Goal: Task Accomplishment & Management: Complete application form

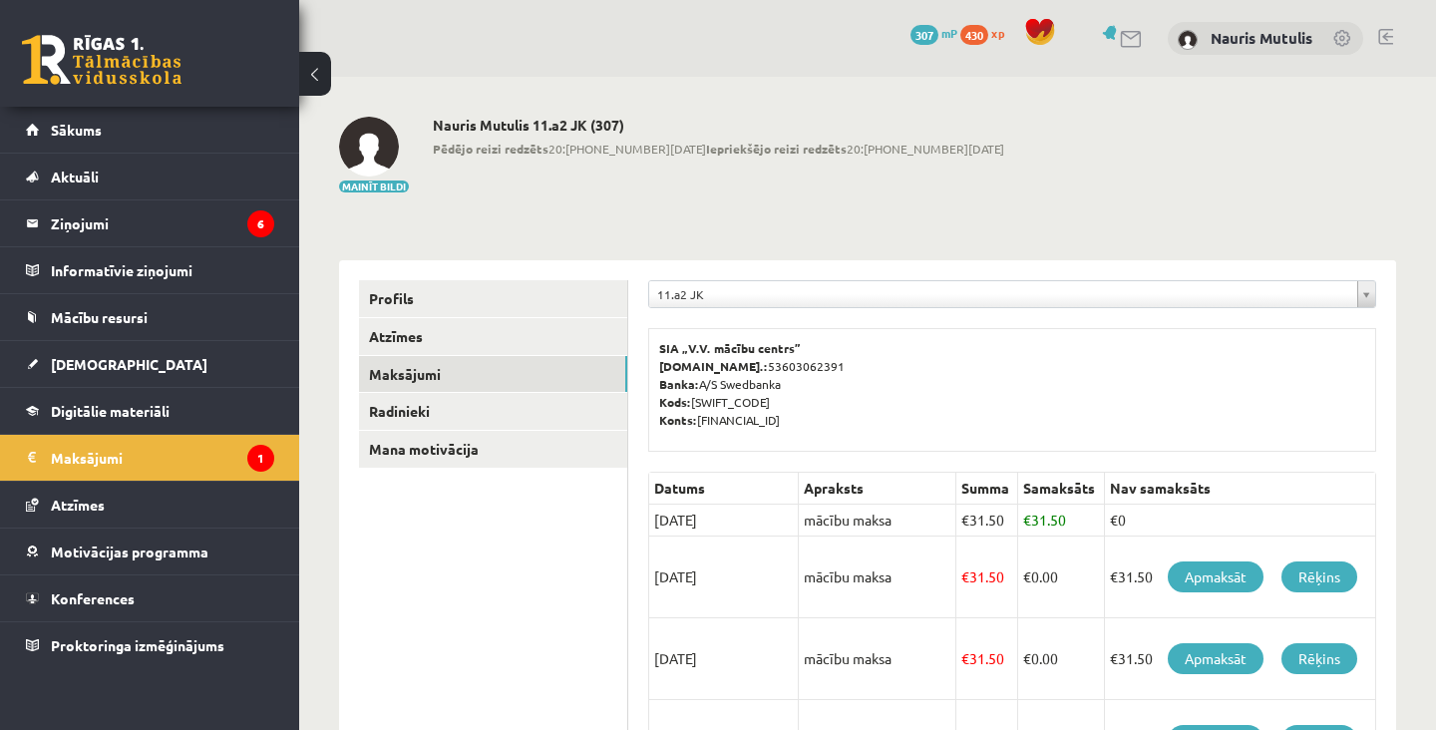
scroll to position [186, 0]
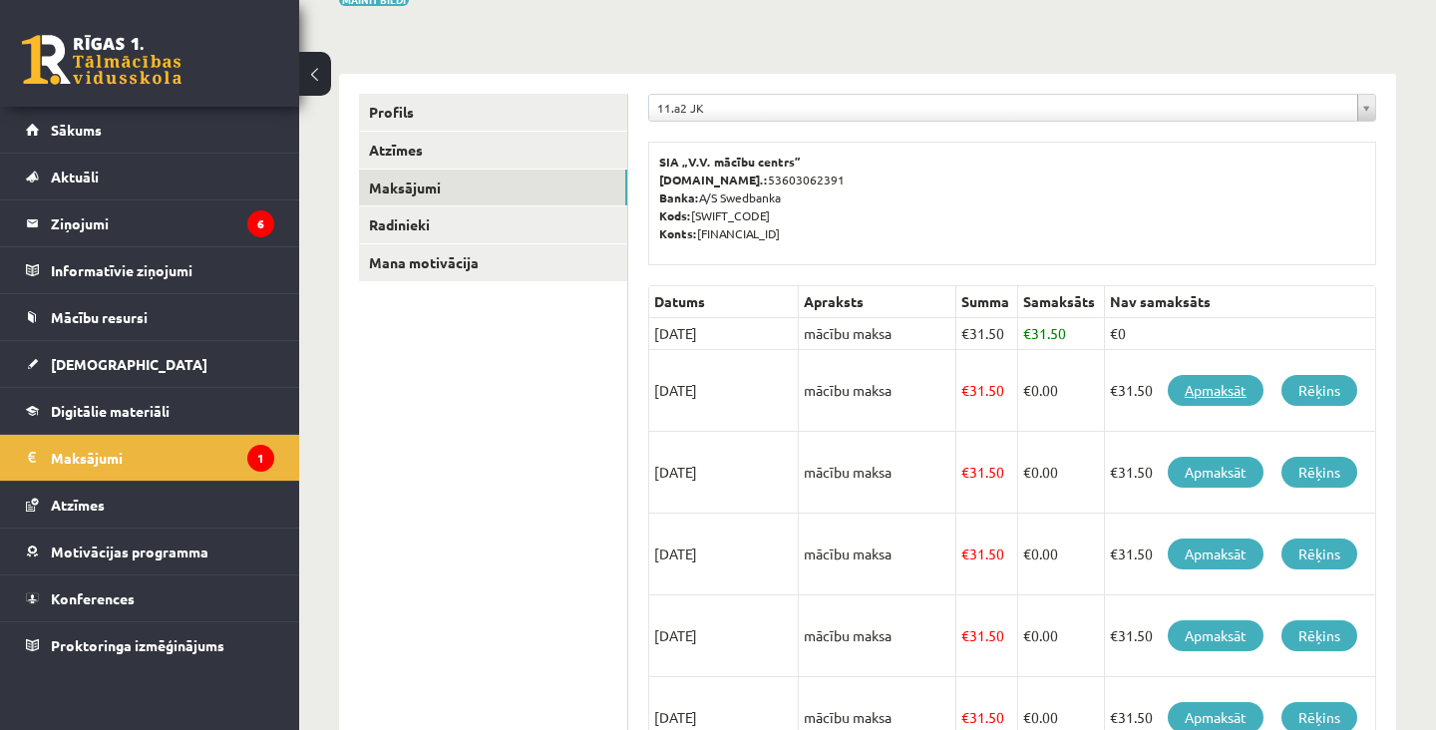
click at [1226, 393] on link "Apmaksāt" at bounding box center [1216, 390] width 96 height 31
click at [1219, 397] on link "Apmaksāt" at bounding box center [1216, 390] width 96 height 31
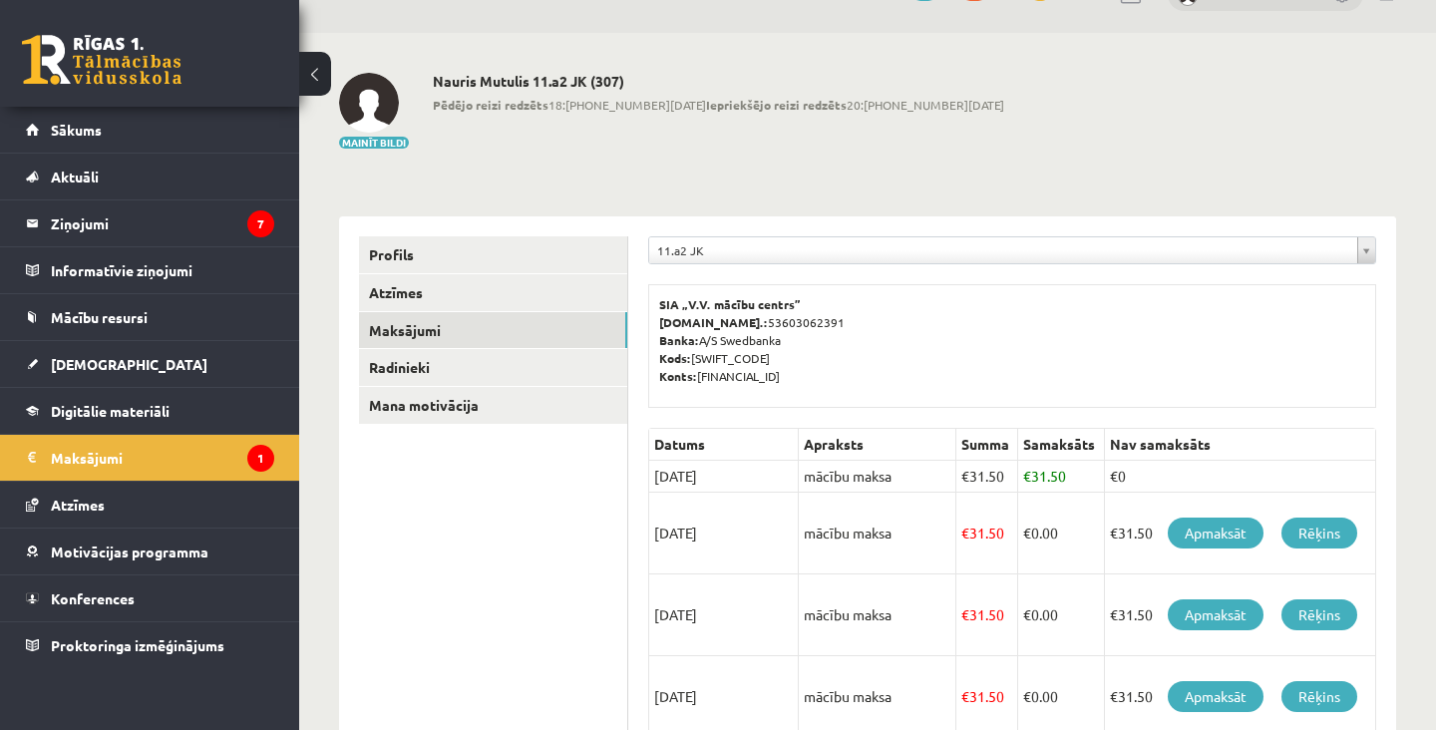
scroll to position [52, 0]
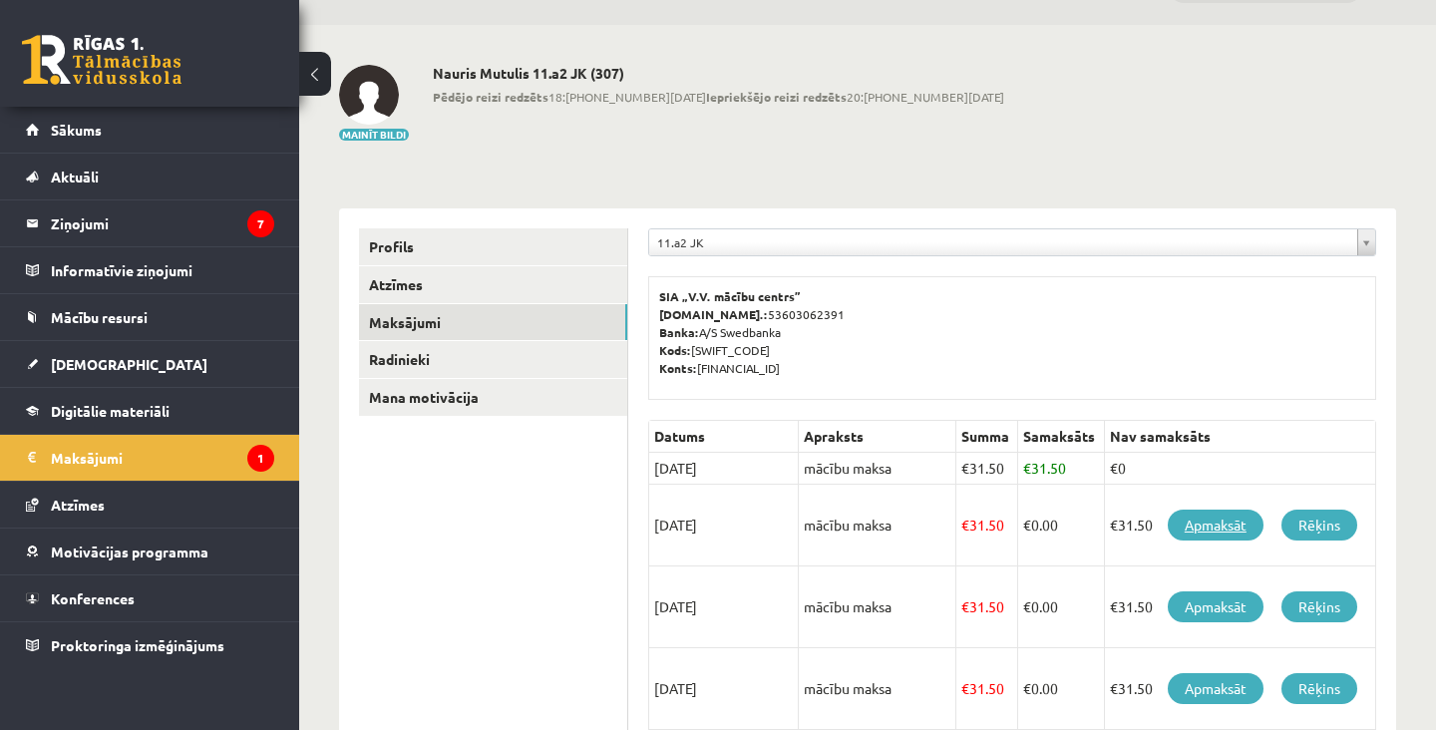
click at [1219, 519] on link "Apmaksāt" at bounding box center [1216, 525] width 96 height 31
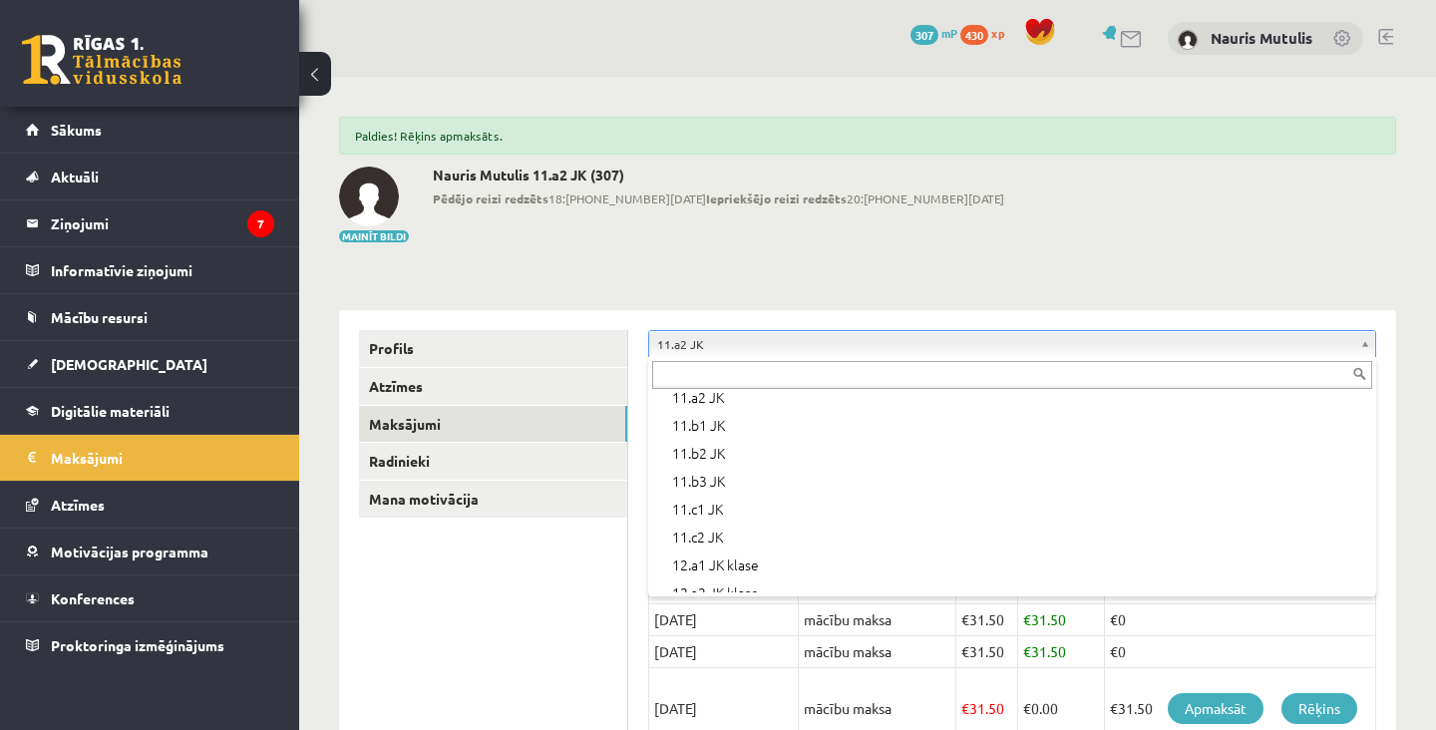
scroll to position [666, 0]
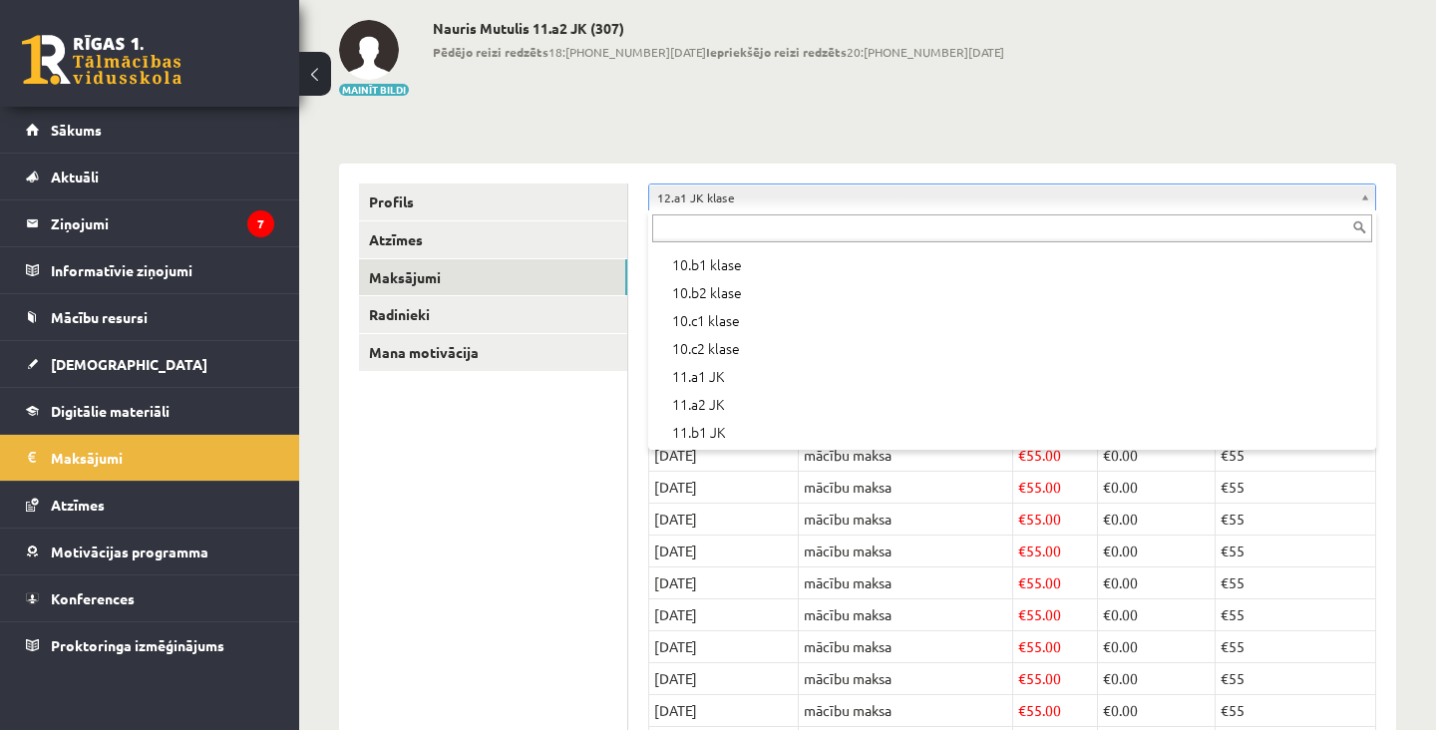
scroll to position [358, 0]
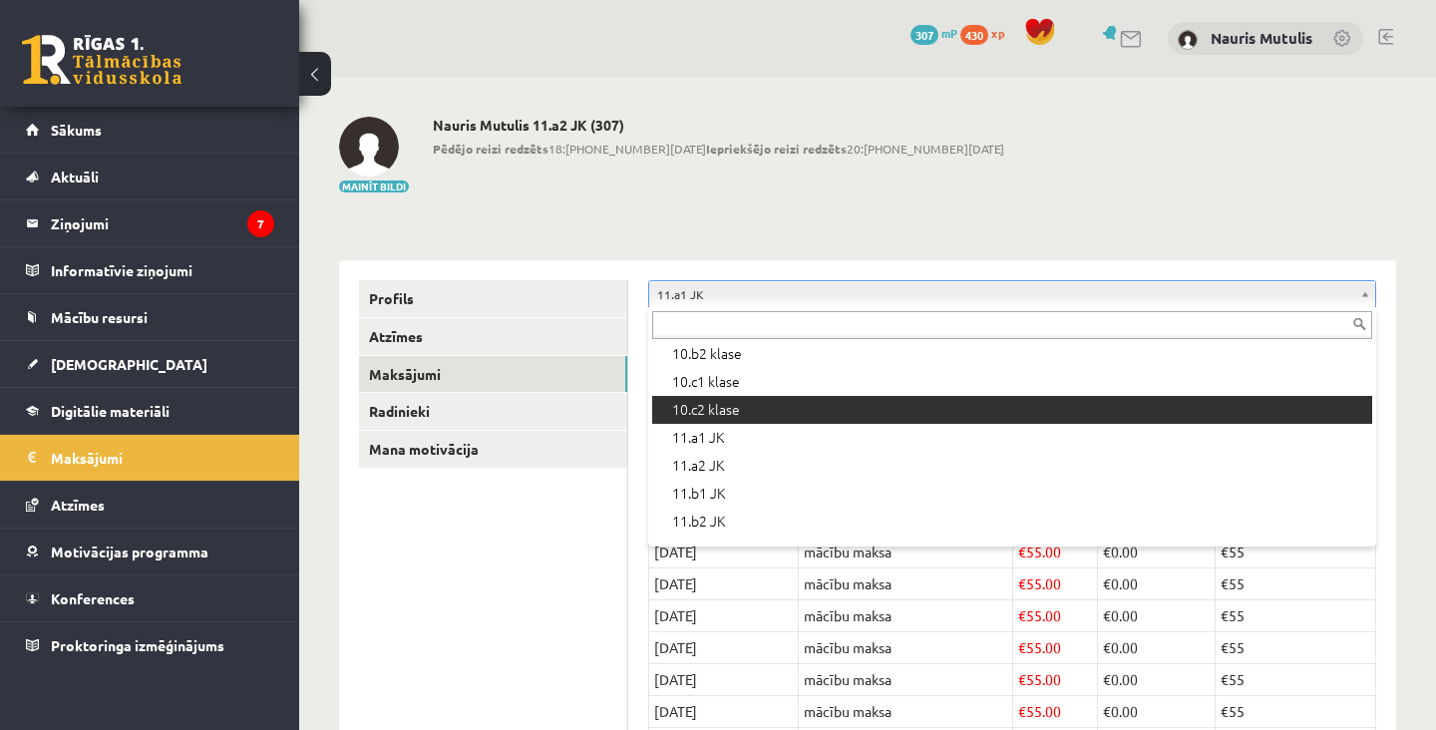
scroll to position [395, 0]
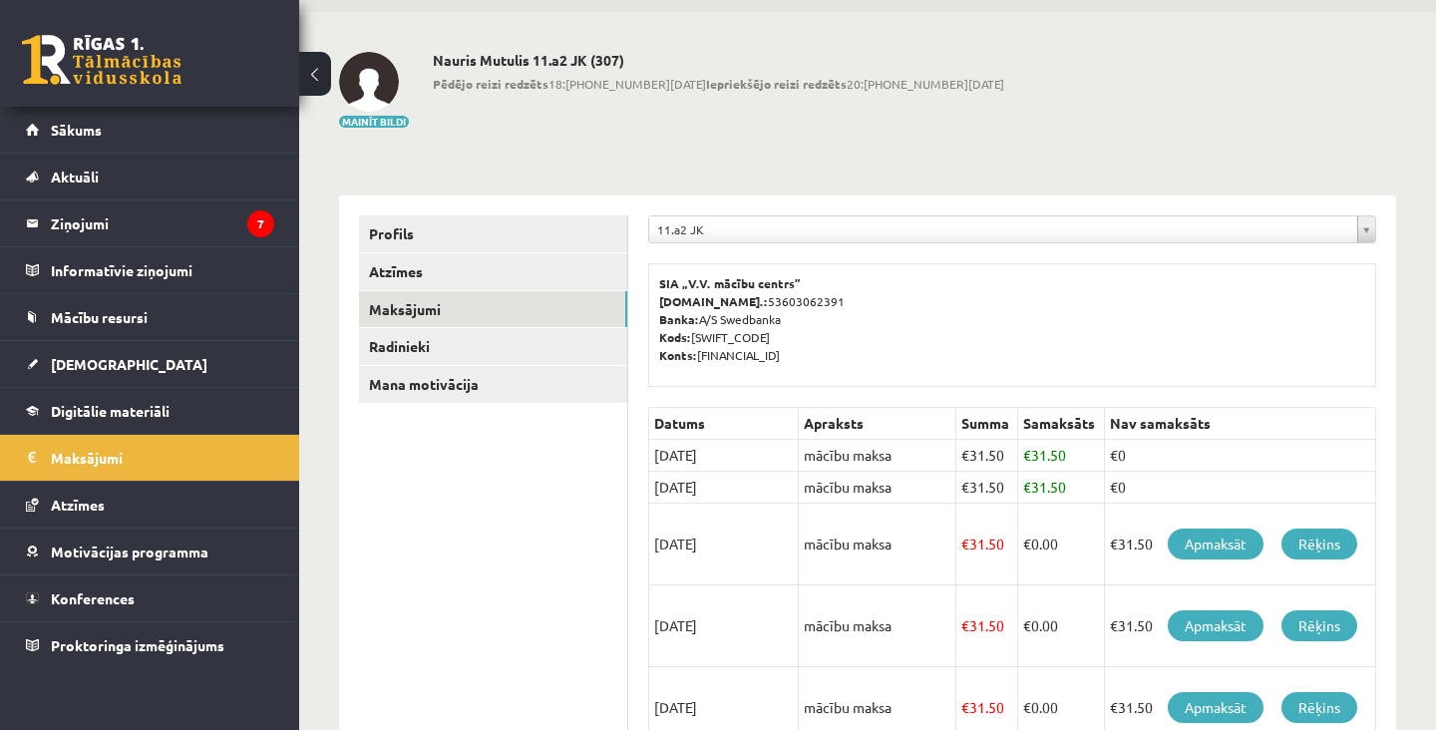
scroll to position [65, 0]
click at [56, 368] on span "[DEMOGRAPHIC_DATA]" at bounding box center [129, 364] width 157 height 18
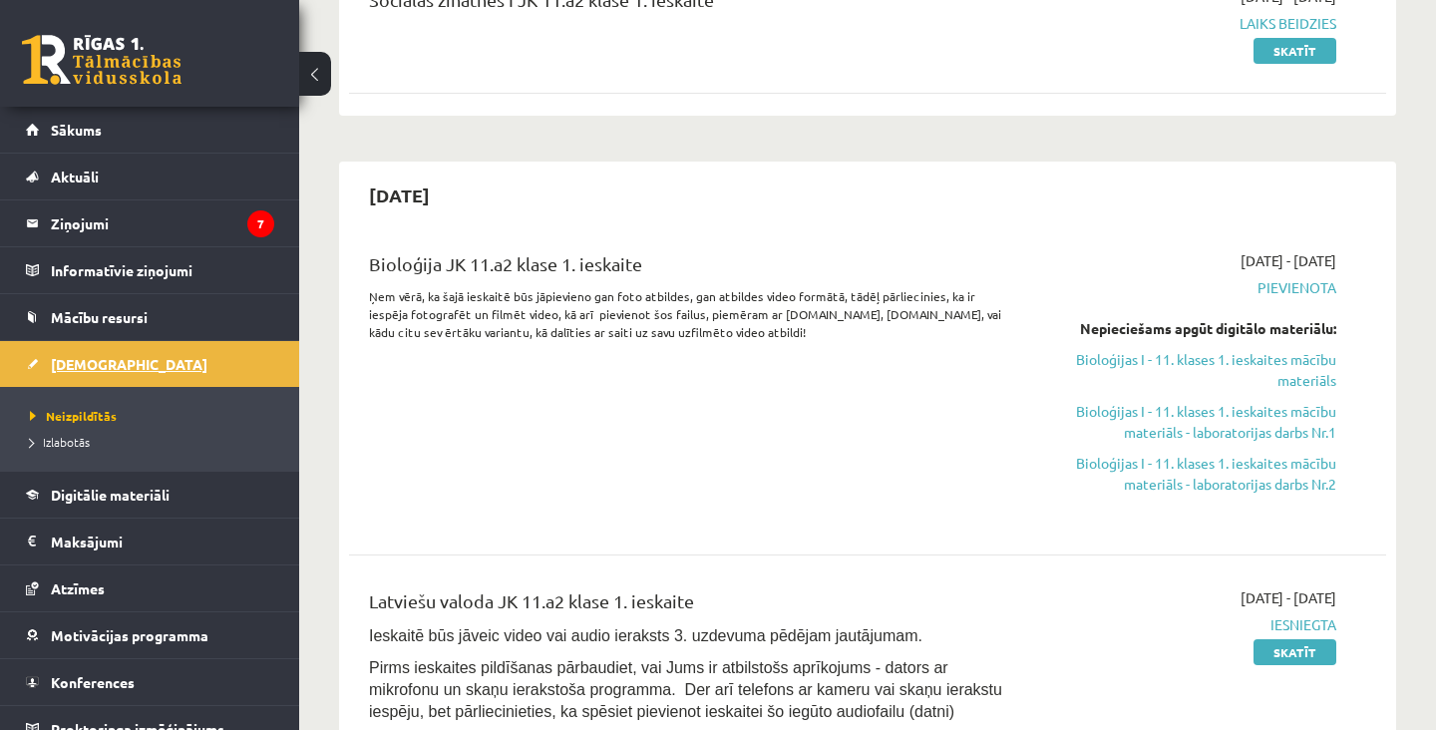
scroll to position [295, 0]
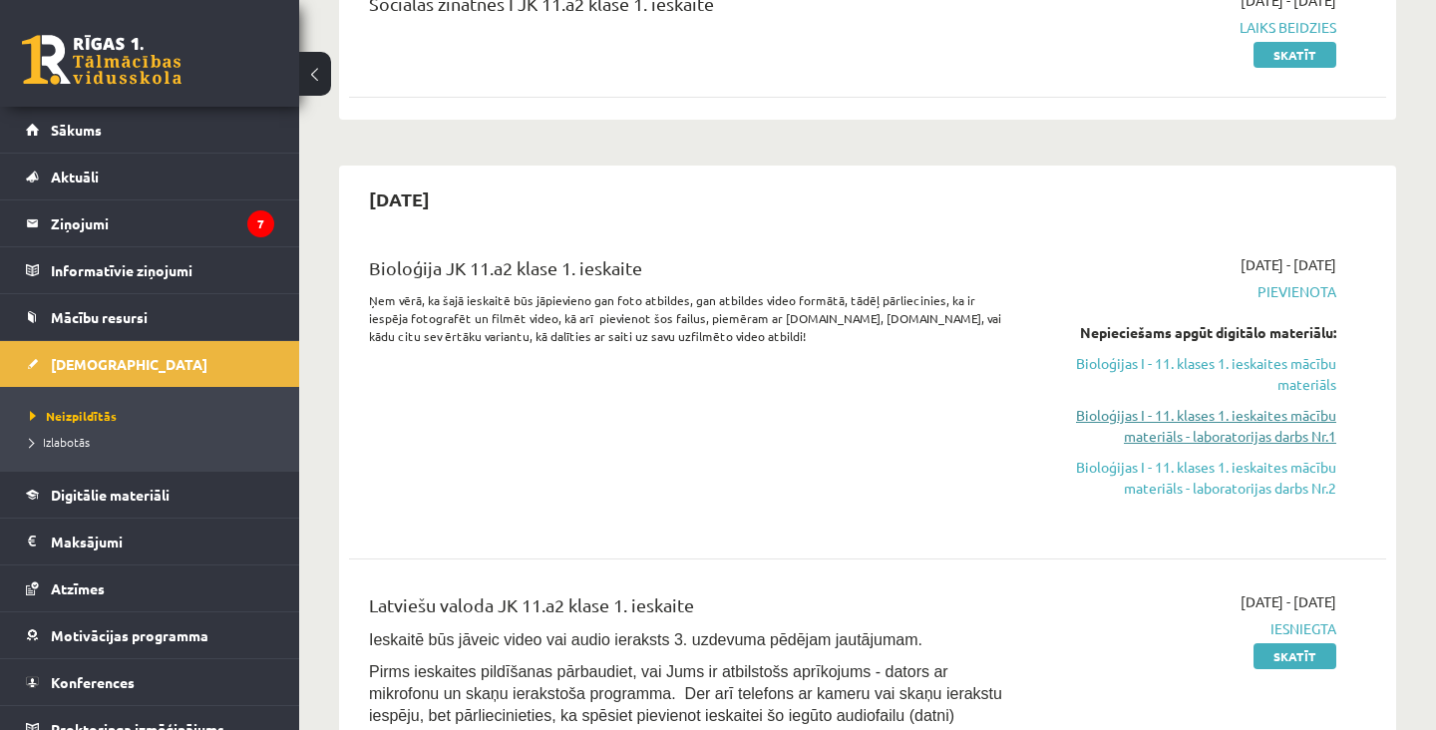
click at [1287, 435] on link "Bioloģijas I - 11. klases 1. ieskaites mācību materiāls - laboratorijas darbs N…" at bounding box center [1185, 426] width 302 height 42
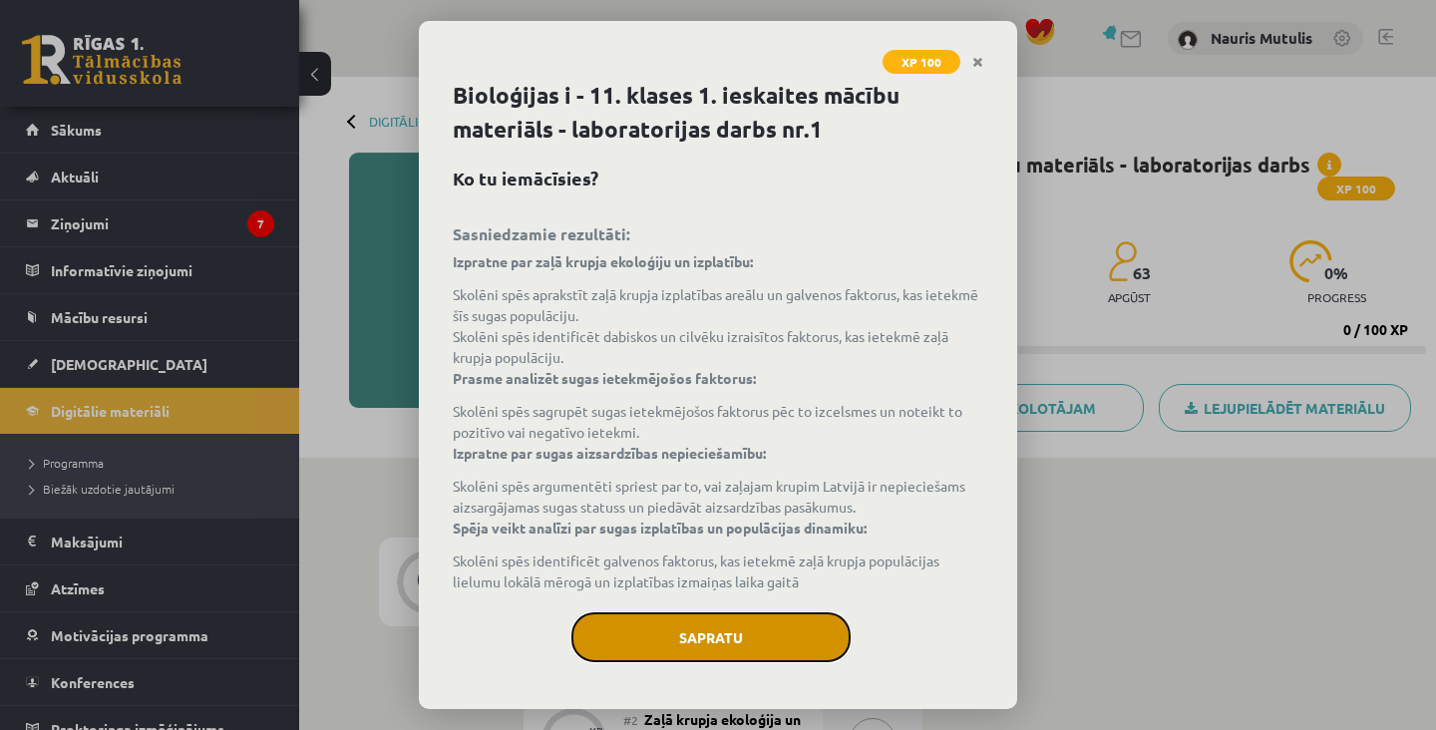
click at [729, 617] on button "Sapratu" at bounding box center [710, 637] width 279 height 50
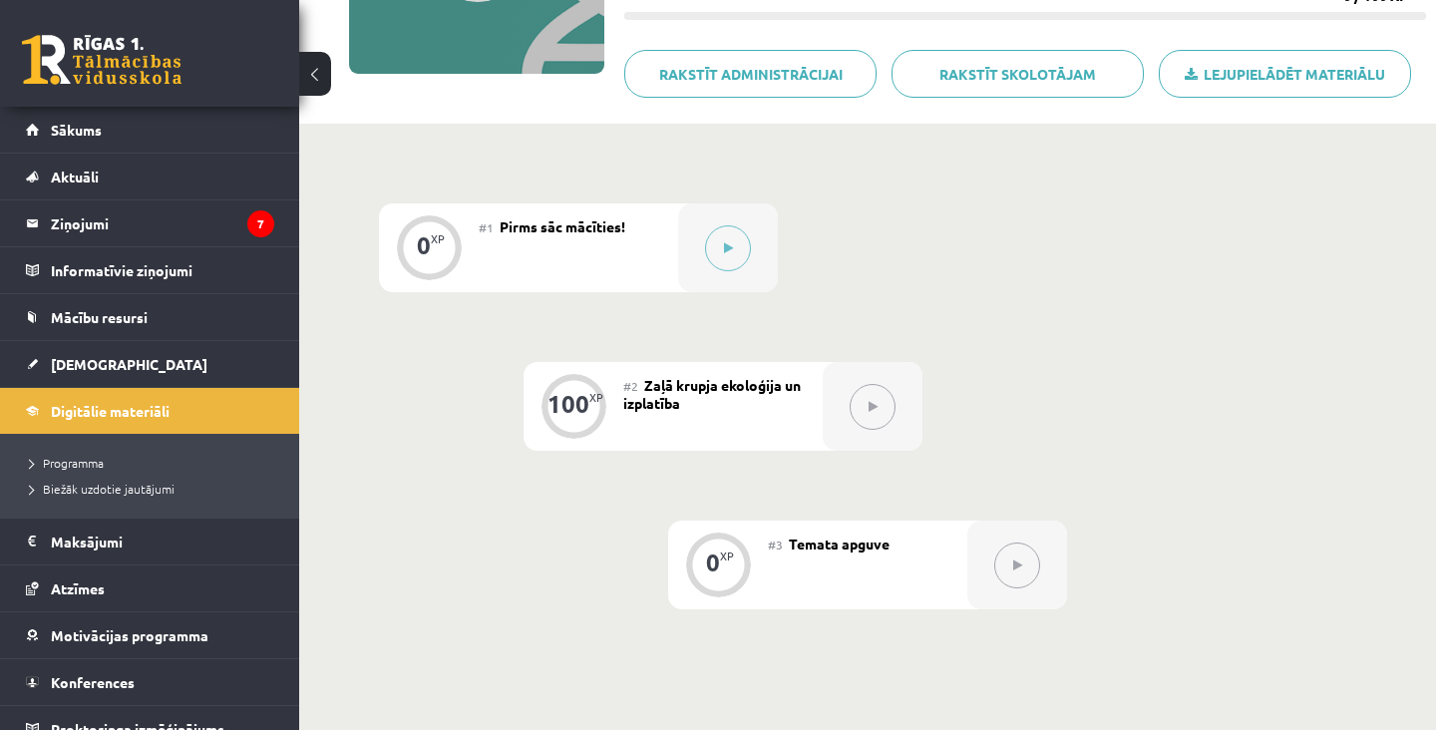
scroll to position [333, 0]
click at [750, 217] on div at bounding box center [728, 248] width 100 height 89
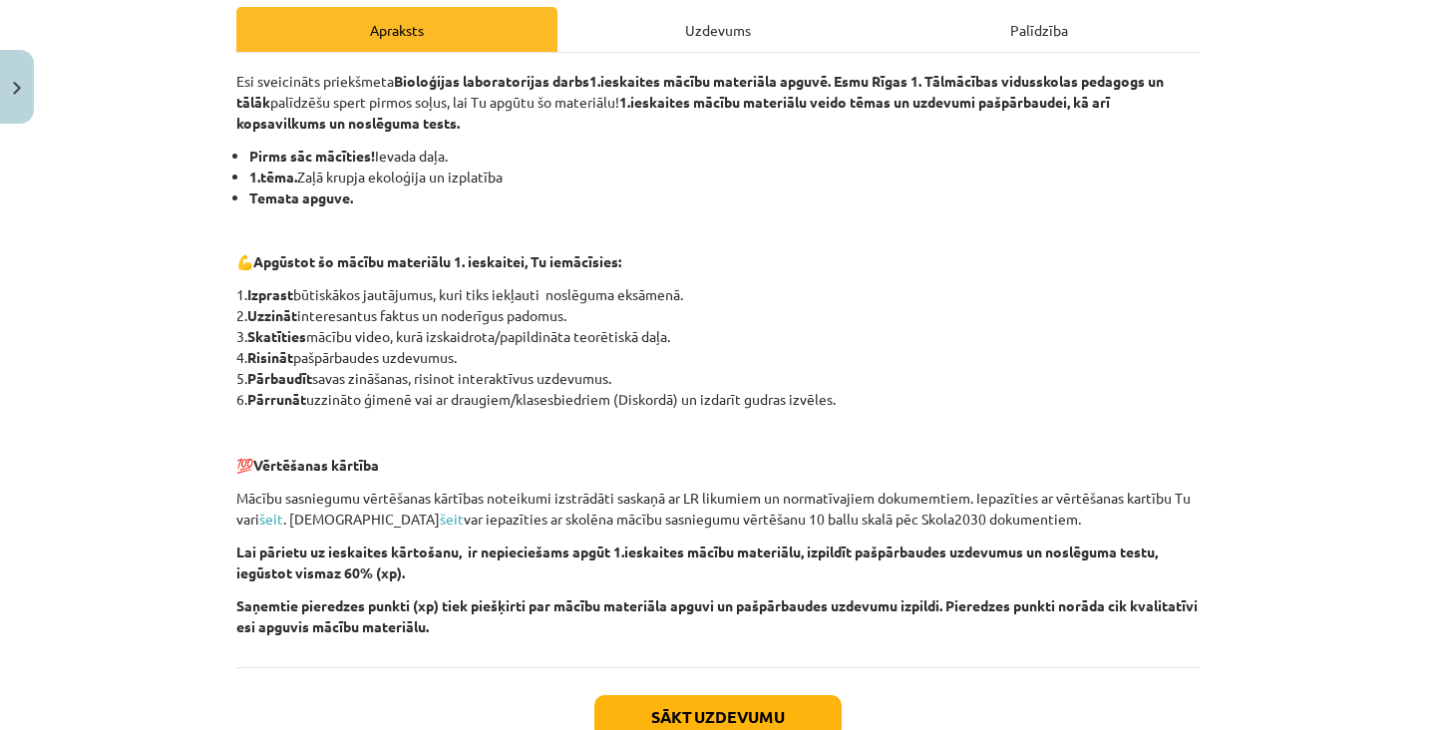
scroll to position [329, 0]
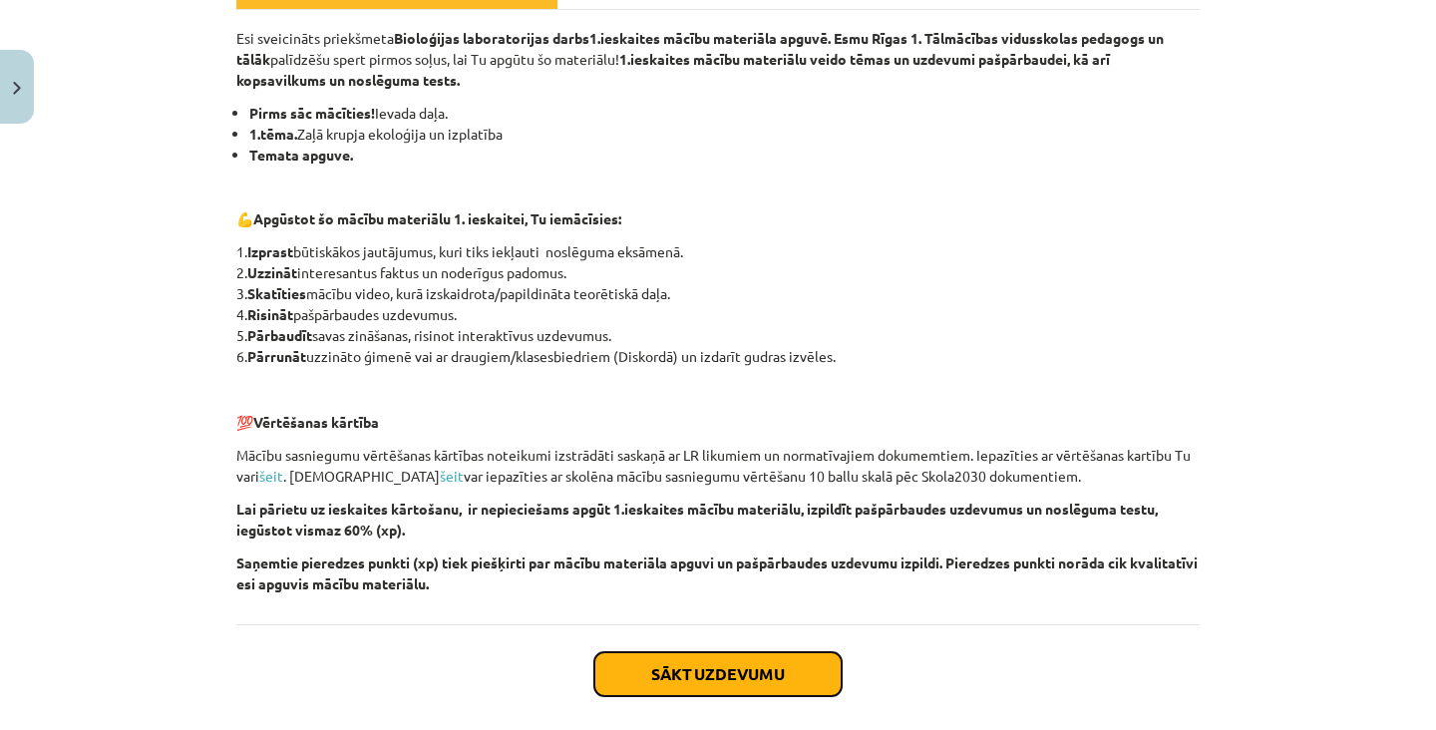
click at [698, 680] on button "Sākt uzdevumu" at bounding box center [717, 674] width 247 height 44
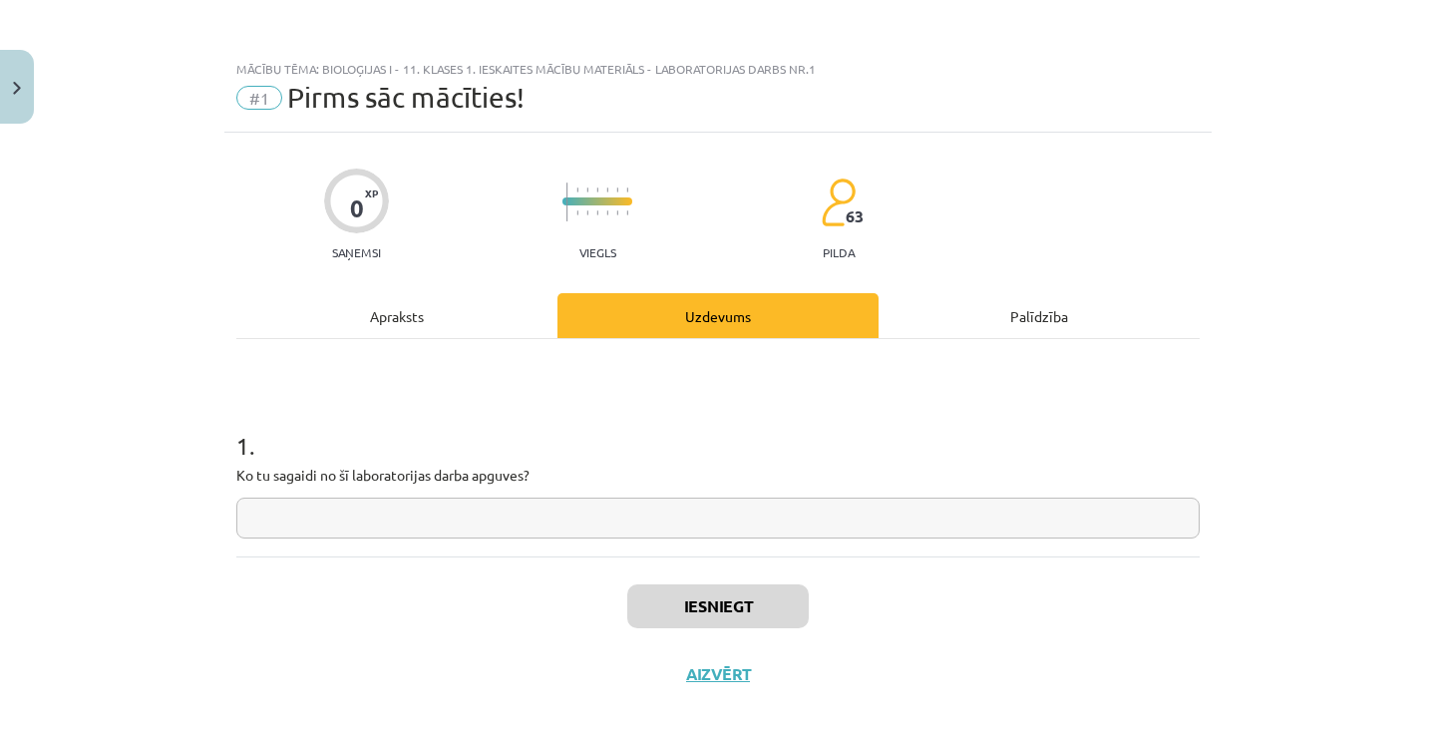
click at [742, 524] on input "text" at bounding box center [717, 518] width 963 height 41
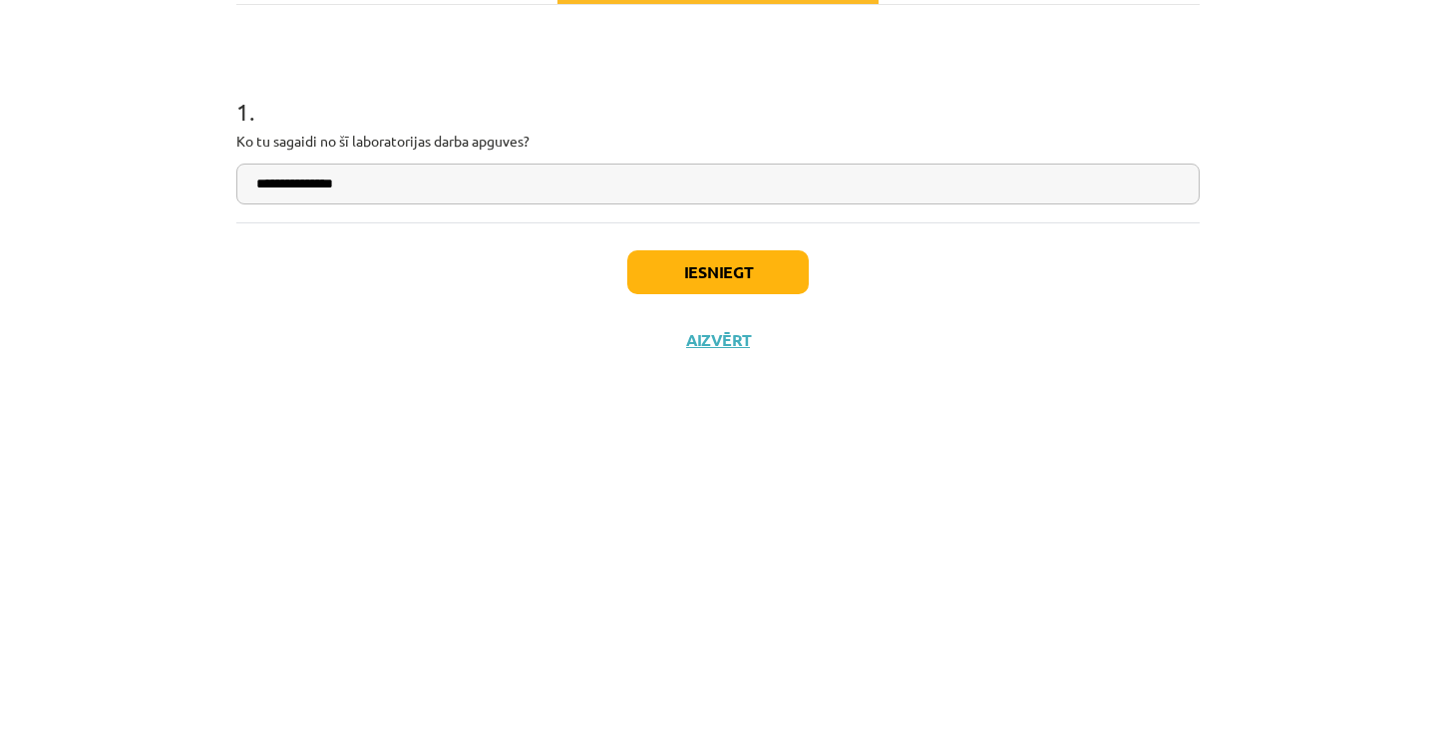
type input "**********"
click at [773, 598] on button "Iesniegt" at bounding box center [717, 606] width 181 height 44
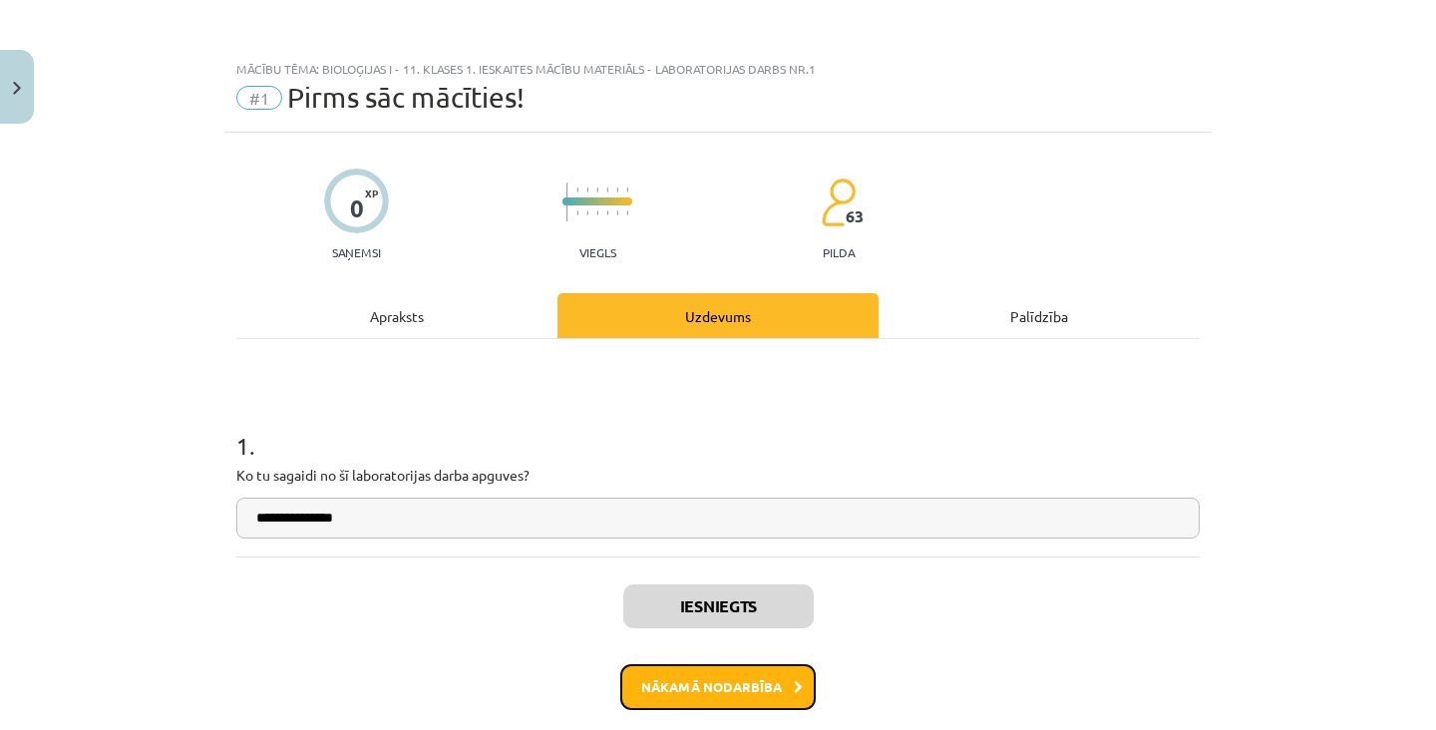
click at [705, 686] on button "Nākamā nodarbība" at bounding box center [717, 687] width 195 height 46
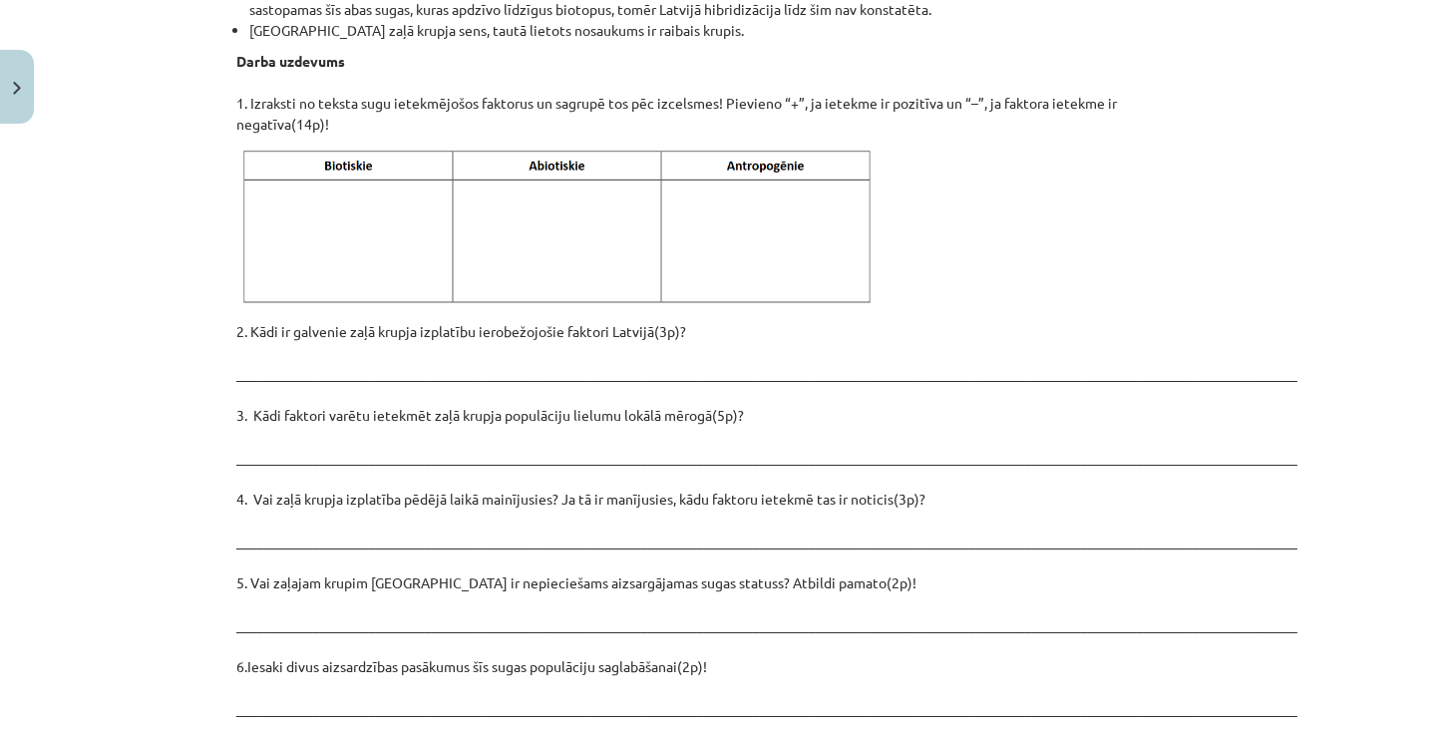
scroll to position [2562, 0]
click at [828, 147] on img at bounding box center [560, 228] width 648 height 163
click at [781, 194] on img at bounding box center [560, 228] width 648 height 163
click at [780, 195] on img at bounding box center [560, 228] width 648 height 163
click at [791, 200] on img at bounding box center [560, 228] width 648 height 163
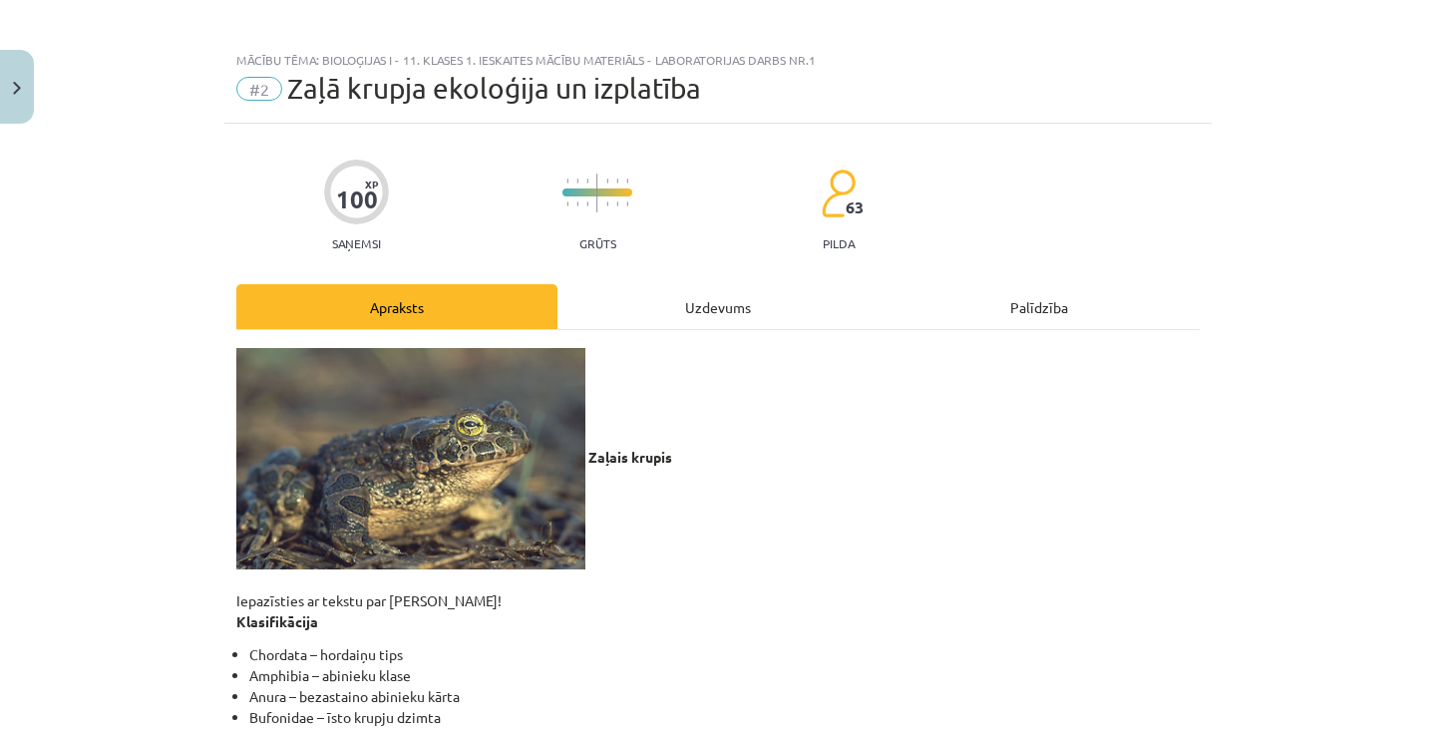
scroll to position [0, 0]
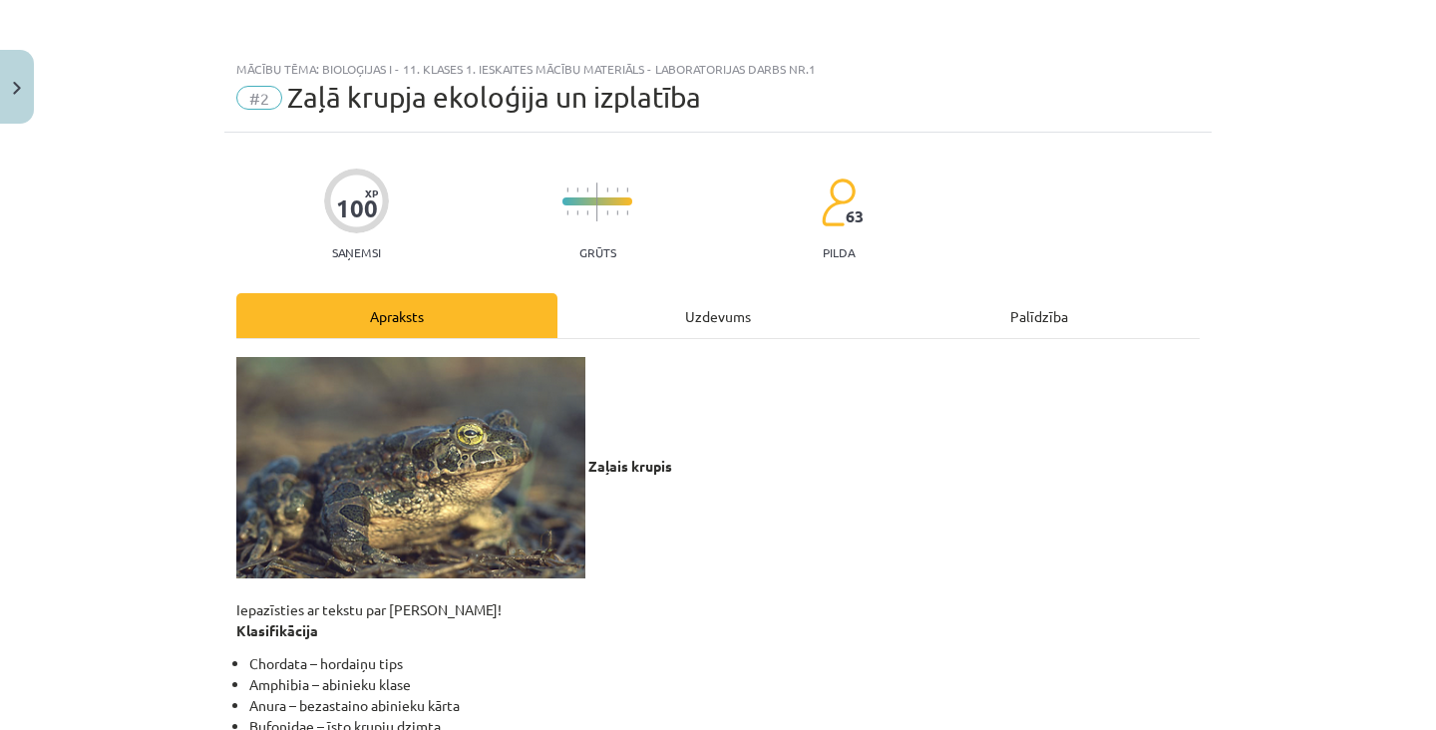
click at [749, 293] on div "Uzdevums" at bounding box center [717, 315] width 321 height 45
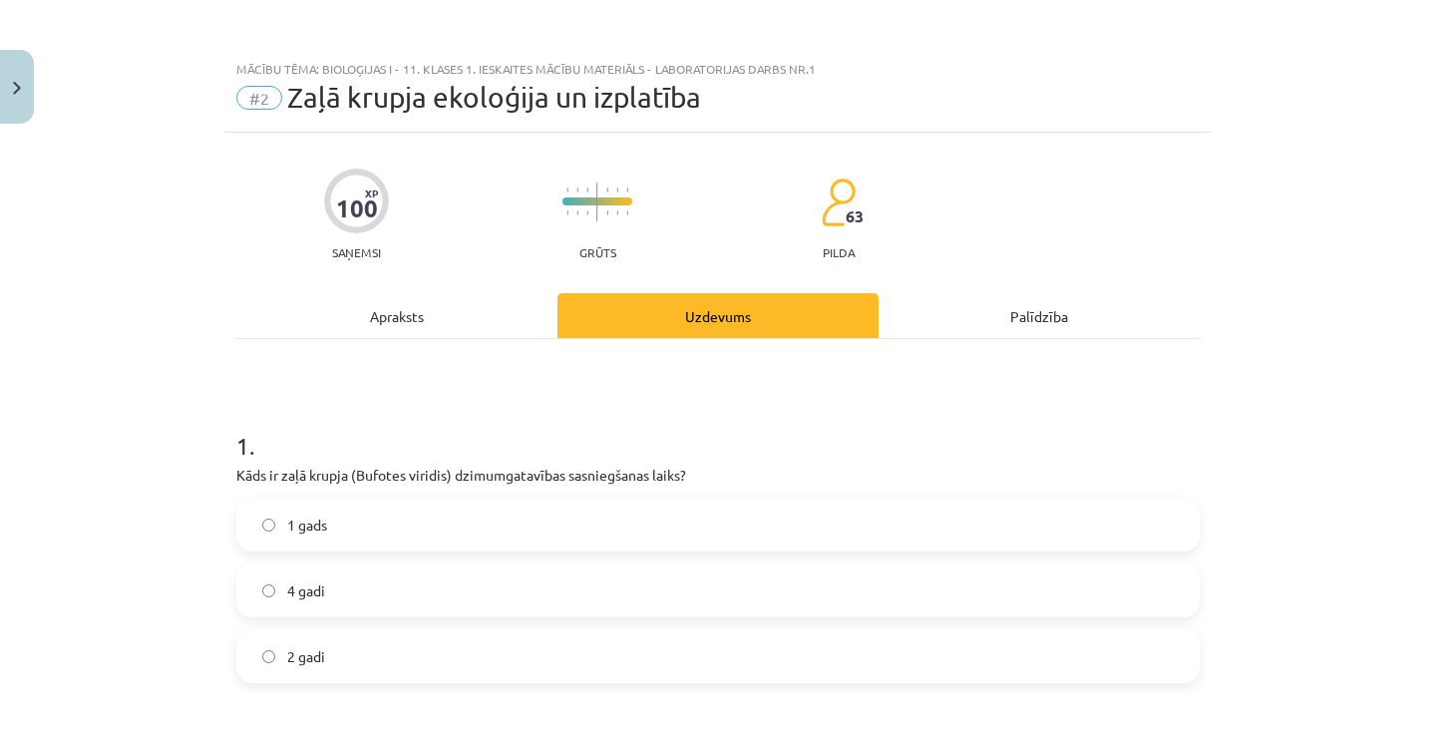
click at [437, 335] on div "Apraksts" at bounding box center [396, 315] width 321 height 45
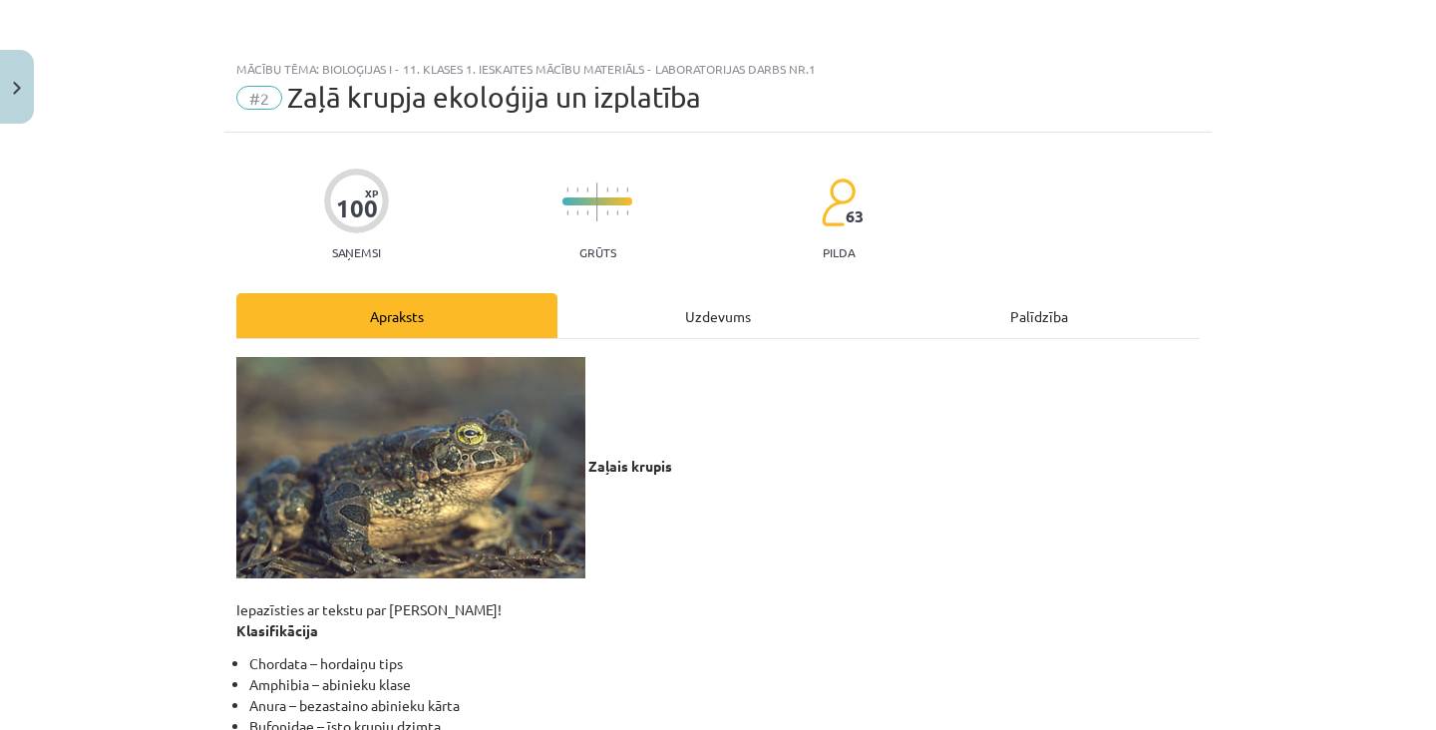
click at [777, 336] on div "Uzdevums" at bounding box center [717, 315] width 321 height 45
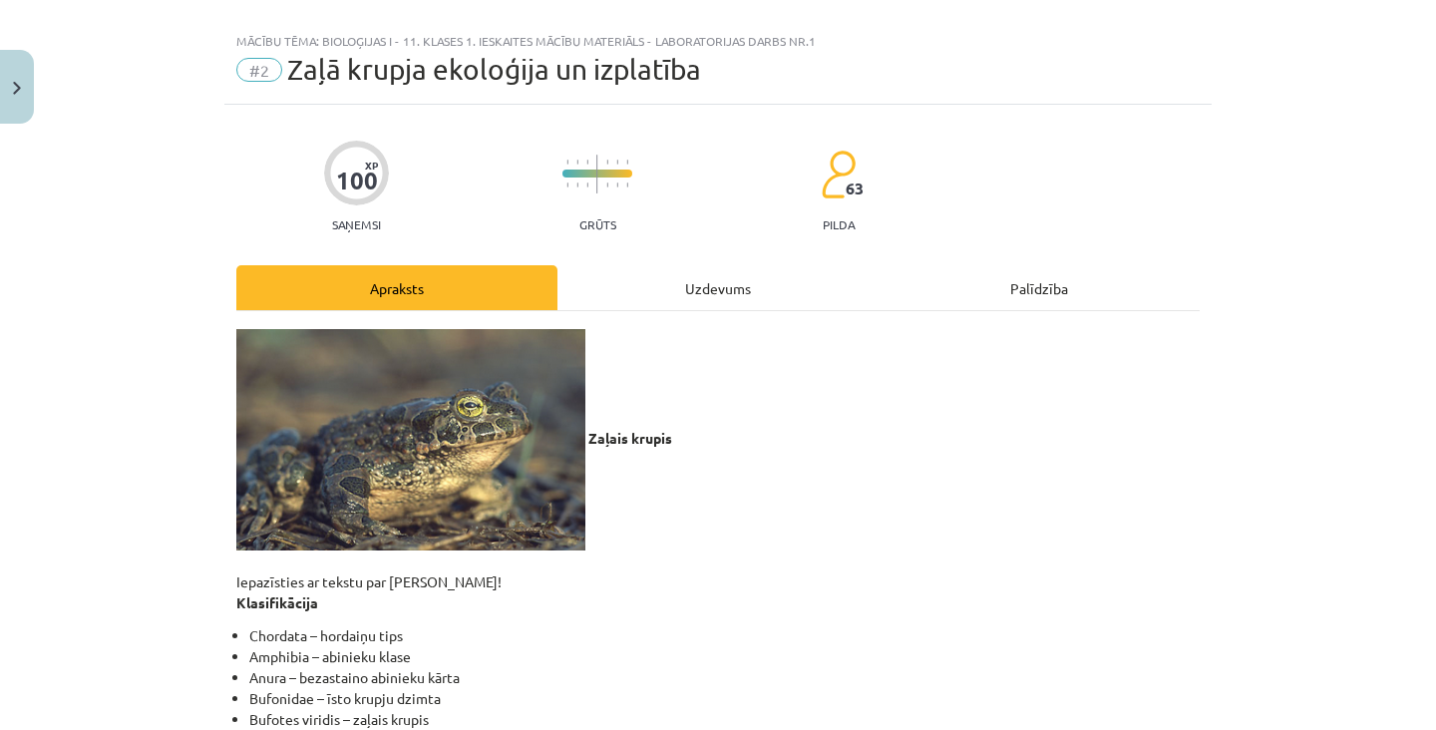
scroll to position [50, 0]
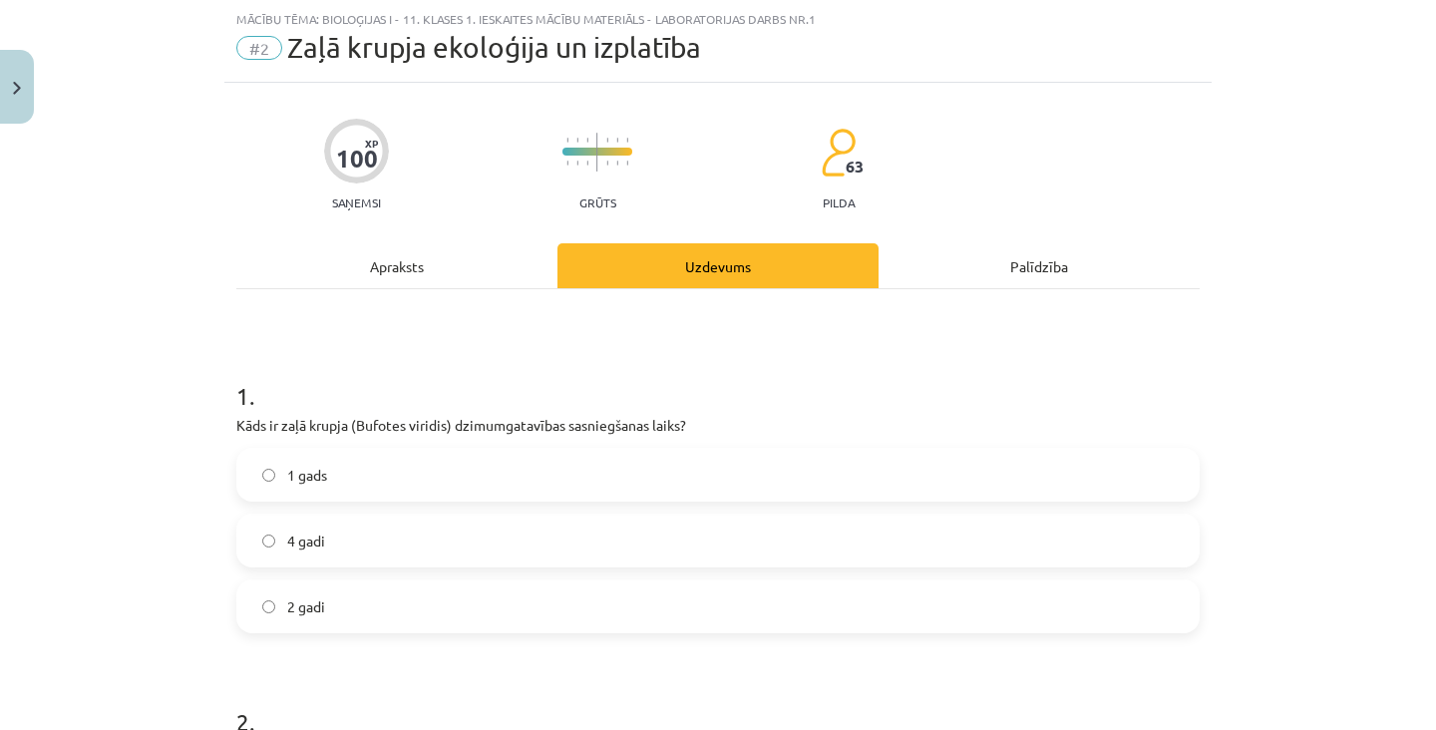
click at [437, 283] on div "Apraksts" at bounding box center [396, 265] width 321 height 45
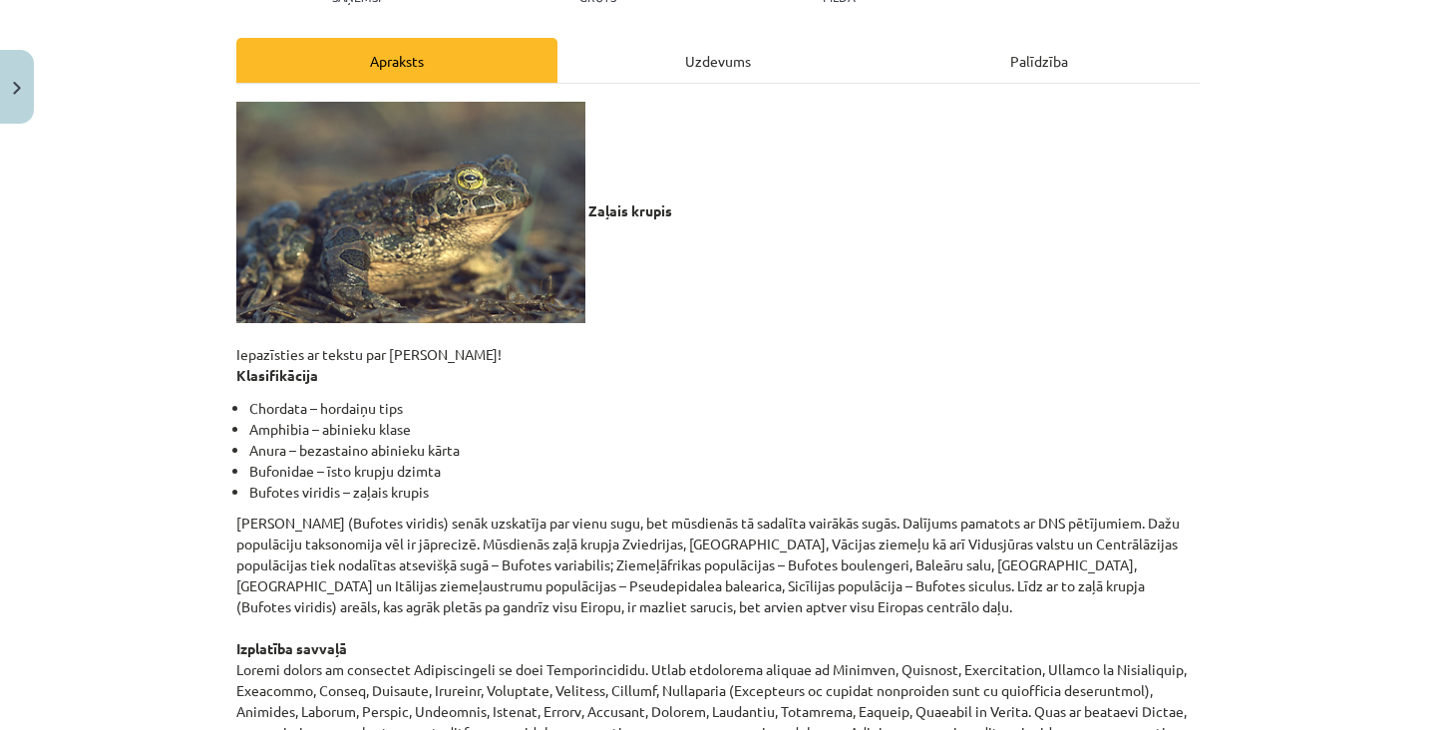
scroll to position [251, 0]
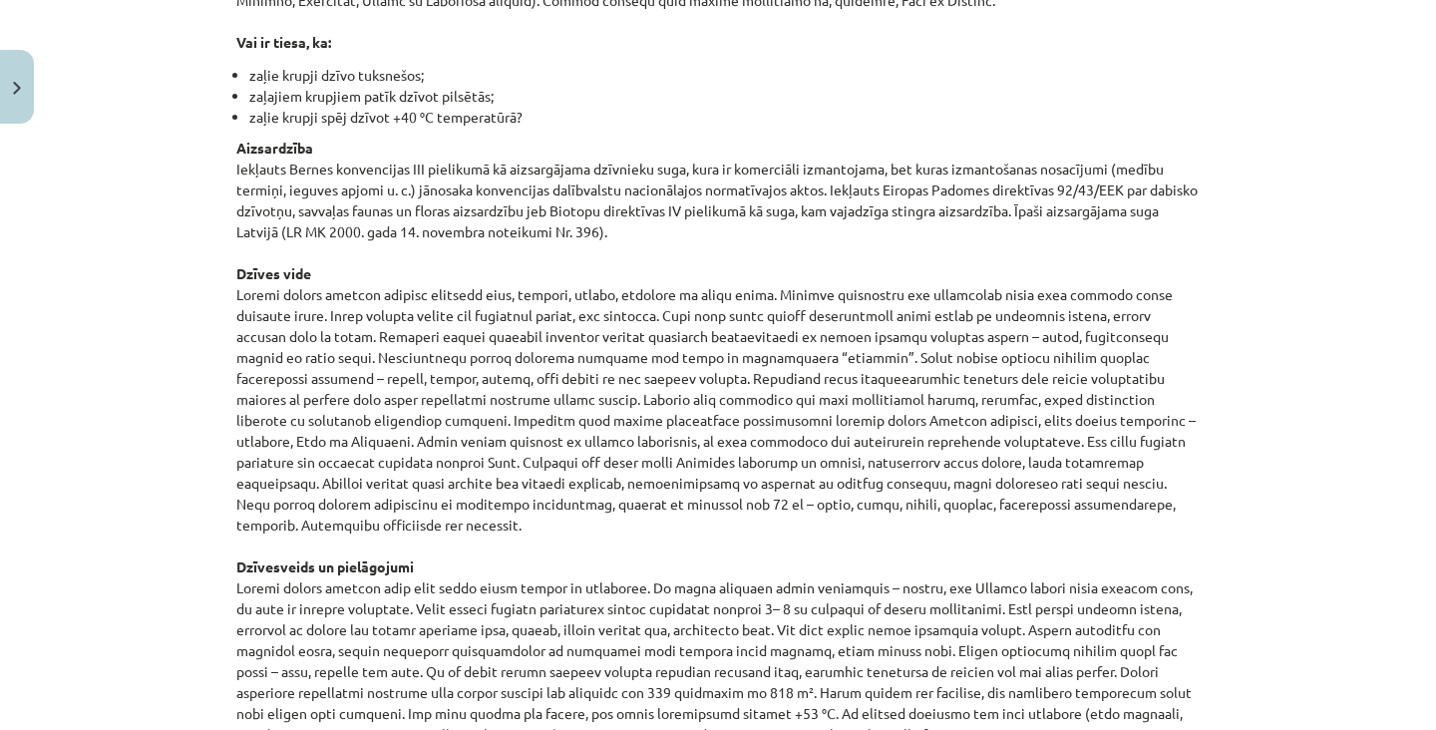
click at [700, 482] on p "Aizsardzība Iekļauts Bernes konvencijas III pielikumā kā aizsargājama dzīvnieku…" at bounding box center [717, 703] width 963 height 1131
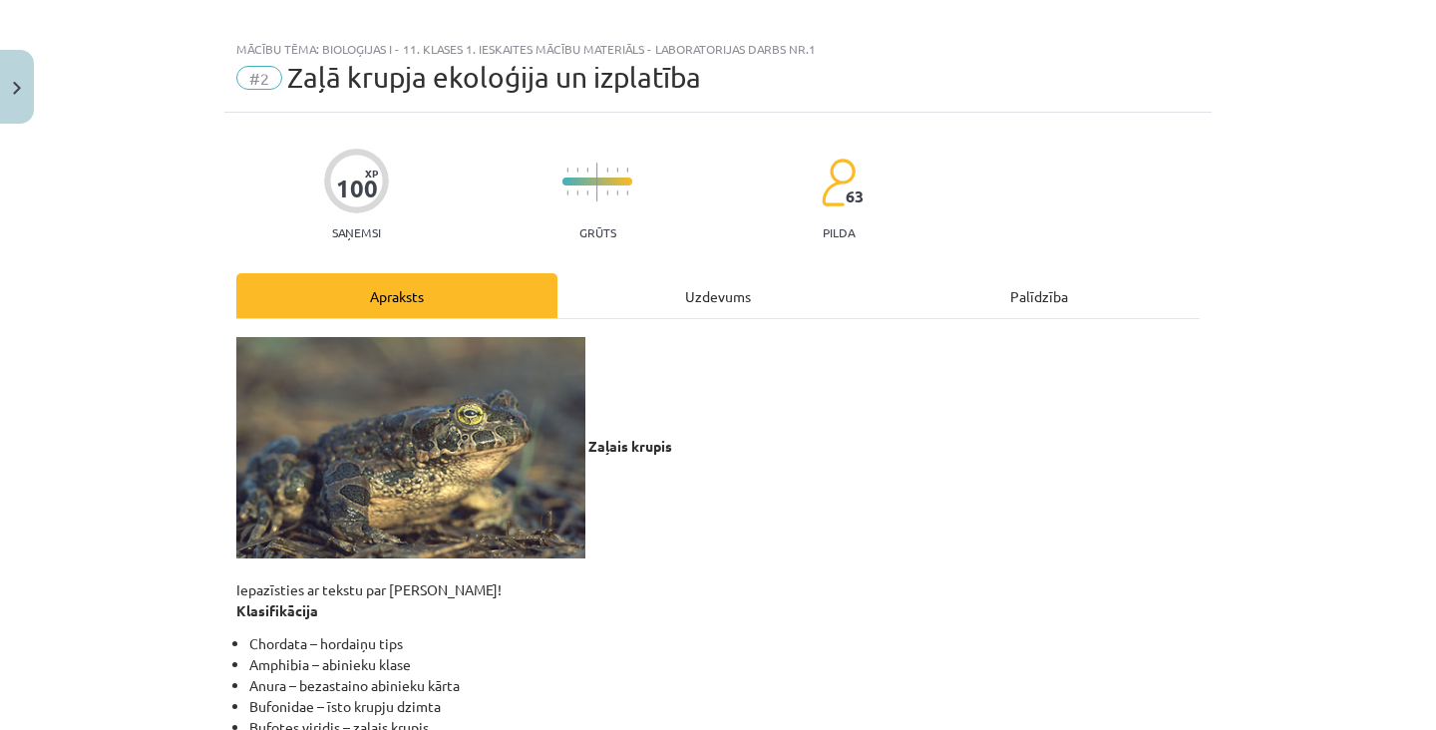
scroll to position [0, 0]
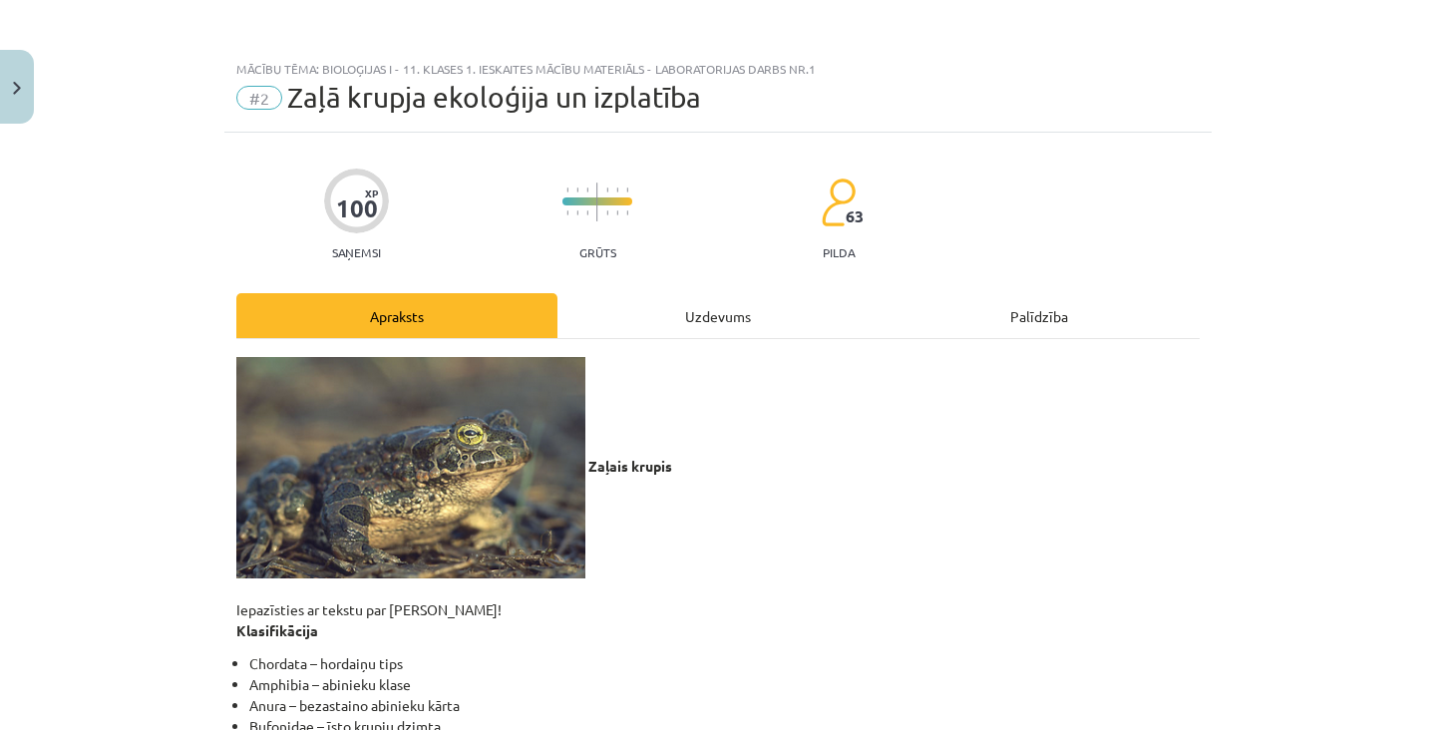
click at [805, 321] on div "Uzdevums" at bounding box center [717, 315] width 321 height 45
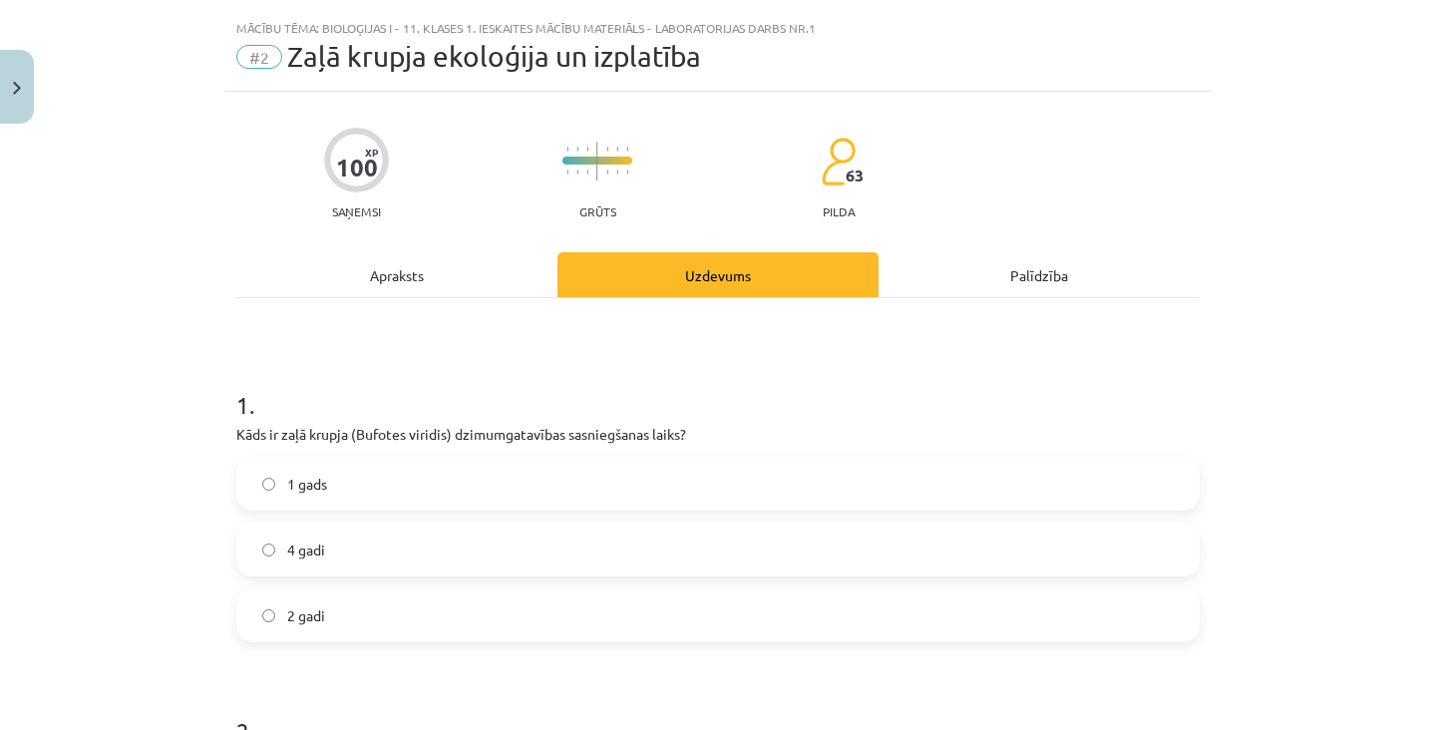
scroll to position [41, 0]
click at [491, 277] on div "Apraksts" at bounding box center [396, 274] width 321 height 45
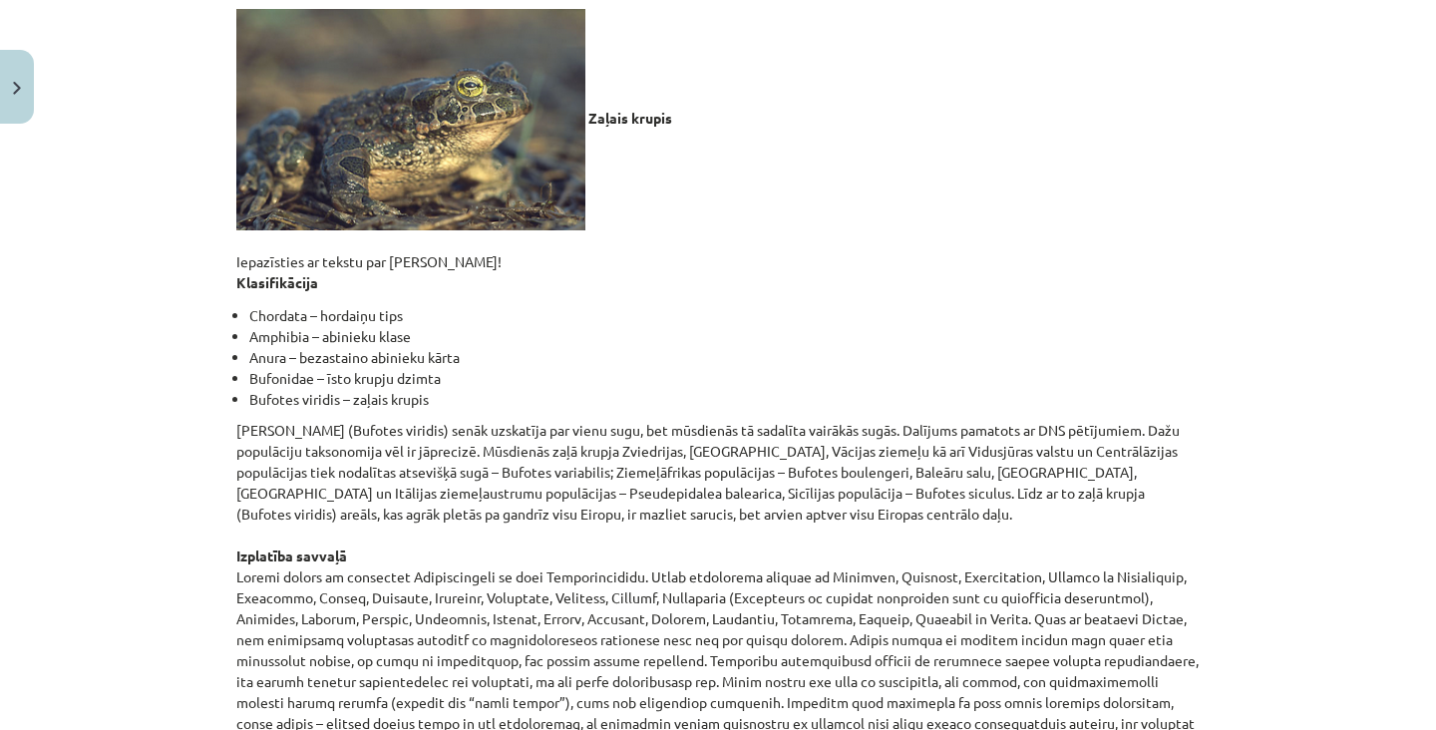
scroll to position [0, 0]
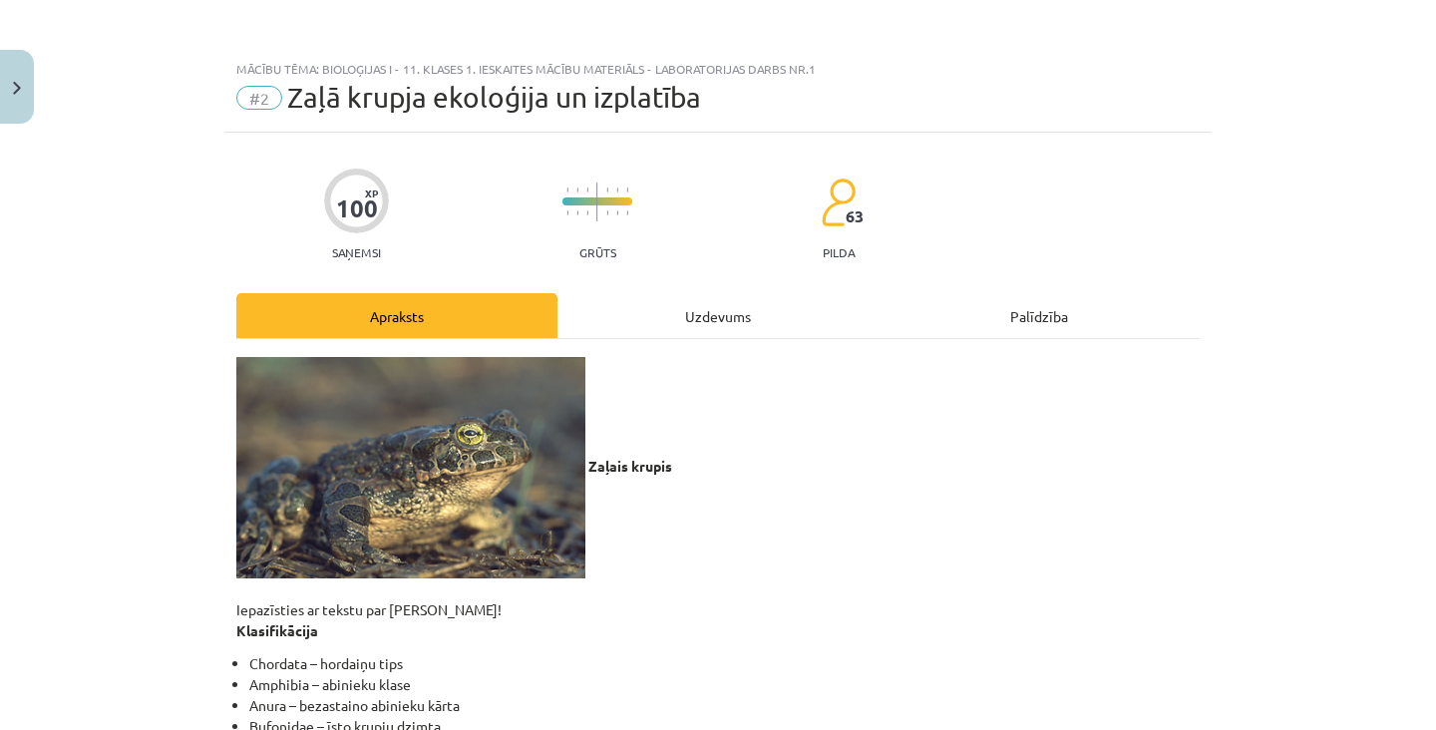
click at [789, 329] on div "Uzdevums" at bounding box center [717, 315] width 321 height 45
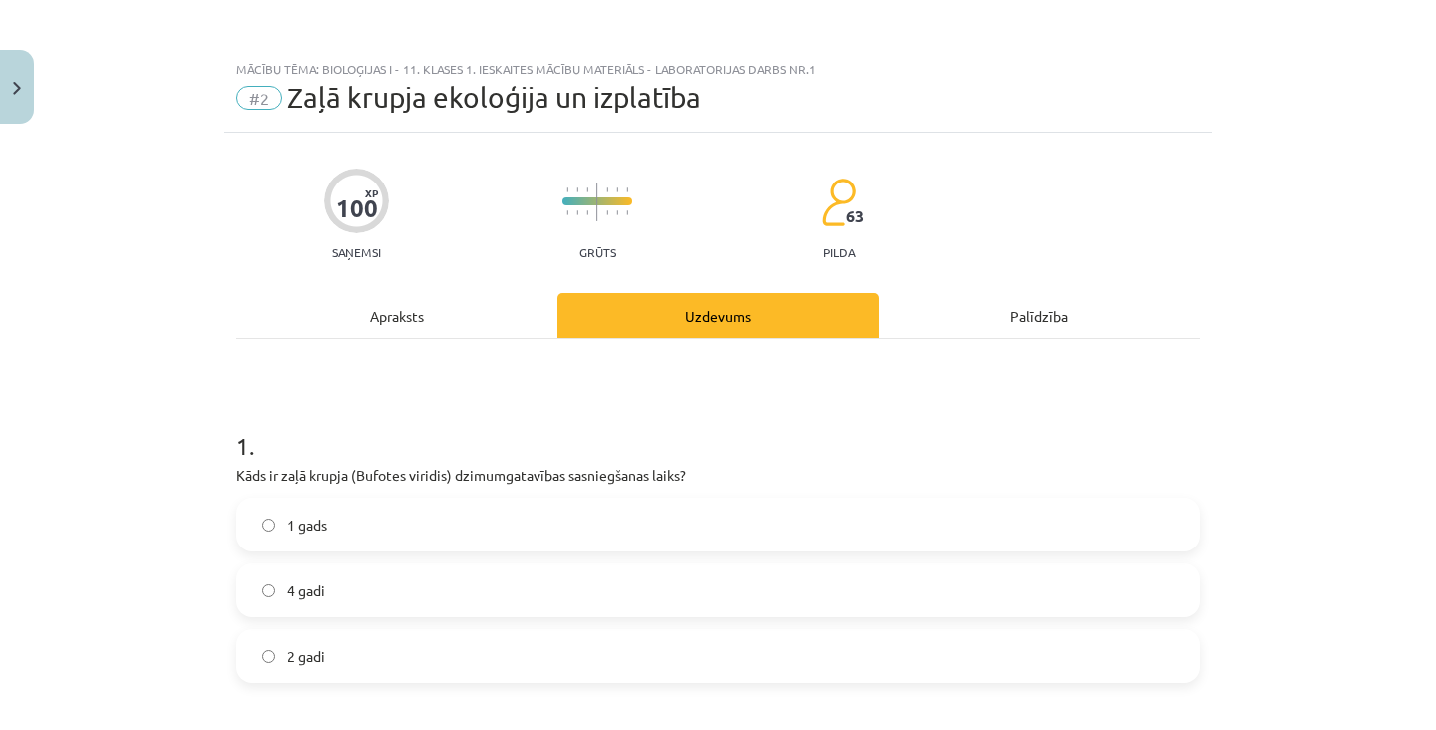
scroll to position [50, 0]
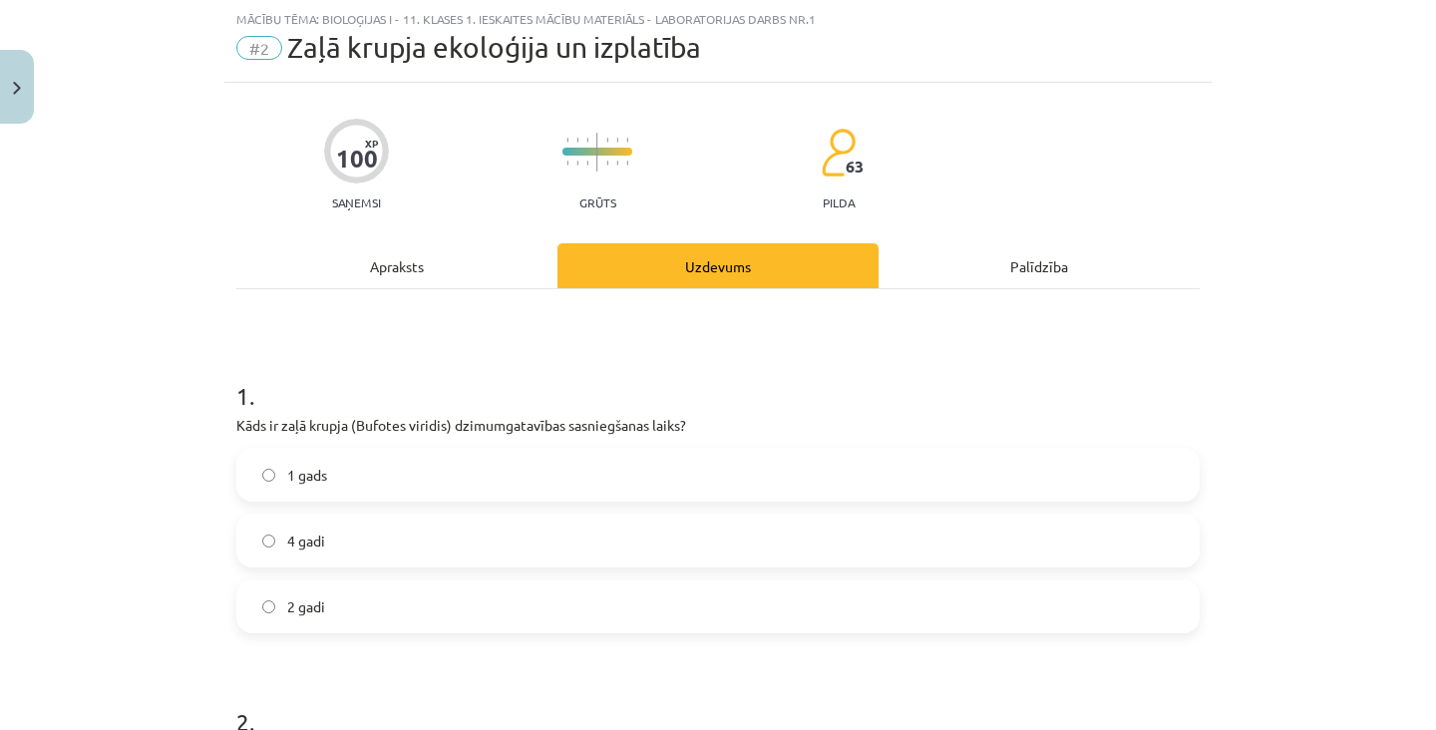
click at [535, 272] on div "Apraksts" at bounding box center [396, 265] width 321 height 45
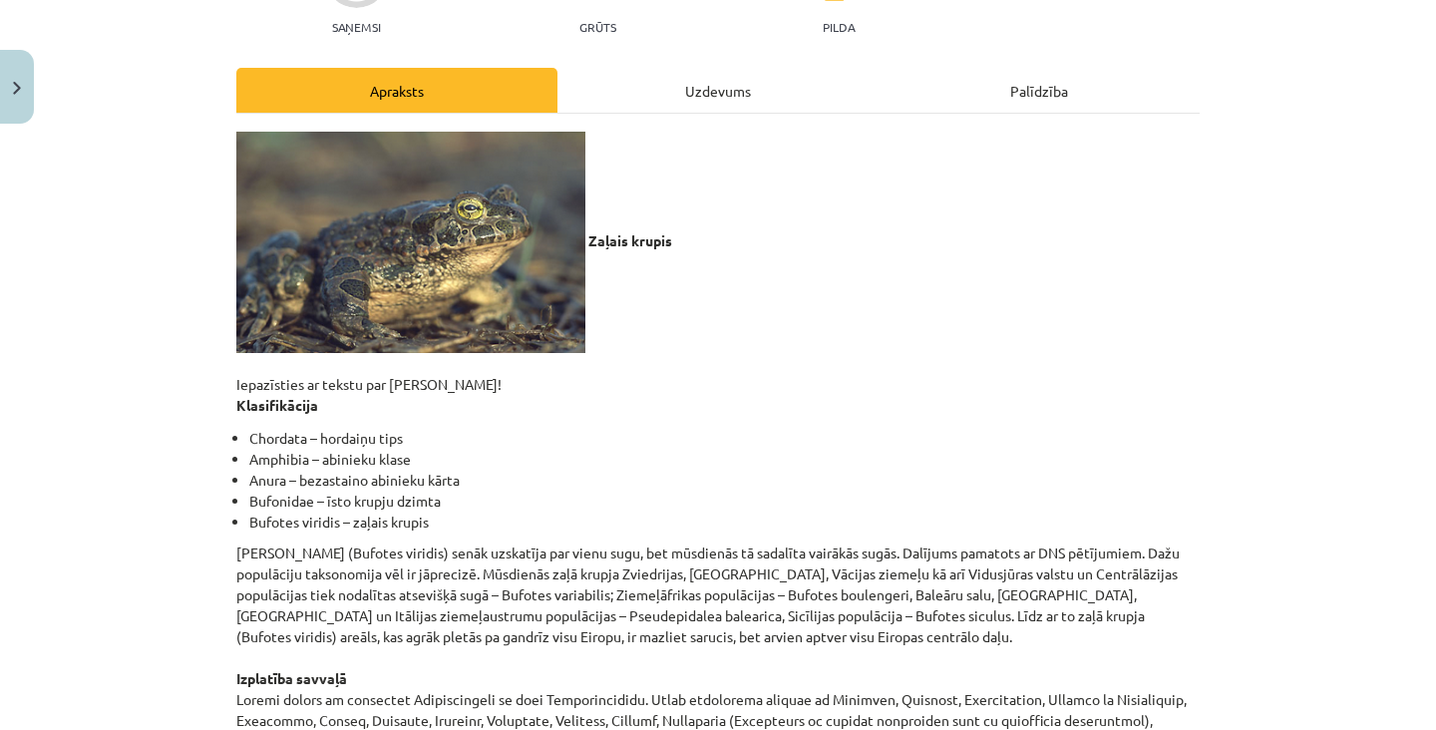
scroll to position [0, 0]
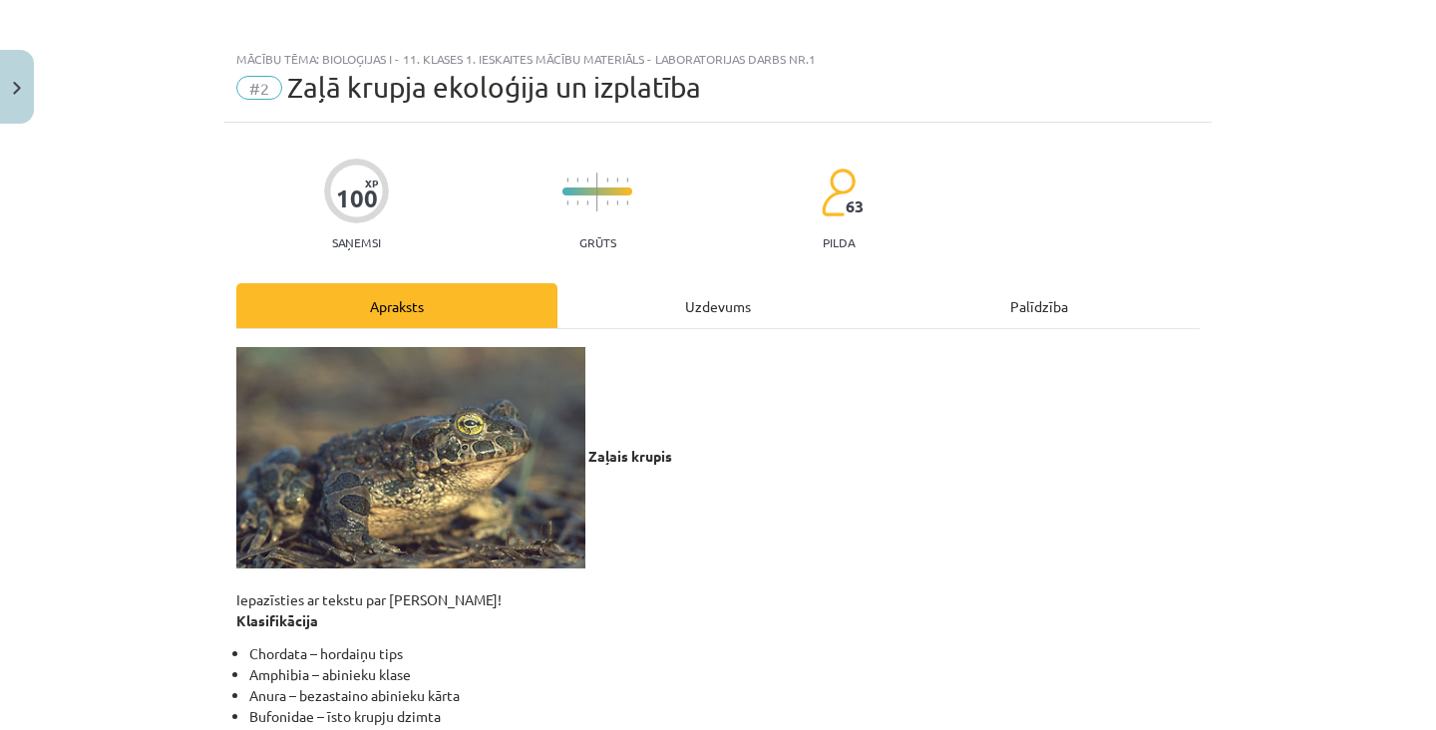
click at [796, 317] on div "Uzdevums" at bounding box center [717, 305] width 321 height 45
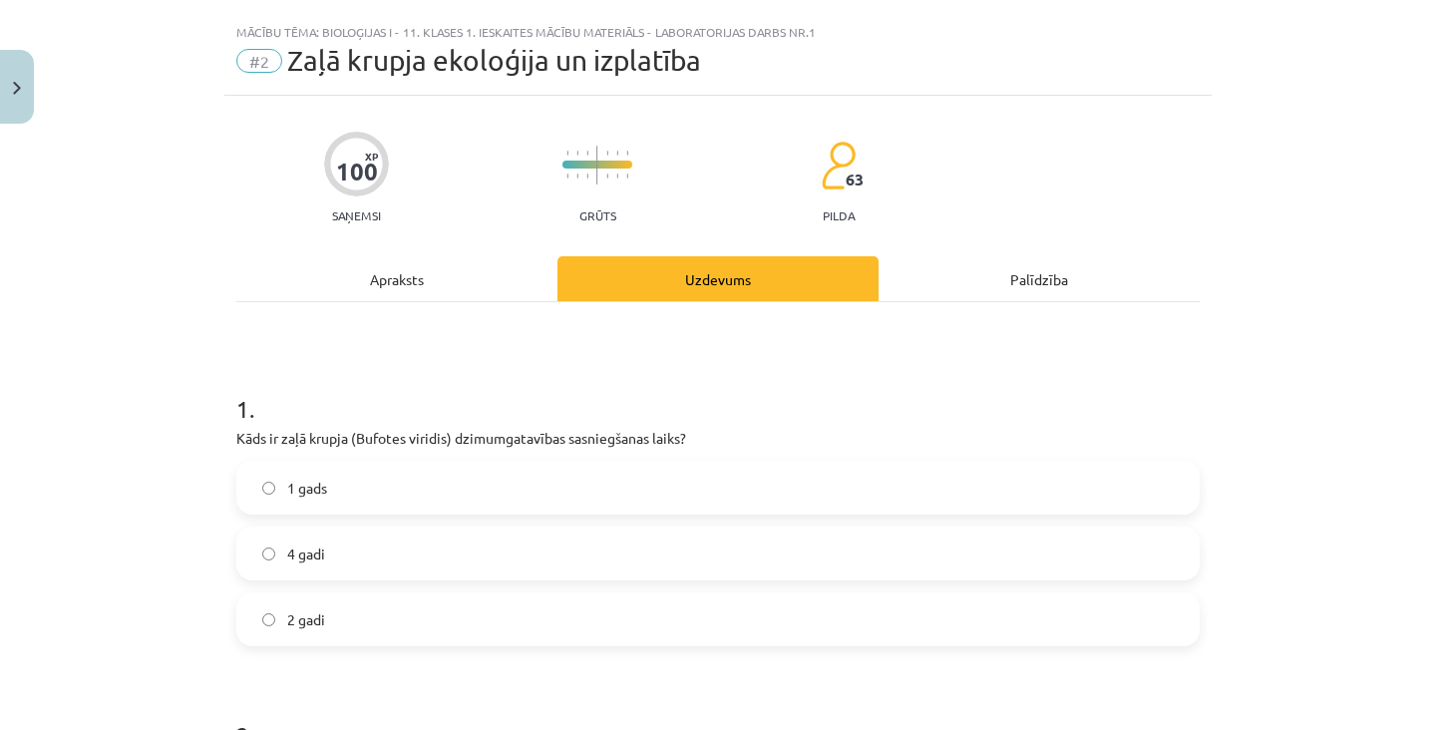
scroll to position [50, 0]
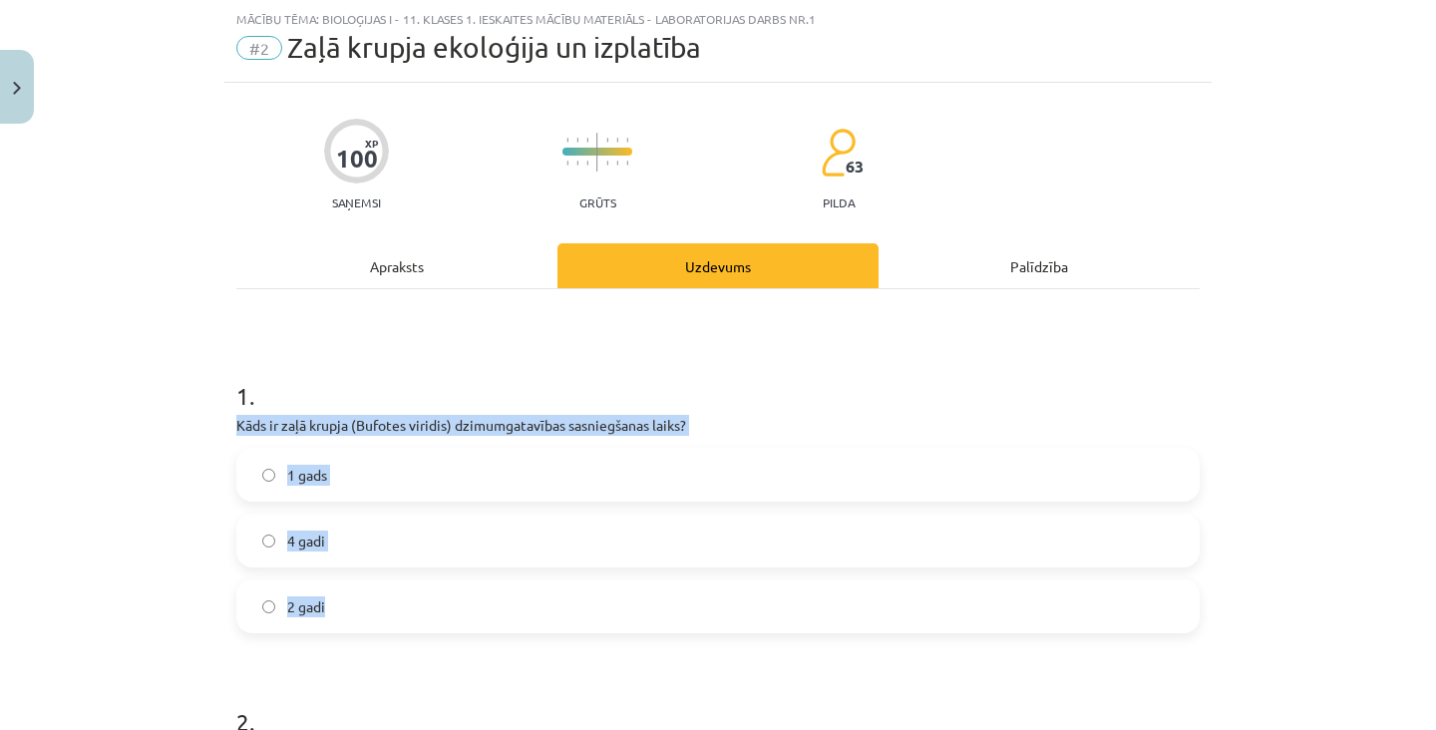
copy div "Kāds ir zaļā krupja (Bufotes viridis) dzimumgatavības sasniegšanas laiks? 1 gad…"
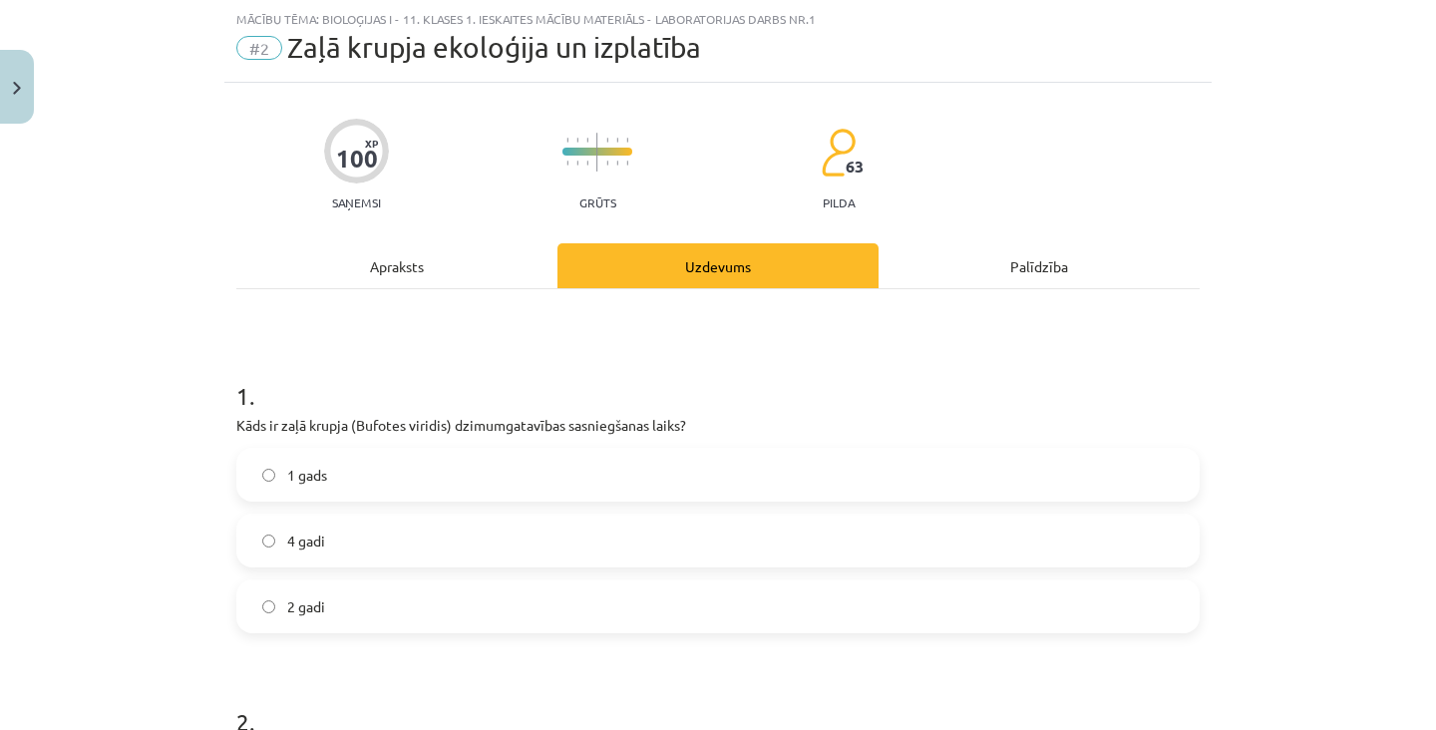
click at [429, 533] on label "4 gadi" at bounding box center [717, 541] width 959 height 50
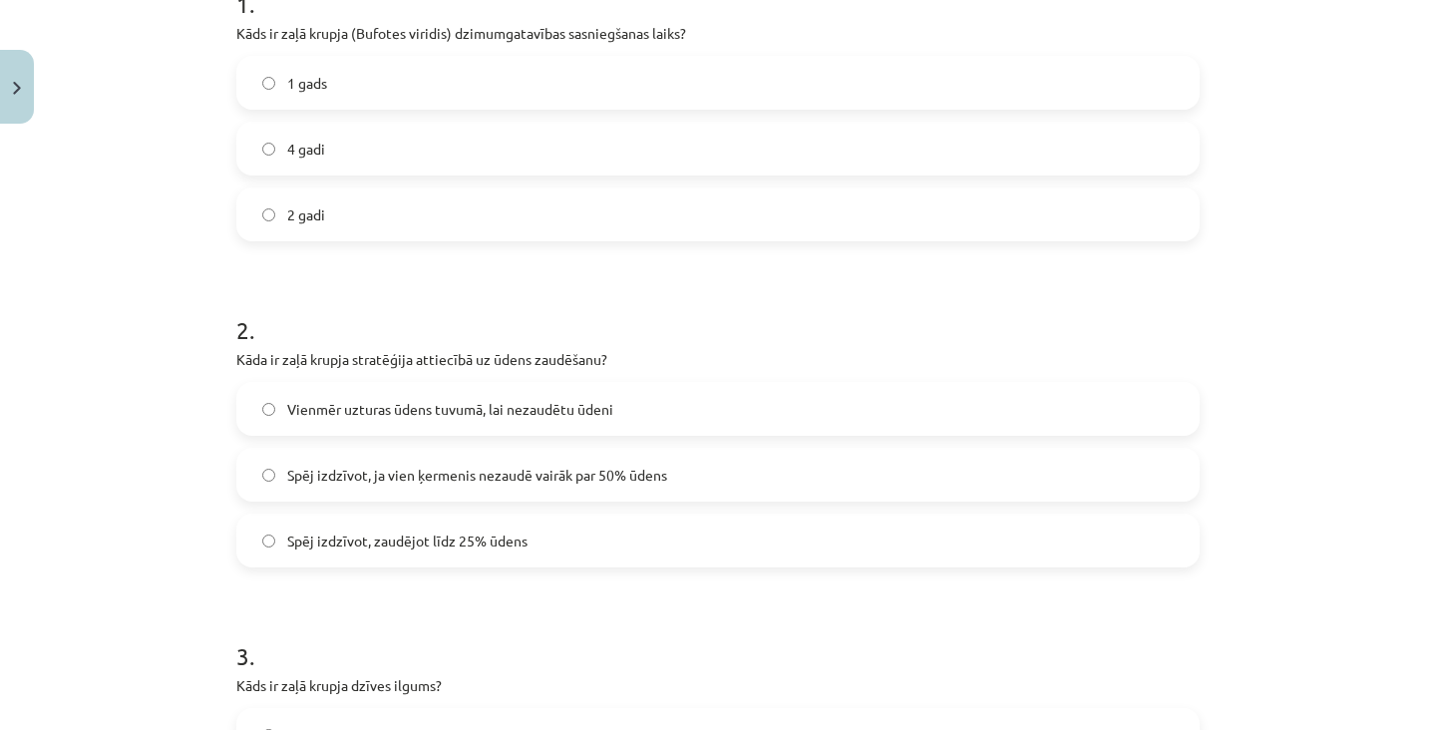
scroll to position [441, 0]
click at [326, 361] on p "Kāda ir zaļā krupja stratēģija attiecībā uz ūdens zaudēšanu?" at bounding box center [717, 360] width 963 height 21
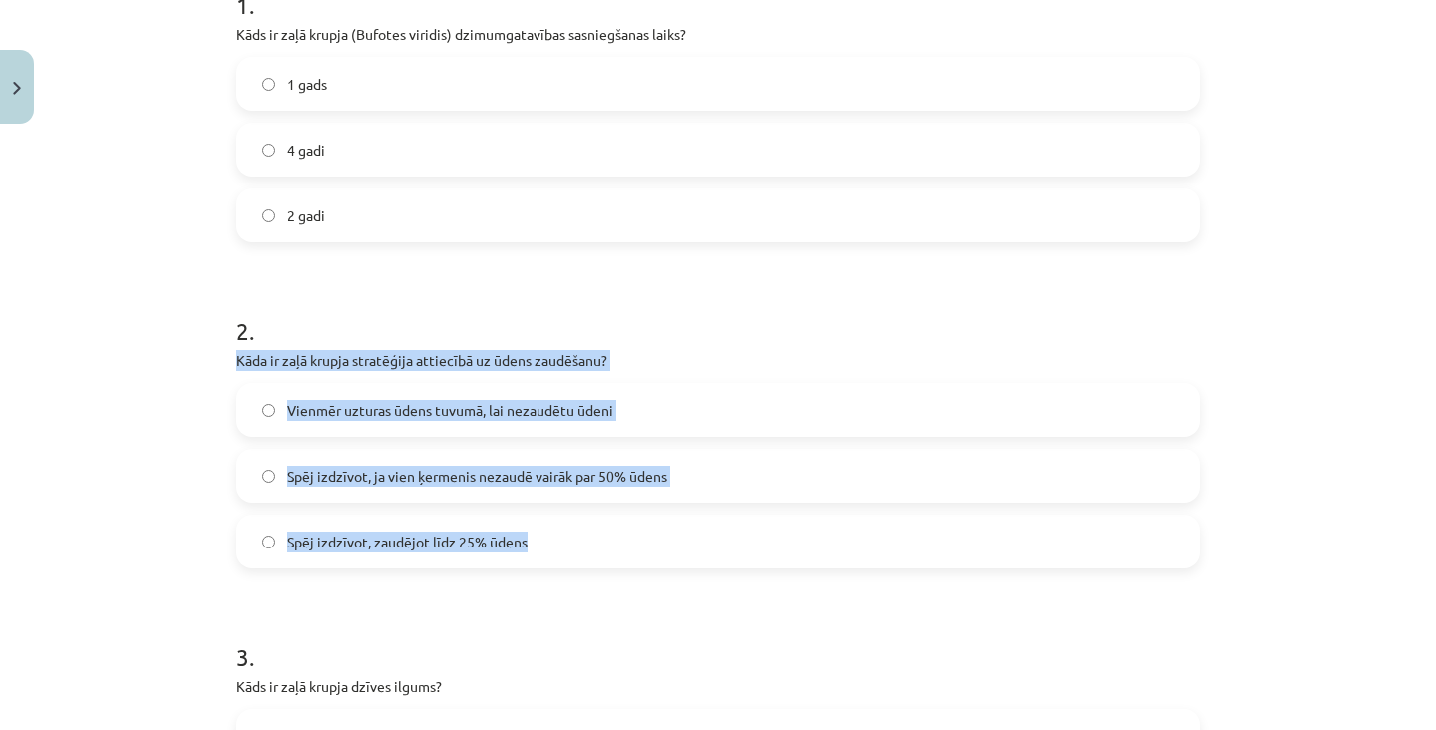
copy div "Kāda ir zaļā krupja stratēģija attiecībā uz ūdens zaudēšanu? Vienmēr uzturas ūd…"
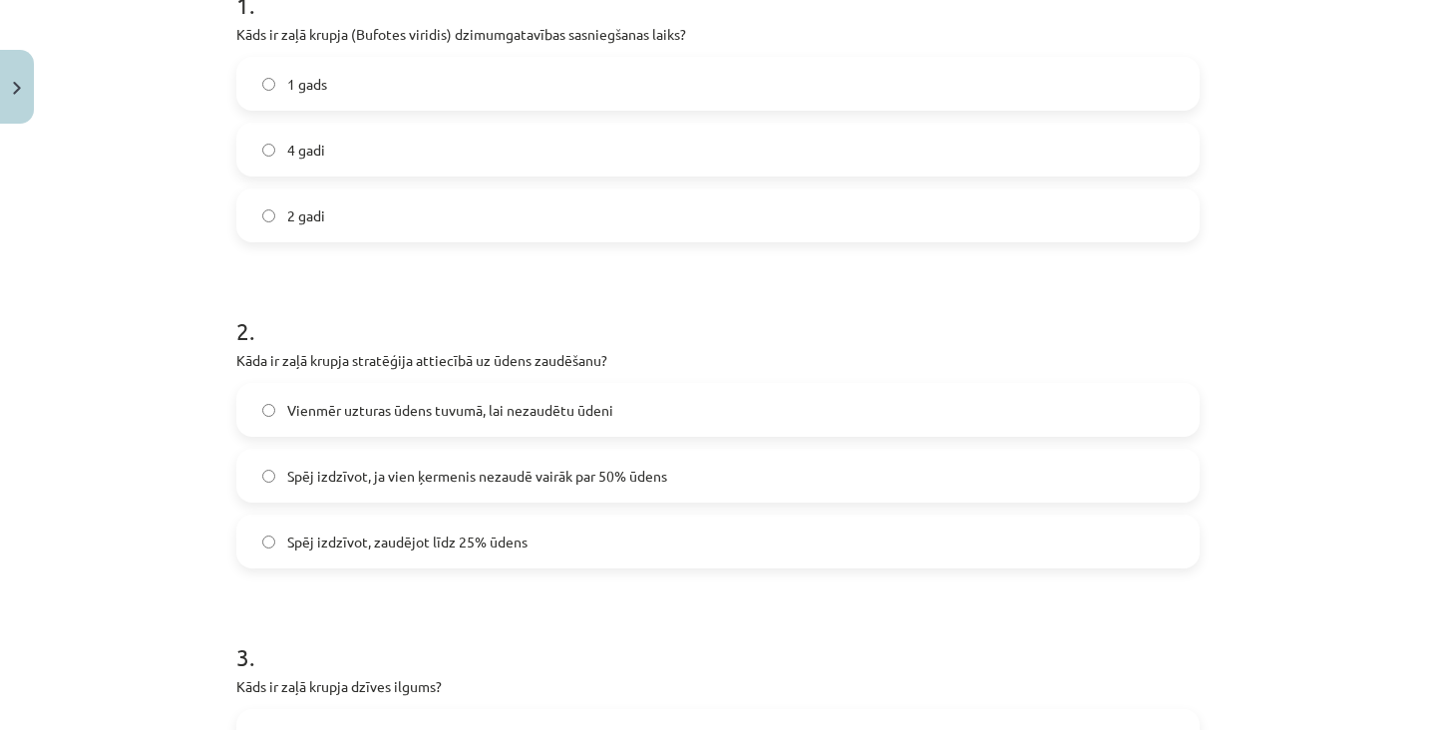
click at [506, 545] on span "Spēj izdzīvot, zaudējot līdz 25% ūdens" at bounding box center [407, 541] width 240 height 21
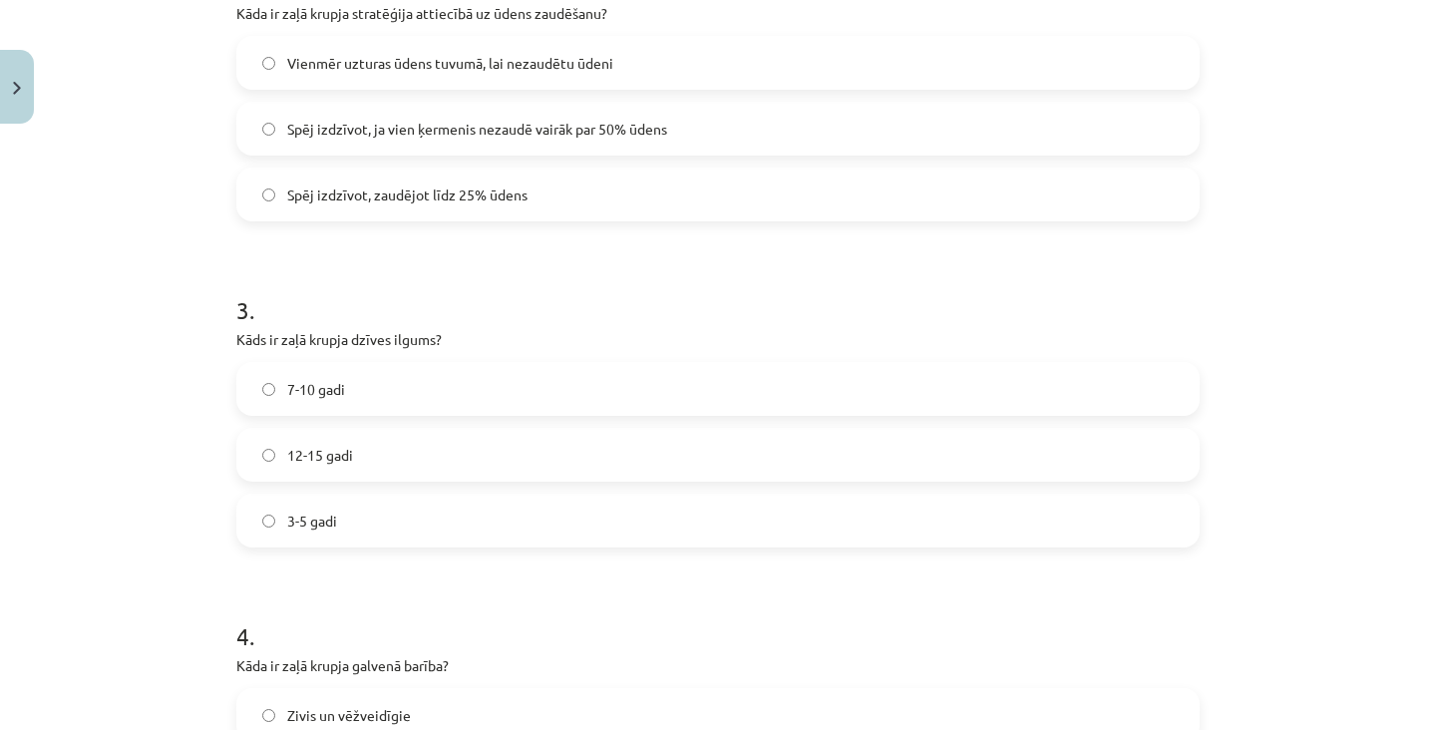
scroll to position [789, 0]
click at [529, 382] on label "7-10 gadi" at bounding box center [717, 388] width 959 height 50
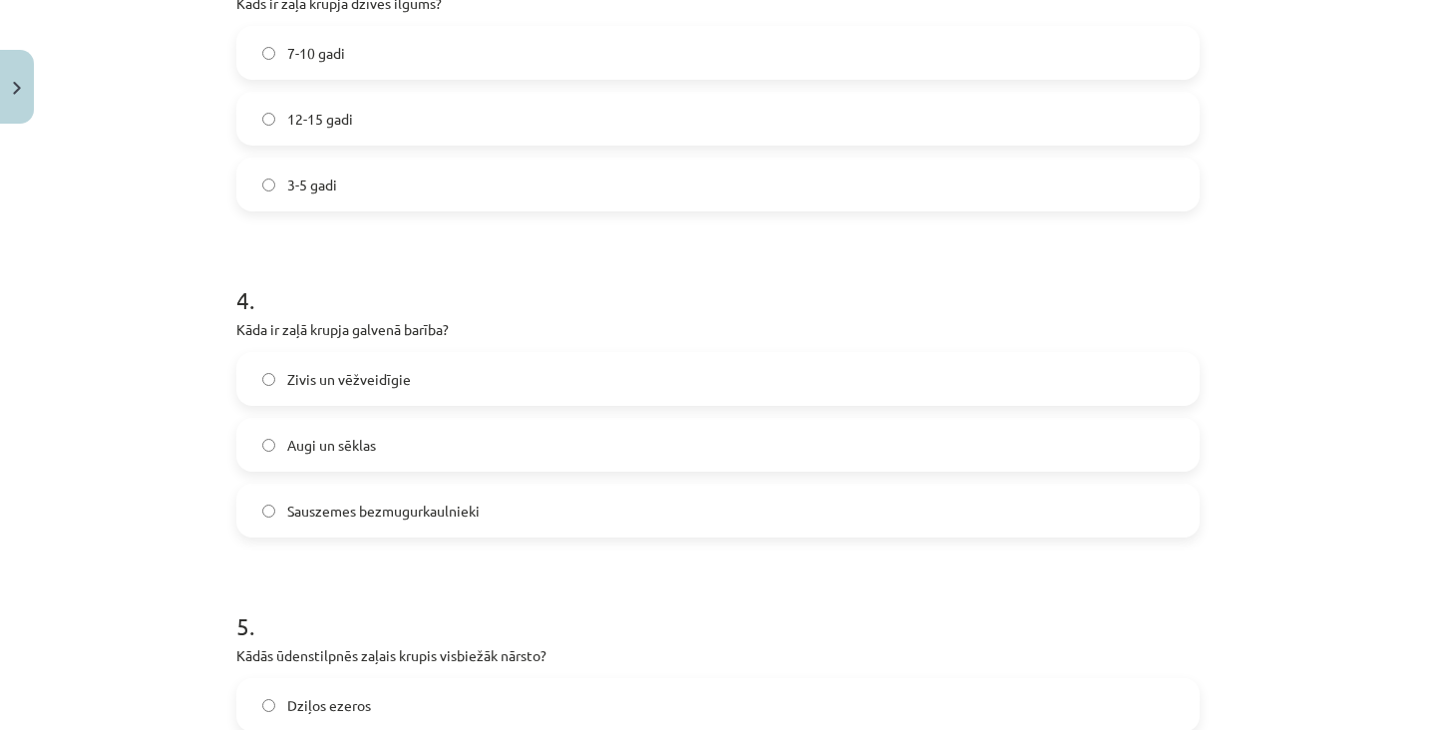
scroll to position [1125, 0]
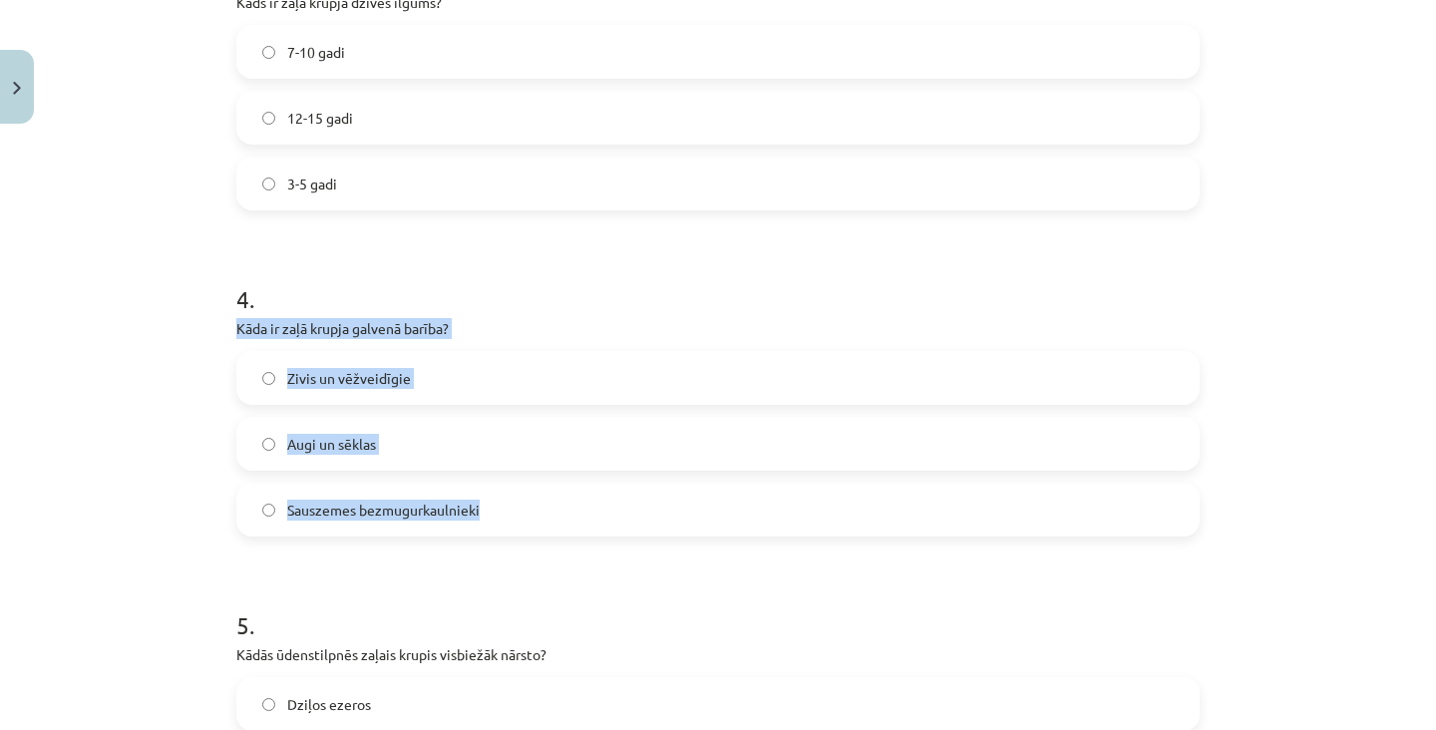
copy div "Kāda ir zaļā krupja galvenā barība? Zivis un vēžveidīgie Augi un sēklas Sauszem…"
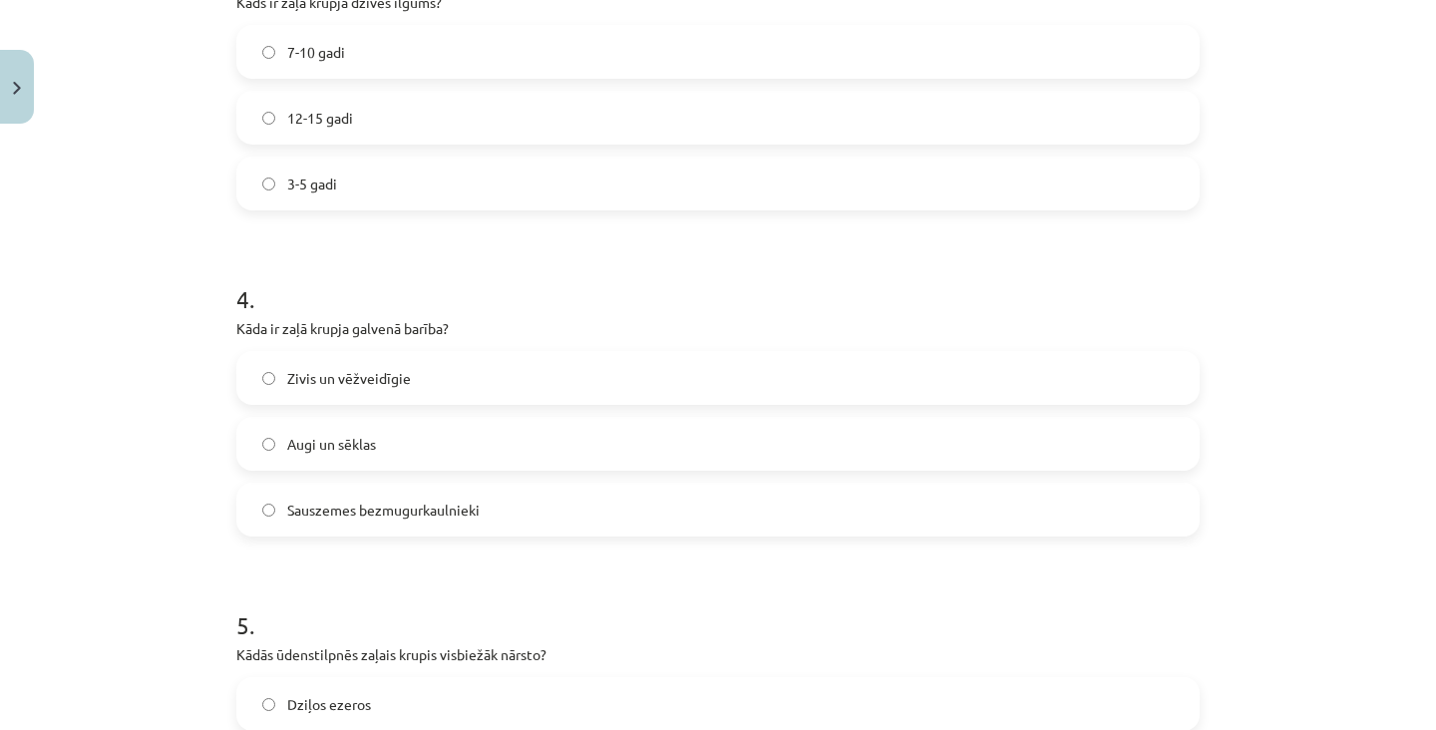
click at [695, 498] on label "Sauszemes bezmugurkaulnieki" at bounding box center [717, 510] width 959 height 50
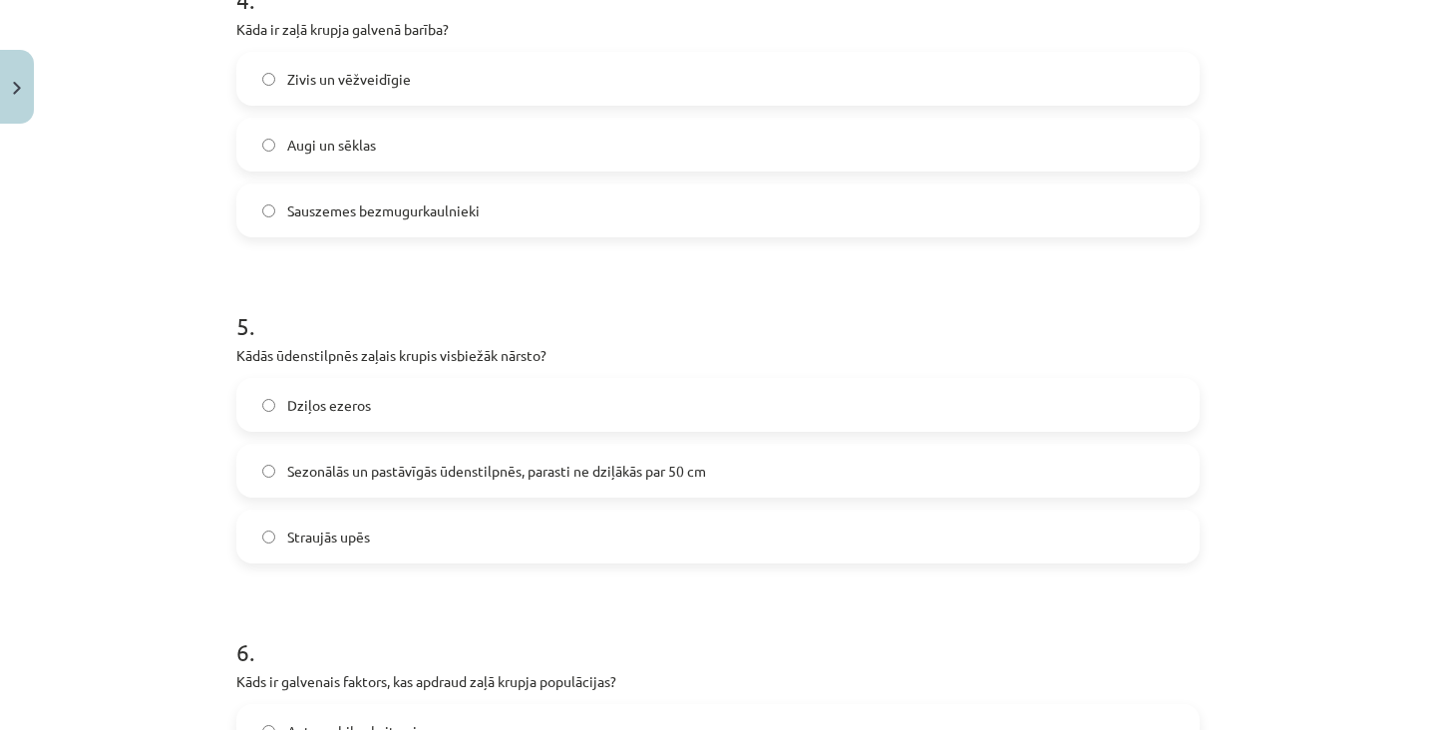
scroll to position [1423, 0]
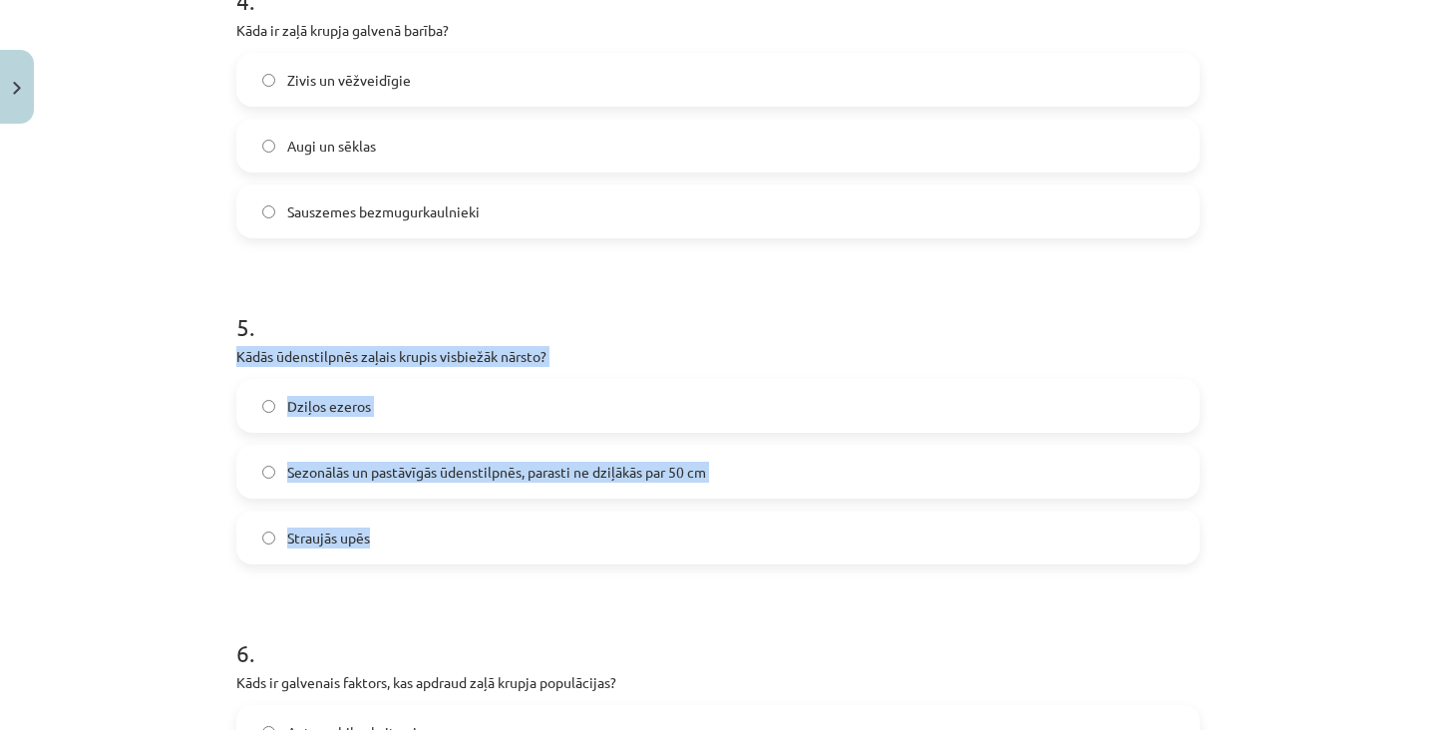
copy div "Kādās ūdenstilpnēs zaļais krupis visbiežāk nārsto? Dziļos ezeros Sezonālās un p…"
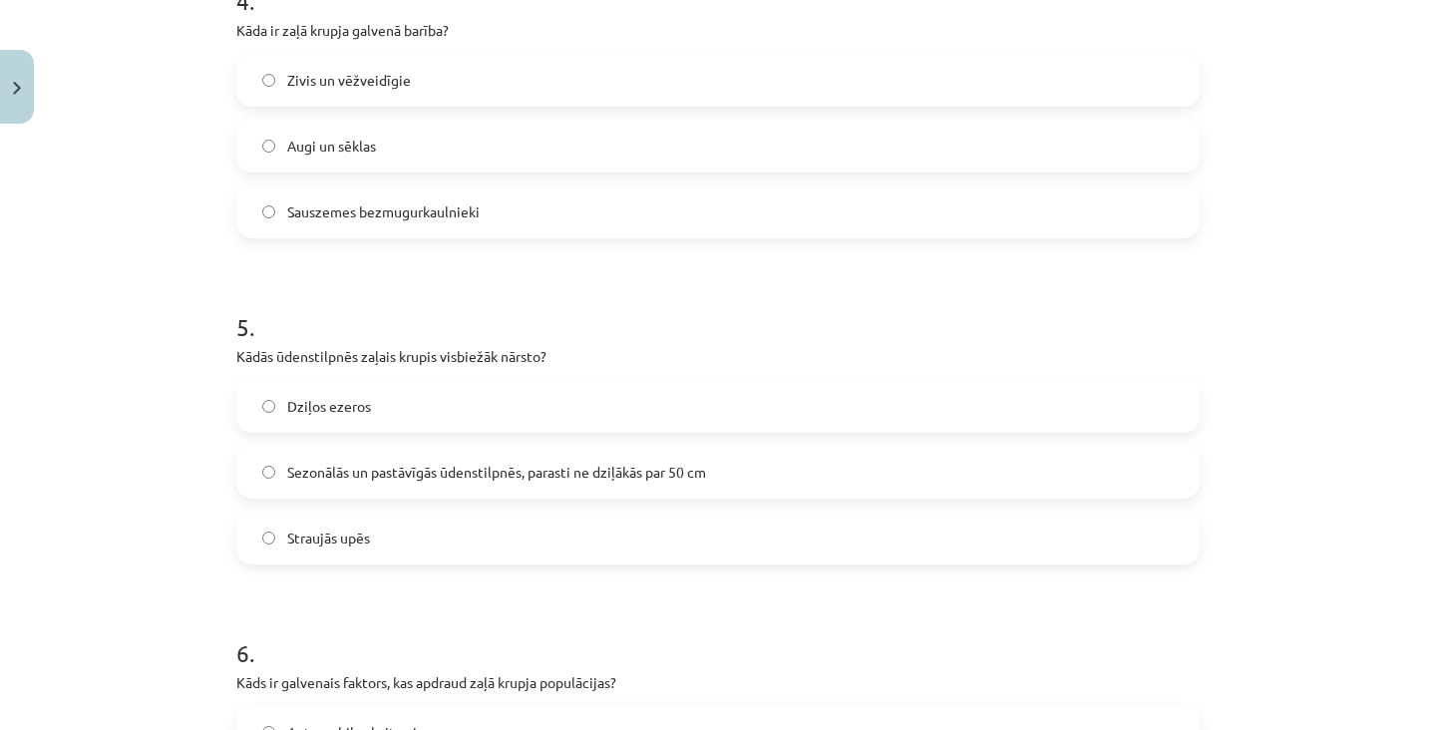
click at [482, 471] on span "Sezonālās un pastāvīgās ūdenstilpnēs, parasti ne dziļākās par 50 cm" at bounding box center [496, 472] width 419 height 21
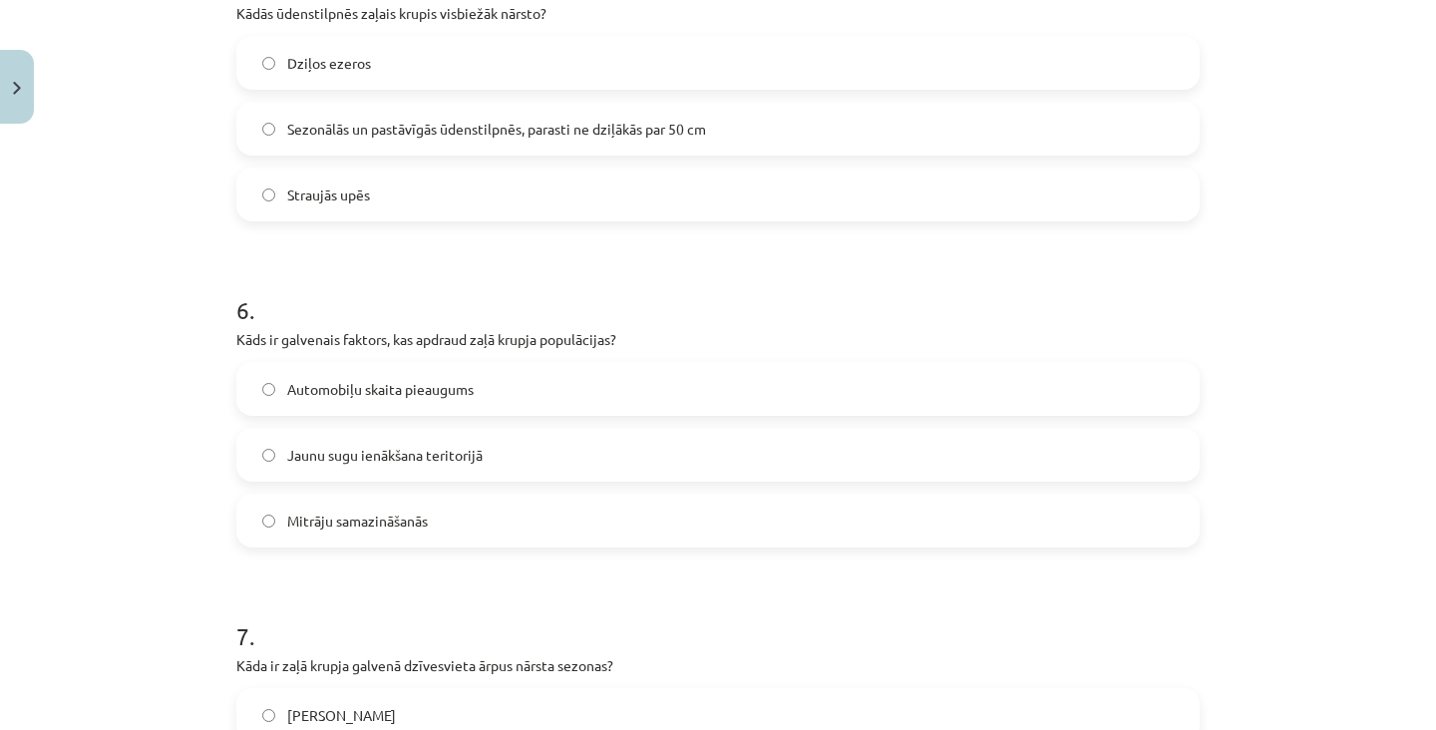
scroll to position [1767, 0]
click at [235, 330] on div "100 XP Saņemsi Grūts 63 pilda Apraksts Uzdevums Palīdzība 1 . Kāds ir zaļā krup…" at bounding box center [717, 199] width 987 height 3667
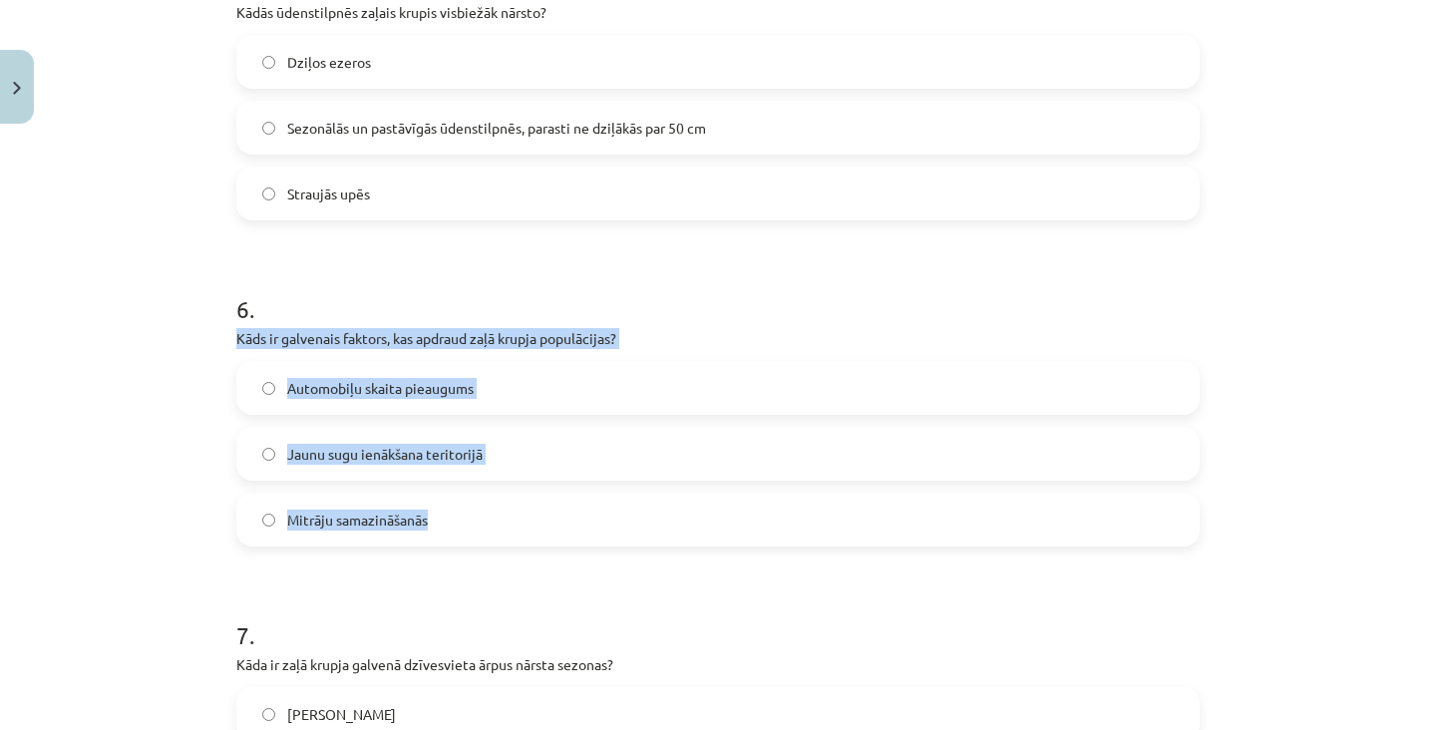
copy div "Kāds ir galvenais faktors, kas apdraud zaļā krupja populācijas? Automobiļu skai…"
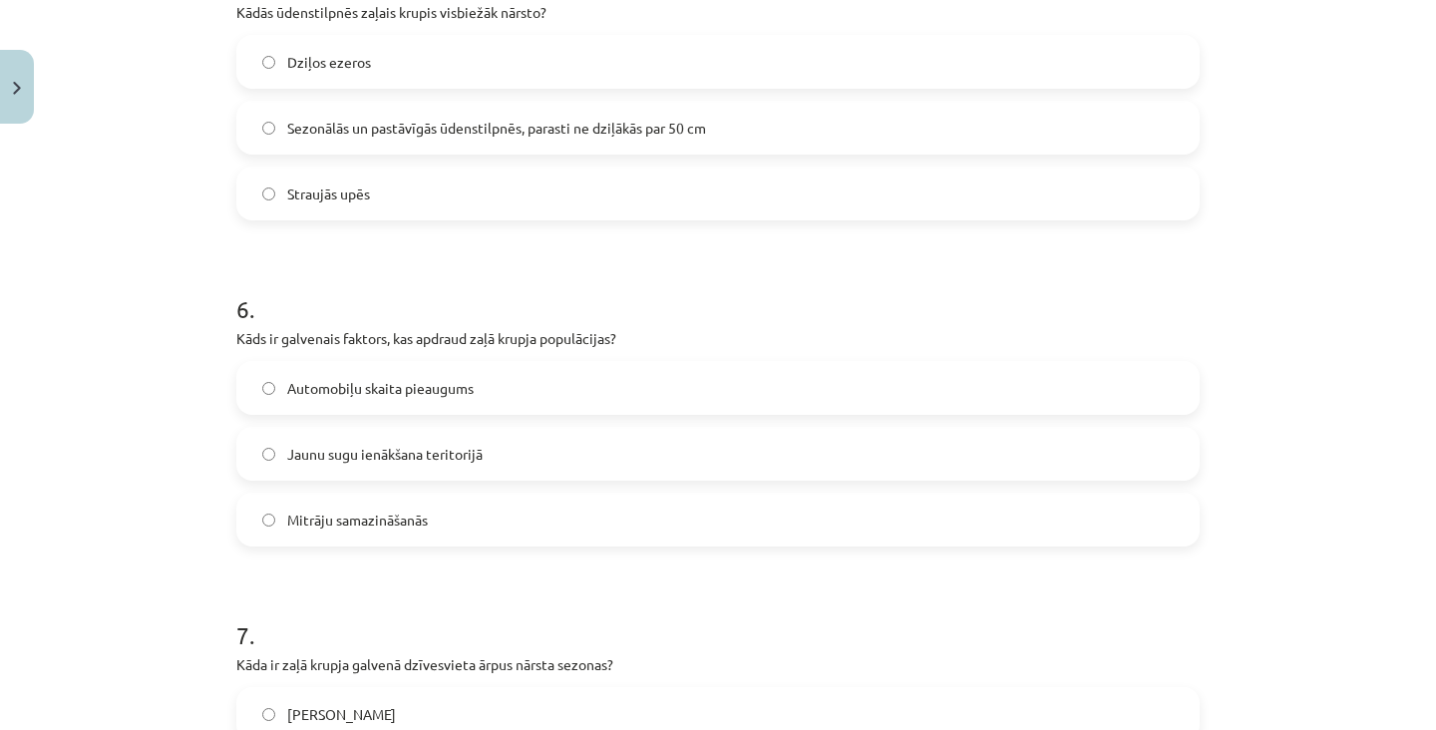
click at [490, 522] on label "Mitrāju samazināšanās" at bounding box center [717, 520] width 959 height 50
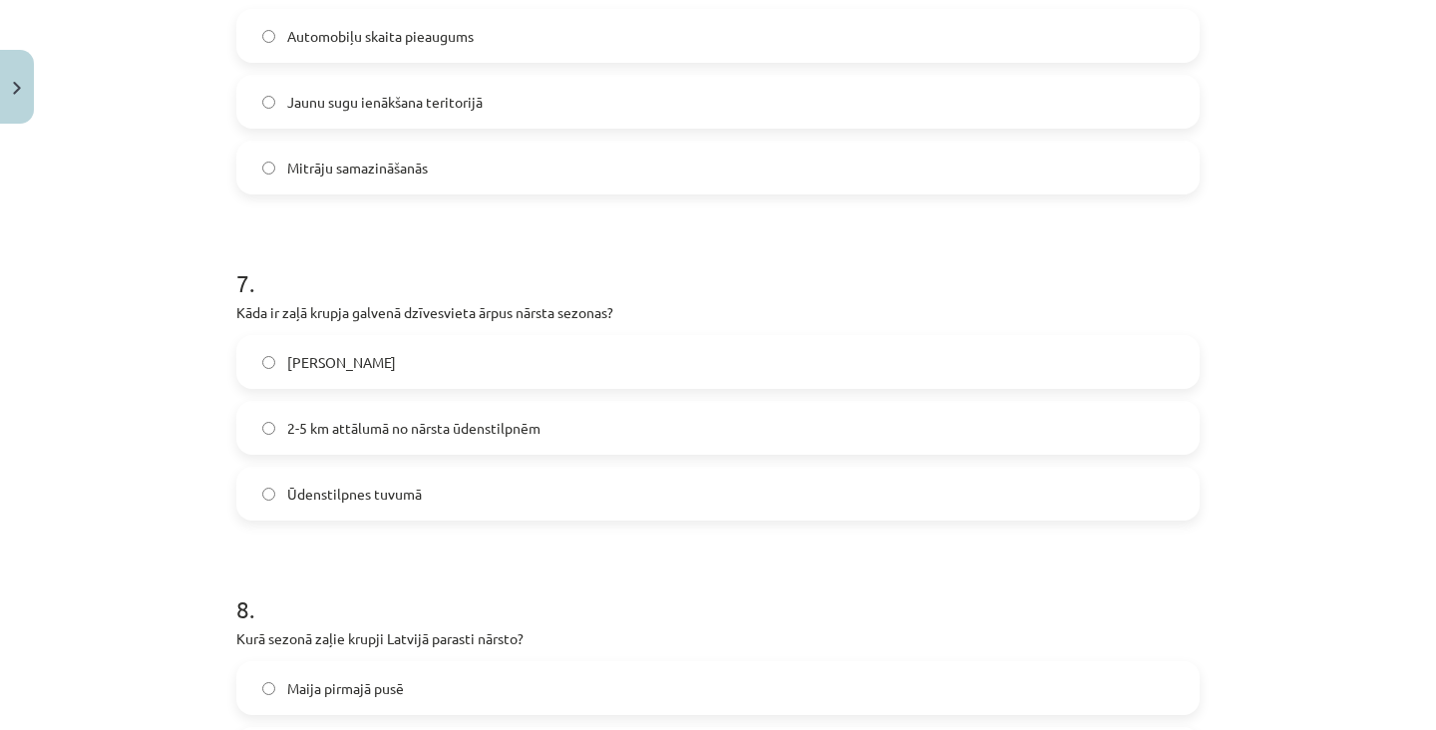
scroll to position [2119, 0]
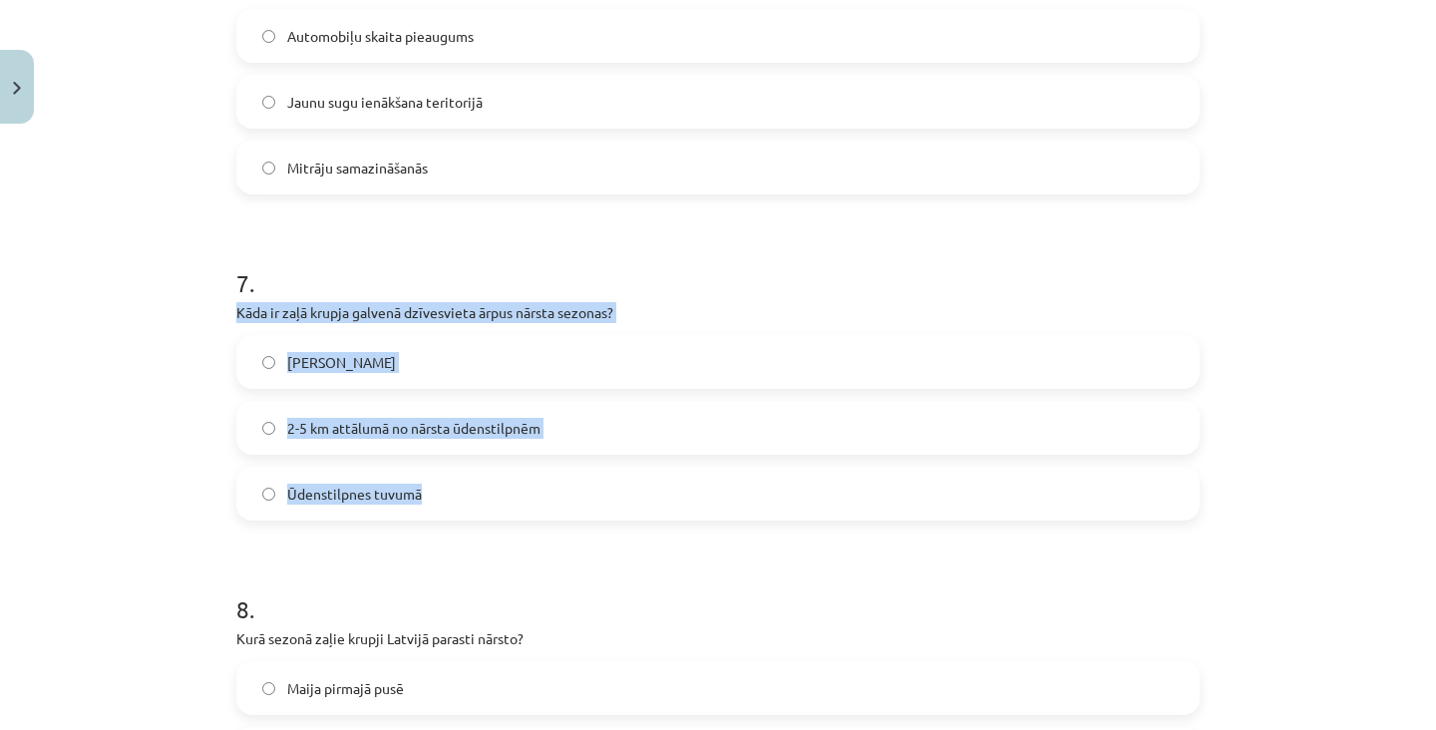
copy div "Kāda ir zaļā krupja galvenā dzīvesvieta ārpus nārsta sezonas? Meža biezoknī 2-5…"
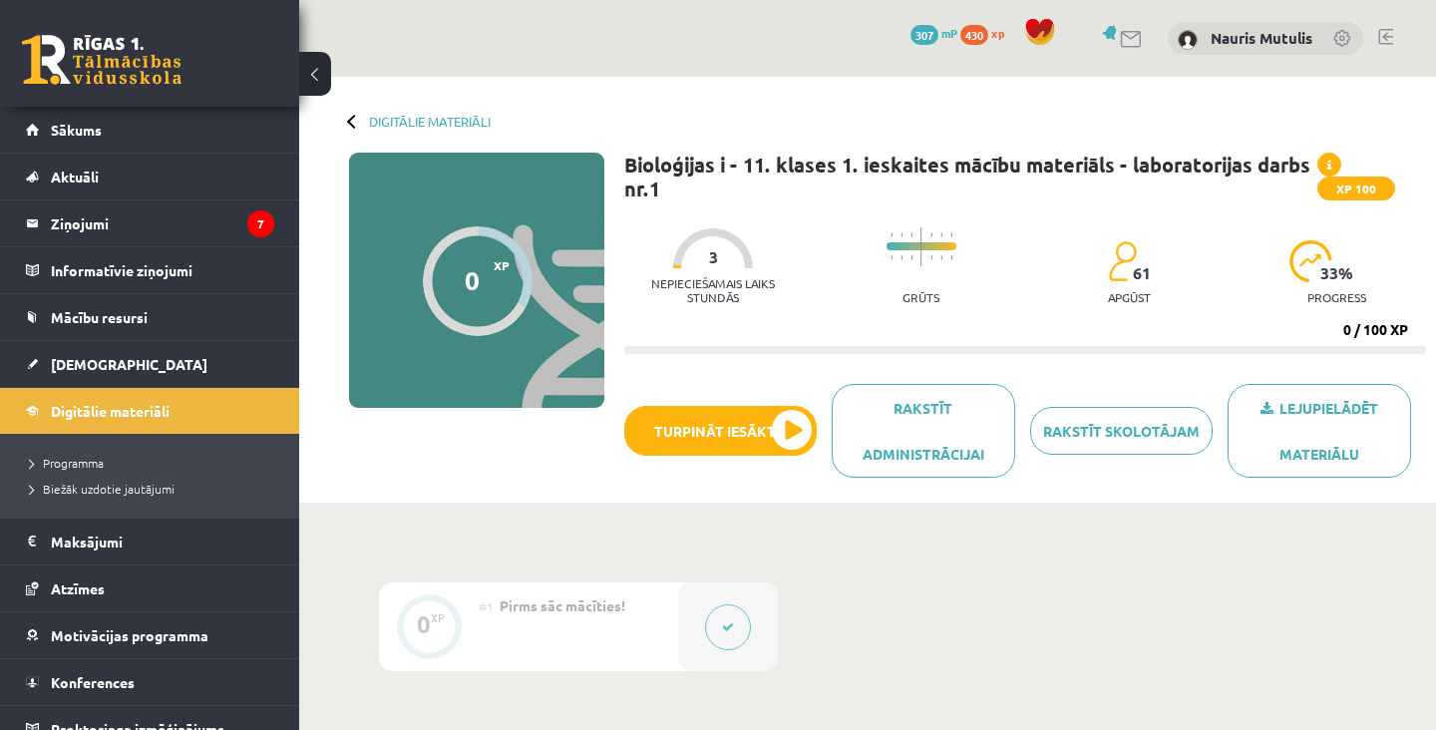
scroll to position [333, 0]
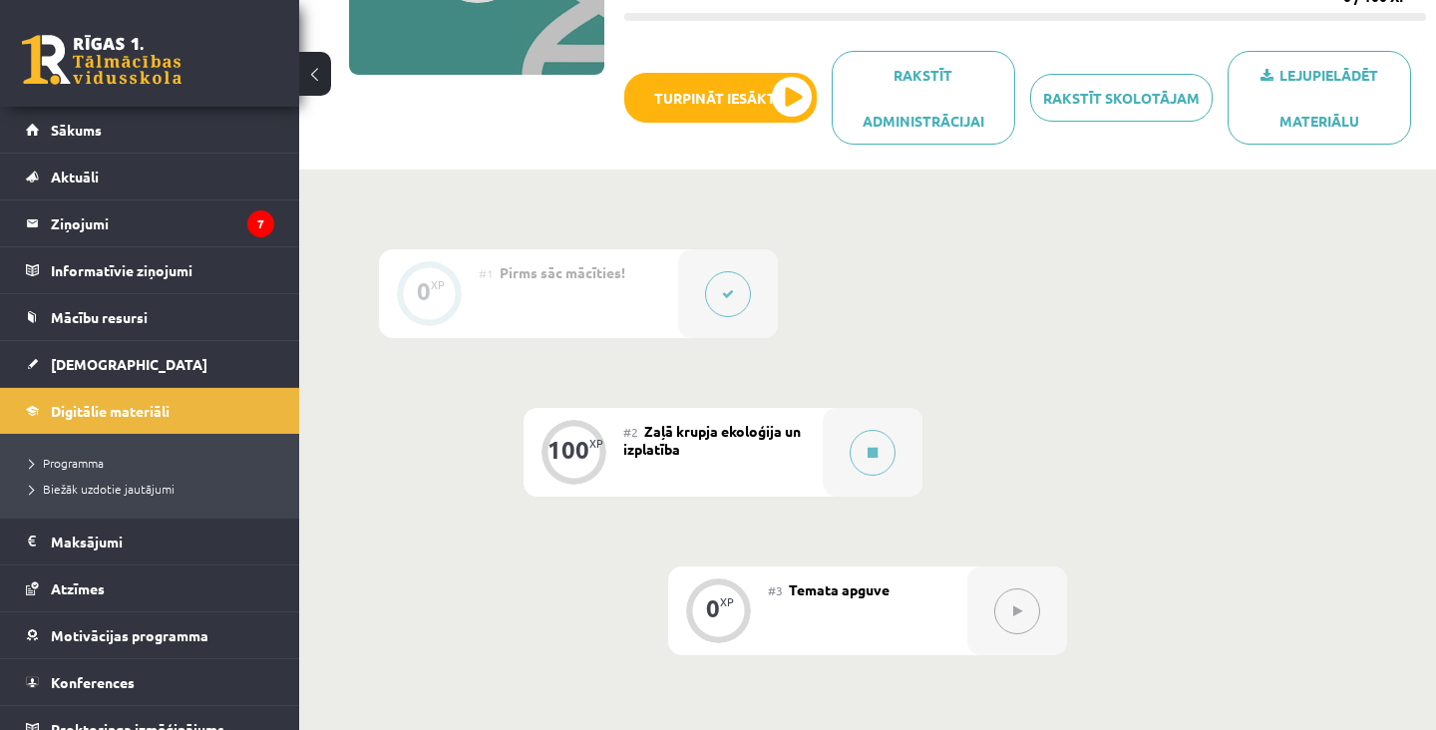
click at [808, 430] on div "#2 Zaļā krupja ekoloģija un izplatība" at bounding box center [722, 452] width 199 height 89
click at [804, 116] on button "Turpināt iesākto" at bounding box center [720, 98] width 192 height 50
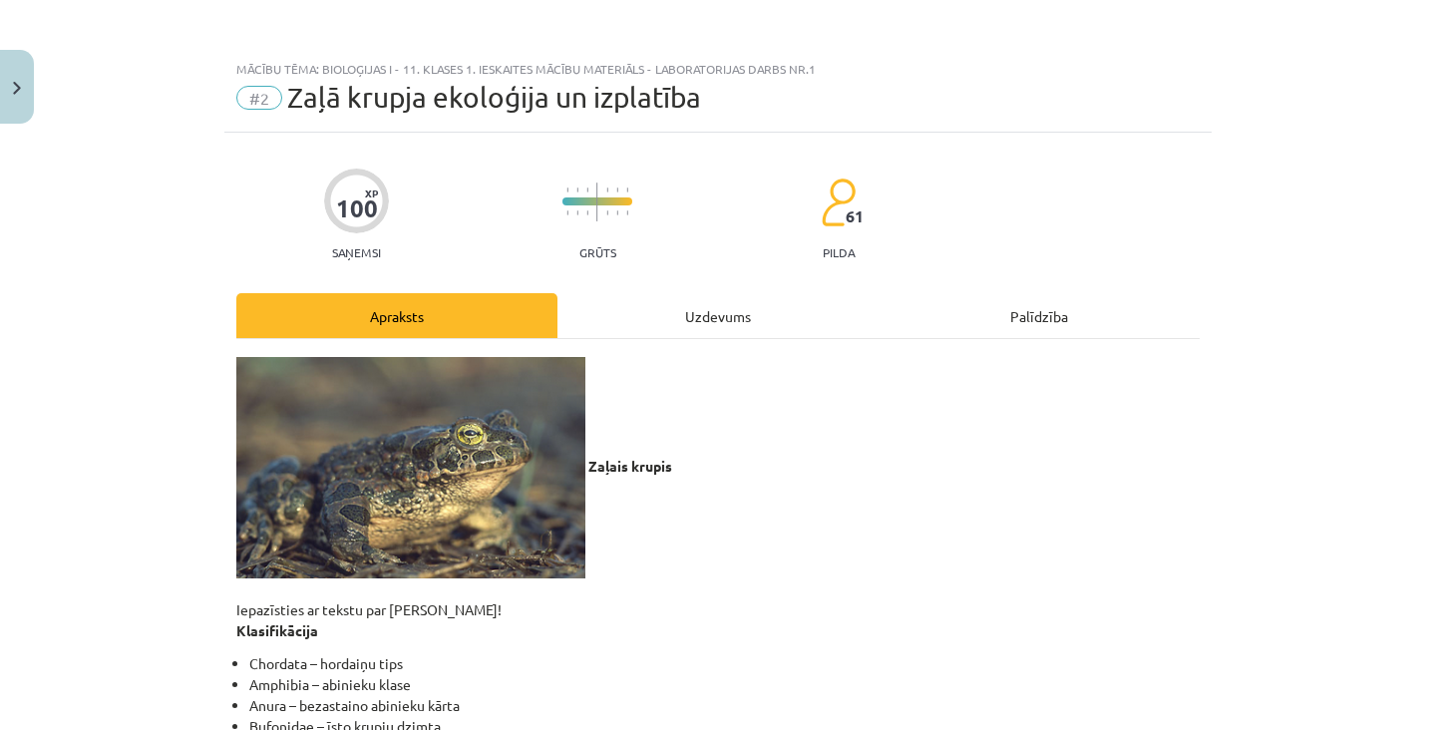
click at [721, 313] on div "Uzdevums" at bounding box center [717, 315] width 321 height 45
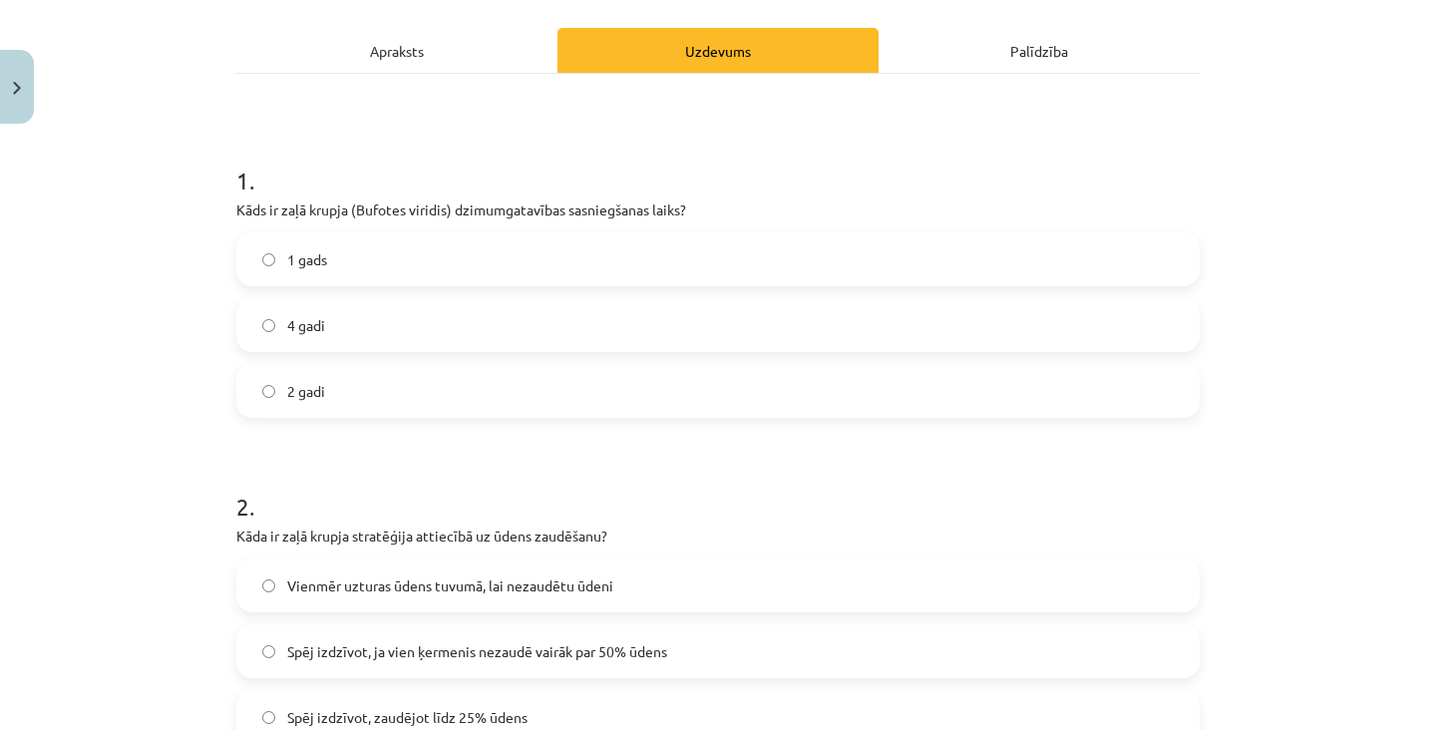
scroll to position [266, 0]
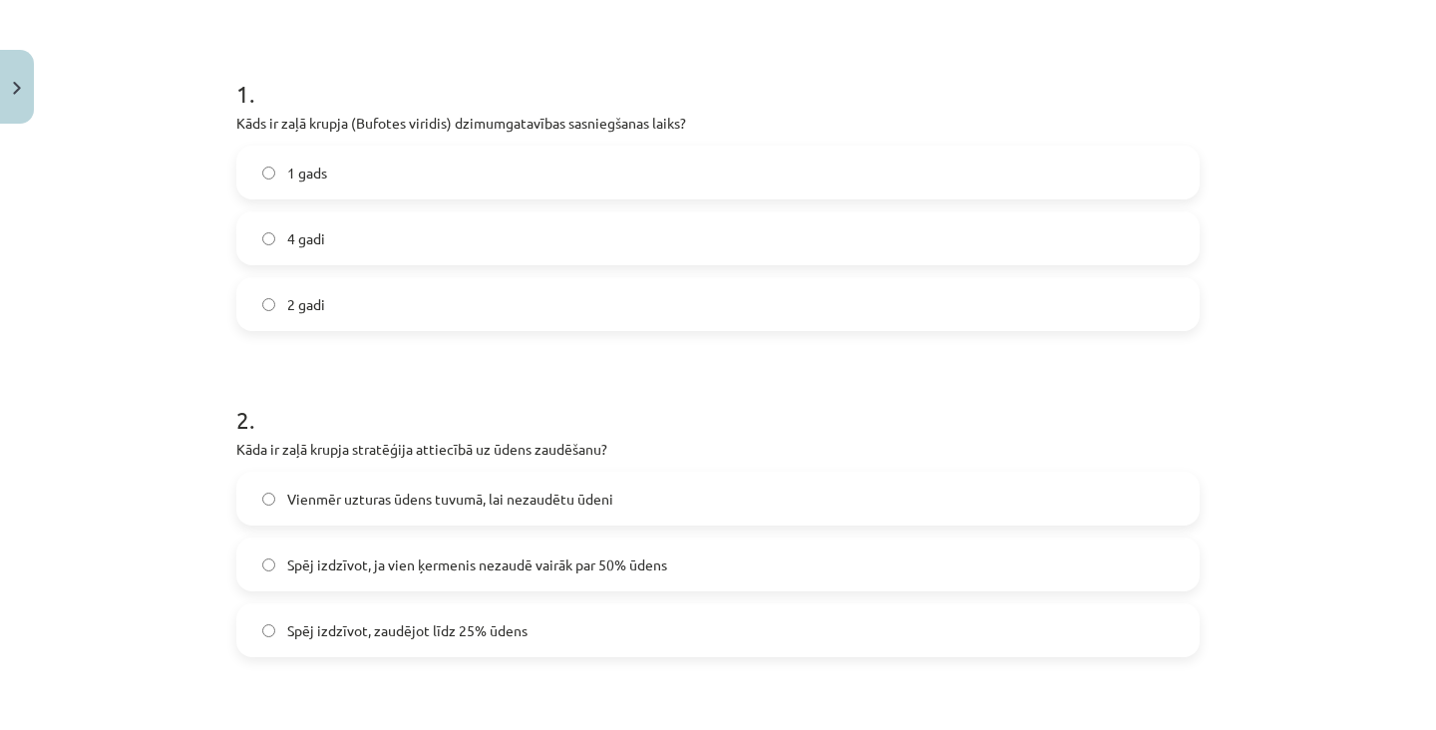
click at [651, 621] on label "Spēj izdzīvot, zaudējot līdz 25% ūdens" at bounding box center [717, 630] width 959 height 50
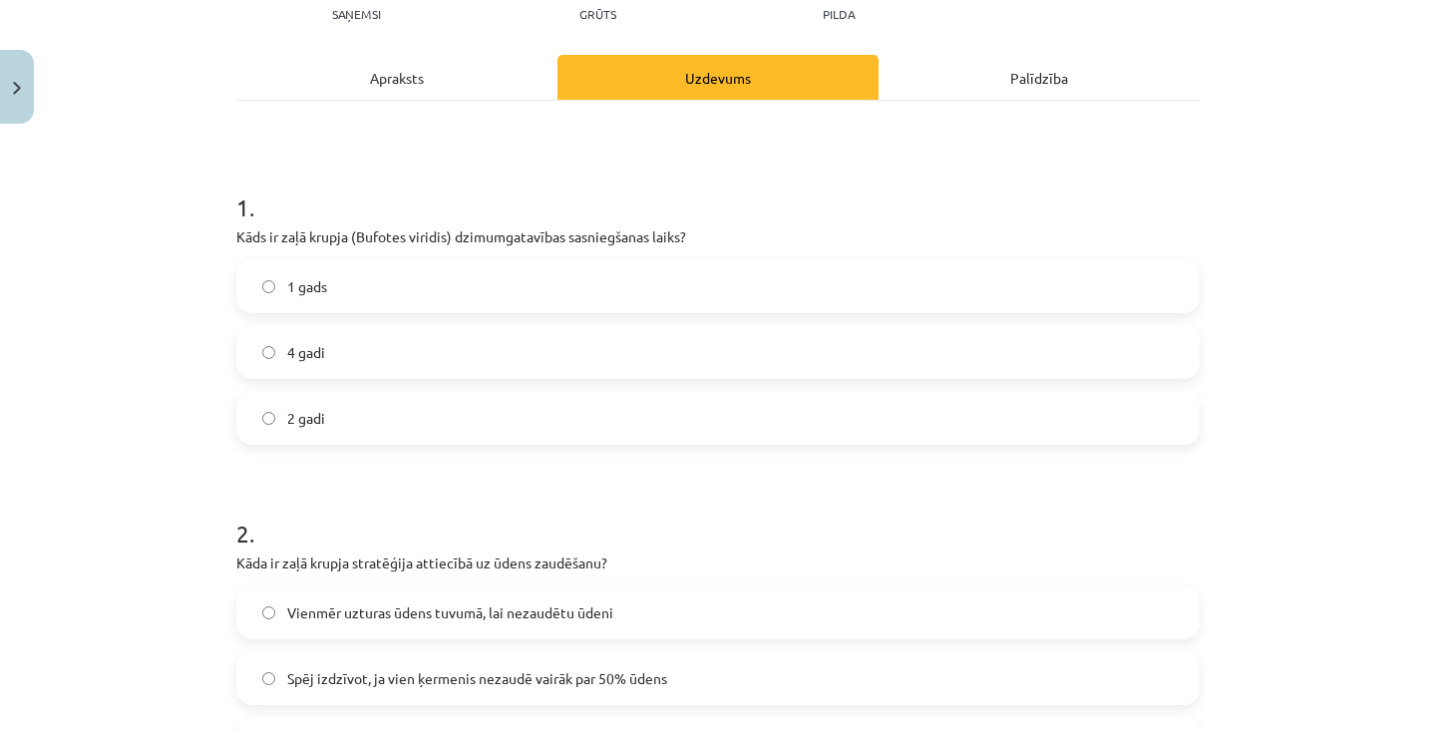
scroll to position [237, 0]
click at [703, 436] on label "2 gadi" at bounding box center [717, 419] width 959 height 50
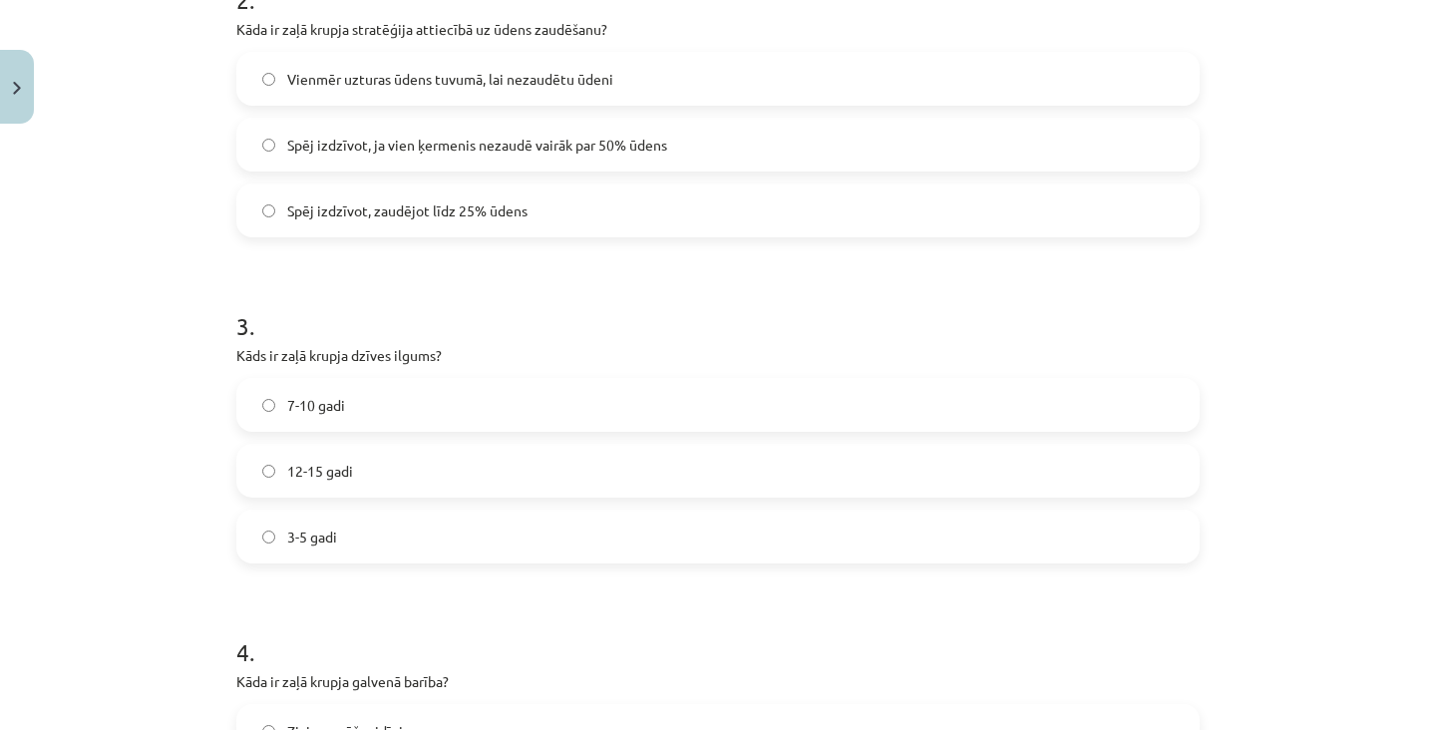
click at [687, 422] on label "7-10 gadi" at bounding box center [717, 405] width 959 height 50
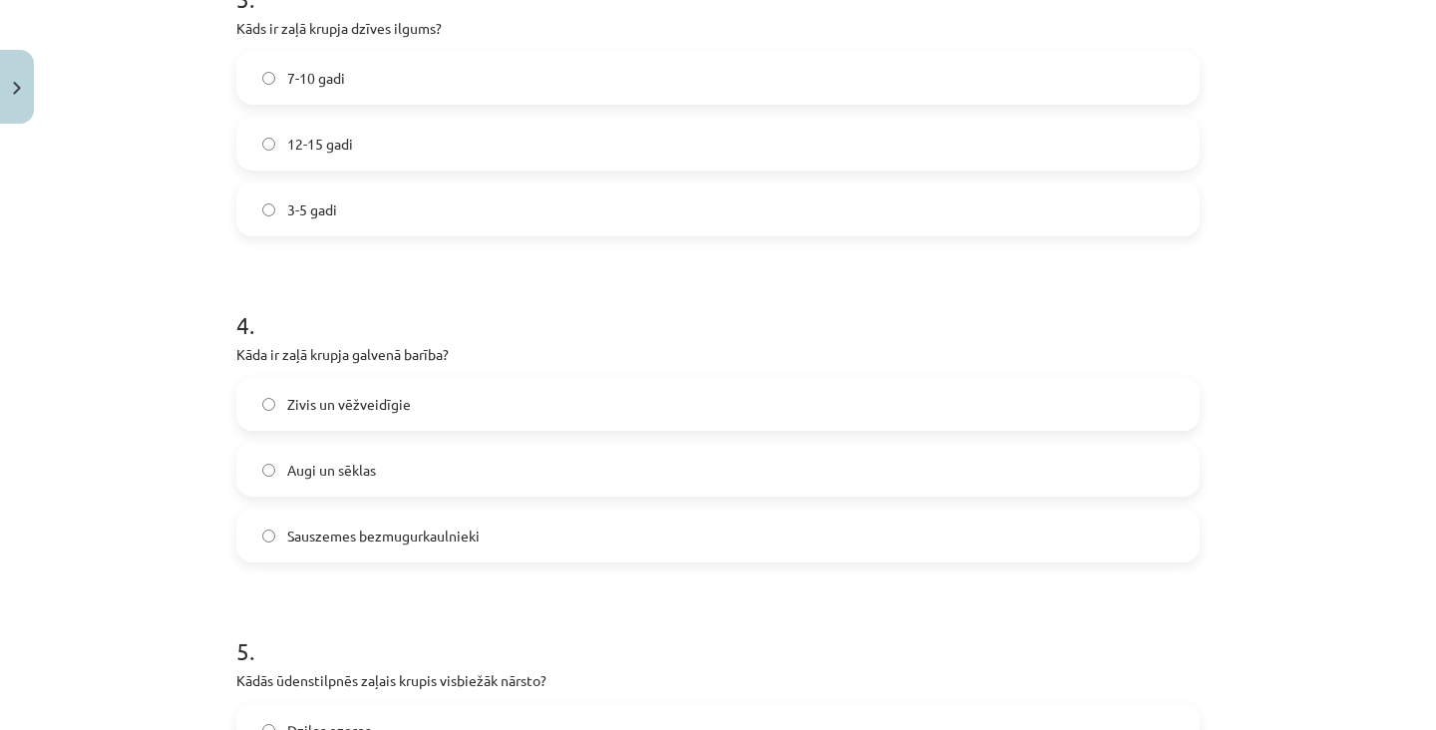
scroll to position [1099, 0]
click at [637, 549] on label "Sauszemes bezmugurkaulnieki" at bounding box center [717, 536] width 959 height 50
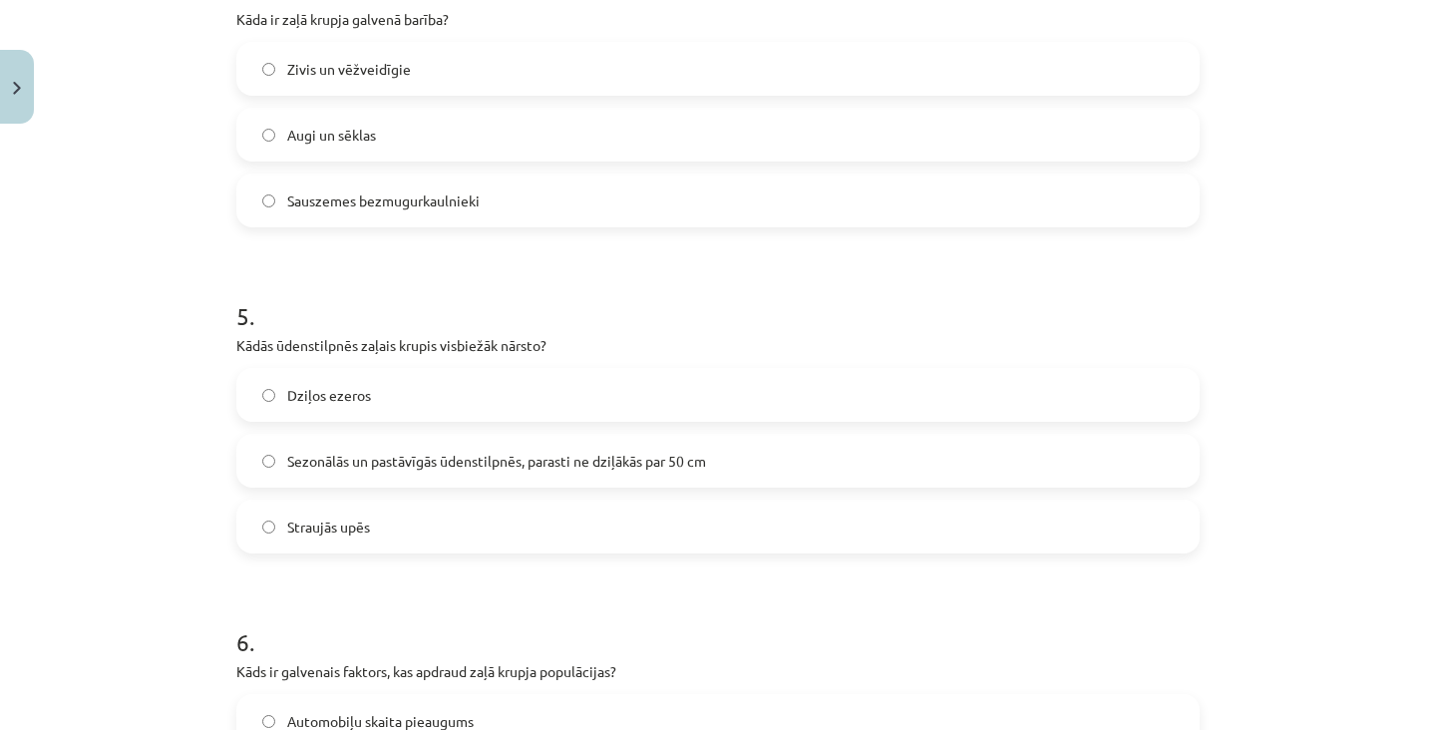
click at [674, 464] on span "Sezonālās un pastāvīgās ūdenstilpnēs, parasti ne dziļākās par 50 cm" at bounding box center [496, 461] width 419 height 21
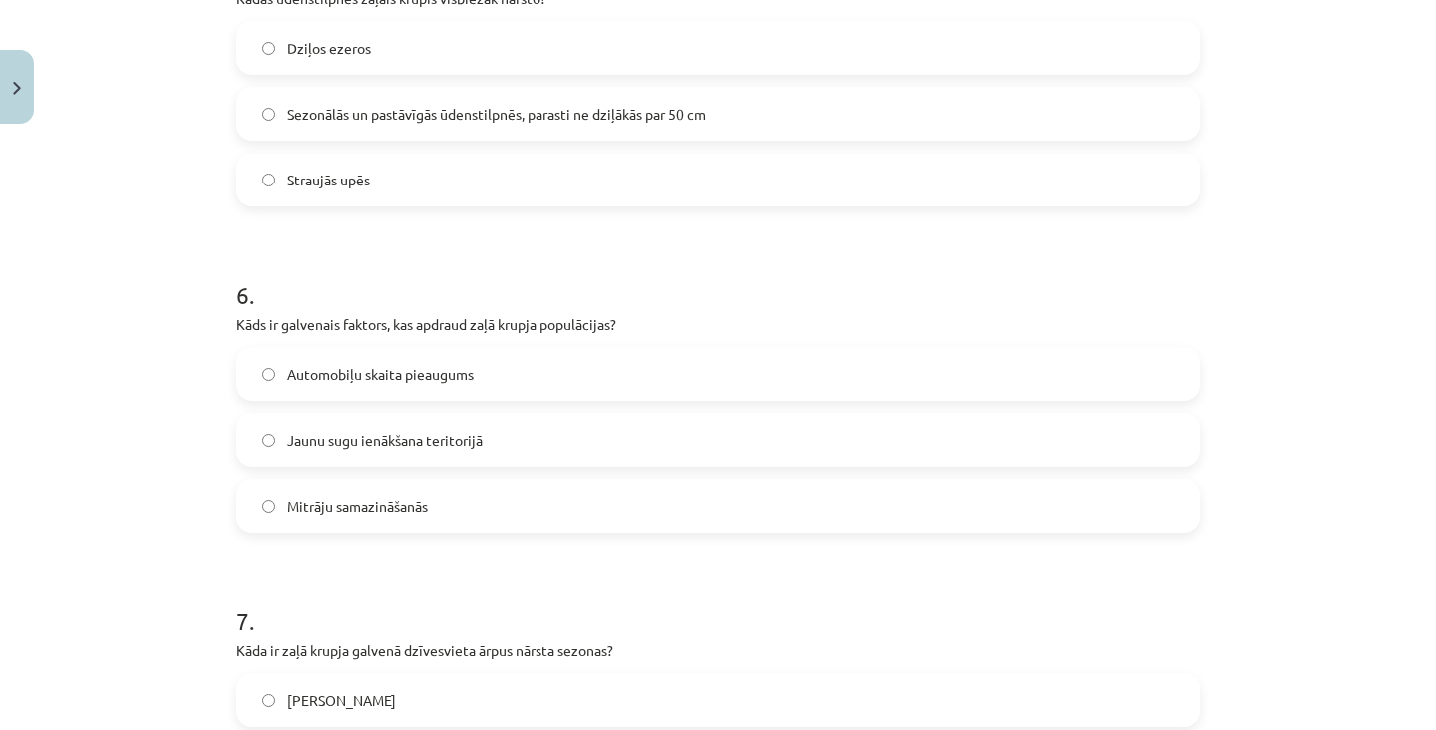
scroll to position [1780, 0]
click at [657, 498] on label "Mitrāju samazināšanās" at bounding box center [717, 507] width 959 height 50
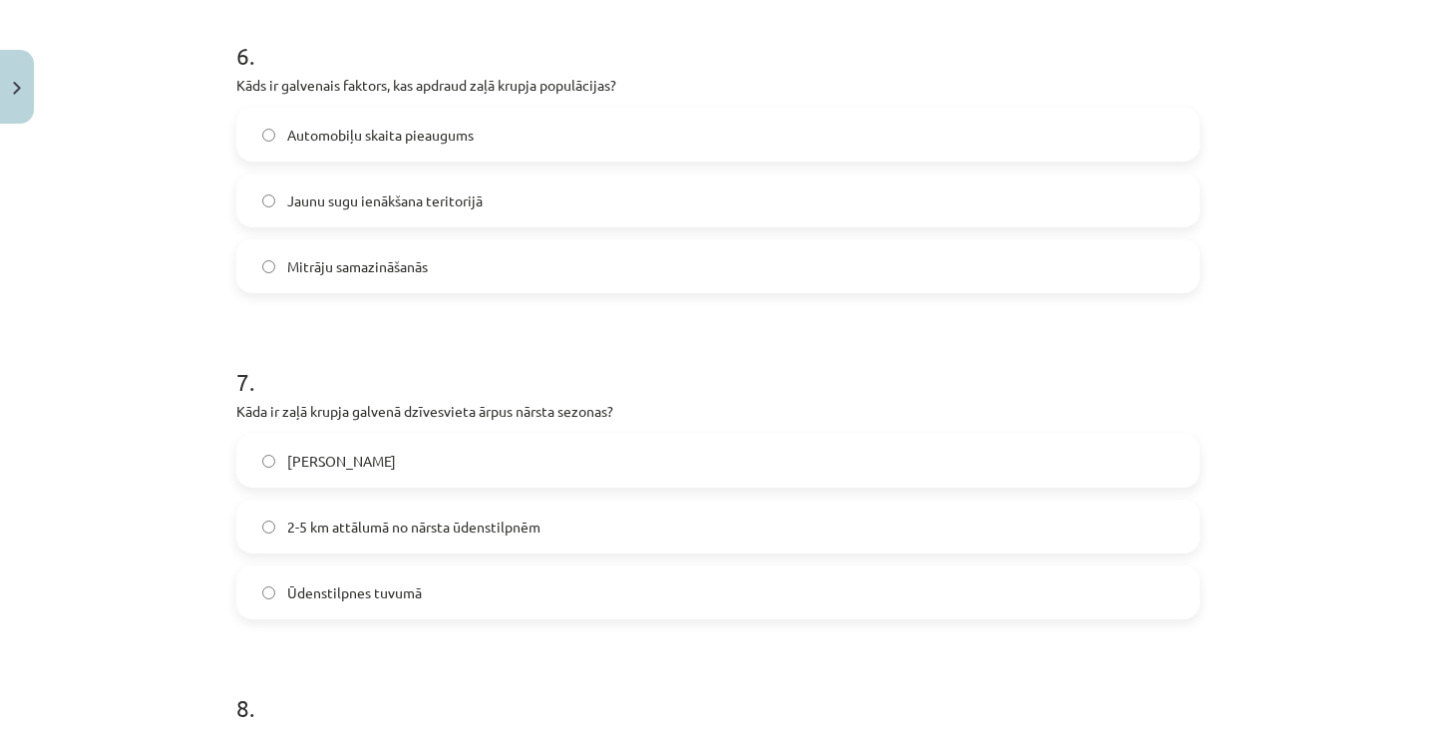
scroll to position [2077, 0]
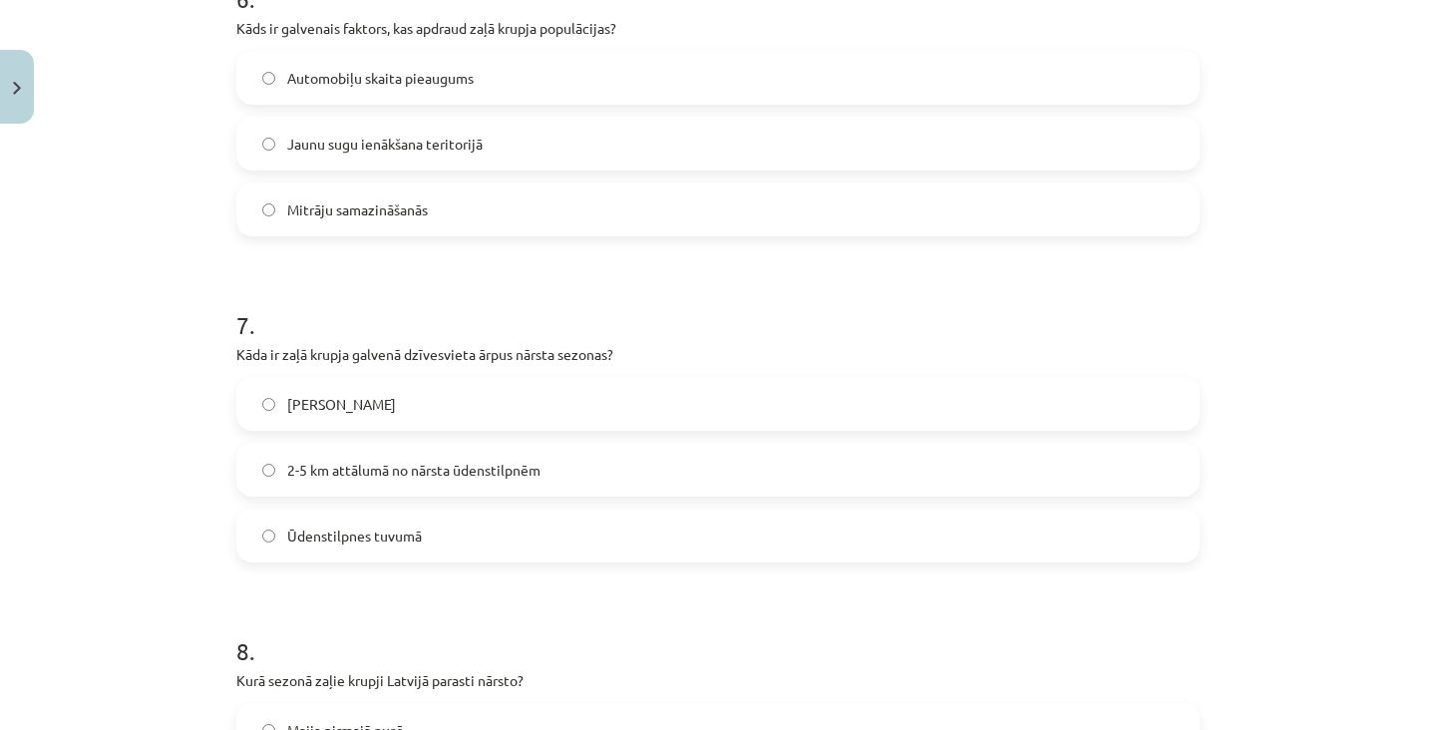
click at [490, 470] on span "2-5 km attālumā no nārsta ūdenstilpnēm" at bounding box center [413, 470] width 253 height 21
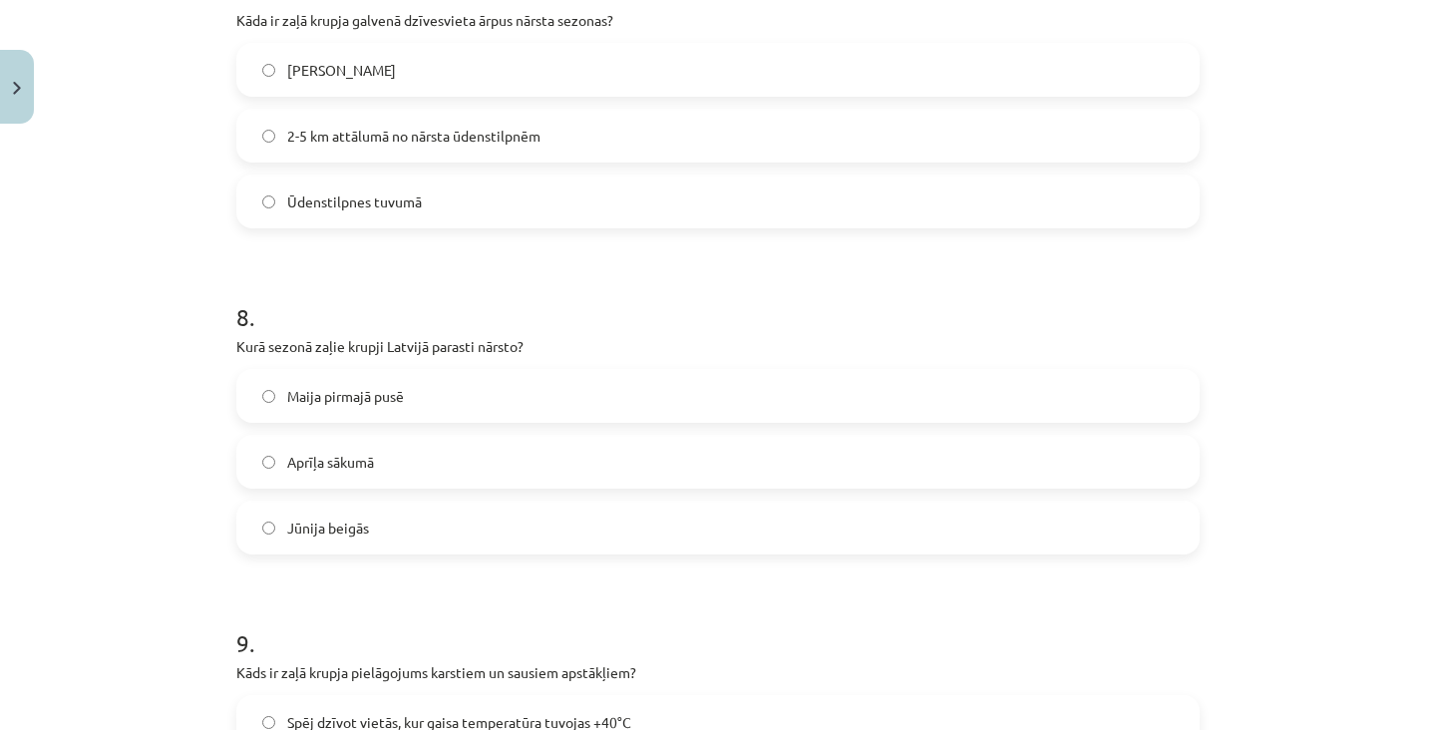
scroll to position [2417, 0]
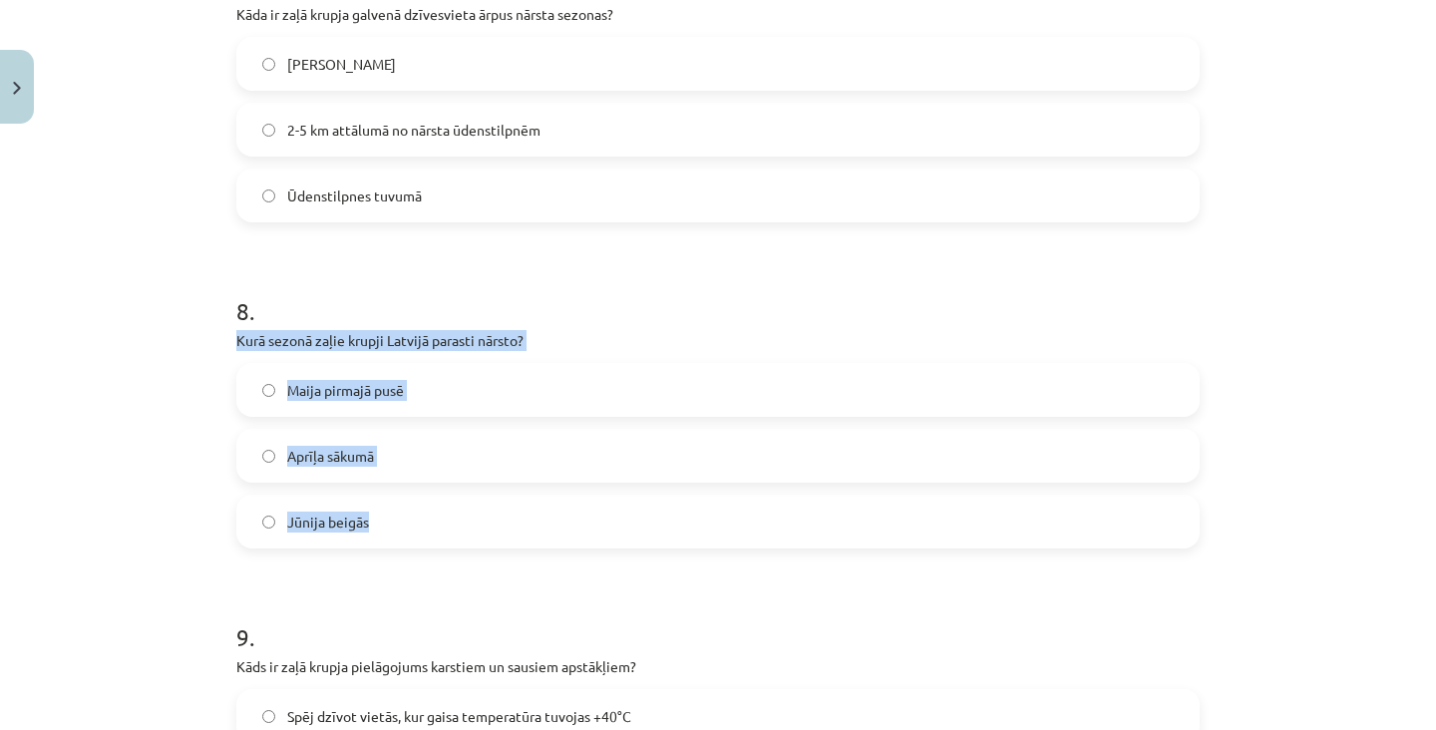
copy div "Kurā sezonā zaļie krupji Latvijā parasti nārsto? Maija pirmajā pusē Aprīļa sāku…"
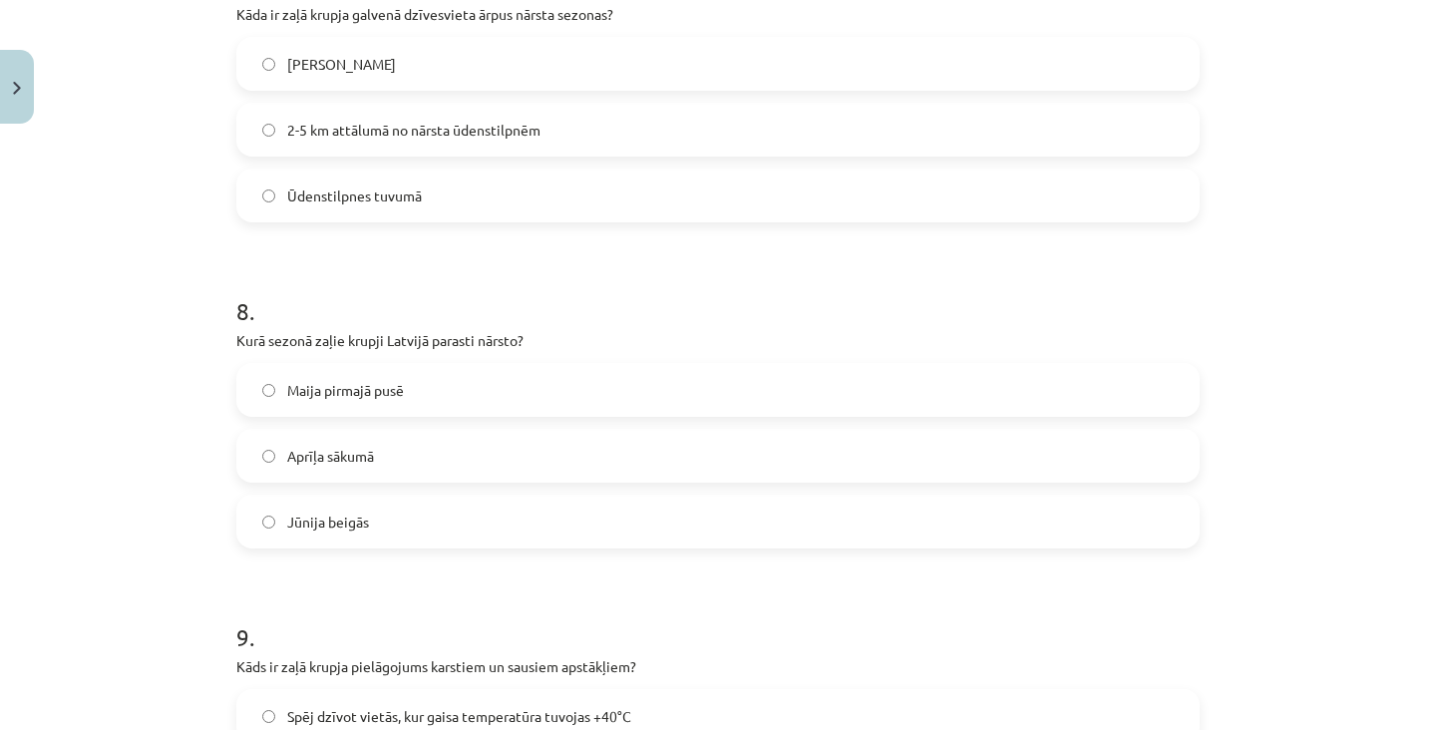
click at [447, 382] on label "Maija pirmajā pusē" at bounding box center [717, 390] width 959 height 50
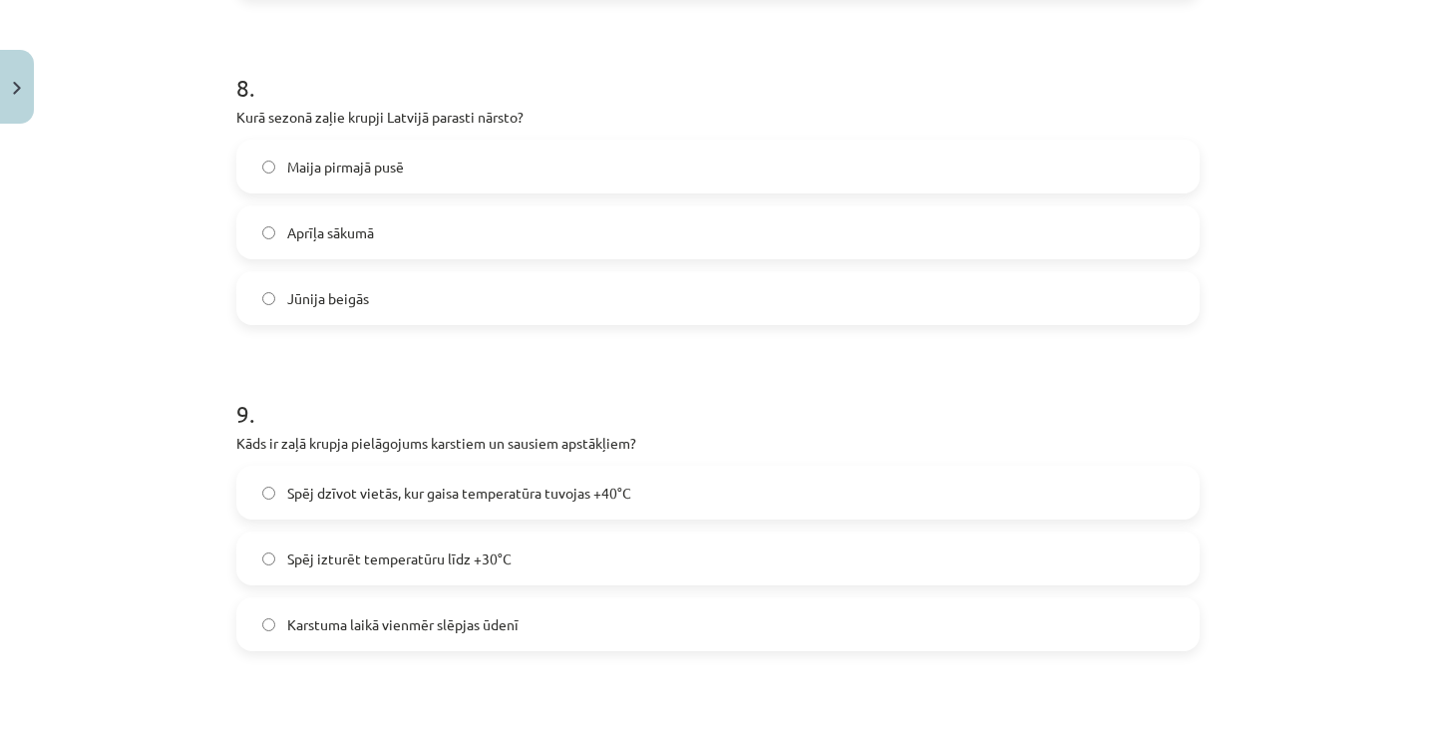
scroll to position [2724, 0]
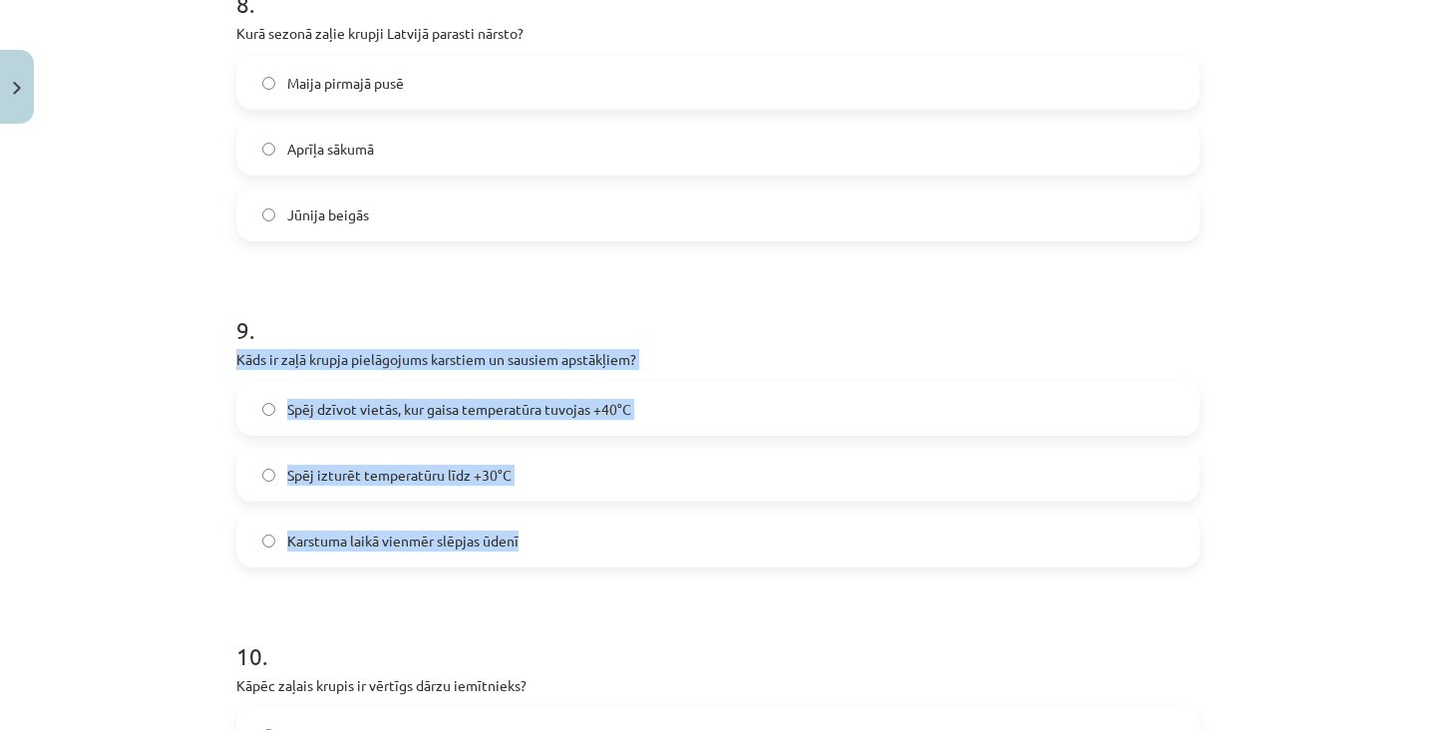
copy div "Kāds ir zaļā krupja pielāgojums karstiem un sausiem apstākļiem? Spēj dzīvot vie…"
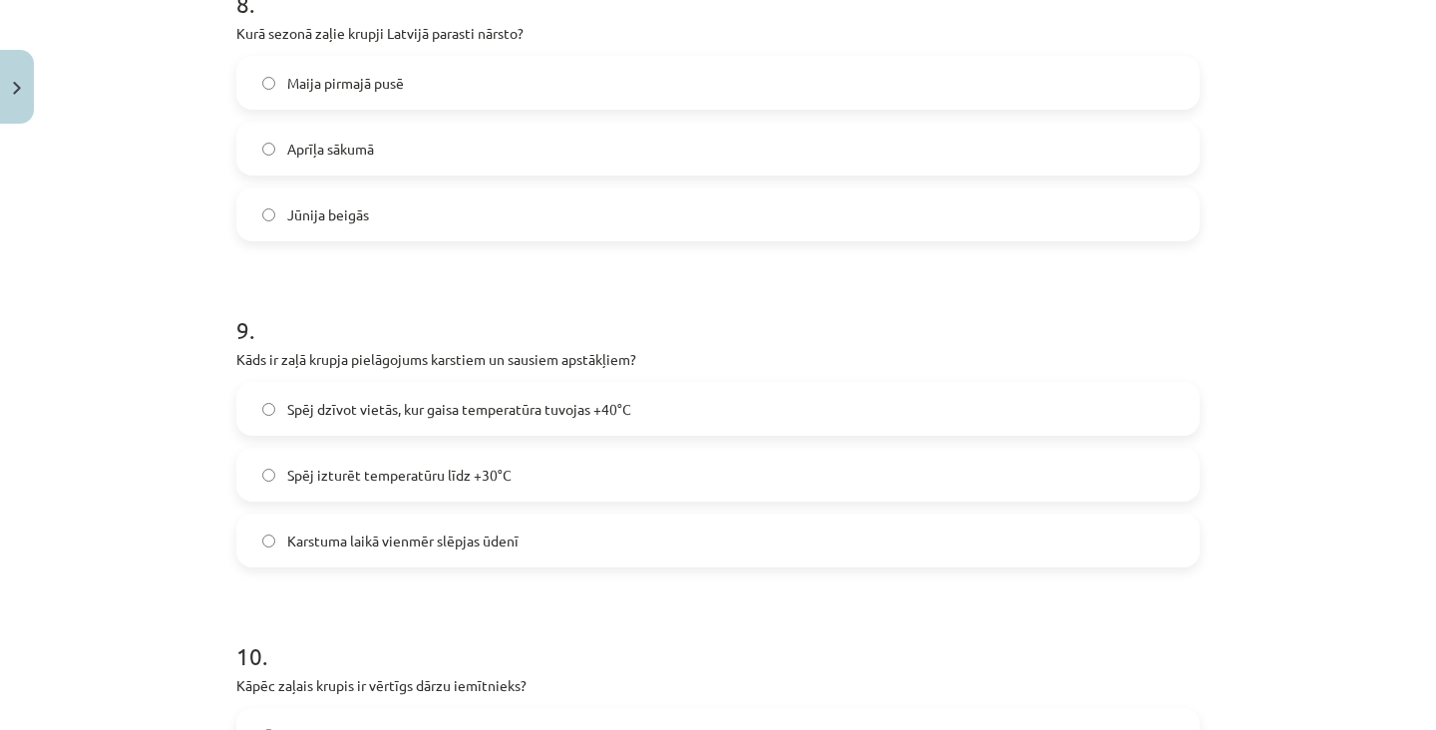
click at [644, 407] on label "Spēj dzīvot vietās, kur gaisa temperatūra tuvojas +40°C" at bounding box center [717, 409] width 959 height 50
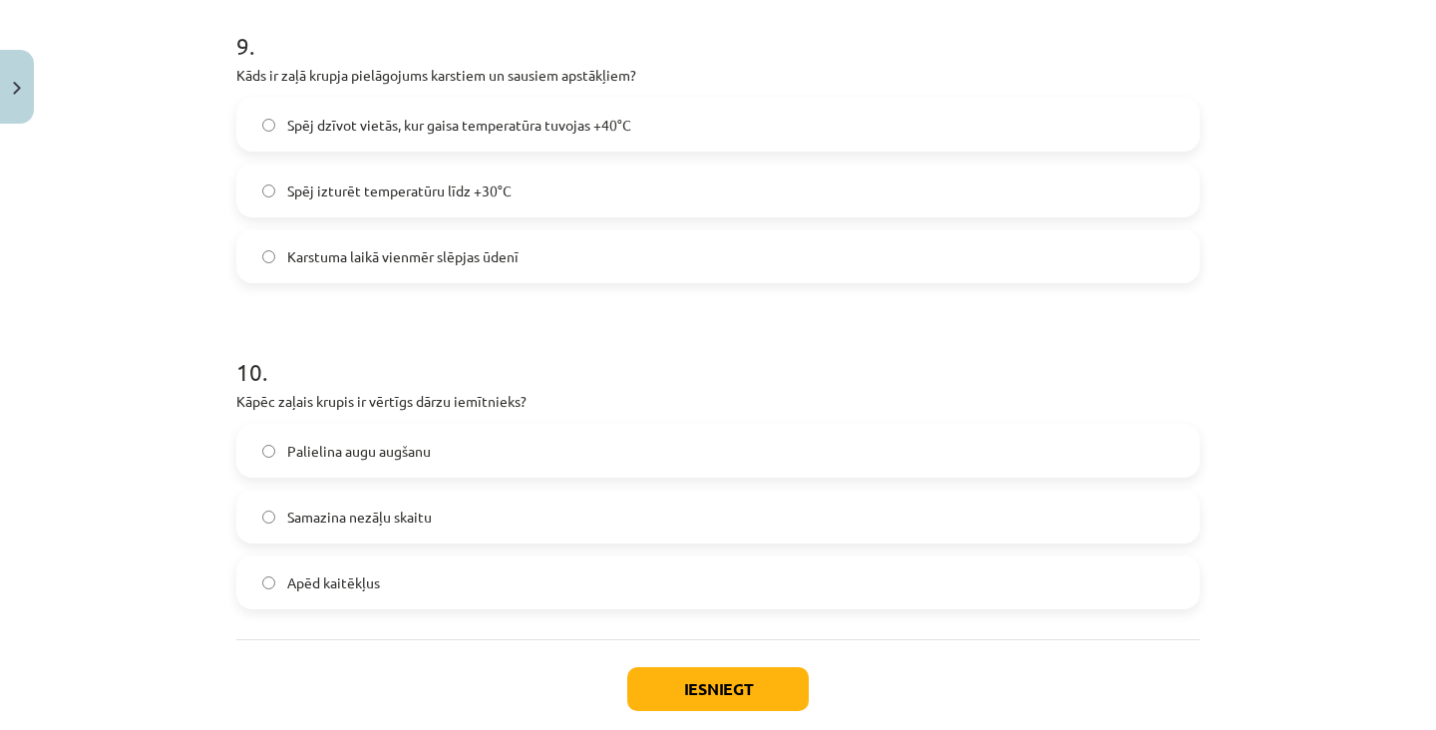
scroll to position [3023, 0]
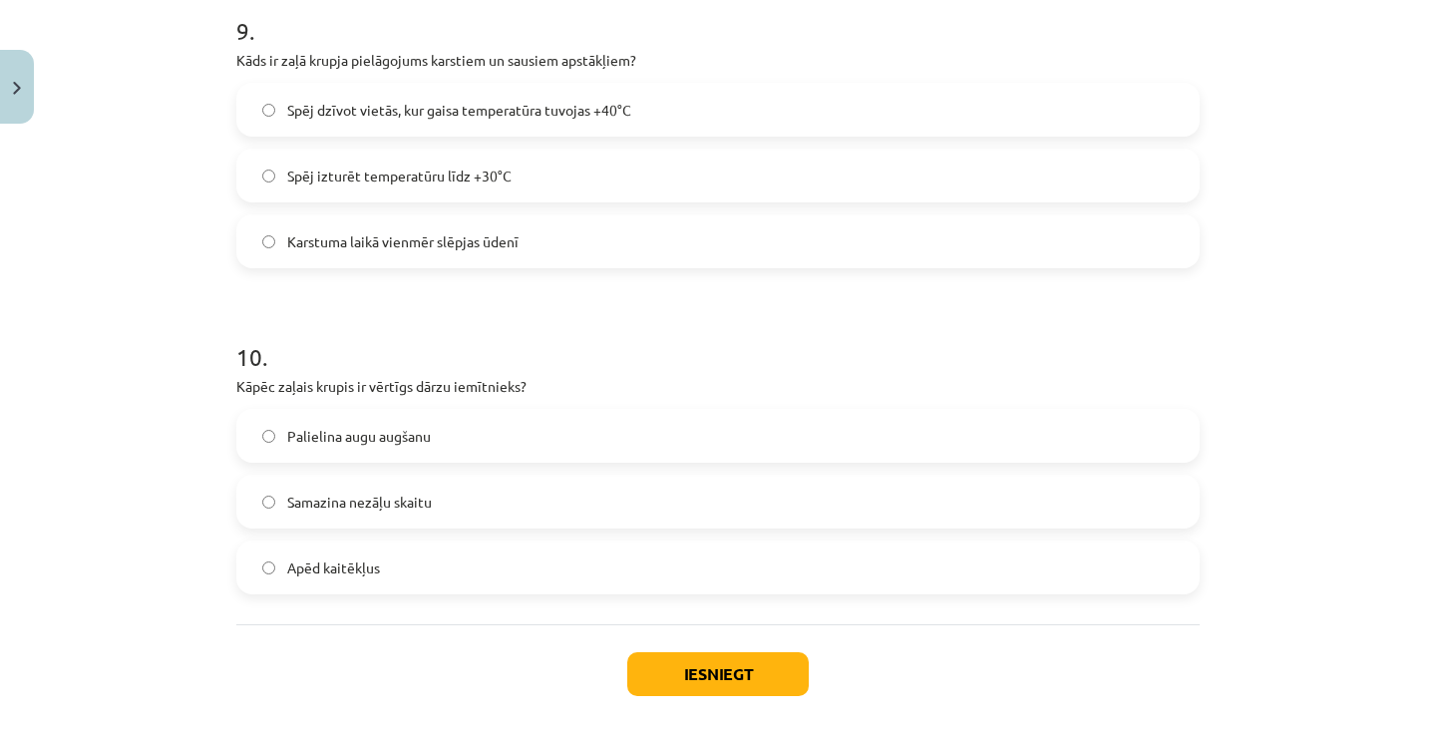
click at [507, 569] on label "Apēd kaitēkļus" at bounding box center [717, 567] width 959 height 50
click at [774, 683] on button "Iesniegt" at bounding box center [717, 674] width 181 height 44
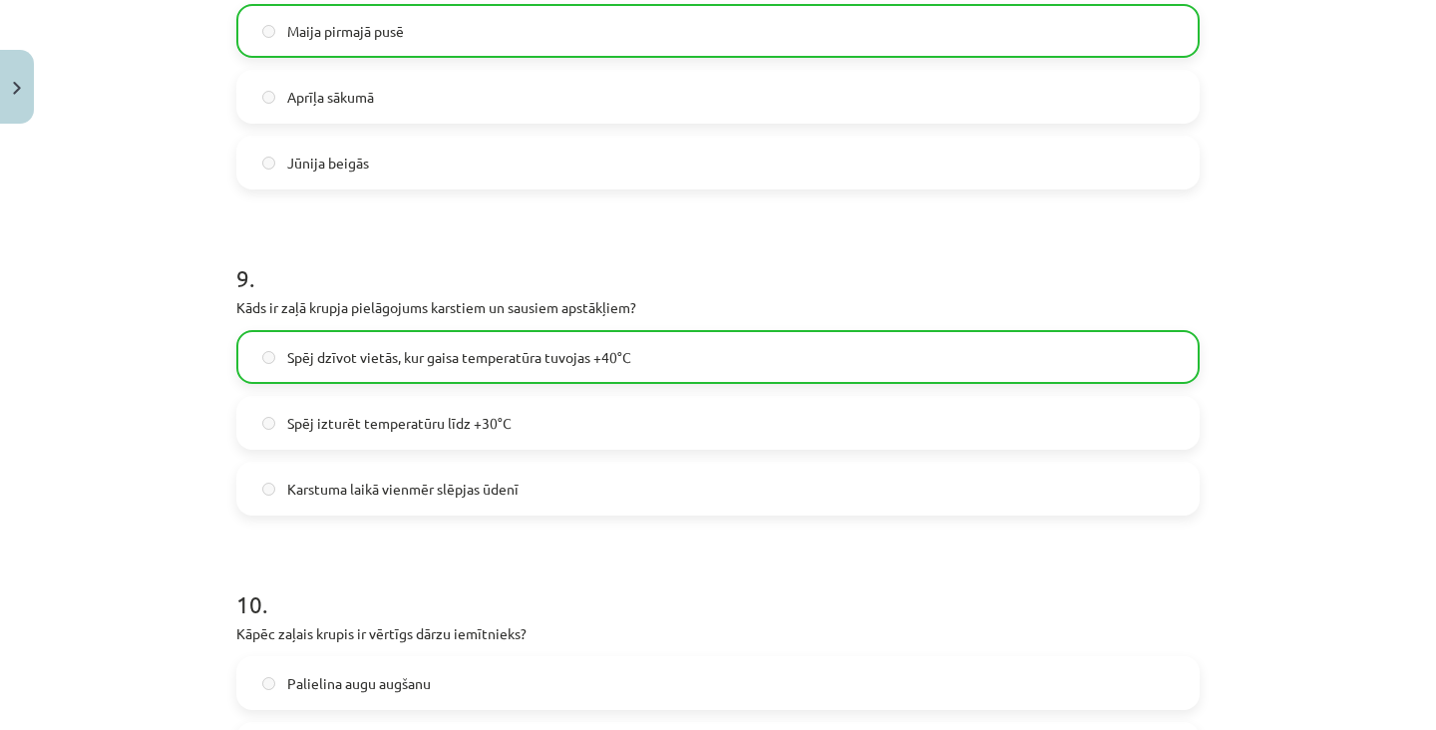
scroll to position [3086, 0]
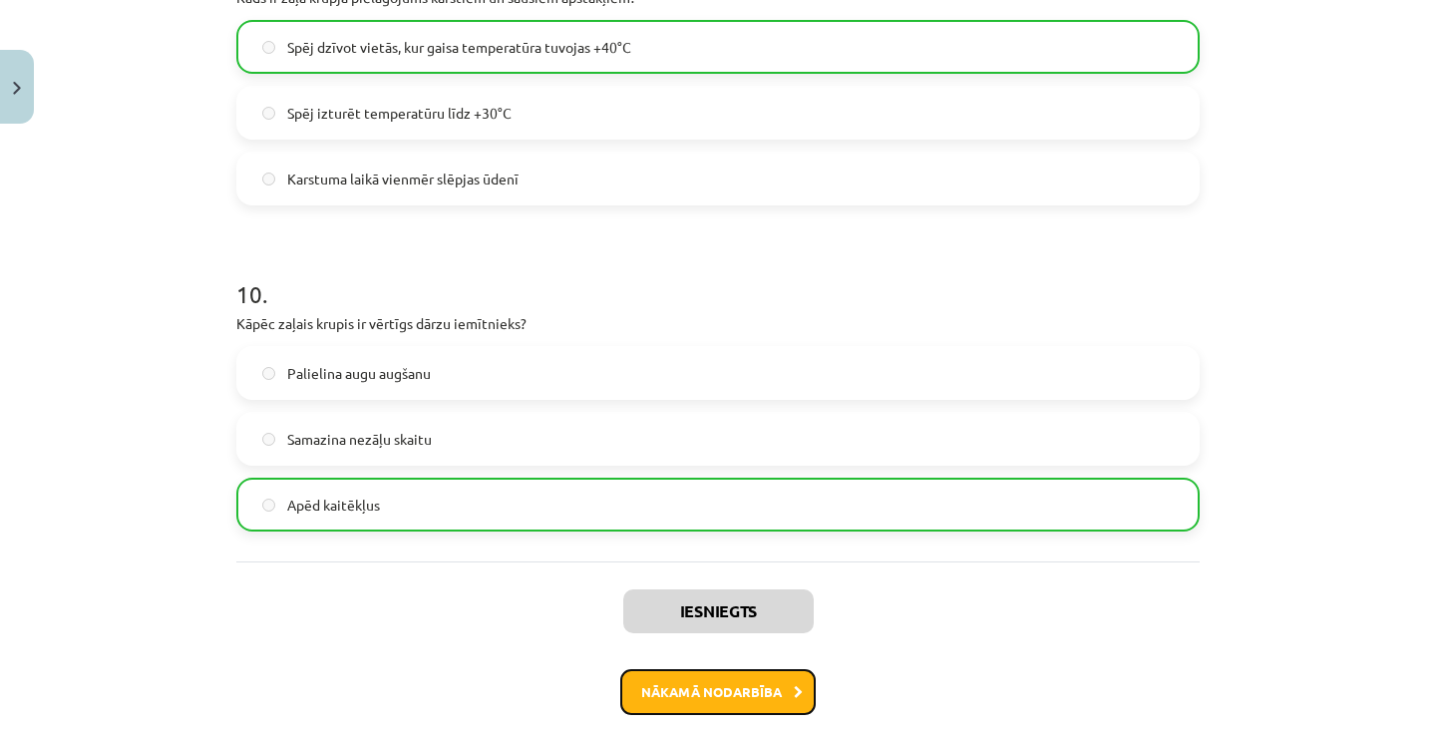
click at [703, 695] on button "Nākamā nodarbība" at bounding box center [717, 692] width 195 height 46
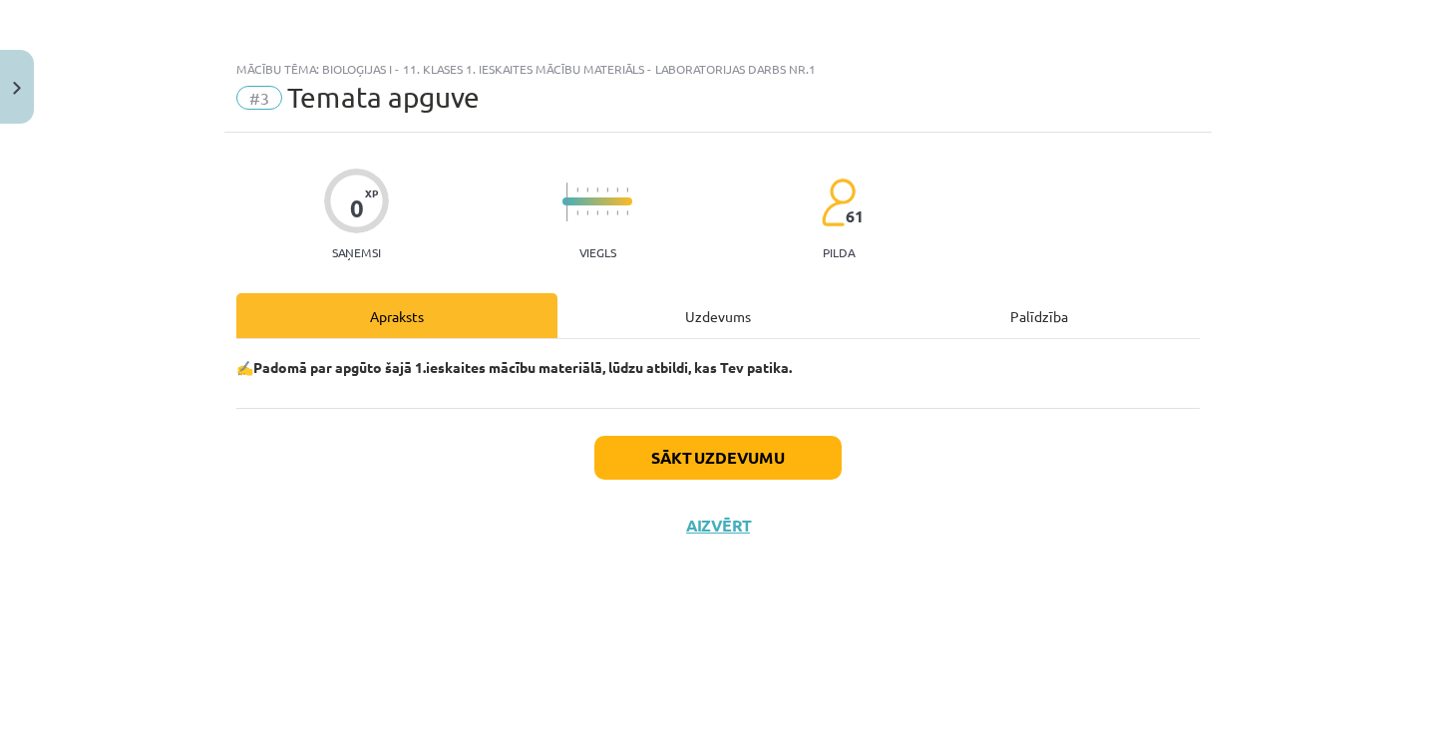
click at [778, 318] on div "Uzdevums" at bounding box center [717, 315] width 321 height 45
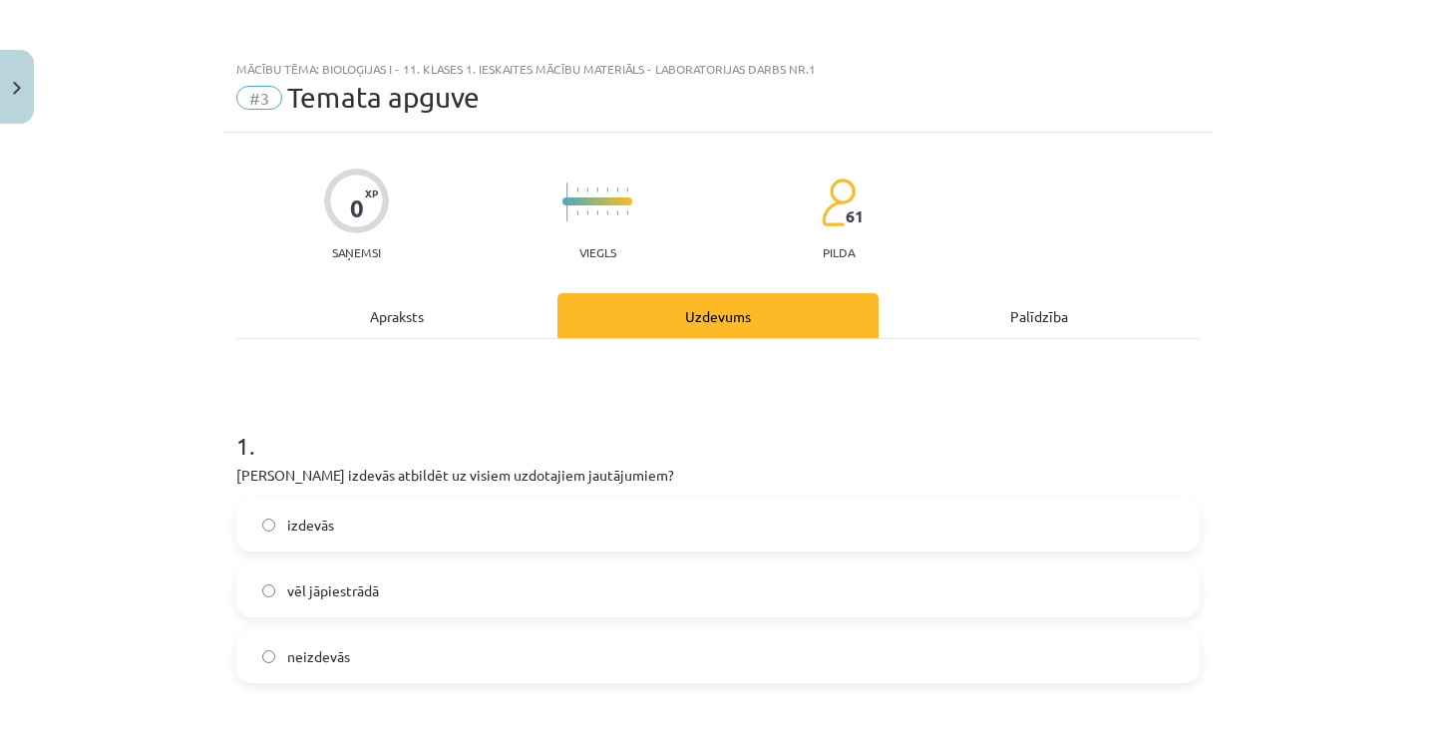
scroll to position [50, 0]
click at [603, 500] on label "izdevās" at bounding box center [717, 525] width 959 height 50
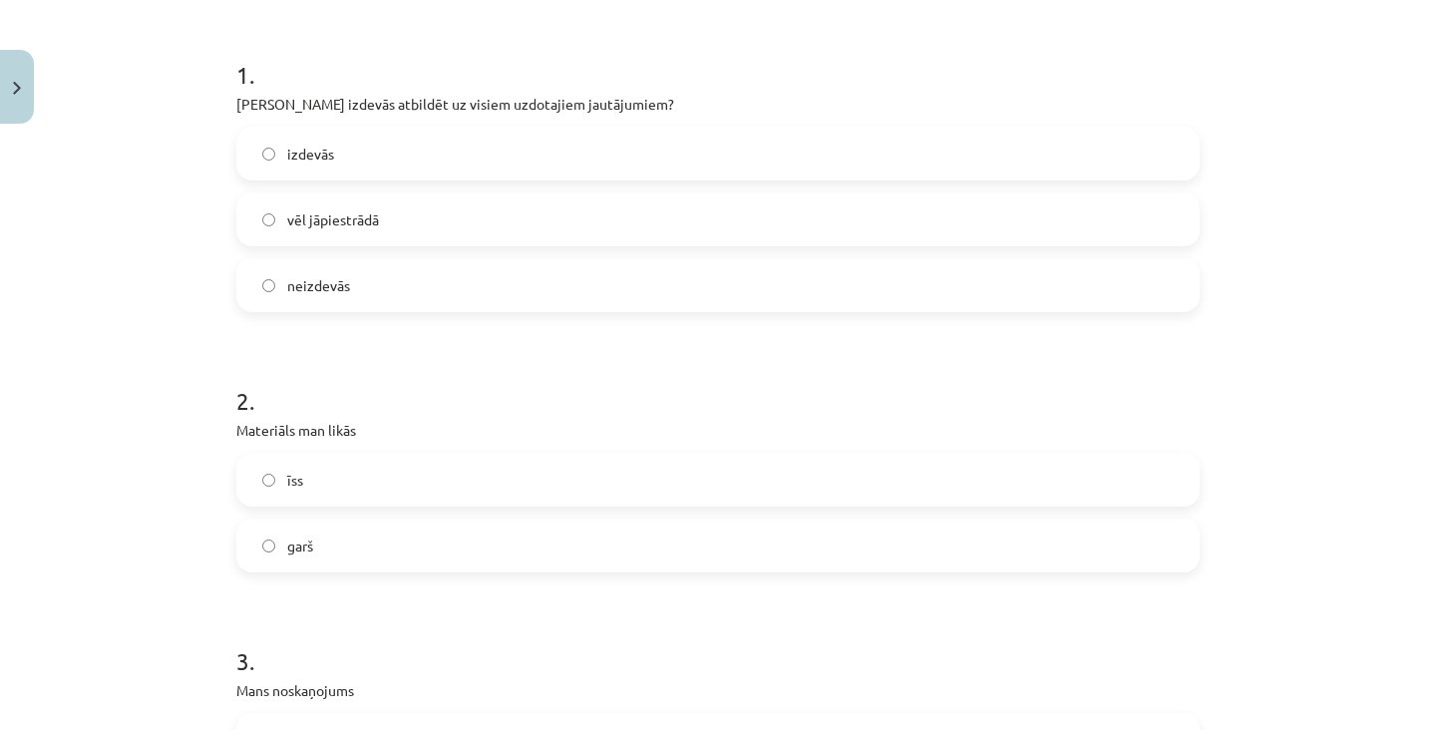
scroll to position [373, 0]
click at [669, 453] on label "īss" at bounding box center [717, 478] width 959 height 50
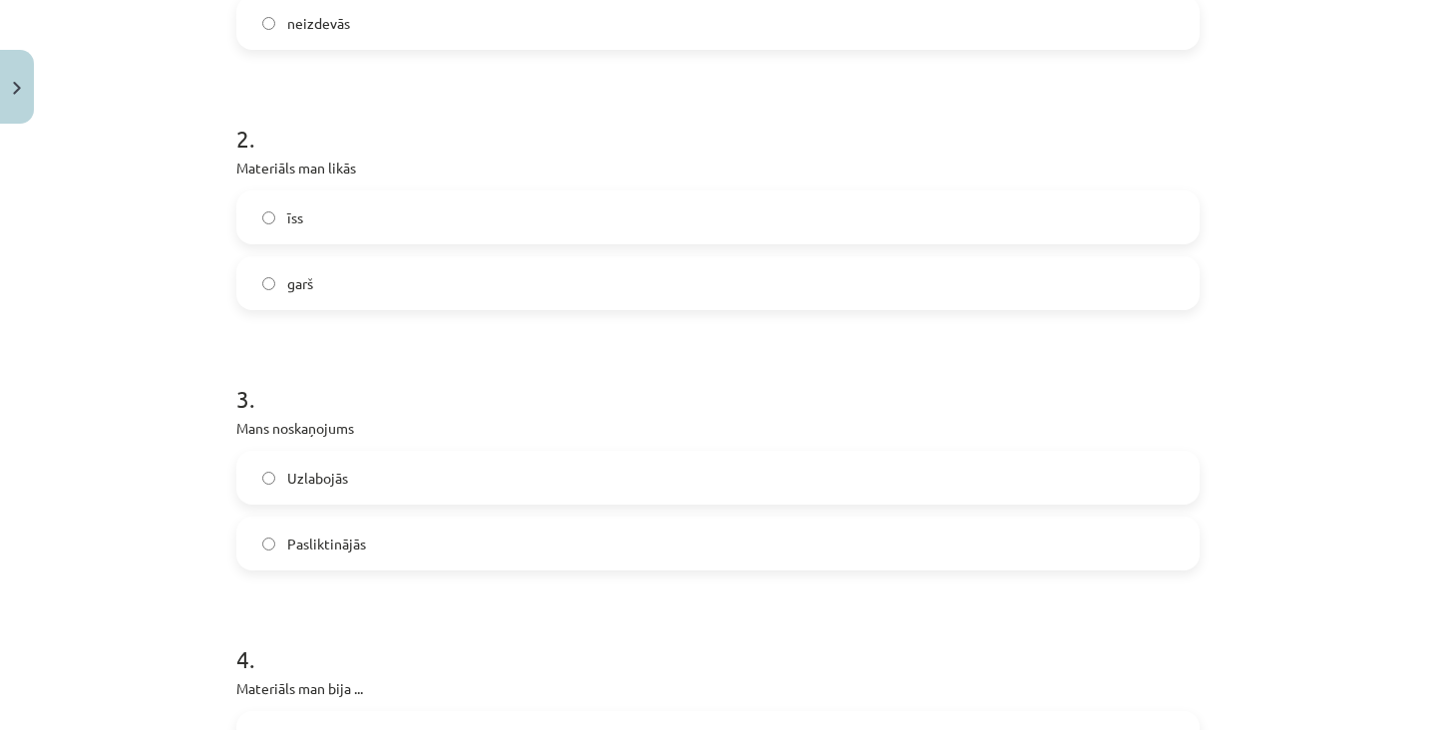
scroll to position [634, 0]
click at [591, 518] on label "Pasliktinājās" at bounding box center [717, 543] width 959 height 50
click at [670, 456] on label "interesants" at bounding box center [717, 481] width 959 height 50
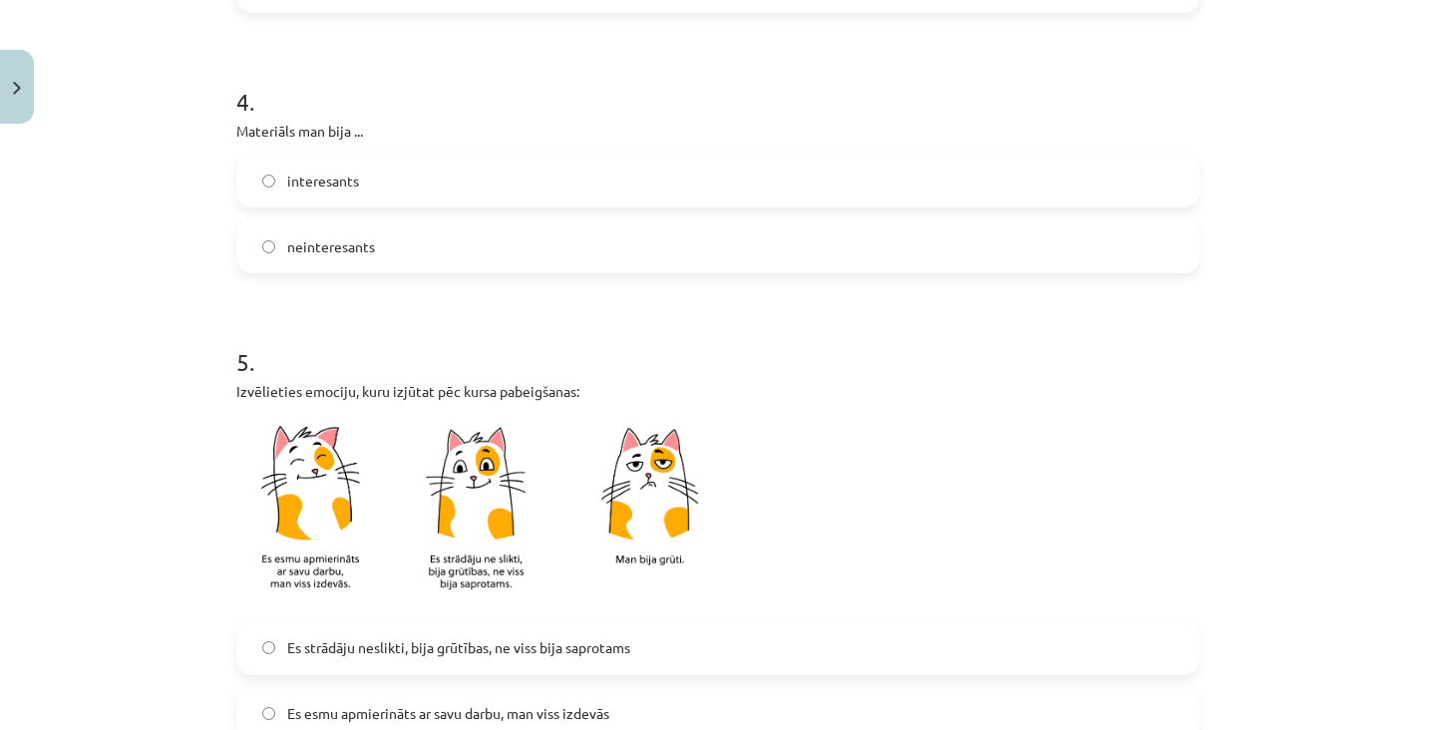
scroll to position [1229, 0]
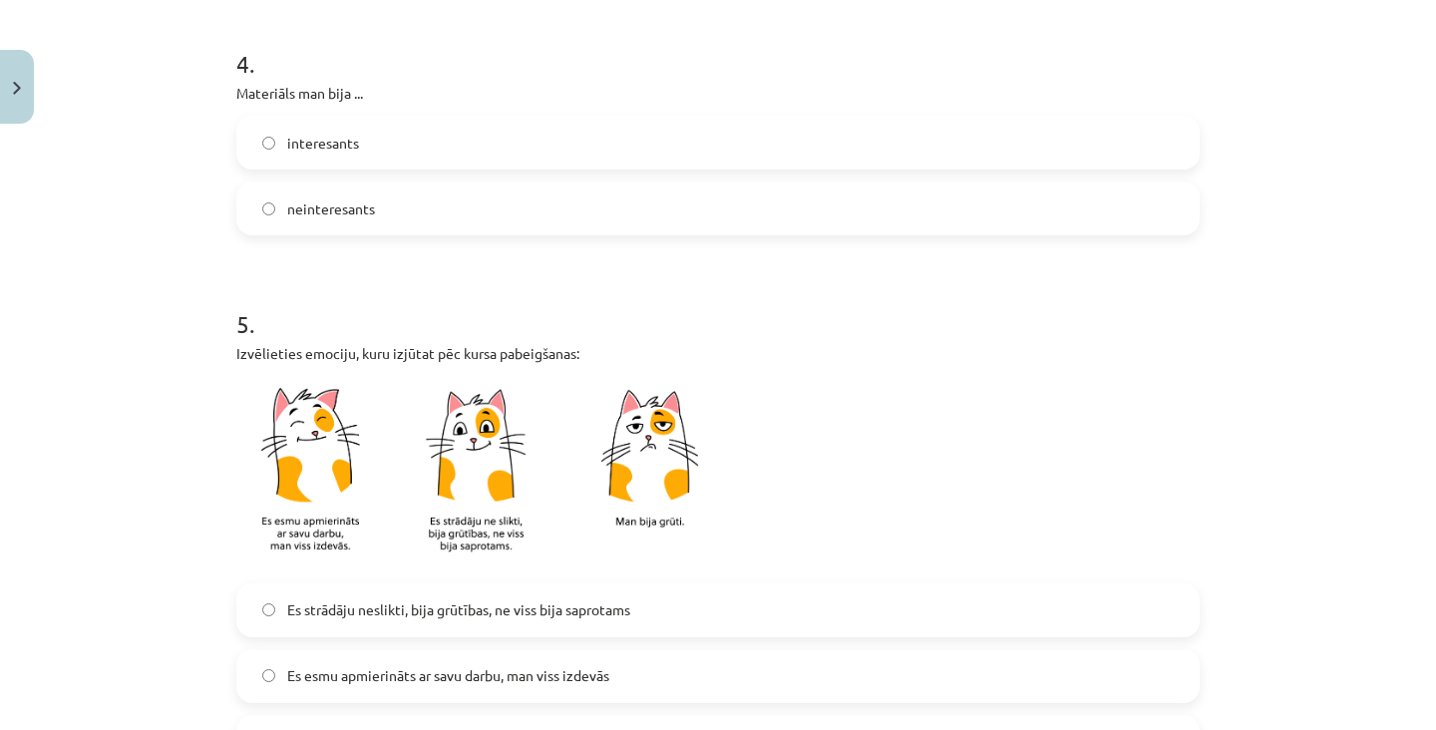
click at [534, 665] on span "Es esmu apmierināts ar savu darbu, man viss izdevās" at bounding box center [448, 675] width 322 height 21
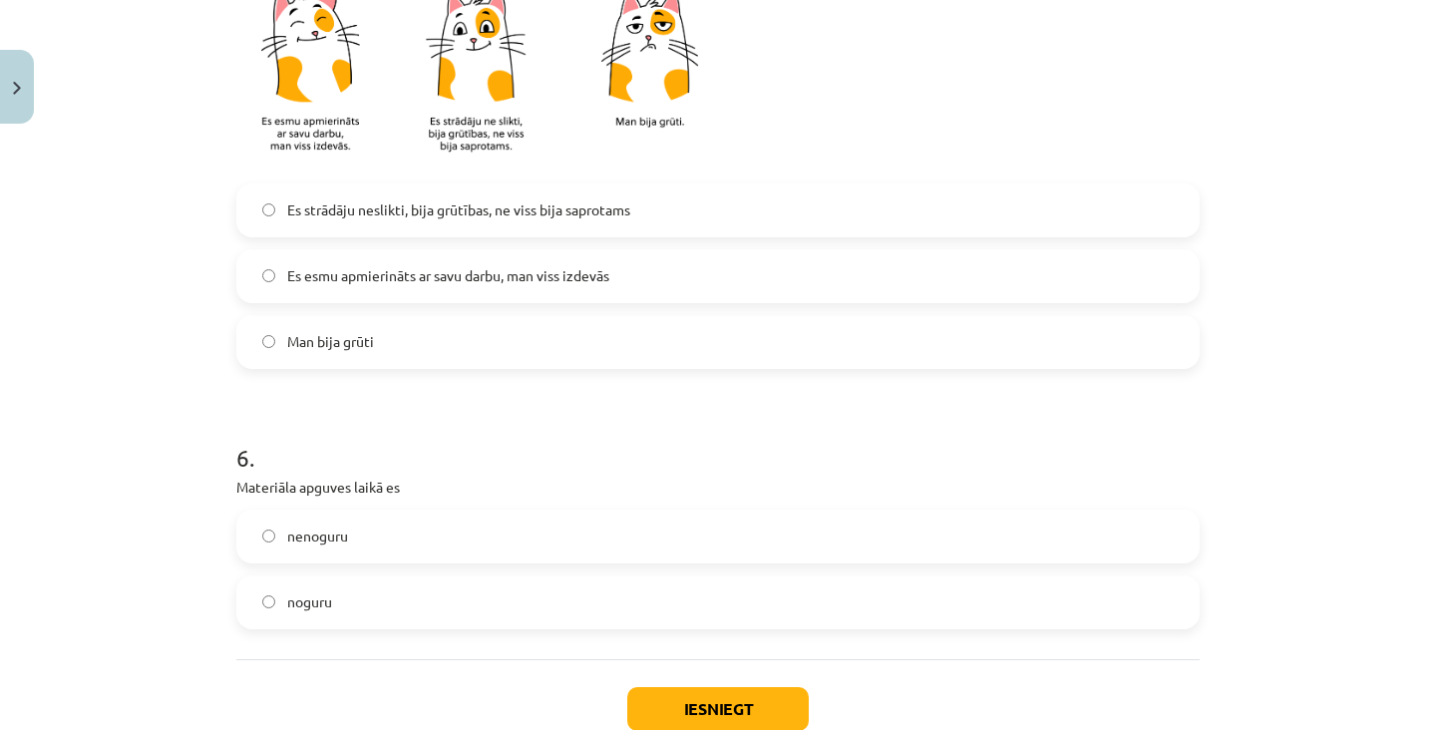
scroll to position [1662, 0]
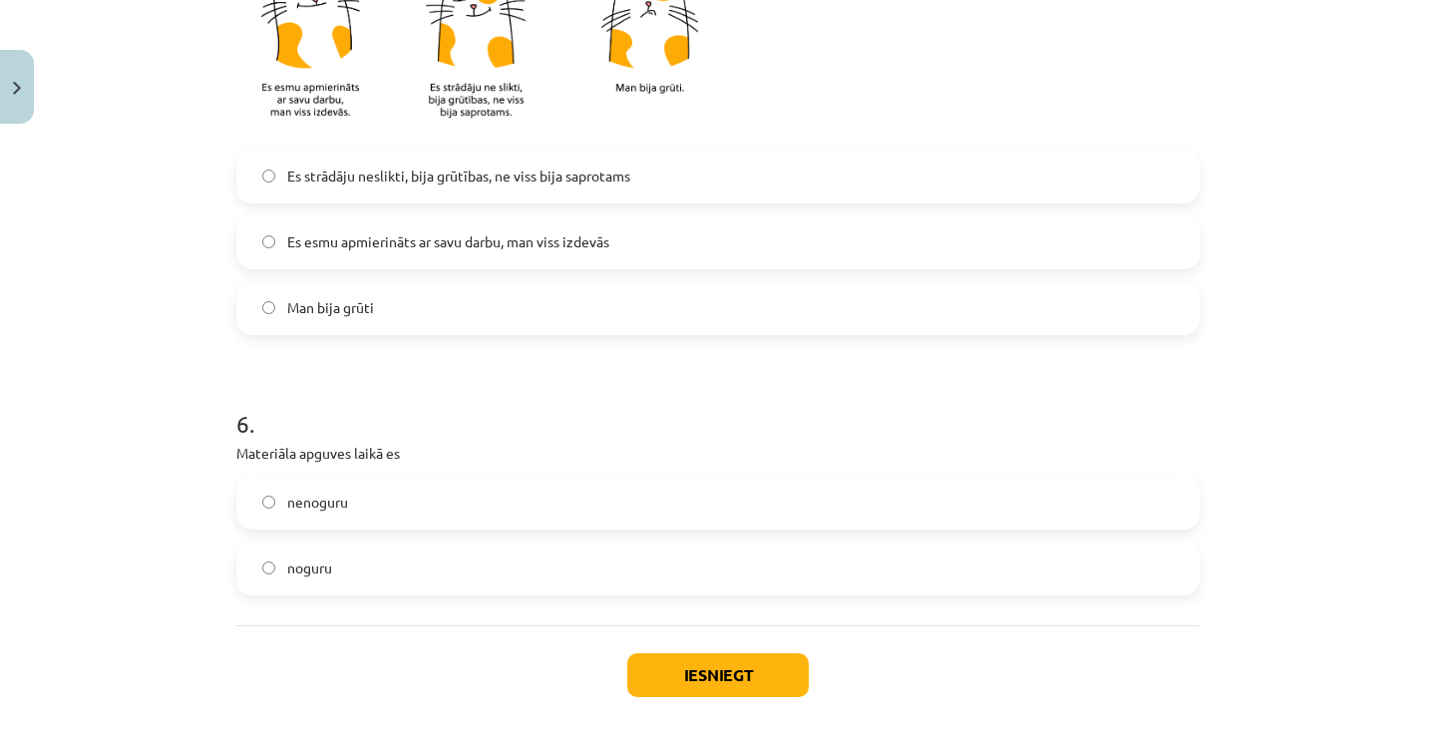
click at [644, 478] on label "nenoguru" at bounding box center [717, 503] width 959 height 50
click at [682, 653] on button "Iesniegt" at bounding box center [717, 675] width 181 height 44
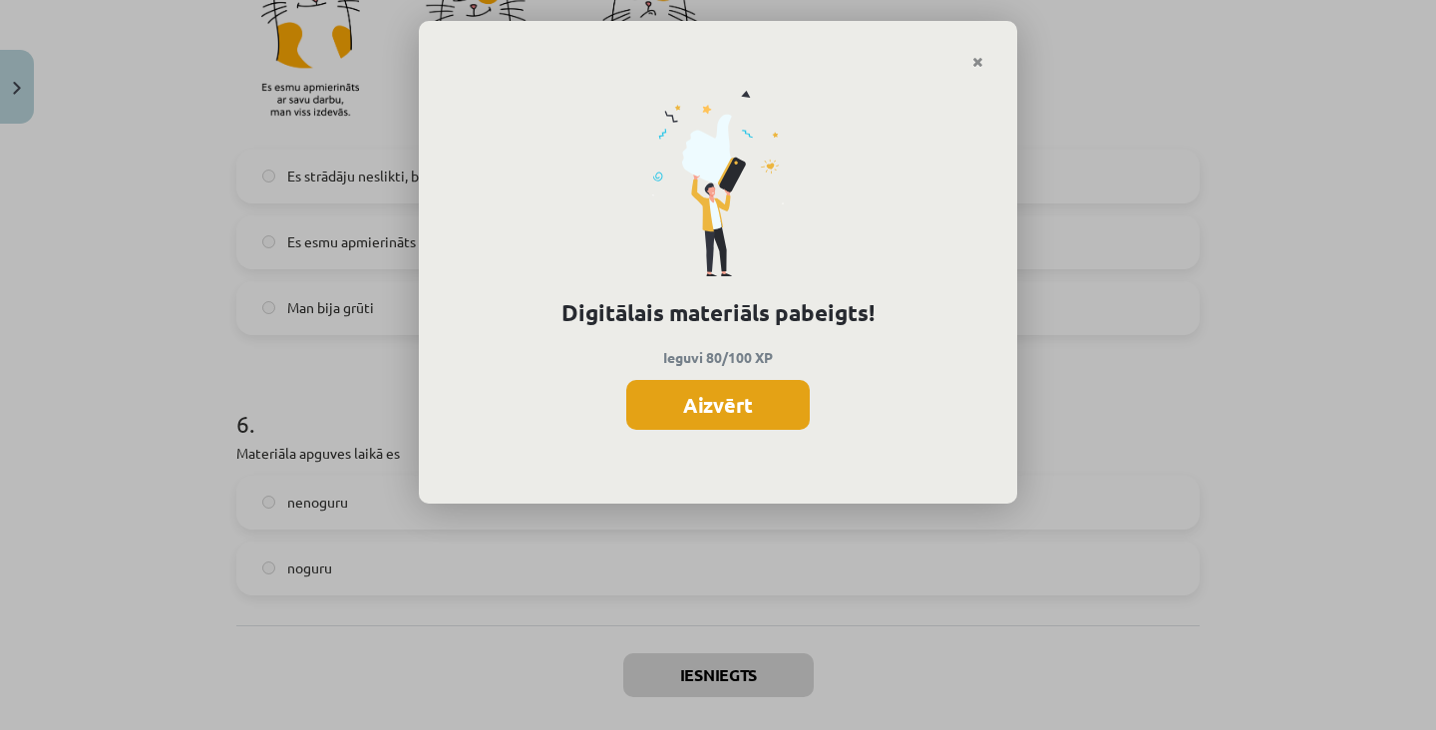
click at [696, 410] on button "Aizvērt" at bounding box center [717, 405] width 183 height 50
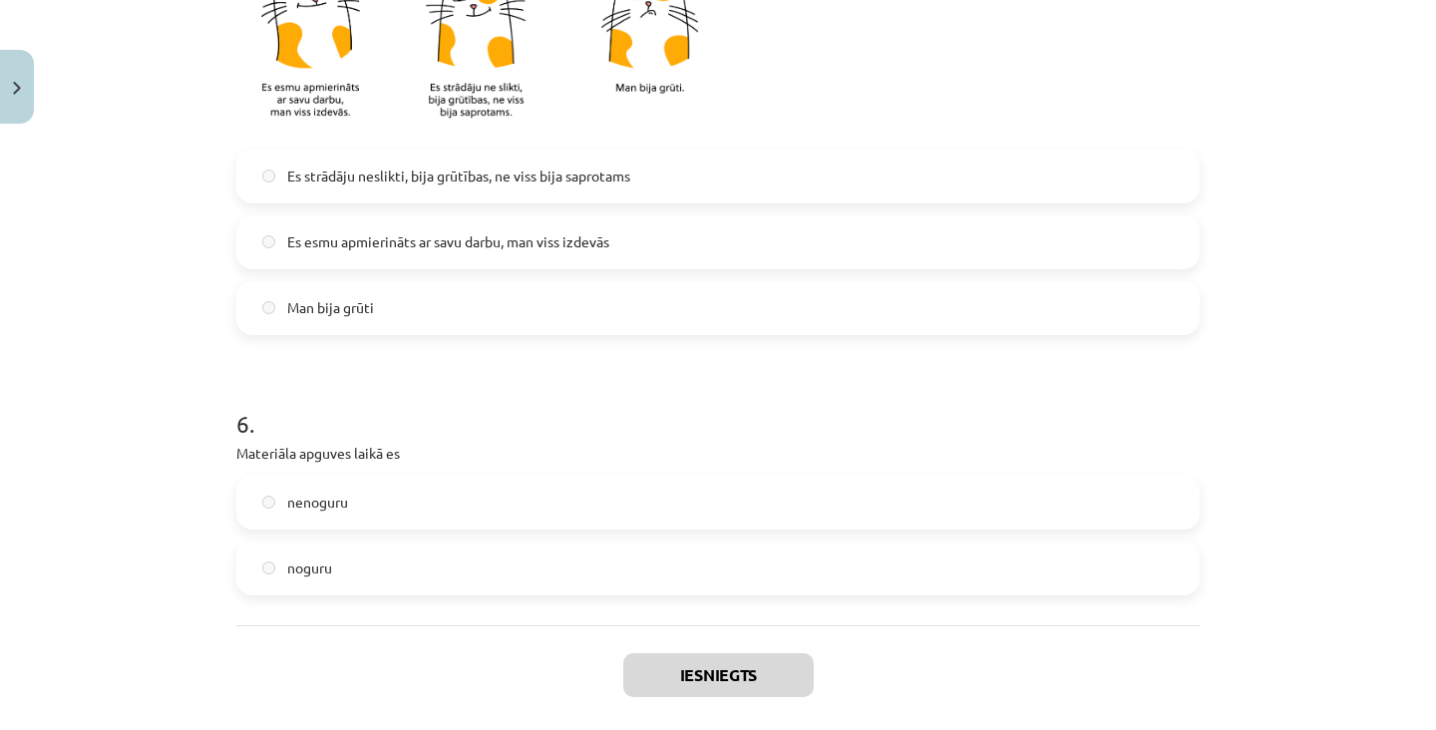
click at [726, 729] on button "Aizvērt" at bounding box center [718, 743] width 76 height 20
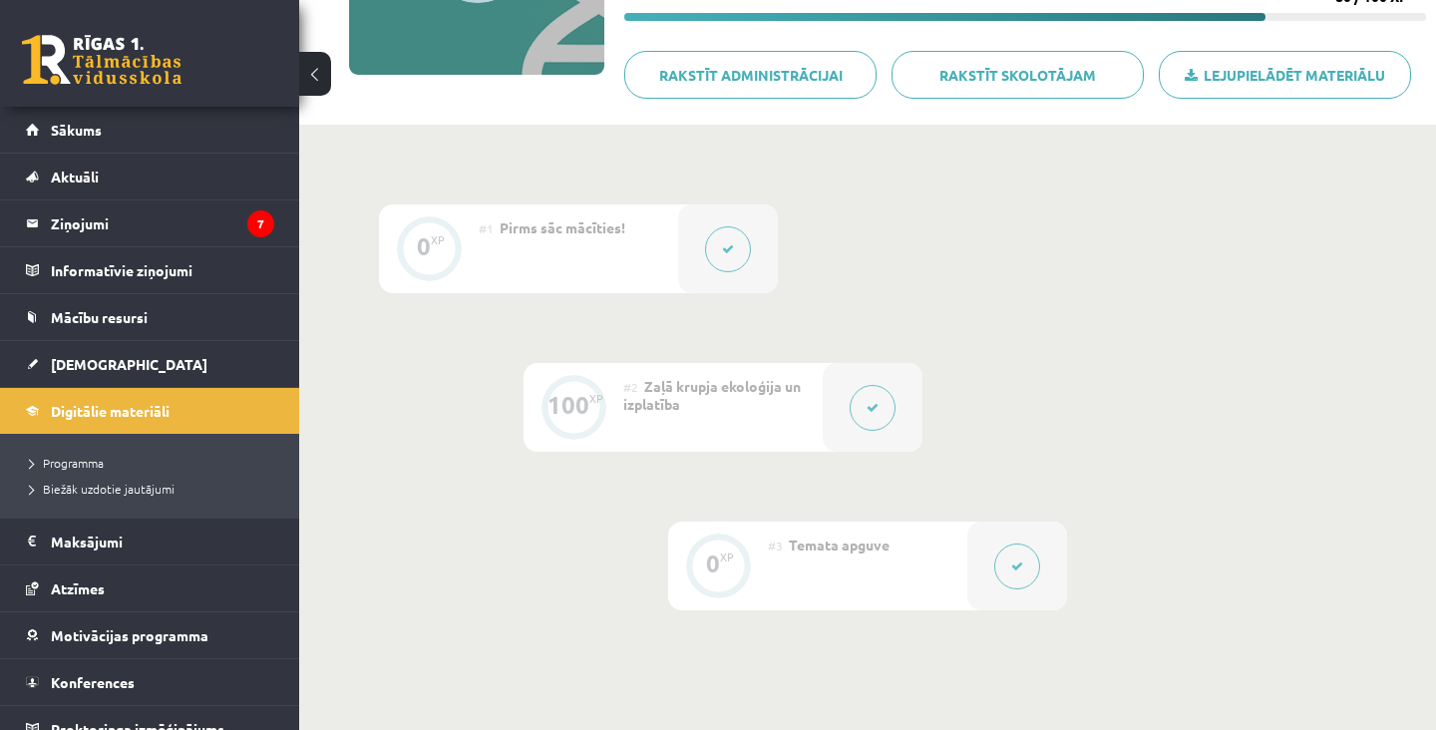
scroll to position [0, 0]
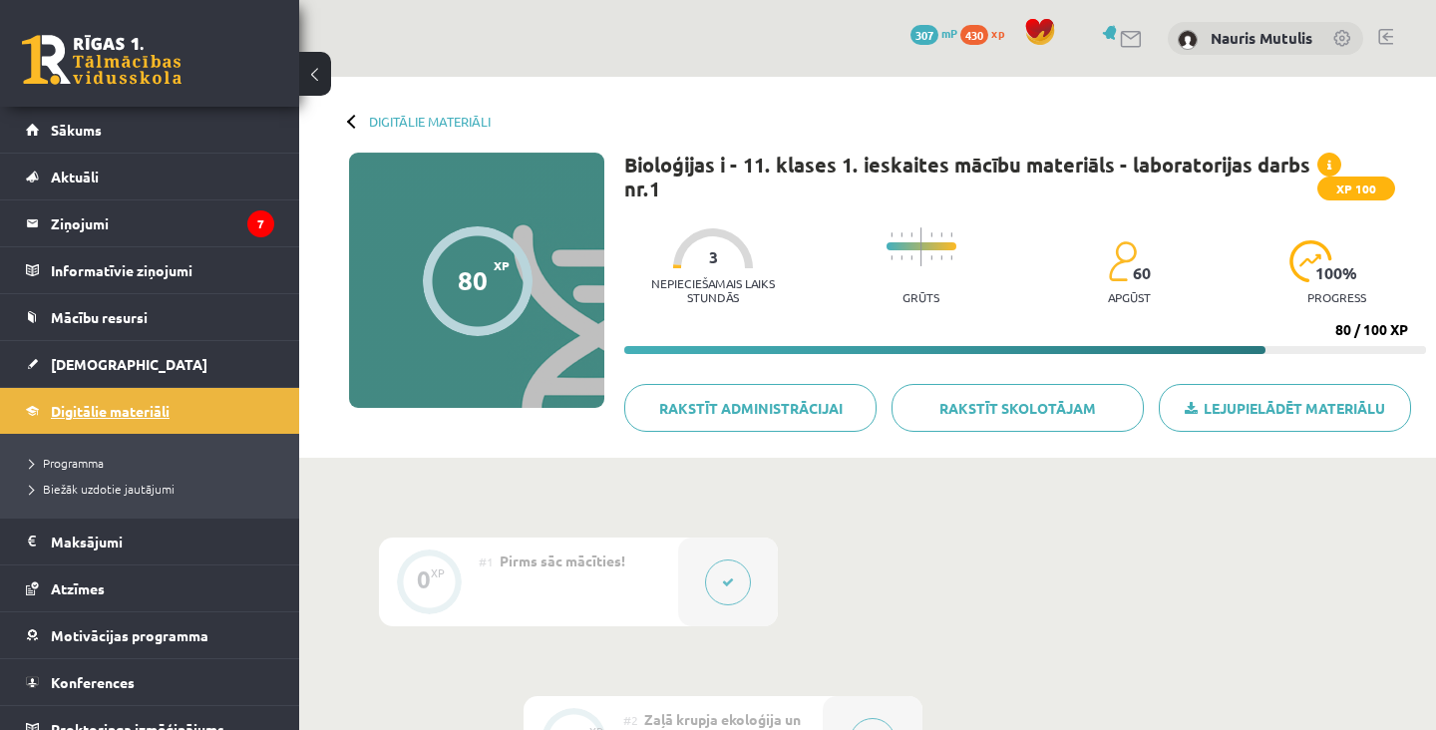
click at [253, 392] on link "Digitālie materiāli" at bounding box center [150, 411] width 248 height 46
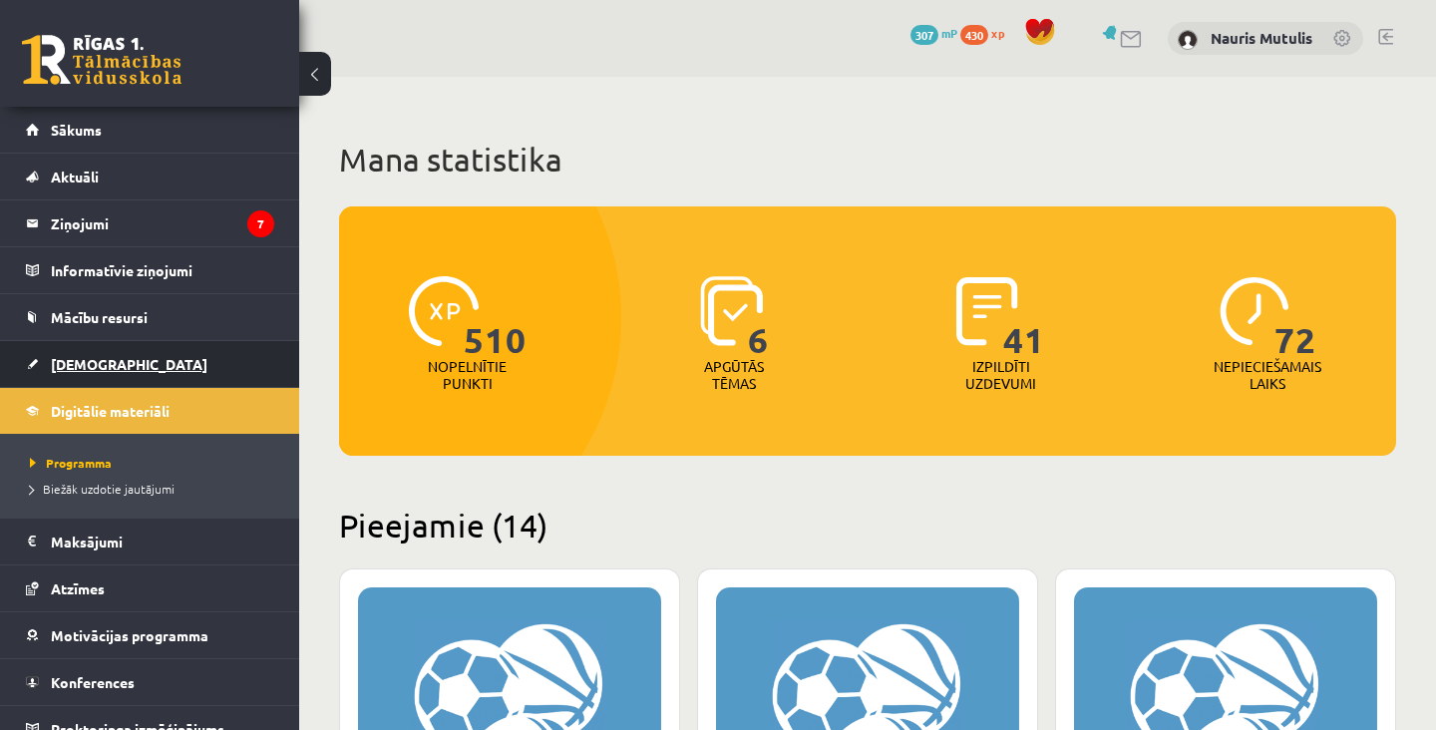
click at [251, 382] on link "[DEMOGRAPHIC_DATA]" at bounding box center [150, 364] width 248 height 46
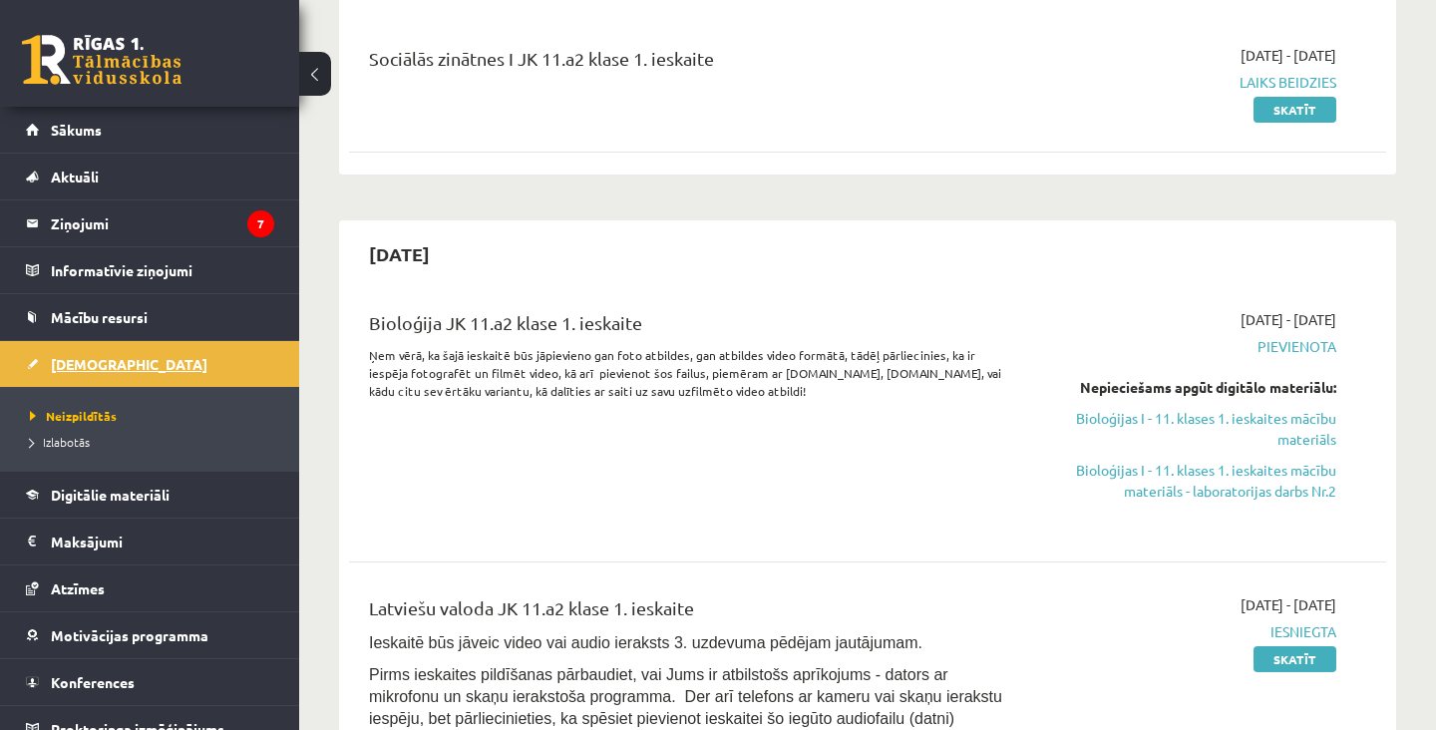
scroll to position [244, 0]
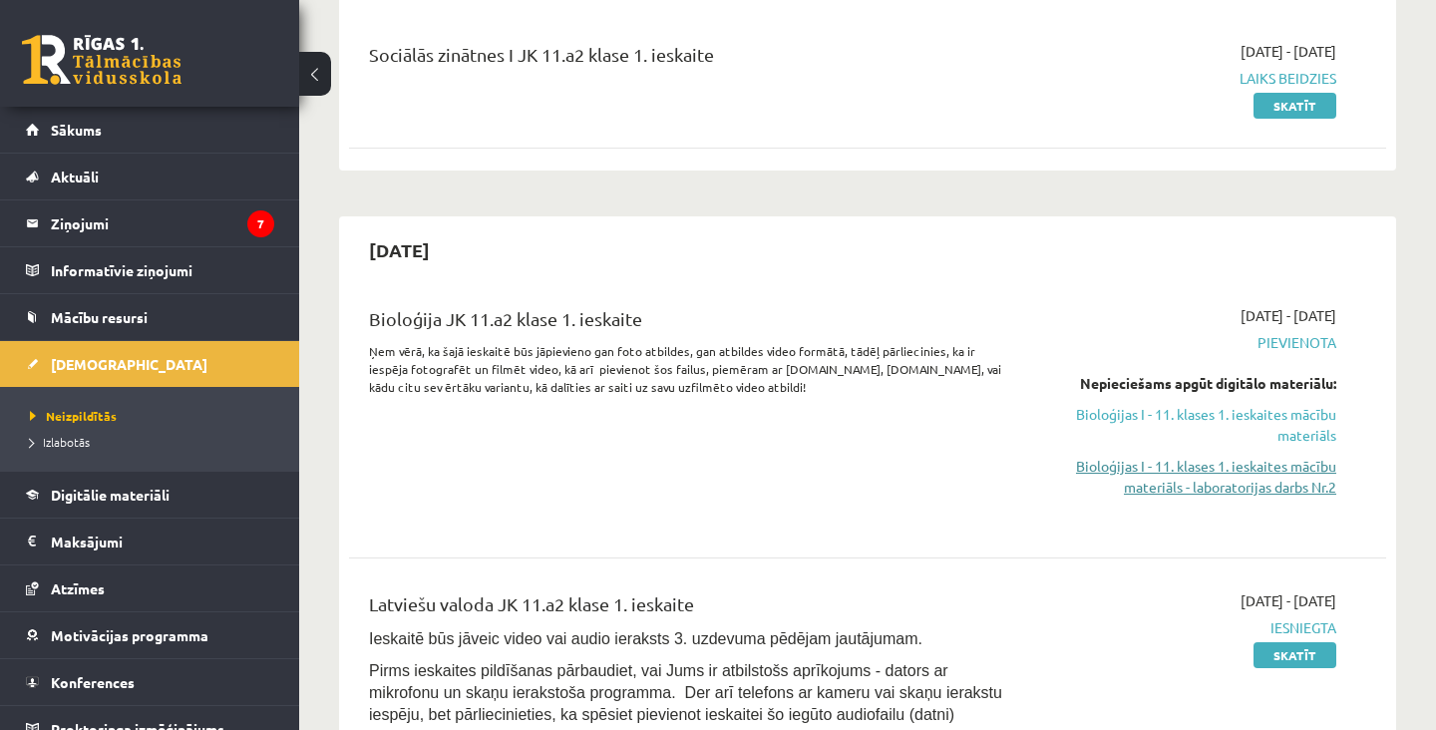
click at [1265, 496] on link "Bioloģijas I - 11. klases 1. ieskaites mācību materiāls - laboratorijas darbs N…" at bounding box center [1185, 477] width 302 height 42
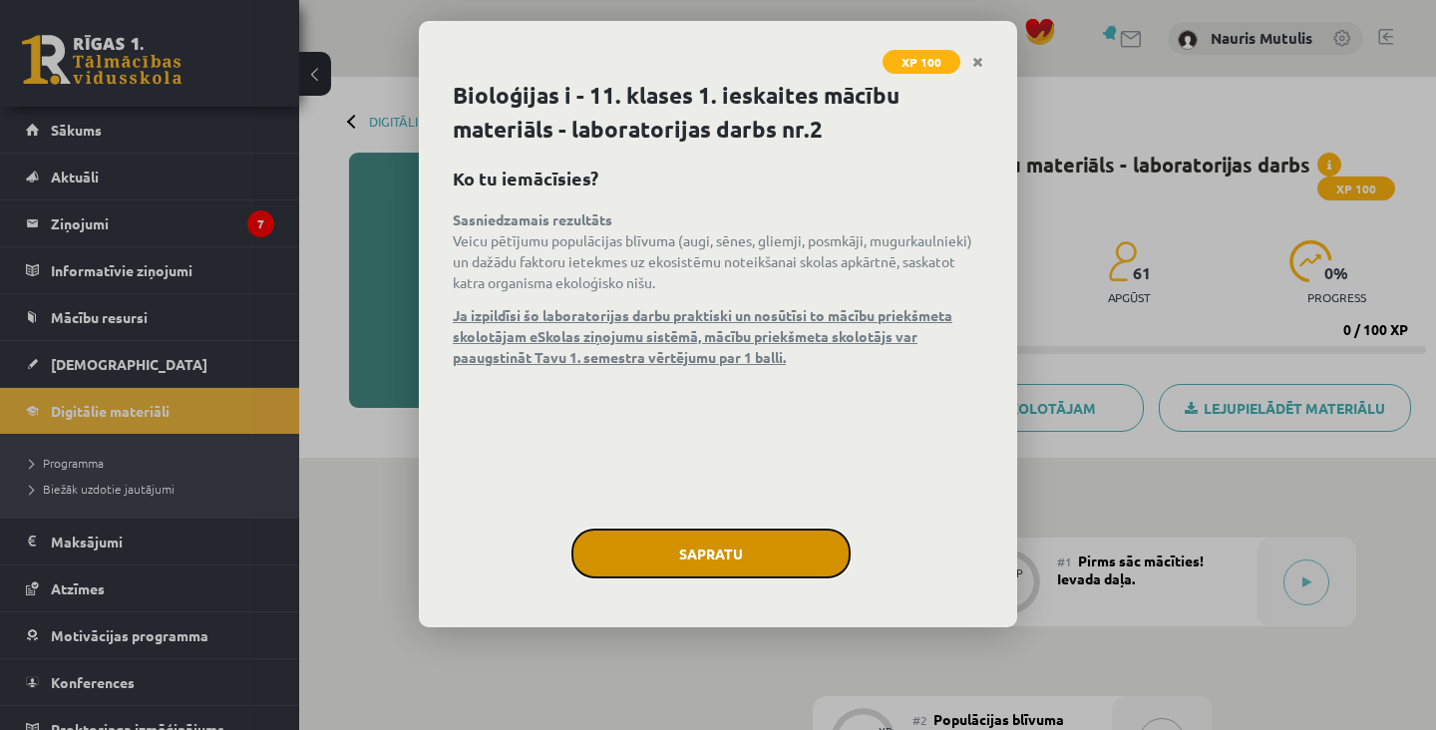
click at [817, 529] on button "Sapratu" at bounding box center [710, 554] width 279 height 50
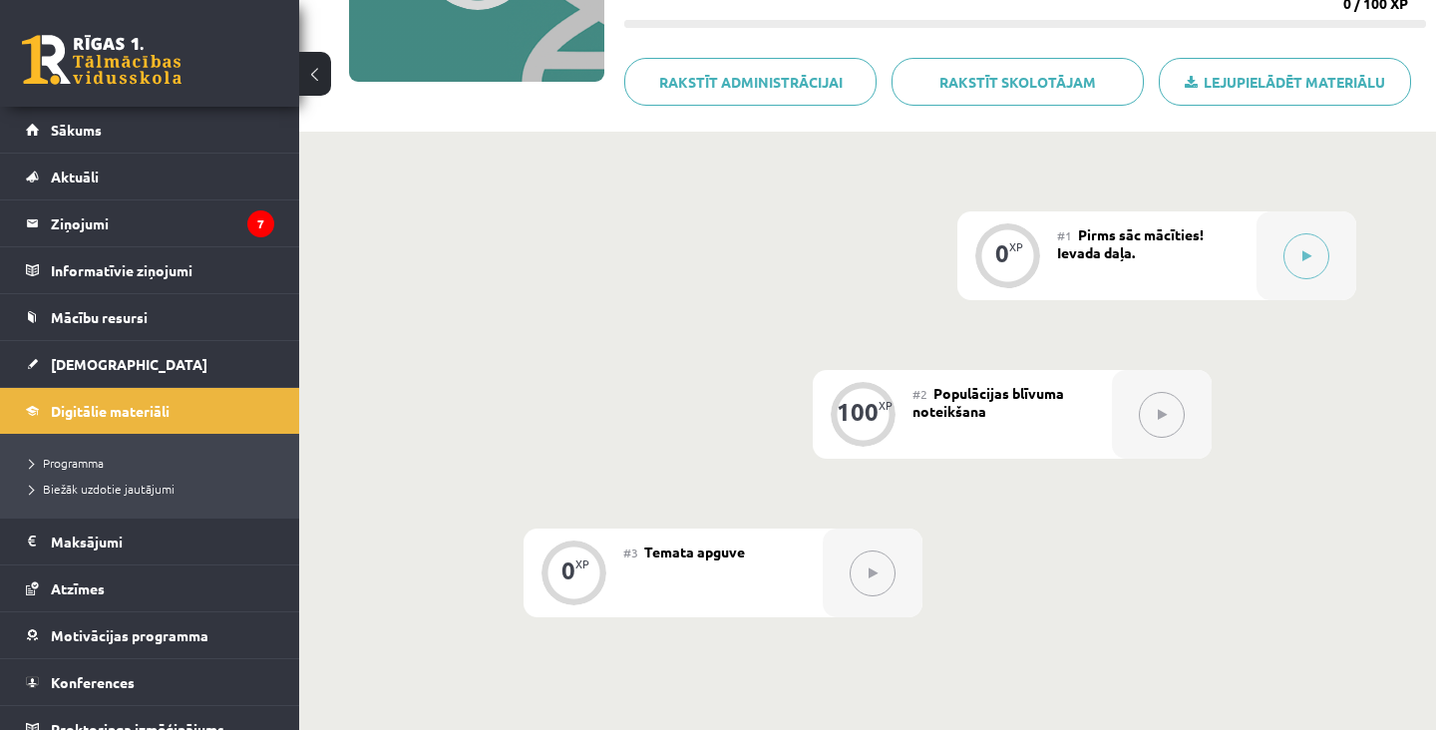
scroll to position [329, 0]
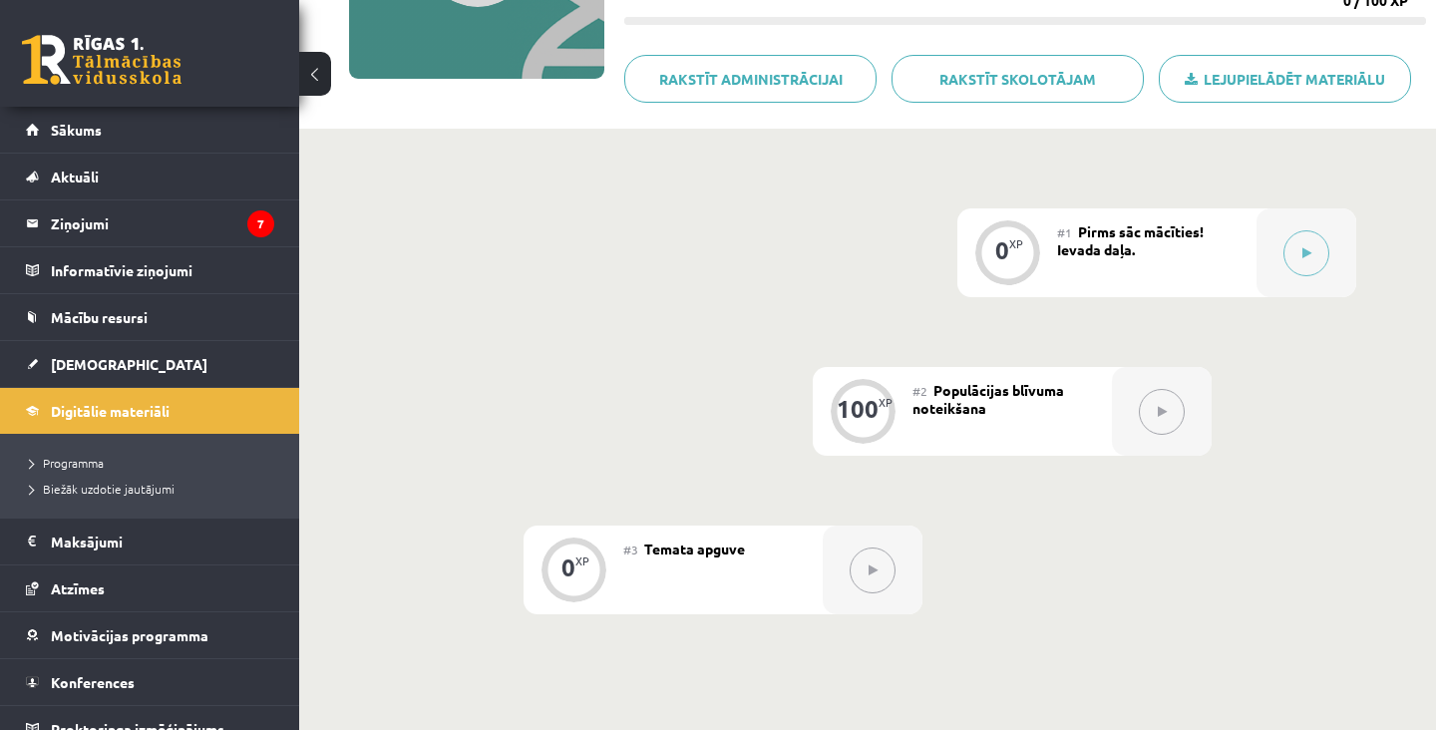
click at [1134, 376] on div at bounding box center [1162, 411] width 100 height 89
click at [1164, 406] on icon at bounding box center [1162, 412] width 9 height 12
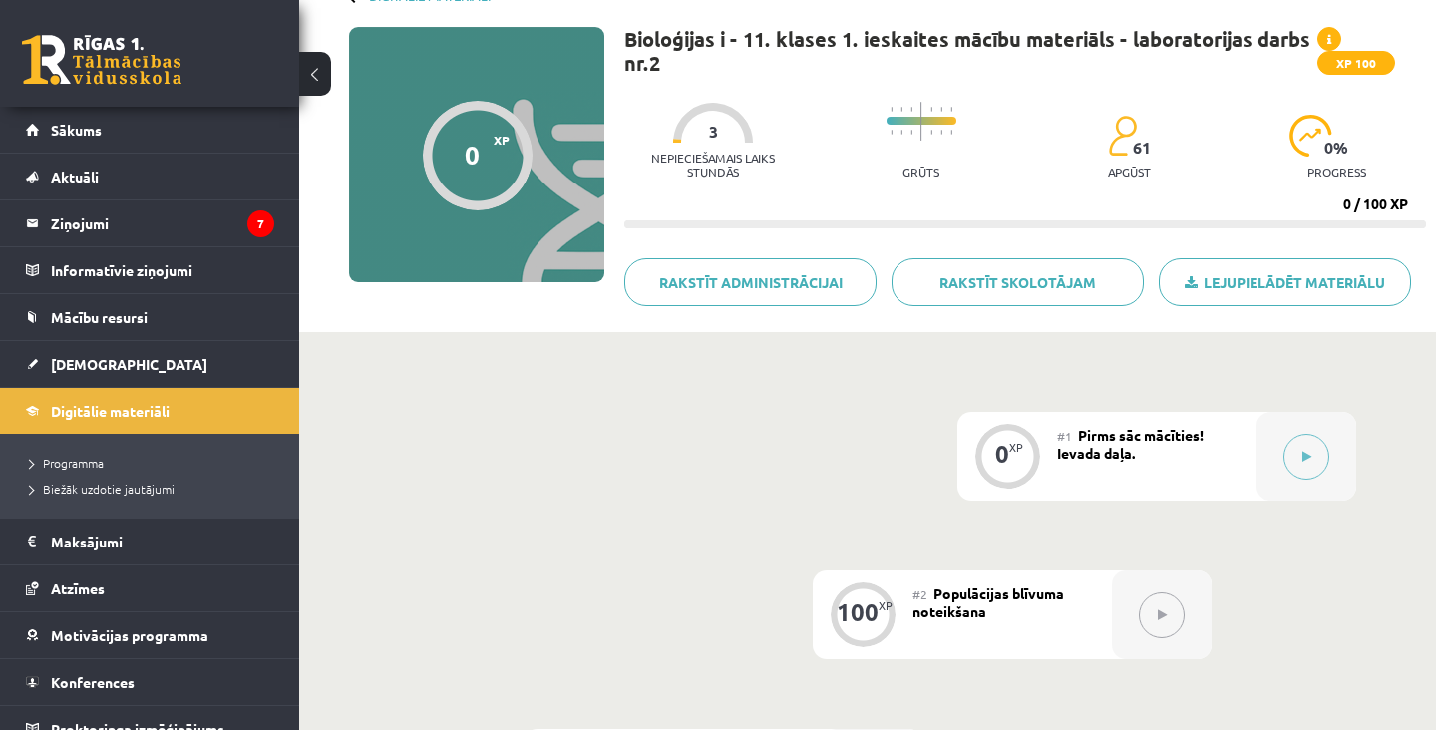
scroll to position [125, 0]
click at [1230, 461] on div "#1 Pirms sāc mācīties! Ievada daļa." at bounding box center [1156, 457] width 199 height 89
click at [1291, 475] on div at bounding box center [1306, 457] width 100 height 89
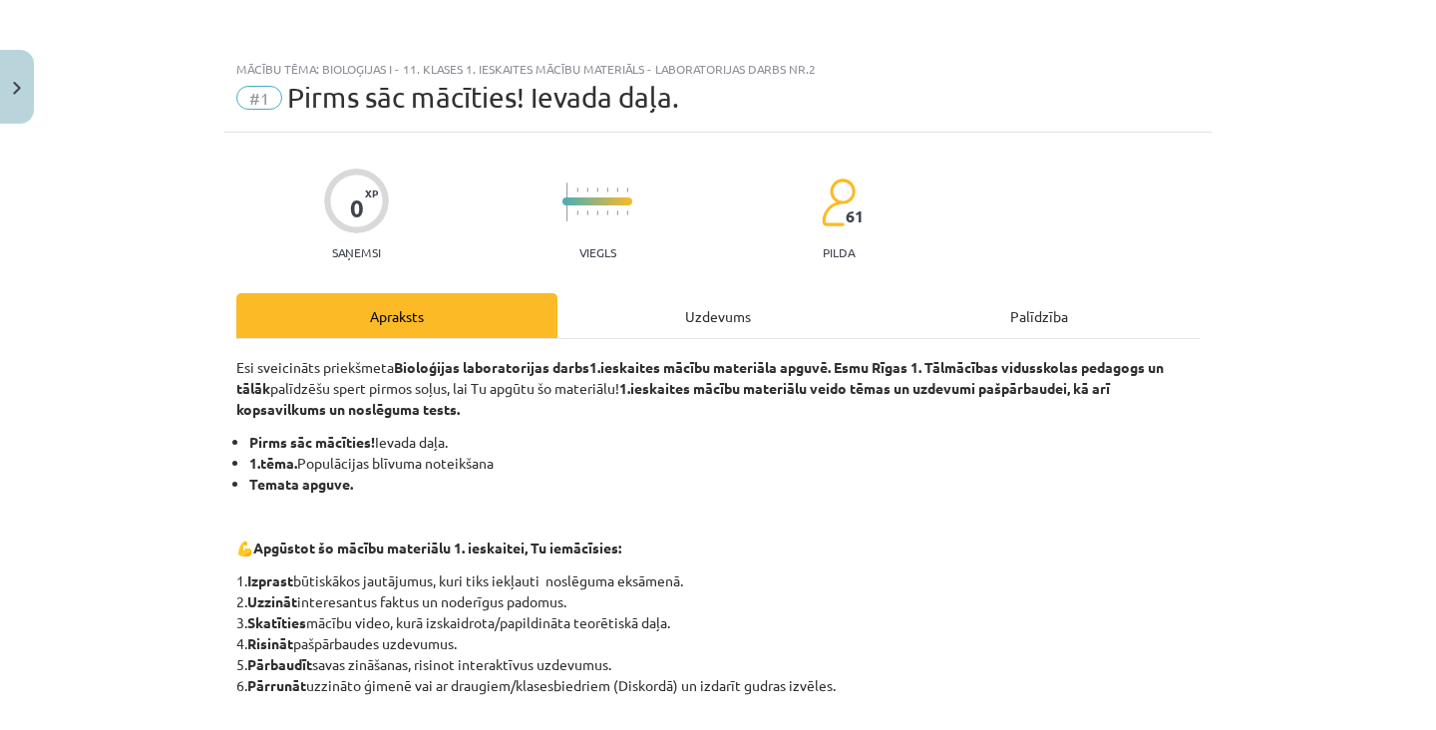
click at [755, 351] on div "Esi sveicināts priekšmeta Bioloģijas laboratorijas darbs 1.ieskaites mācību mat…" at bounding box center [717, 646] width 963 height 614
click at [790, 326] on div "Uzdevums" at bounding box center [717, 315] width 321 height 45
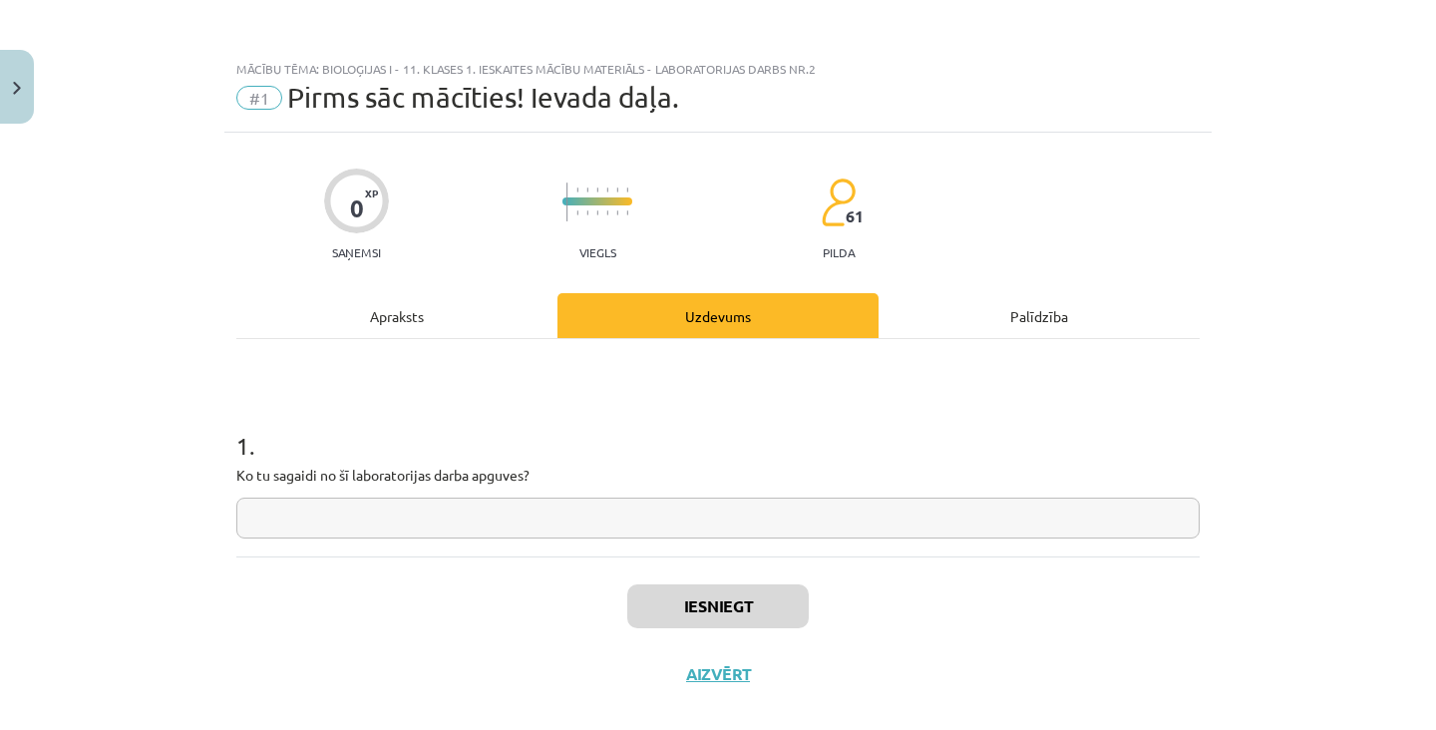
click at [828, 523] on input "text" at bounding box center [717, 518] width 963 height 41
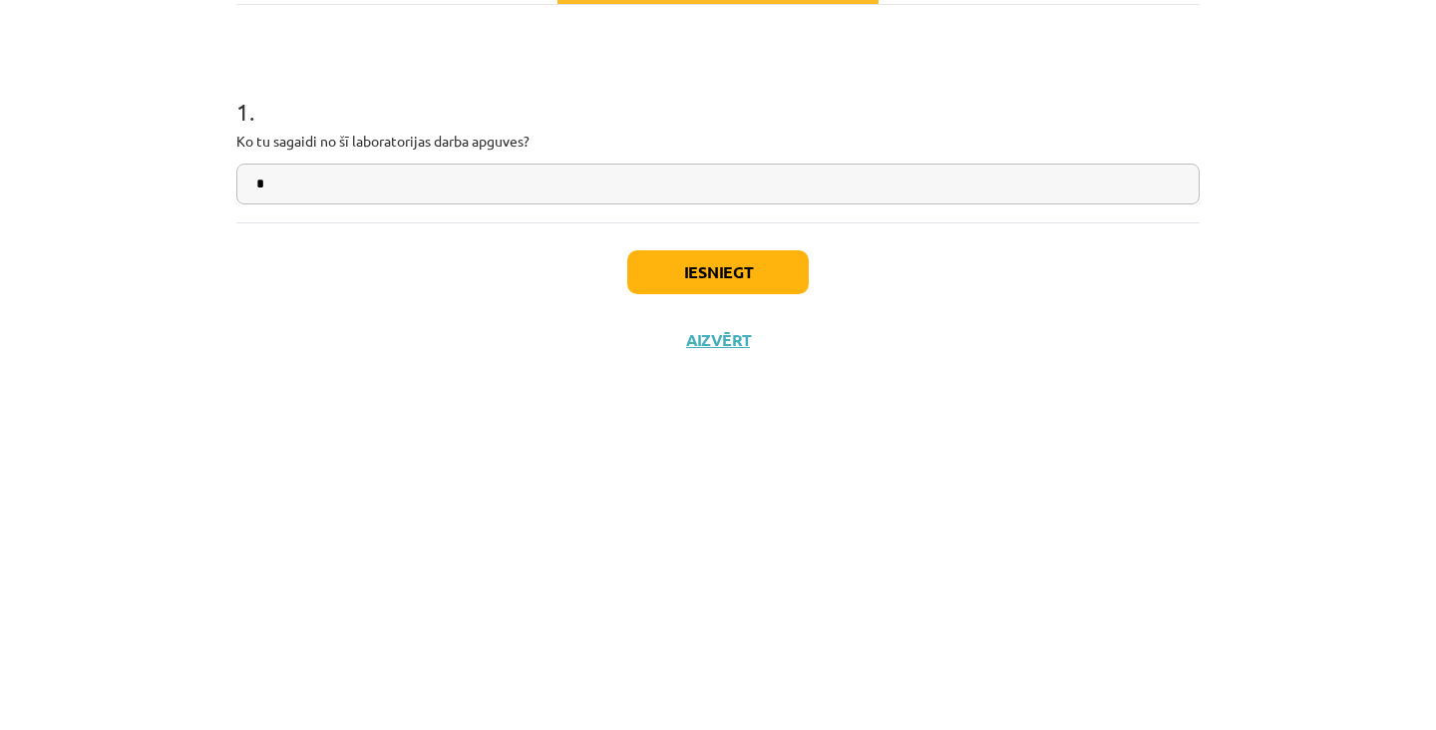
type input "*"
click at [785, 594] on button "Iesniegt" at bounding box center [717, 606] width 181 height 44
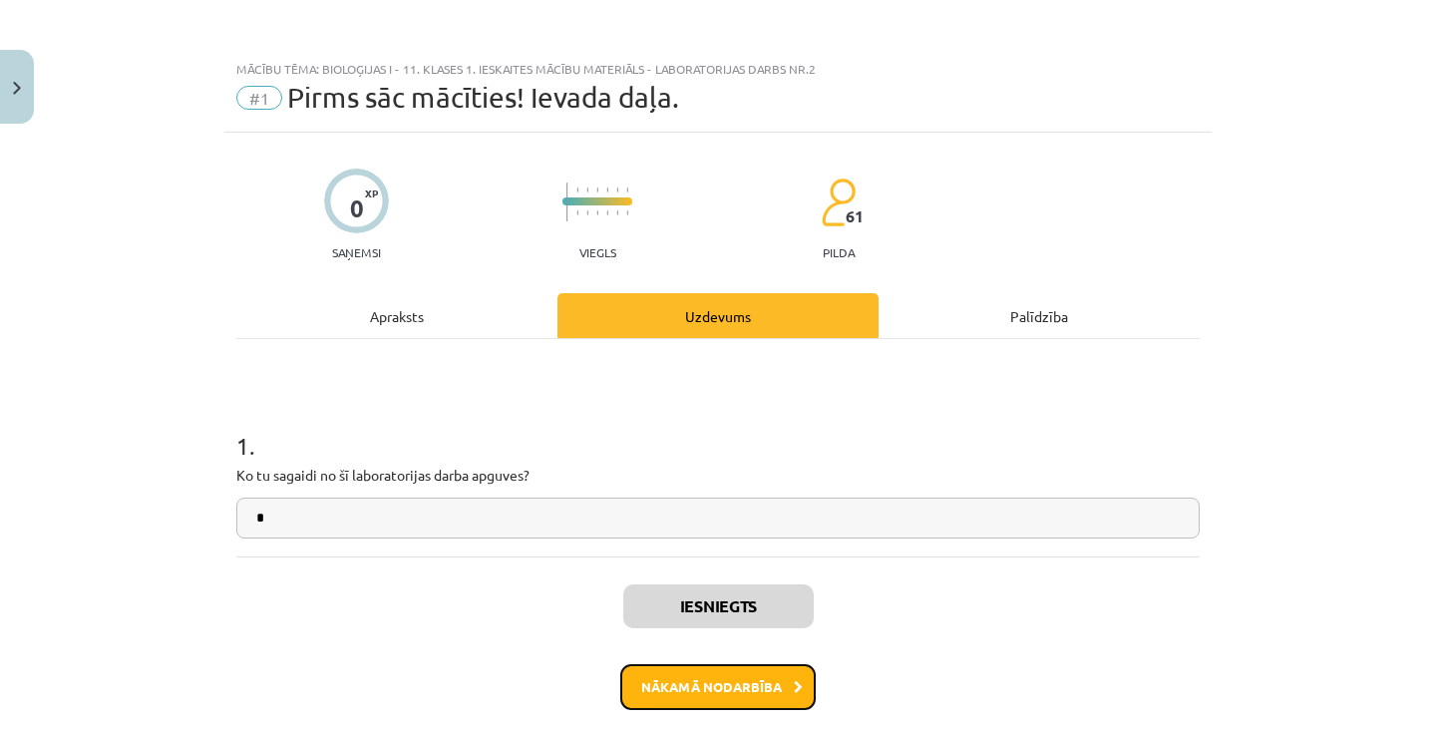
click at [719, 688] on button "Nākamā nodarbība" at bounding box center [717, 687] width 195 height 46
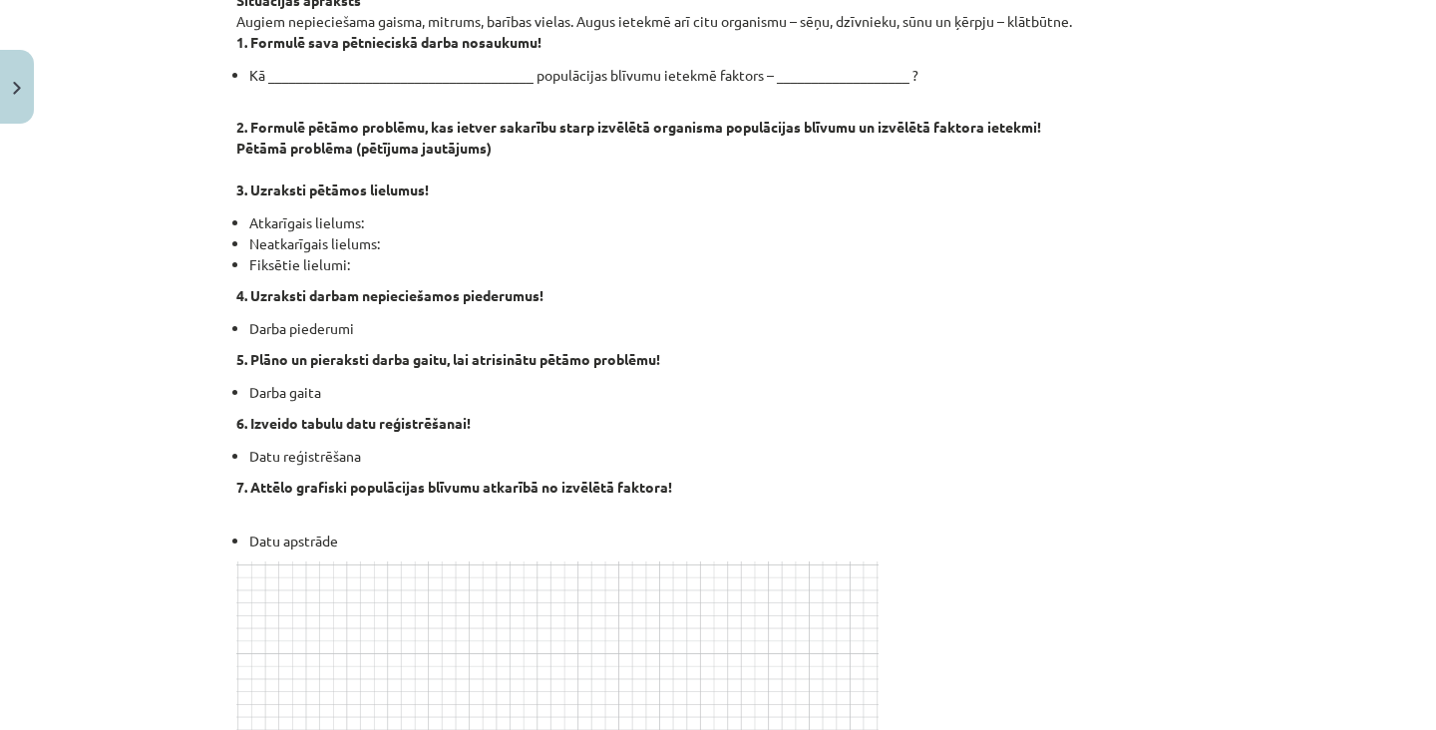
scroll to position [0, 0]
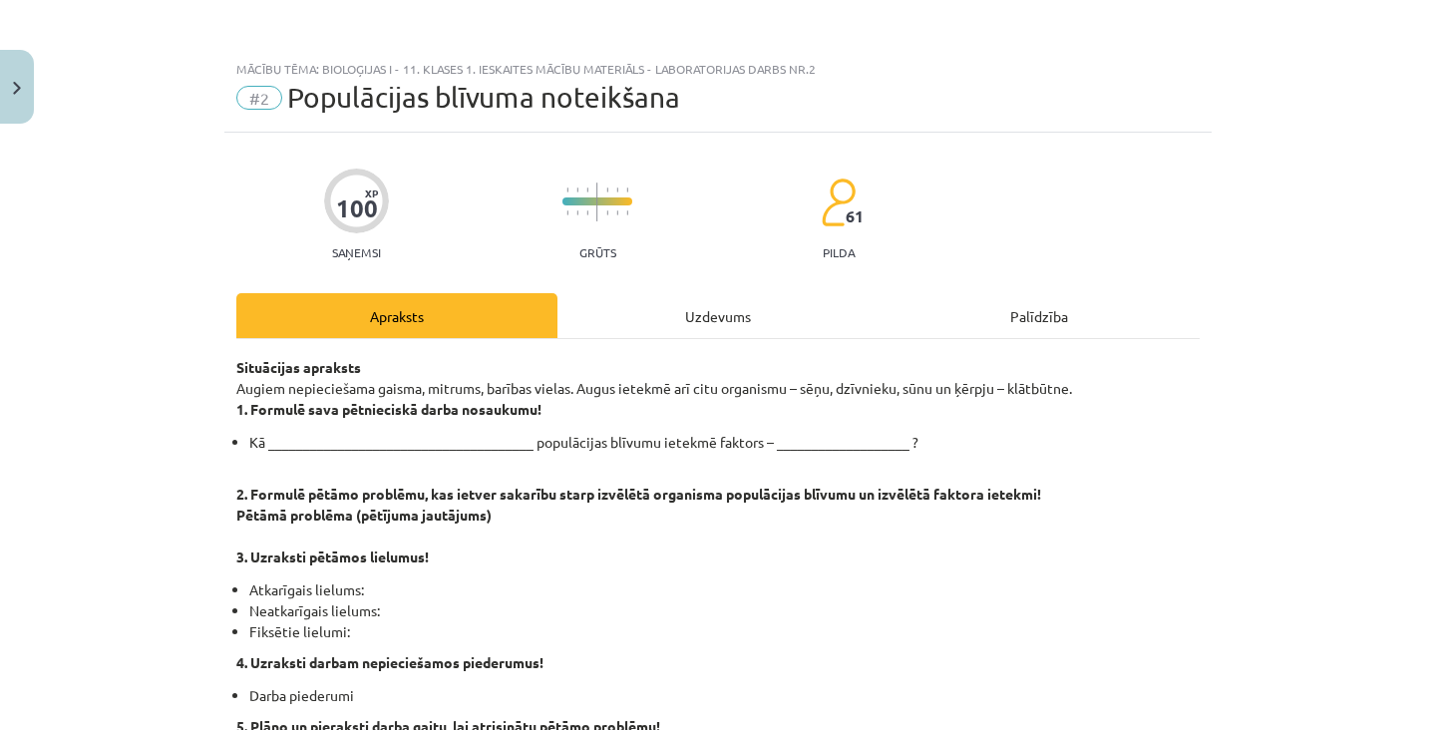
click at [737, 293] on div "Uzdevums" at bounding box center [717, 315] width 321 height 45
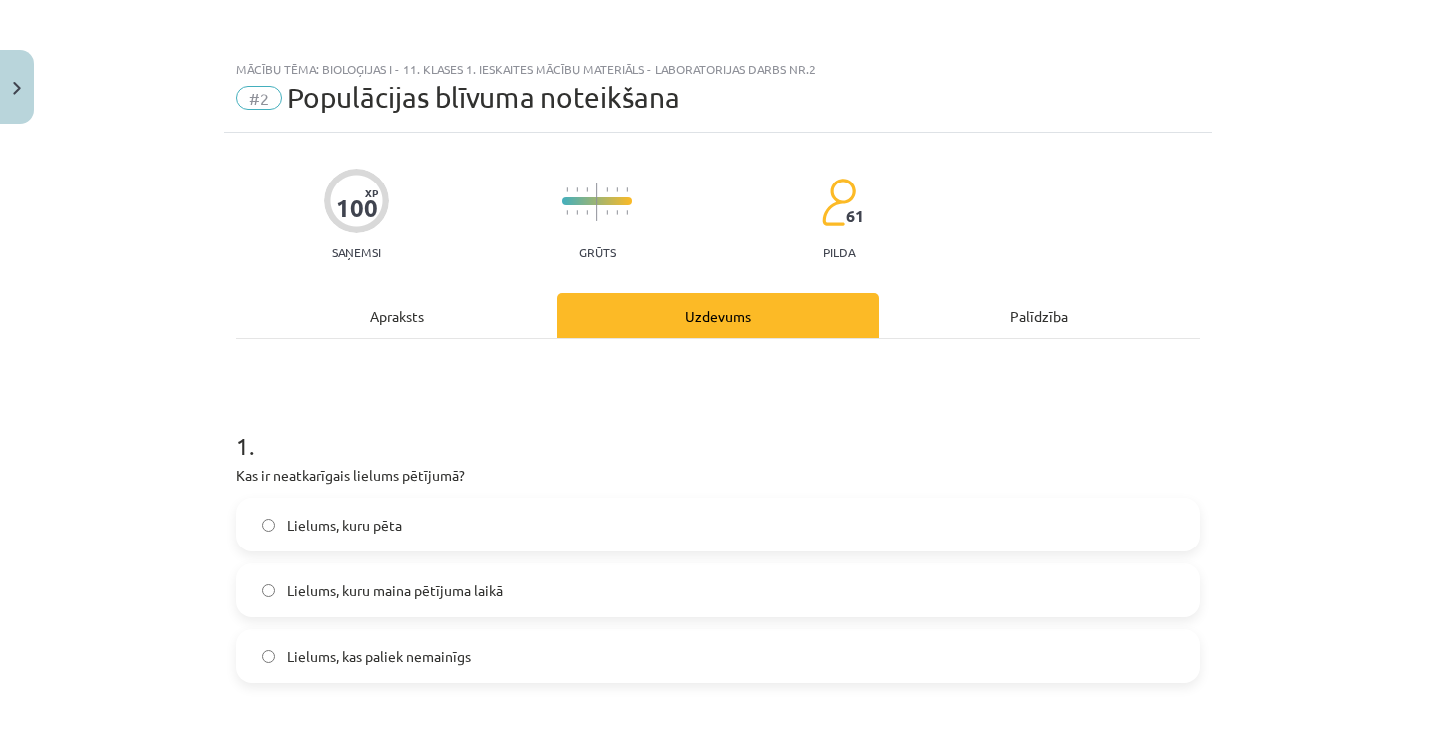
click at [478, 328] on div "Apraksts" at bounding box center [396, 315] width 321 height 45
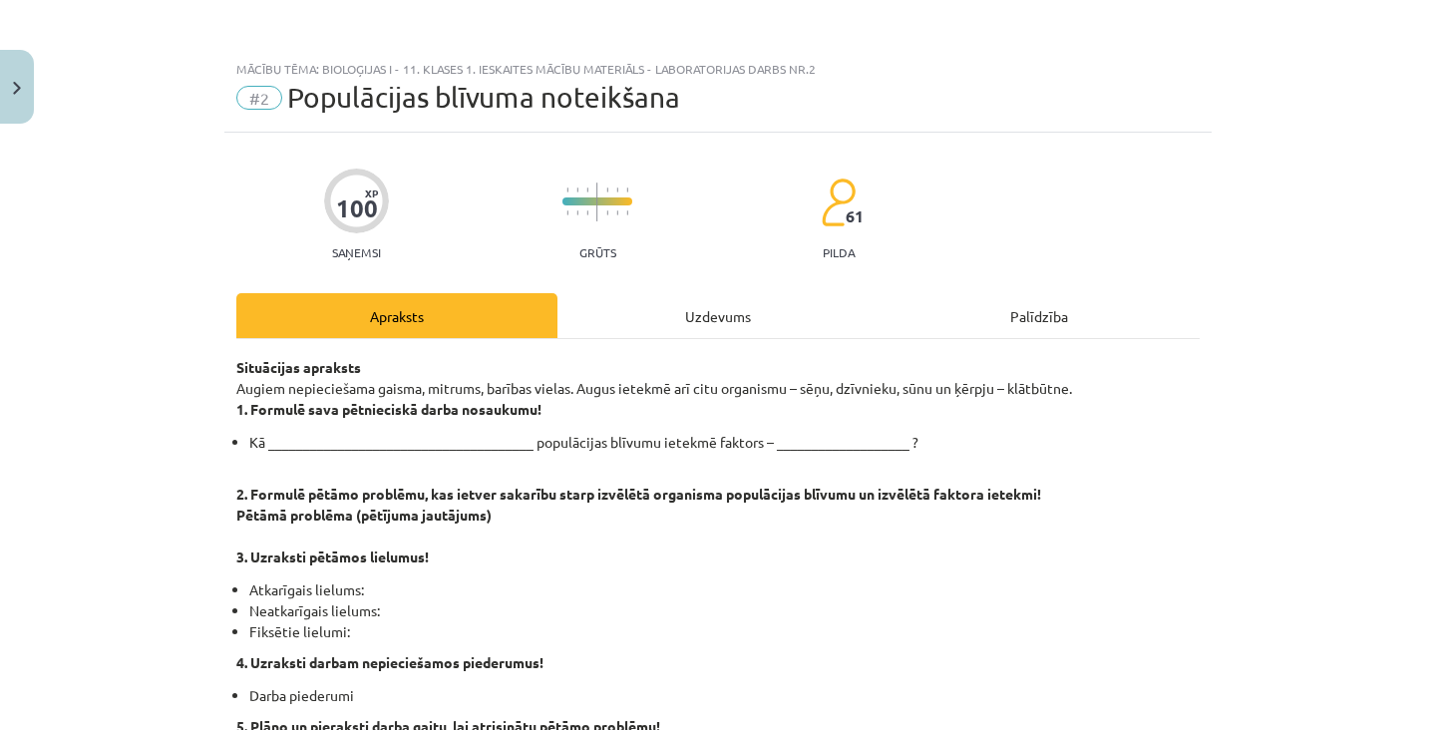
click at [573, 321] on div "Uzdevums" at bounding box center [717, 315] width 321 height 45
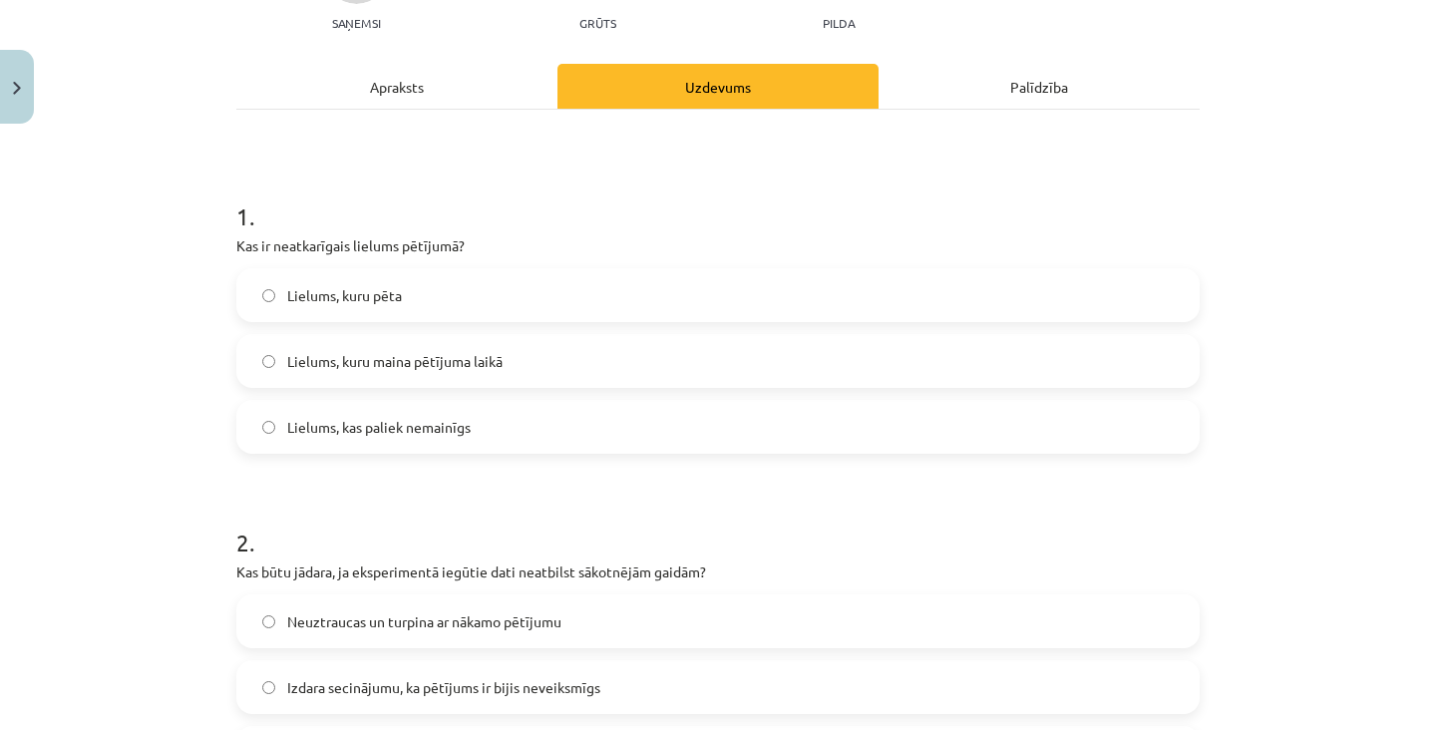
scroll to position [234, 0]
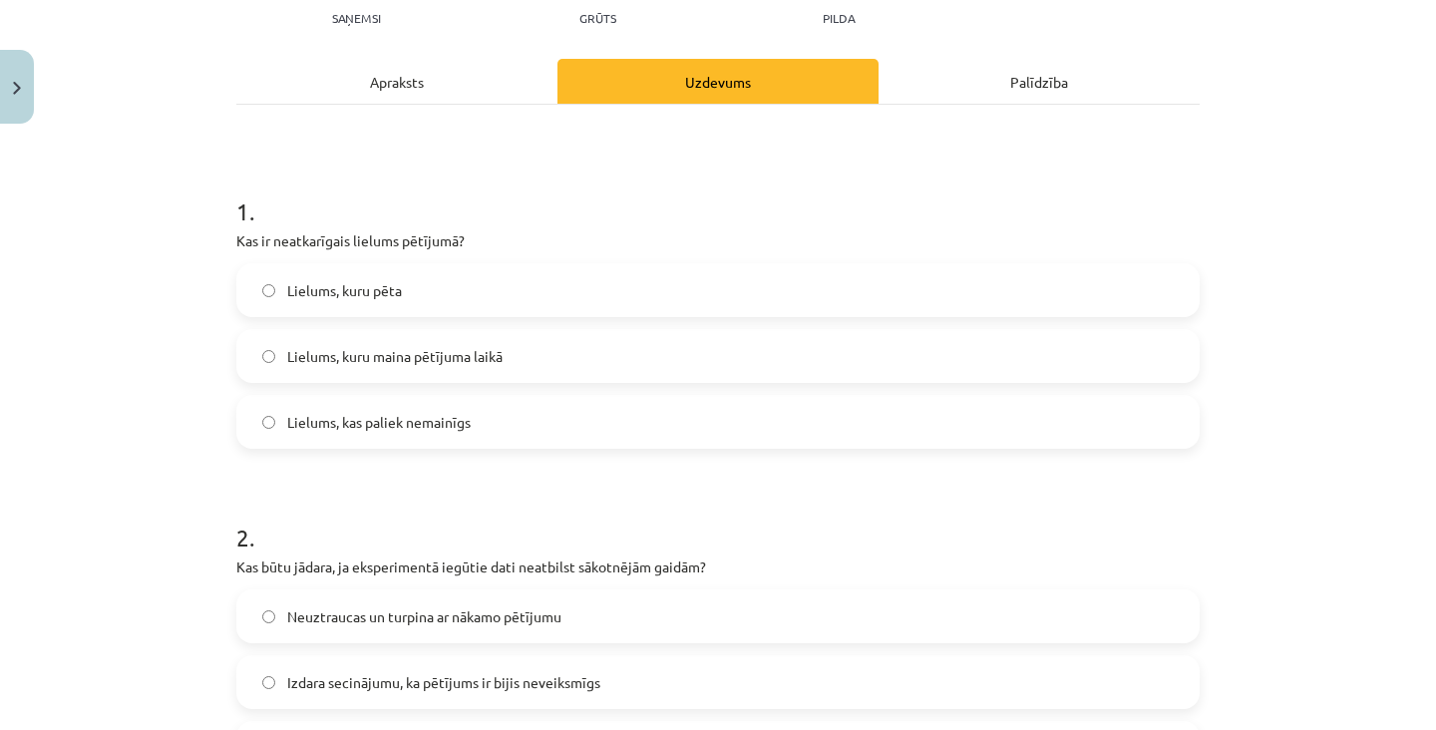
click at [243, 435] on label "Lielums, kas paliek nemainīgs" at bounding box center [717, 422] width 959 height 50
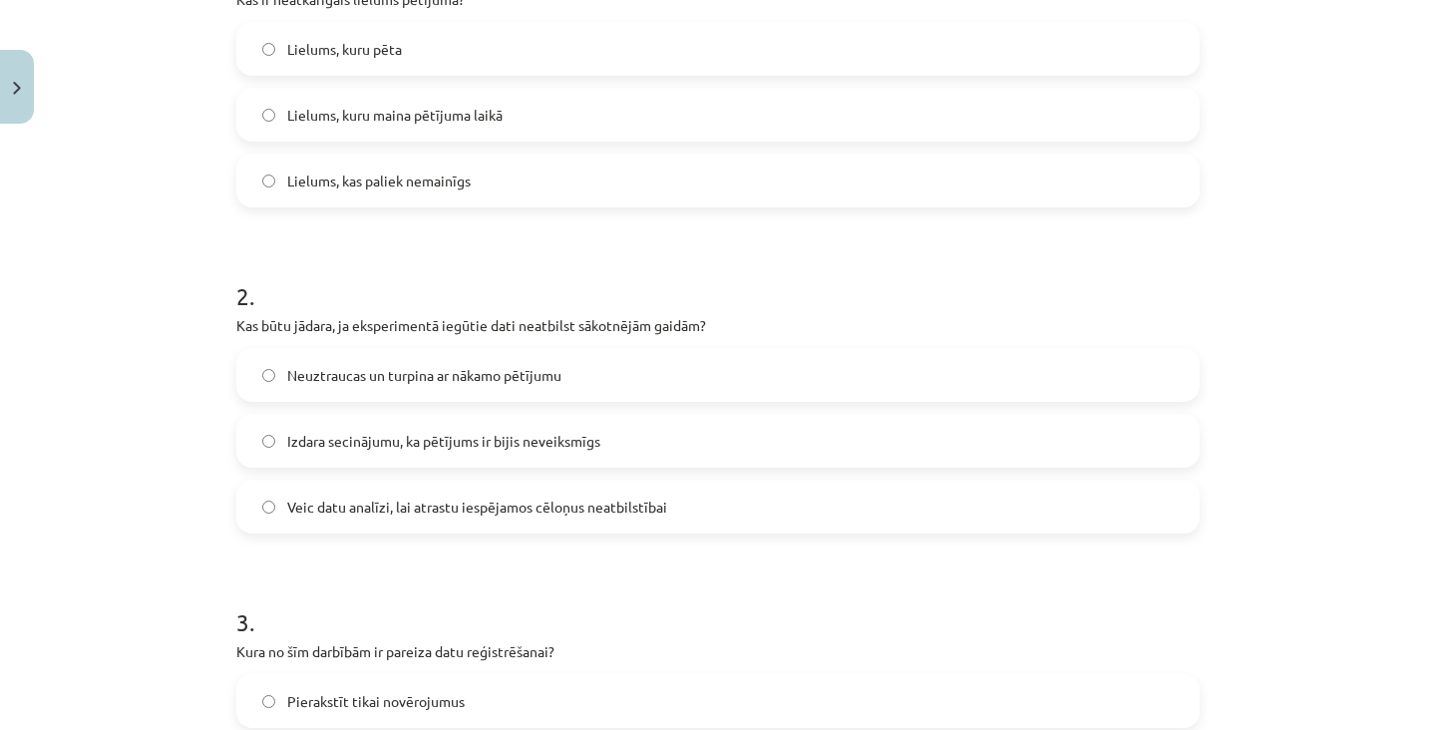
scroll to position [478, 0]
click at [256, 392] on label "Neuztraucas un turpina ar nākamo pētījumu" at bounding box center [717, 373] width 959 height 50
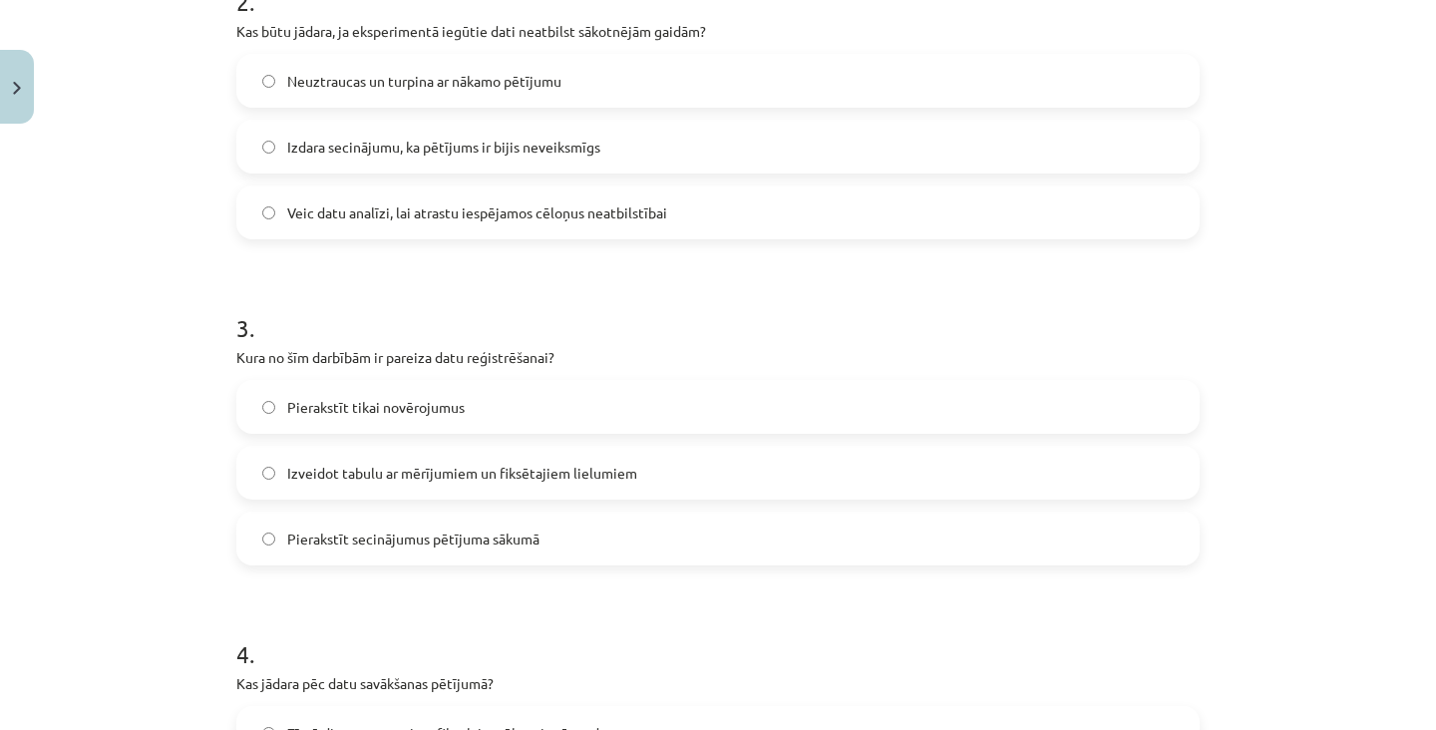
scroll to position [770, 0]
click at [251, 480] on label "Izveidot tabulu ar mērījumiem un fiksētajiem lielumiem" at bounding box center [717, 473] width 959 height 50
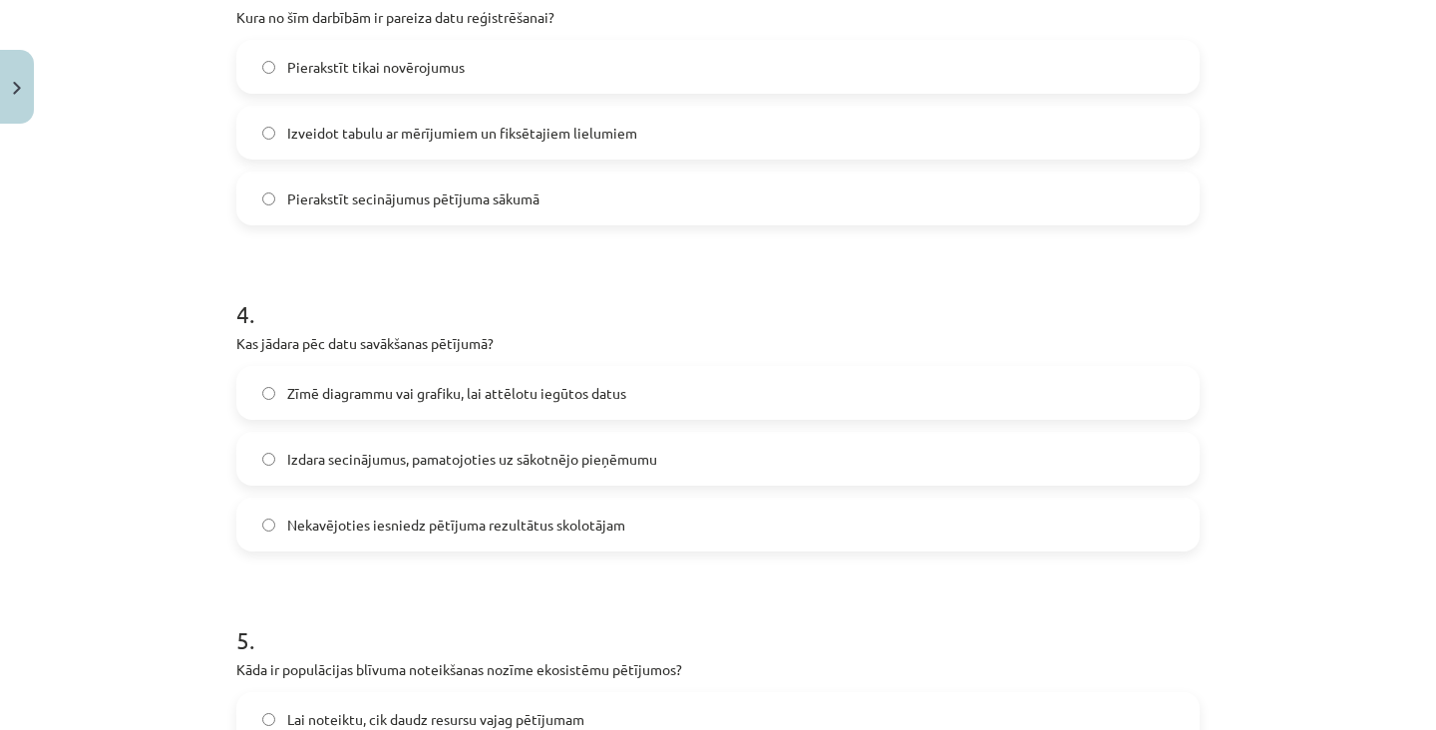
scroll to position [1116, 0]
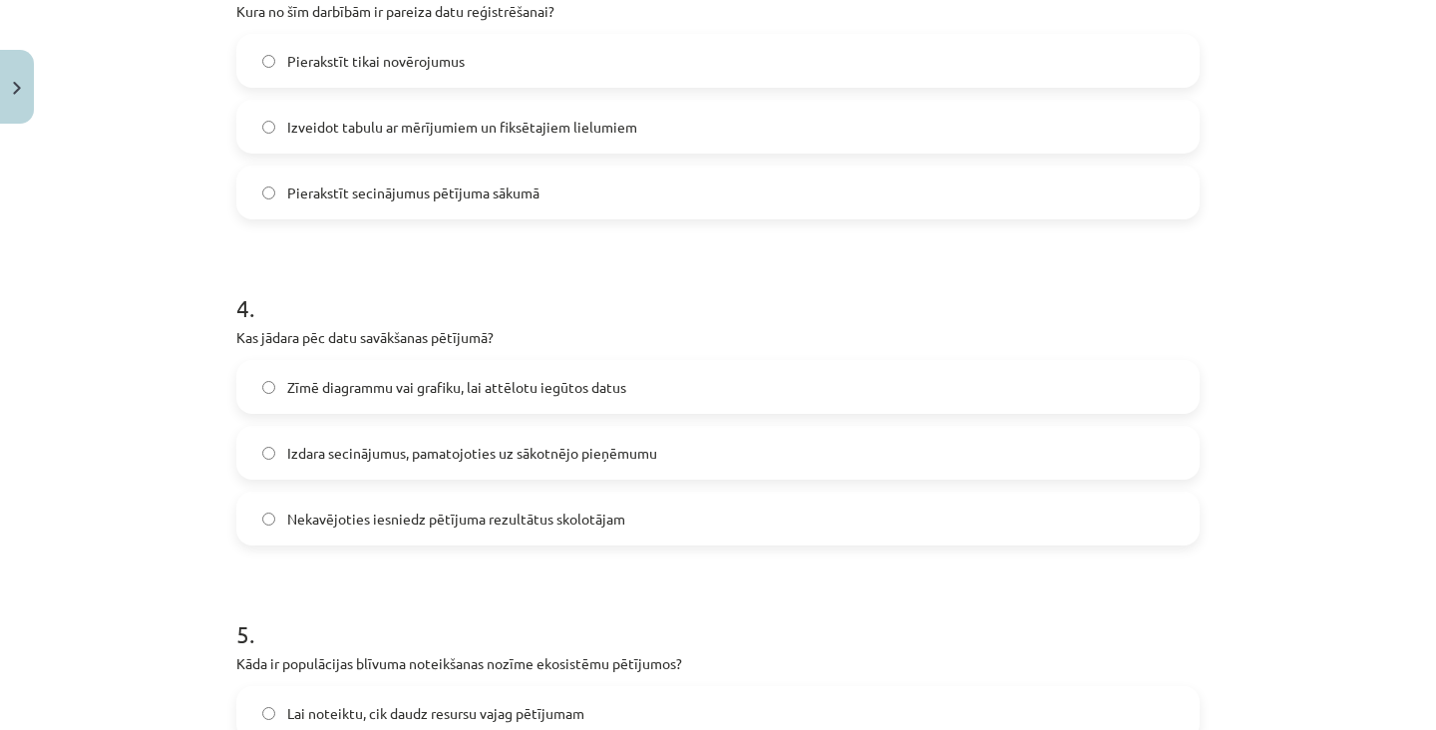
click at [251, 397] on label "Zīmē diagrammu vai grafiku, lai attēlotu iegūtos datus" at bounding box center [717, 387] width 959 height 50
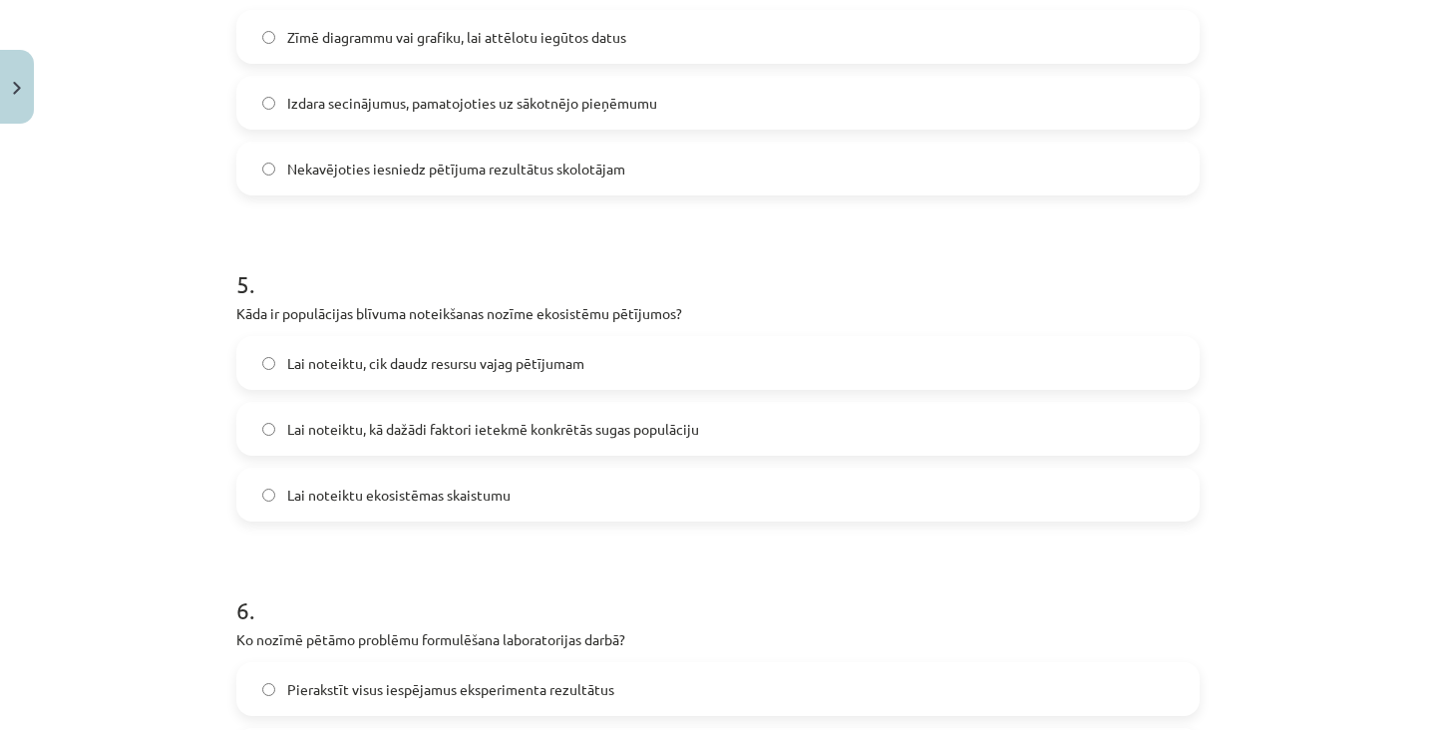
scroll to position [1468, 0]
click at [250, 403] on label "Lai noteiktu, kā dažādi faktori ietekmē konkrētās sugas populāciju" at bounding box center [717, 427] width 959 height 50
click at [260, 381] on label "Lai noteiktu, cik daudz resursu vajag pētījumam" at bounding box center [717, 361] width 959 height 50
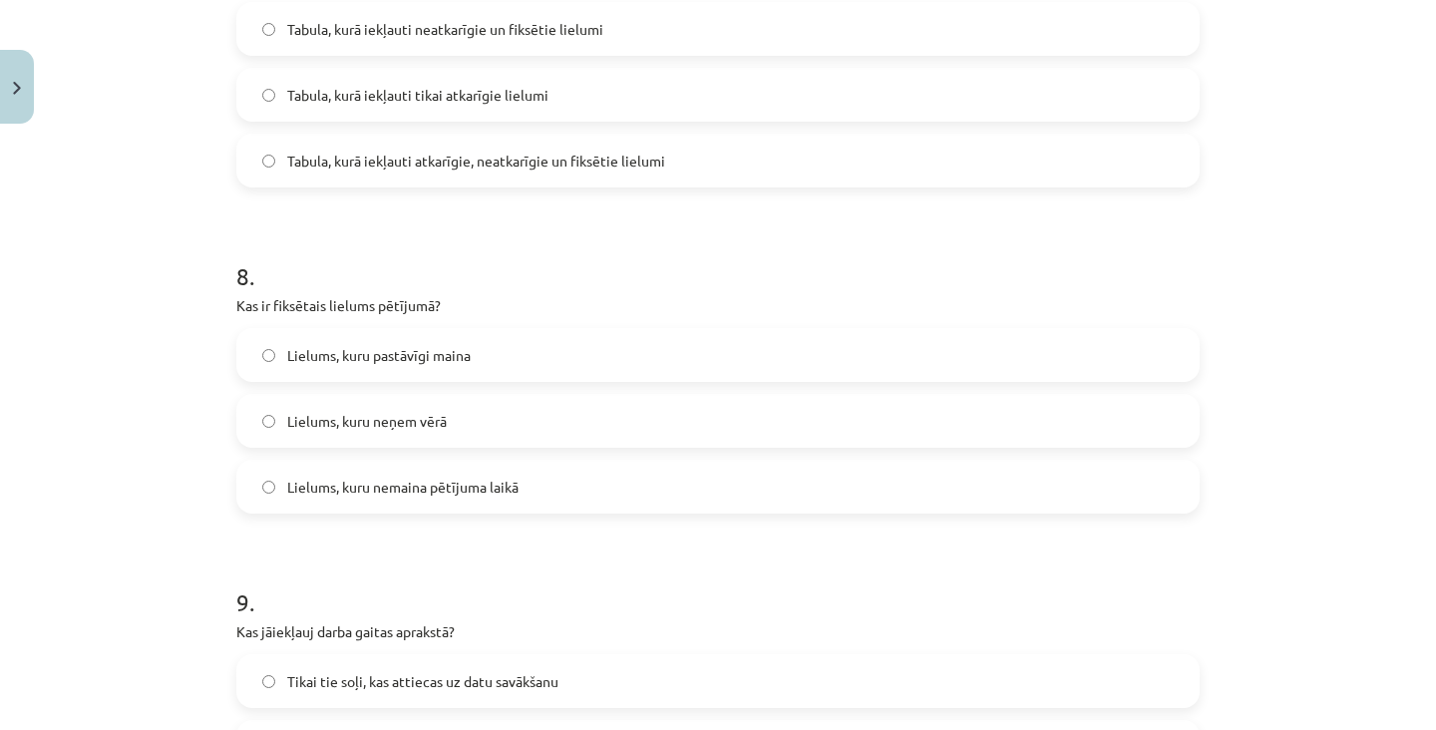
scroll to position [2459, 0]
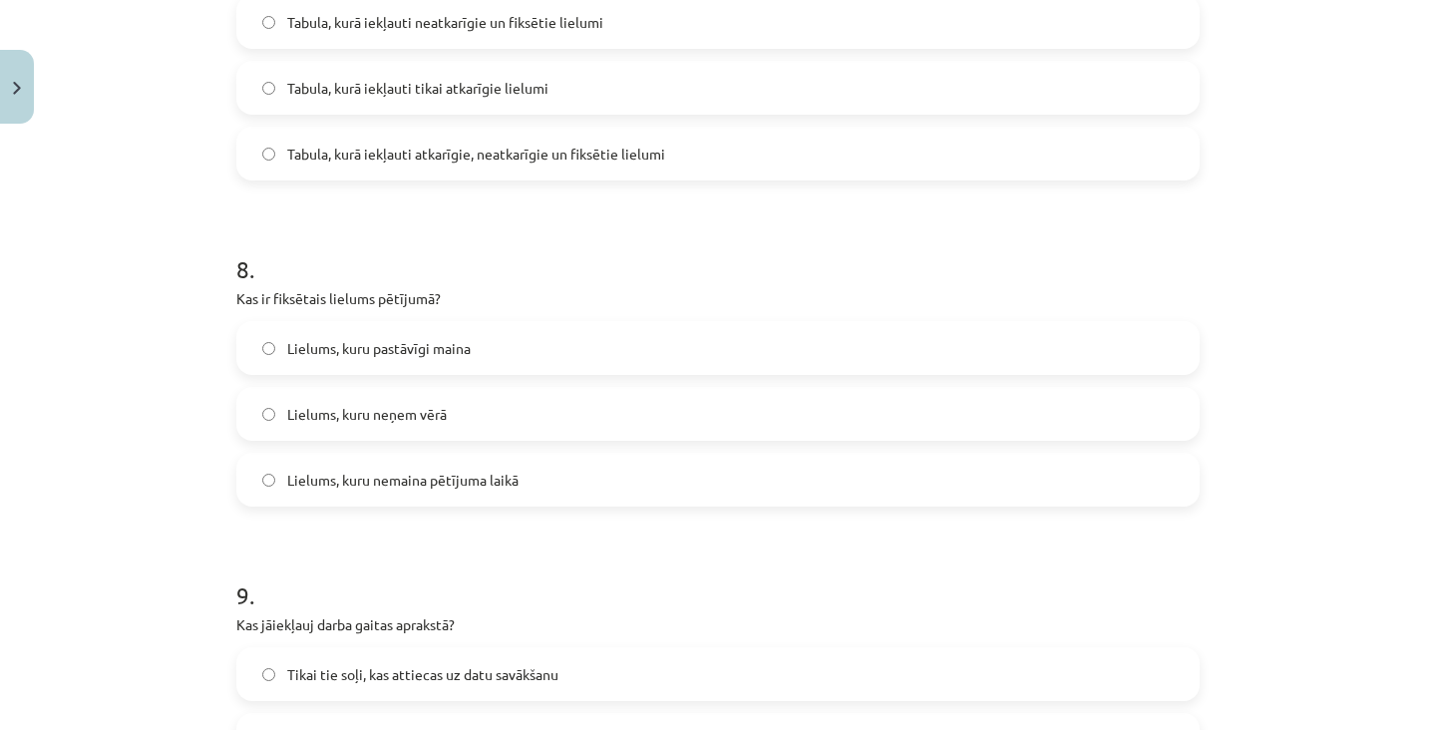
click at [241, 437] on label "Lielums, kuru neņem vērā" at bounding box center [717, 414] width 959 height 50
click at [245, 372] on label "Lielums, kuru pastāvīgi maina" at bounding box center [717, 348] width 959 height 50
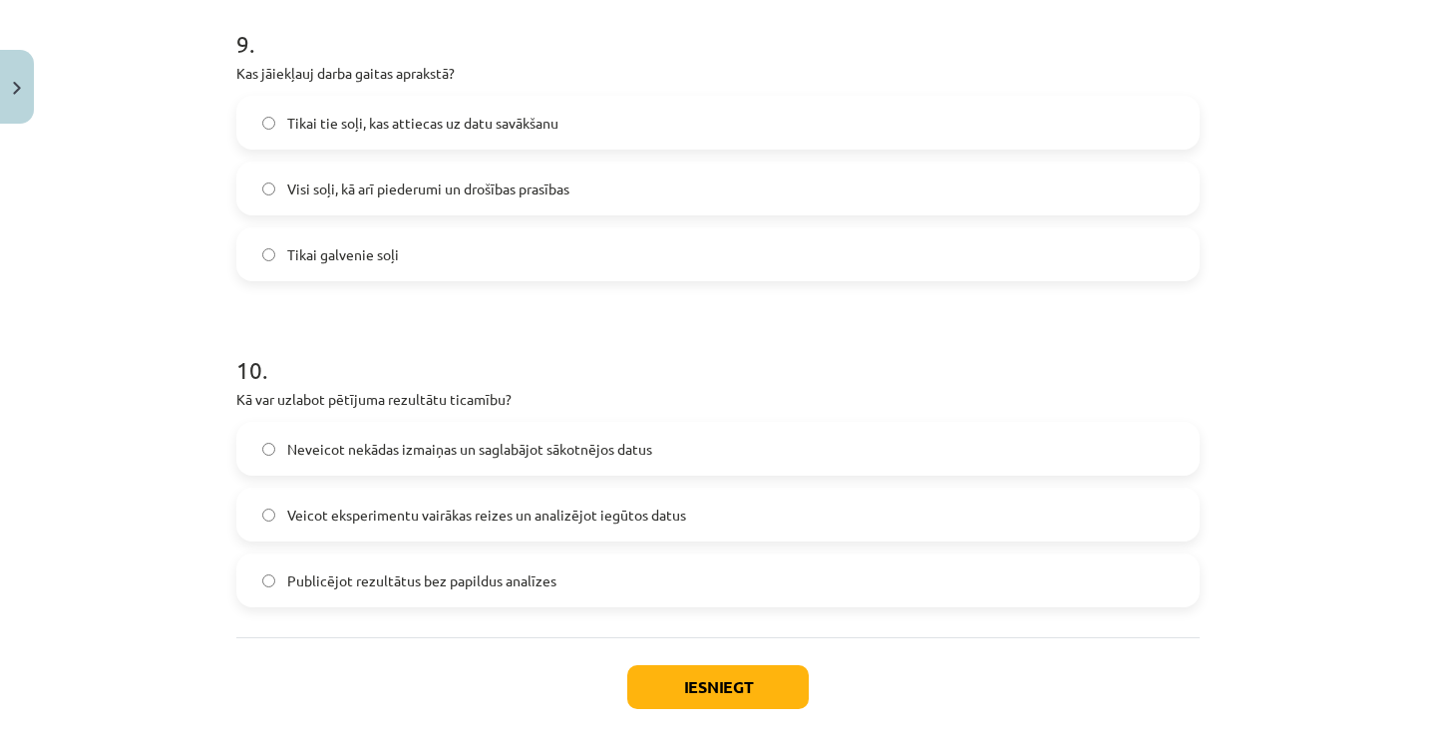
scroll to position [3021, 0]
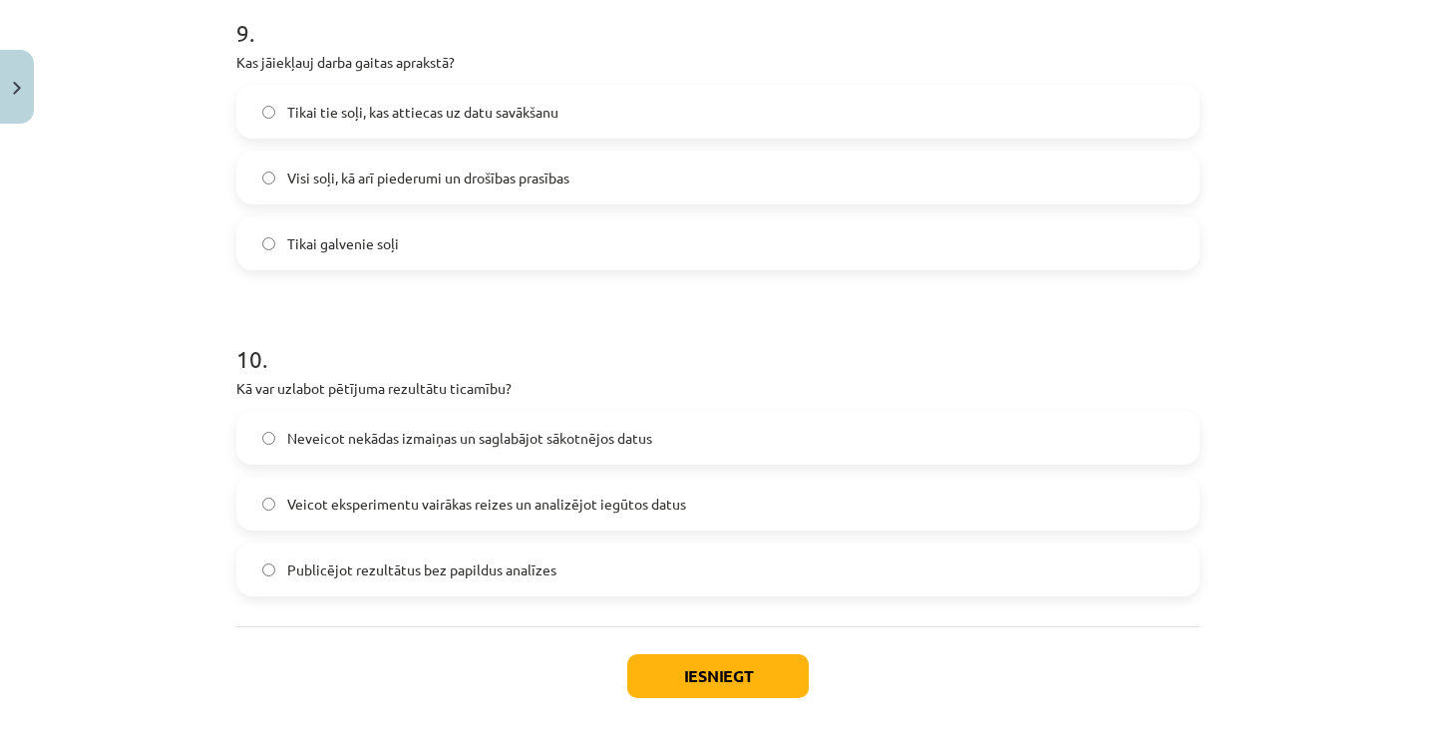
click at [273, 523] on label "Veicot eksperimentu vairākas reizes un analizējot iegūtos datus" at bounding box center [717, 504] width 959 height 50
click at [768, 660] on button "Iesniegt" at bounding box center [717, 676] width 181 height 44
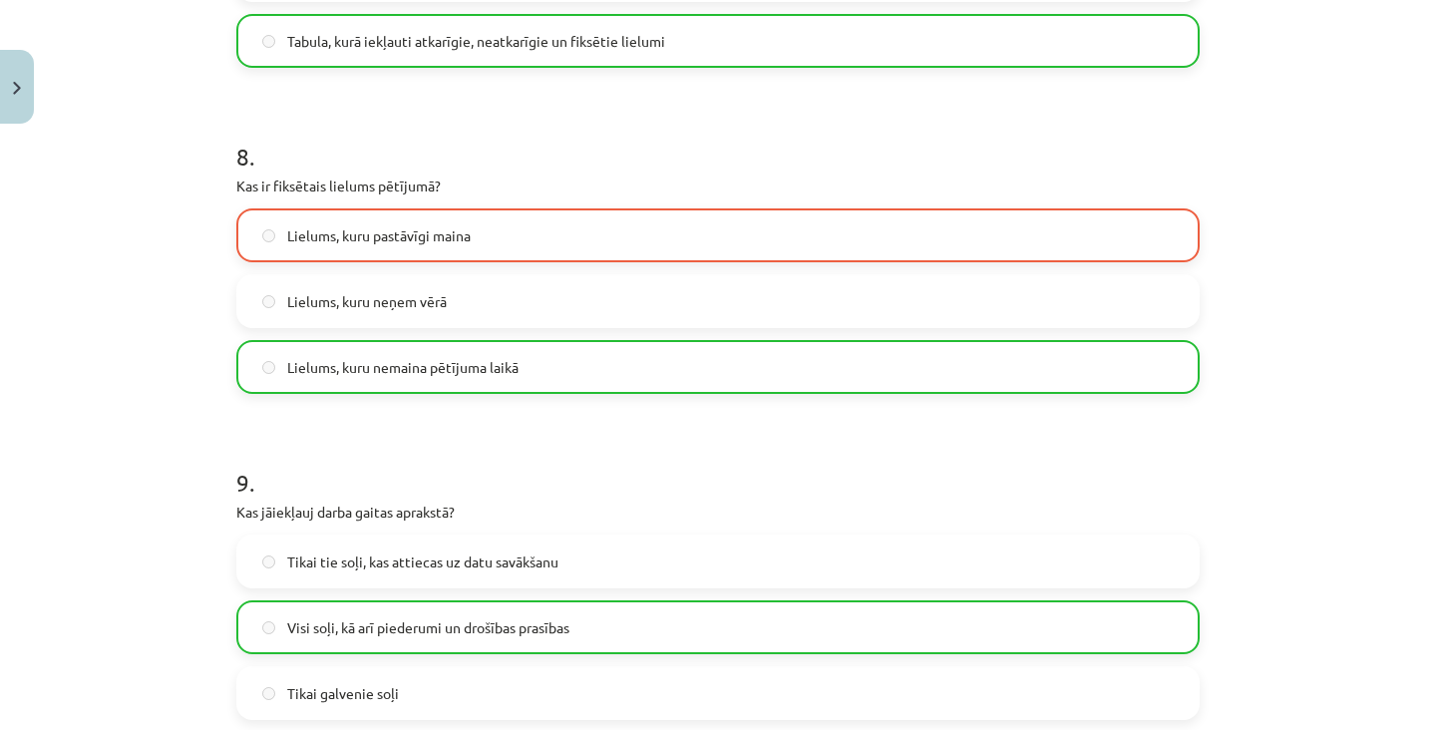
scroll to position [3086, 0]
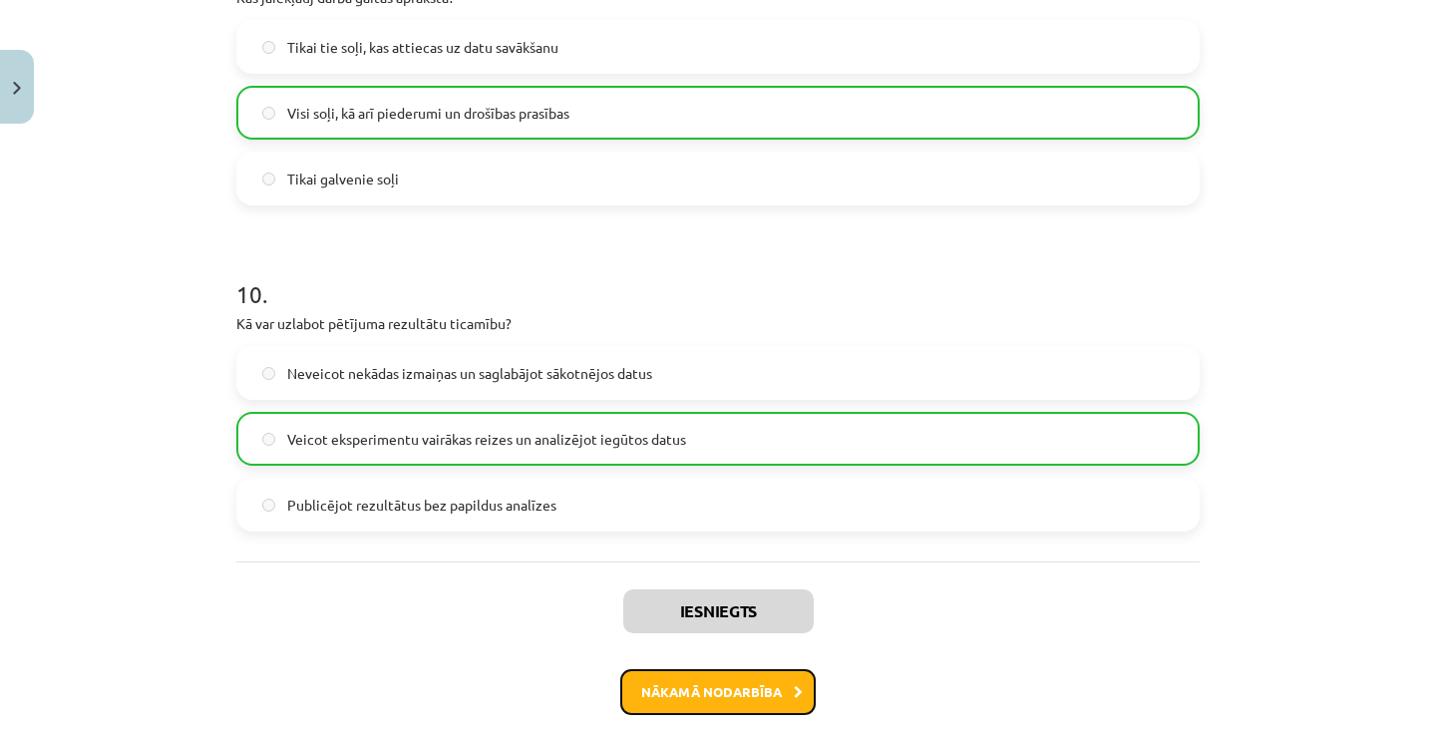
click at [742, 690] on button "Nākamā nodarbība" at bounding box center [717, 692] width 195 height 46
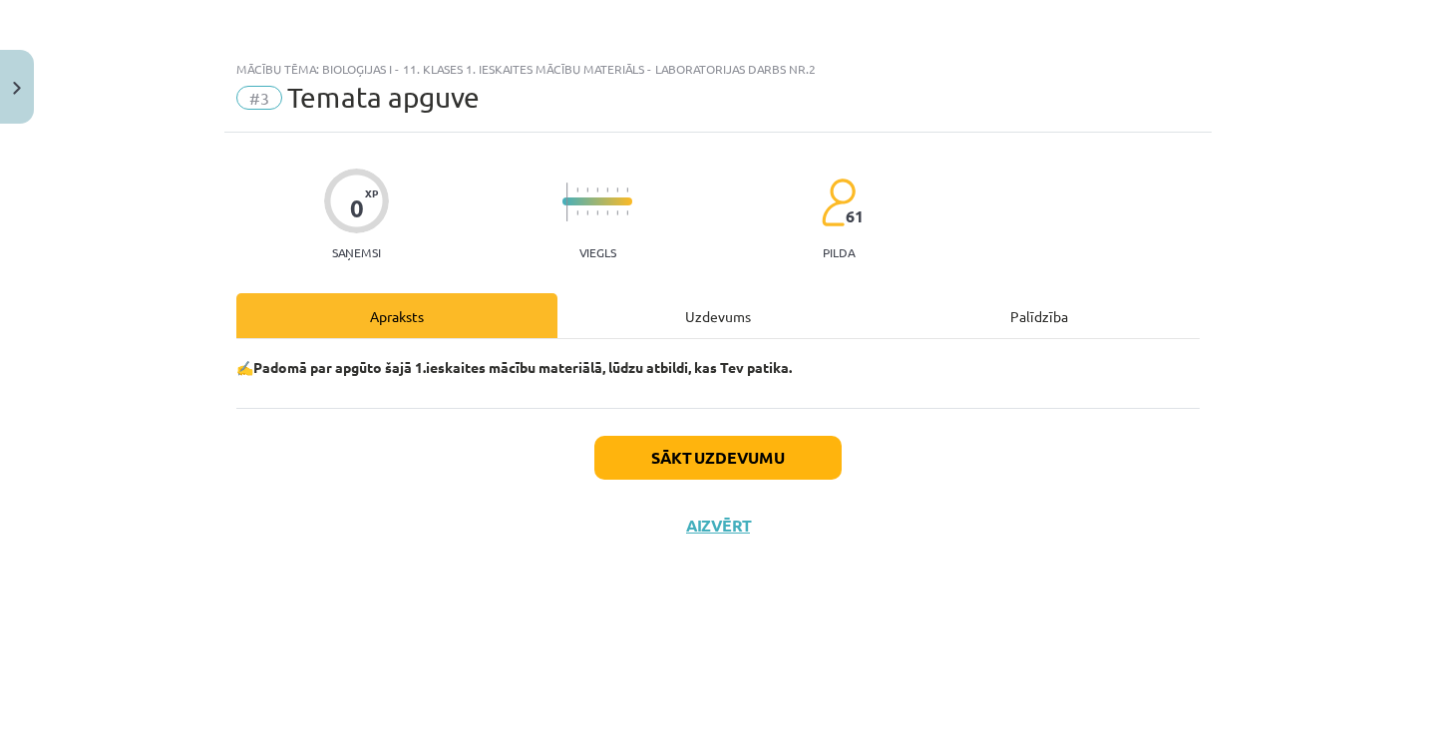
click at [777, 312] on div "Uzdevums" at bounding box center [717, 315] width 321 height 45
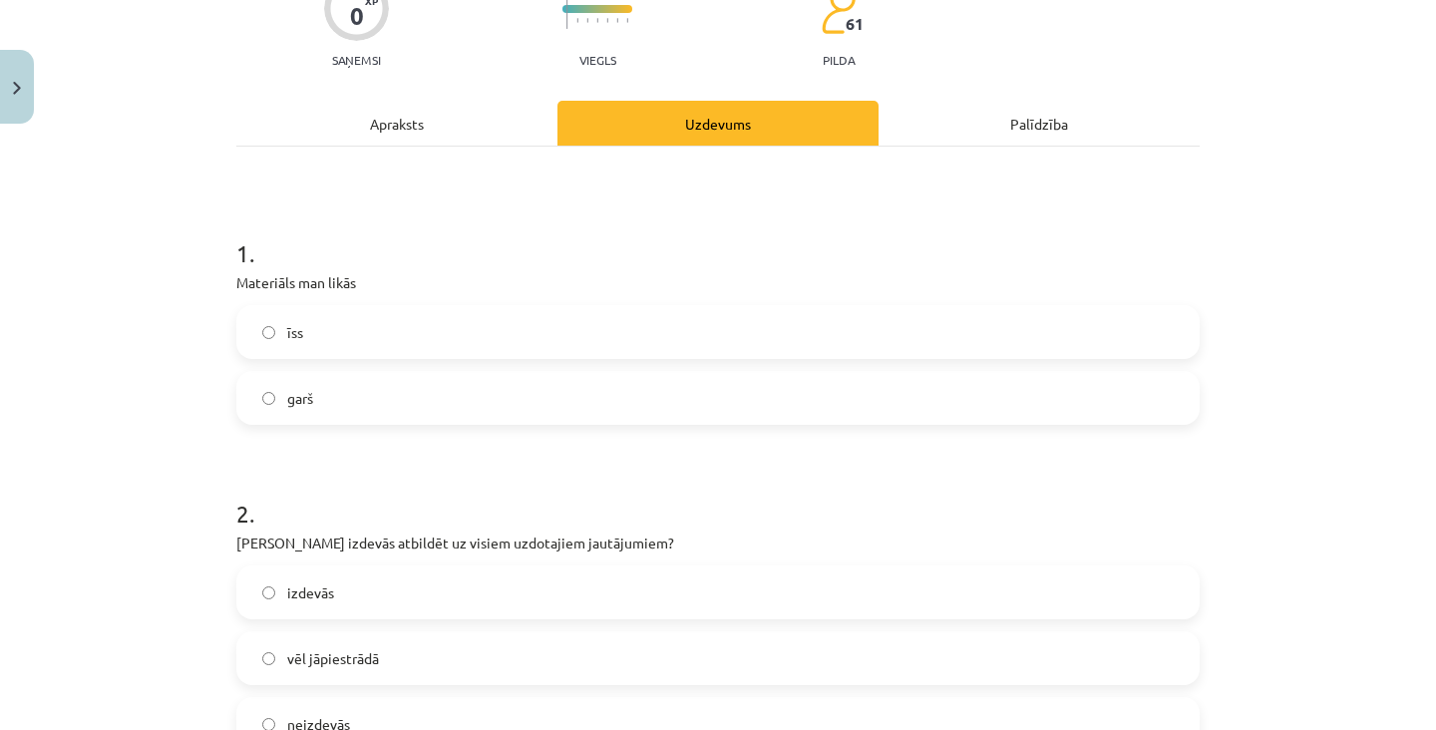
scroll to position [284, 0]
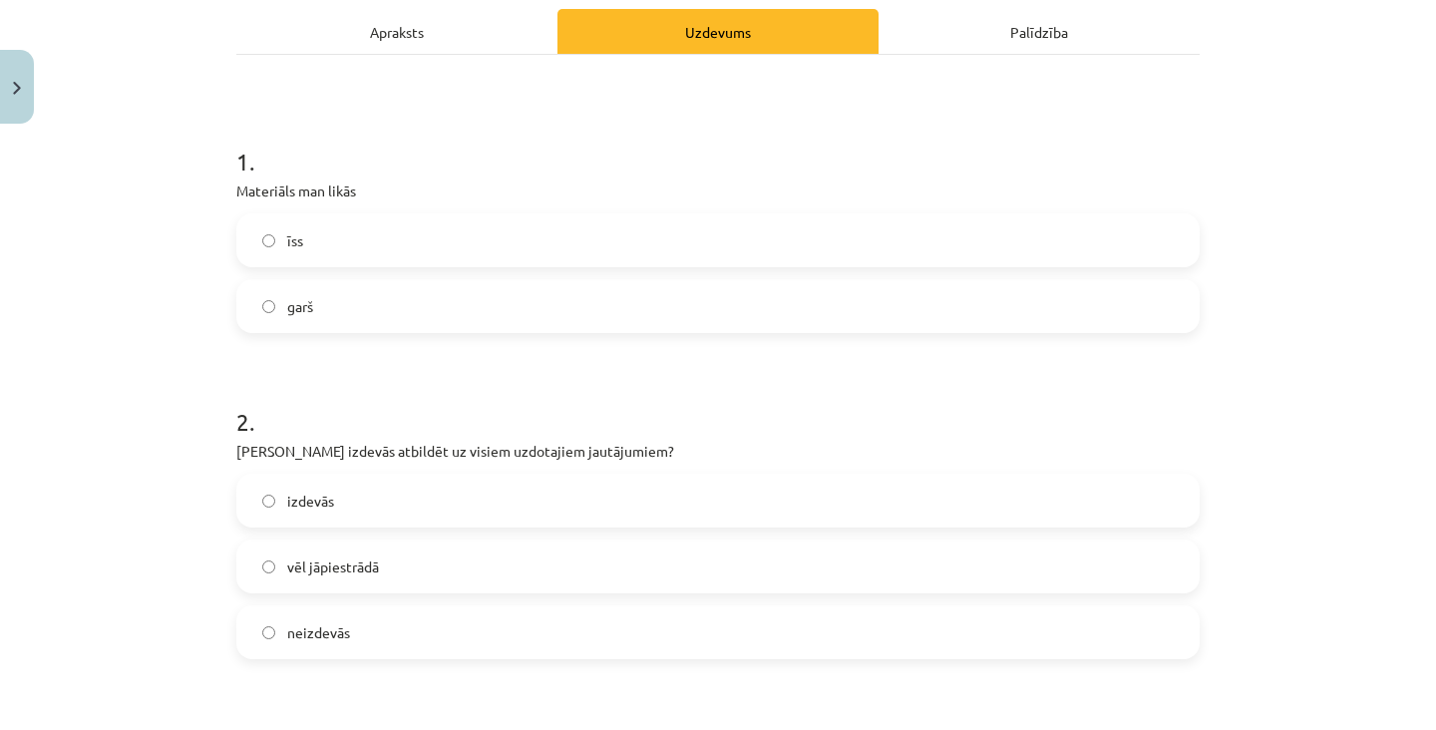
click at [1014, 281] on label "garš" at bounding box center [717, 306] width 959 height 50
click at [1113, 215] on label "īss" at bounding box center [717, 240] width 959 height 50
click at [1080, 281] on label "garš" at bounding box center [717, 306] width 959 height 50
click at [813, 476] on label "izdevās" at bounding box center [717, 501] width 959 height 50
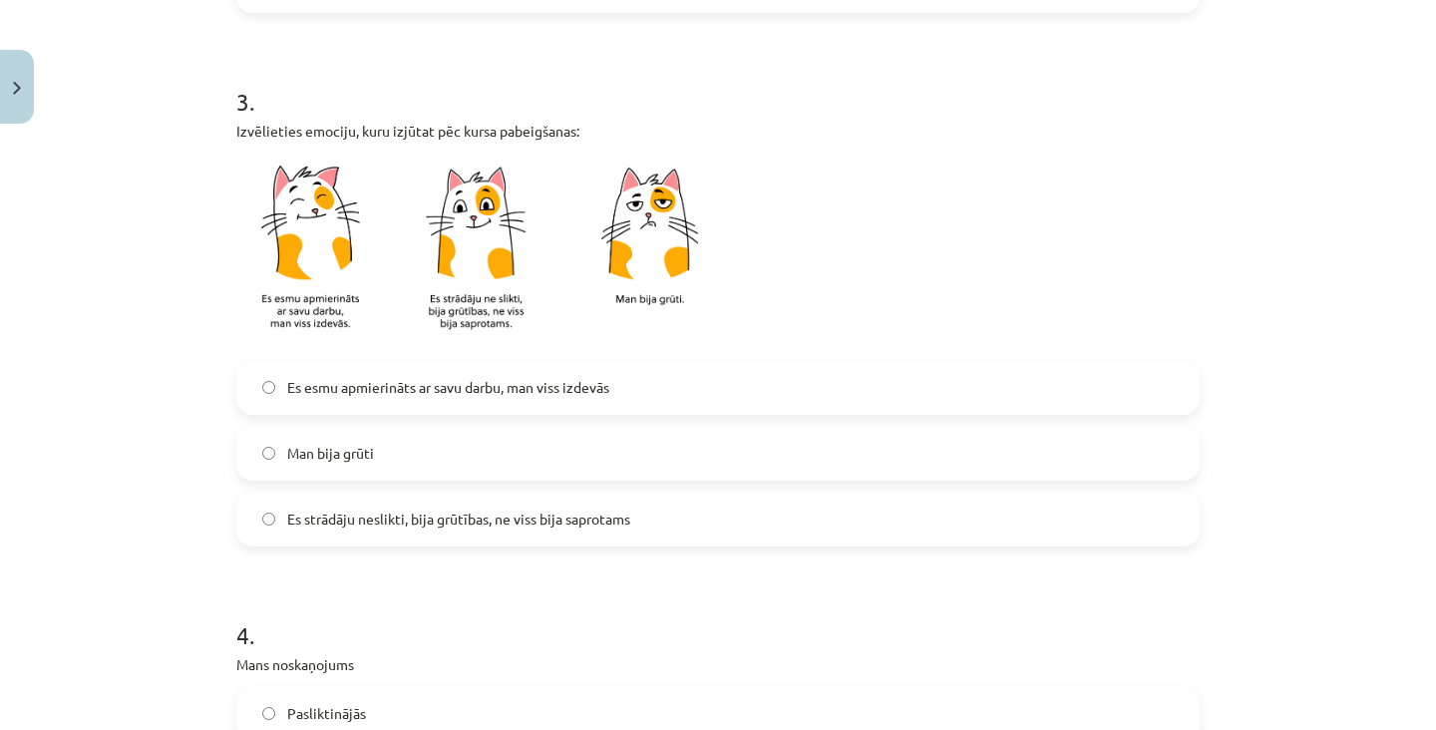
scroll to position [929, 0]
click at [907, 364] on label "Es esmu apmierināts ar savu darbu, man viss izdevās" at bounding box center [717, 389] width 959 height 50
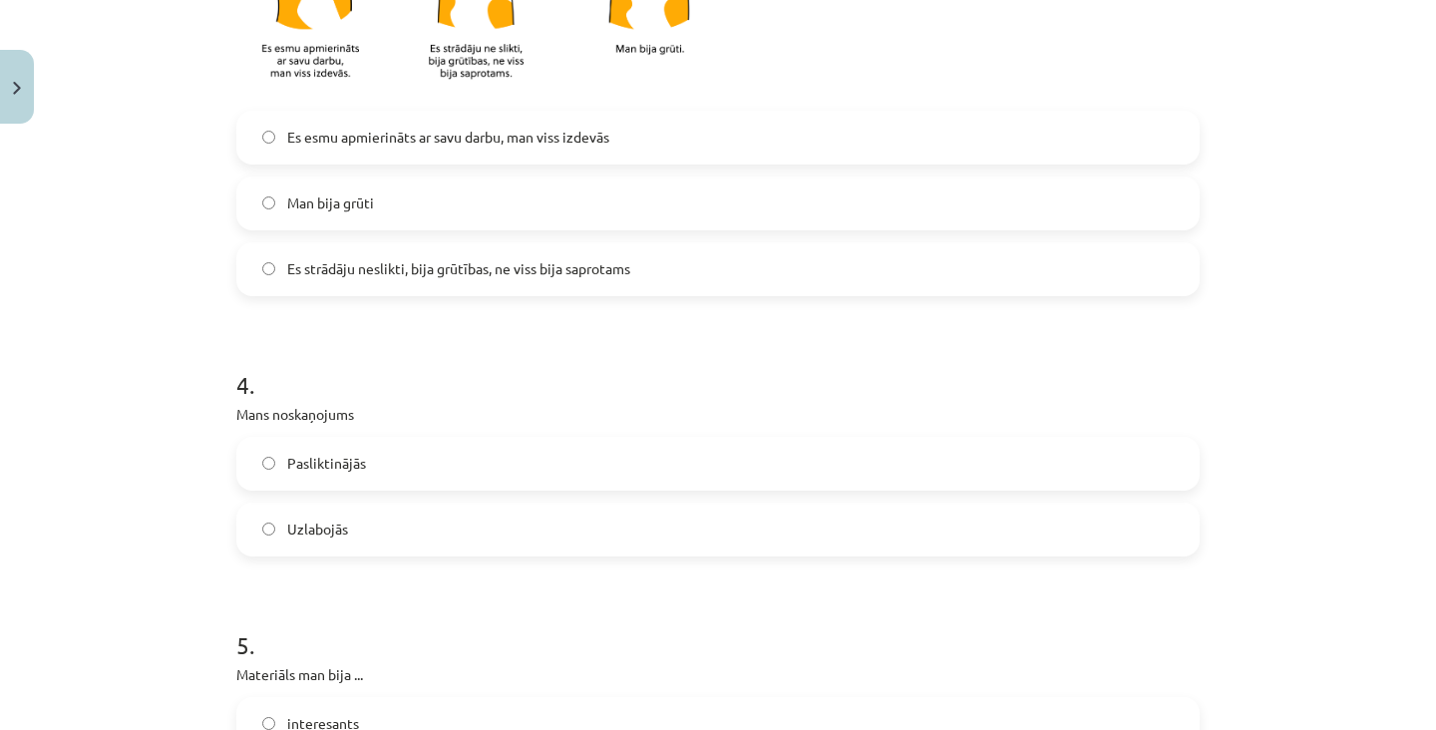
click at [822, 439] on label "Pasliktinājās" at bounding box center [717, 464] width 959 height 50
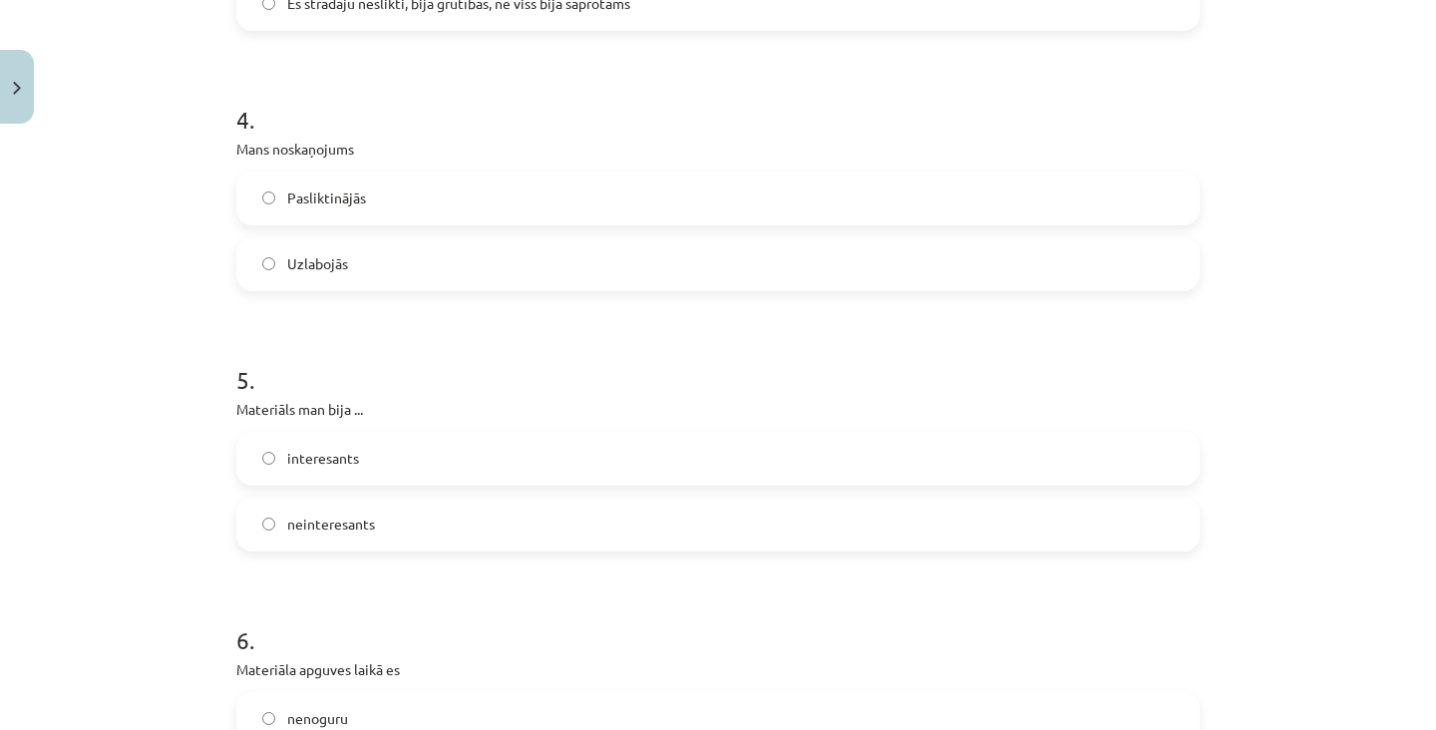
click at [817, 434] on label "interesants" at bounding box center [717, 459] width 959 height 50
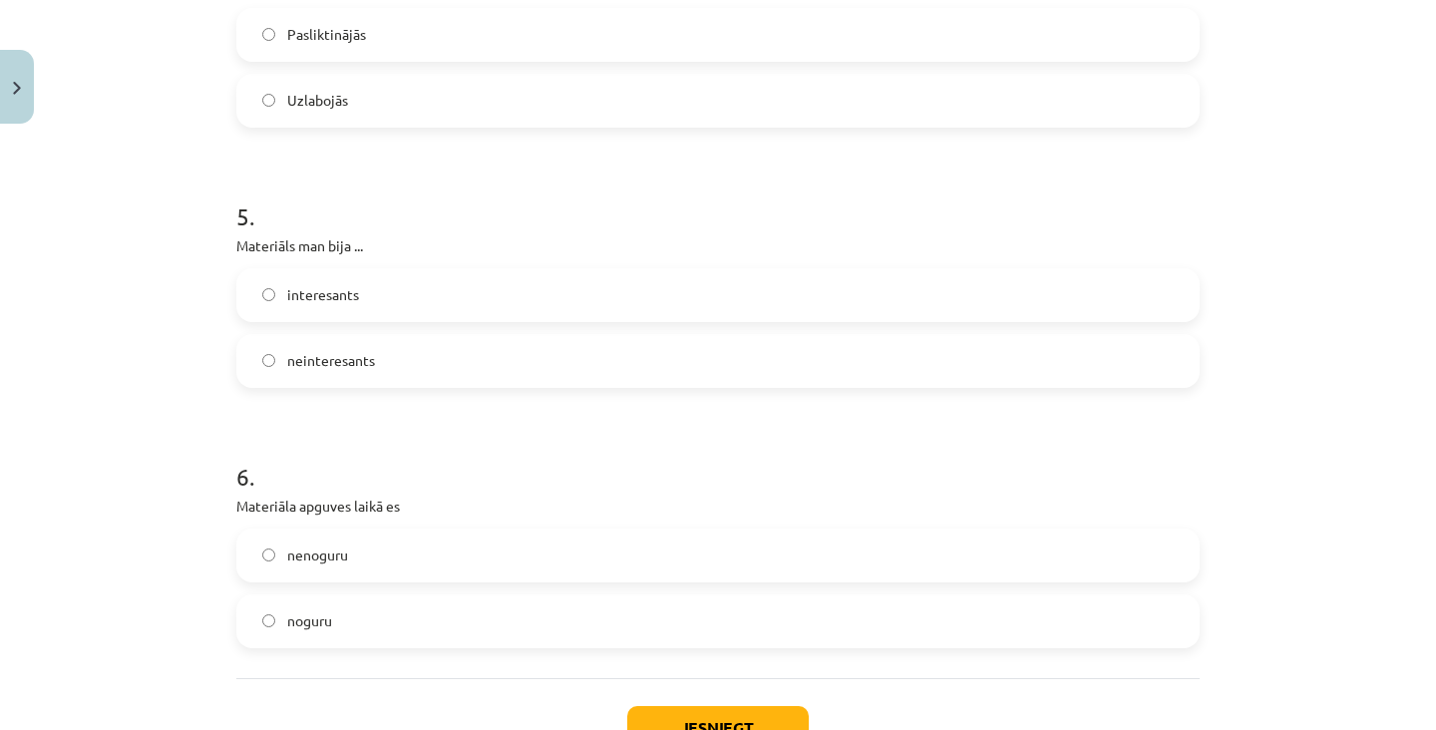
scroll to position [1662, 0]
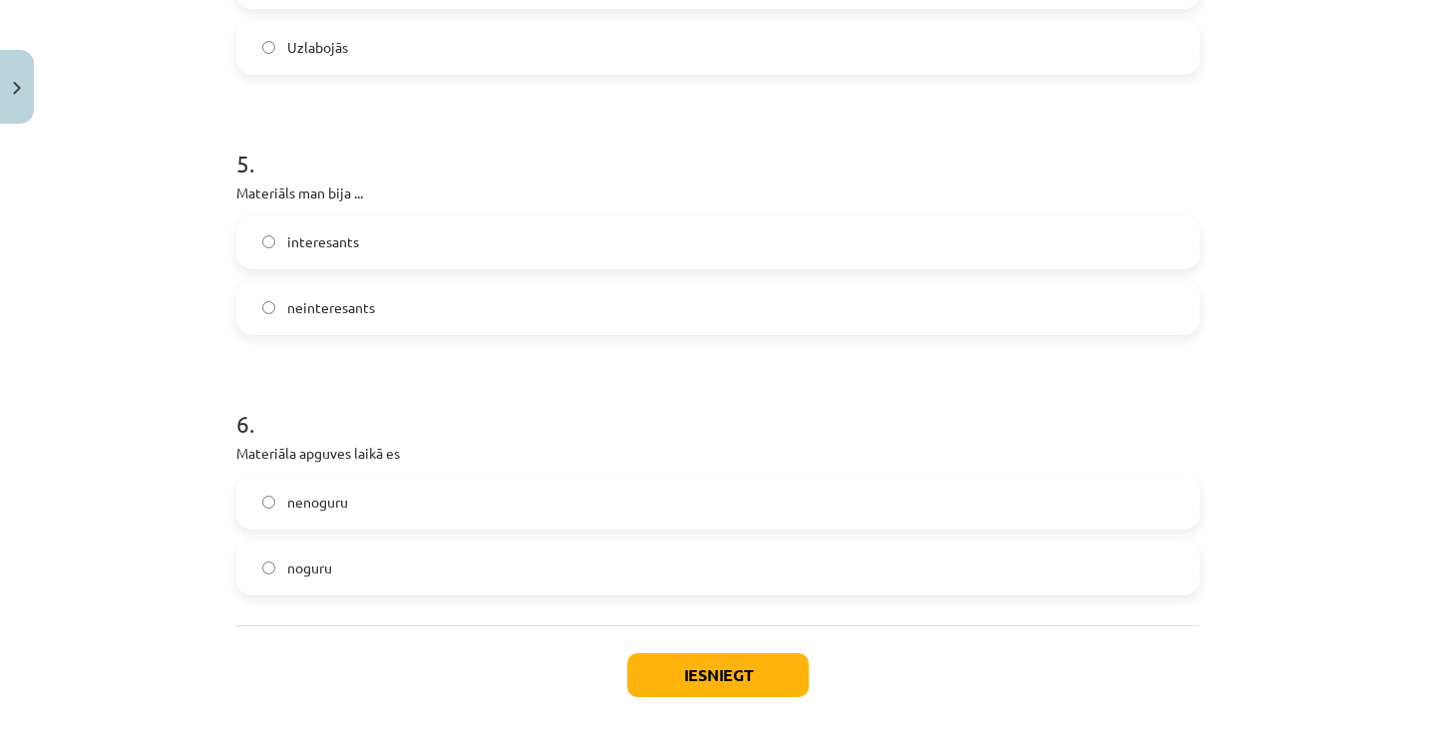
click at [793, 478] on label "nenoguru" at bounding box center [717, 503] width 959 height 50
click at [739, 653] on button "Iesniegt" at bounding box center [717, 675] width 181 height 44
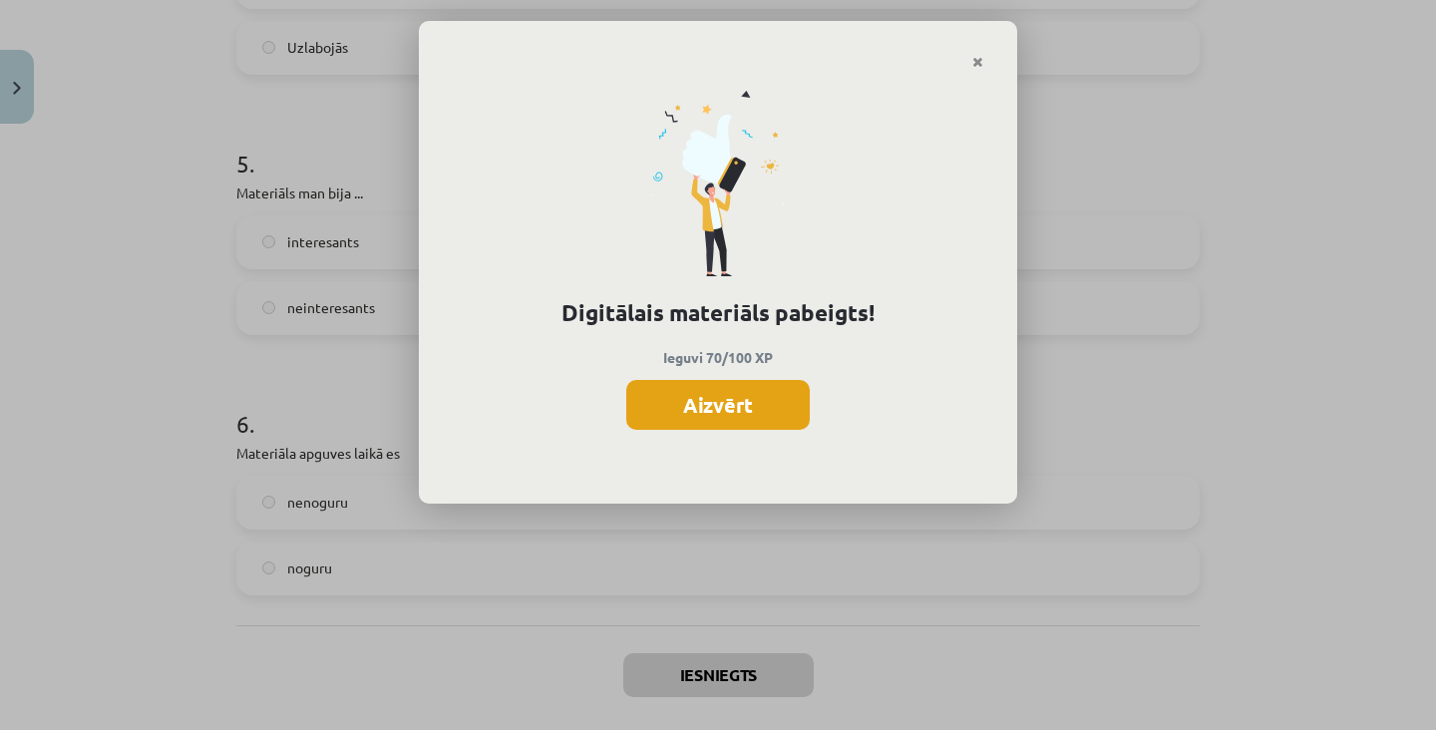
click at [795, 421] on button "Aizvērt" at bounding box center [717, 405] width 183 height 50
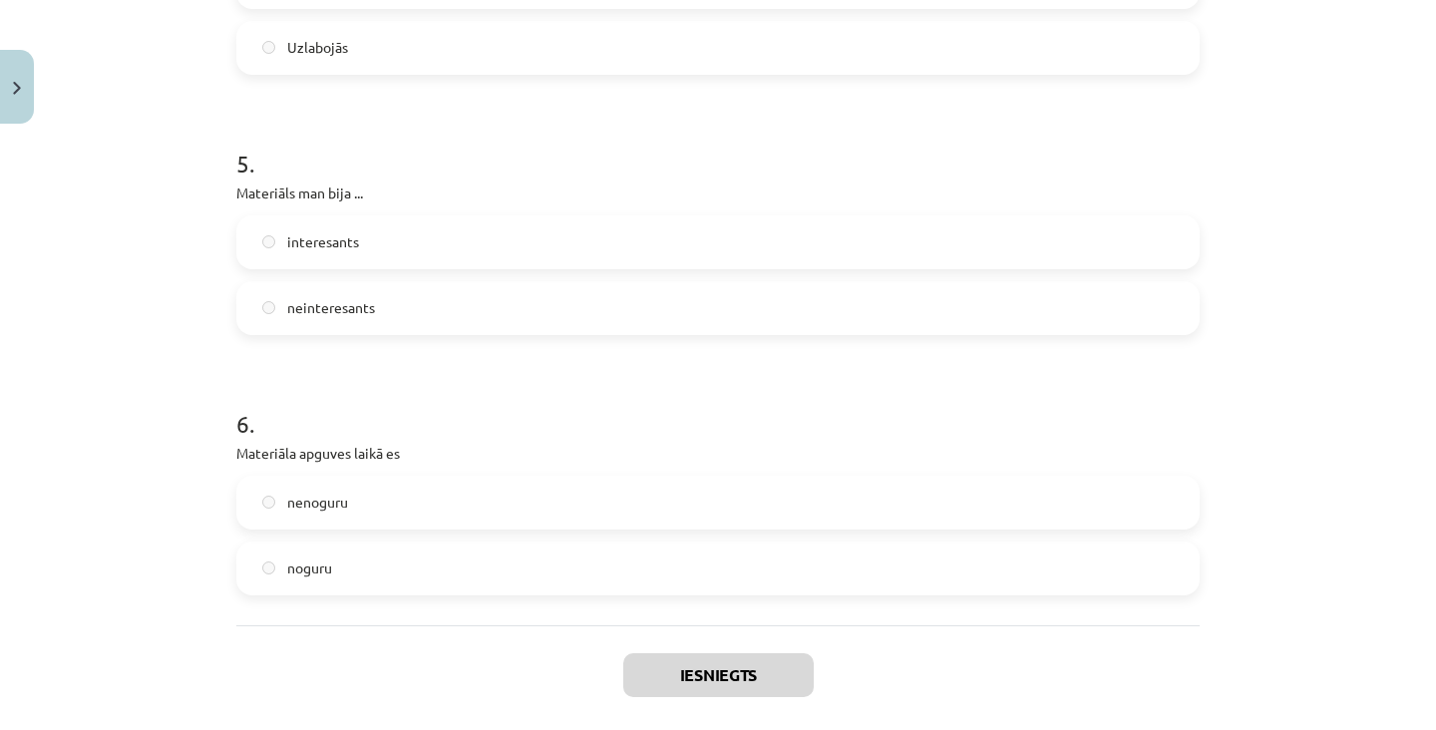
click at [731, 729] on button "Aizvērt" at bounding box center [718, 743] width 76 height 20
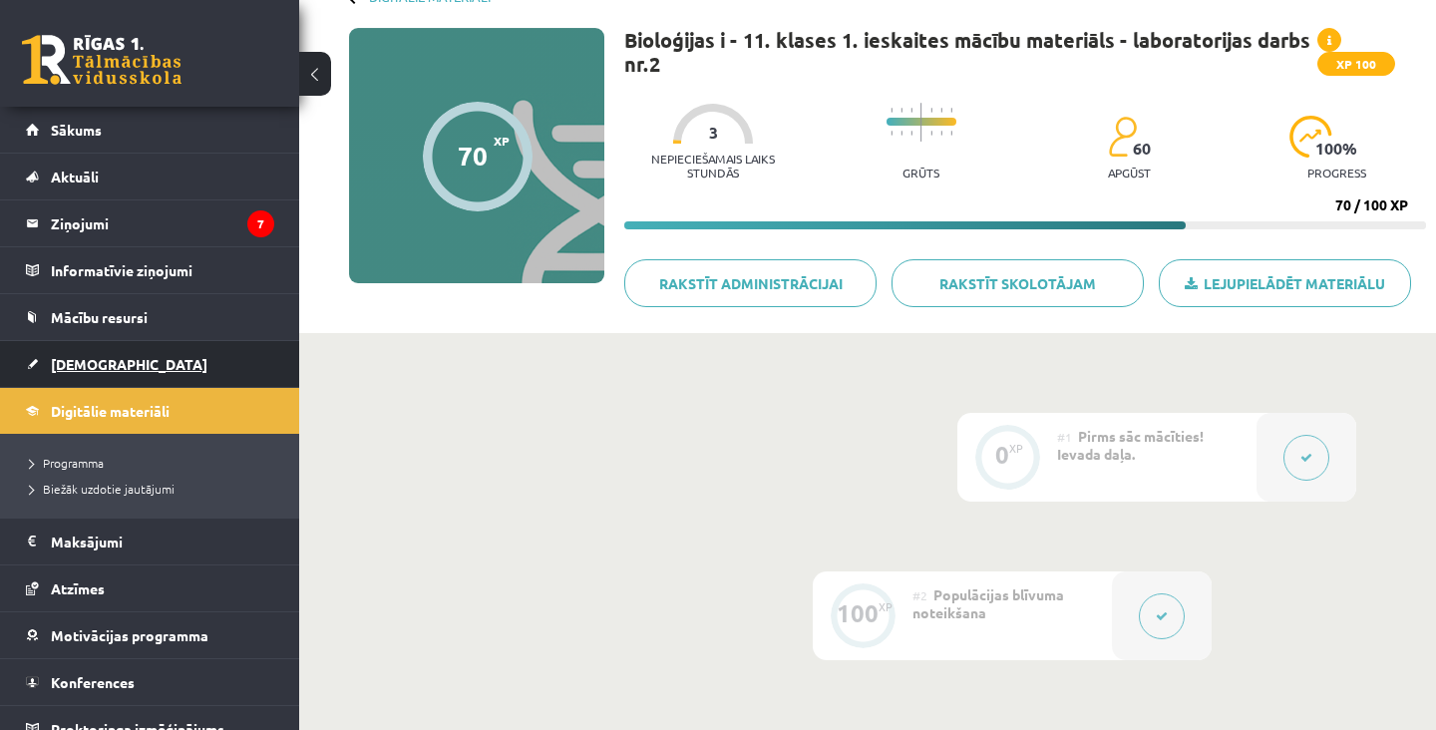
click at [155, 365] on link "[DEMOGRAPHIC_DATA]" at bounding box center [150, 364] width 248 height 46
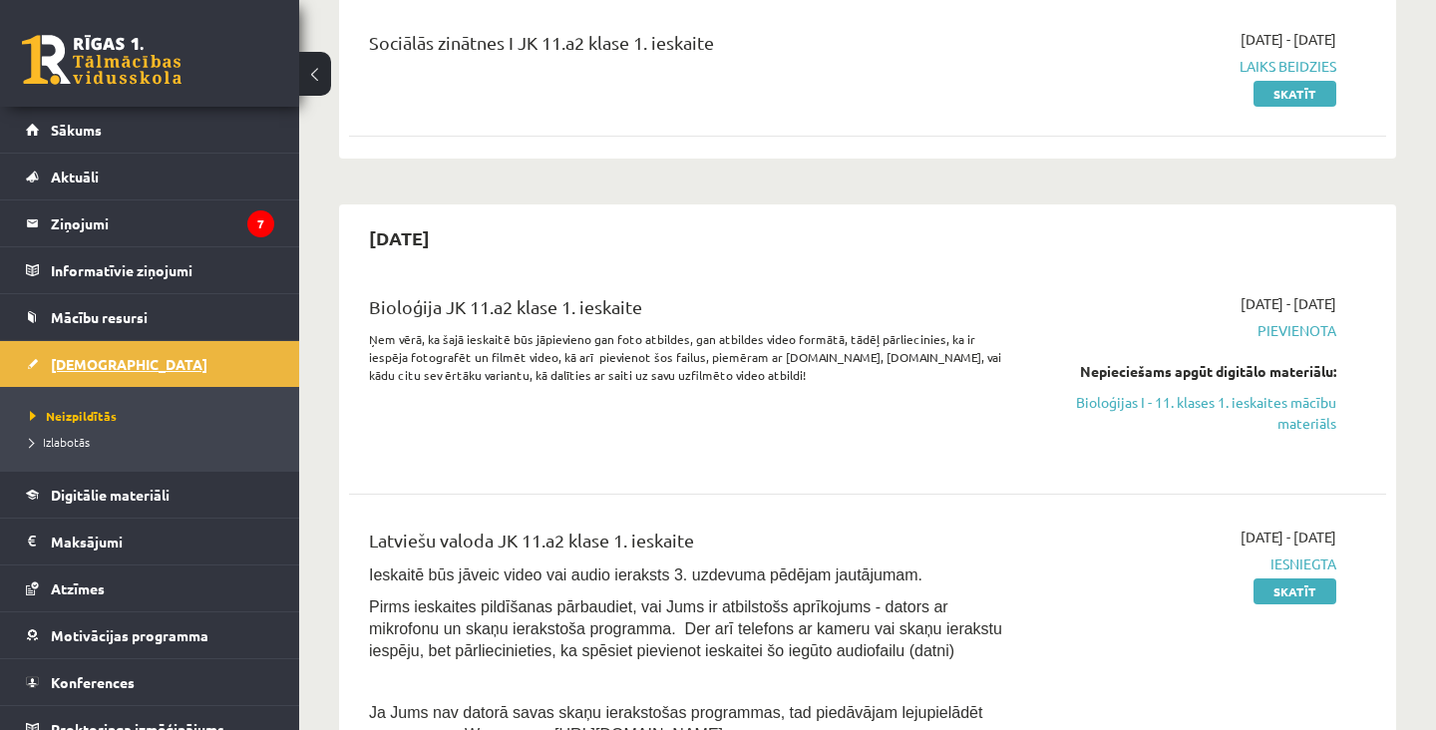
scroll to position [263, 0]
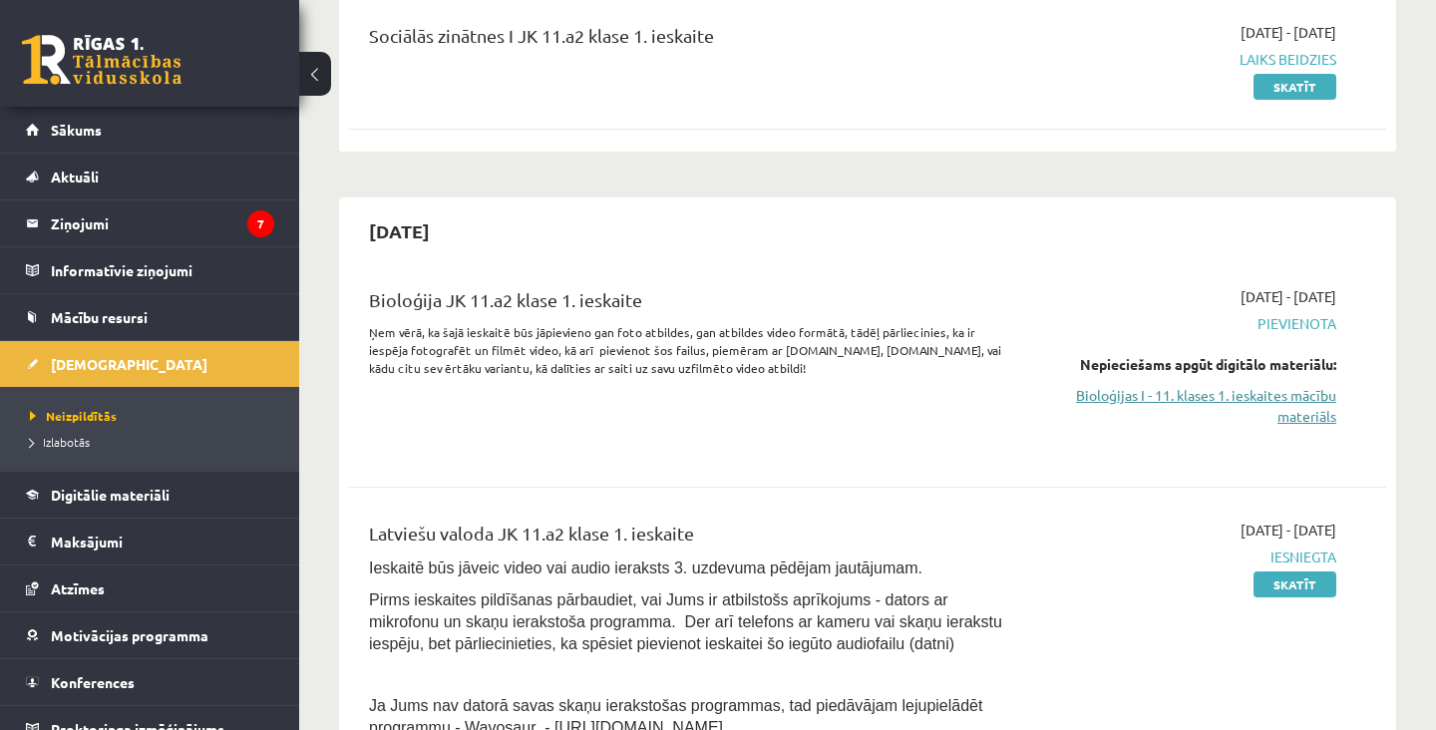
click at [1270, 423] on link "Bioloģijas I - 11. klases 1. ieskaites mācību materiāls" at bounding box center [1185, 406] width 302 height 42
click at [1285, 409] on link "Bioloģijas I - 11. klases 1. ieskaites mācību materiāls" at bounding box center [1185, 406] width 302 height 42
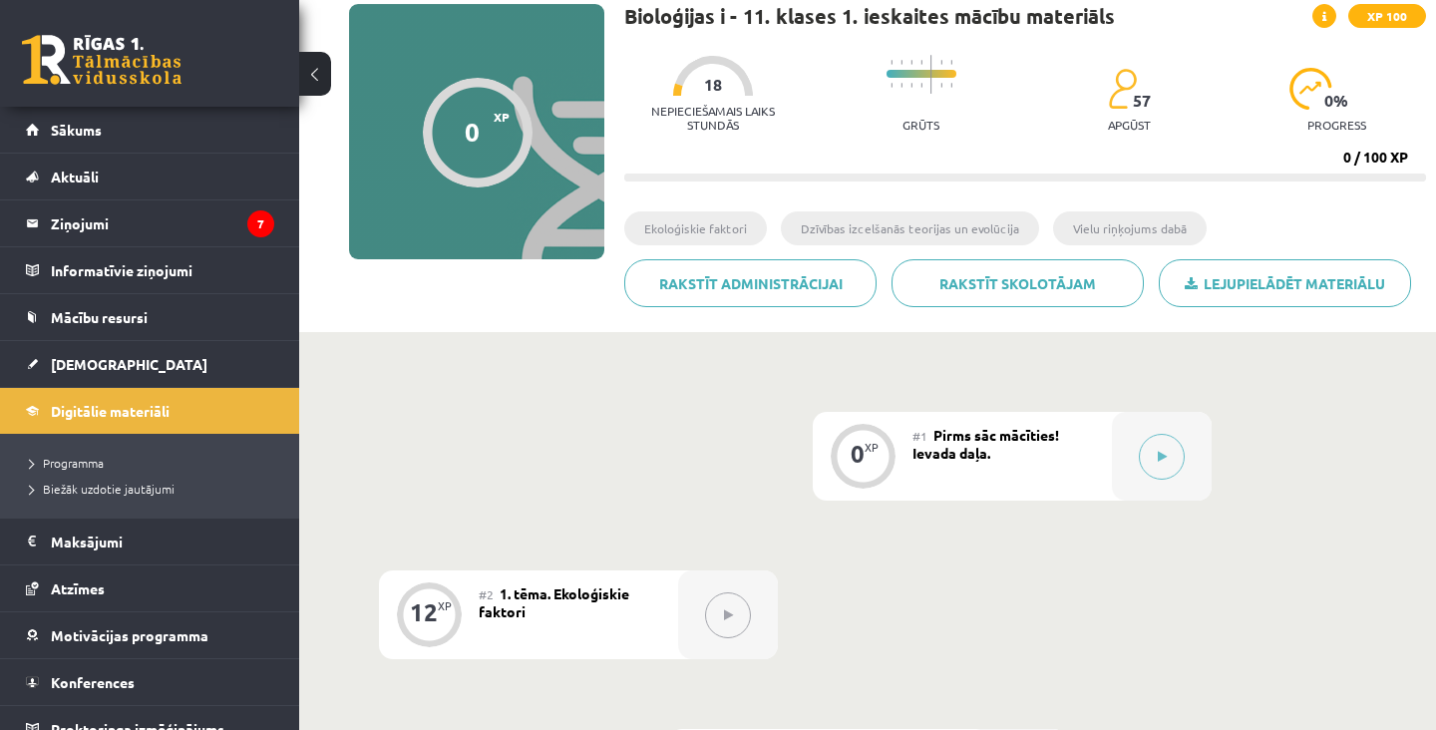
scroll to position [204, 0]
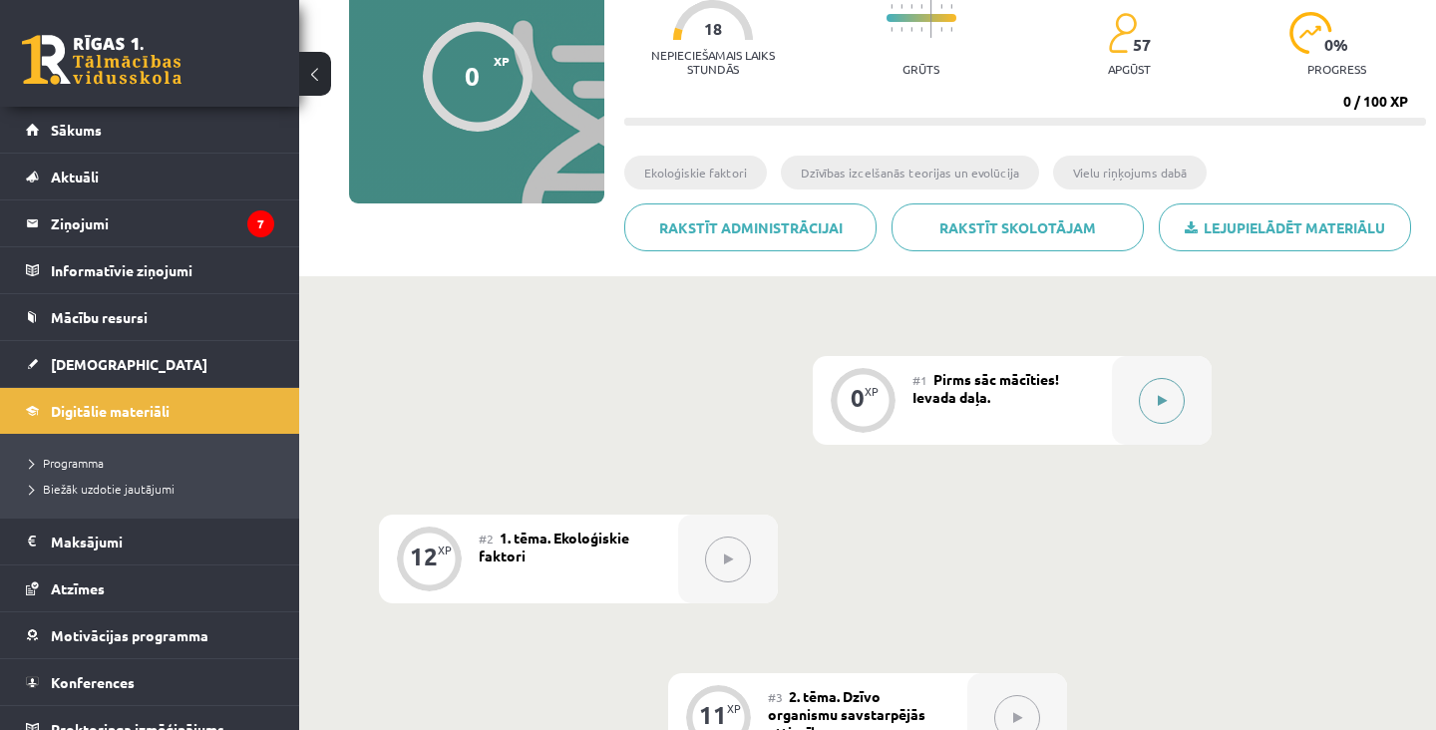
click at [1153, 378] on div at bounding box center [1162, 400] width 100 height 89
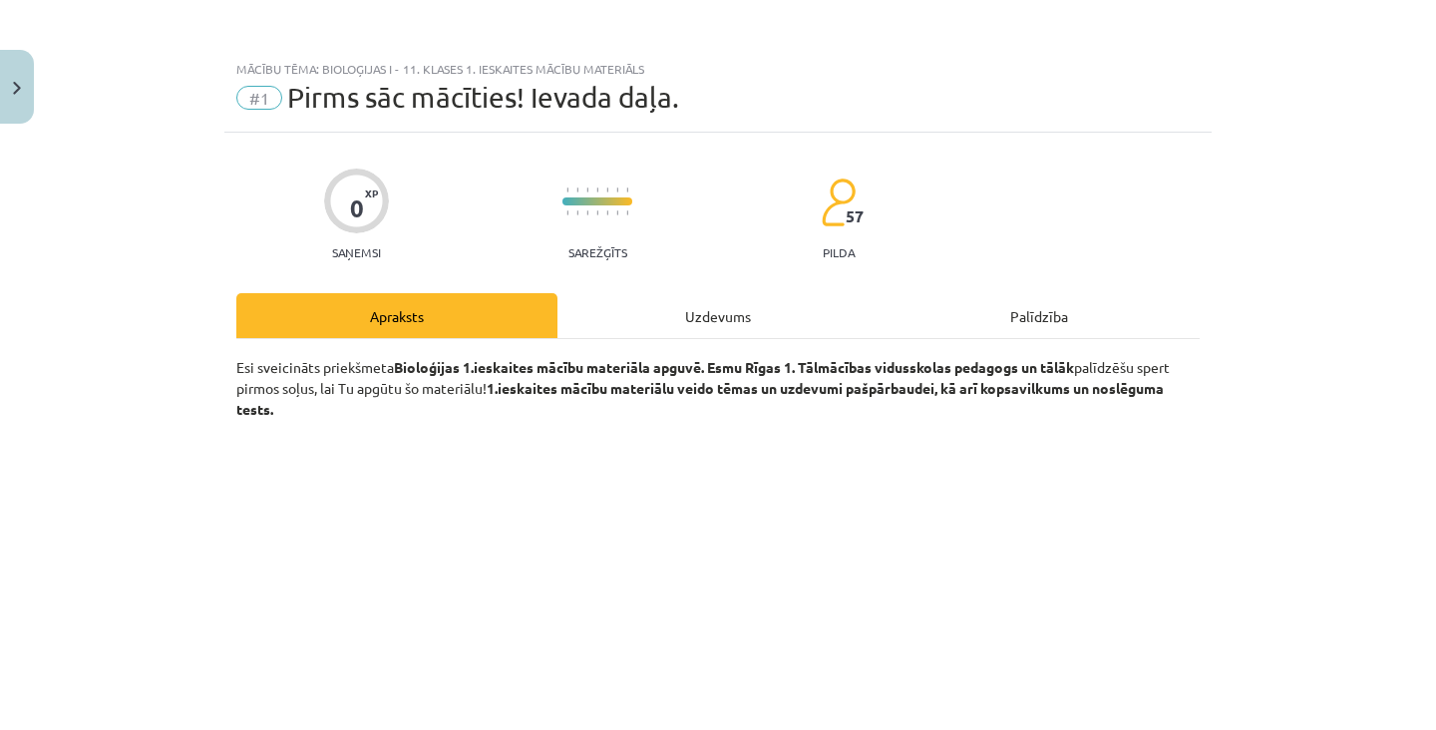
scroll to position [1479, 0]
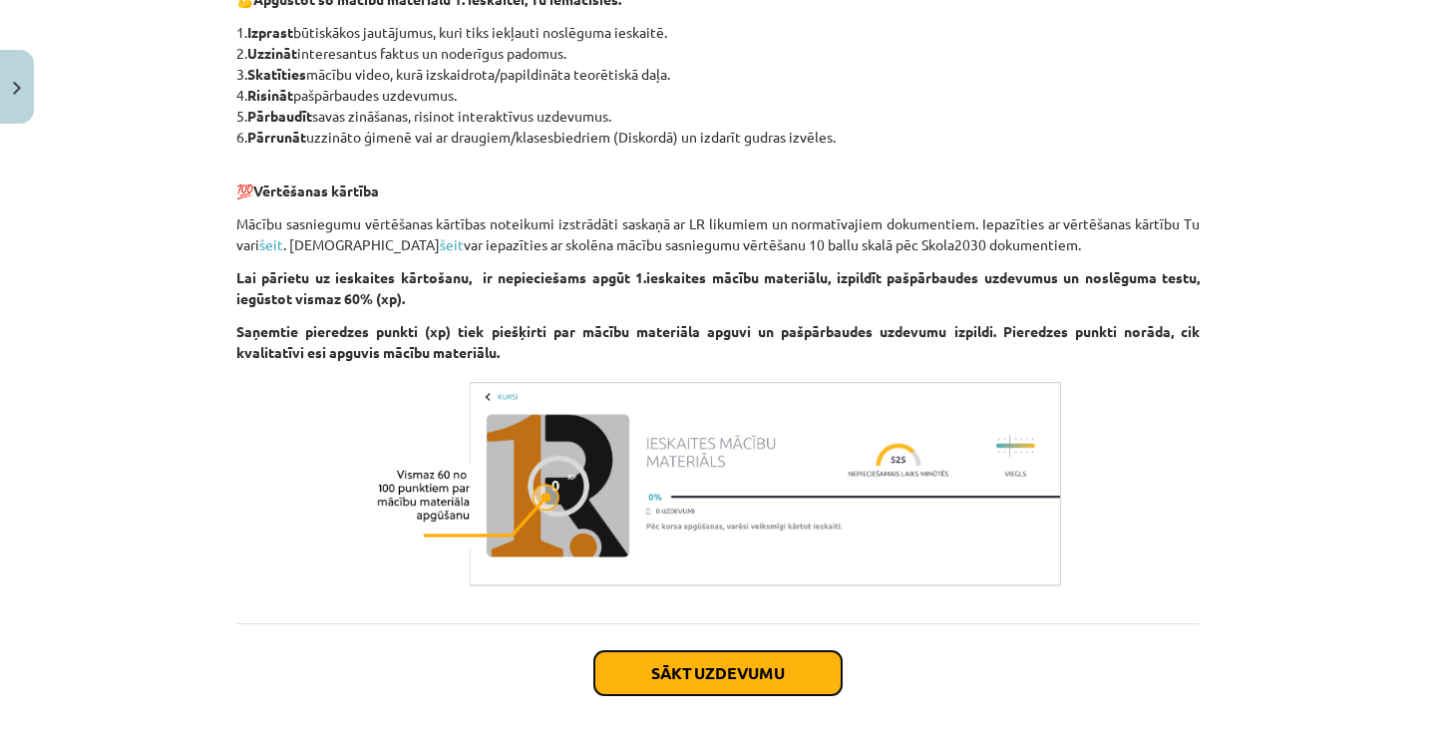
click at [750, 681] on button "Sākt uzdevumu" at bounding box center [717, 673] width 247 height 44
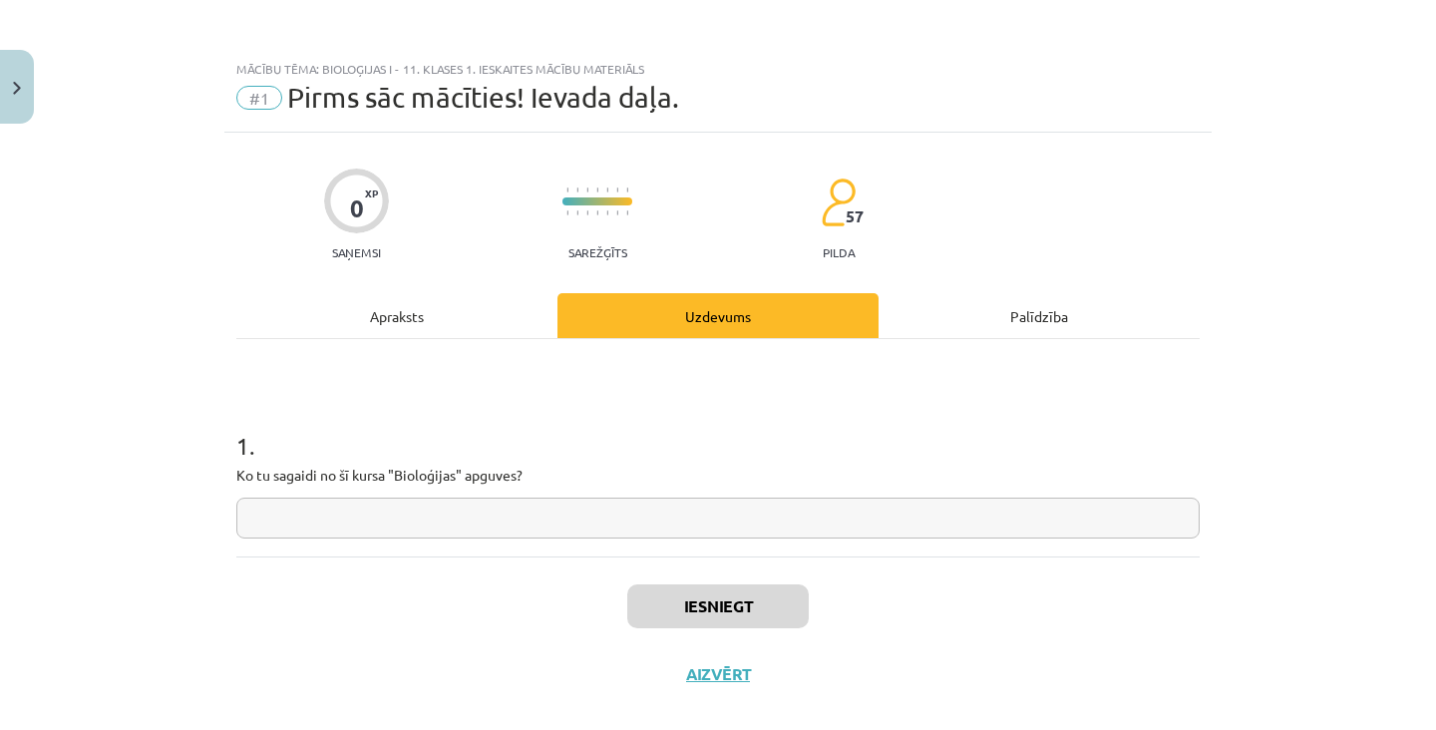
click at [798, 524] on input "text" at bounding box center [717, 518] width 963 height 41
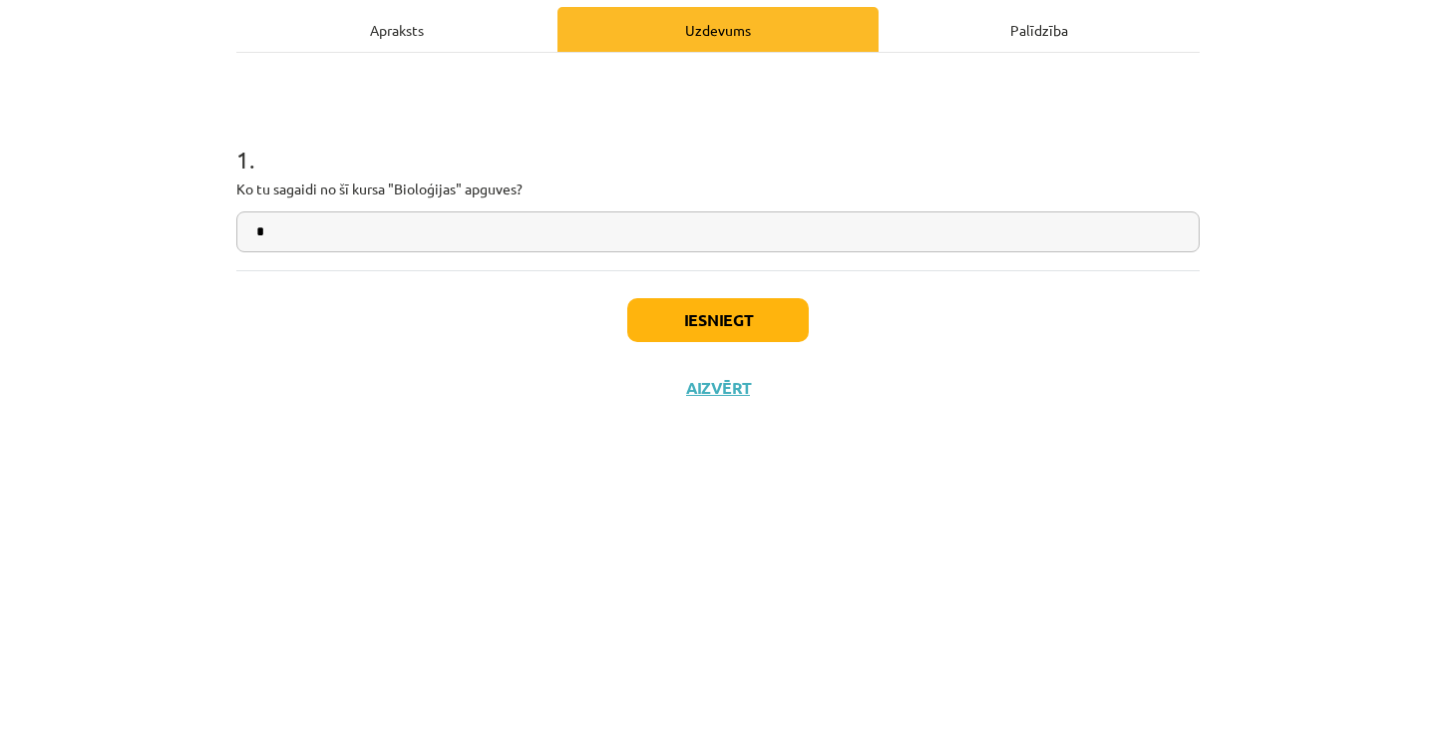
type input "*"
click at [1330, 535] on div "Mācību tēma: Bioloģijas i - 11. klases 1. ieskaites mācību materiāls #1 Pirms s…" at bounding box center [718, 365] width 1436 height 730
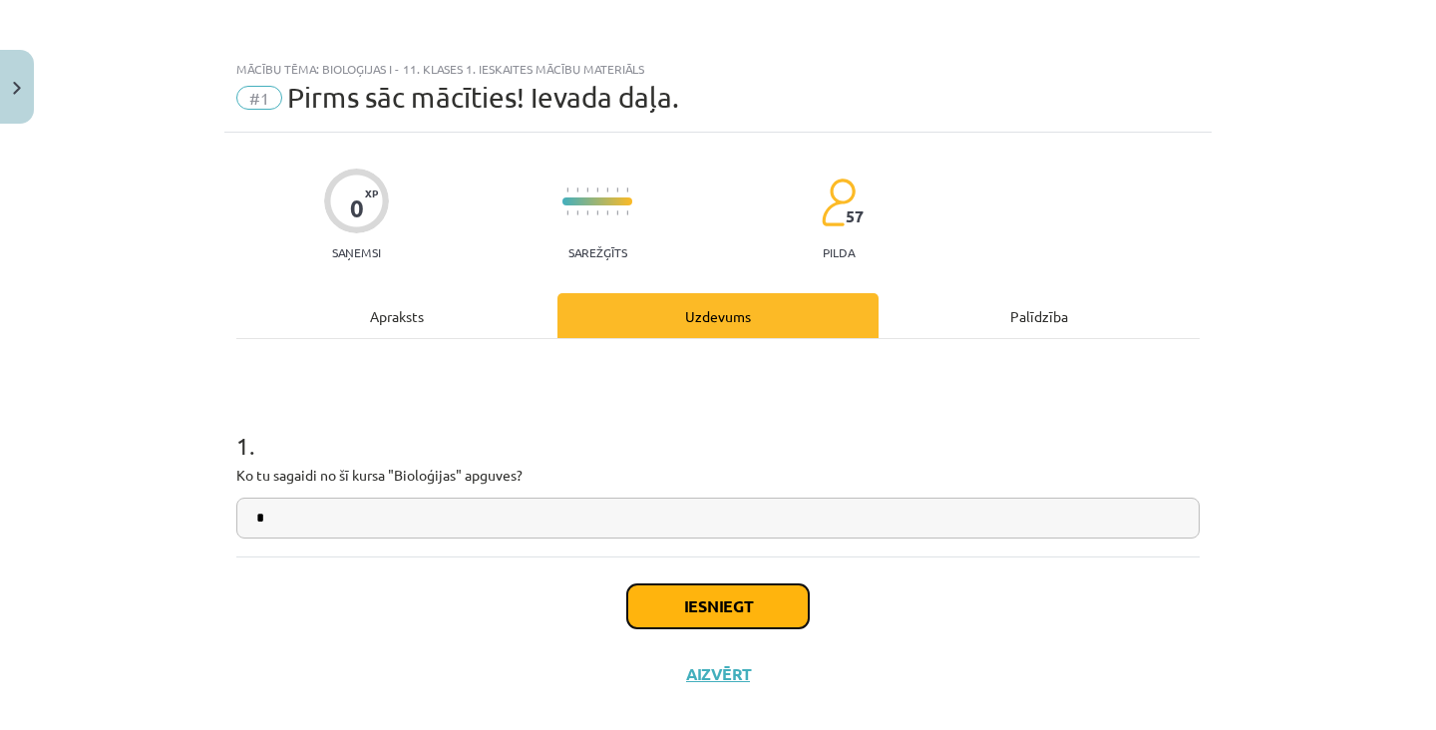
click at [742, 624] on button "Iesniegt" at bounding box center [717, 606] width 181 height 44
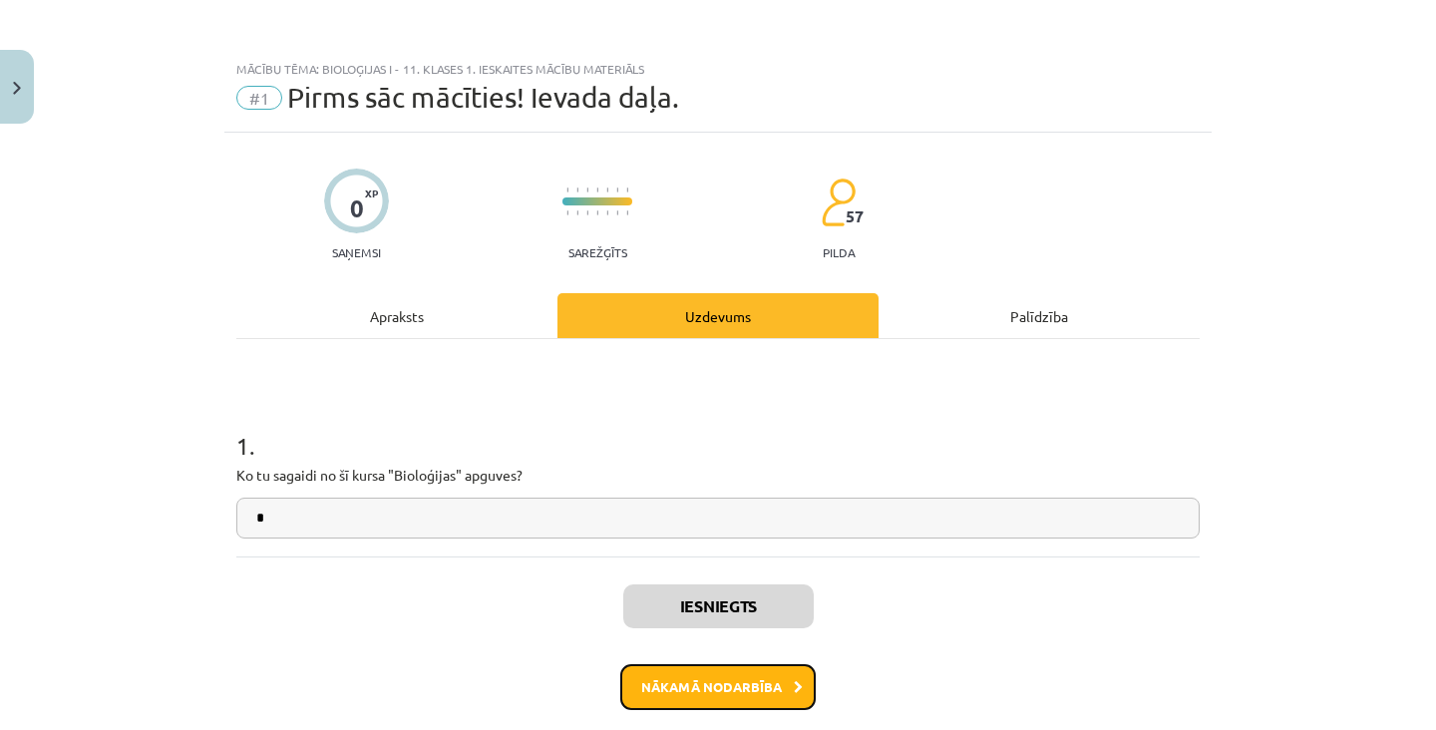
click at [686, 690] on button "Nākamā nodarbība" at bounding box center [717, 687] width 195 height 46
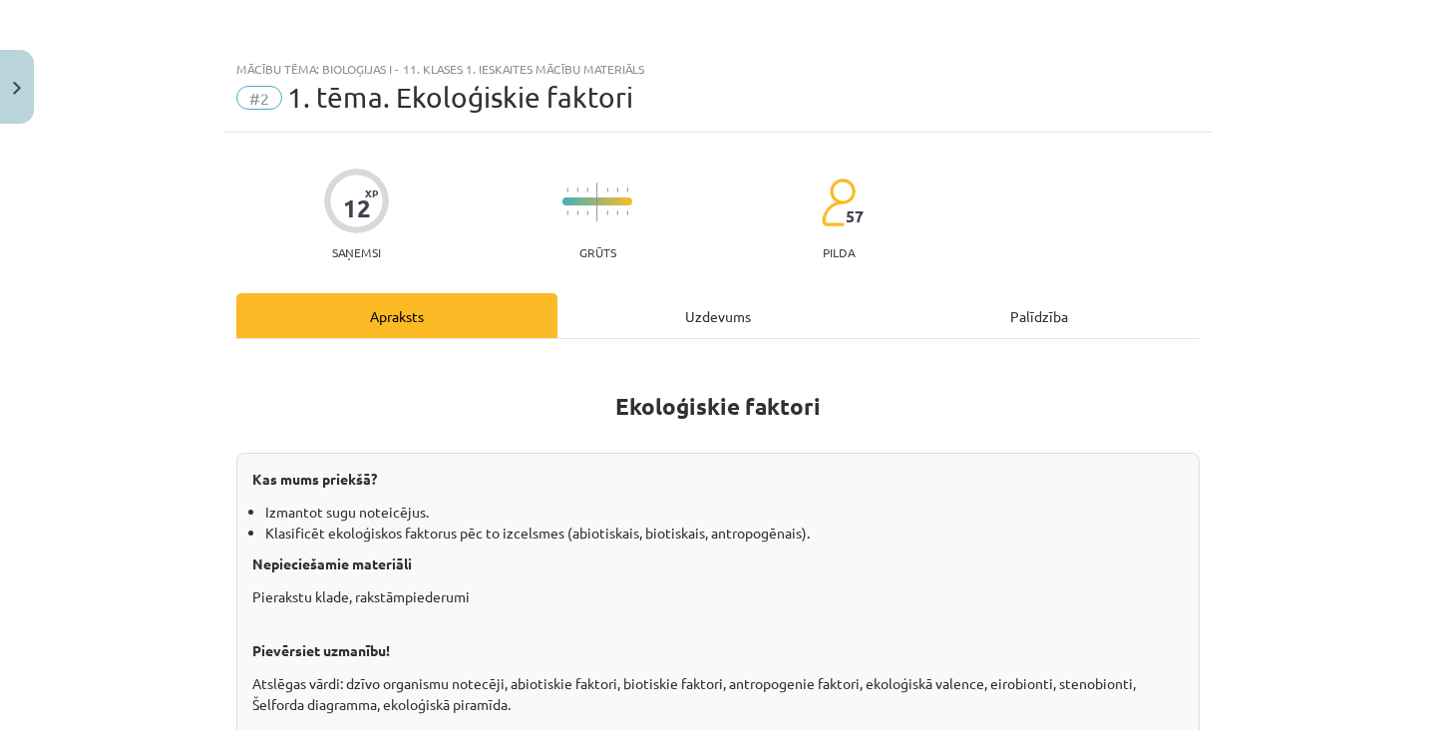
click at [786, 293] on div "Uzdevums" at bounding box center [717, 315] width 321 height 45
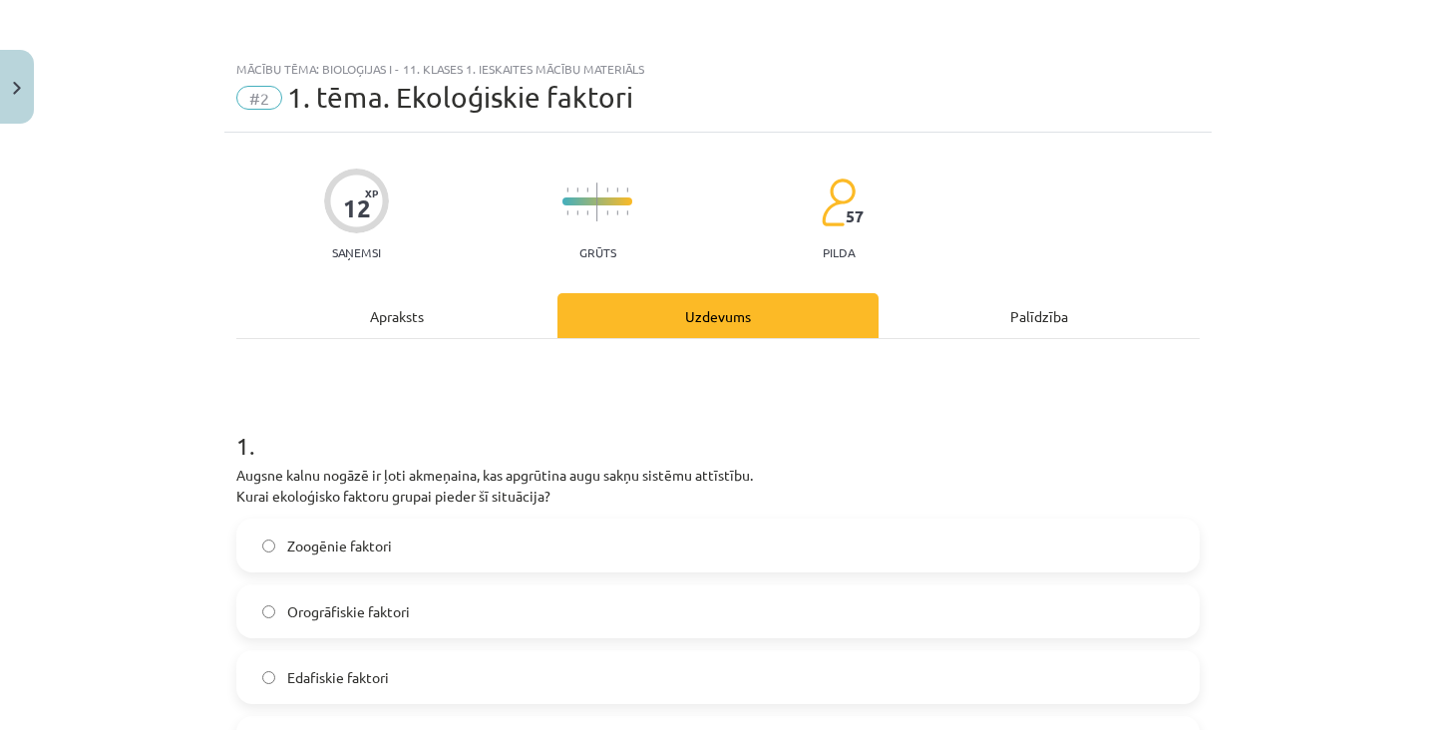
click at [461, 320] on div "Apraksts" at bounding box center [396, 315] width 321 height 45
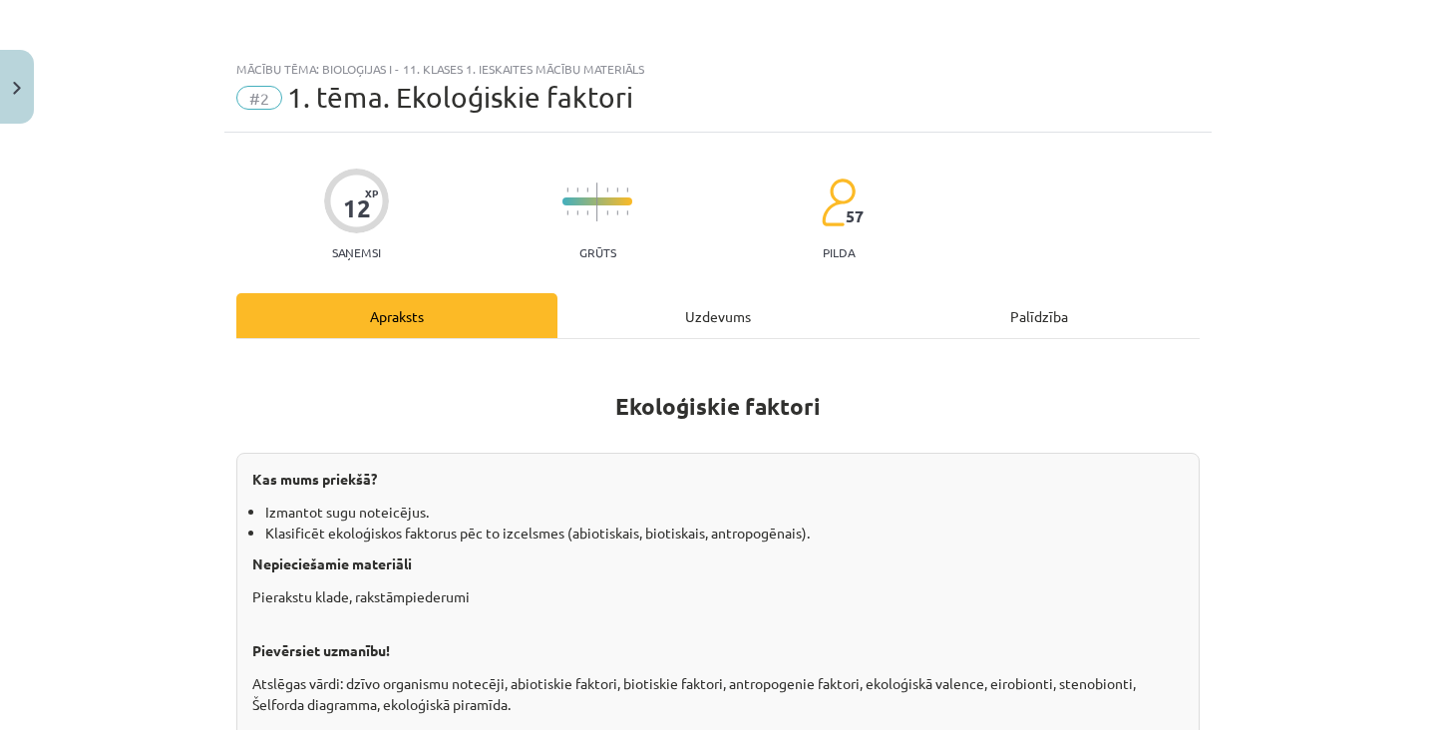
click at [750, 324] on div "Uzdevums" at bounding box center [717, 315] width 321 height 45
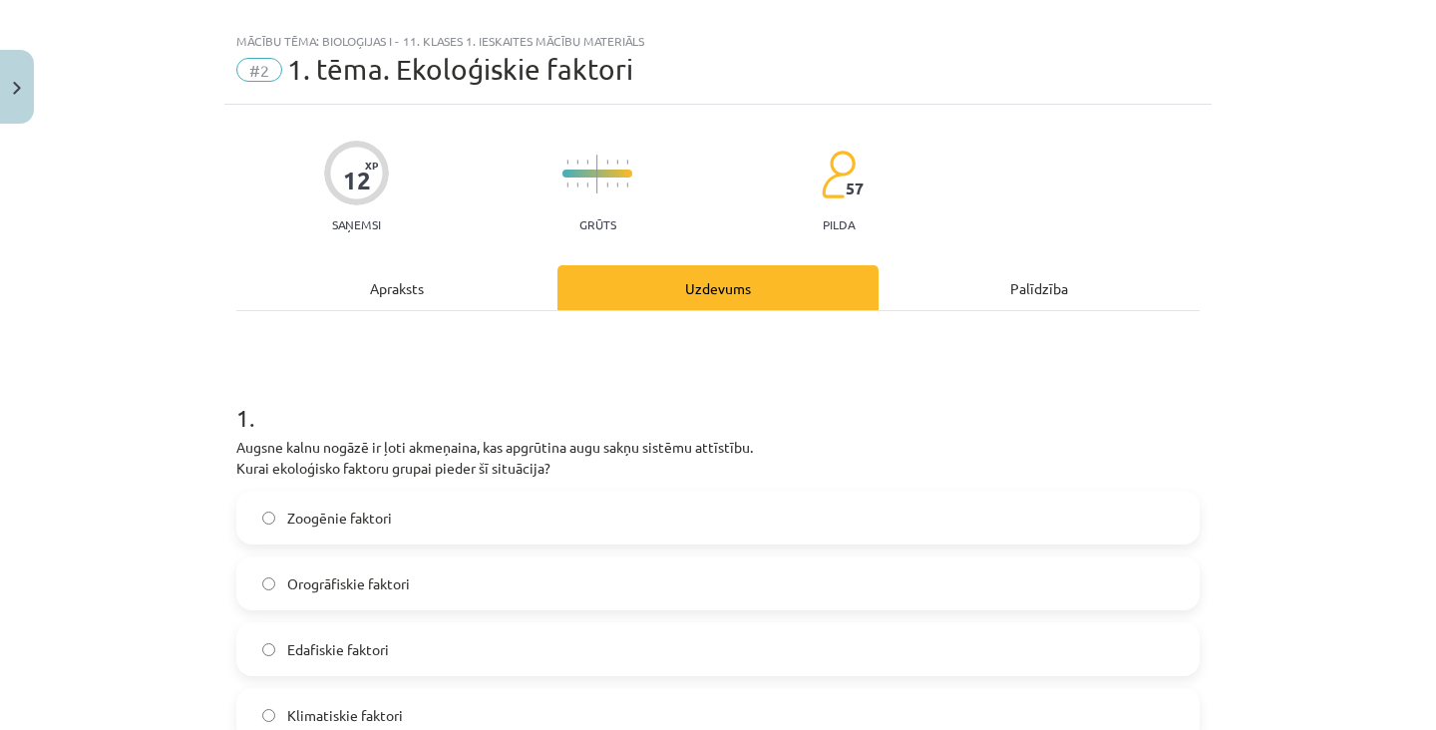
scroll to position [50, 0]
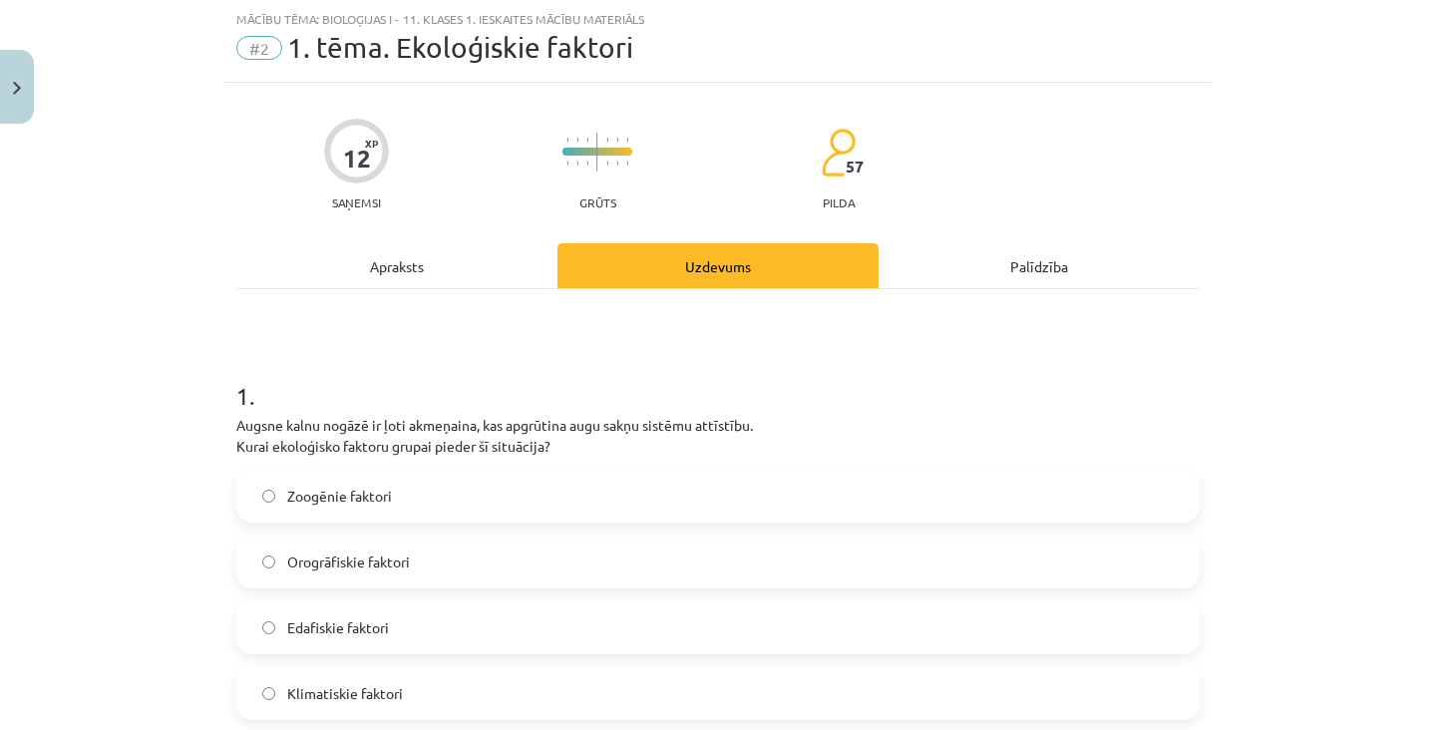
click at [467, 561] on label "Orogrāfiskie faktori" at bounding box center [717, 561] width 959 height 50
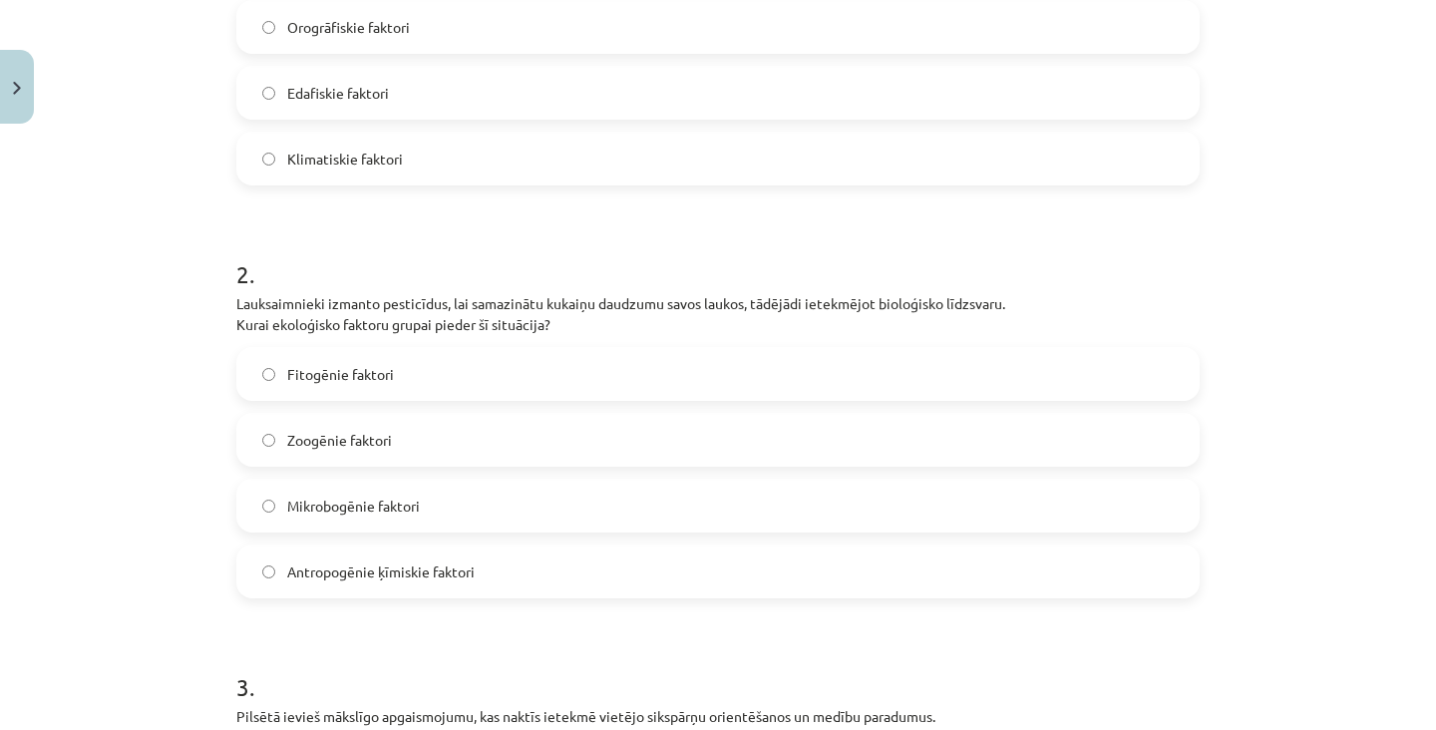
scroll to position [584, 0]
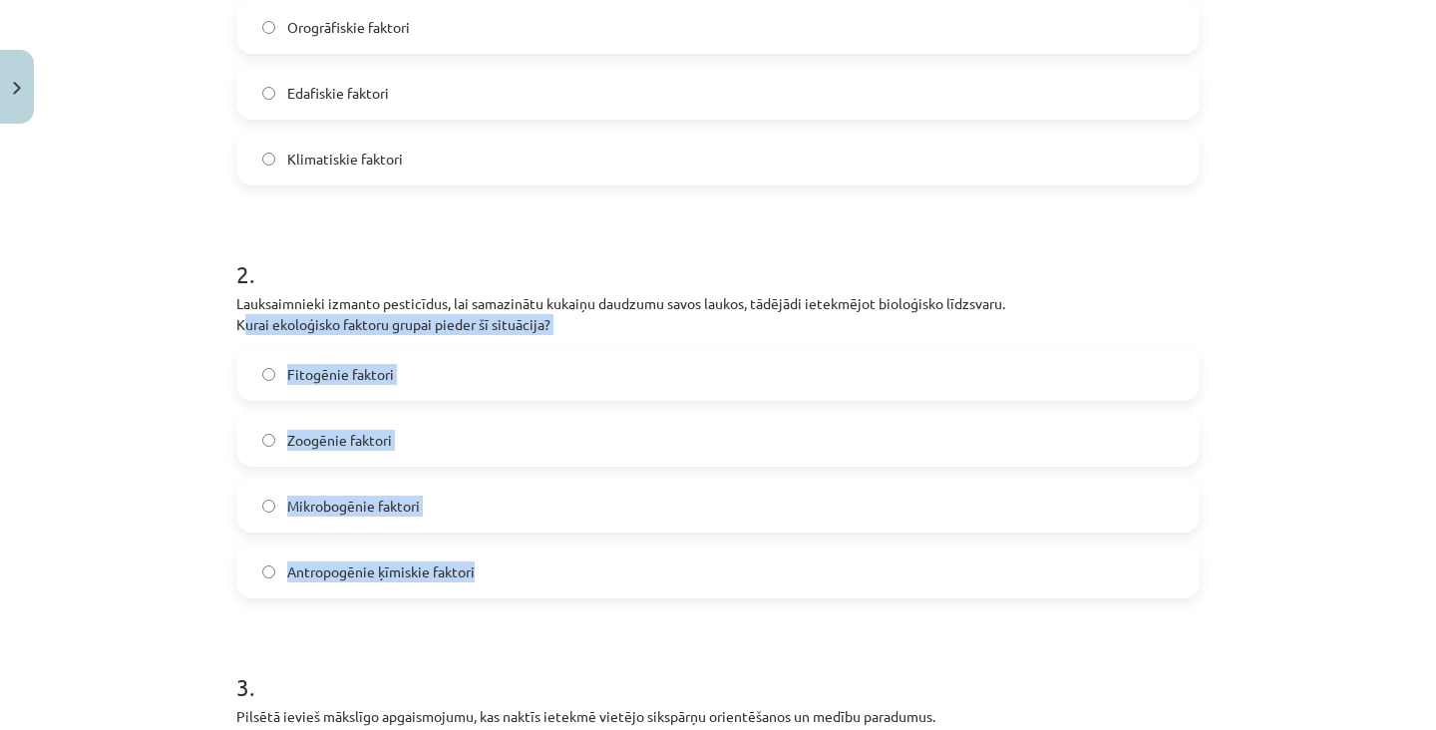
click at [158, 446] on div "Mācību tēma: Bioloģijas i - 11. klases 1. ieskaites mācību materiāls #2 1. tēma…" at bounding box center [718, 365] width 1436 height 730
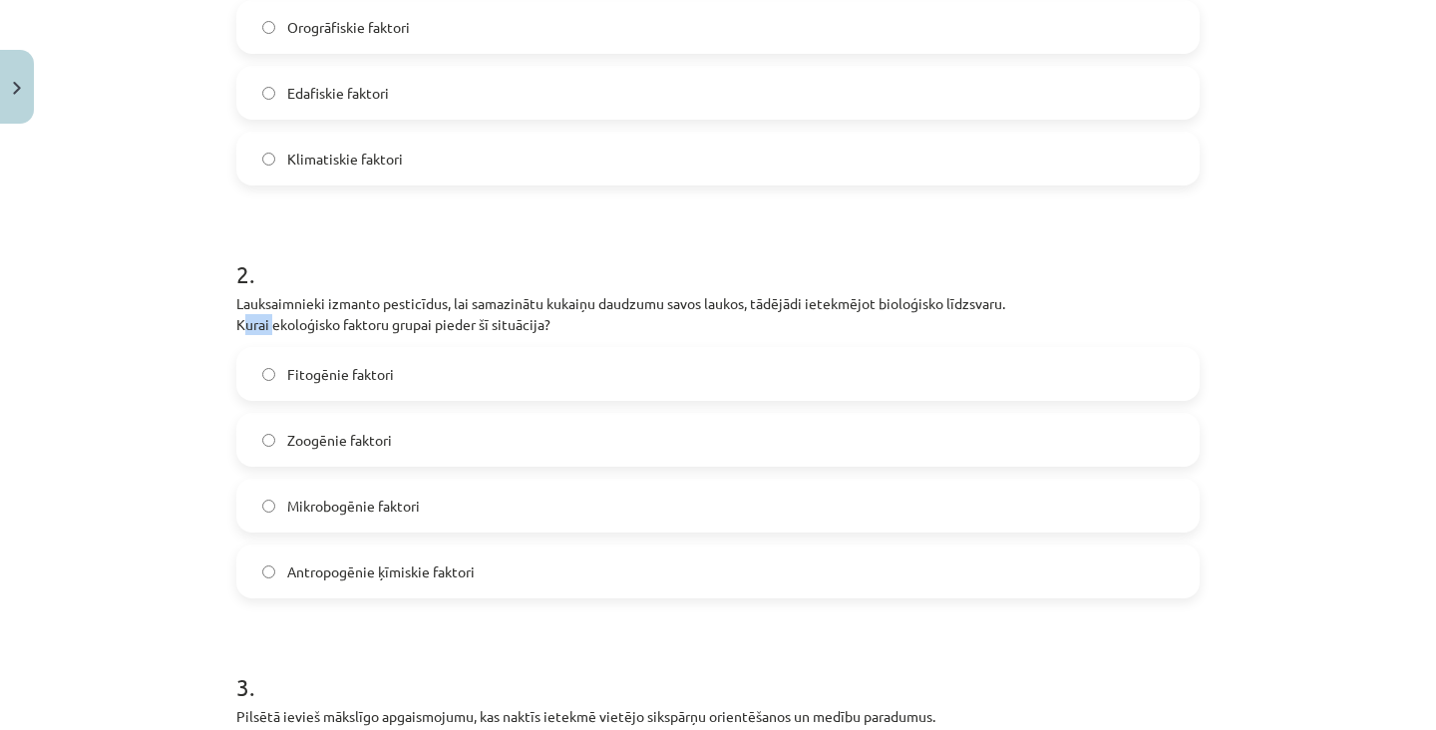
click at [189, 455] on div "Mācību tēma: Bioloģijas i - 11. klases 1. ieskaites mācību materiāls #2 1. tēma…" at bounding box center [718, 365] width 1436 height 730
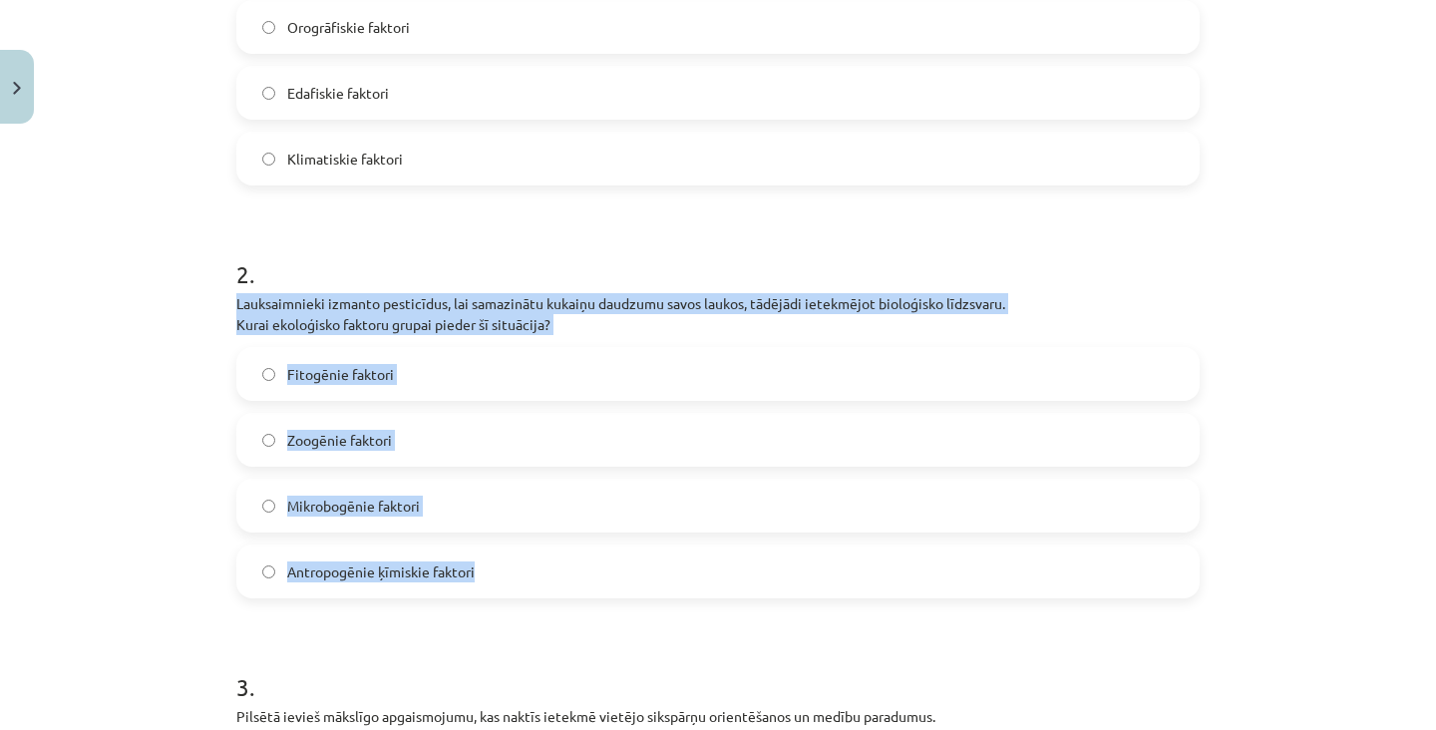
copy div "Lauksaimnieki izmanto pesticīdus, lai samazinātu kukaiņu daudzumu savos laukos,…"
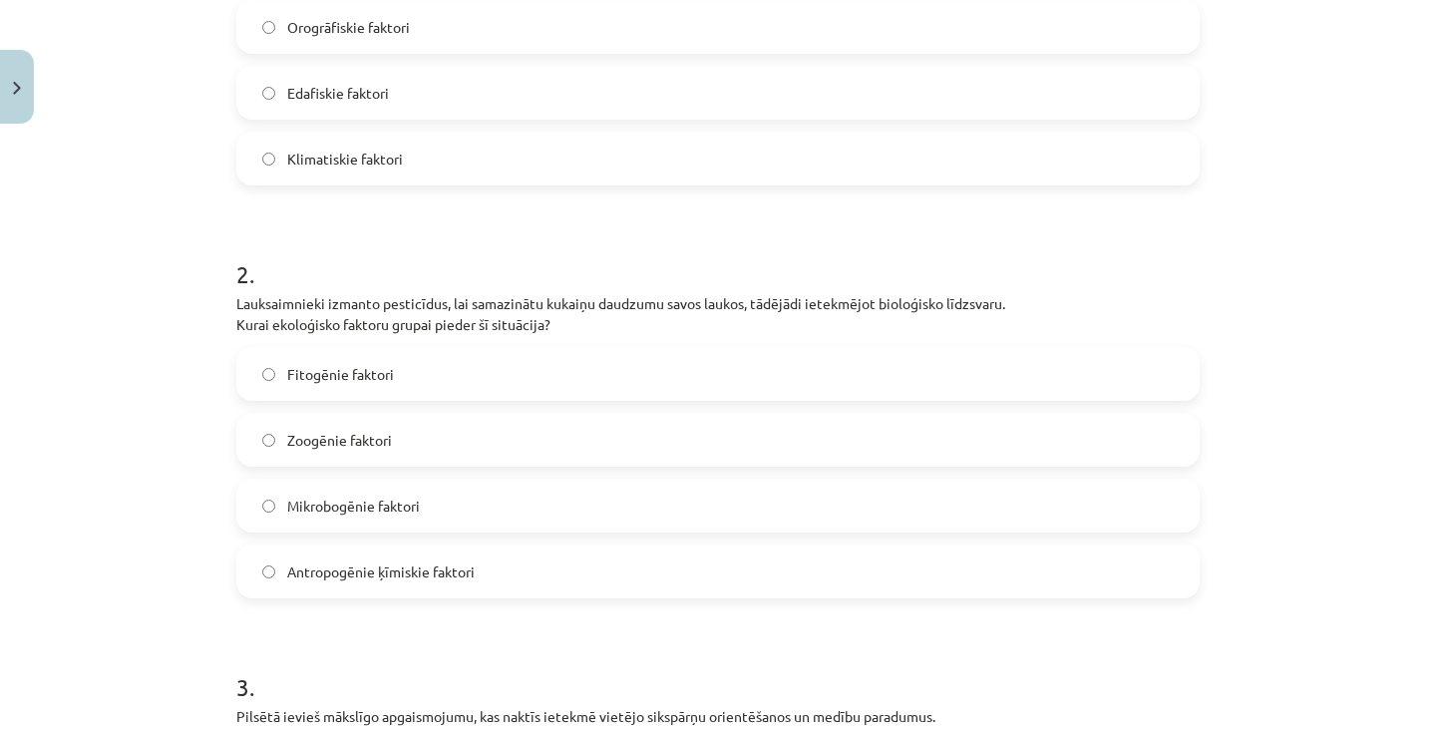
click at [486, 589] on label "Antropogēnie ķīmiskie faktori" at bounding box center [717, 571] width 959 height 50
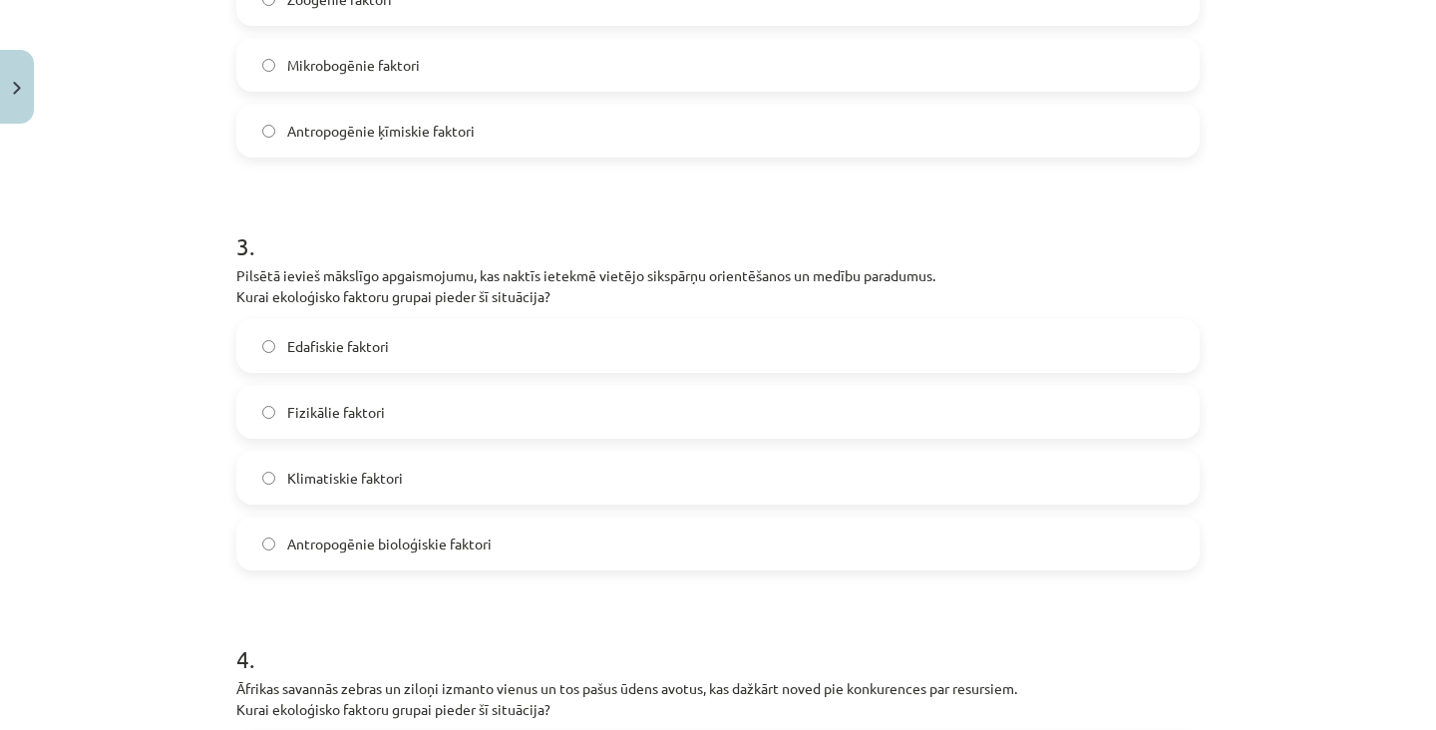
scroll to position [1025, 0]
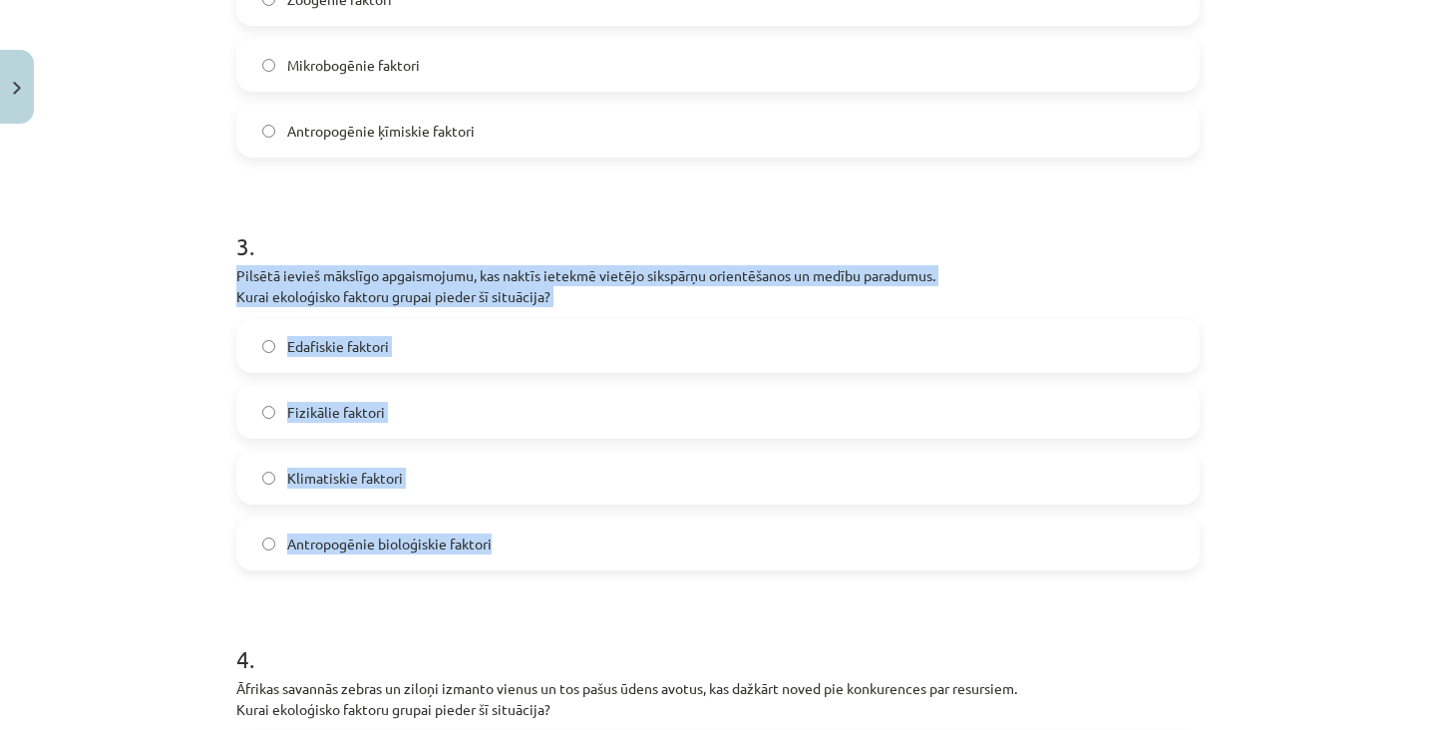
copy div "Pilsētā ievieš mākslīgo apgaismojumu, kas naktīs ietekmē vietējo sikspārņu orie…"
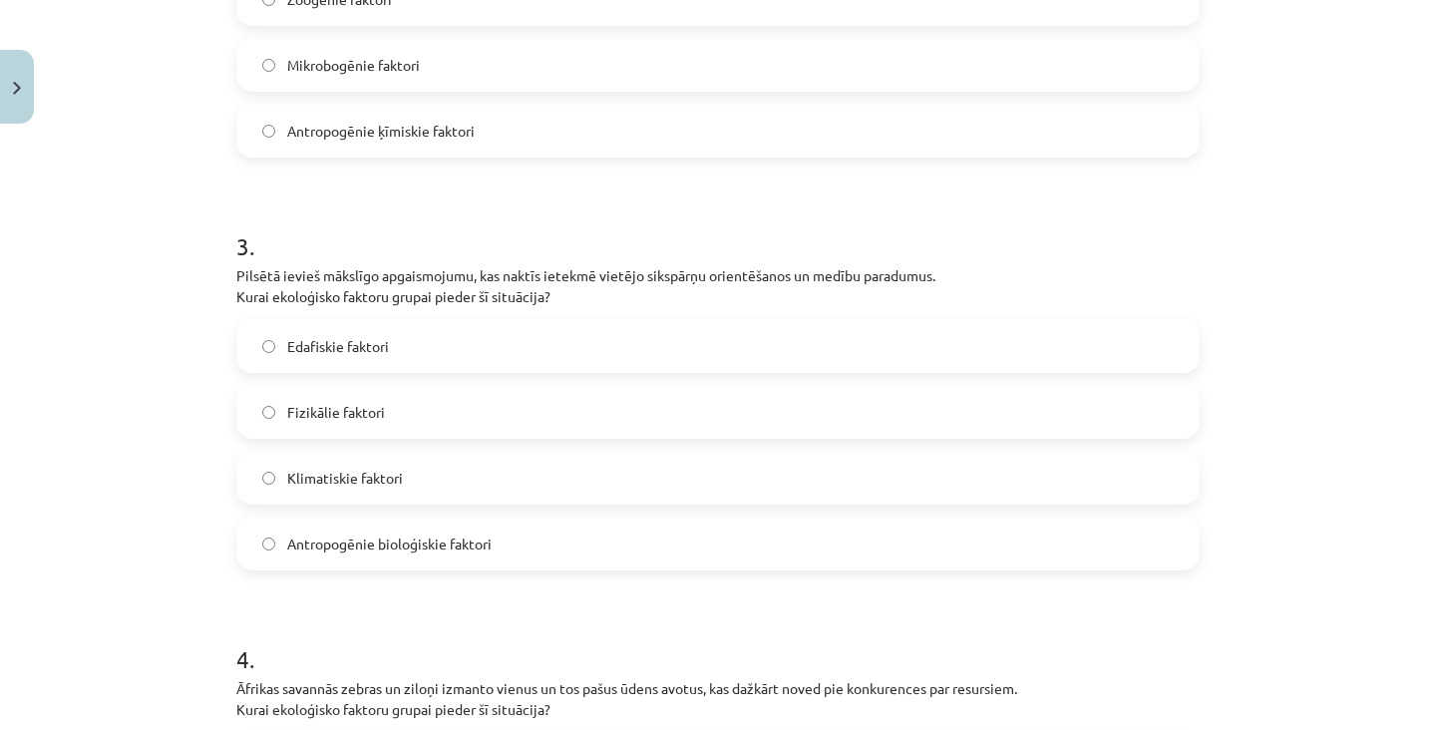
click at [527, 425] on label "Fizikālie faktori" at bounding box center [717, 412] width 959 height 50
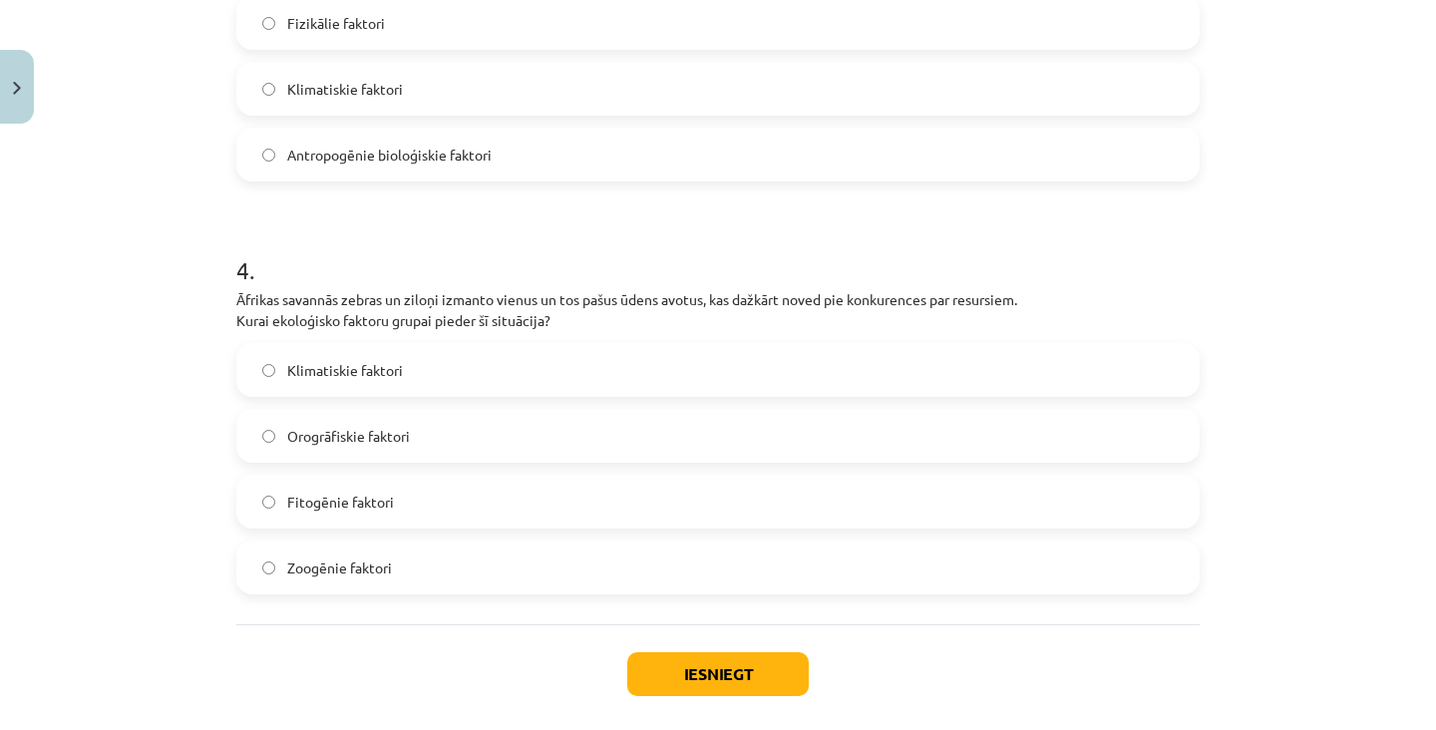
scroll to position [1413, 0]
click at [331, 569] on span "Zoogēnie faktori" at bounding box center [339, 568] width 105 height 21
click at [780, 677] on button "Iesniegt" at bounding box center [717, 675] width 181 height 44
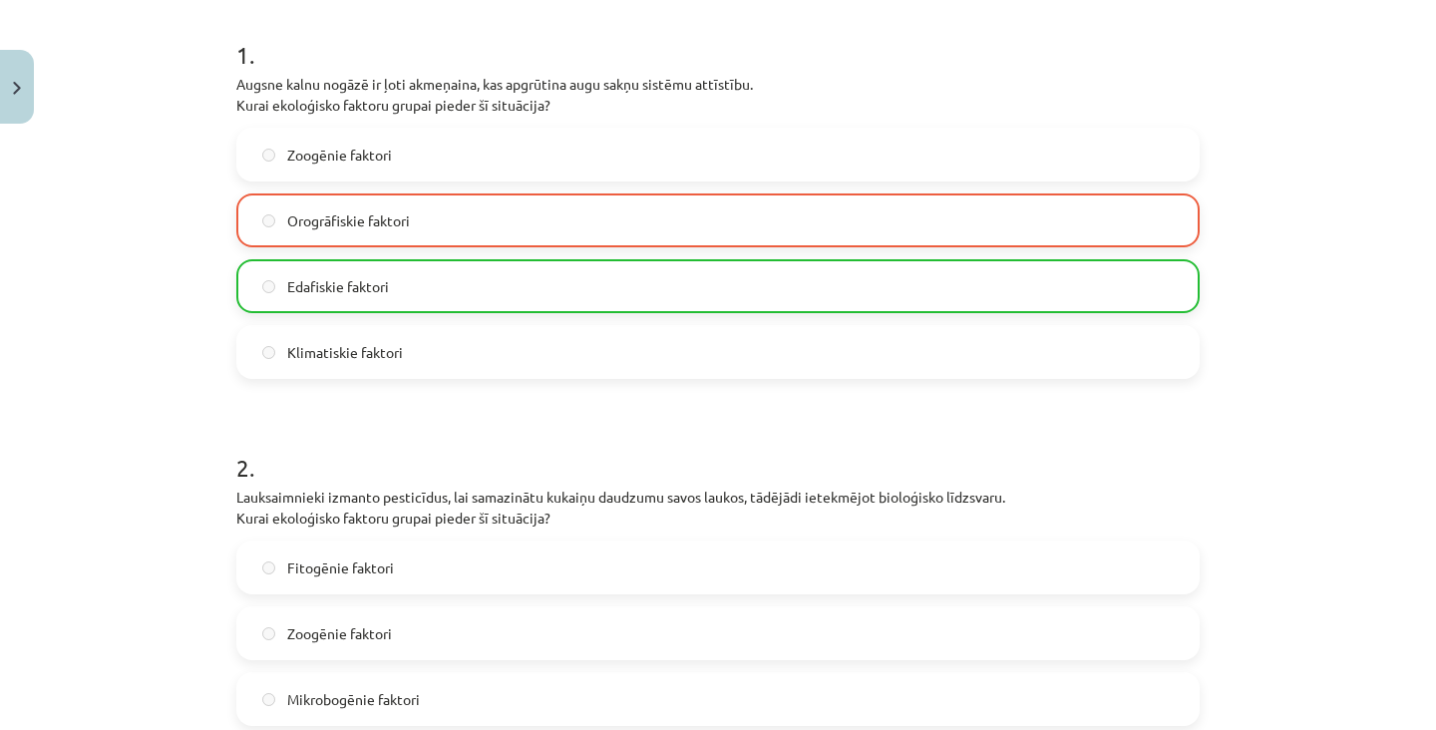
scroll to position [0, 0]
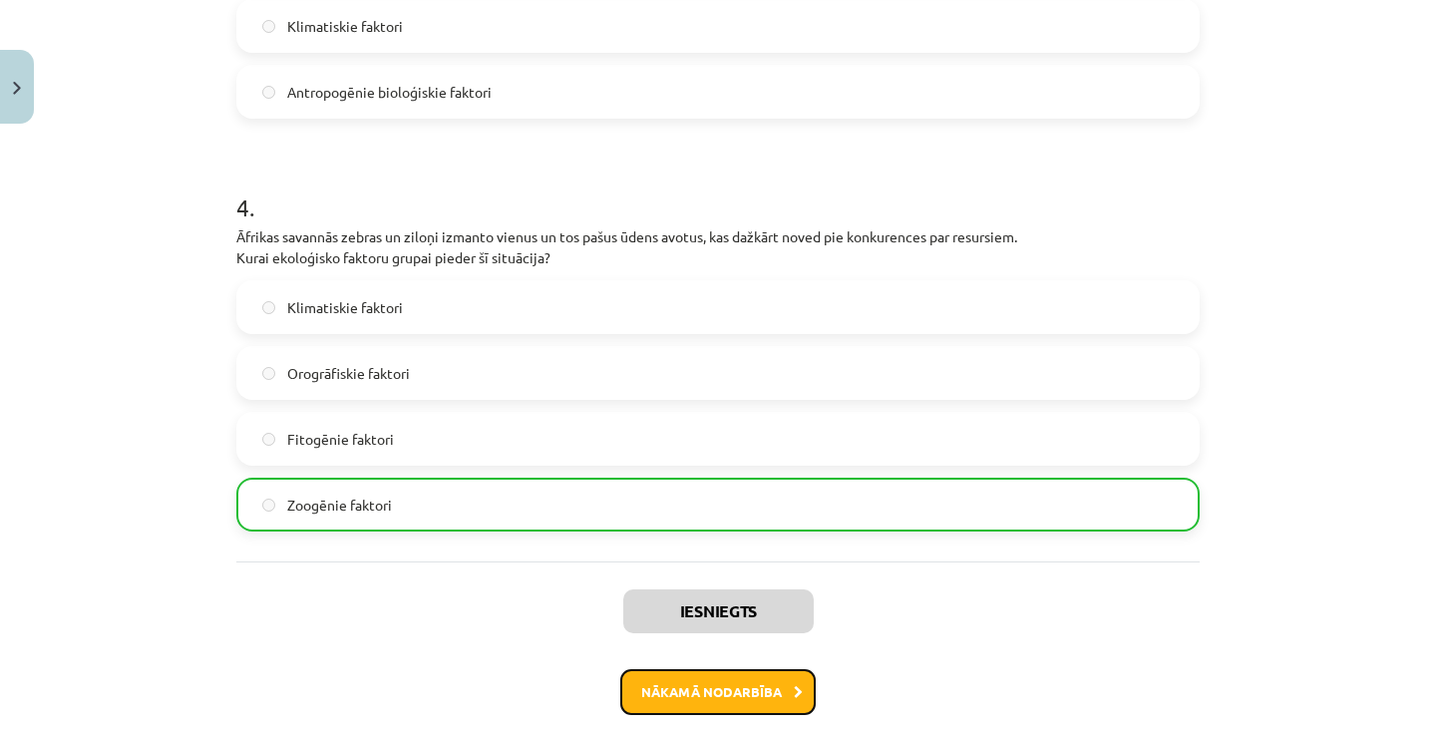
click at [753, 708] on button "Nākamā nodarbība" at bounding box center [717, 692] width 195 height 46
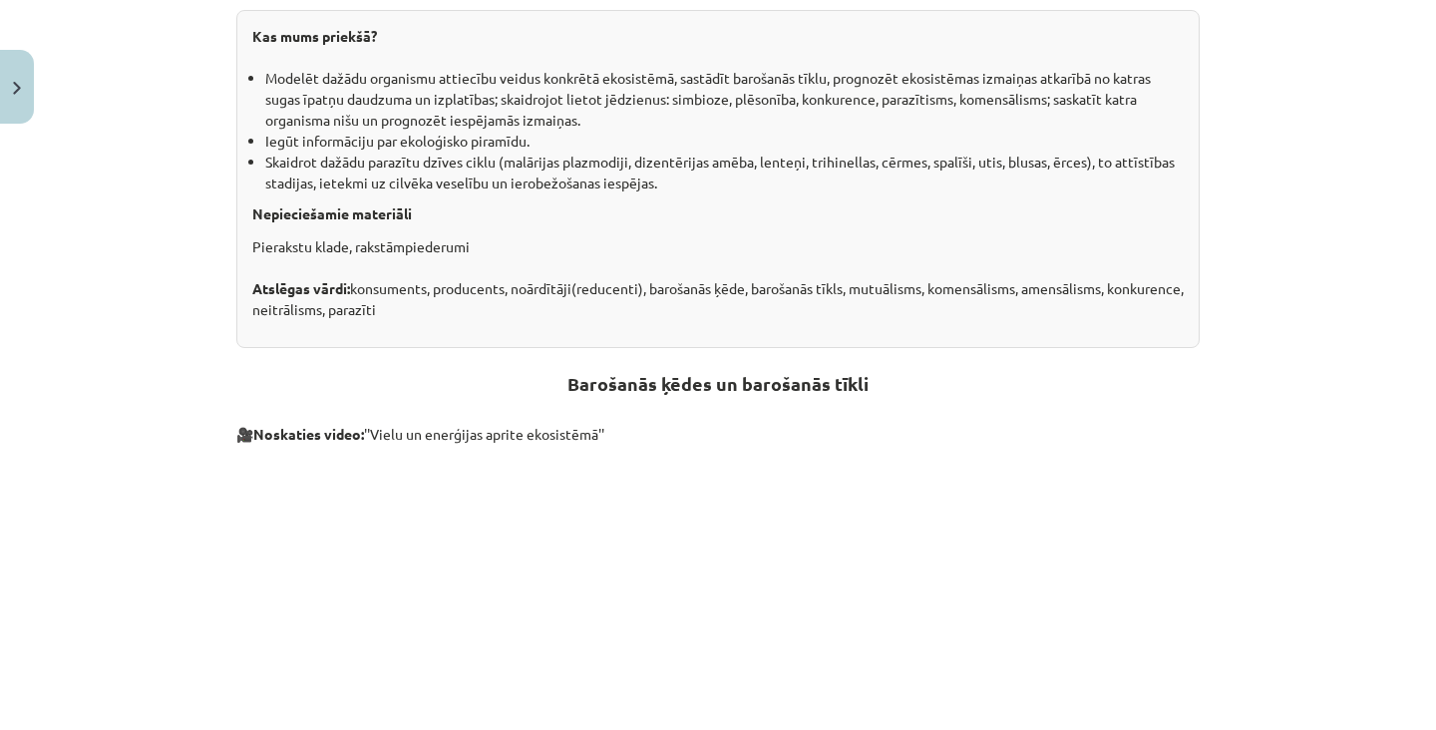
scroll to position [441, 0]
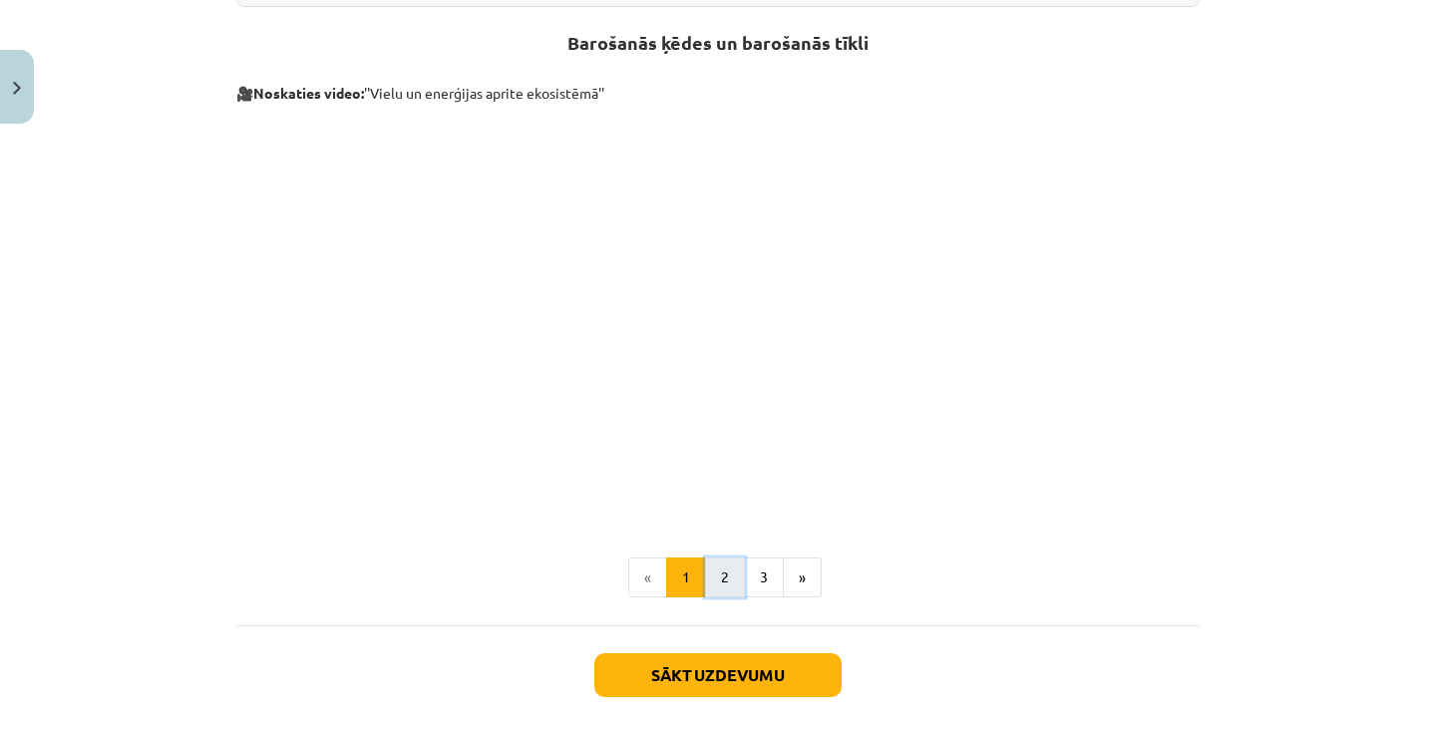
click at [708, 589] on button "2" at bounding box center [725, 577] width 40 height 40
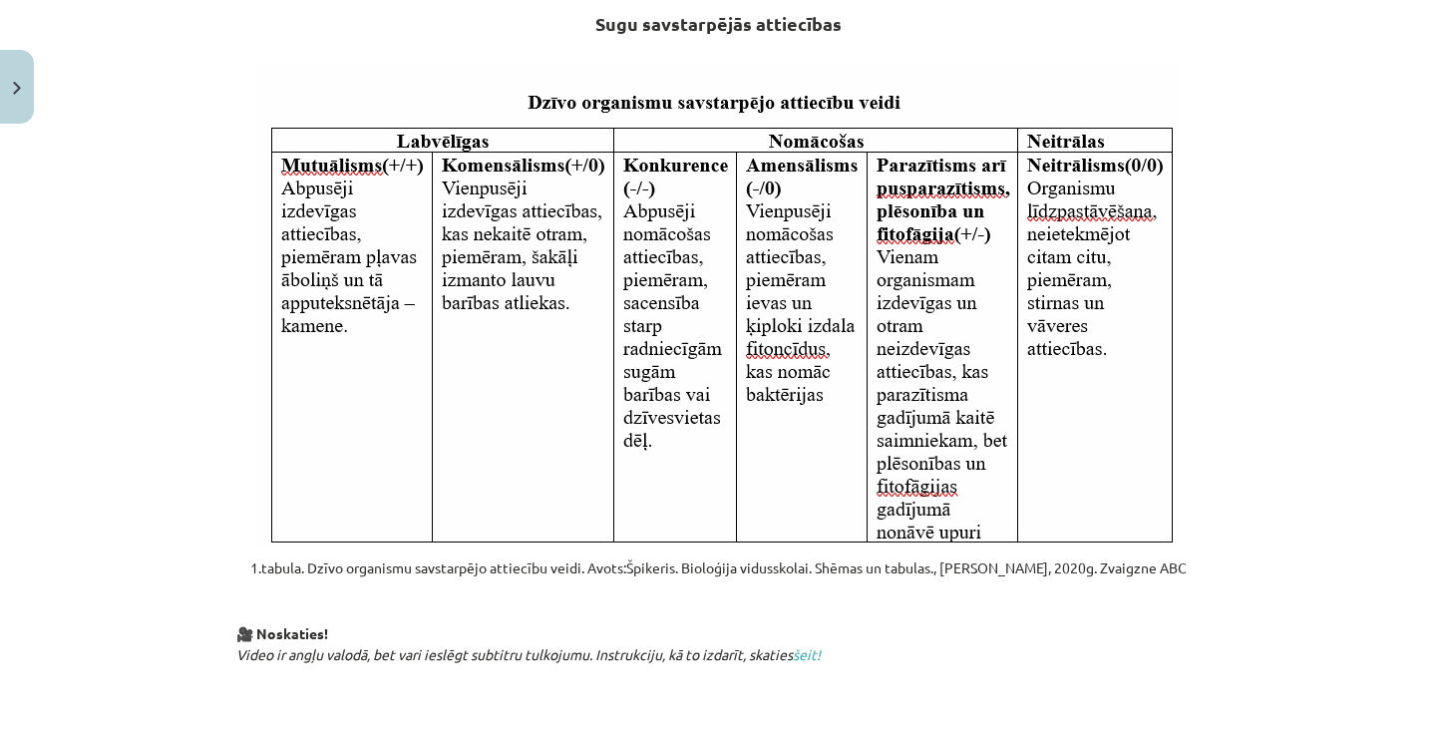
scroll to position [357, 0]
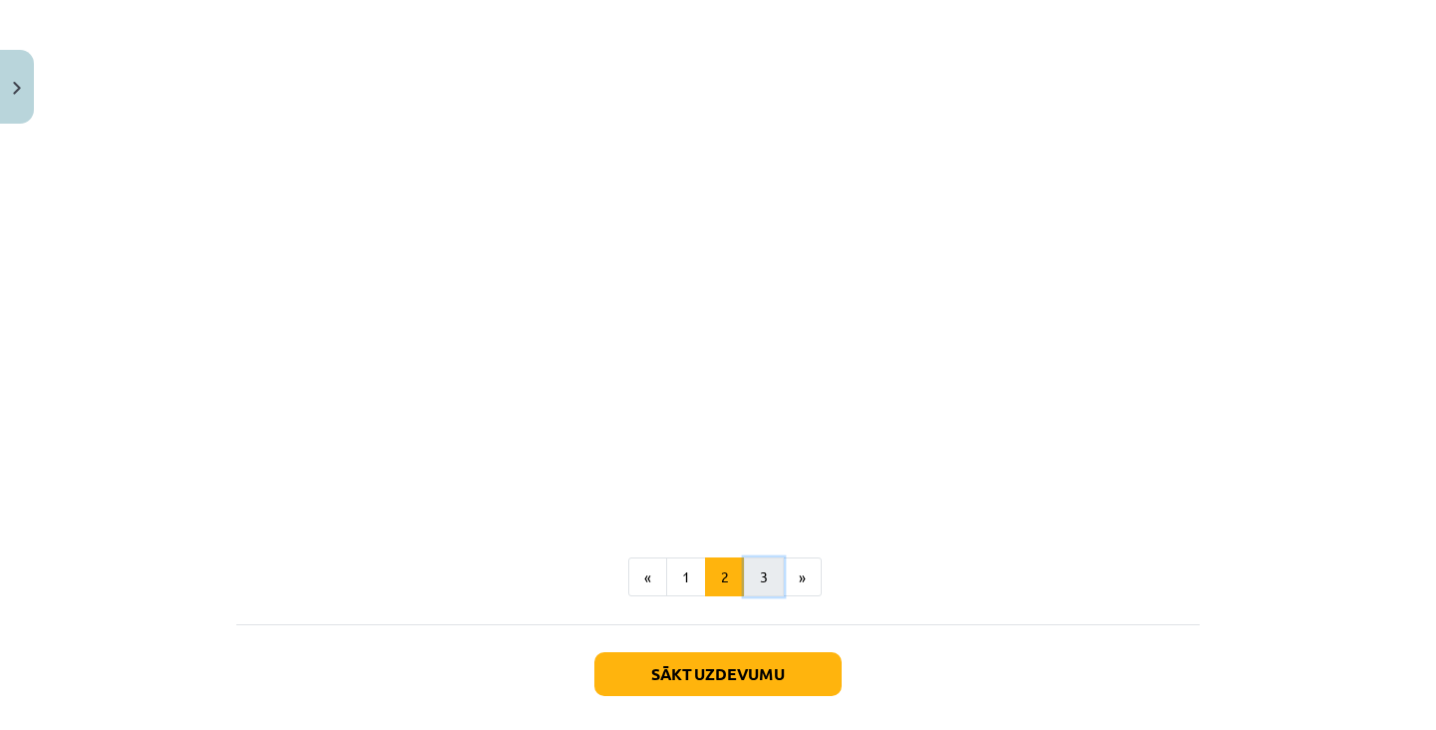
click at [760, 595] on button "3" at bounding box center [764, 577] width 40 height 40
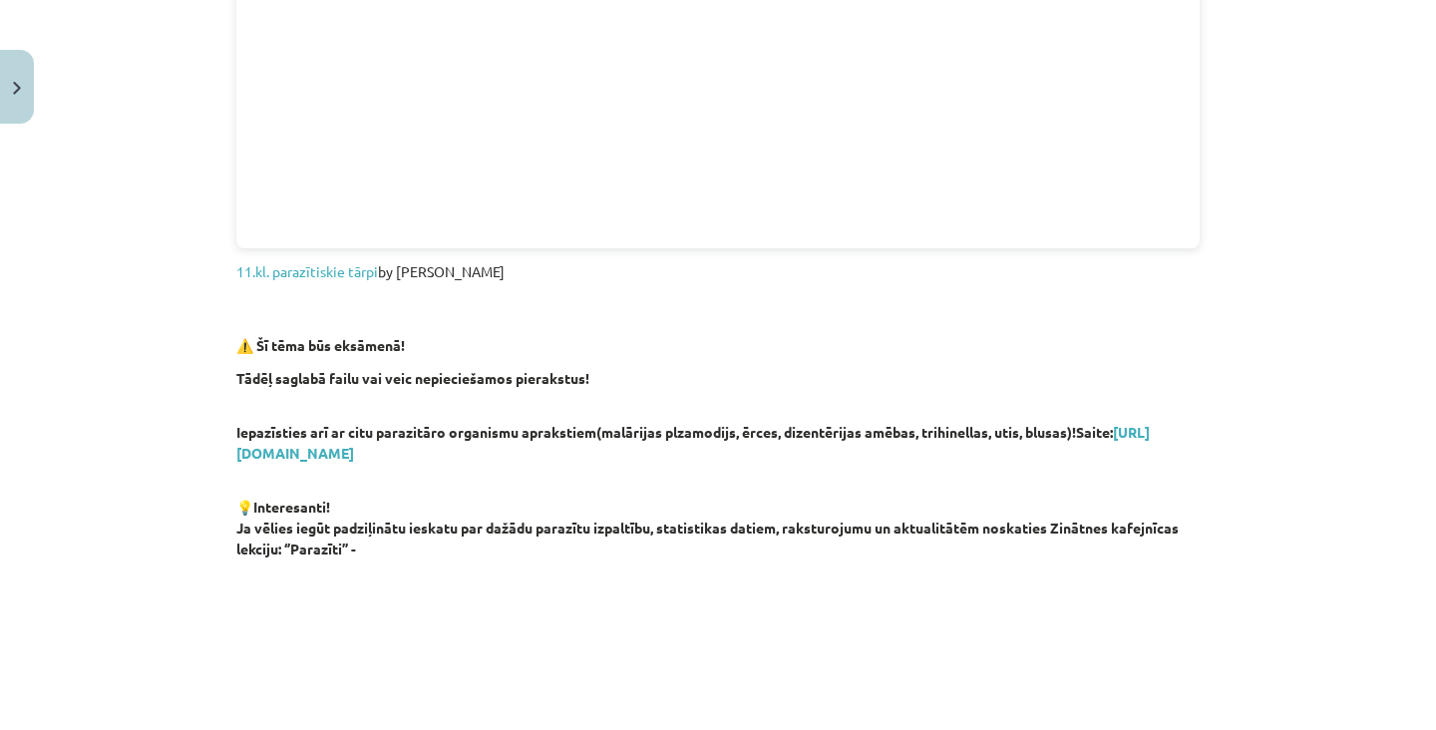
scroll to position [829, 0]
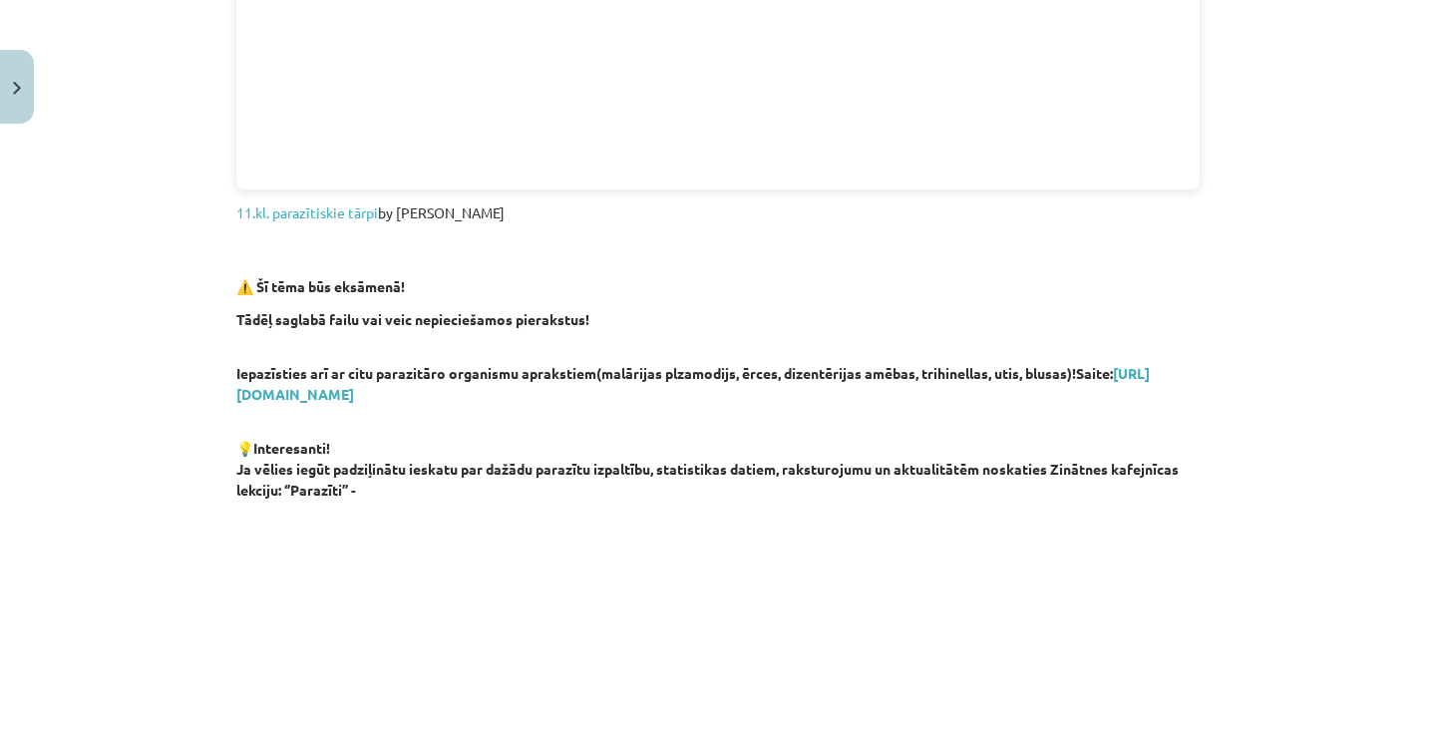
click at [825, 501] on div "Parazītiskie organismi ⚠️ Šī tēma būs ieskaitē 11.kl. parazītiskie tārpi by [PE…" at bounding box center [717, 417] width 963 height 1779
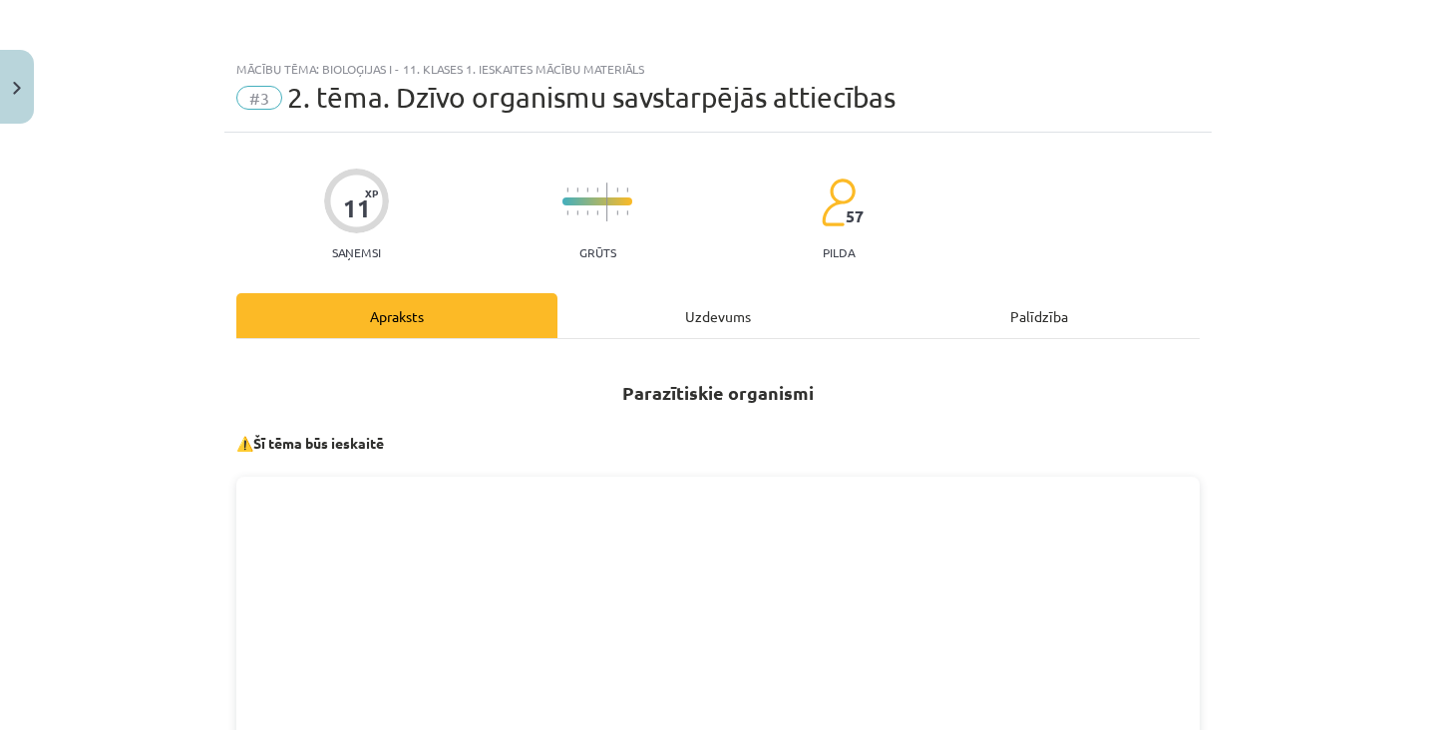
click at [748, 315] on div "Uzdevums" at bounding box center [717, 315] width 321 height 45
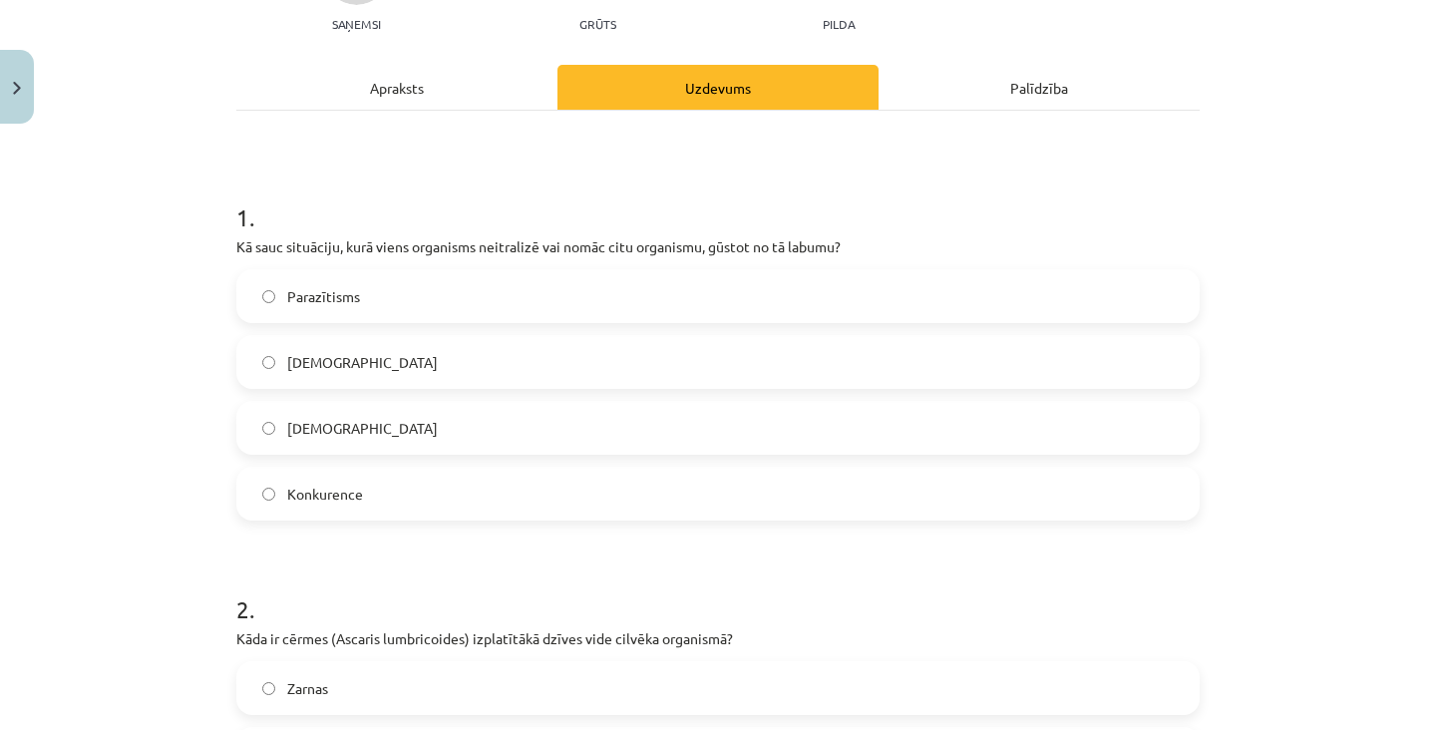
scroll to position [228, 0]
click at [543, 313] on label "Parazītisms" at bounding box center [717, 296] width 959 height 50
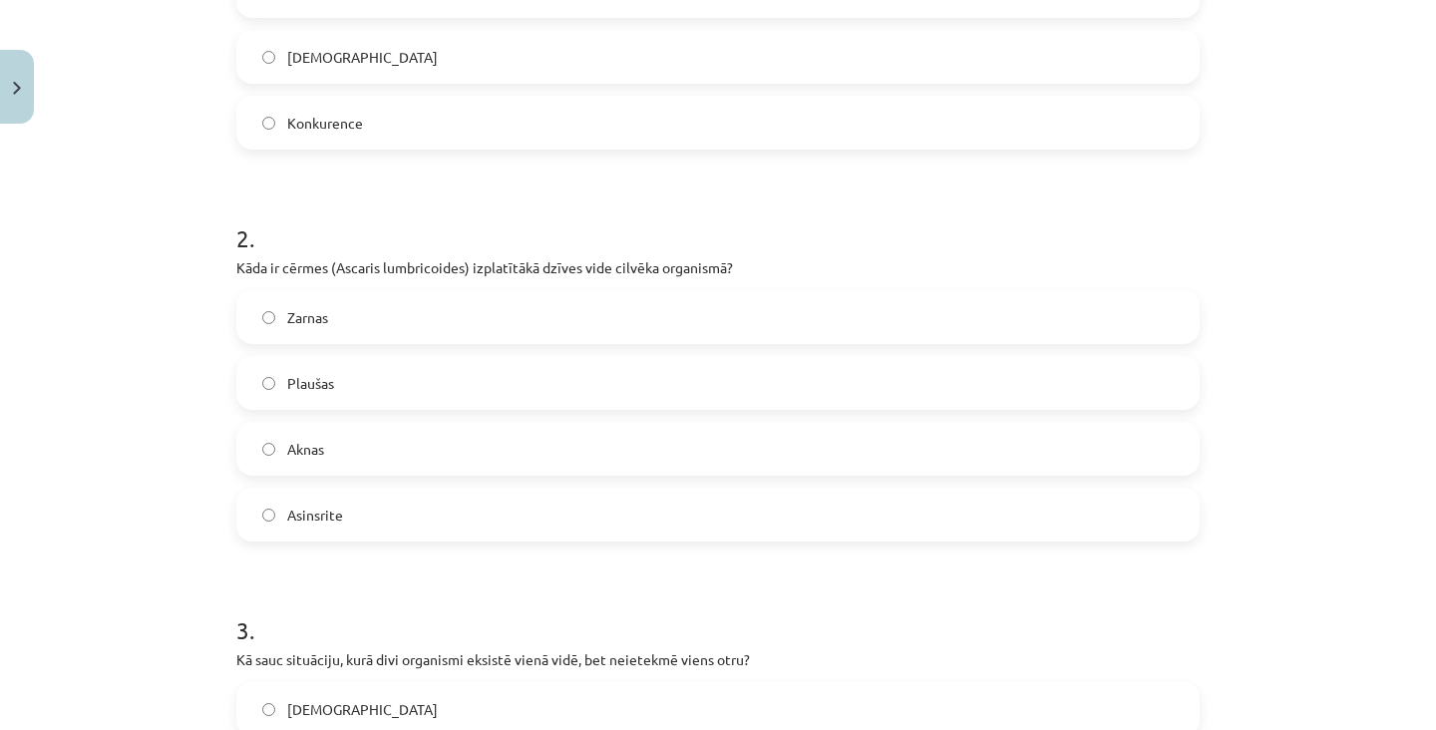
scroll to position [600, 0]
click at [504, 312] on label "Zarnas" at bounding box center [717, 316] width 959 height 50
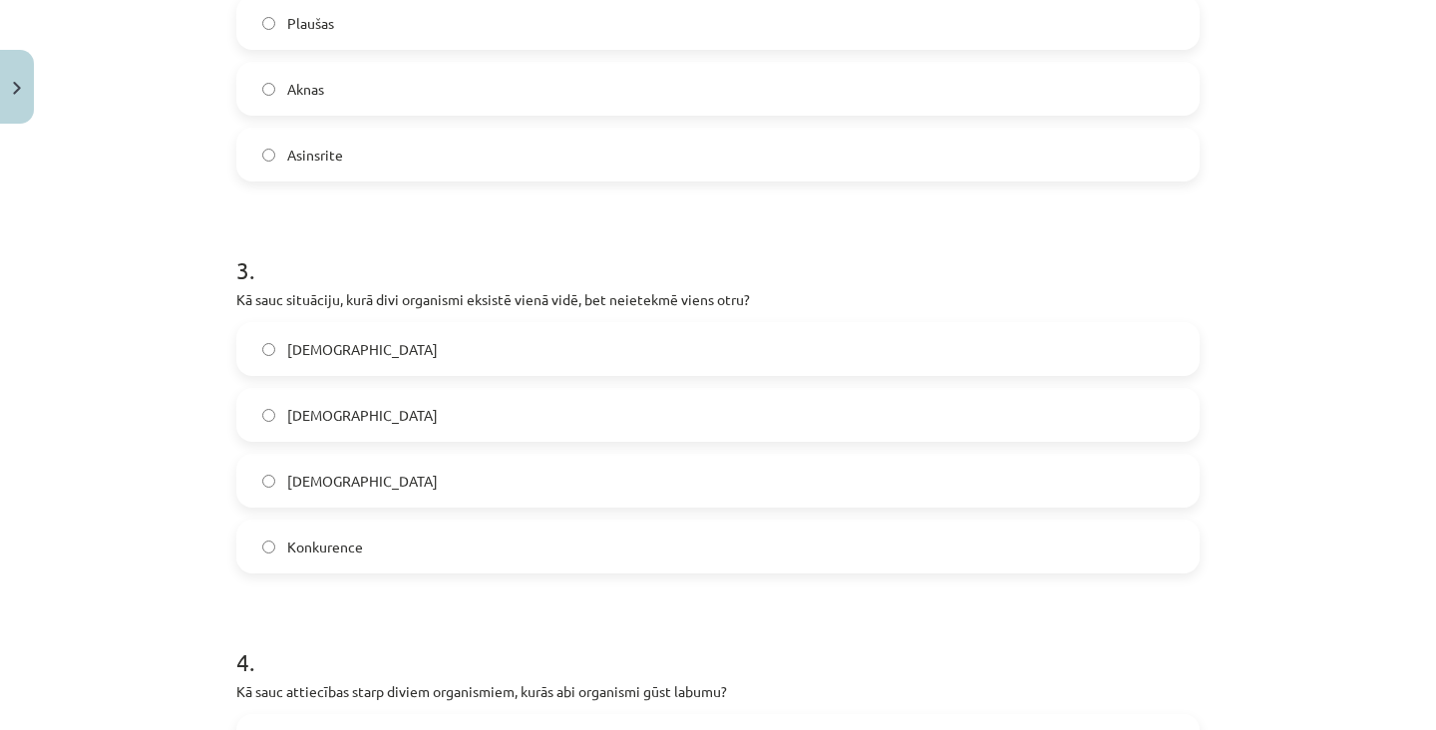
scroll to position [960, 0]
click at [473, 358] on label "[DEMOGRAPHIC_DATA]" at bounding box center [717, 348] width 959 height 50
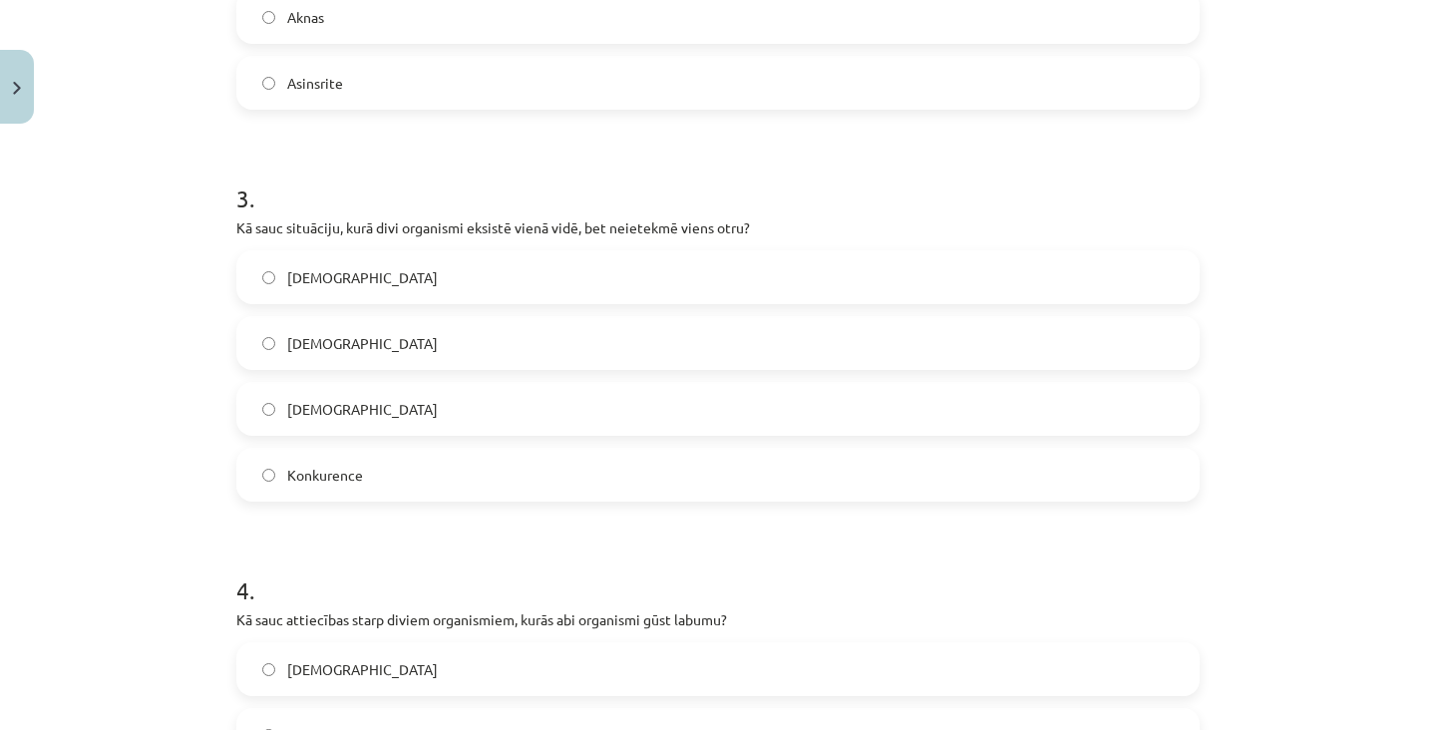
scroll to position [1031, 0]
click at [468, 362] on label "[DEMOGRAPHIC_DATA]" at bounding box center [717, 343] width 959 height 50
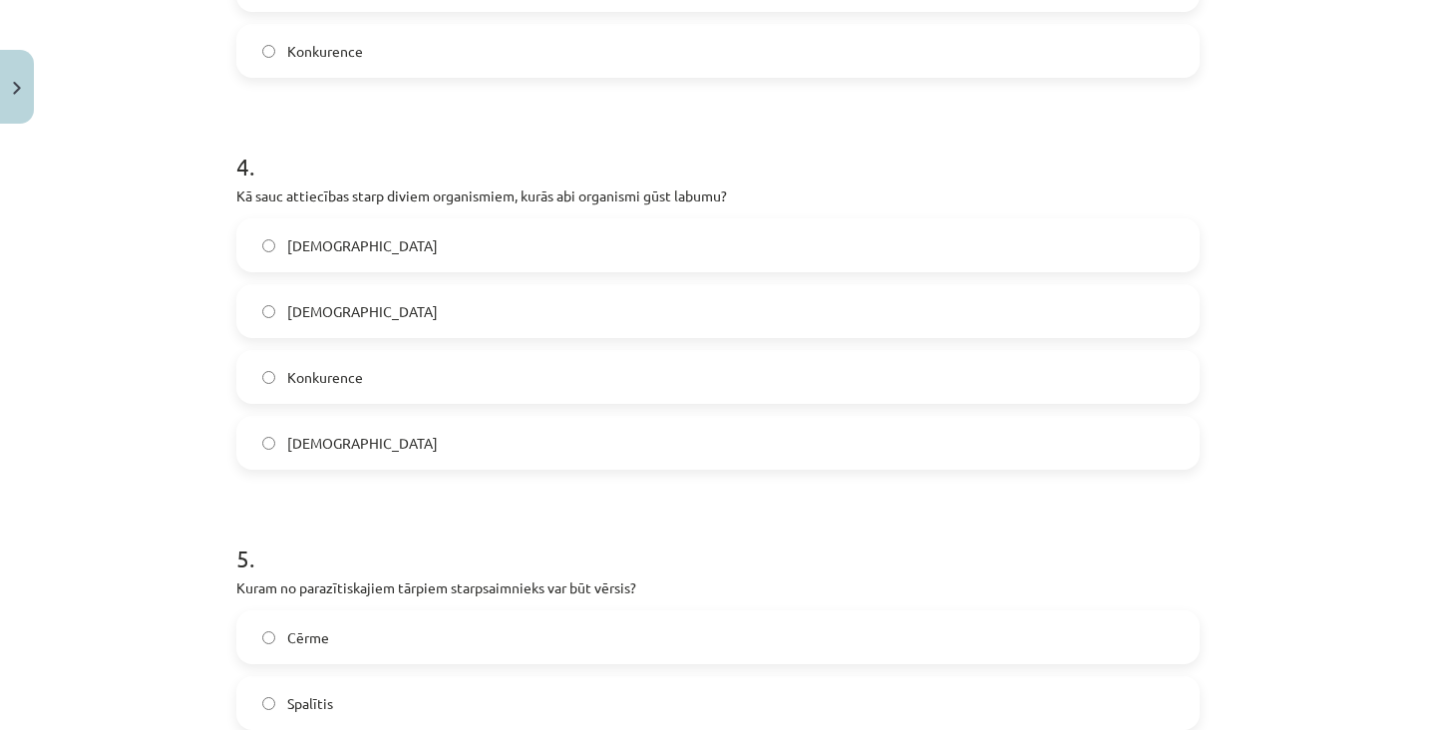
scroll to position [1455, 0]
click at [515, 246] on label "[DEMOGRAPHIC_DATA]" at bounding box center [717, 245] width 959 height 50
click at [486, 304] on label "[DEMOGRAPHIC_DATA]" at bounding box center [717, 311] width 959 height 50
click at [468, 376] on label "Konkurence" at bounding box center [717, 377] width 959 height 50
click at [454, 453] on label "[DEMOGRAPHIC_DATA]" at bounding box center [717, 443] width 959 height 50
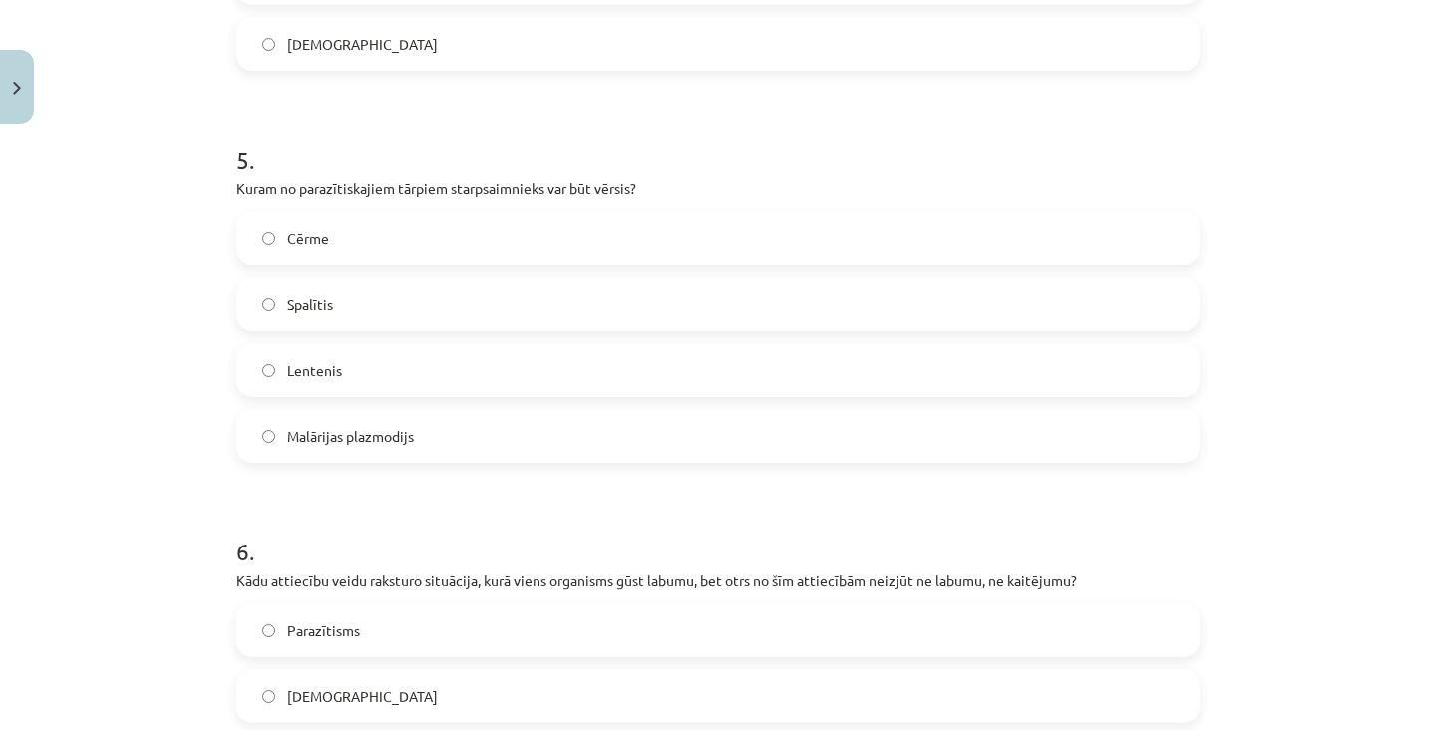
scroll to position [1855, 0]
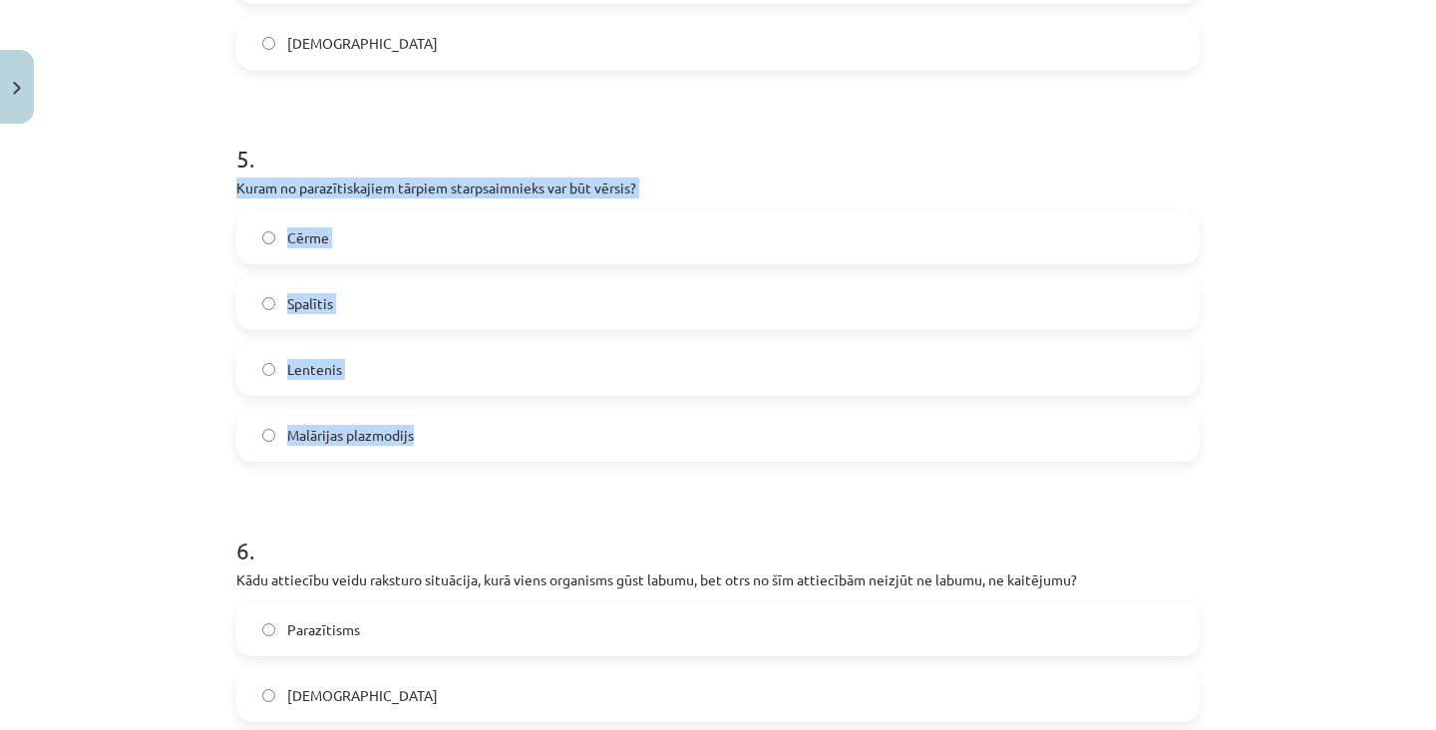
copy div "Kuram no parazītiskajiem tārpiem starpsaimnieks var būt vērsis? Cērme Spalītis …"
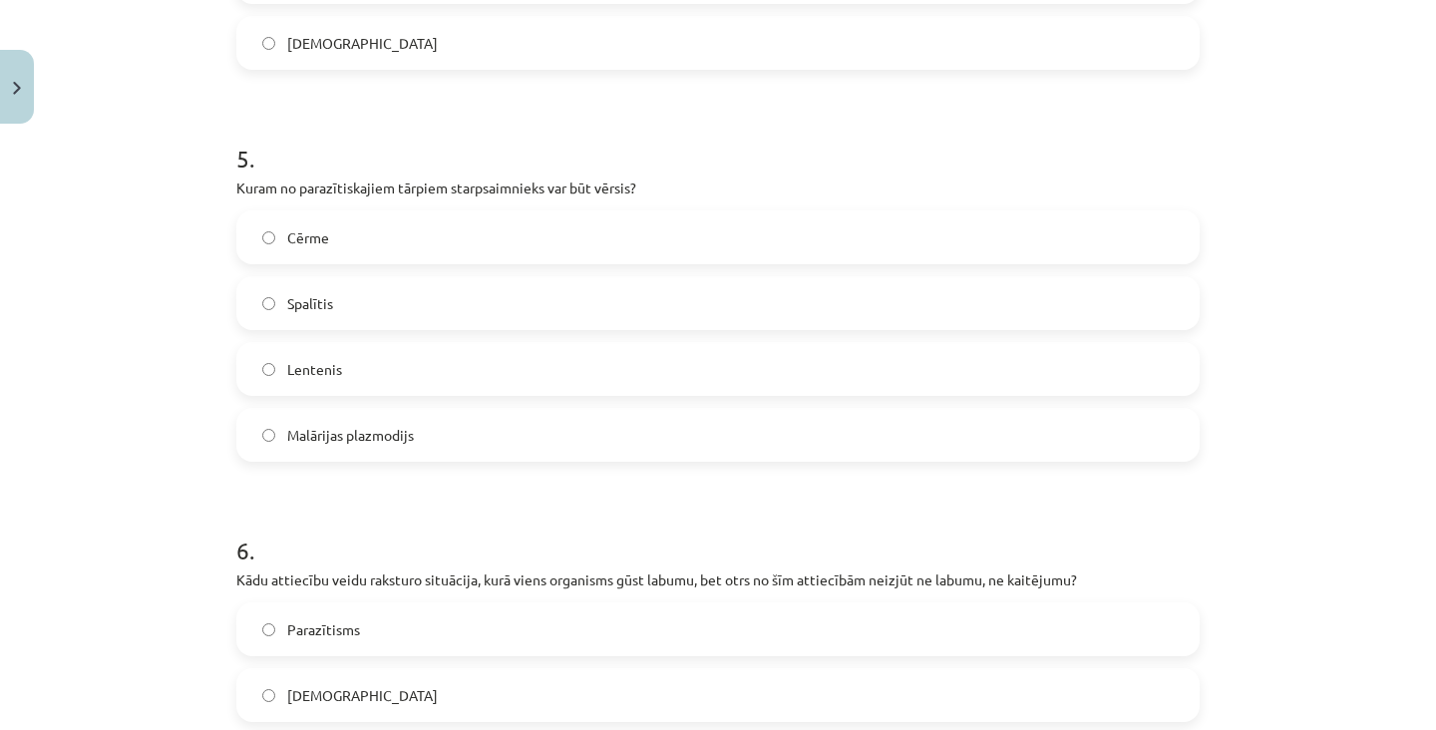
click at [380, 359] on label "Lentenis" at bounding box center [717, 369] width 959 height 50
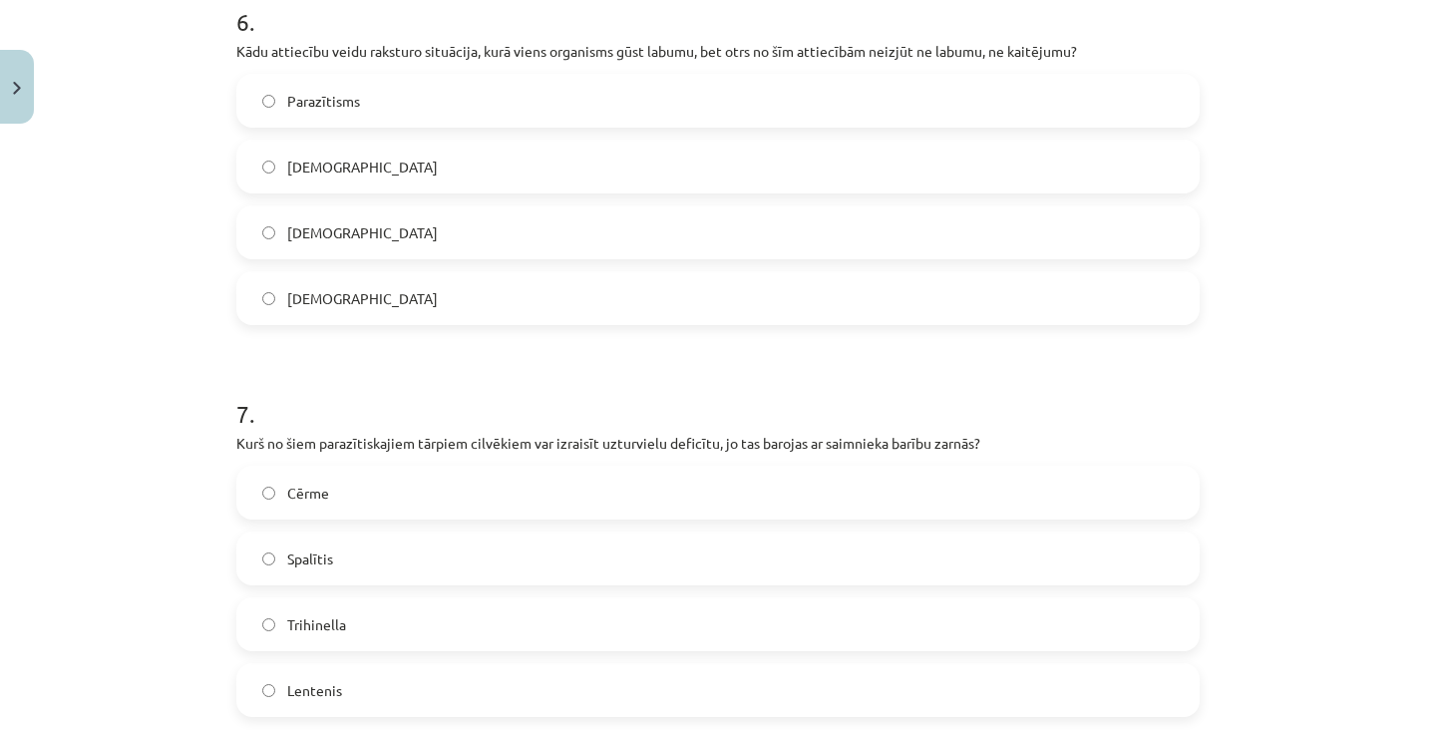
scroll to position [2380, 0]
click at [424, 305] on label "[DEMOGRAPHIC_DATA]" at bounding box center [717, 301] width 959 height 50
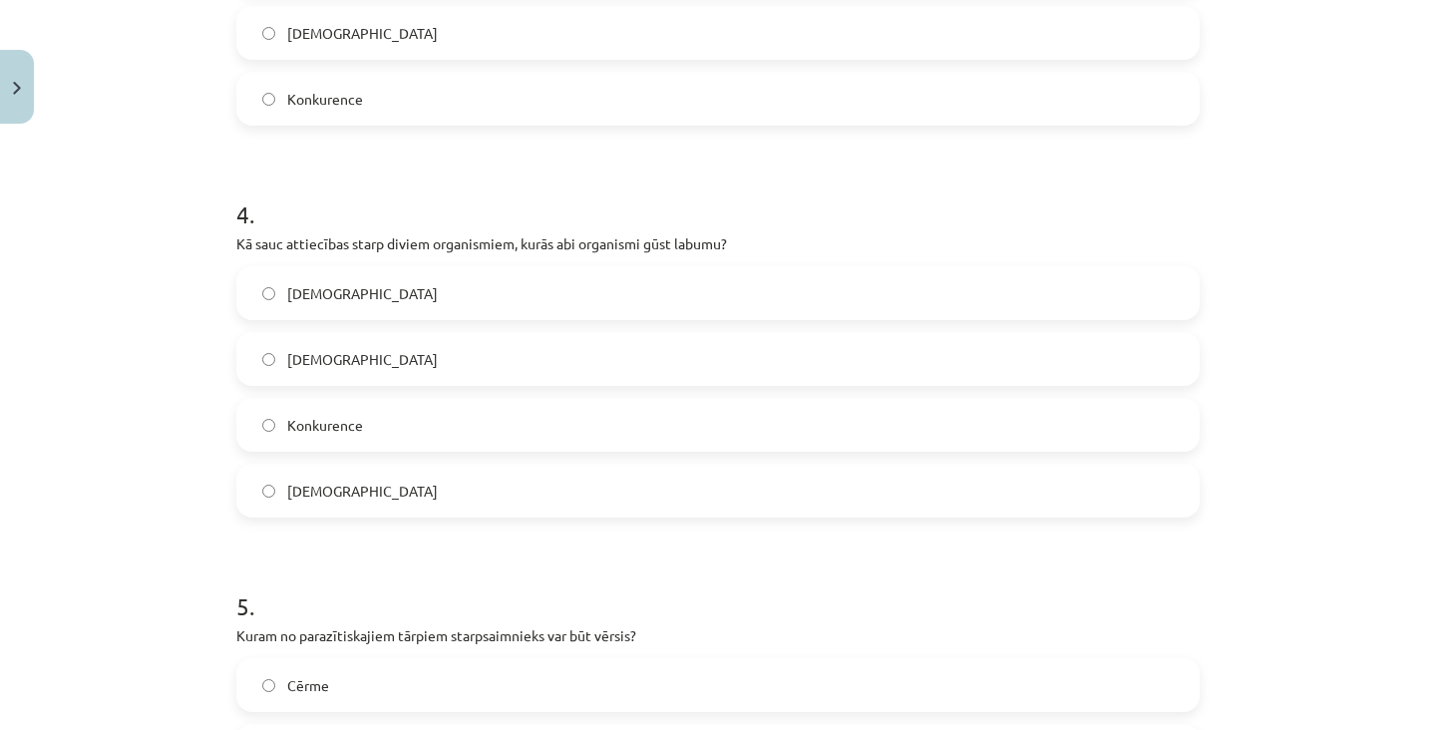
scroll to position [1406, 0]
click at [397, 359] on label "[DEMOGRAPHIC_DATA]" at bounding box center [717, 360] width 959 height 50
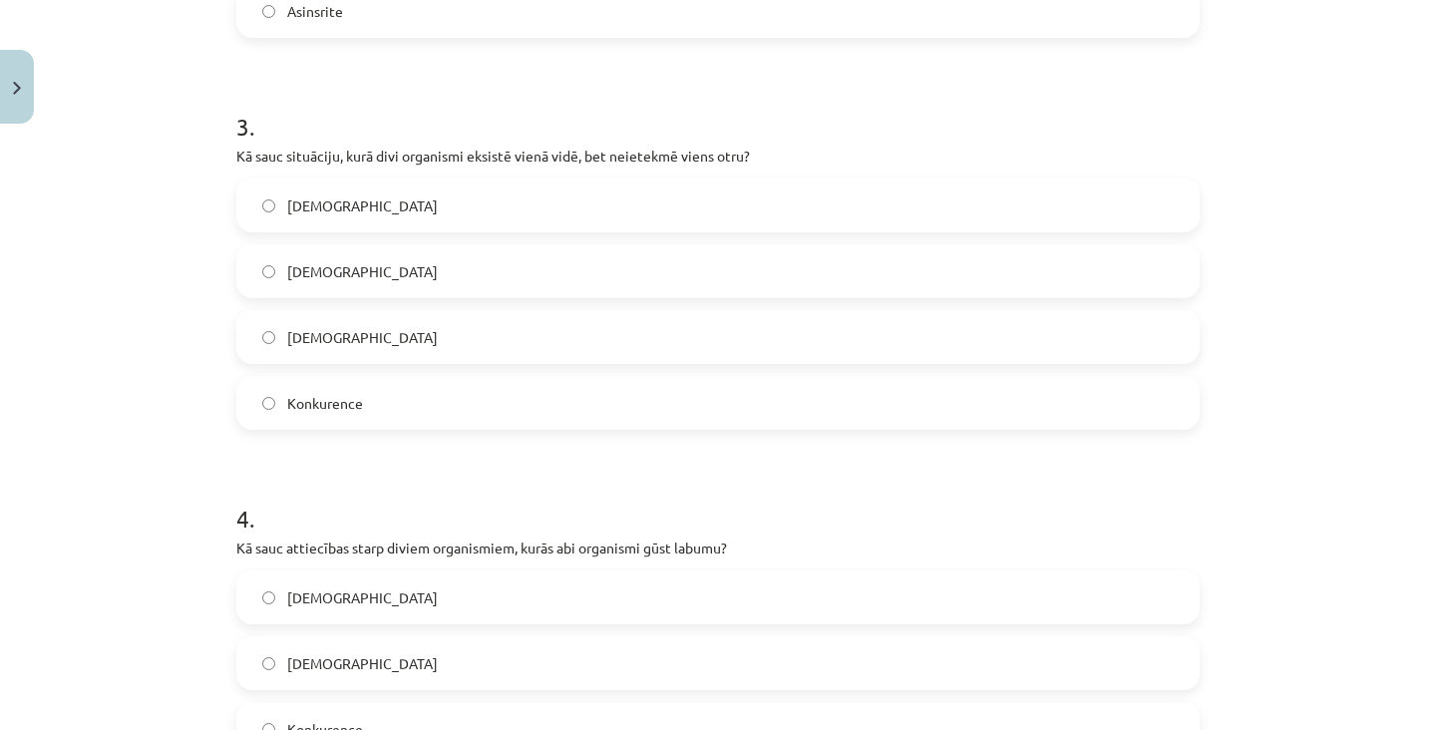
scroll to position [1101, 0]
click at [435, 226] on label "[DEMOGRAPHIC_DATA]" at bounding box center [717, 207] width 959 height 50
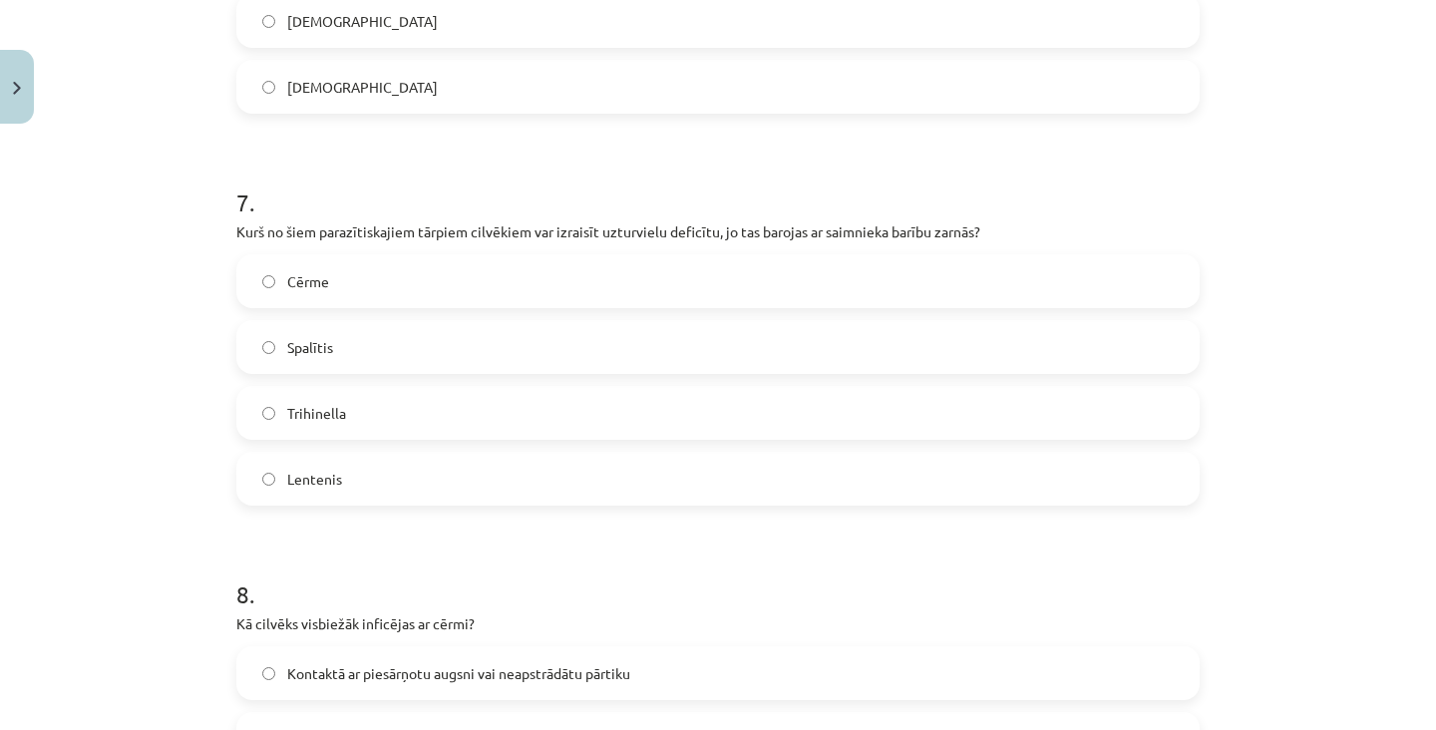
scroll to position [2594, 0]
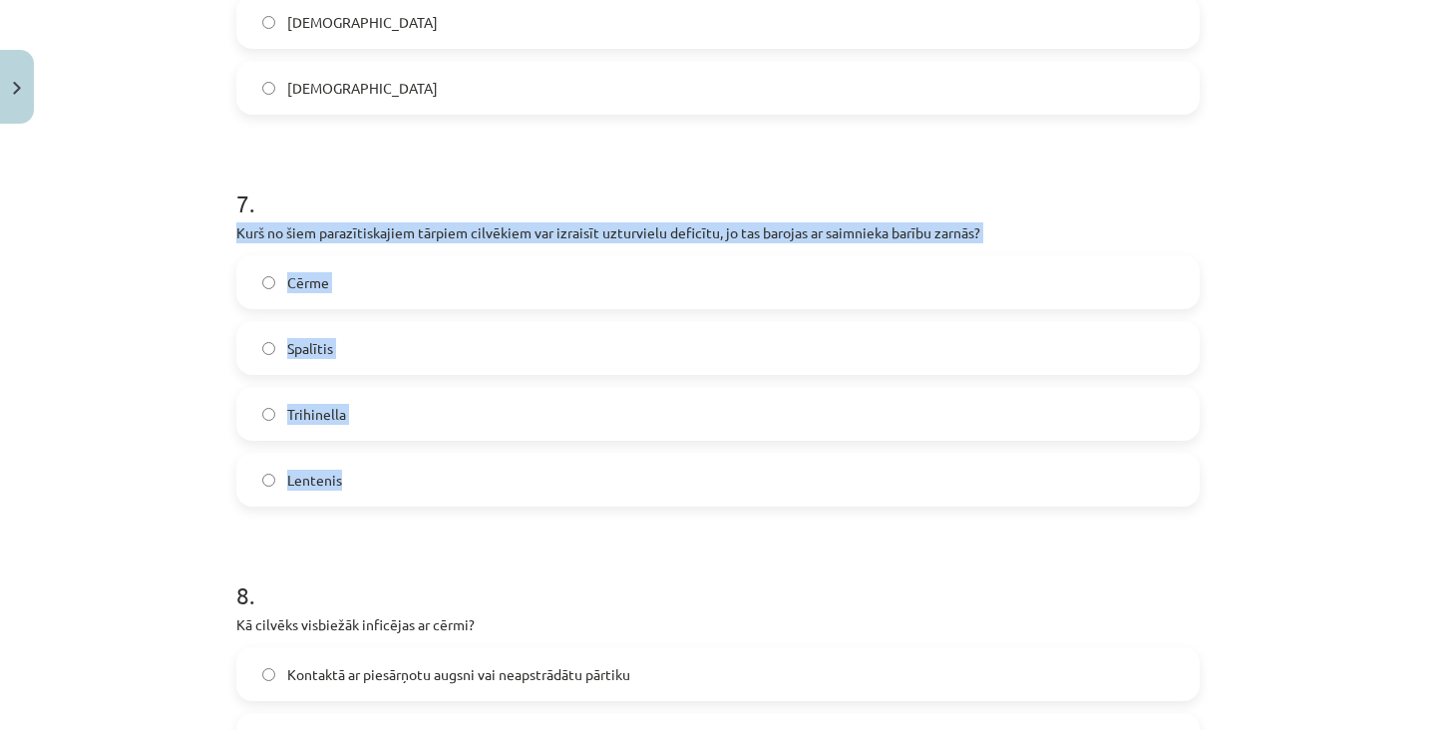
copy div "Kurš no šiem parazītiskajiem tārpiem cilvēkiem var izraisīt uzturvielu deficītu…"
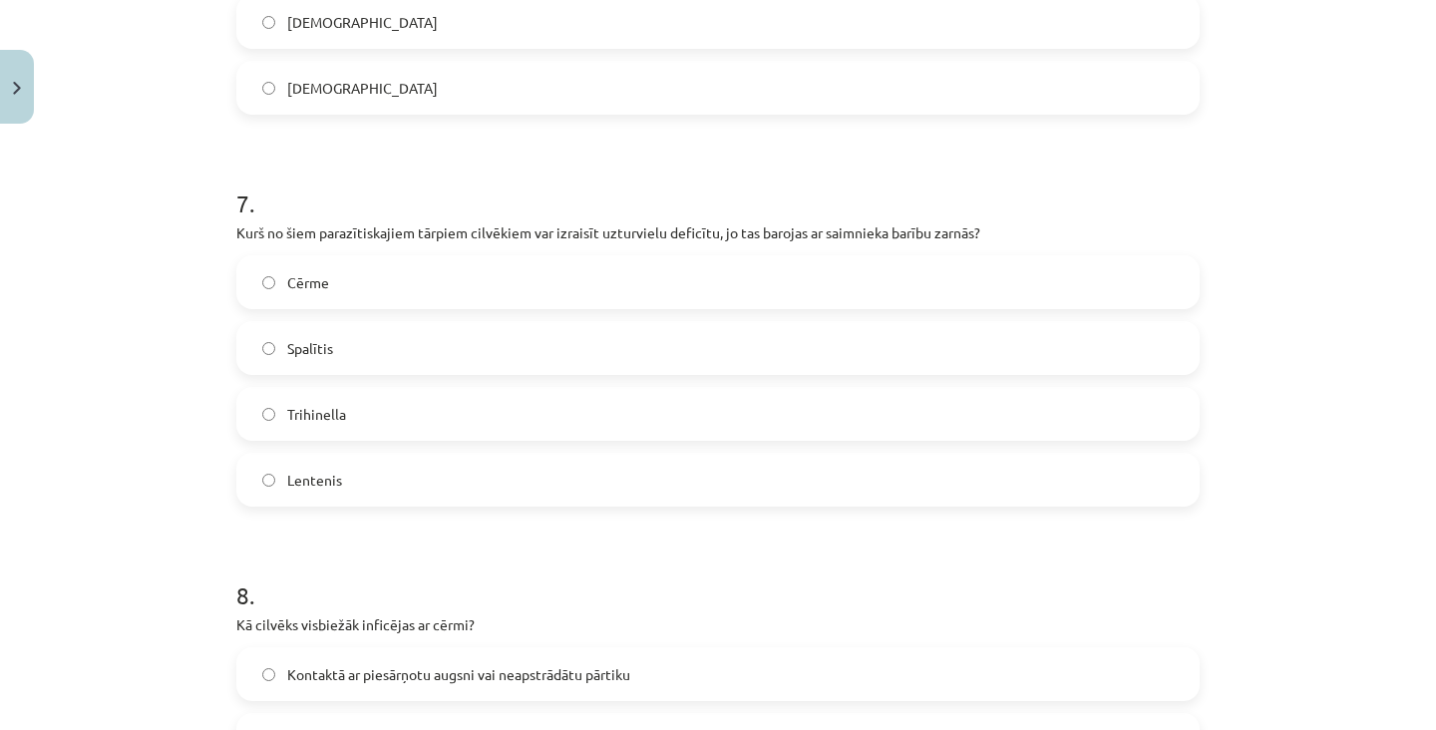
click at [371, 282] on label "Cērme" at bounding box center [717, 282] width 959 height 50
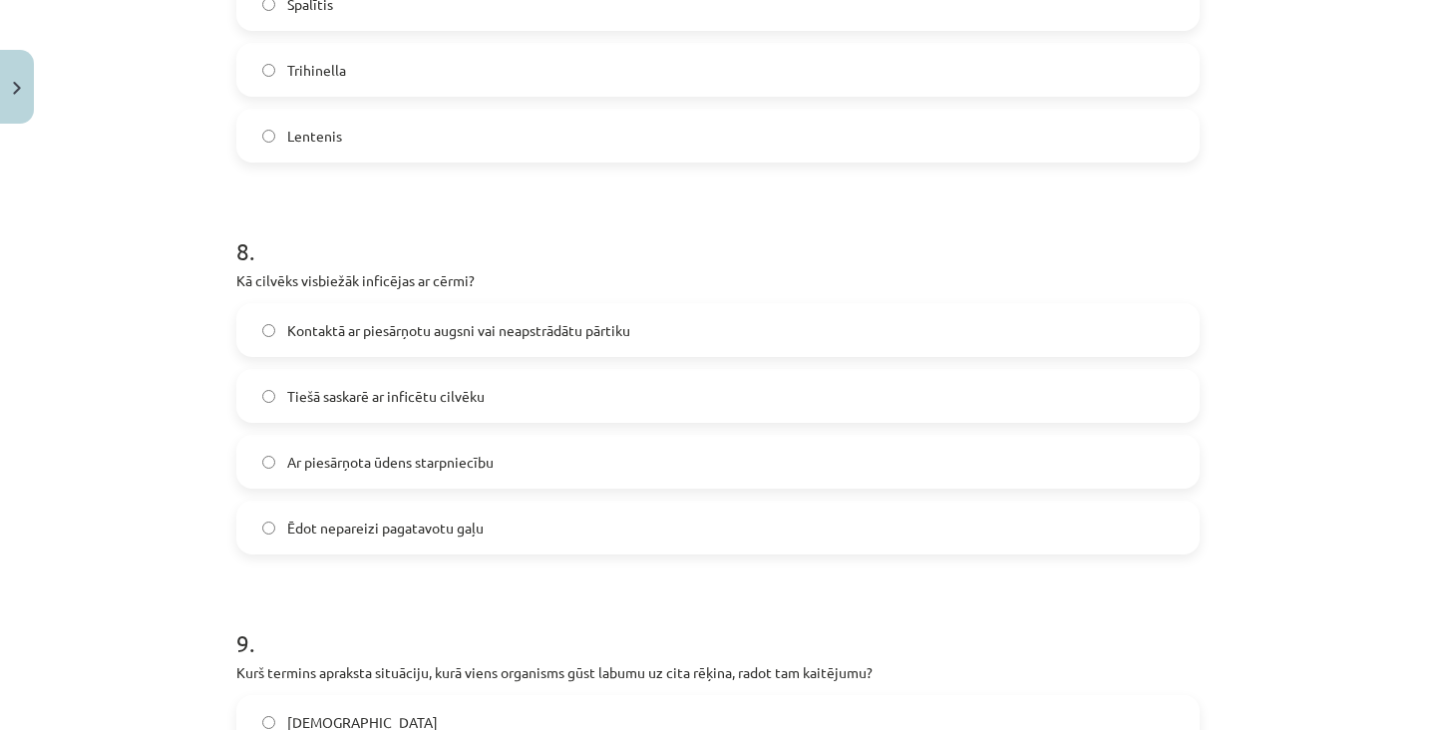
scroll to position [2938, 0]
click at [569, 329] on span "Kontaktā ar piesārņotu augsni vai neapstrādātu pārtiku" at bounding box center [458, 330] width 343 height 21
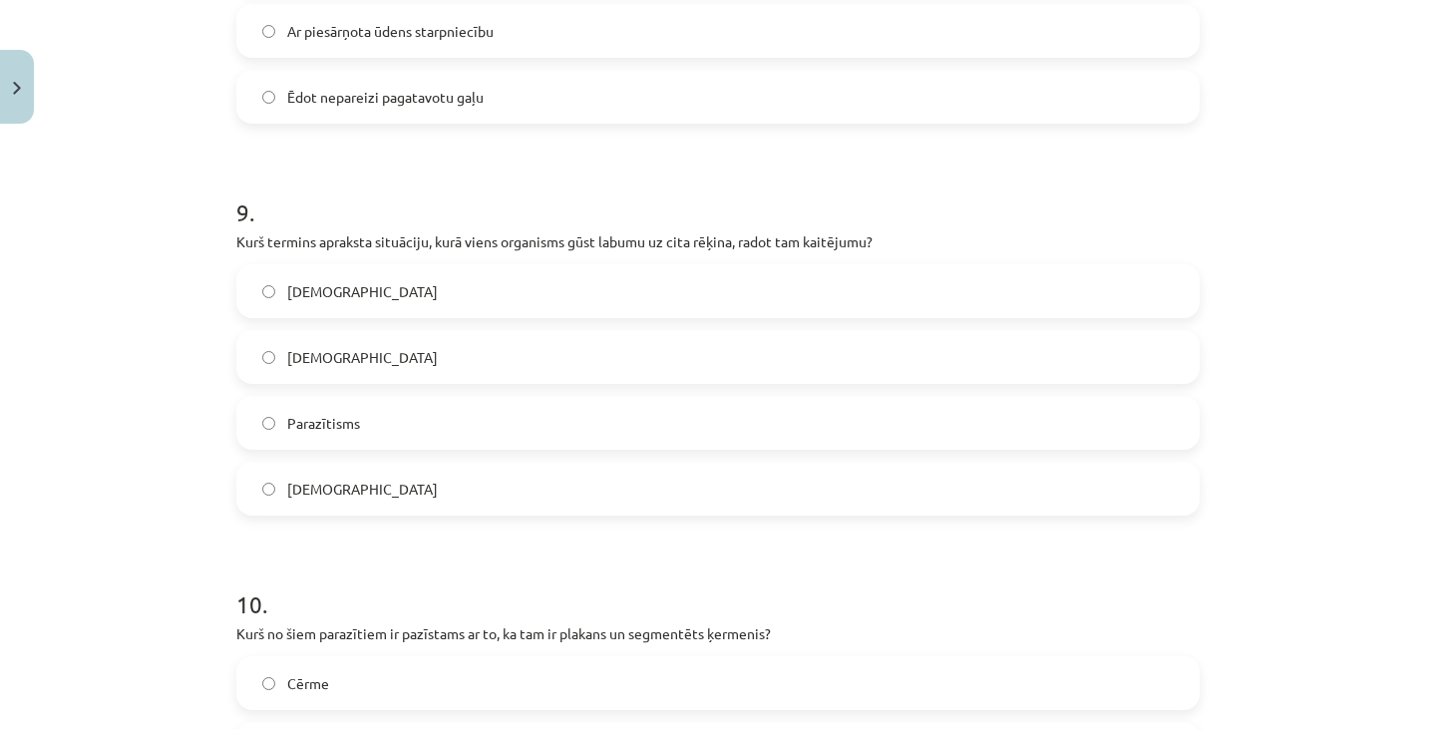
scroll to position [3384, 0]
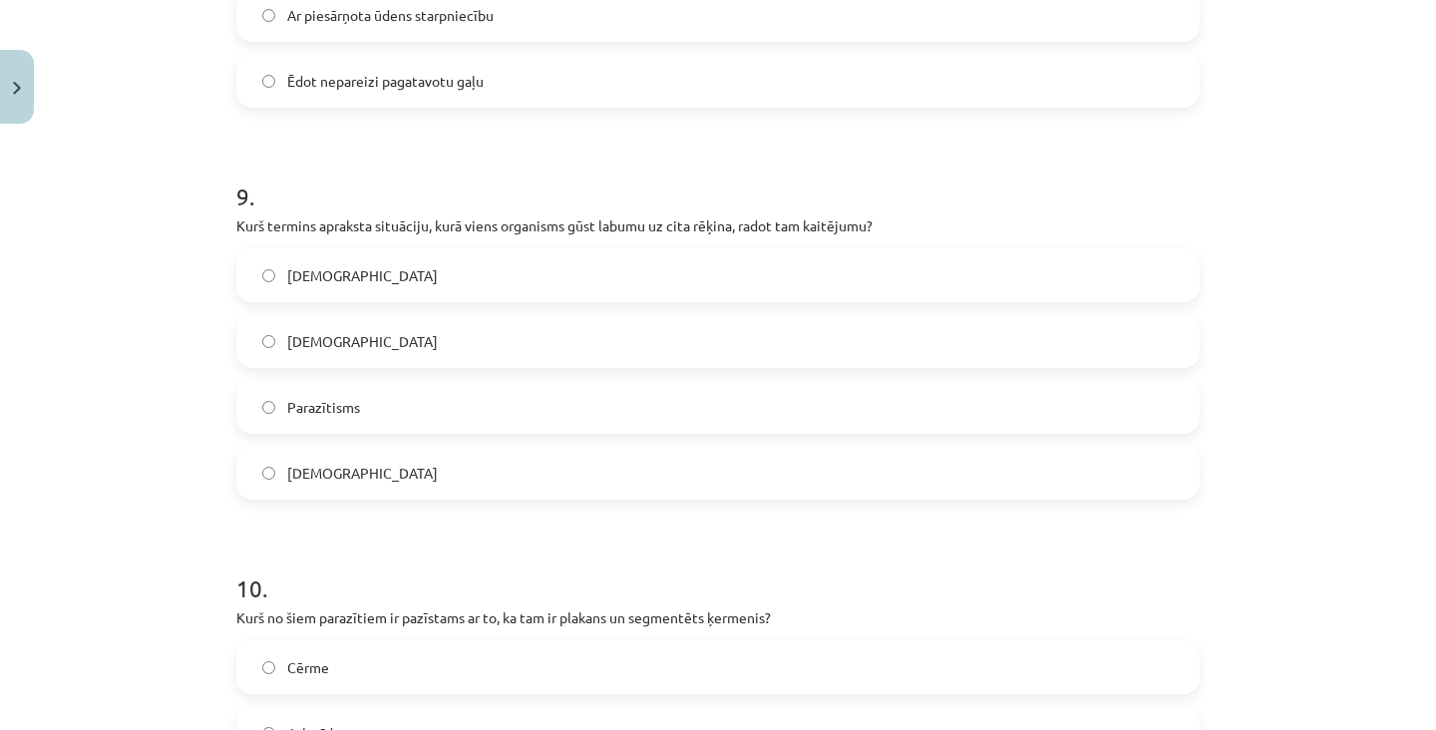
click at [354, 397] on span "Parazītisms" at bounding box center [323, 407] width 73 height 21
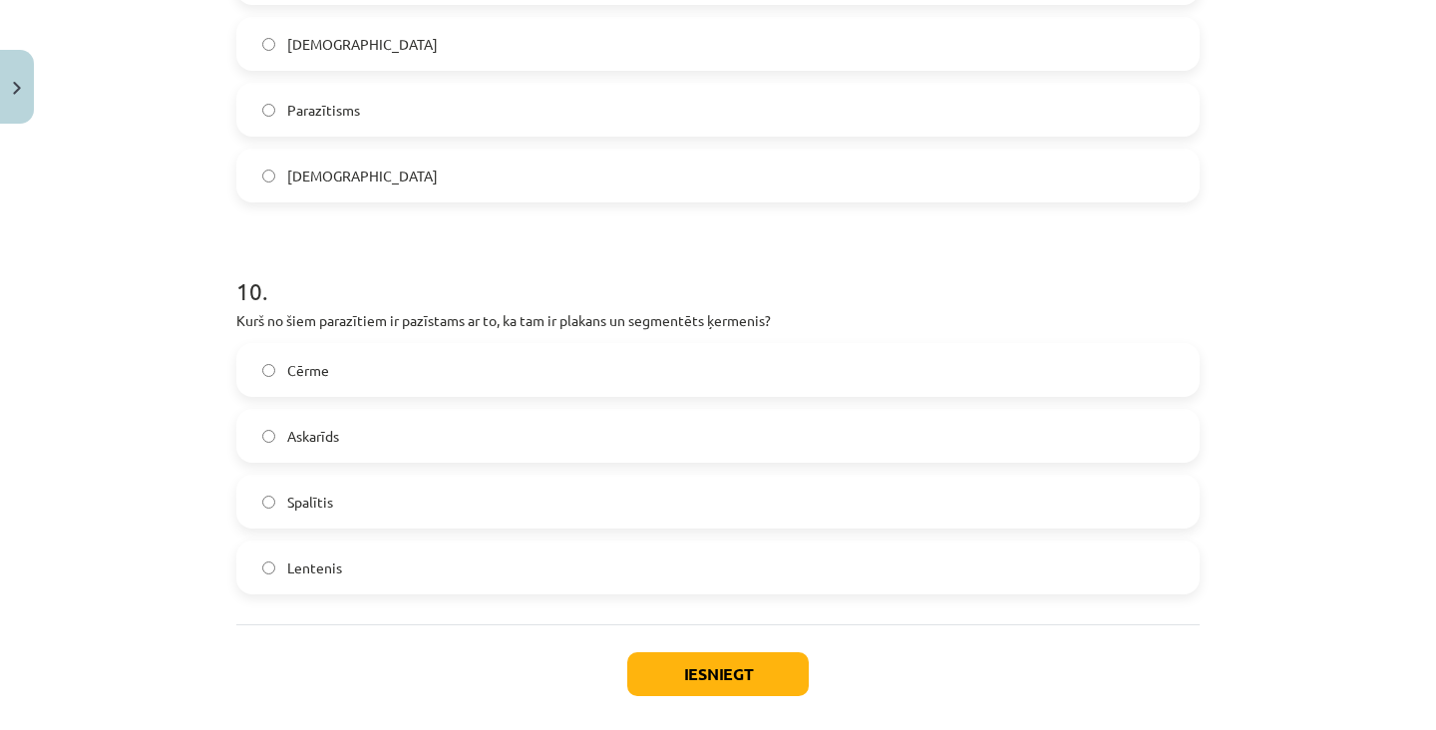
scroll to position [3681, 0]
click at [368, 564] on label "Lentenis" at bounding box center [717, 568] width 959 height 50
click at [751, 666] on button "Iesniegt" at bounding box center [717, 675] width 181 height 44
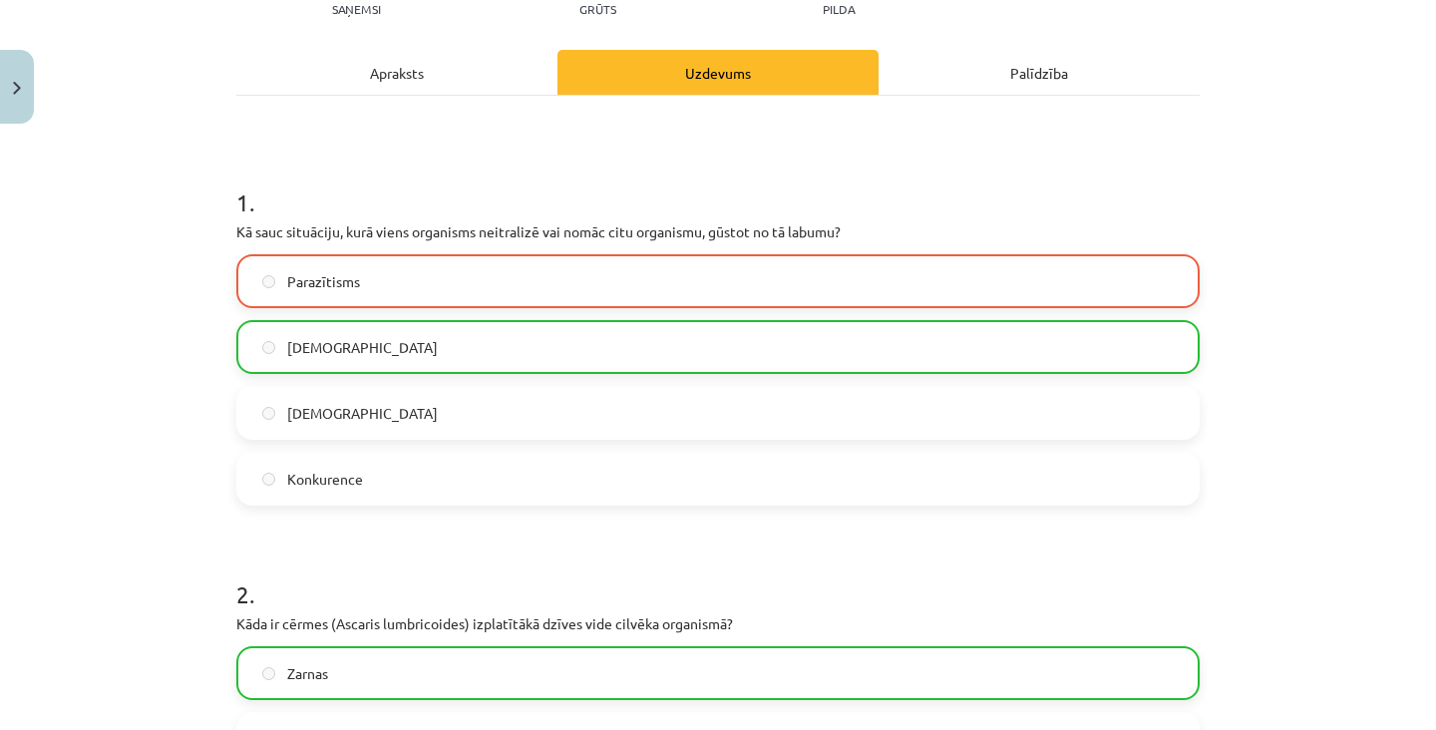
scroll to position [244, 0]
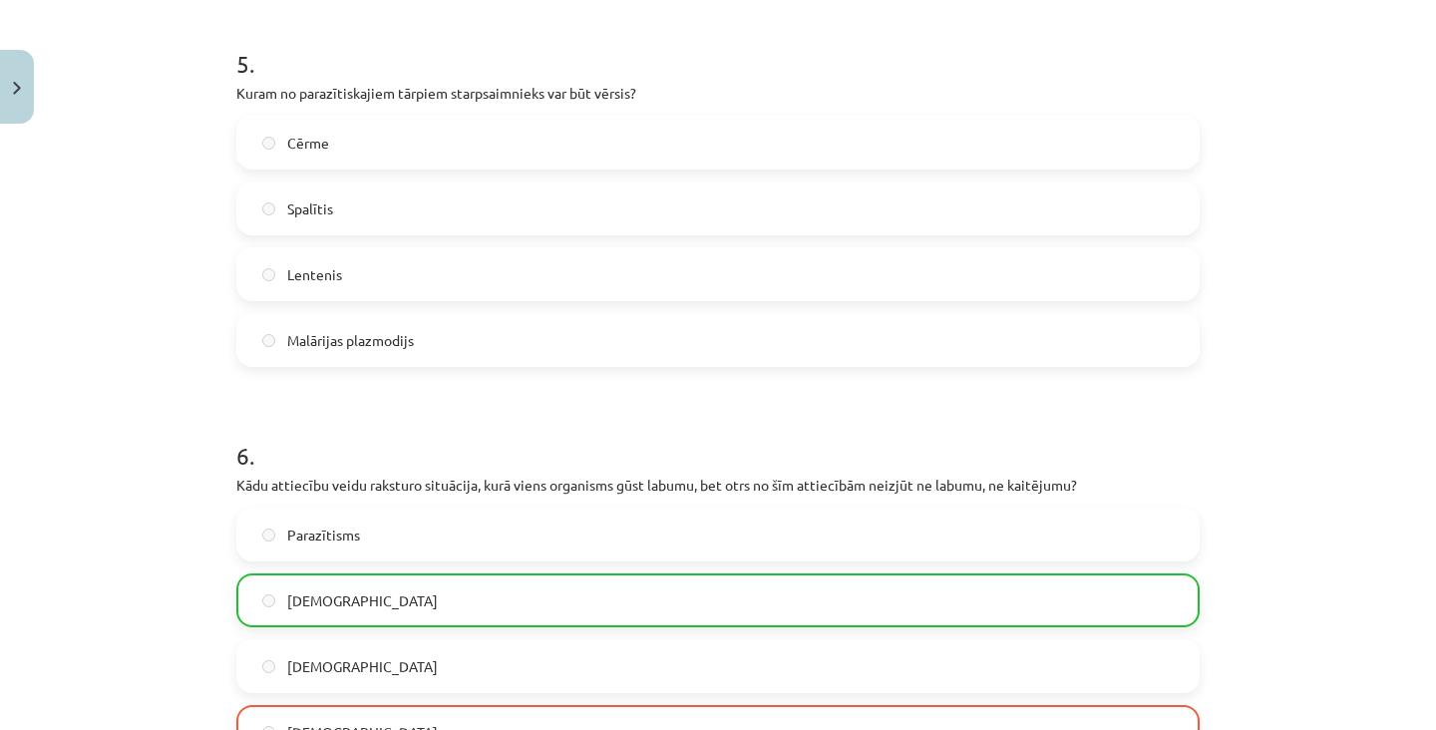
click at [355, 582] on label "[DEMOGRAPHIC_DATA]" at bounding box center [717, 600] width 959 height 50
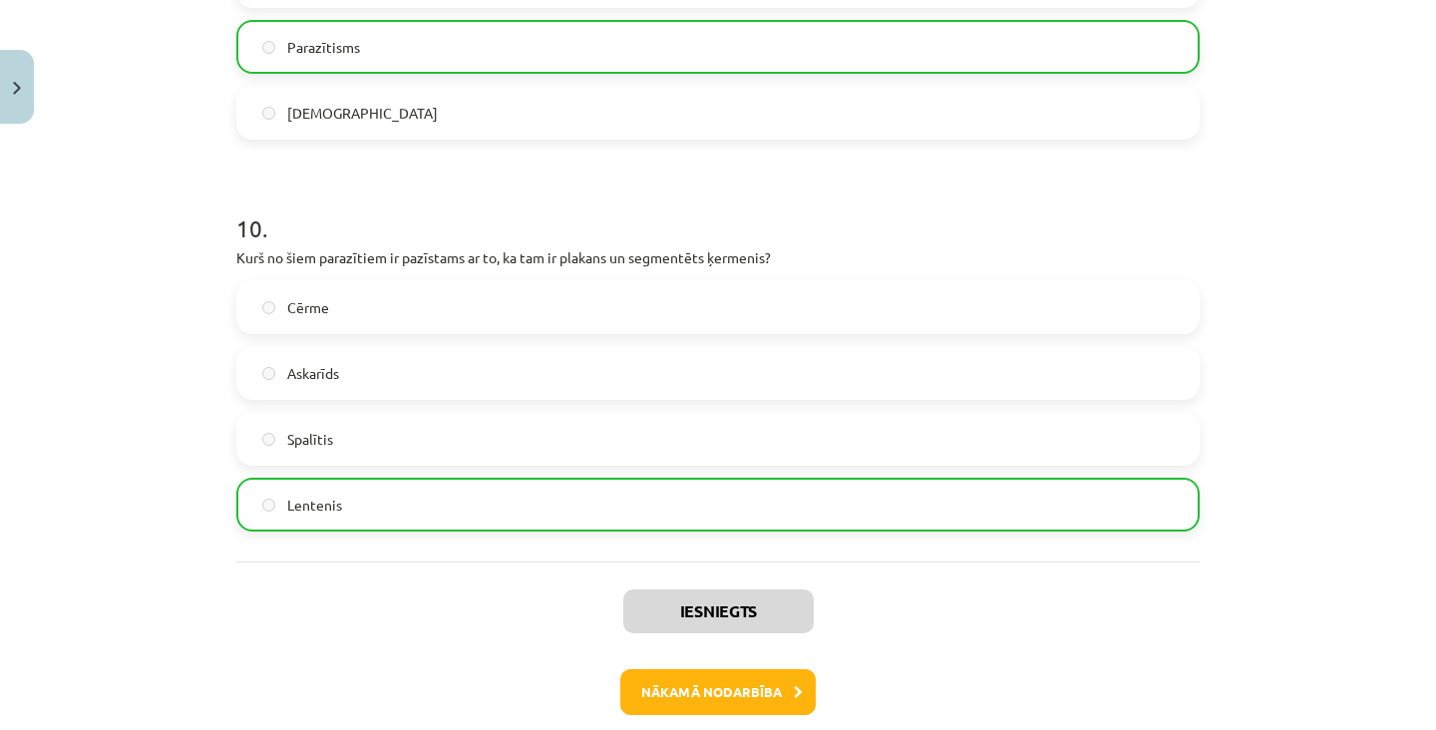
click at [779, 671] on button "Nākamā nodarbība" at bounding box center [717, 692] width 195 height 46
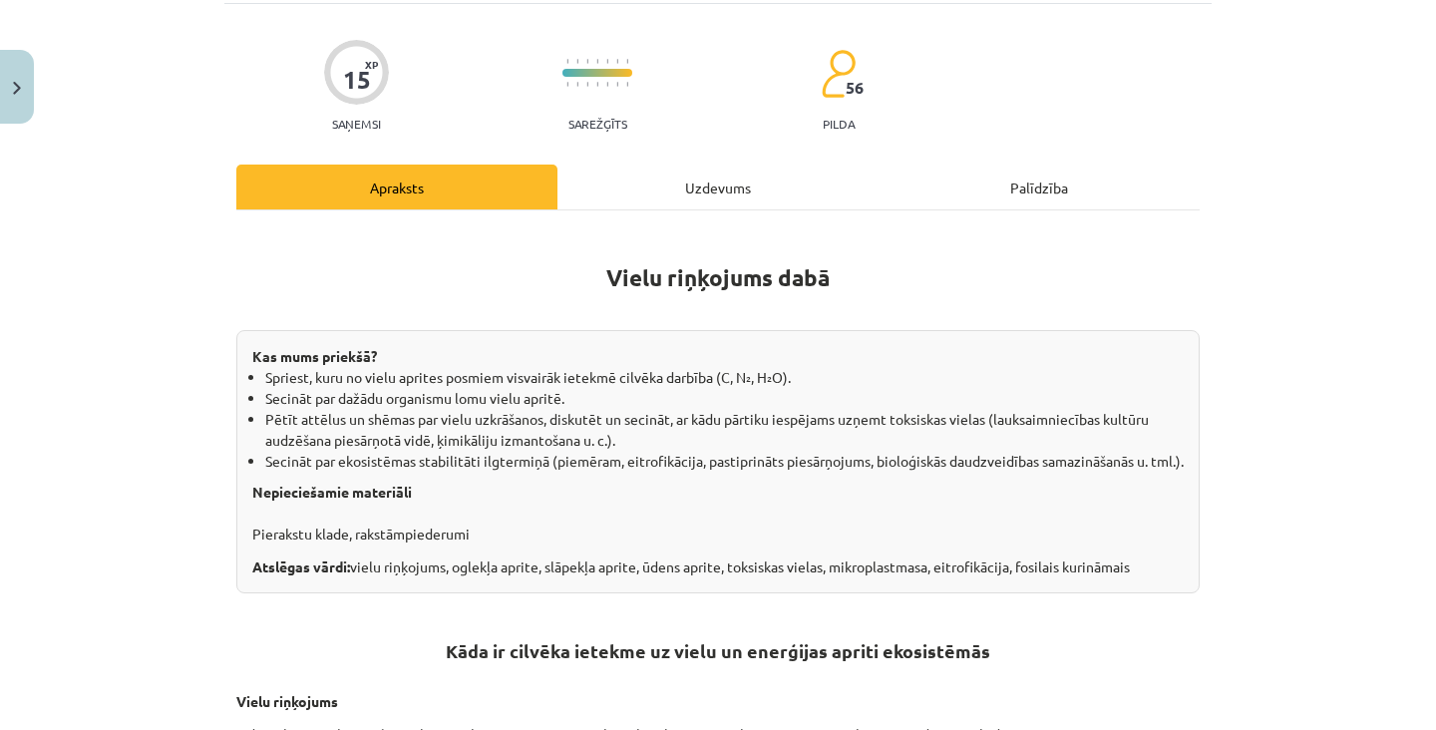
scroll to position [50, 0]
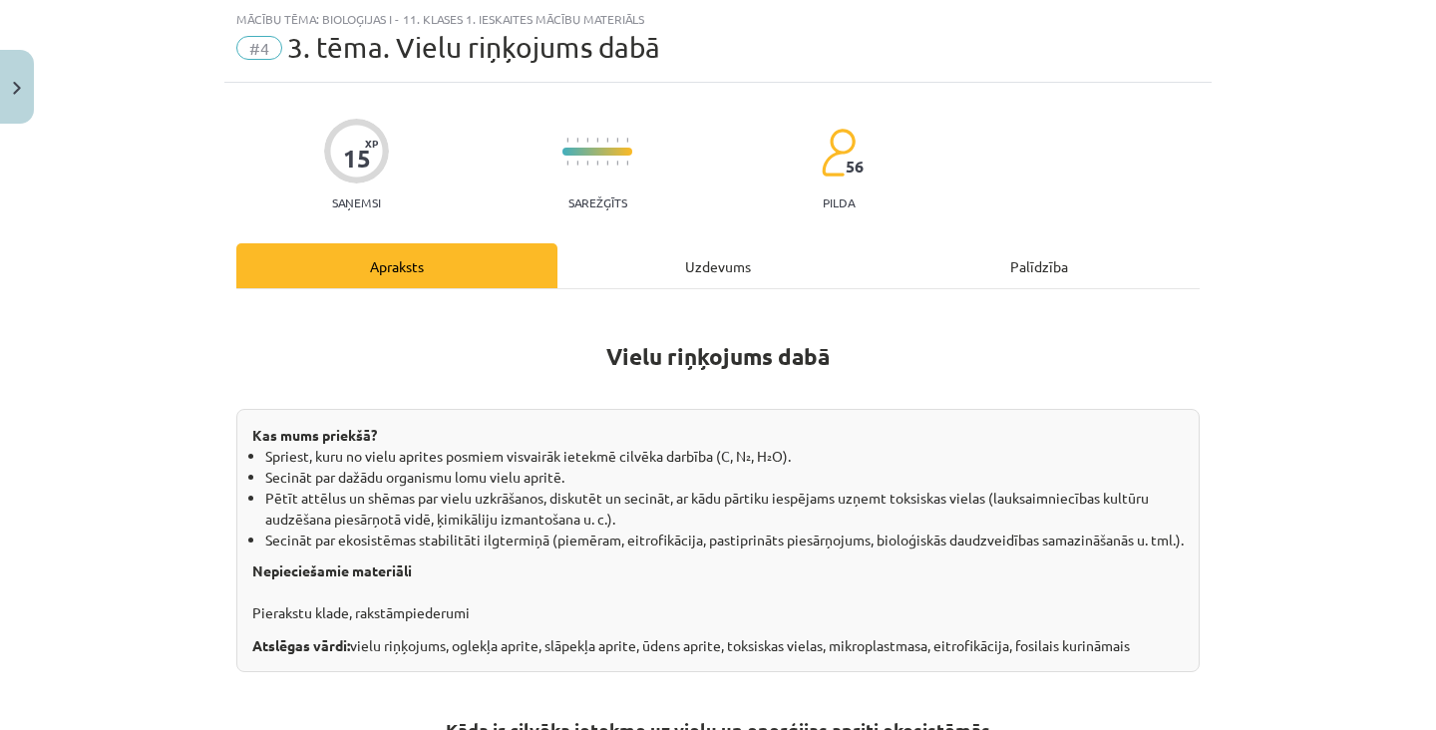
click at [748, 262] on div "Uzdevums" at bounding box center [717, 265] width 321 height 45
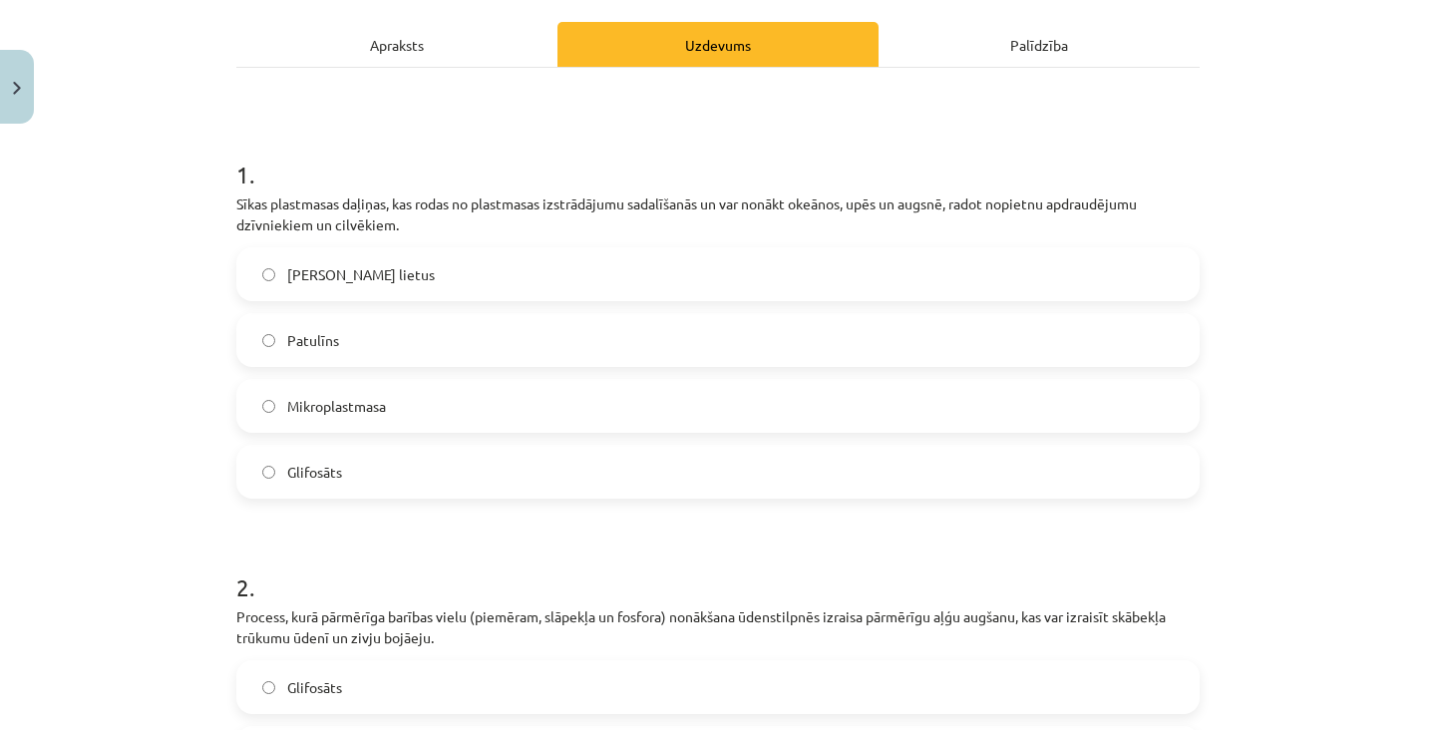
scroll to position [329, 0]
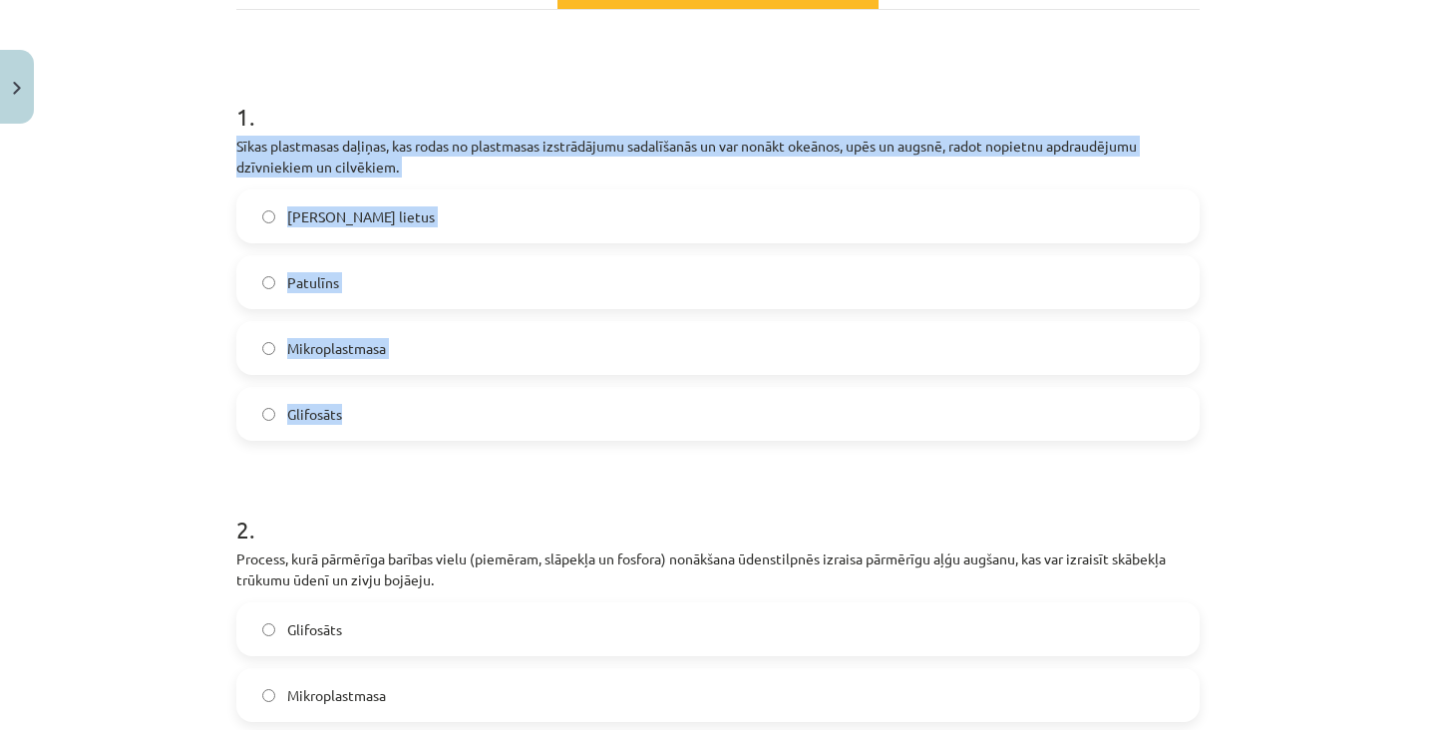
copy div "Sīkas plastmasas daļiņas, kas rodas no plastmasas izstrādājumu sadalīšanās un v…"
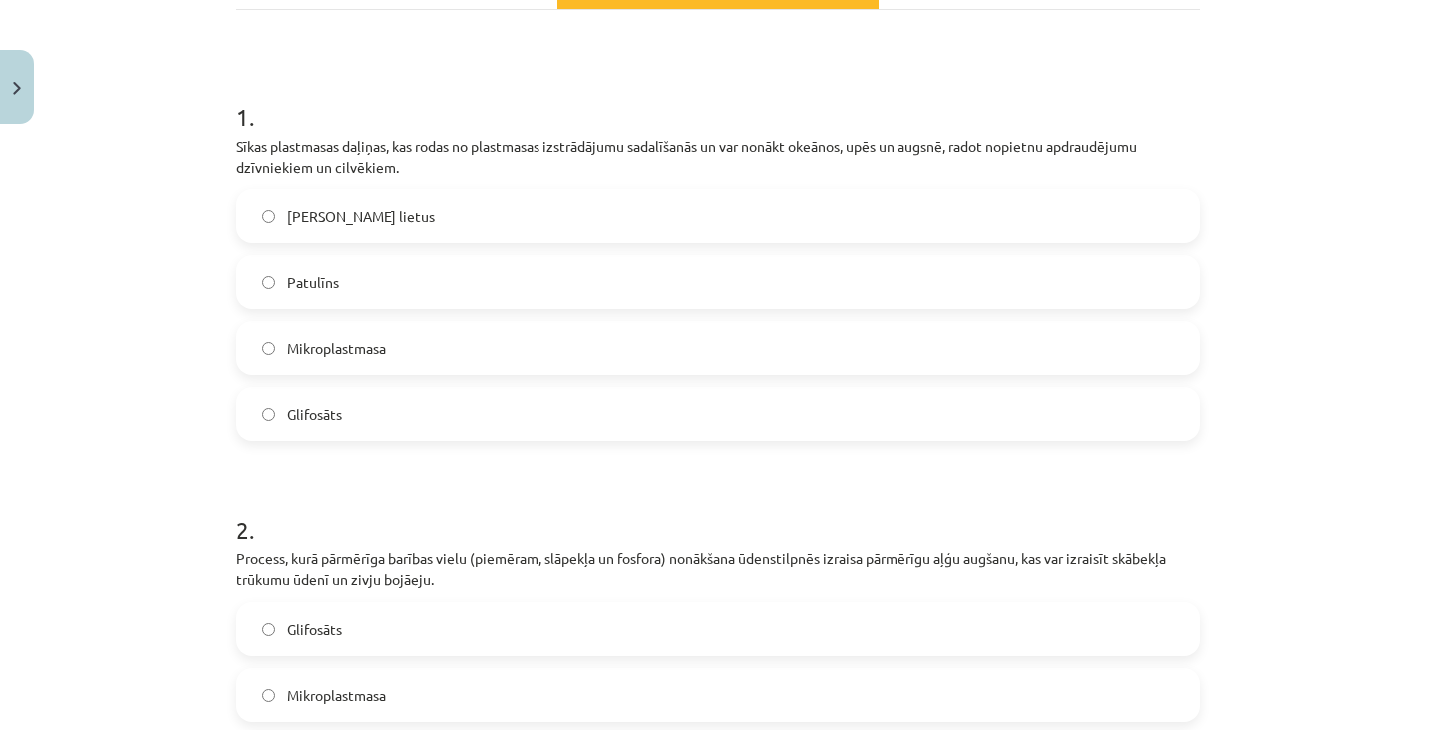
click at [559, 360] on label "Mikroplastmasa" at bounding box center [717, 348] width 959 height 50
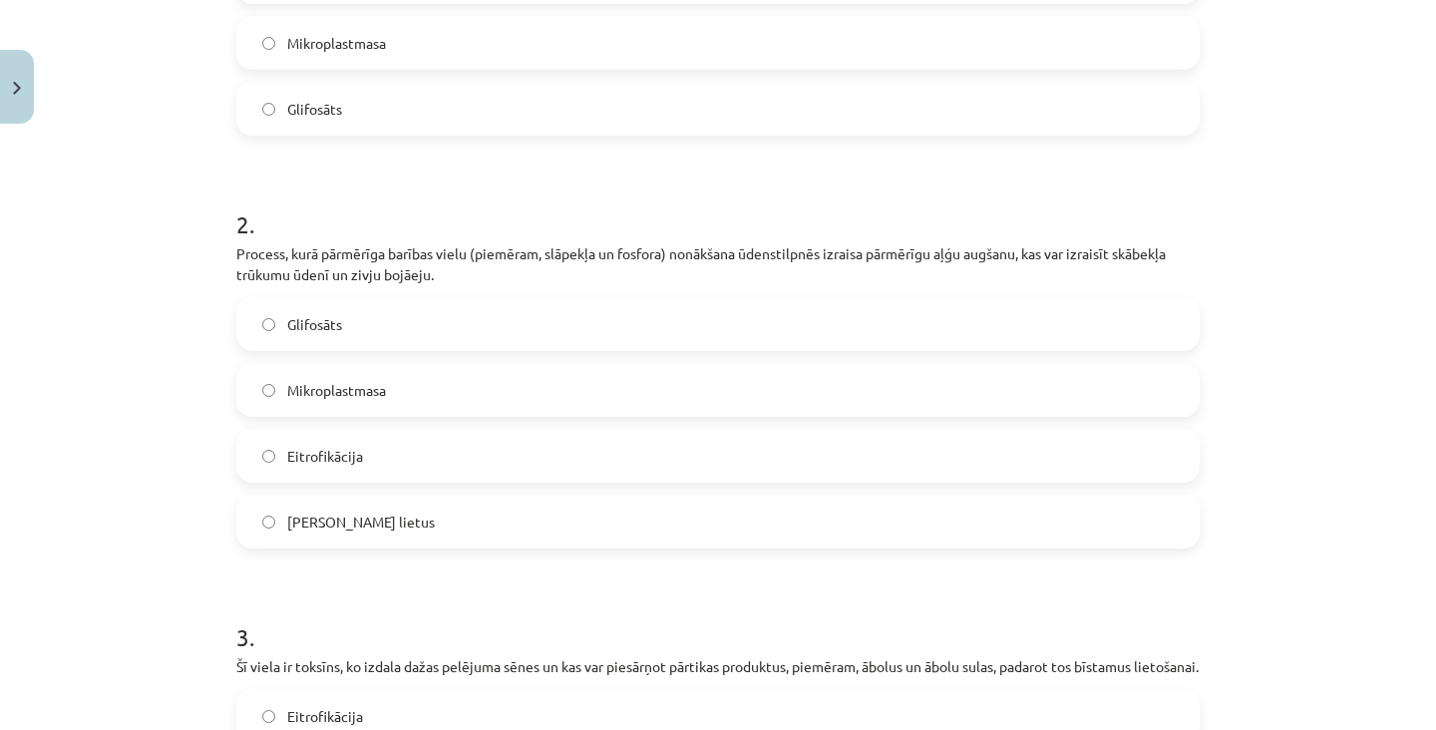
scroll to position [634, 0]
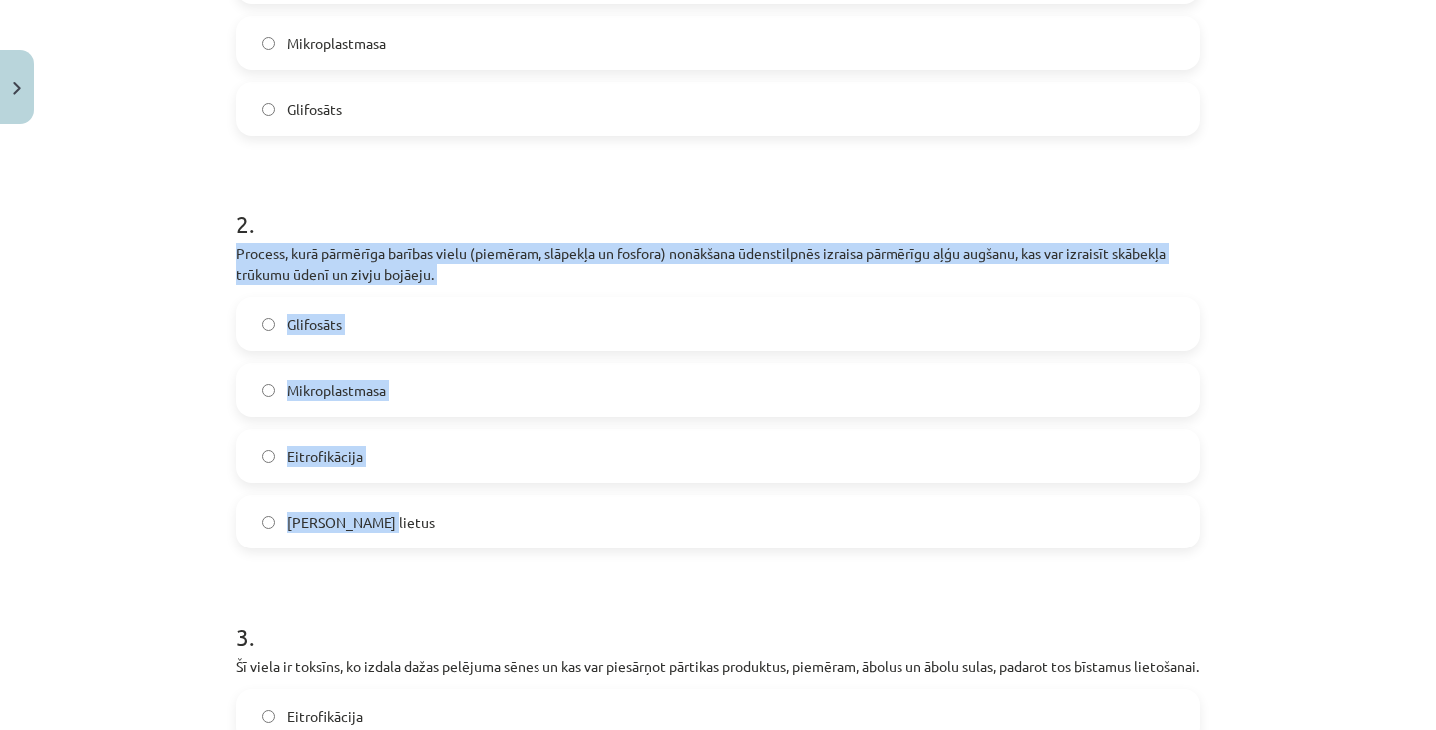
copy div "Process, kurā pārmērīga barības vielu (piemēram, slāpekļa un fosfora) nonākšana…"
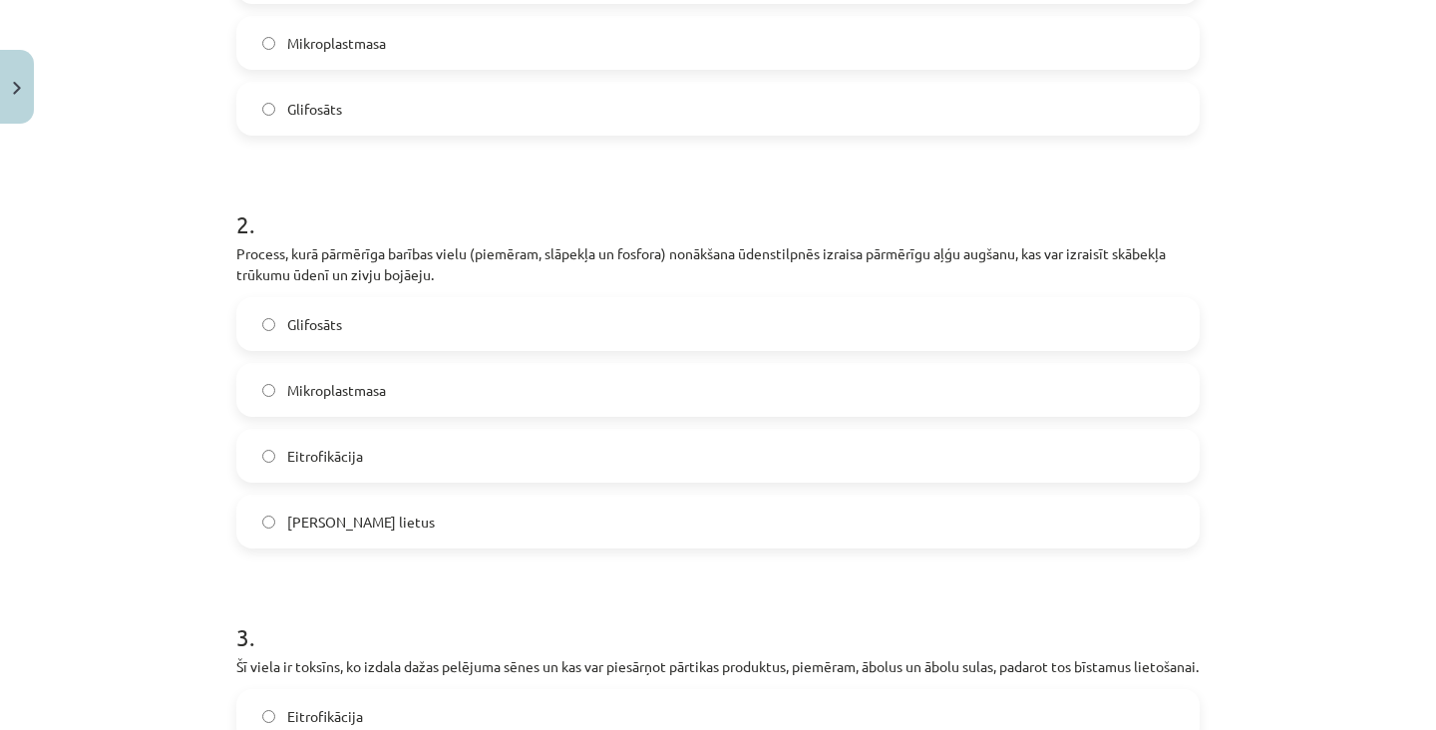
click at [382, 451] on label "Eitrofikācija" at bounding box center [717, 456] width 959 height 50
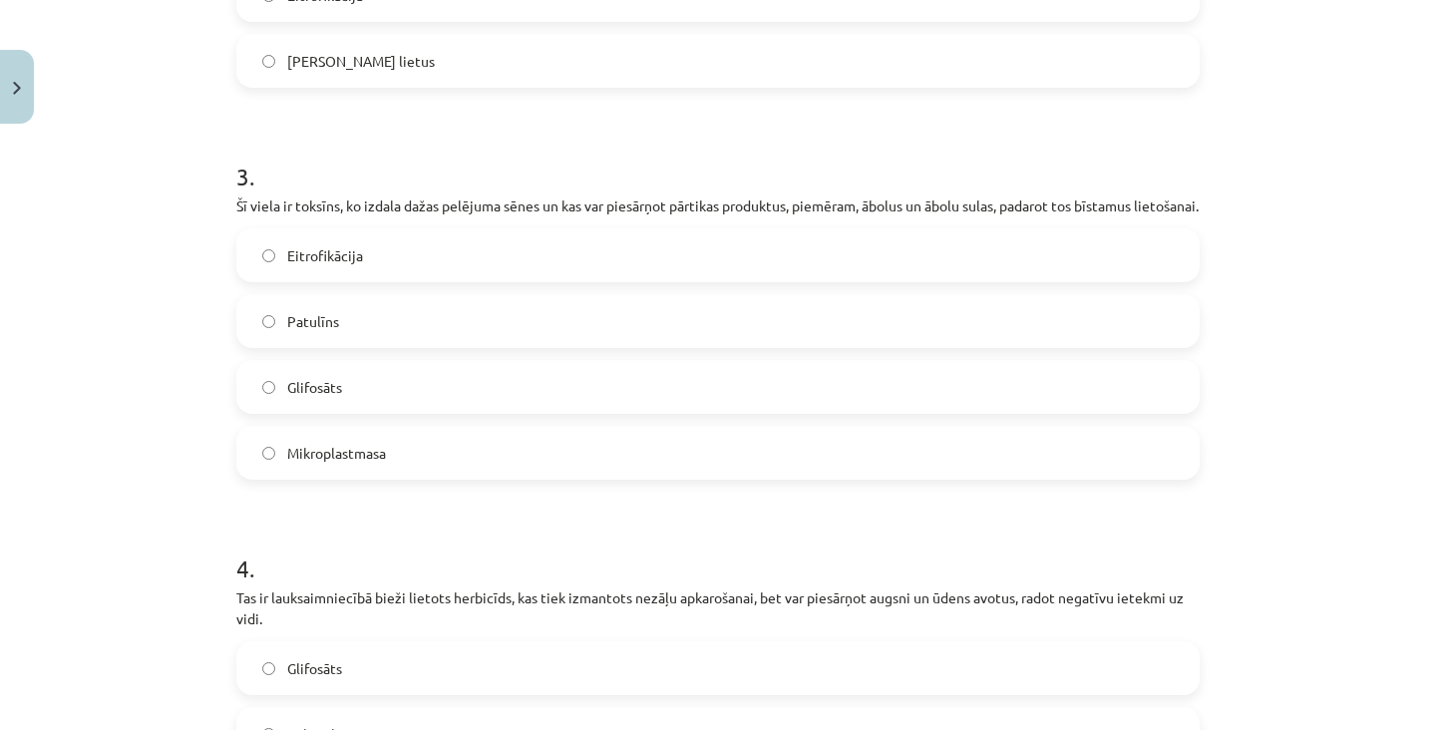
scroll to position [1094, 0]
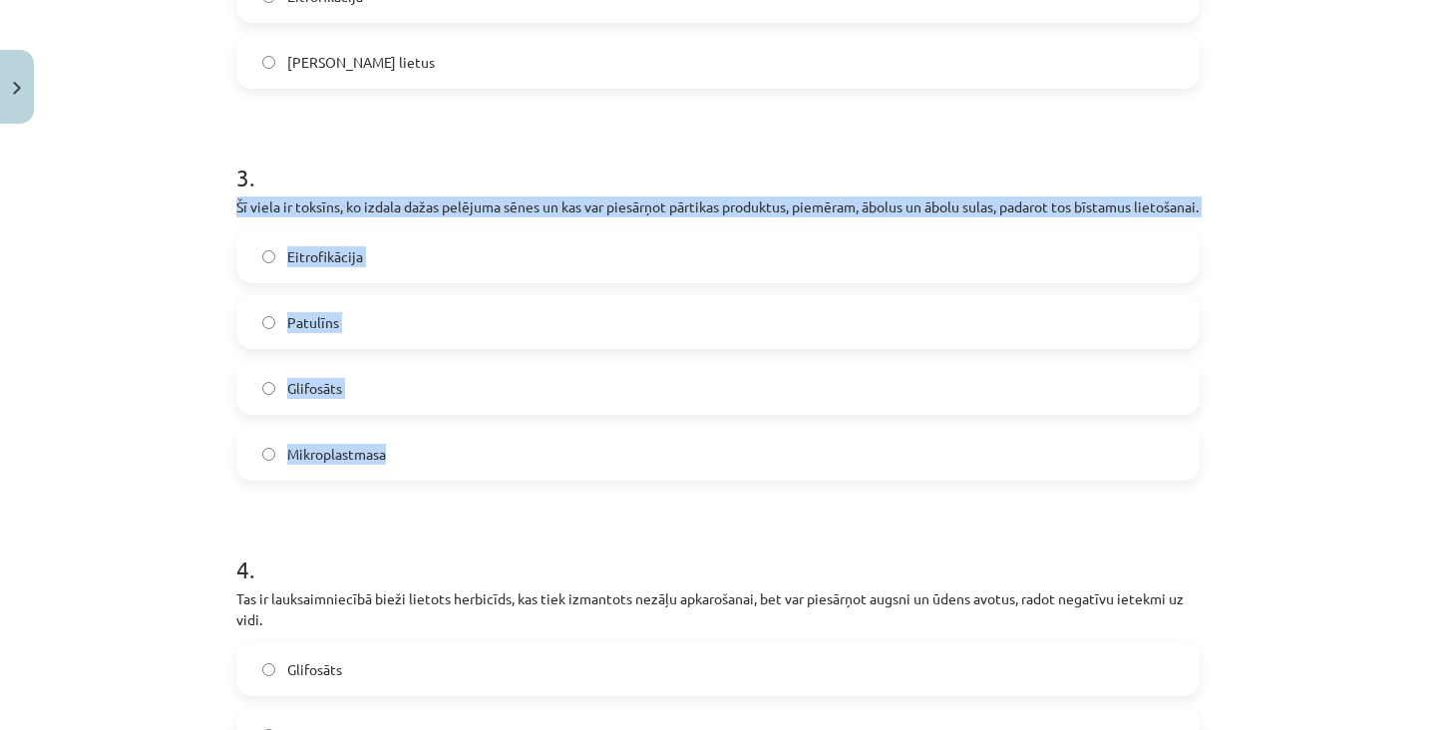
copy div "Šī viela ir toksīns, ko izdala dažas pelējuma sēnes un kas var piesārņot pārtik…"
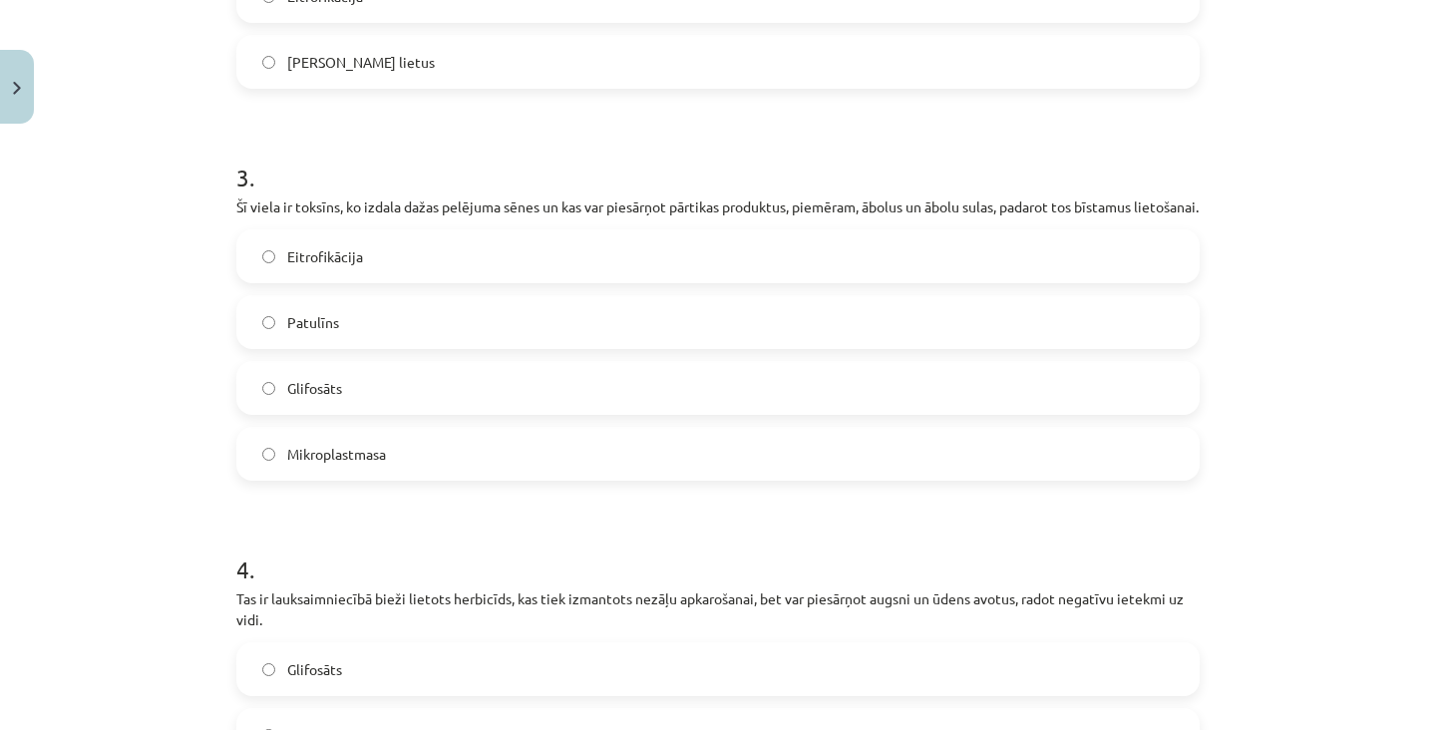
click at [423, 337] on label "Patulīns" at bounding box center [717, 322] width 959 height 50
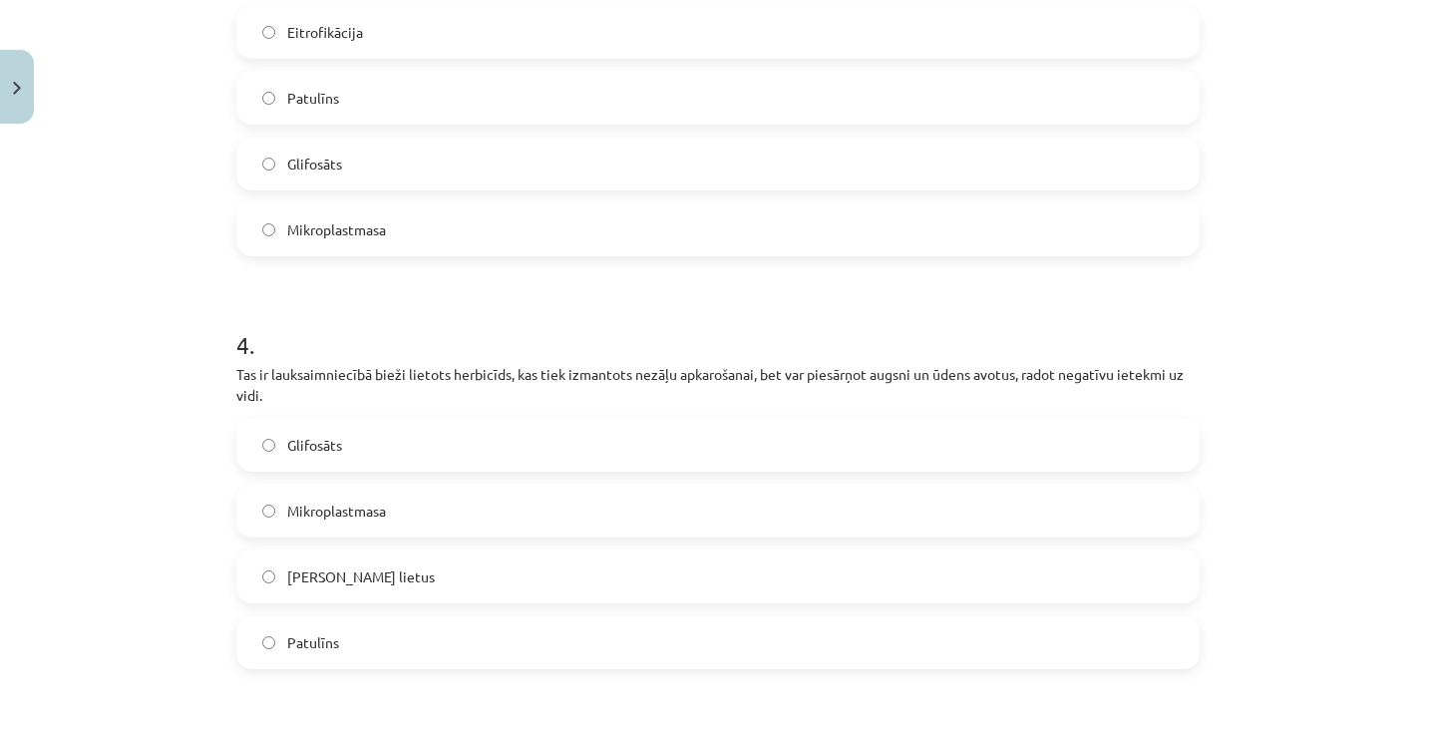
scroll to position [1426, 0]
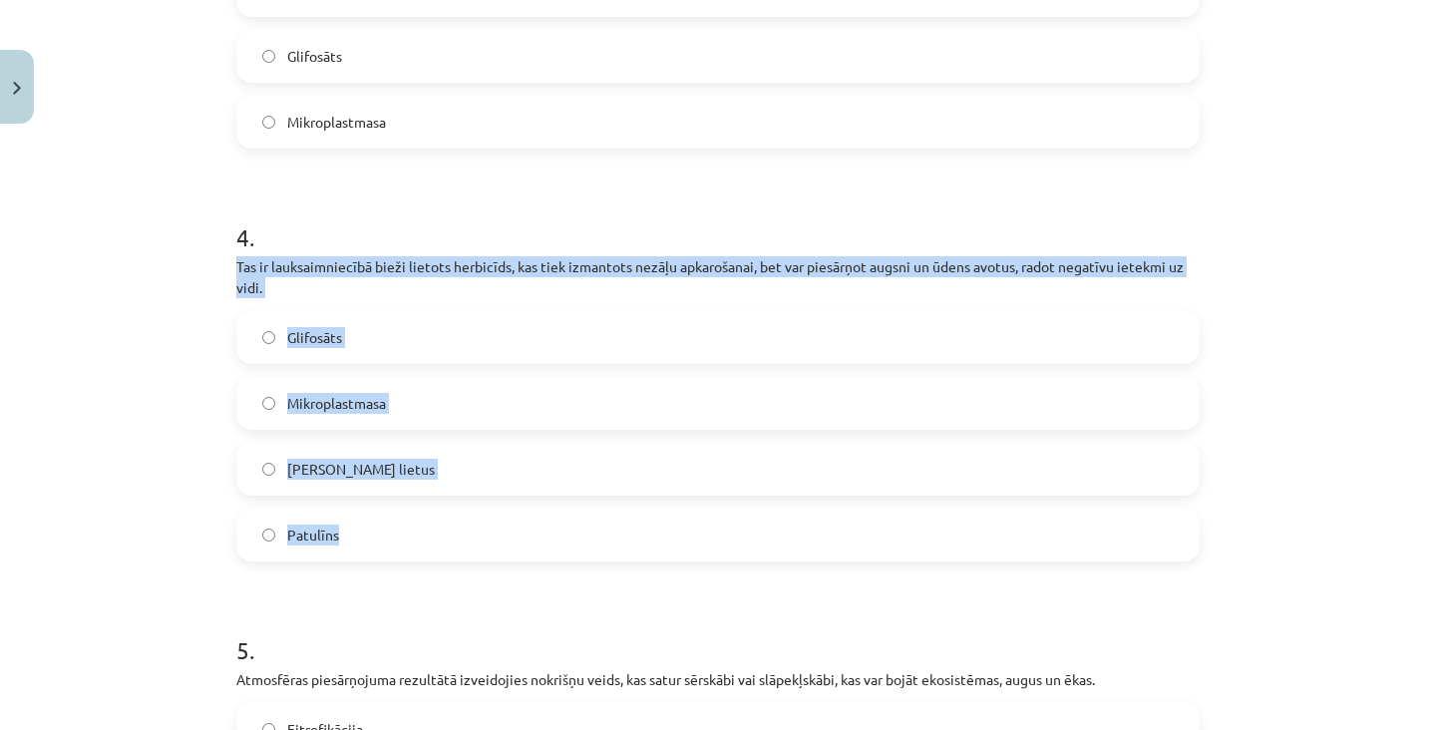
copy div "Tas ir lauksaimniecībā bieži lietots herbicīds, kas tiek izmantots nezāļu apkar…"
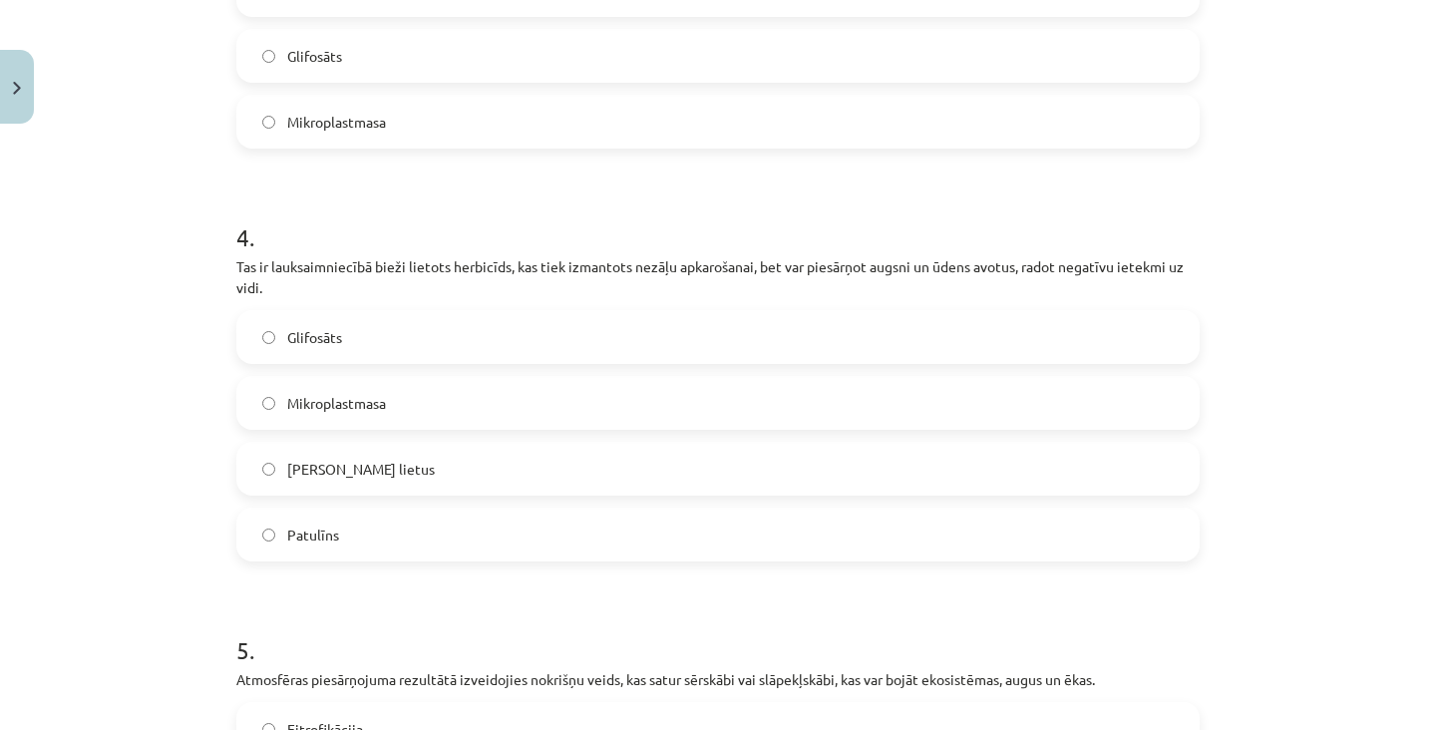
click at [416, 362] on label "Glifosāts" at bounding box center [717, 337] width 959 height 50
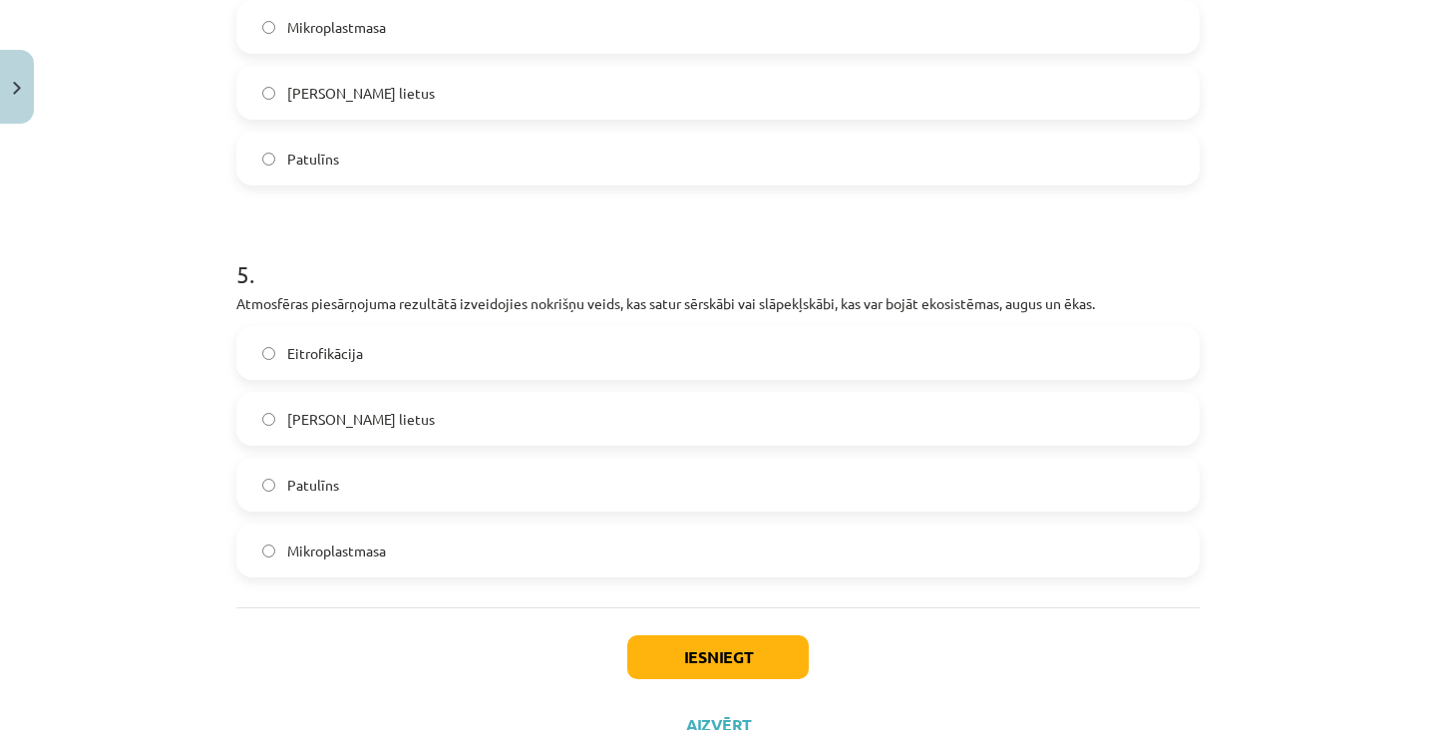
scroll to position [1801, 0]
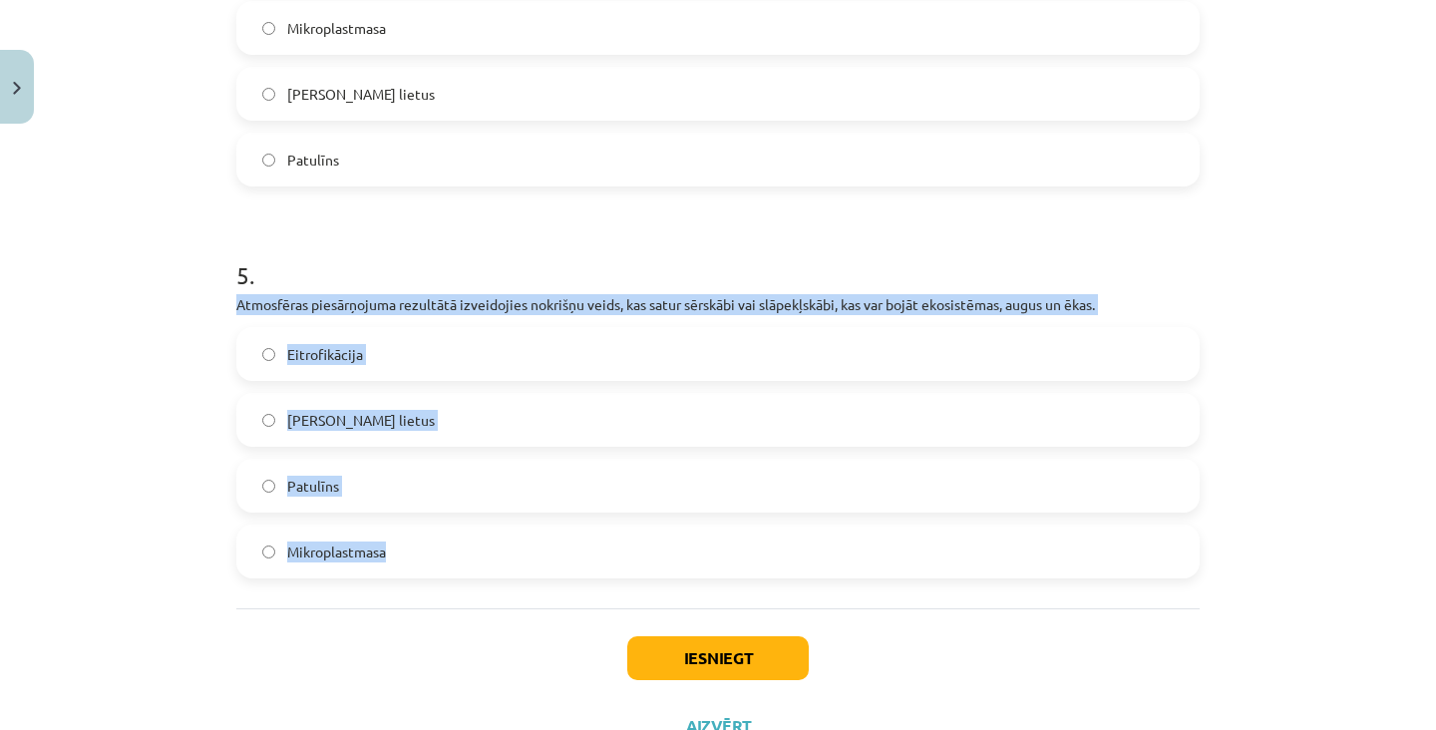
copy div "Atmosfēras piesārņojuma rezultātā izveidojies nokrišņu veids, kas satur sērskāb…"
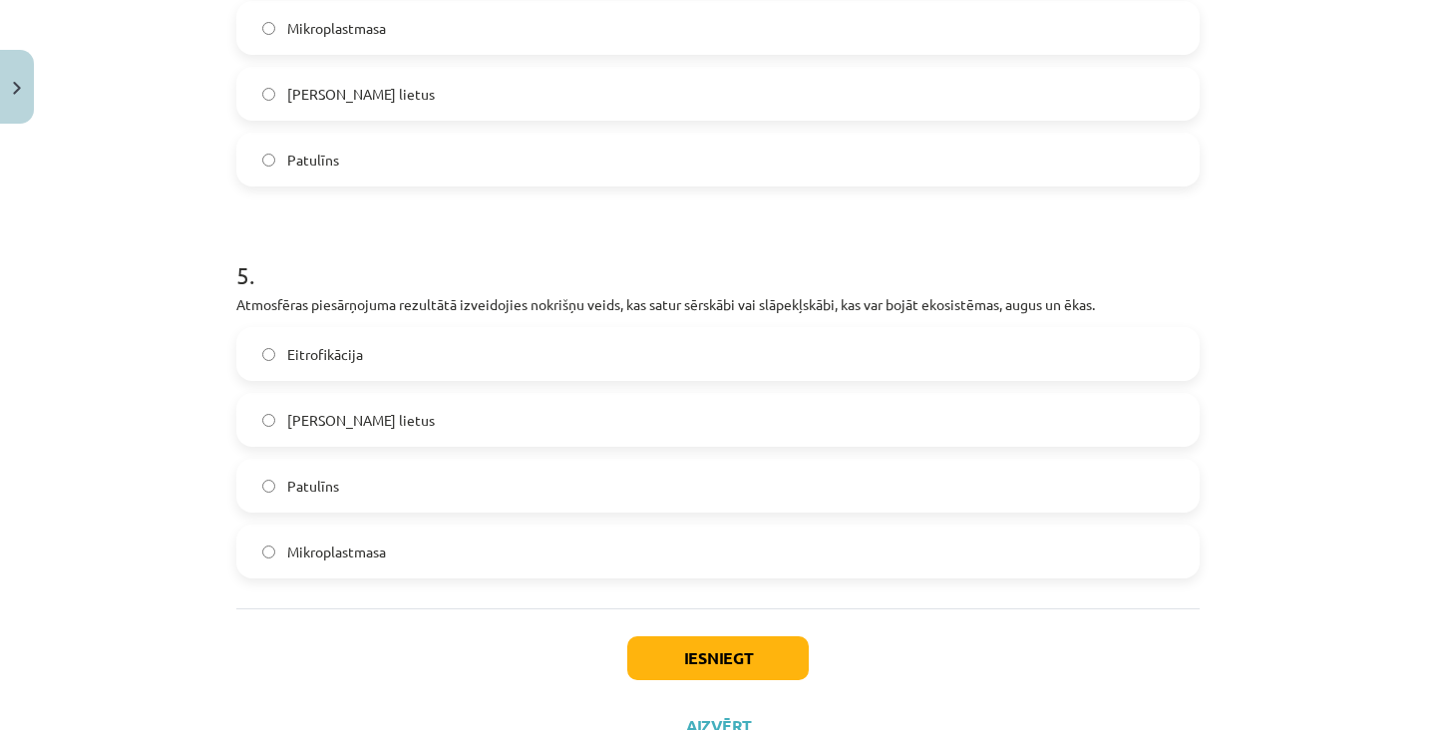
click at [502, 443] on label "[PERSON_NAME] lietus" at bounding box center [717, 420] width 959 height 50
click at [710, 680] on button "Iesniegt" at bounding box center [717, 658] width 181 height 44
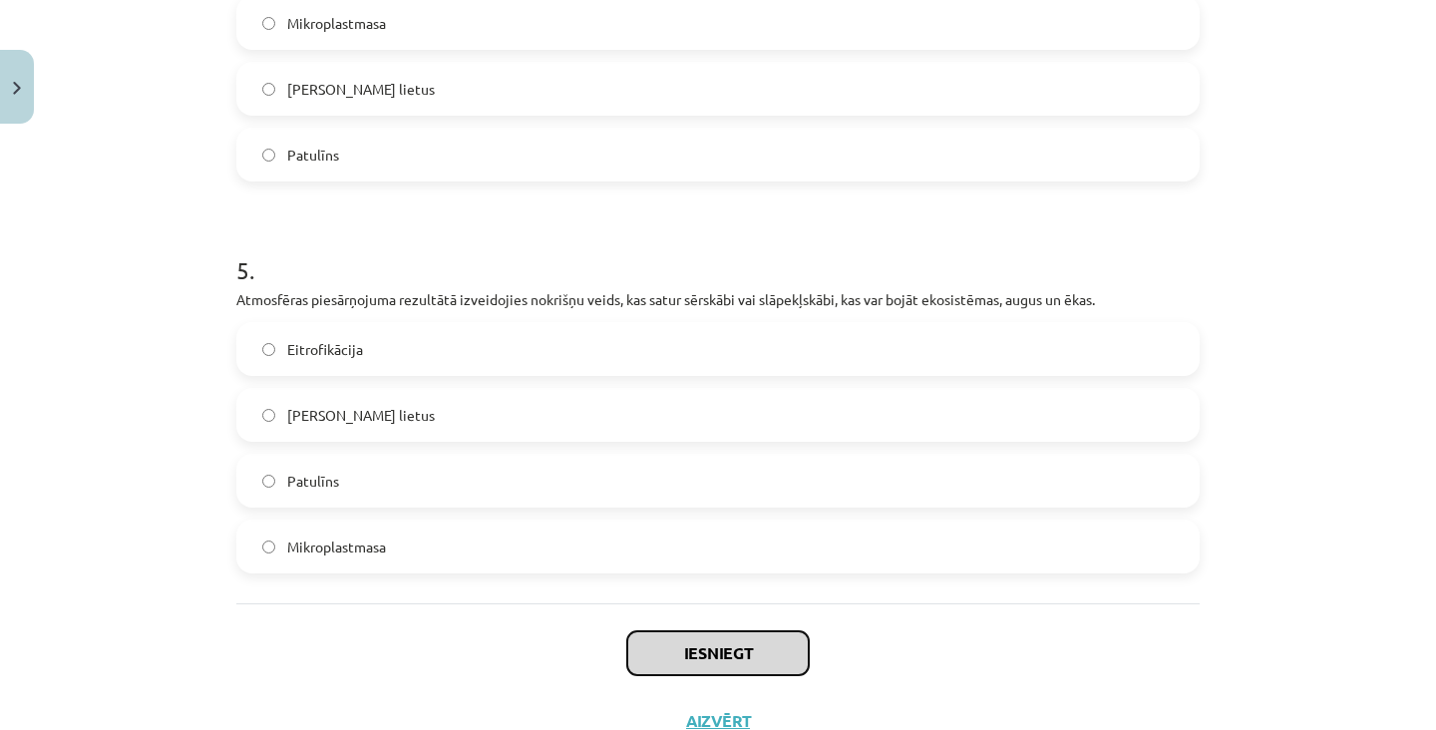
scroll to position [1803, 0]
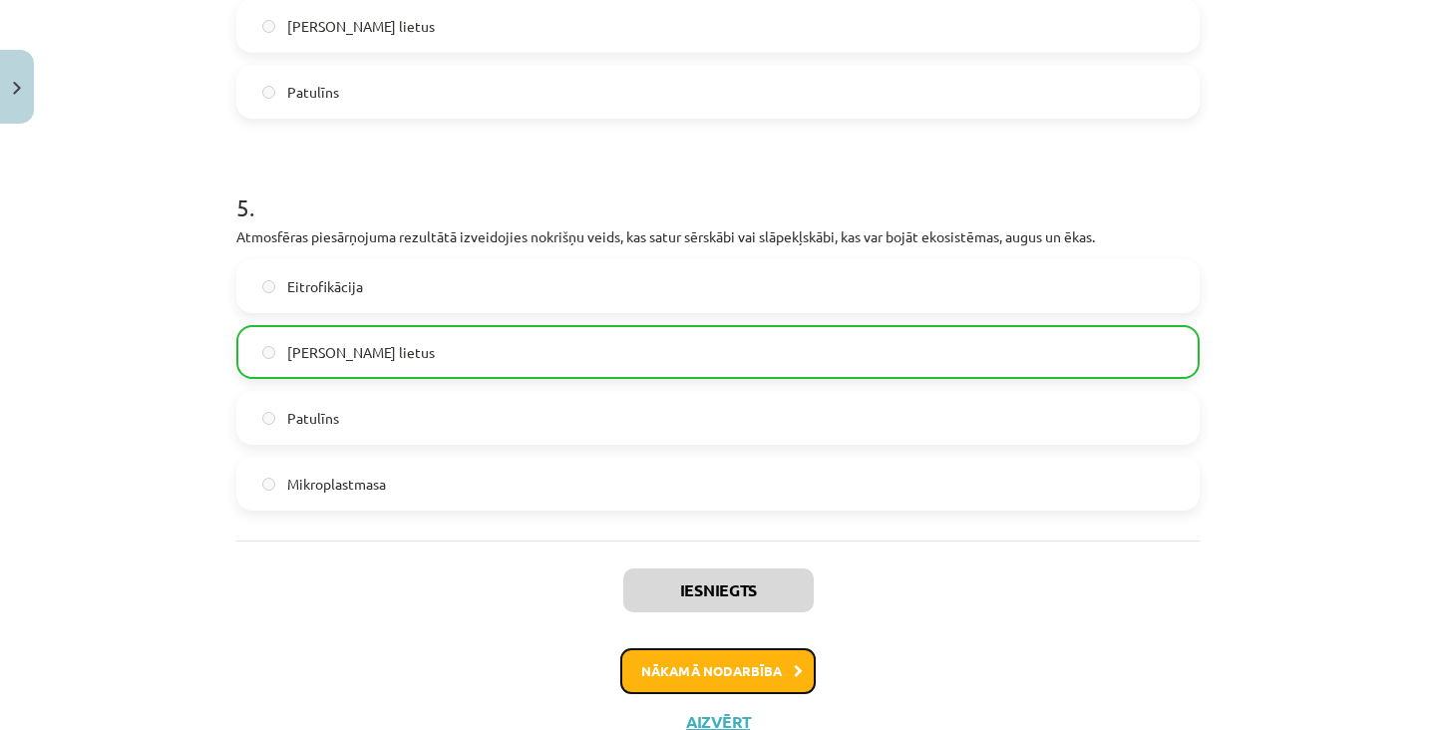
click at [691, 690] on button "Nākamā nodarbība" at bounding box center [717, 671] width 195 height 46
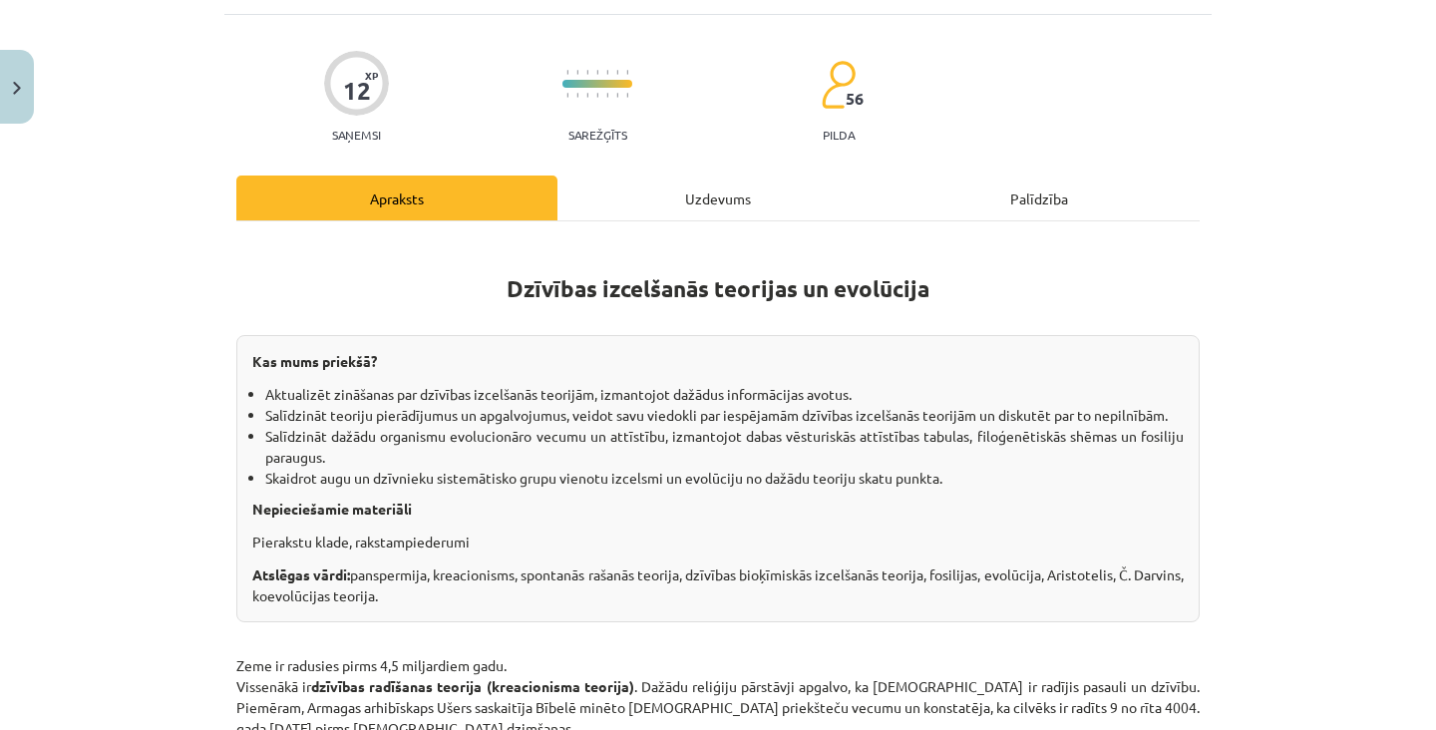
scroll to position [50, 0]
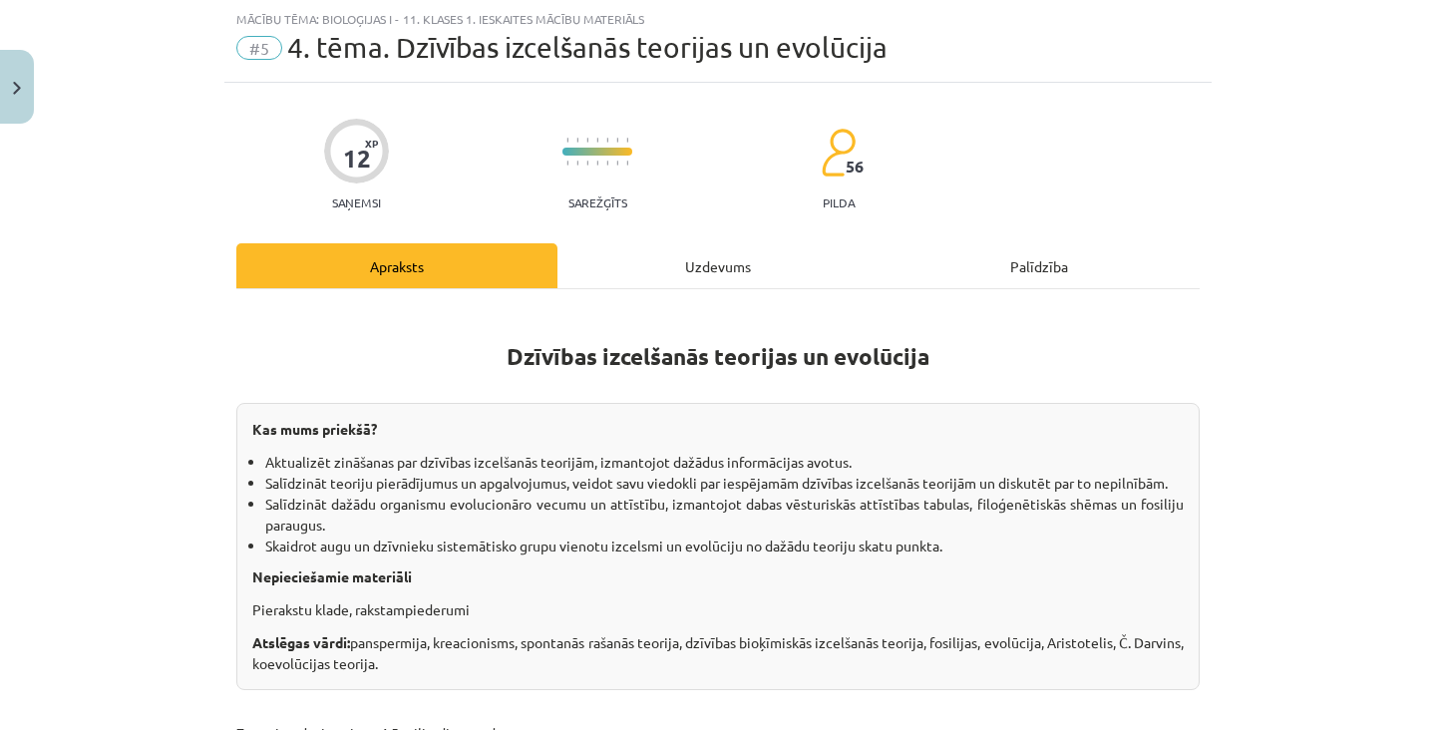
click at [775, 265] on div "Uzdevums" at bounding box center [717, 265] width 321 height 45
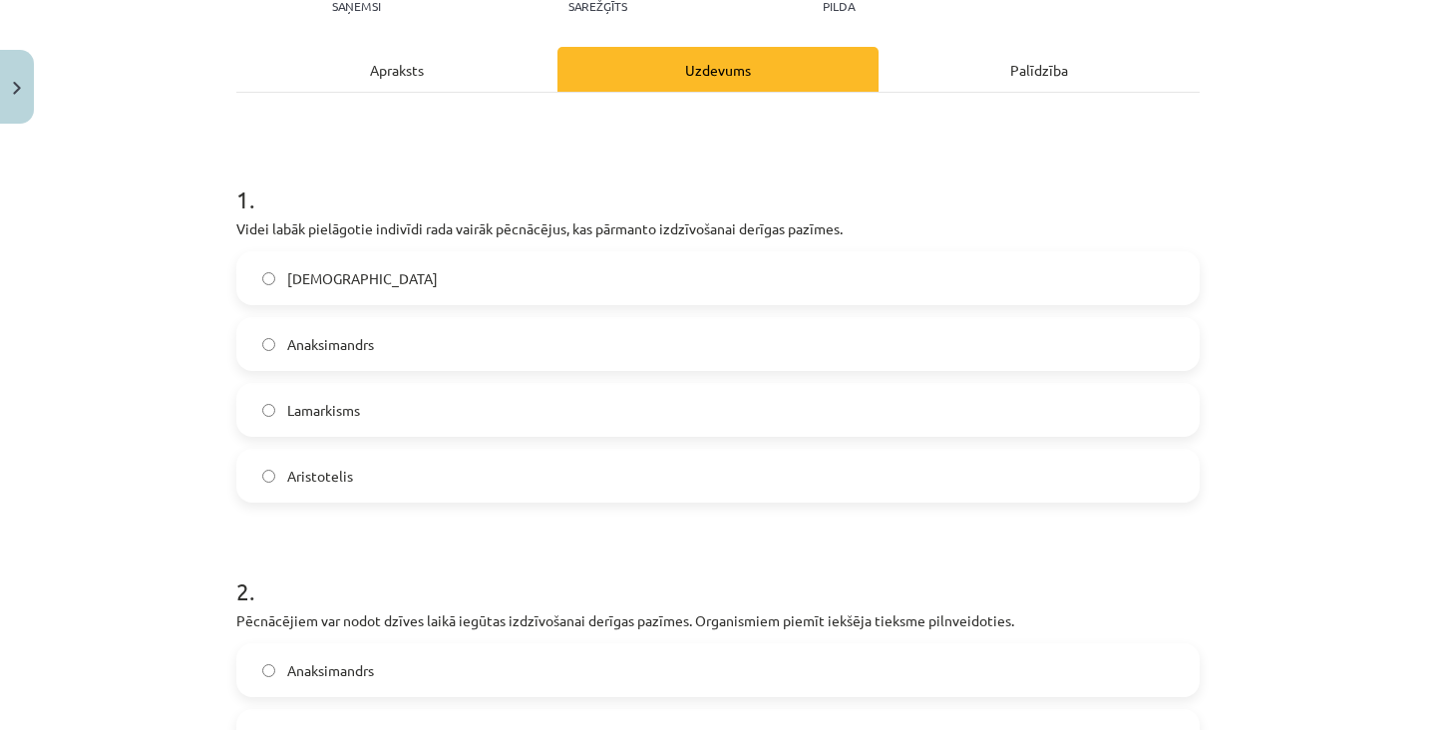
scroll to position [256, 0]
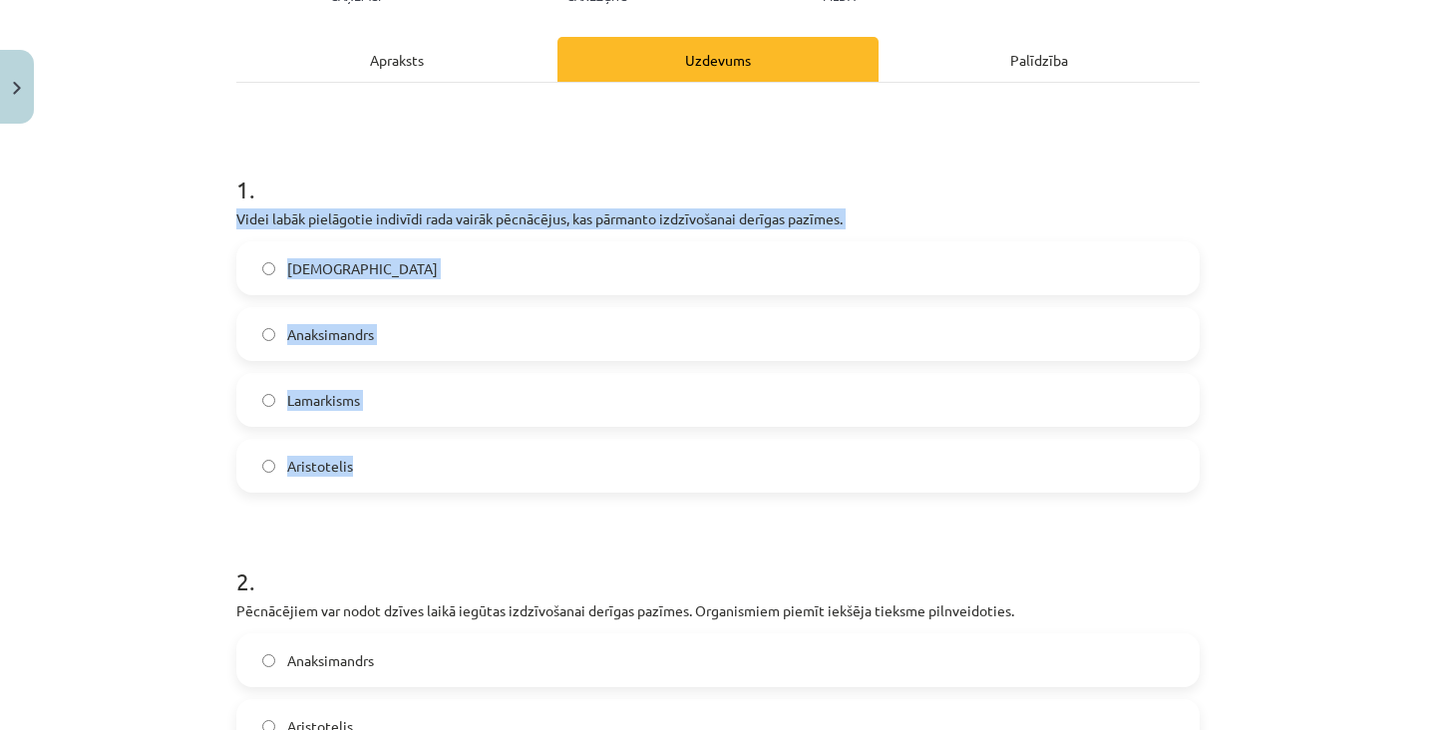
copy div "Videi labāk pielāgotie indivīdi rada vairāk pēcnācējus, kas pārmanto izdzīvošan…"
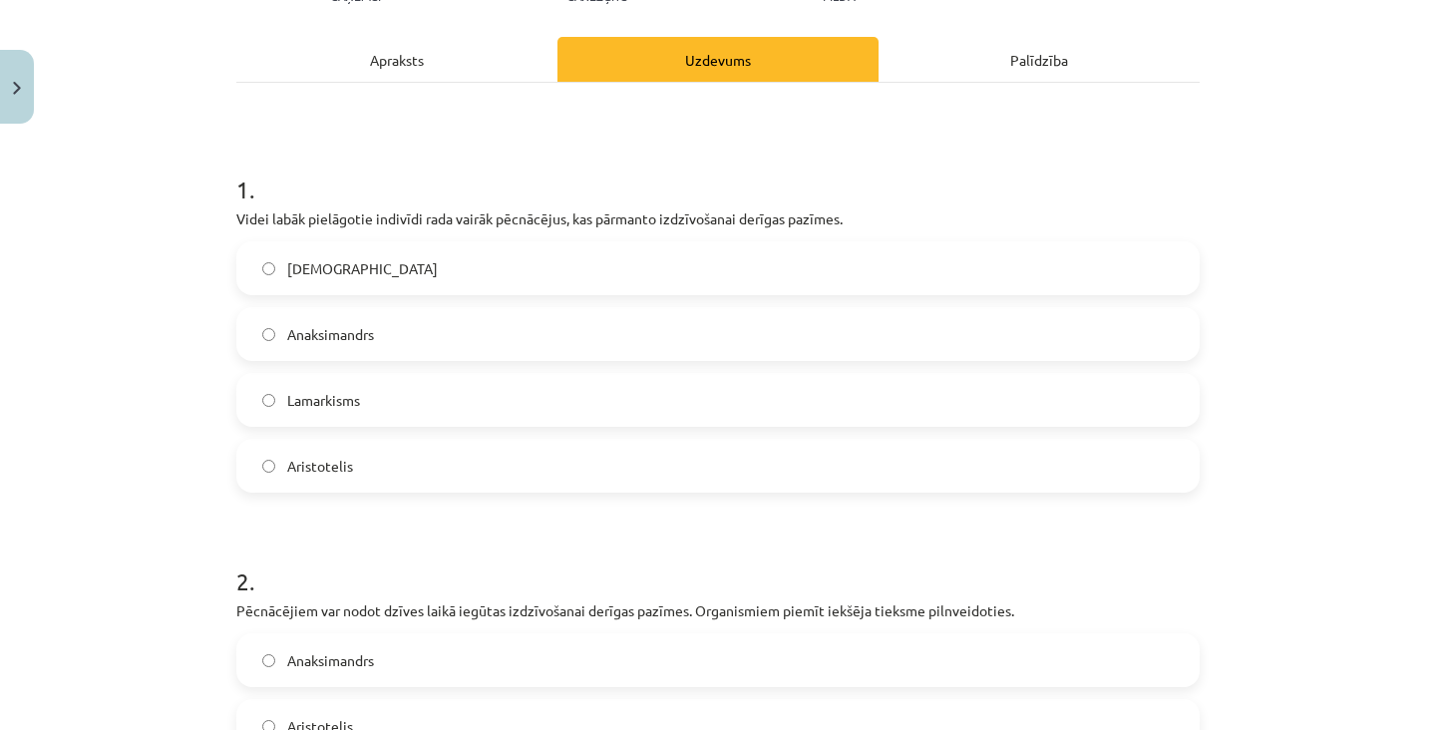
click at [605, 270] on label "[DEMOGRAPHIC_DATA]" at bounding box center [717, 268] width 959 height 50
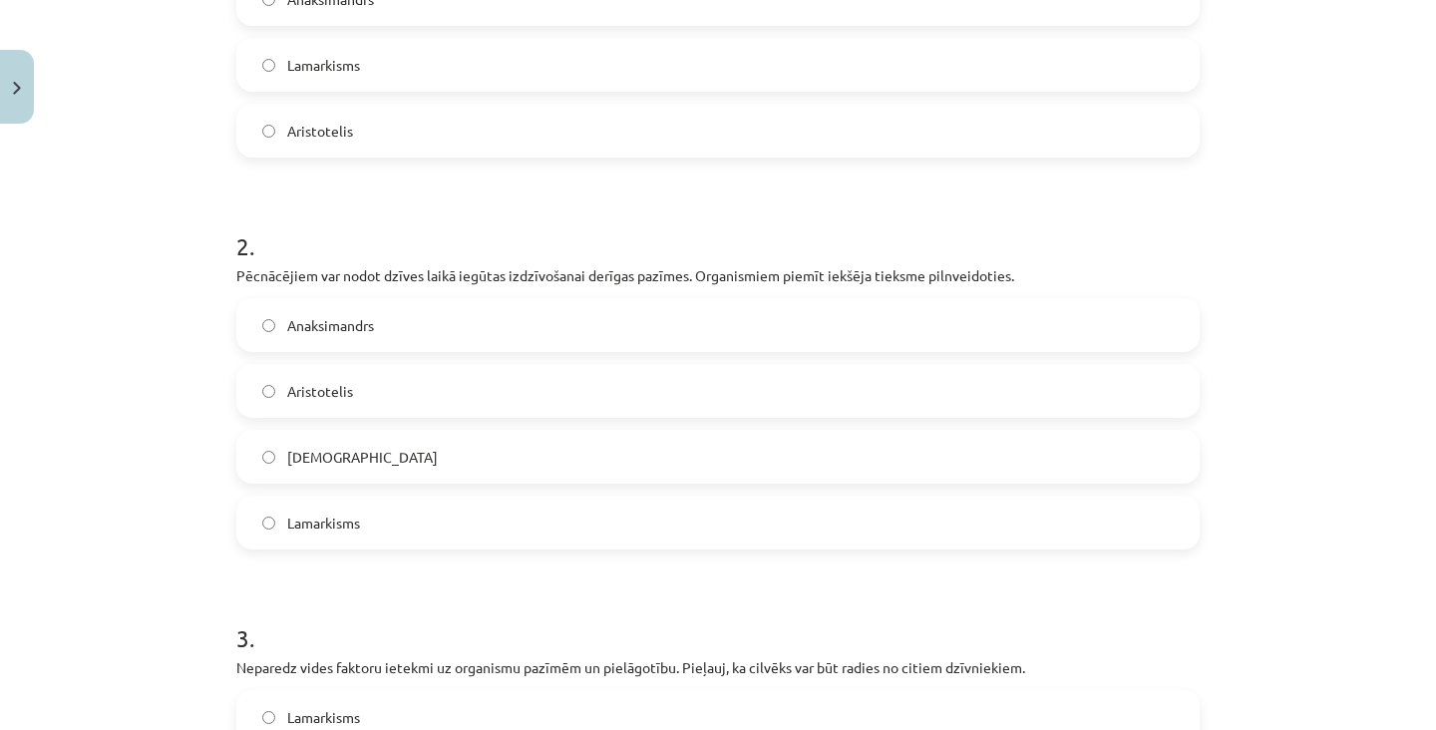
scroll to position [594, 0]
click at [394, 510] on label "Lamarkisms" at bounding box center [717, 520] width 959 height 50
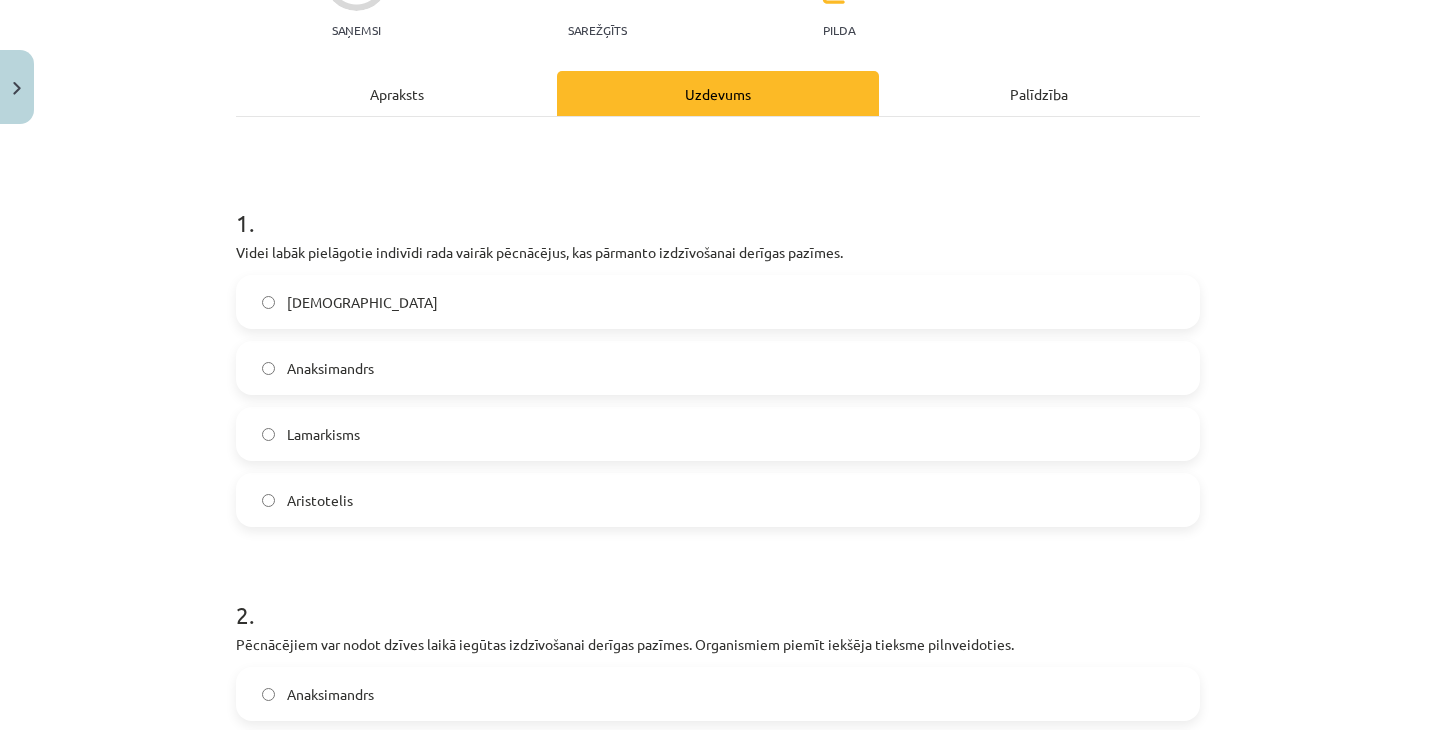
scroll to position [0, 0]
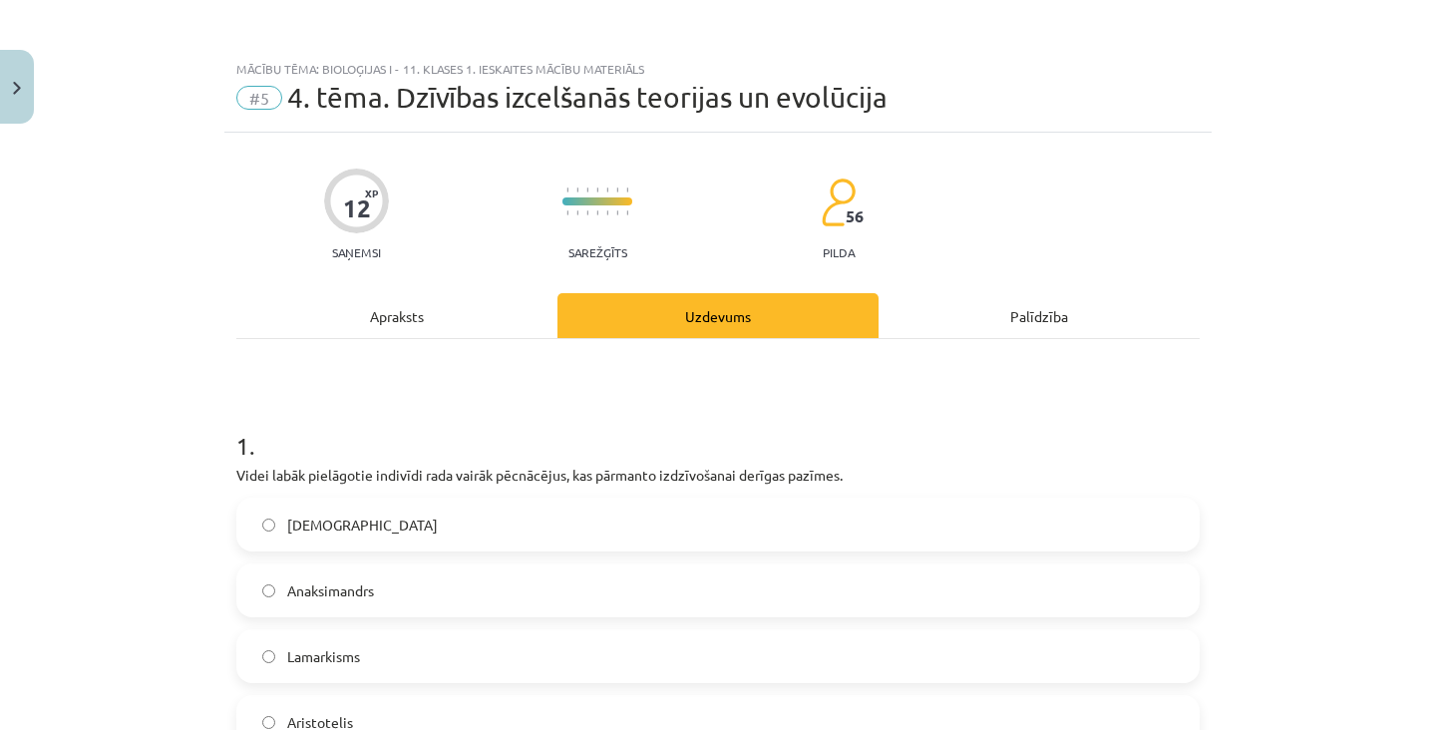
click at [415, 319] on div "Apraksts" at bounding box center [396, 315] width 321 height 45
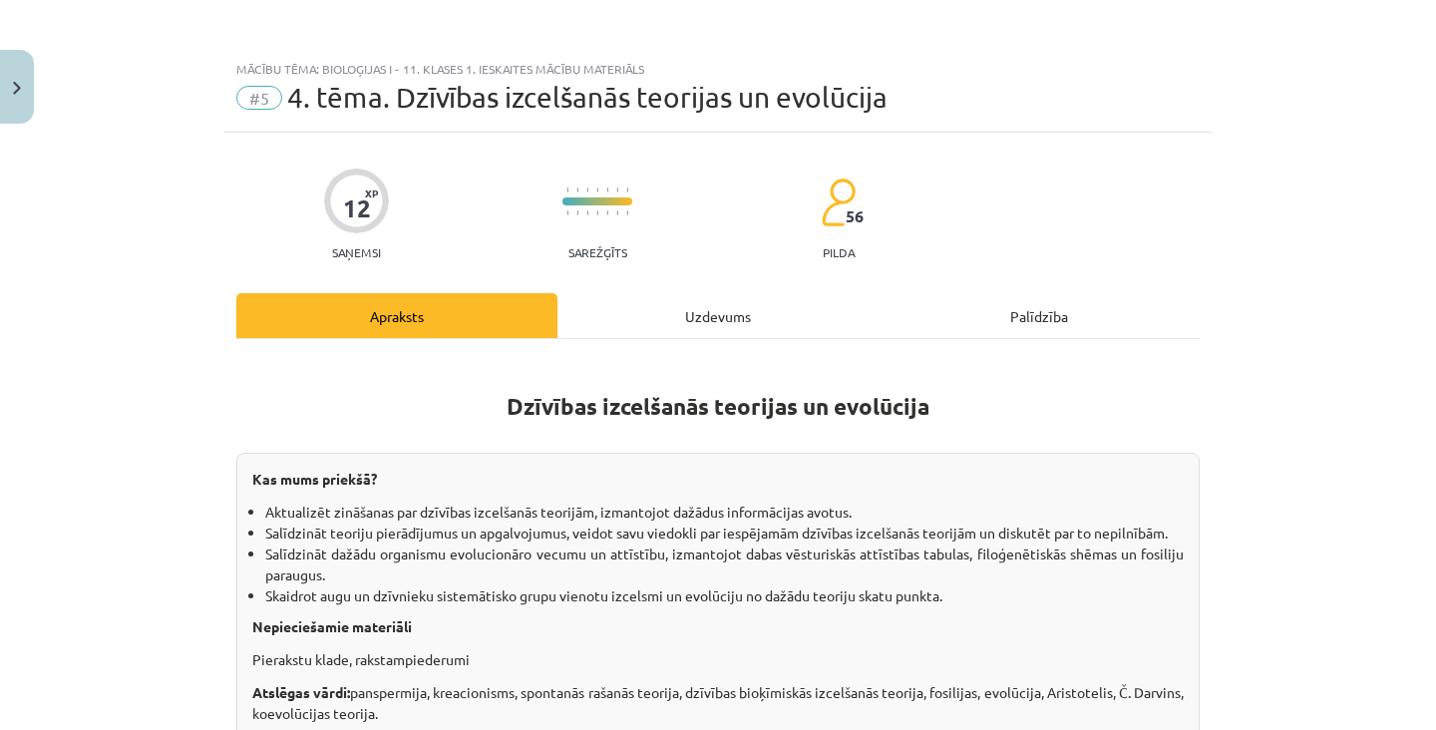
click at [762, 317] on div "Uzdevums" at bounding box center [717, 315] width 321 height 45
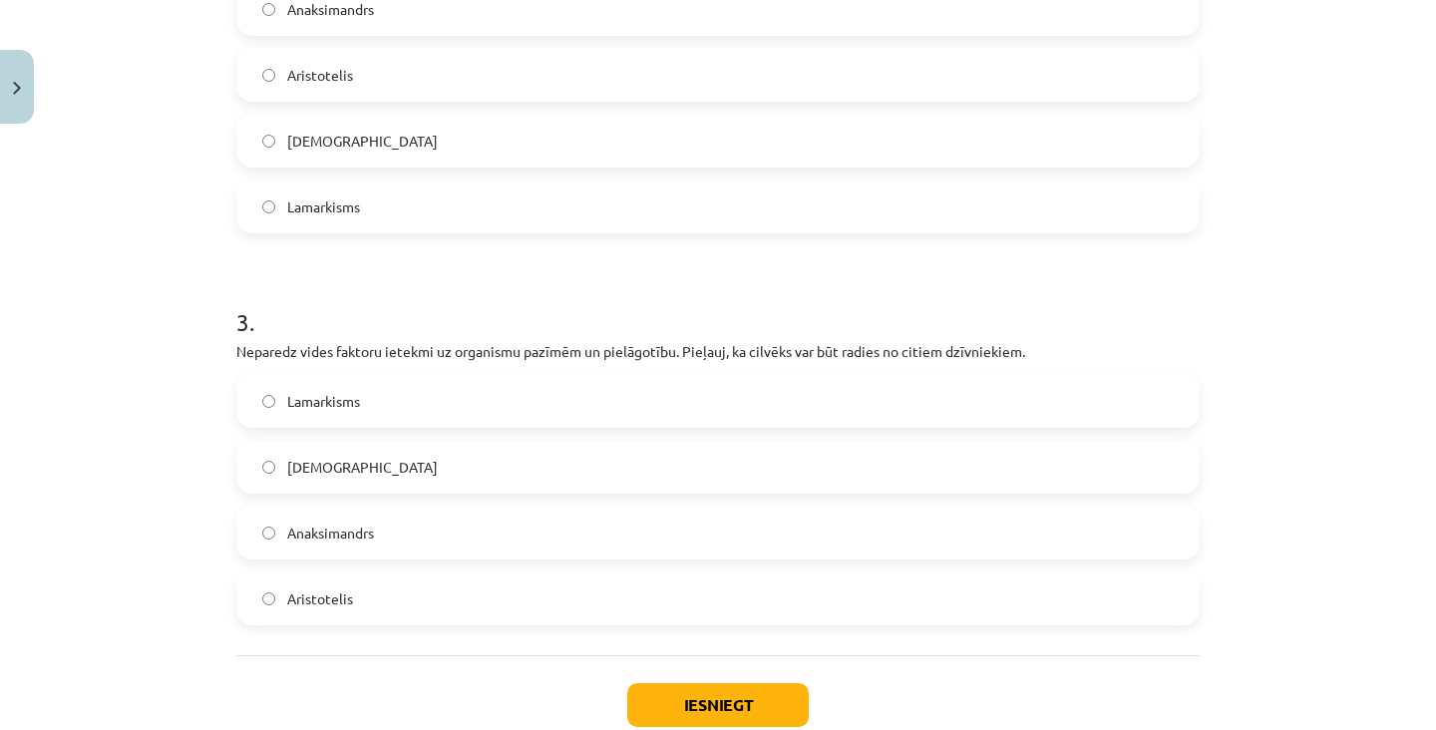
scroll to position [938, 0]
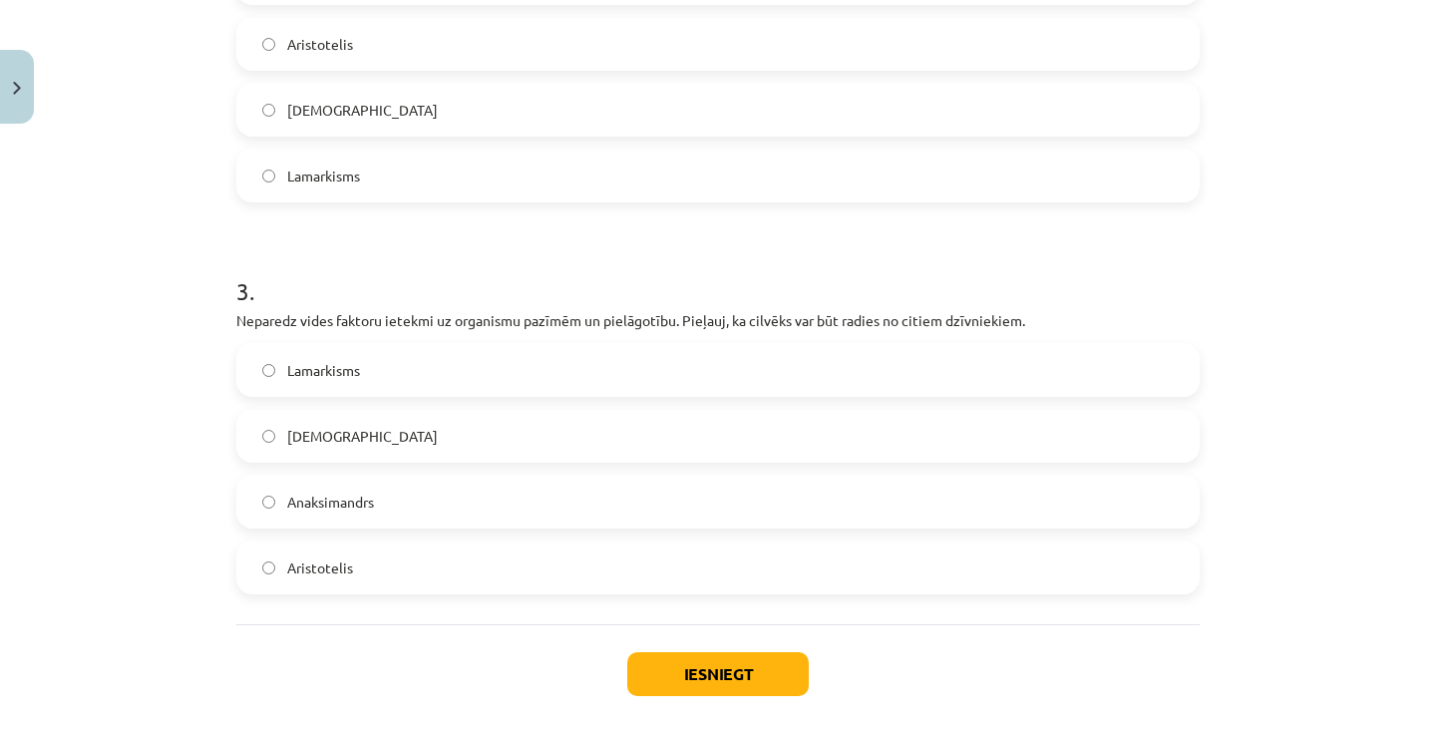
click at [554, 523] on label "Anaksimandrs" at bounding box center [717, 502] width 959 height 50
click at [736, 694] on button "Iesniegt" at bounding box center [717, 674] width 181 height 44
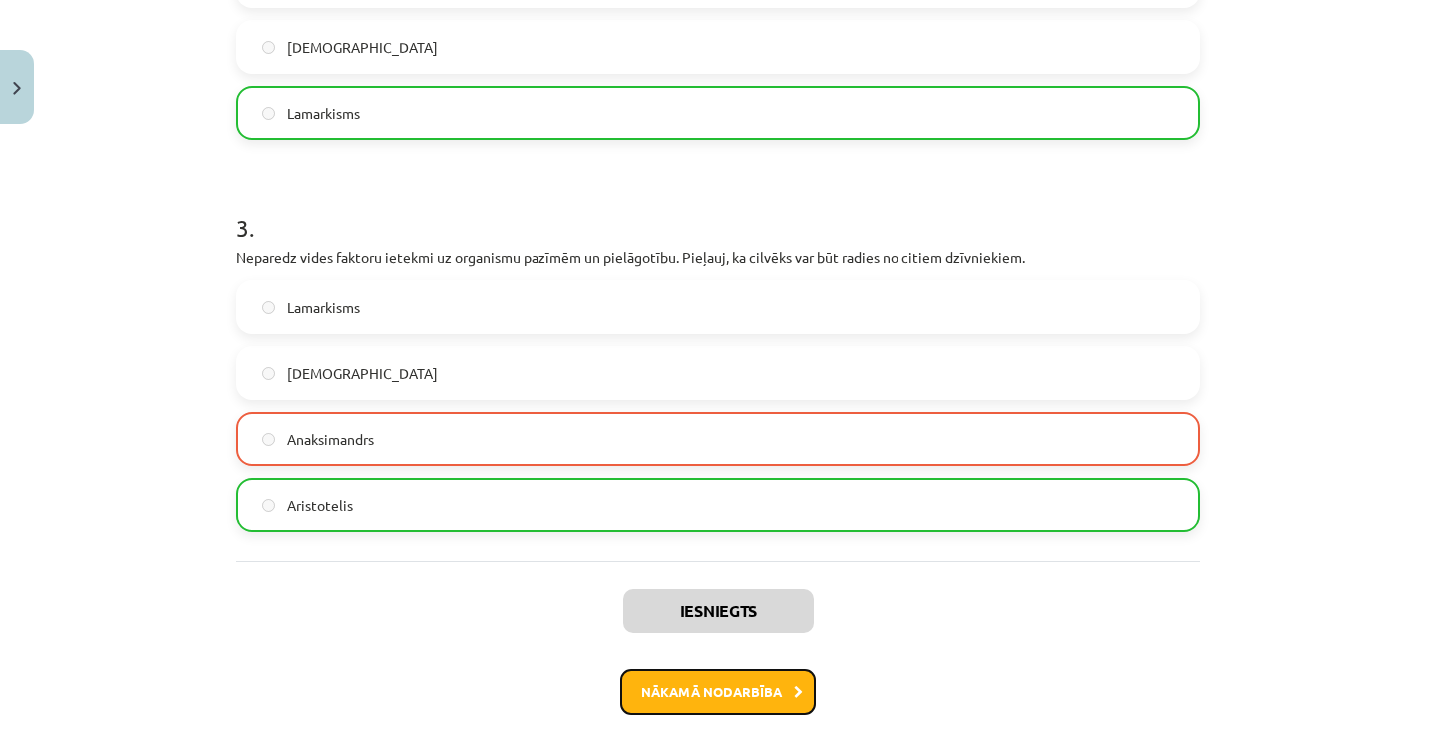
click at [750, 700] on button "Nākamā nodarbība" at bounding box center [717, 692] width 195 height 46
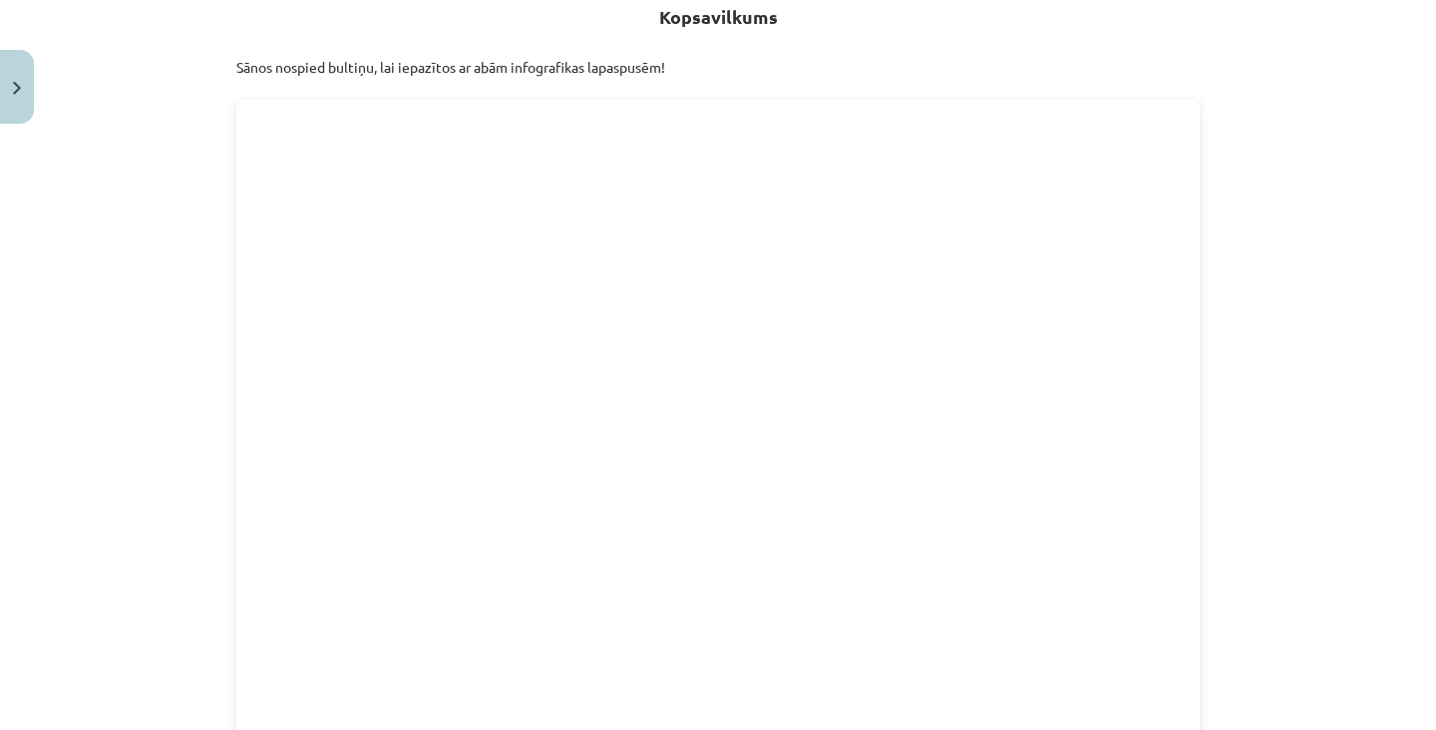
scroll to position [0, 0]
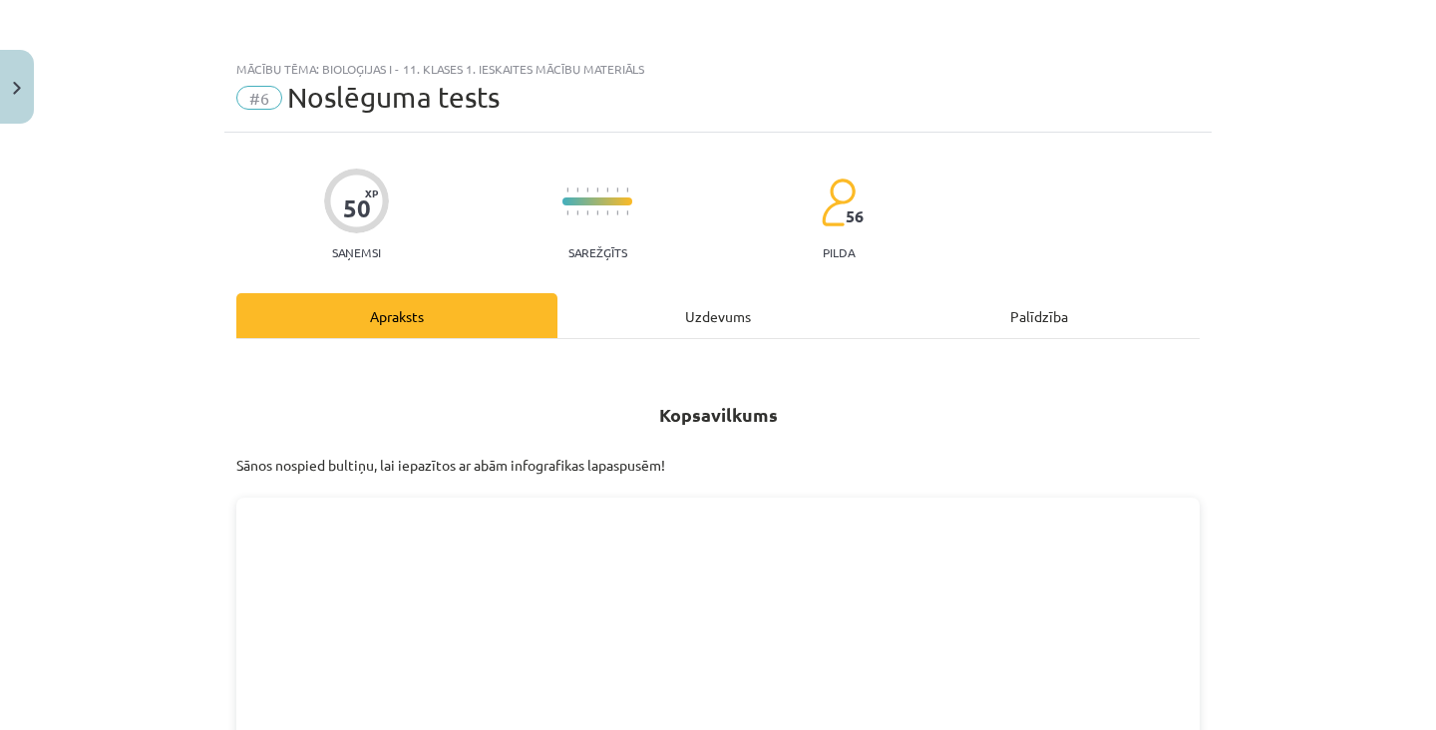
click at [762, 322] on div "Uzdevums" at bounding box center [717, 315] width 321 height 45
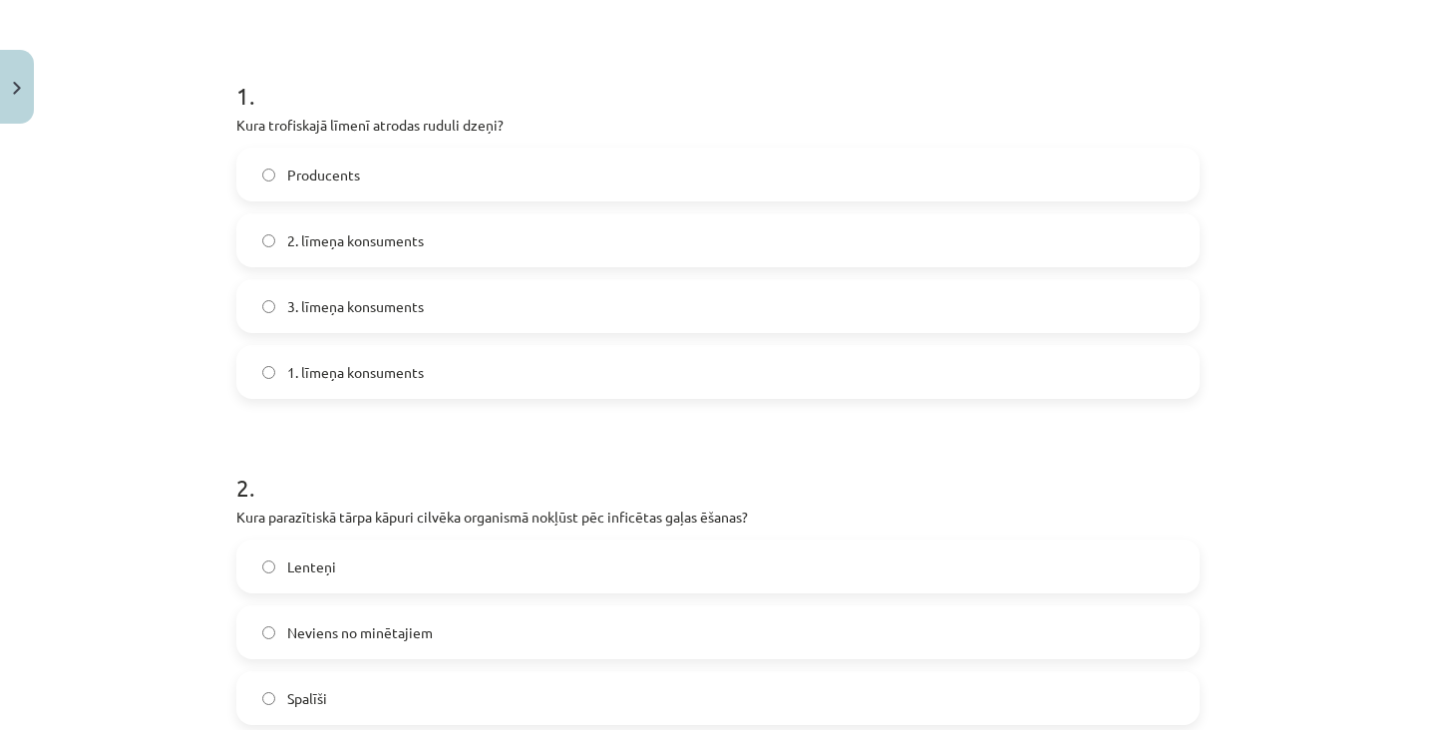
scroll to position [349, 0]
click at [440, 247] on label "2. līmeņa konsuments" at bounding box center [717, 241] width 959 height 50
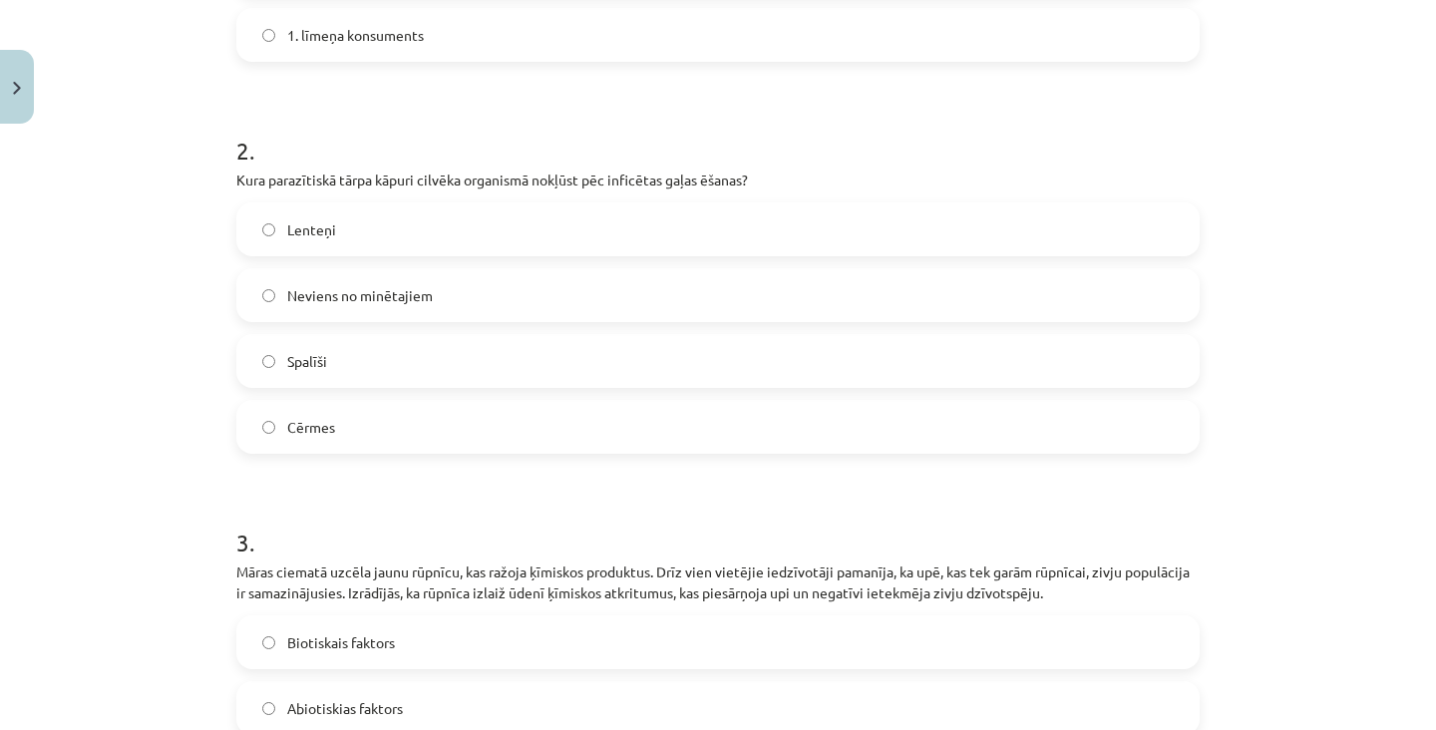
scroll to position [684, 0]
click at [102, 414] on div "Mācību tēma: Bioloģijas i - 11. klases 1. ieskaites mācību materiāls #6 Noslēgu…" at bounding box center [718, 365] width 1436 height 730
click at [399, 231] on label "Lenteņi" at bounding box center [717, 232] width 959 height 50
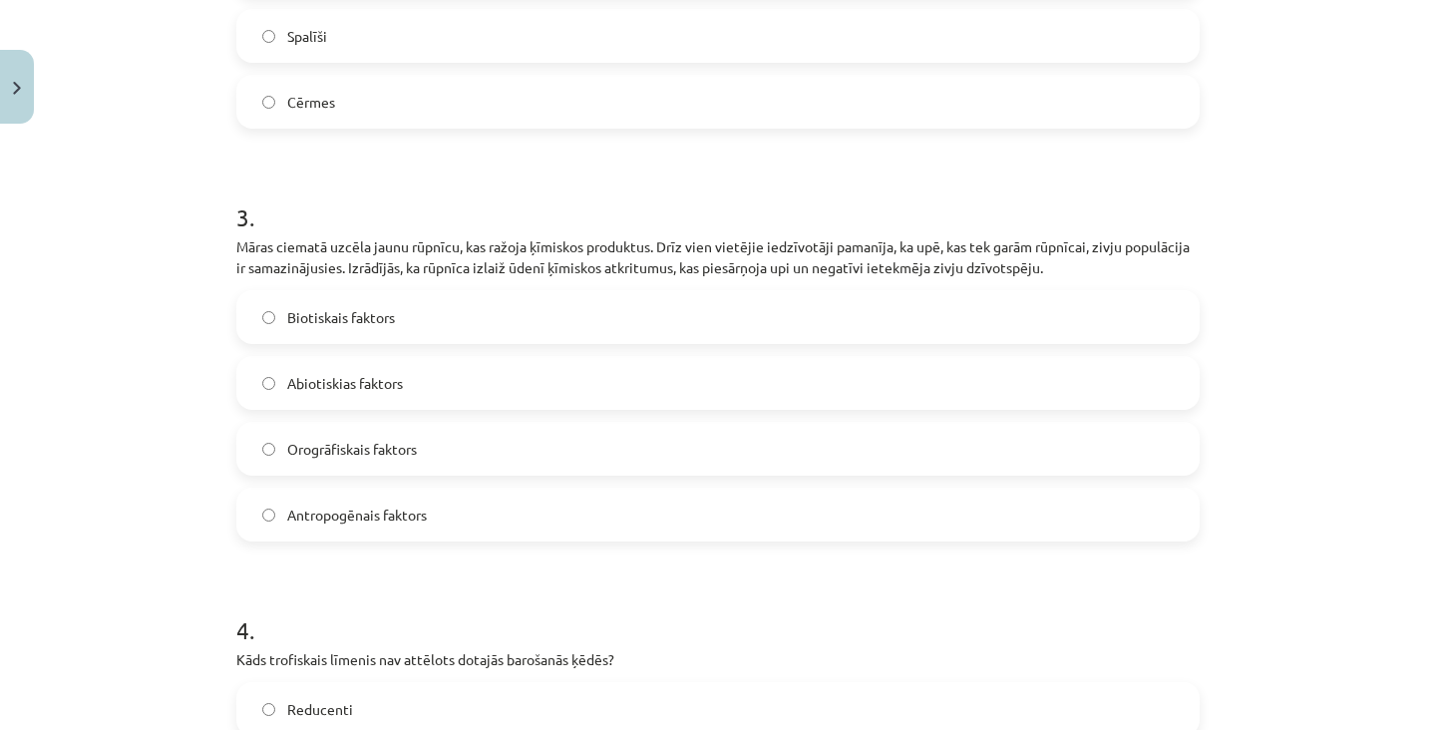
scroll to position [1010, 0]
click at [457, 519] on label "Antropogēnais faktors" at bounding box center [717, 517] width 959 height 50
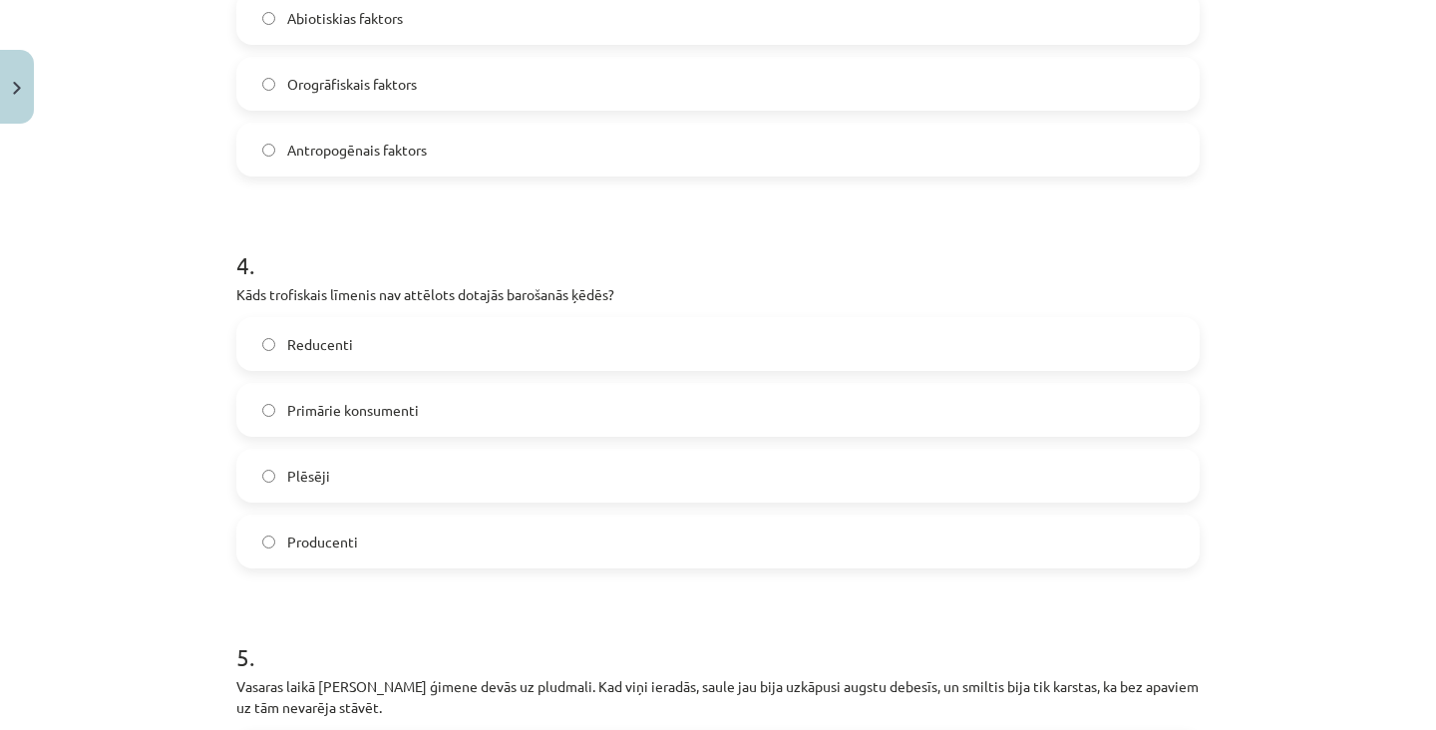
scroll to position [1378, 0]
click at [547, 343] on label "Reducenti" at bounding box center [717, 343] width 959 height 50
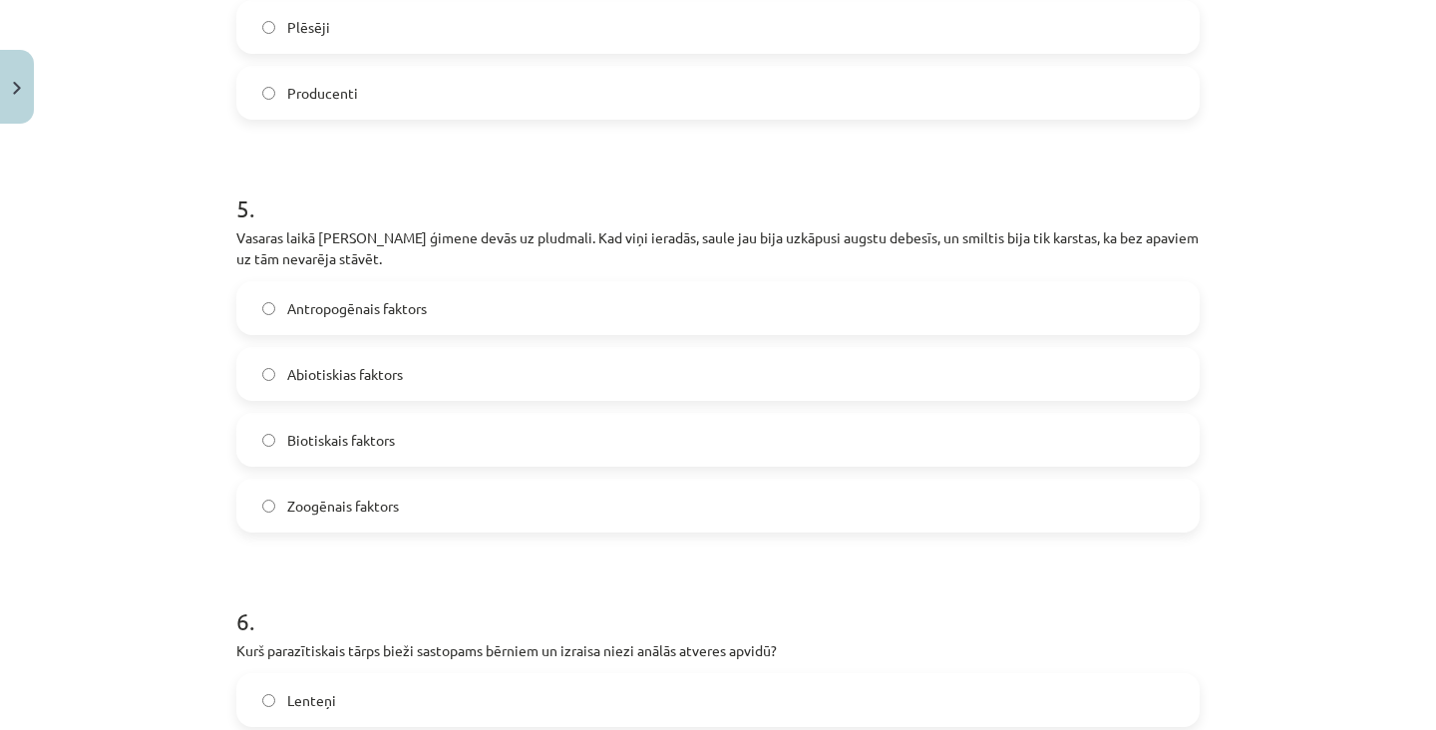
scroll to position [1824, 0]
click at [242, 241] on p "Vasaras laikā [PERSON_NAME] ģimene devās uz pludmali. Kad viņi ieradās, saule j…" at bounding box center [717, 250] width 963 height 42
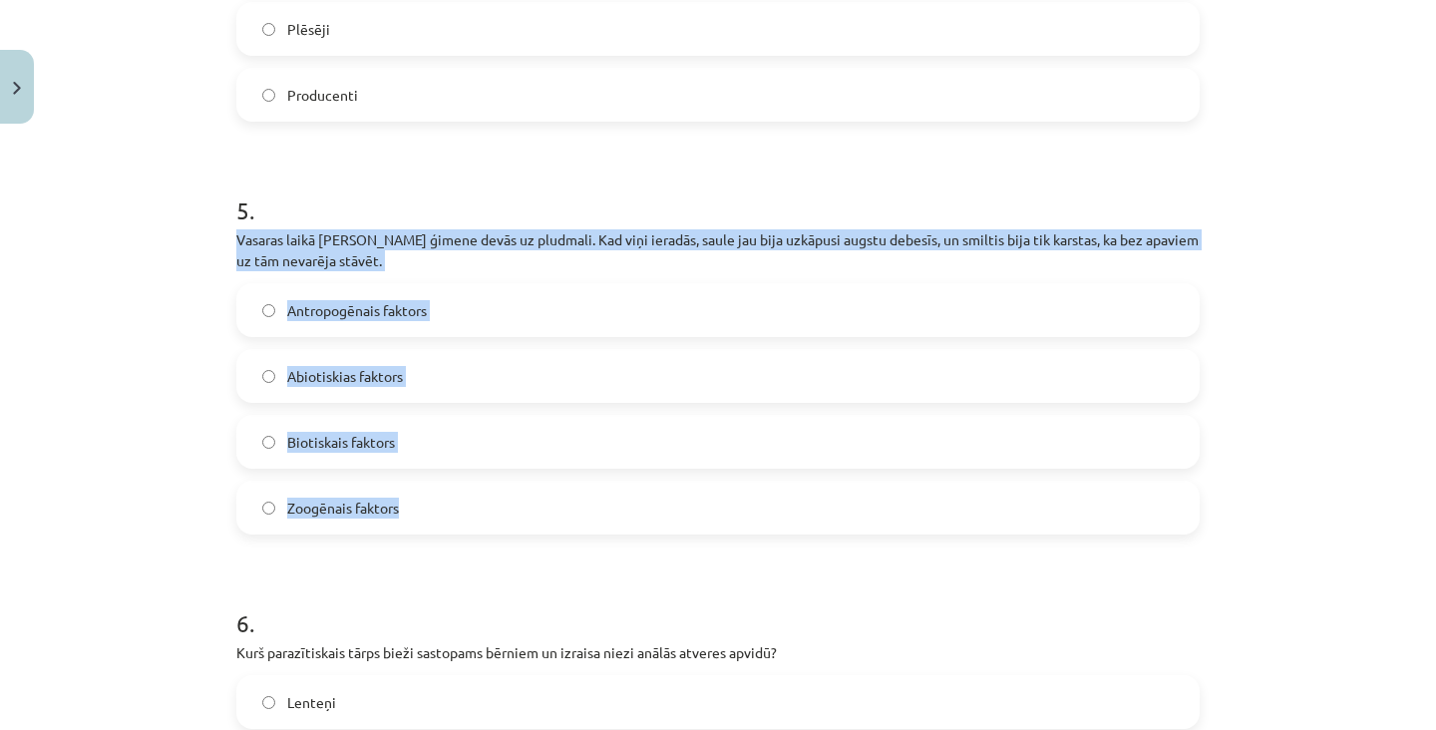
click at [239, 231] on p "Vasaras laikā [PERSON_NAME] ģimene devās uz pludmali. Kad viņi ieradās, saule j…" at bounding box center [717, 250] width 963 height 42
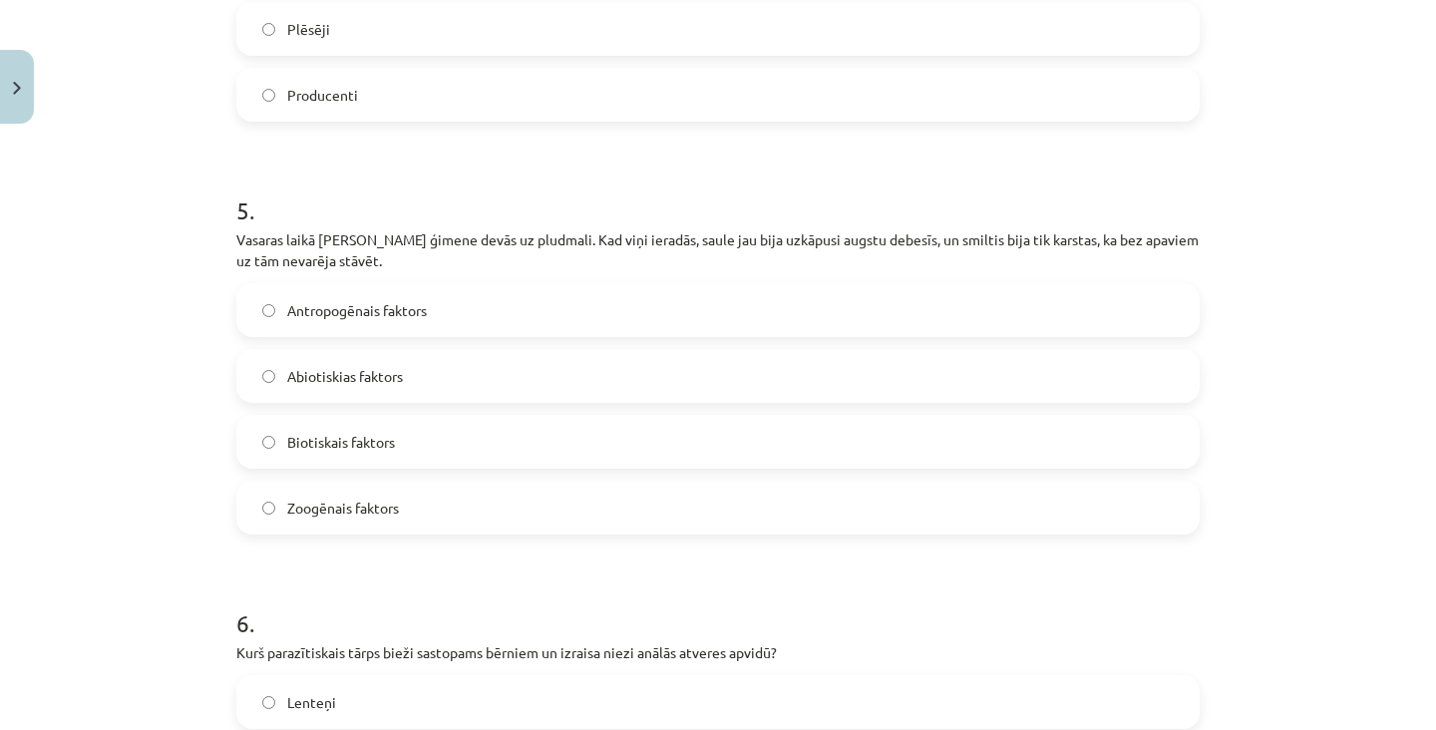
click at [564, 386] on label "Abiotiskias faktors" at bounding box center [717, 376] width 959 height 50
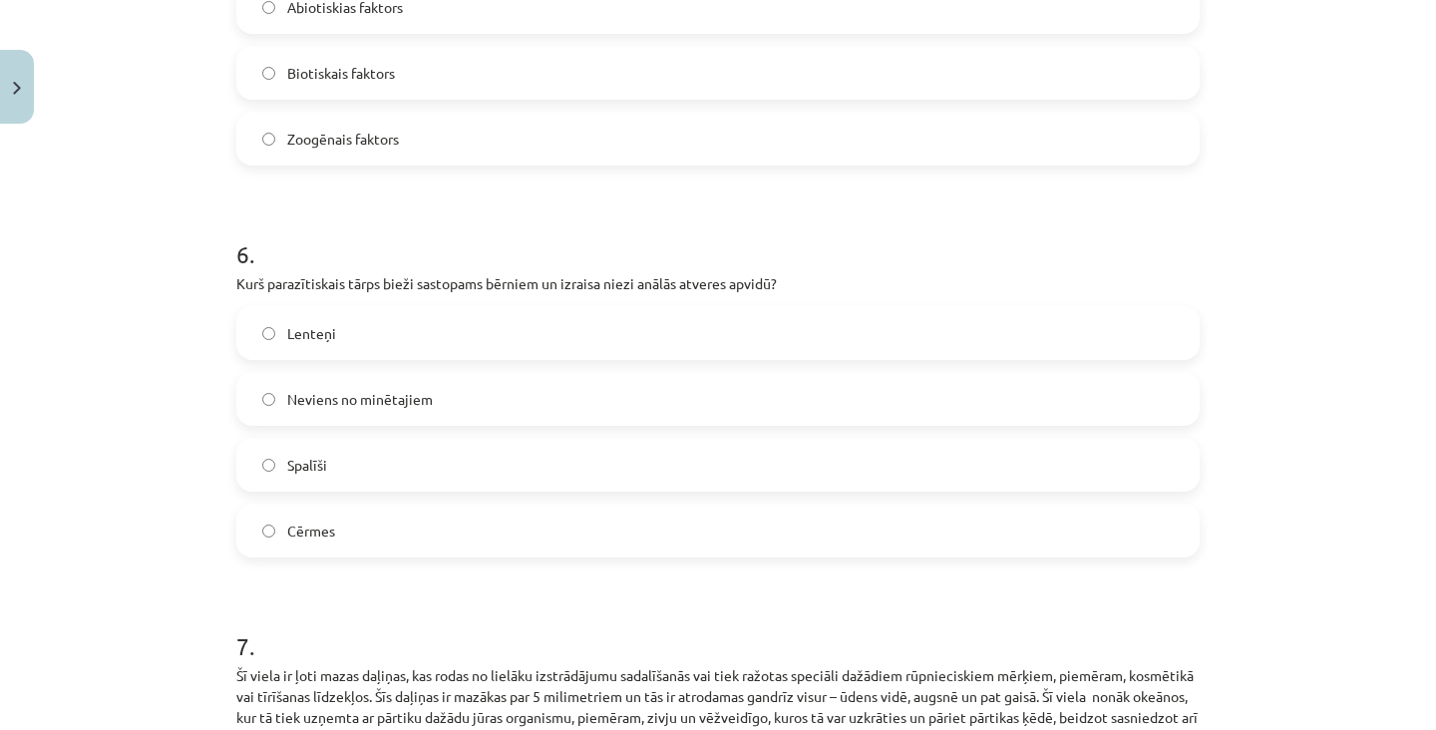
scroll to position [2193, 0]
click at [392, 466] on label "Spalīši" at bounding box center [717, 465] width 959 height 50
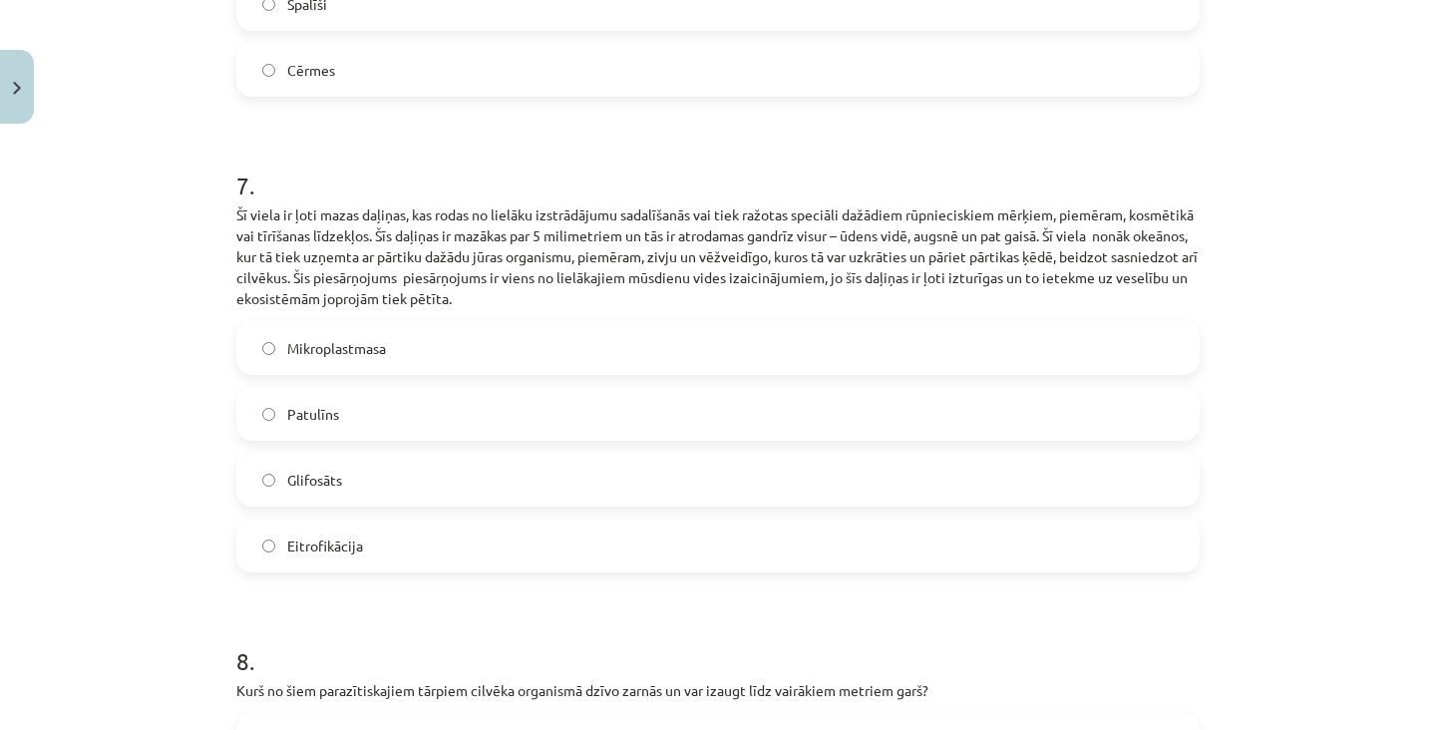
scroll to position [2650, 0]
click at [425, 363] on label "Mikroplastmasa" at bounding box center [717, 351] width 959 height 50
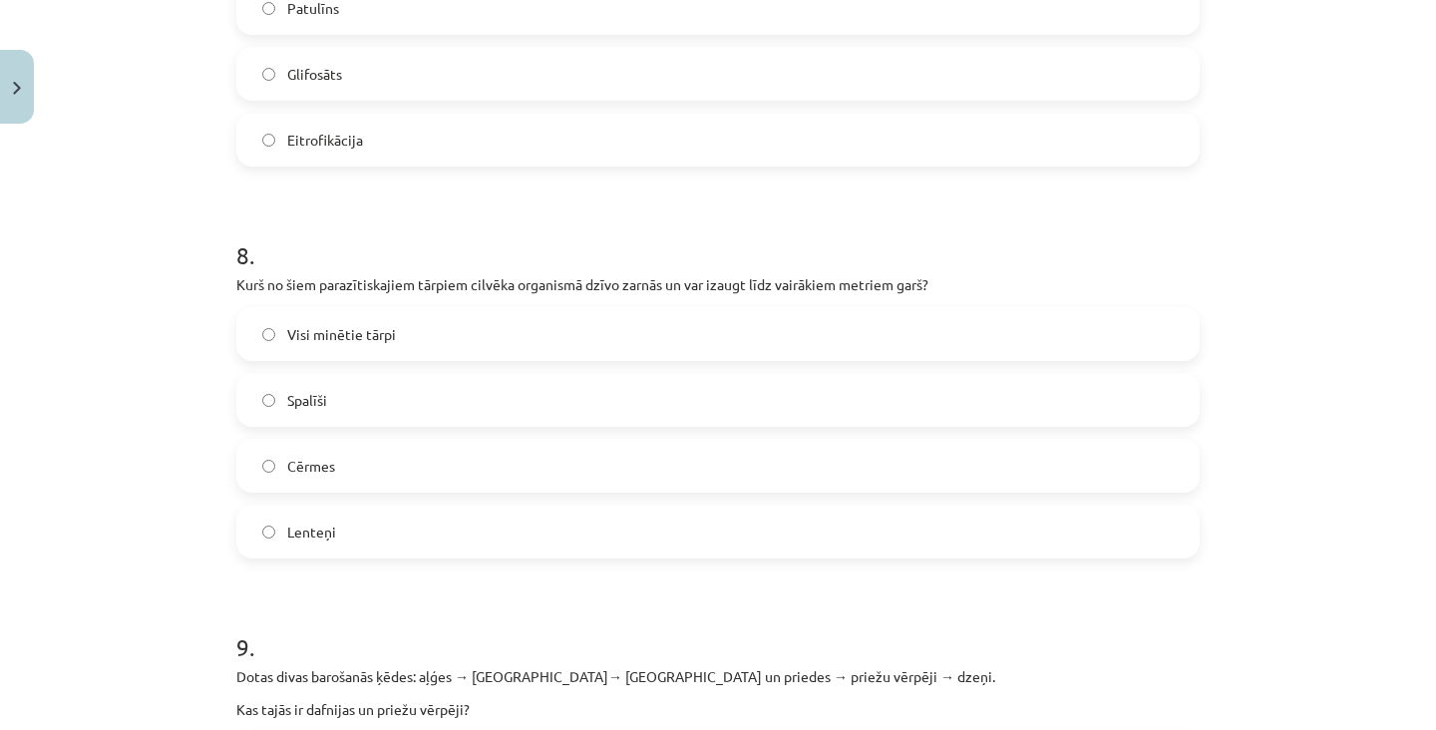
scroll to position [3055, 0]
click at [354, 523] on label "Lenteņi" at bounding box center [717, 536] width 959 height 50
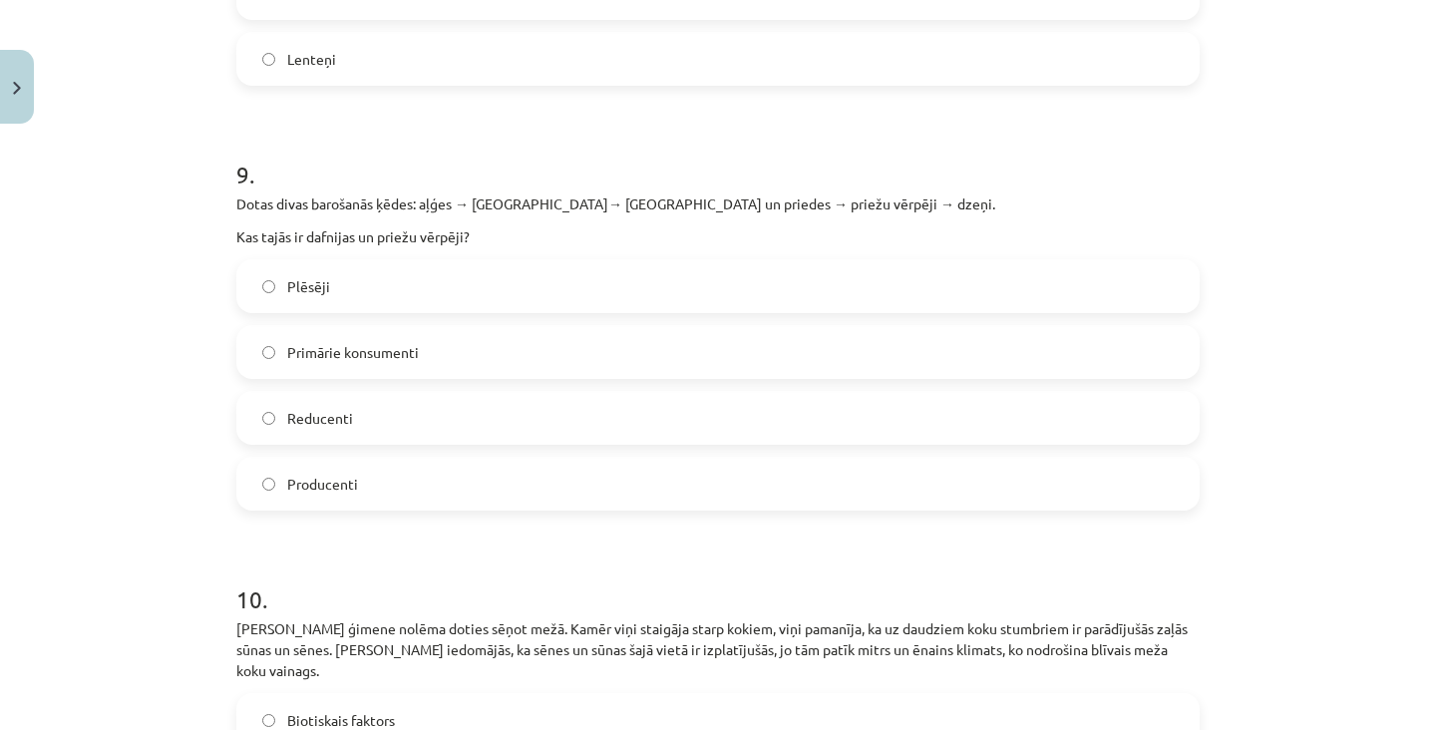
scroll to position [3532, 0]
click at [411, 344] on span "Primārie konsumenti" at bounding box center [353, 352] width 132 height 21
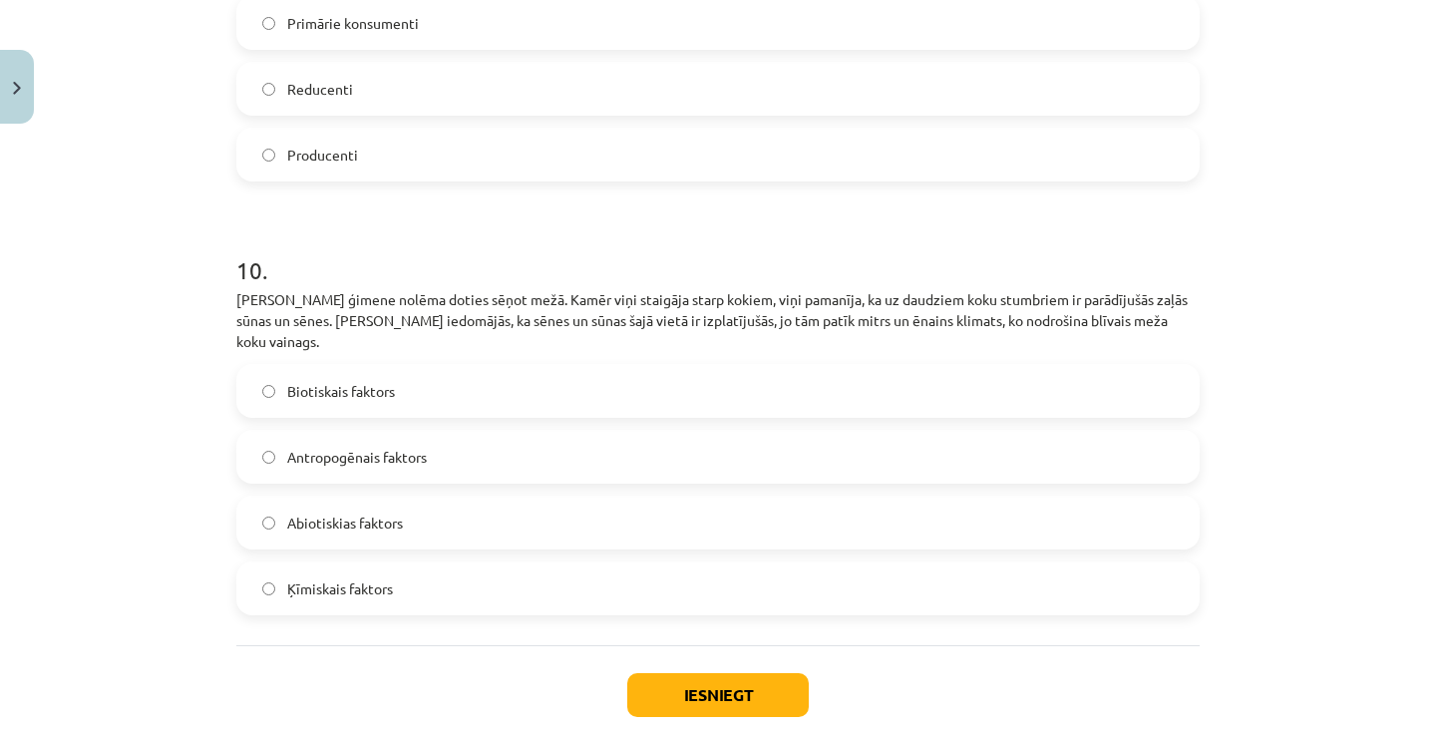
scroll to position [3860, 0]
click at [523, 380] on label "Biotiskais faktors" at bounding box center [717, 392] width 959 height 50
click at [490, 524] on label "Abiotiskias faktors" at bounding box center [717, 524] width 959 height 50
click at [713, 674] on button "Iesniegt" at bounding box center [717, 696] width 181 height 44
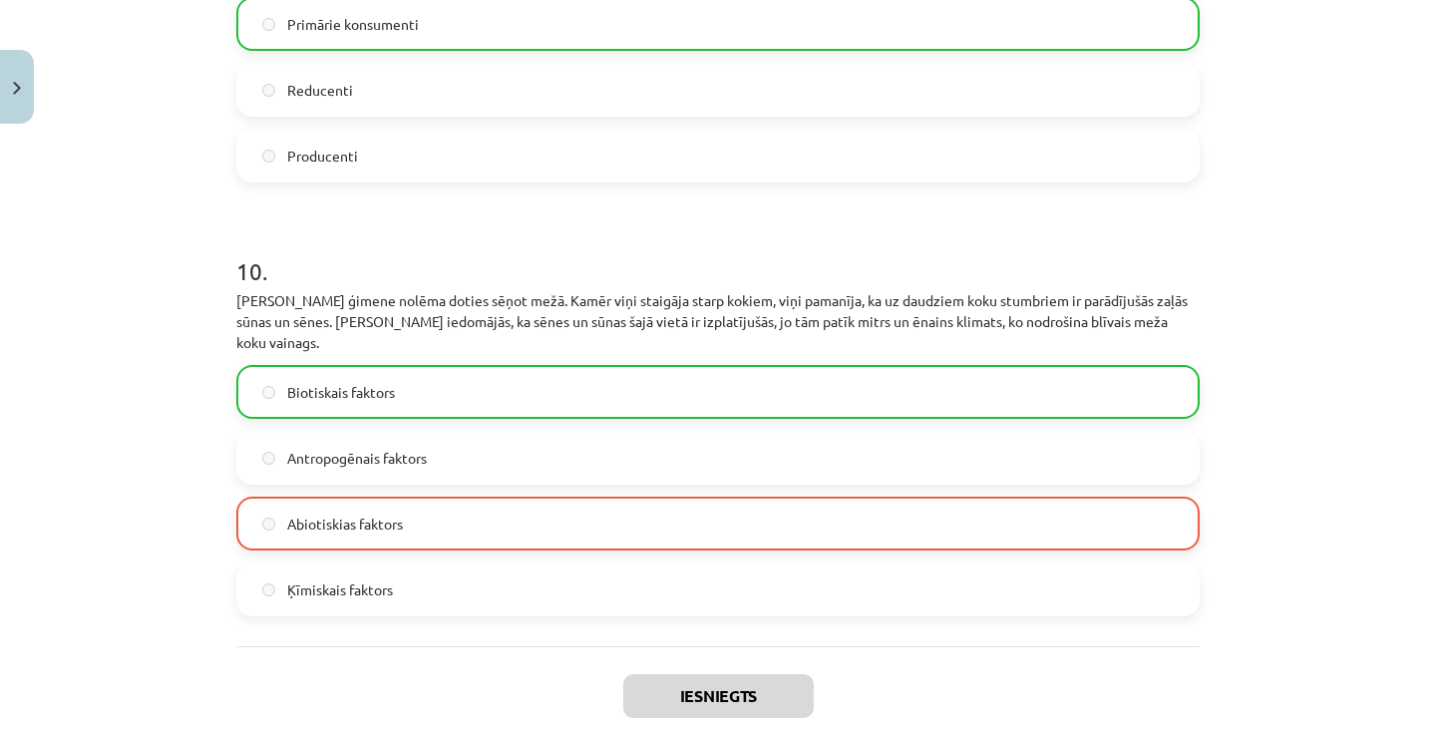
scroll to position [3924, 0]
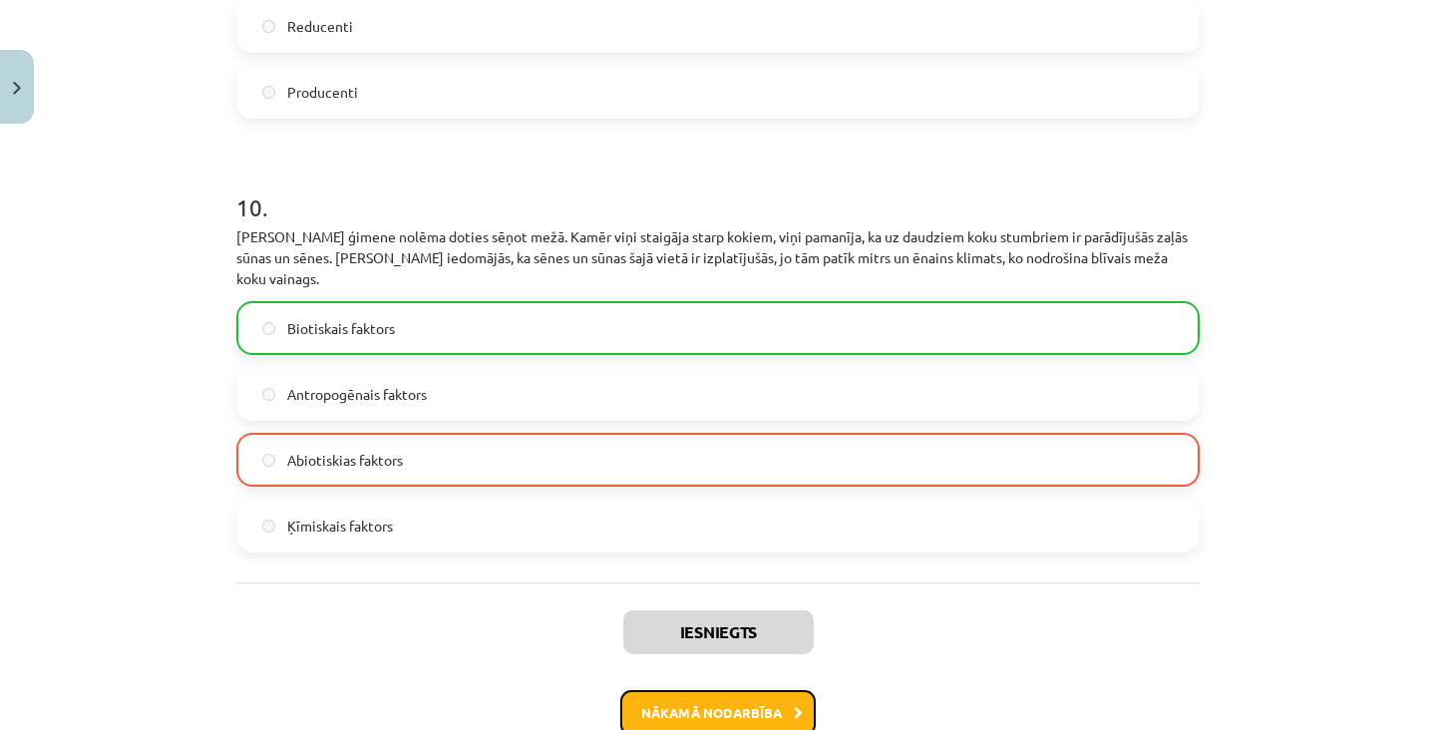
click at [663, 712] on button "Nākamā nodarbība" at bounding box center [717, 713] width 195 height 46
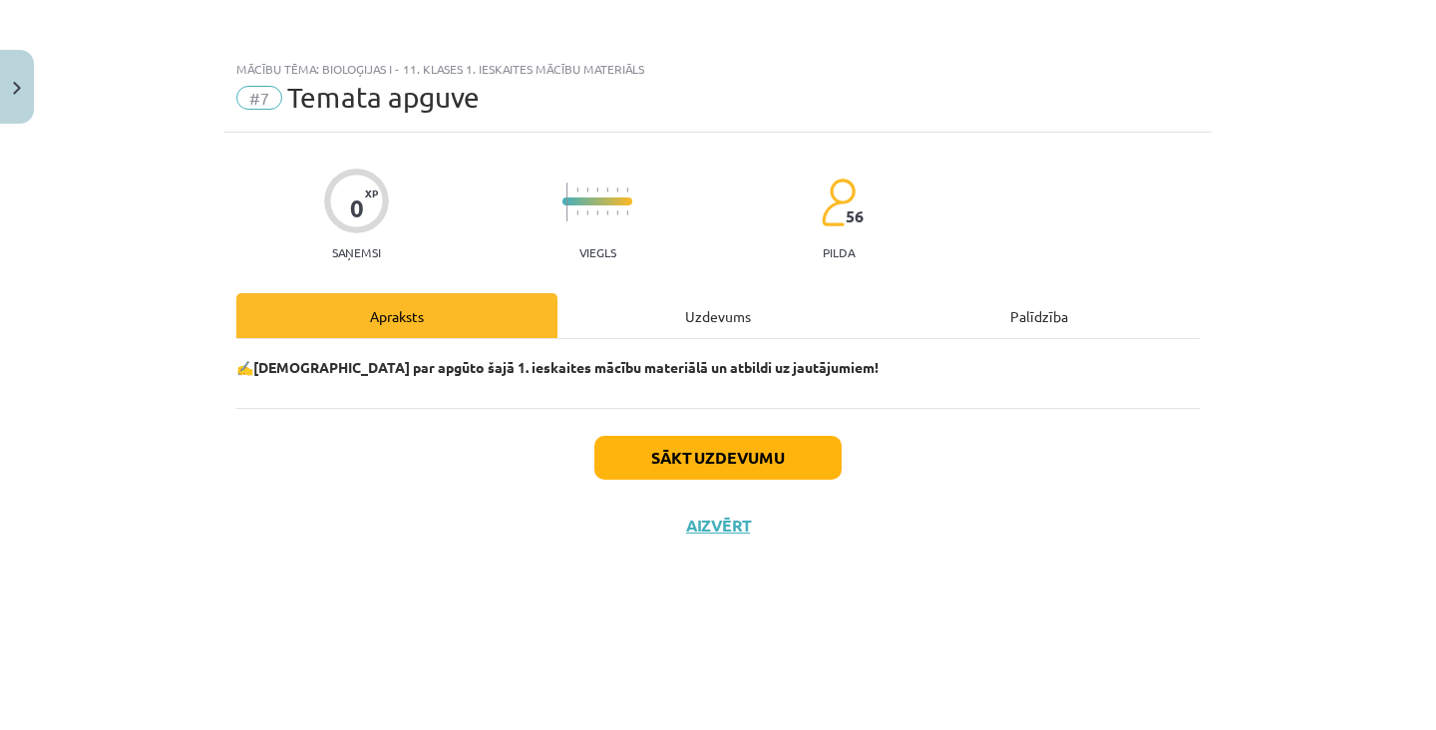
scroll to position [0, 0]
click at [777, 336] on div "Uzdevums" at bounding box center [717, 315] width 321 height 45
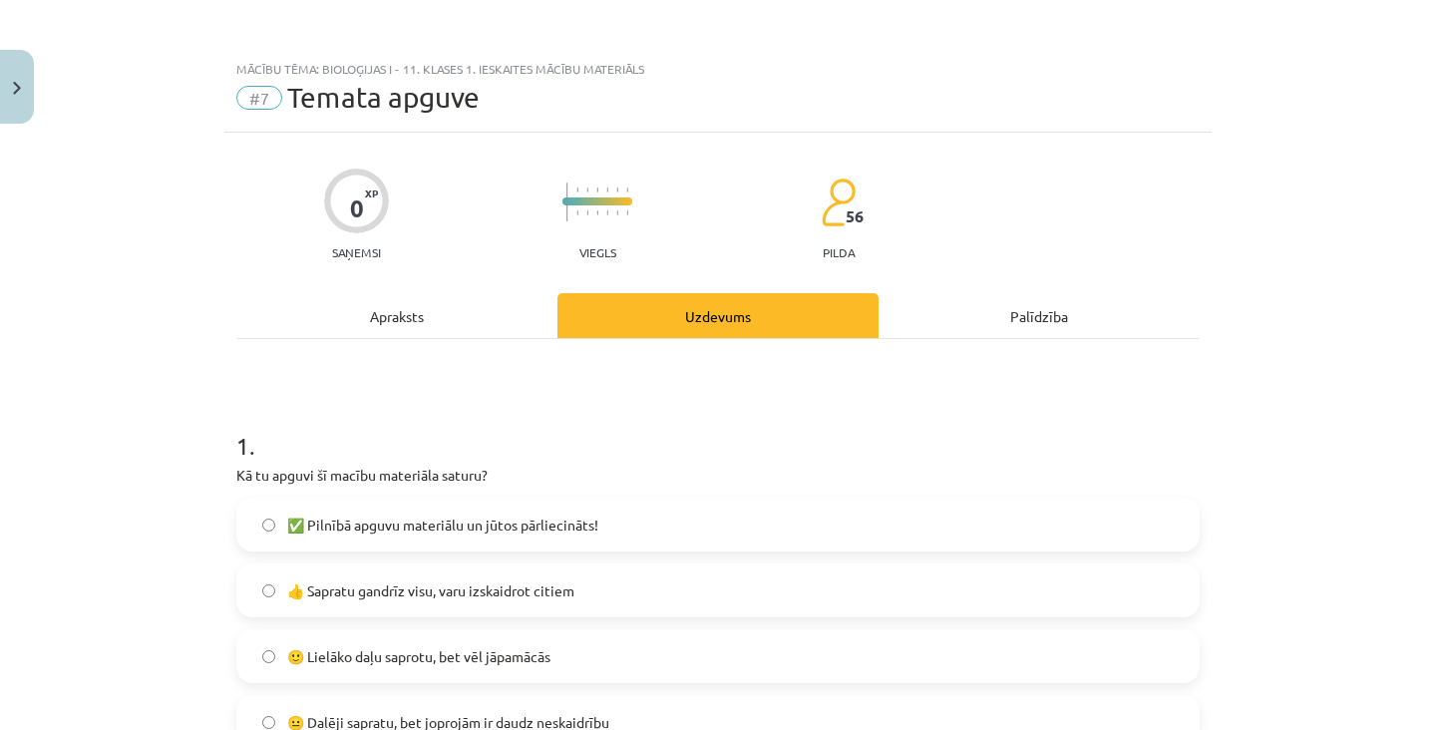
scroll to position [50, 0]
click at [453, 565] on label "👍 Sapratu gandrīz visu, varu izskaidrot citiem" at bounding box center [717, 590] width 959 height 50
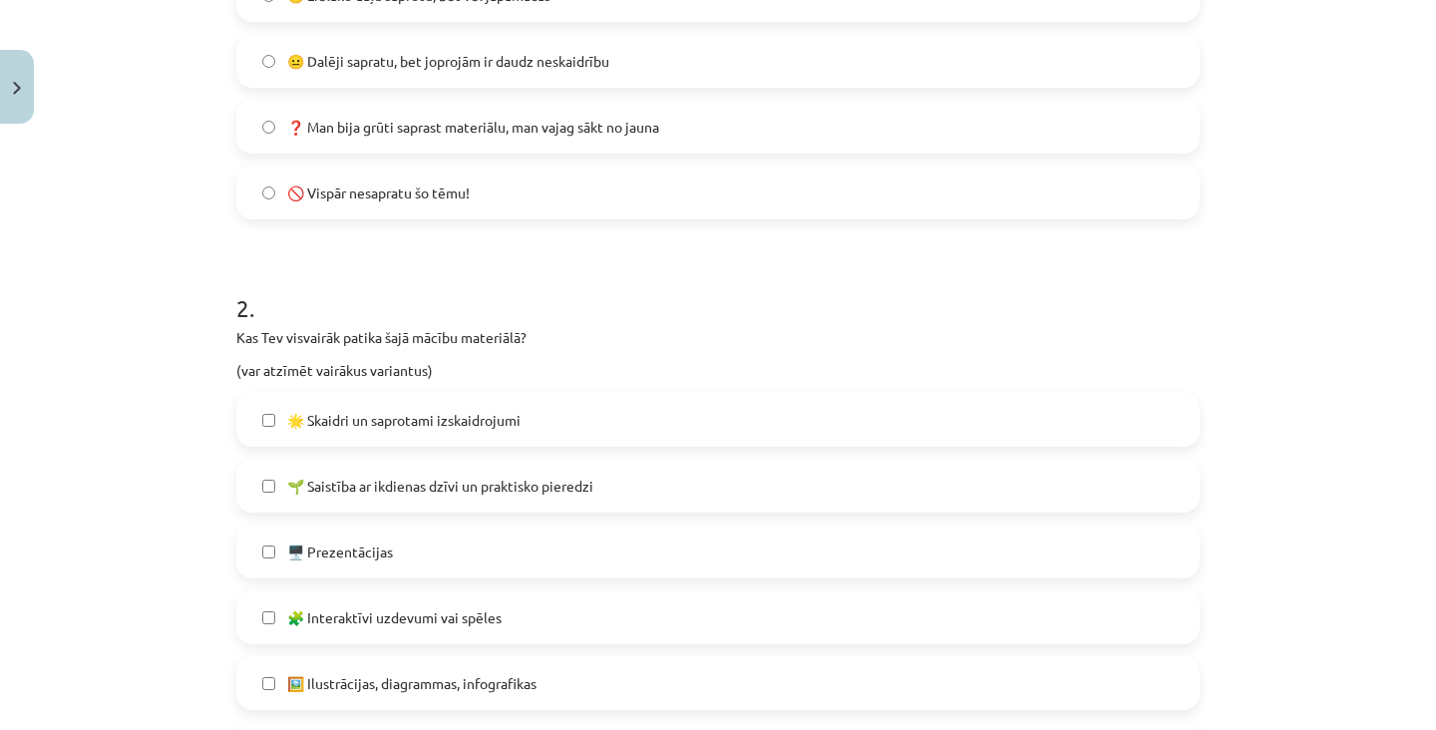
scroll to position [660, 0]
click at [434, 528] on label "🖥️ Prezentācijas" at bounding box center [717, 553] width 959 height 50
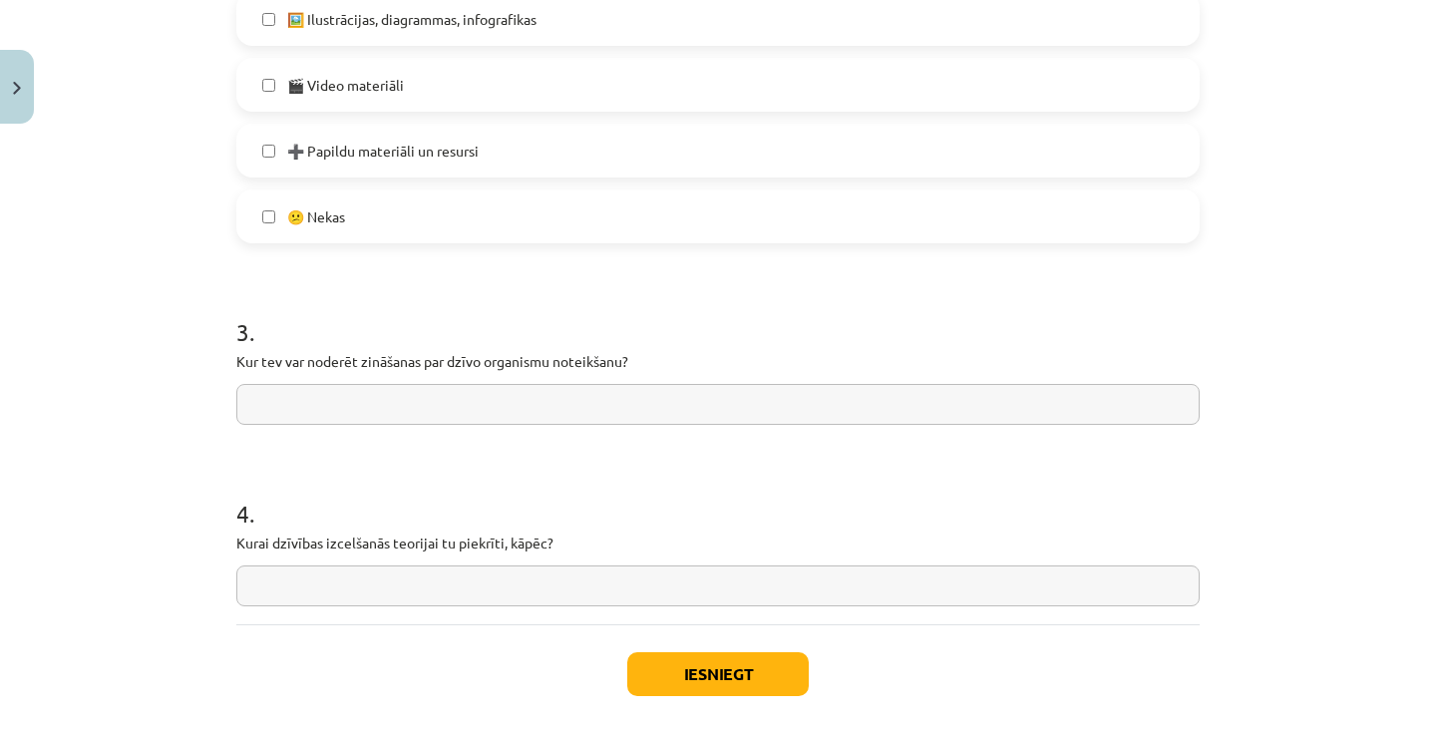
scroll to position [1324, 0]
click at [616, 385] on input "text" at bounding box center [717, 405] width 963 height 41
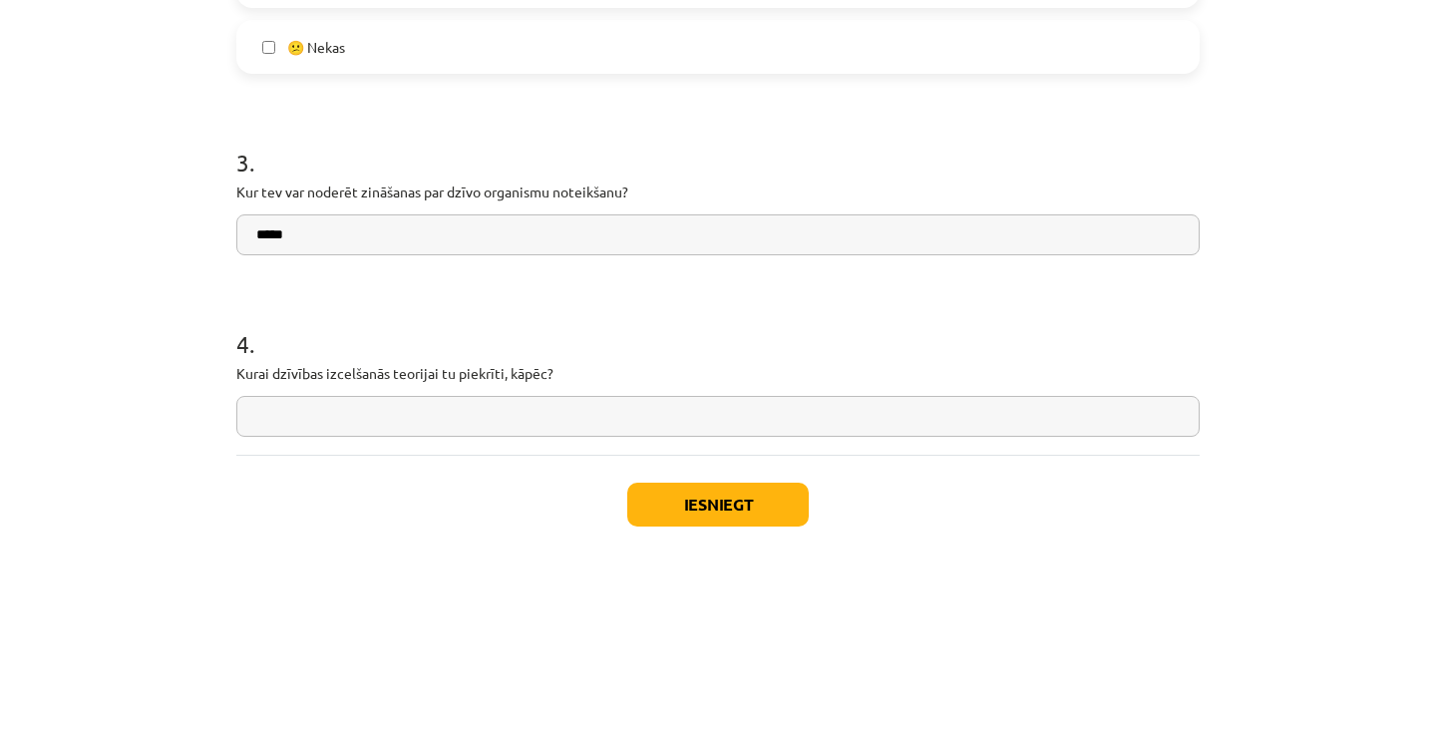
type input "*****"
click at [663, 466] on h1 "4 ." at bounding box center [717, 497] width 963 height 62
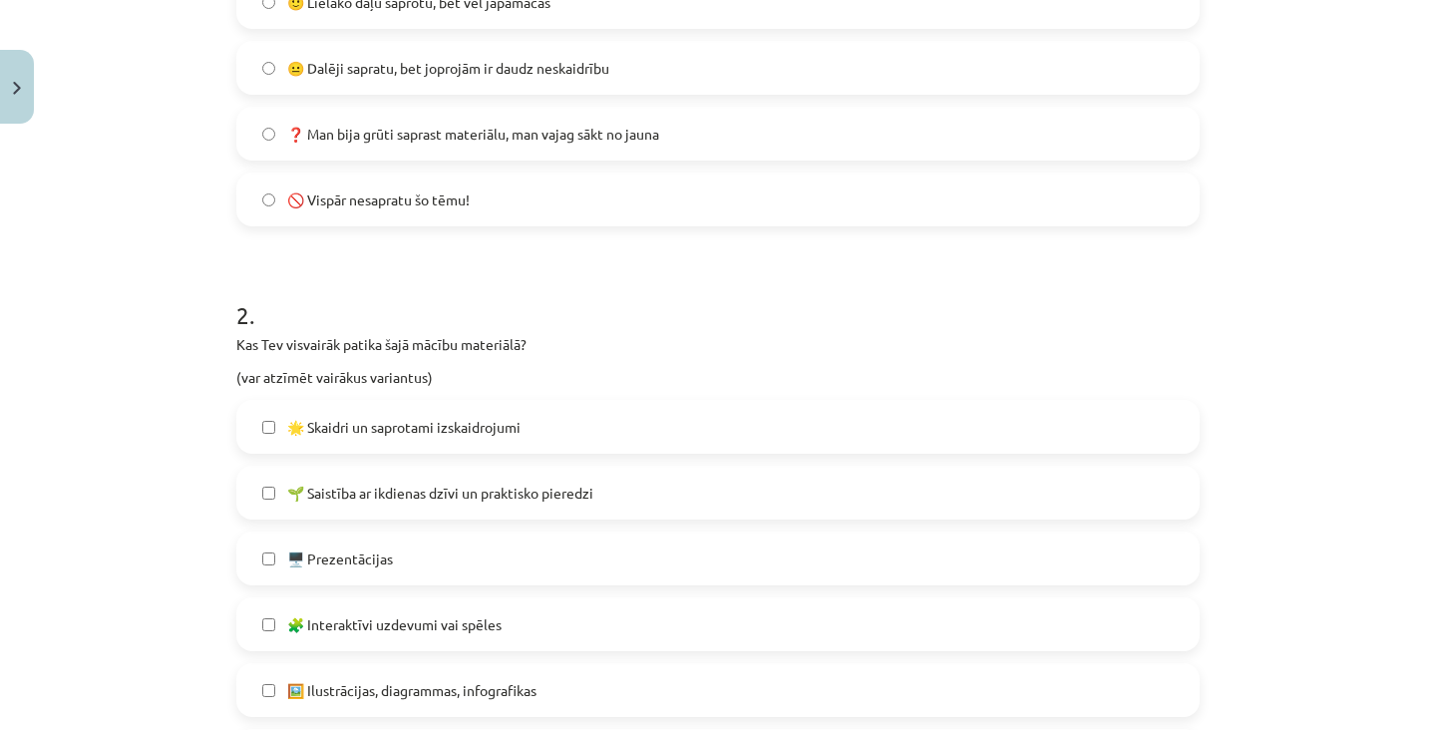
scroll to position [1325, 0]
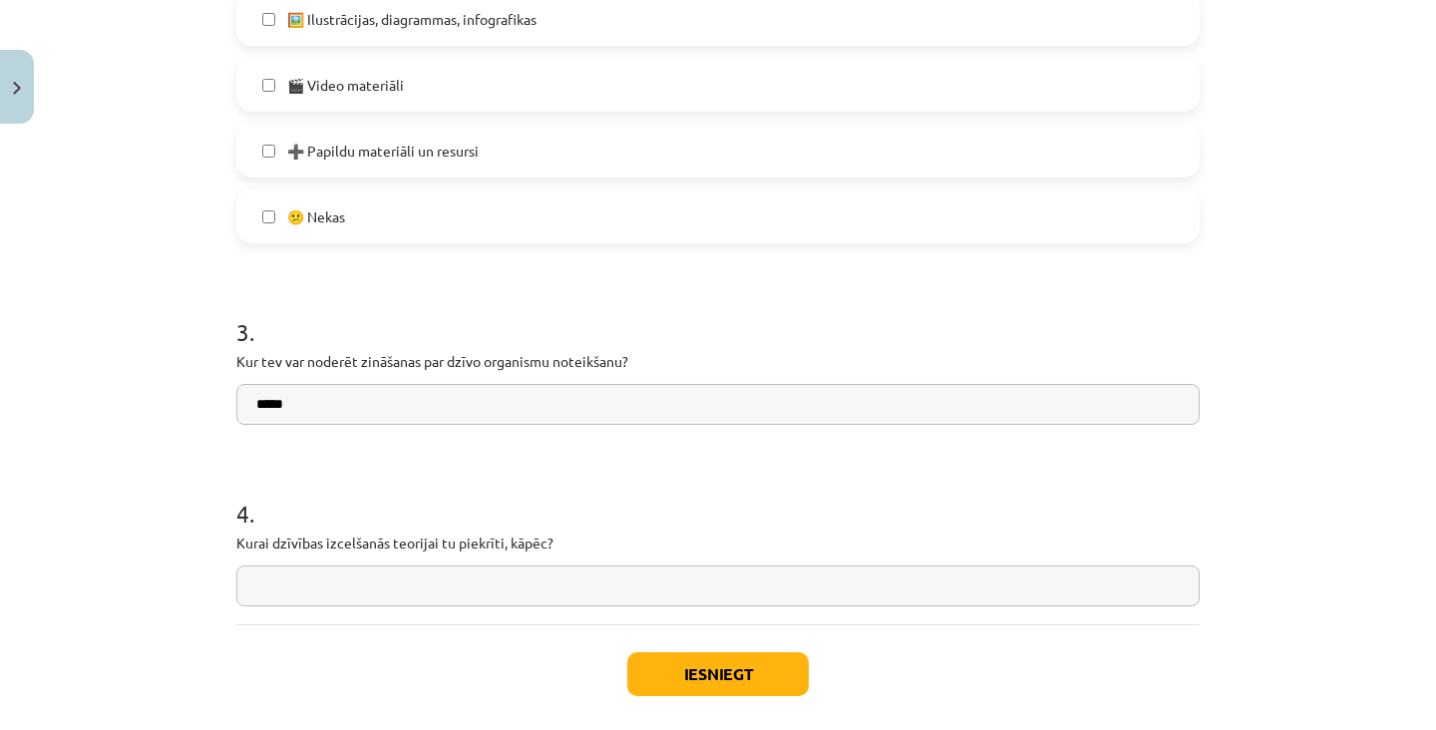
click at [516, 565] on input "text" at bounding box center [717, 585] width 963 height 41
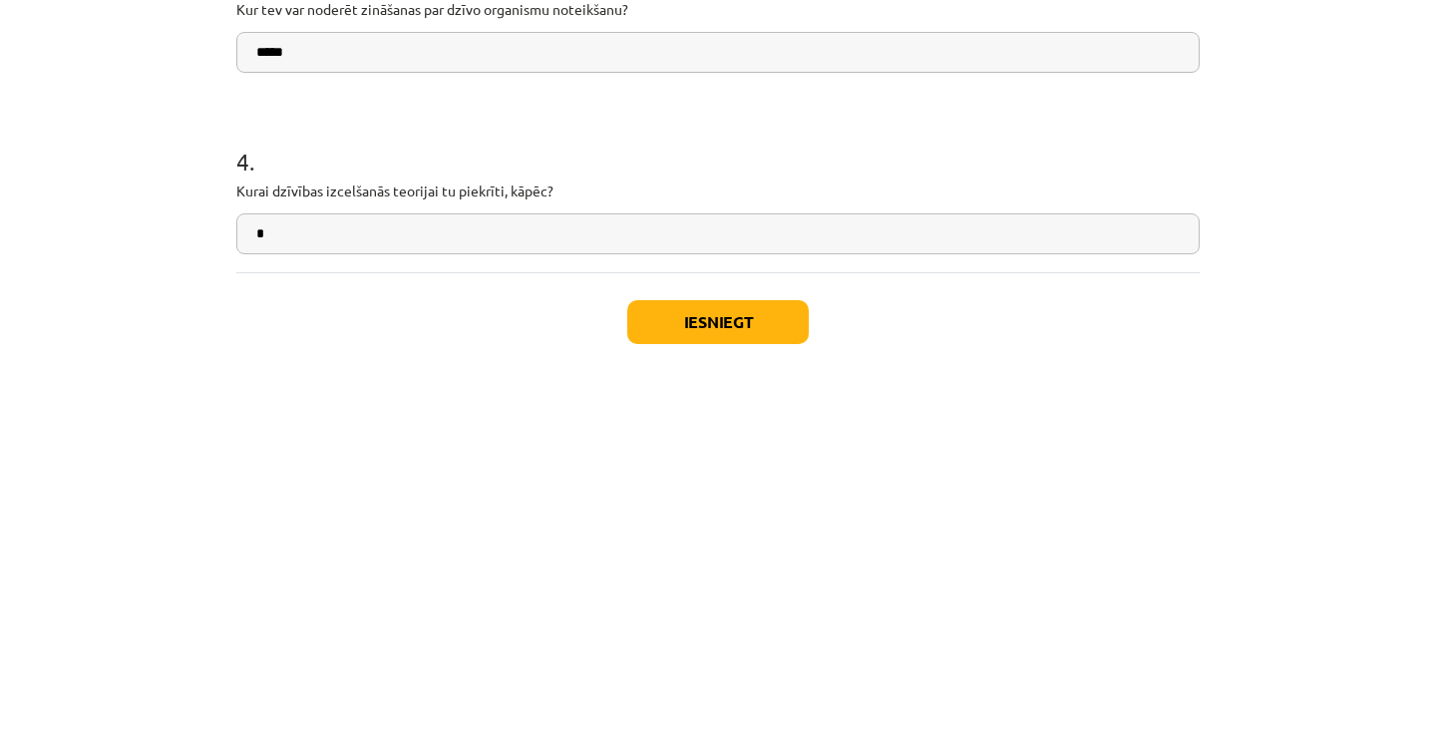
type input "*"
click at [774, 652] on button "Iesniegt" at bounding box center [717, 674] width 181 height 44
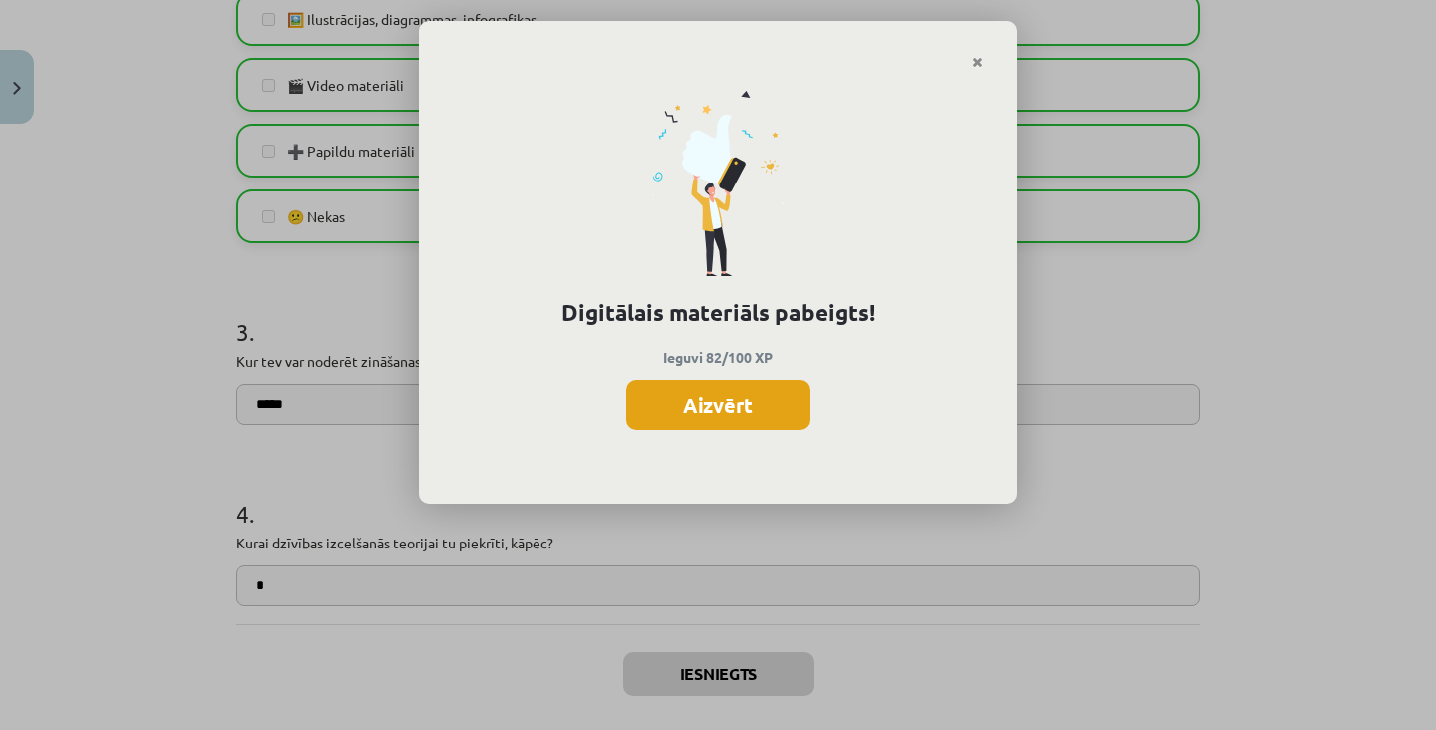
click at [760, 420] on button "Aizvērt" at bounding box center [717, 405] width 183 height 50
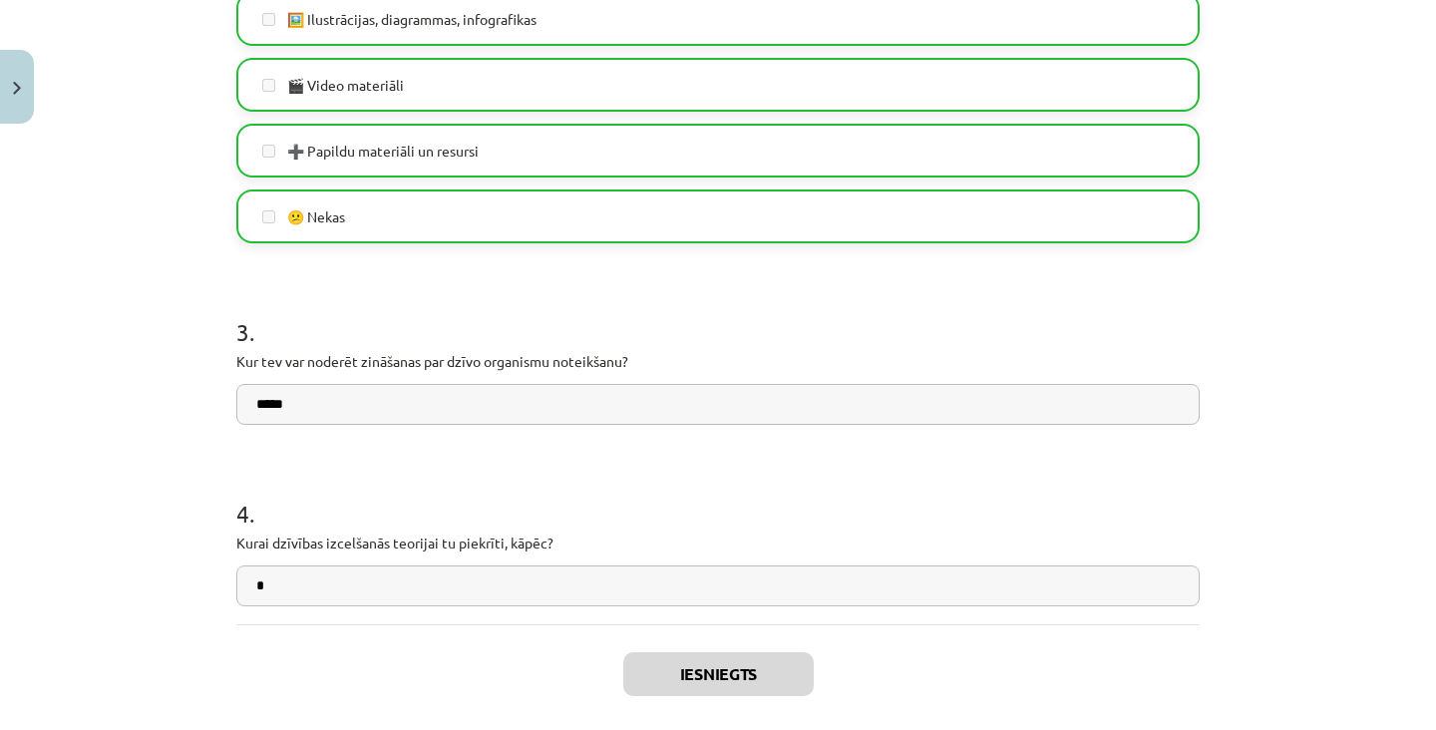
click at [738, 729] on button "Aizvērt" at bounding box center [718, 742] width 76 height 20
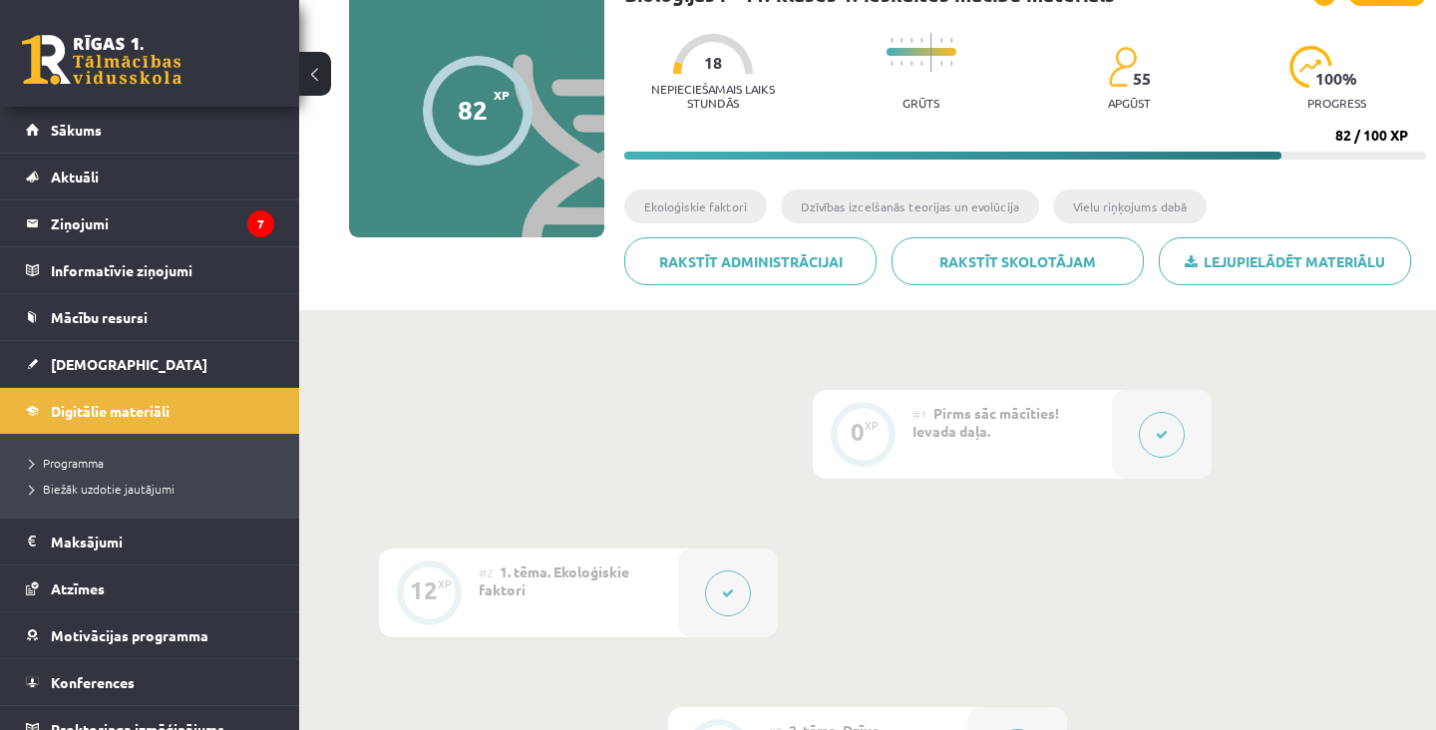
scroll to position [0, 0]
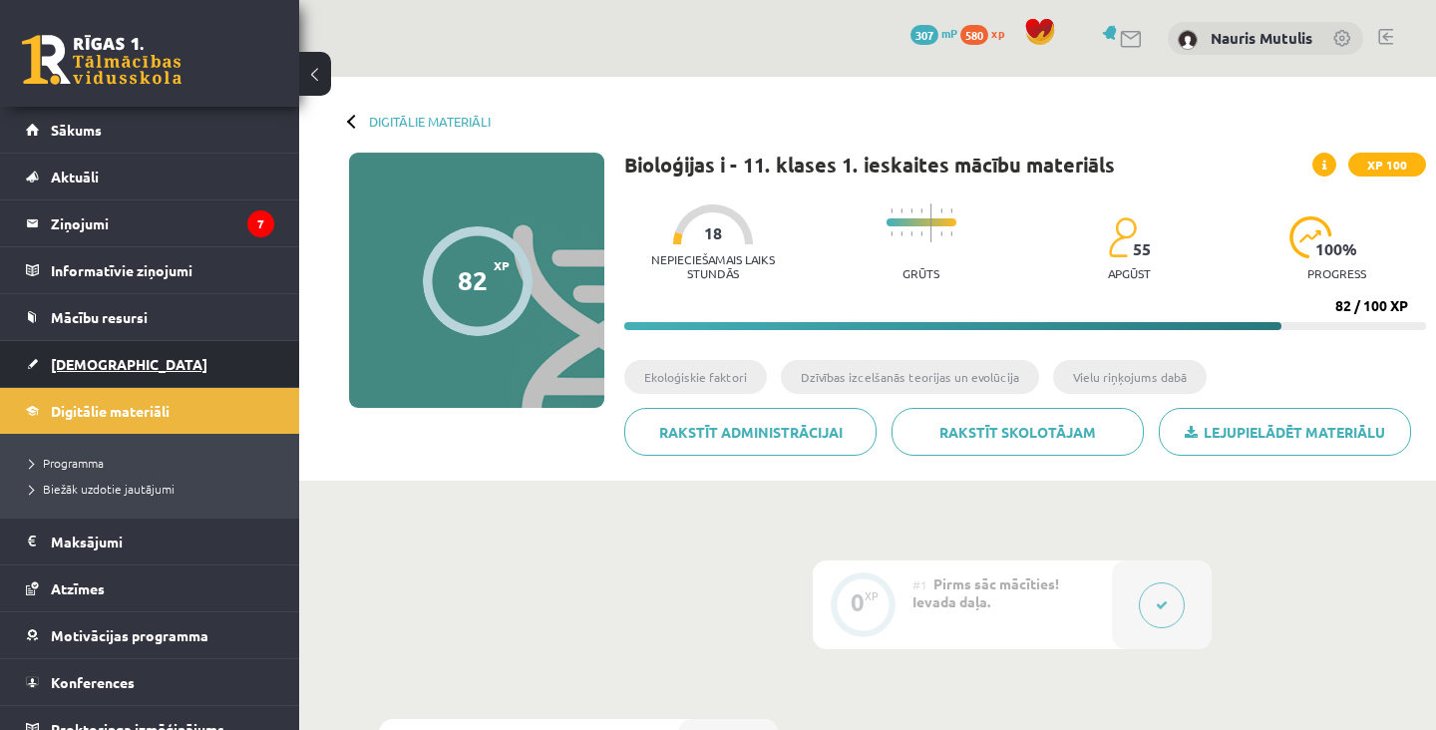
click at [171, 366] on link "[DEMOGRAPHIC_DATA]" at bounding box center [150, 364] width 248 height 46
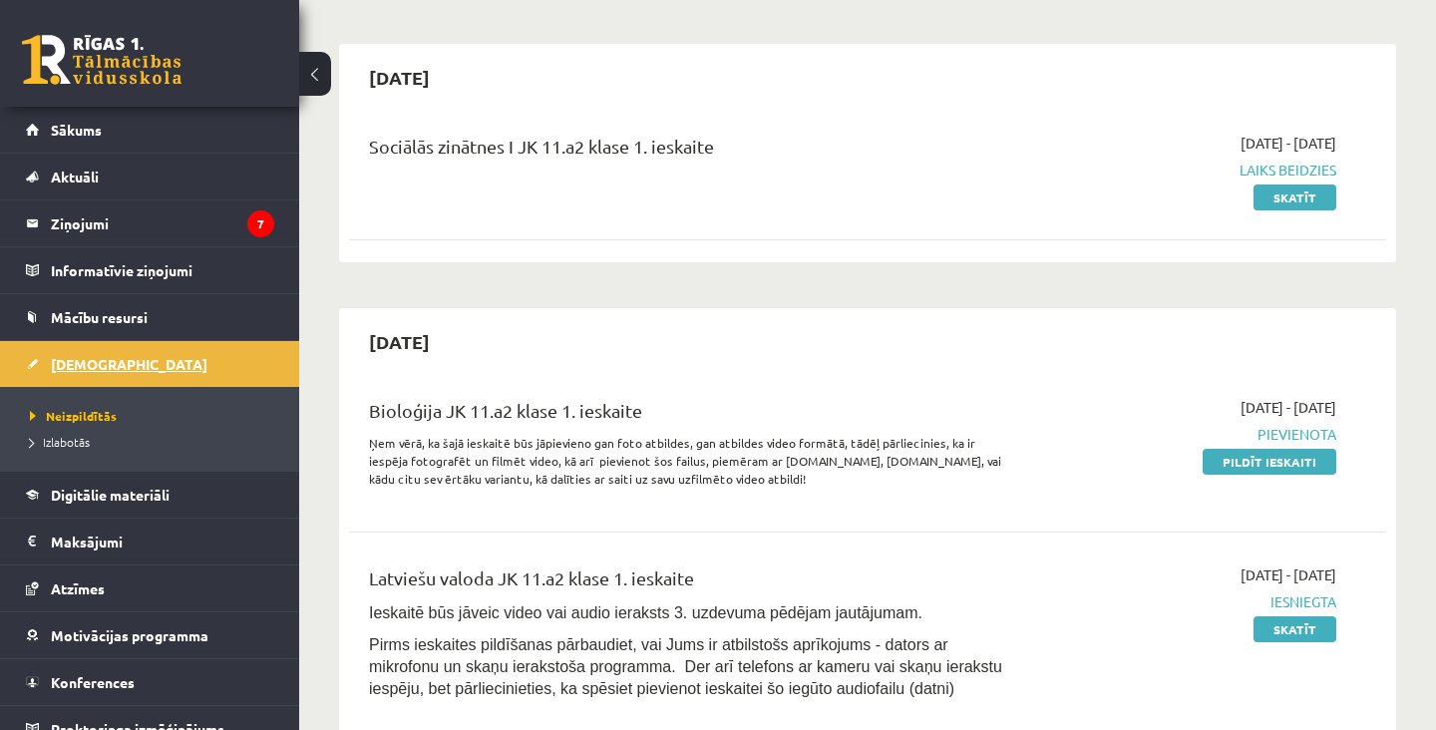
scroll to position [156, 0]
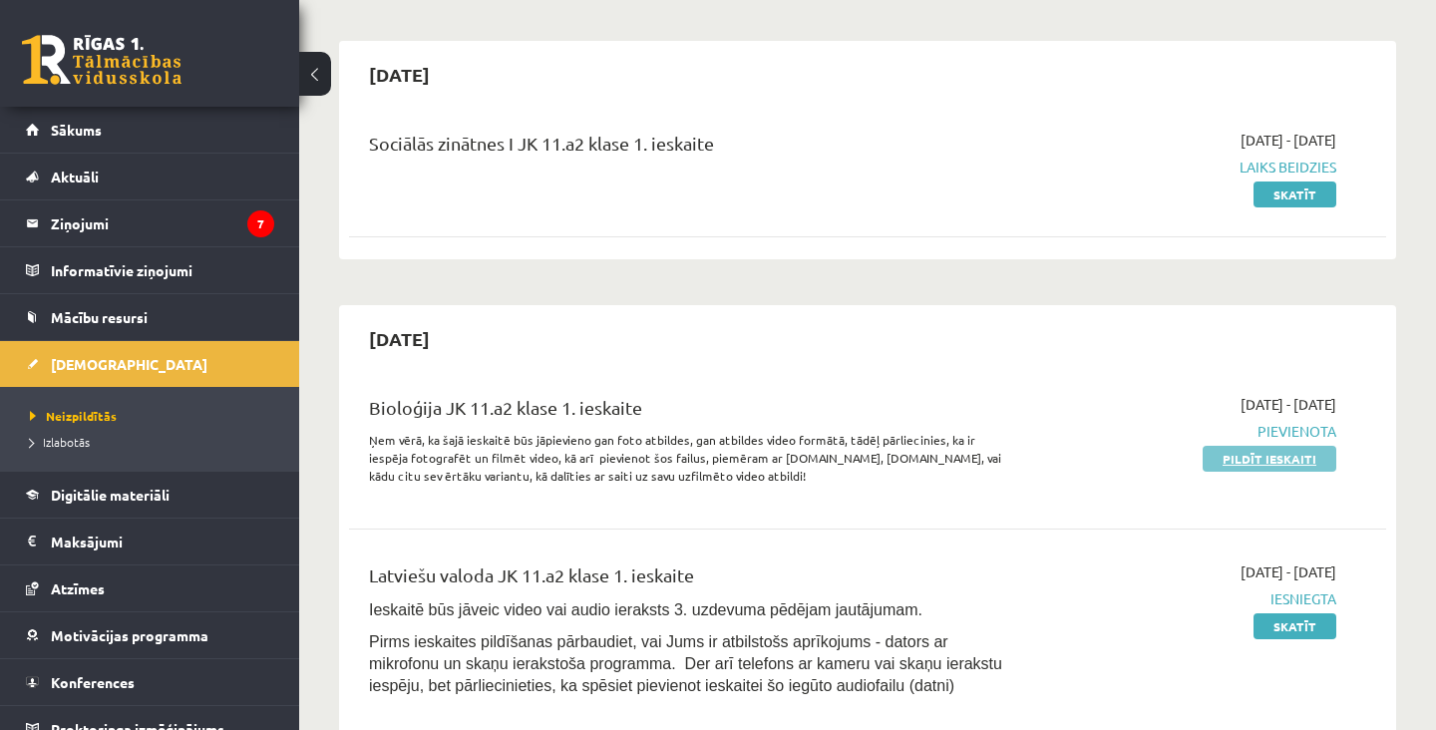
click at [1283, 469] on link "Pildīt ieskaiti" at bounding box center [1270, 459] width 134 height 26
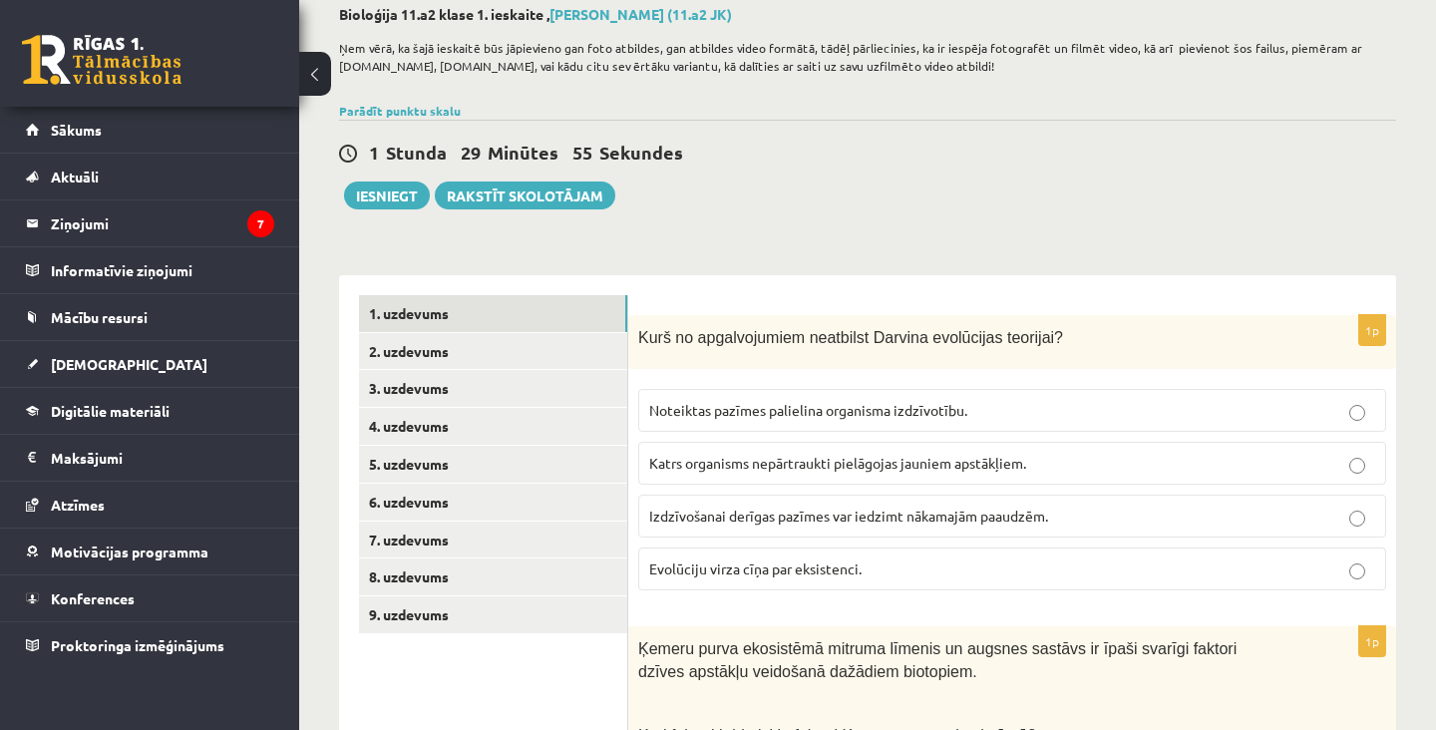
scroll to position [114, 0]
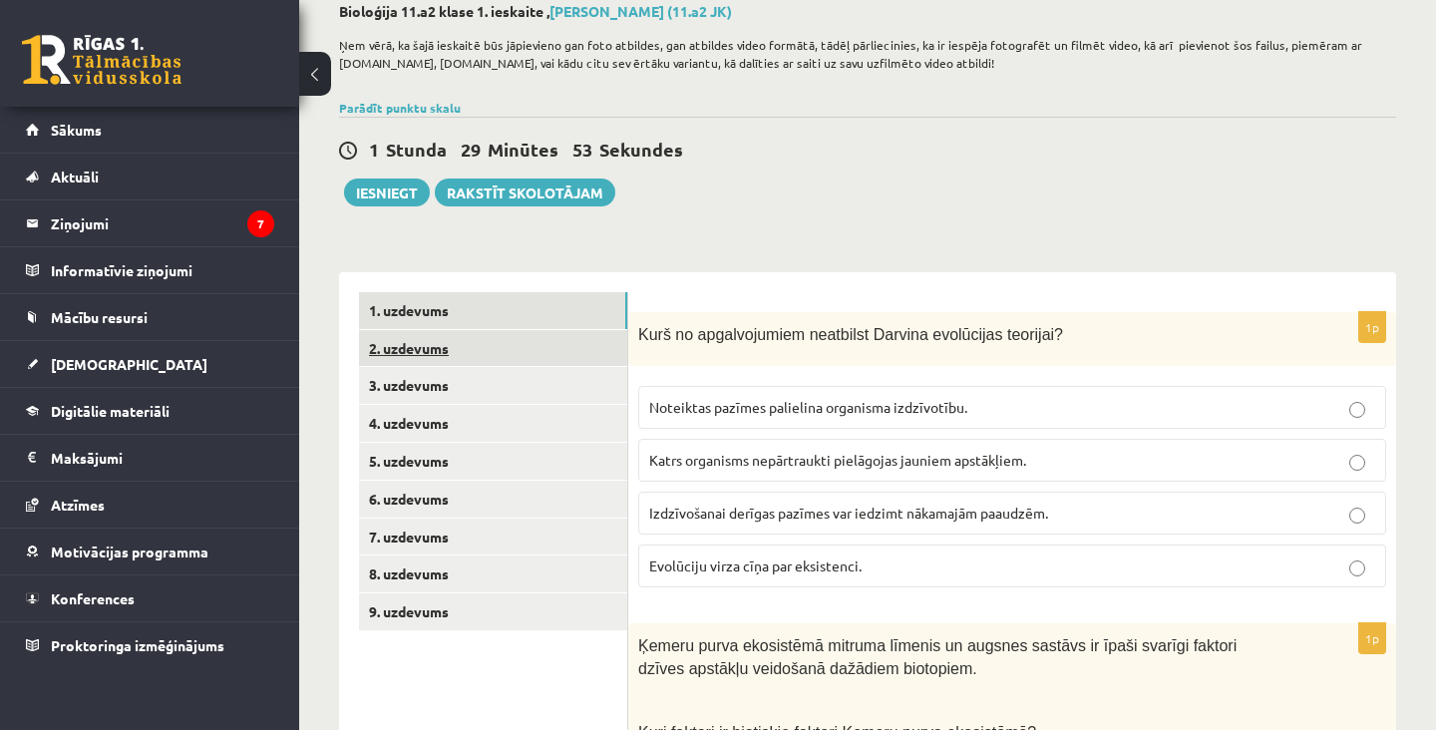
click at [586, 355] on link "2. uzdevums" at bounding box center [493, 348] width 268 height 37
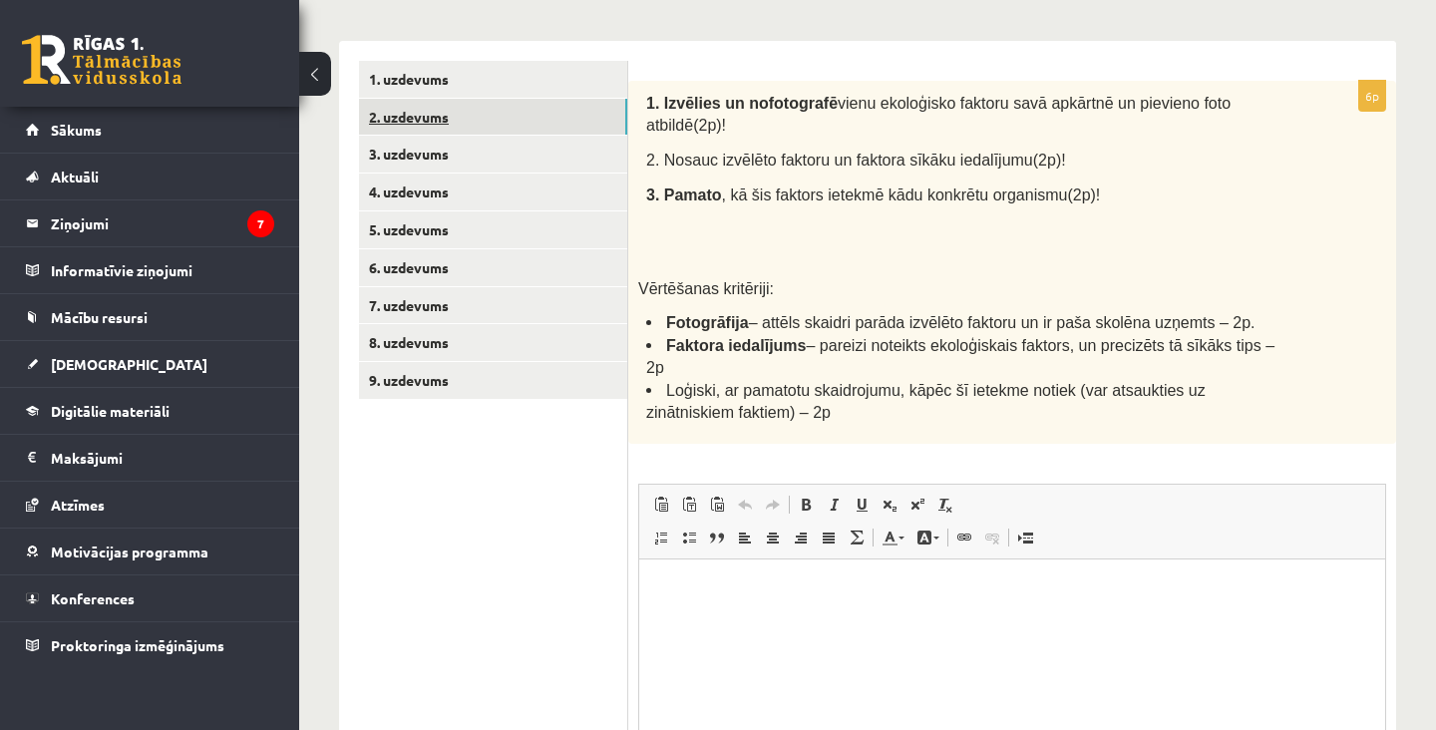
scroll to position [0, 0]
click at [586, 151] on link "3. uzdevums" at bounding box center [493, 154] width 268 height 37
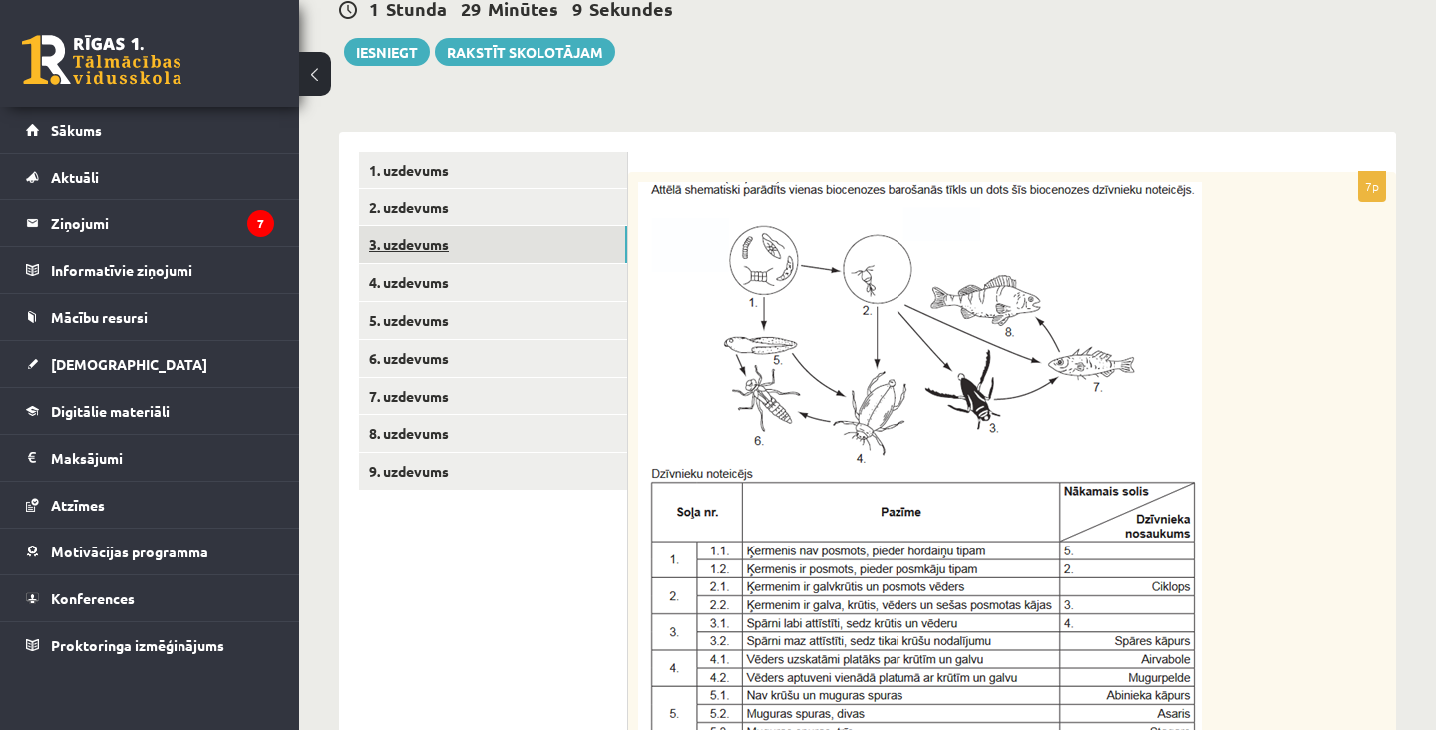
scroll to position [255, 0]
click at [593, 284] on link "4. uzdevums" at bounding box center [493, 281] width 268 height 37
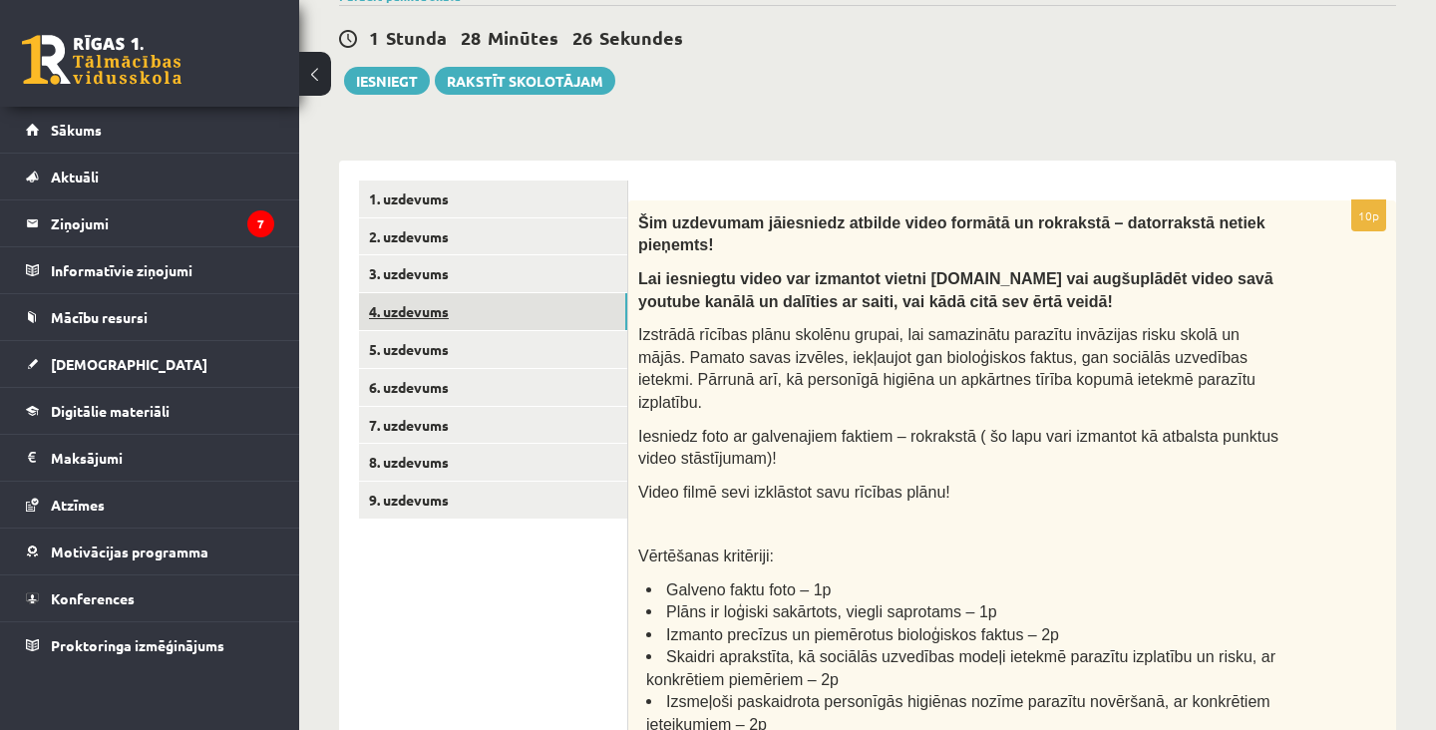
scroll to position [224, 0]
click at [596, 353] on link "5. uzdevums" at bounding box center [493, 350] width 268 height 37
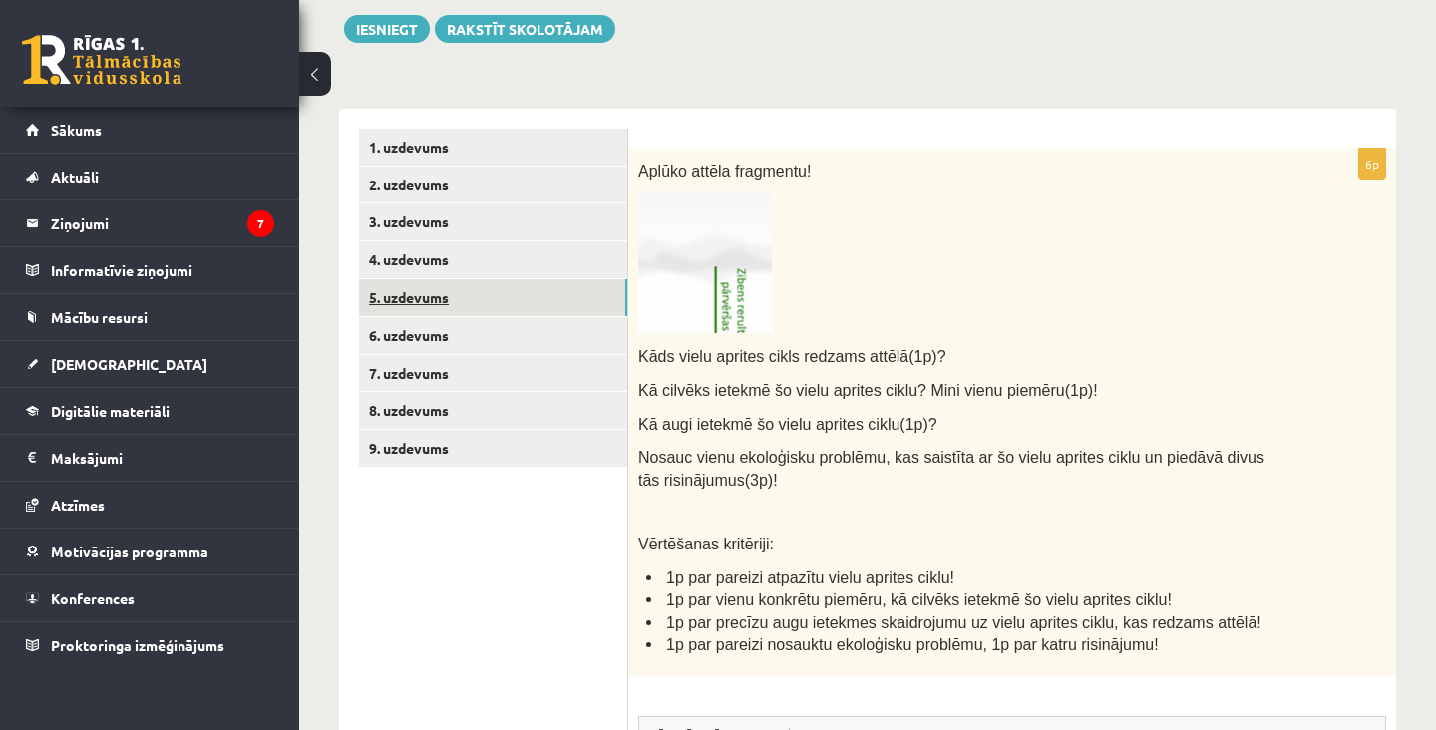
scroll to position [0, 0]
click at [583, 346] on link "6. uzdevums" at bounding box center [493, 335] width 268 height 37
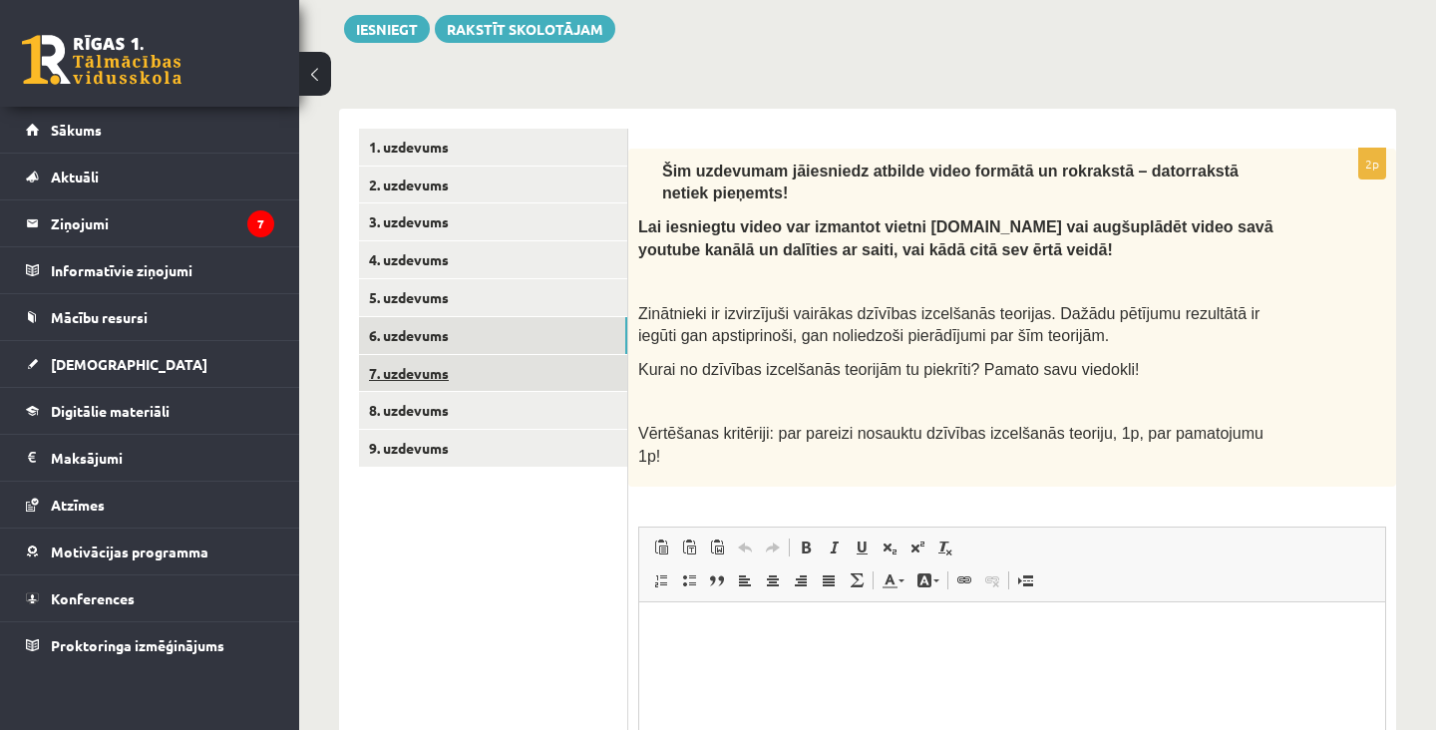
click at [578, 387] on link "7. uzdevums" at bounding box center [493, 373] width 268 height 37
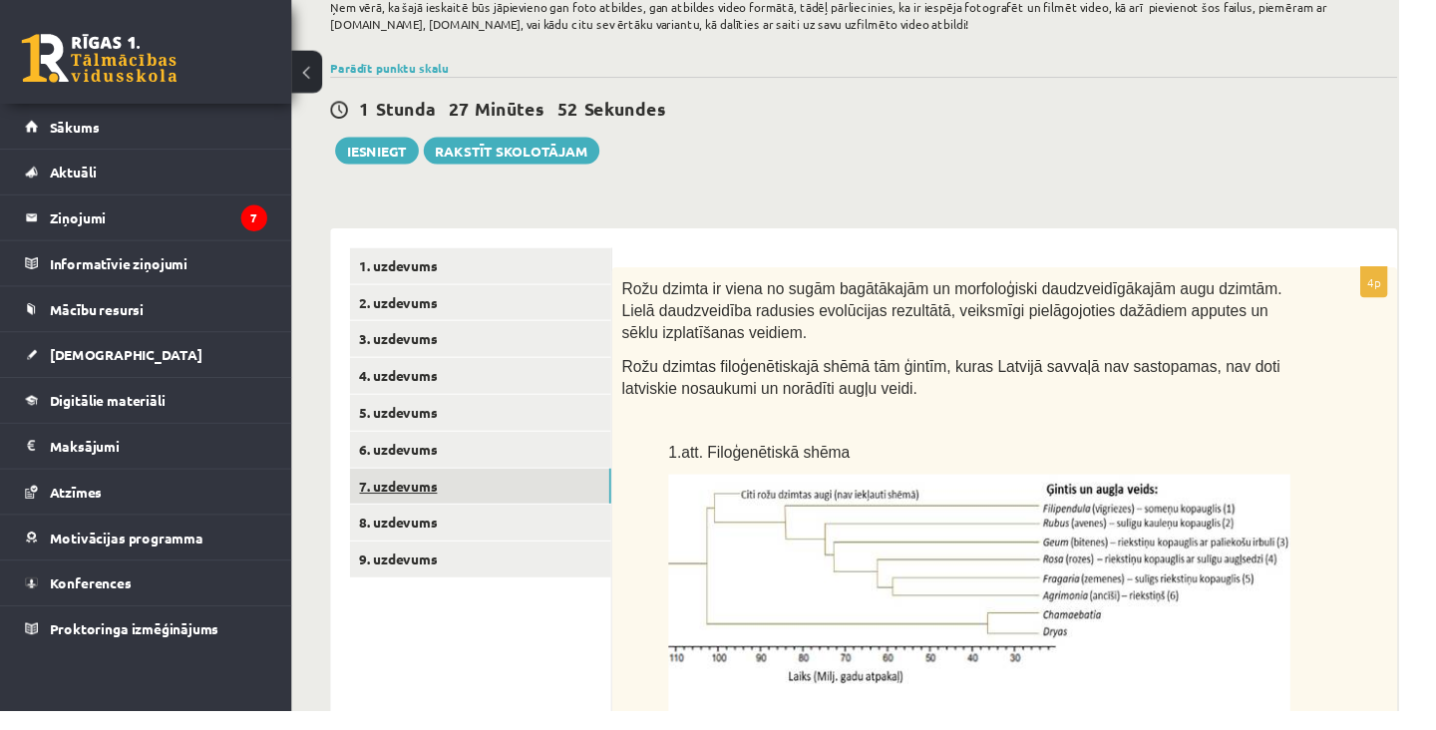
scroll to position [152, 0]
click at [563, 509] on link "7. uzdevums" at bounding box center [493, 499] width 268 height 37
click at [561, 531] on link "8. uzdevums" at bounding box center [493, 536] width 268 height 37
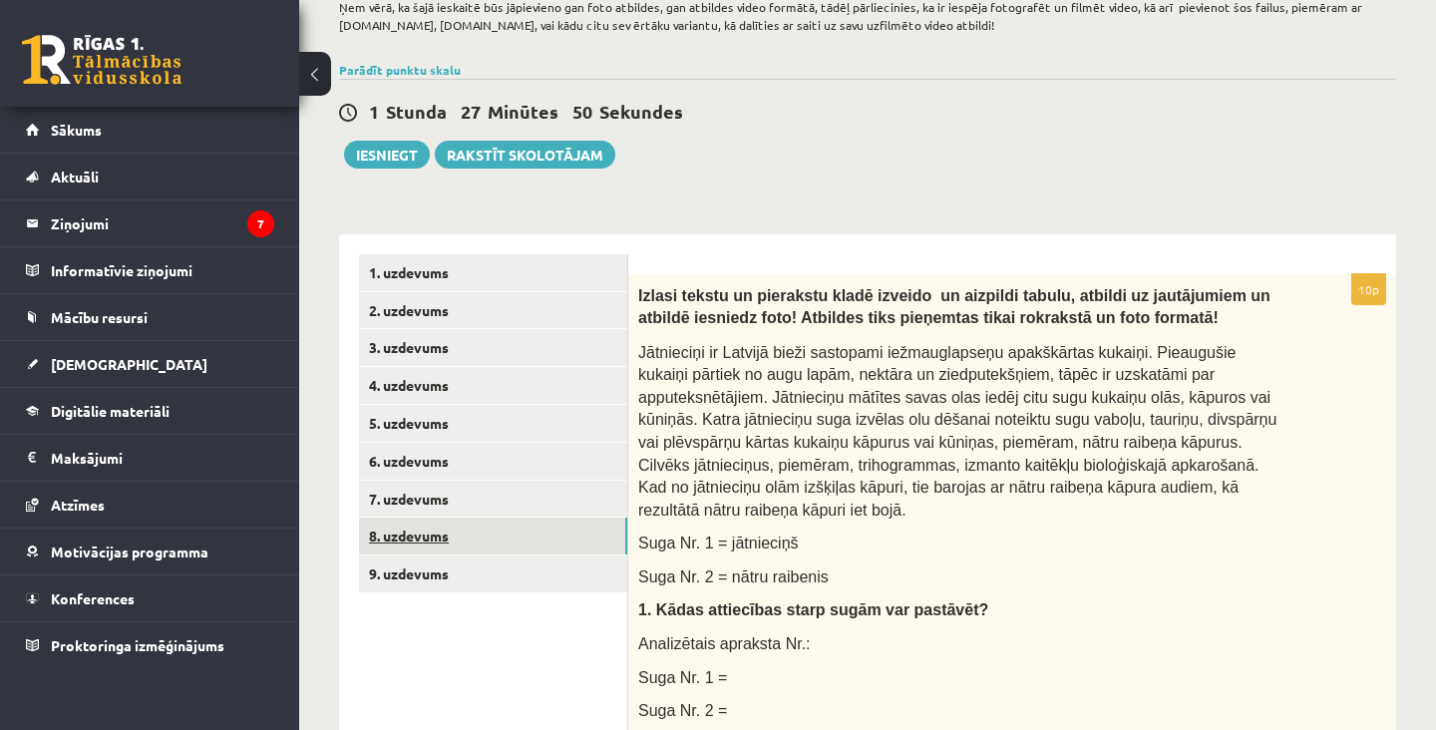
scroll to position [0, 0]
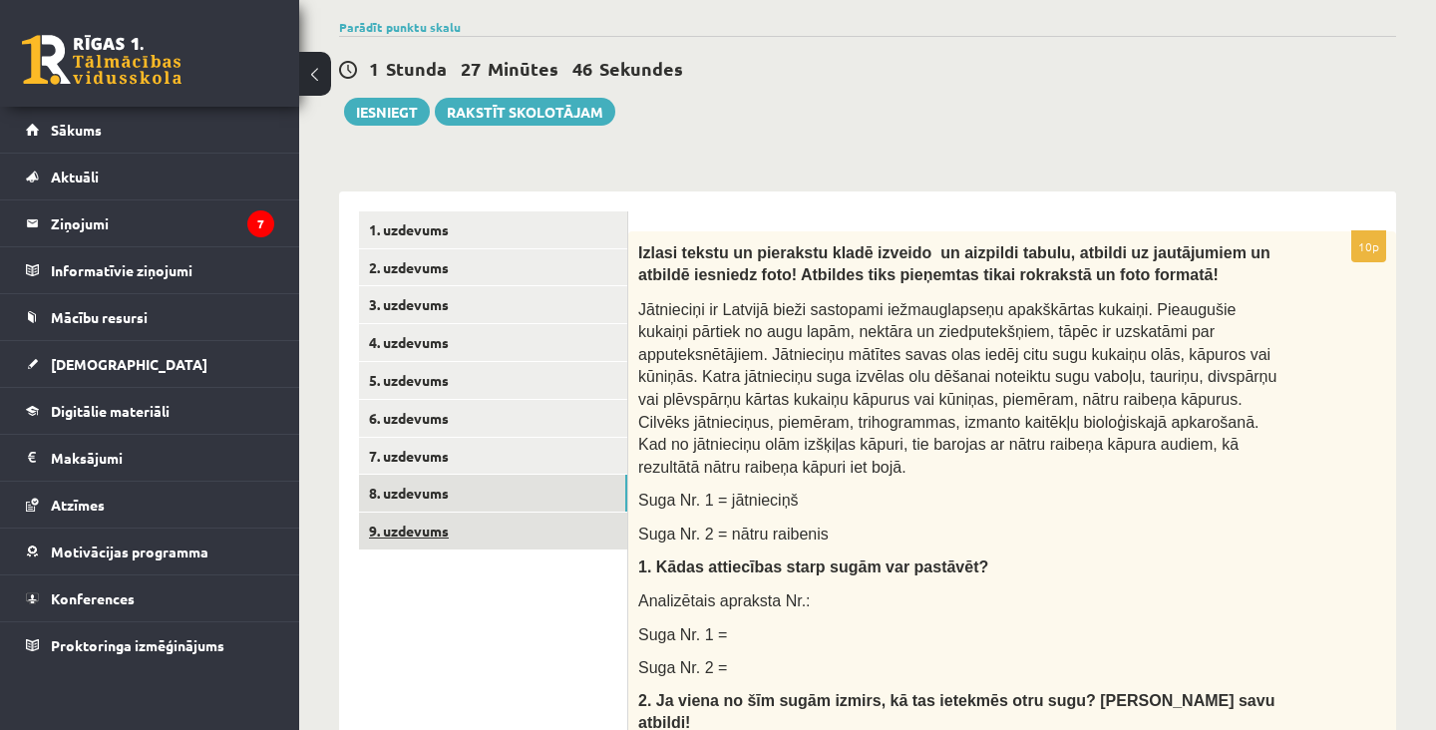
click at [449, 535] on link "9. uzdevums" at bounding box center [493, 531] width 268 height 37
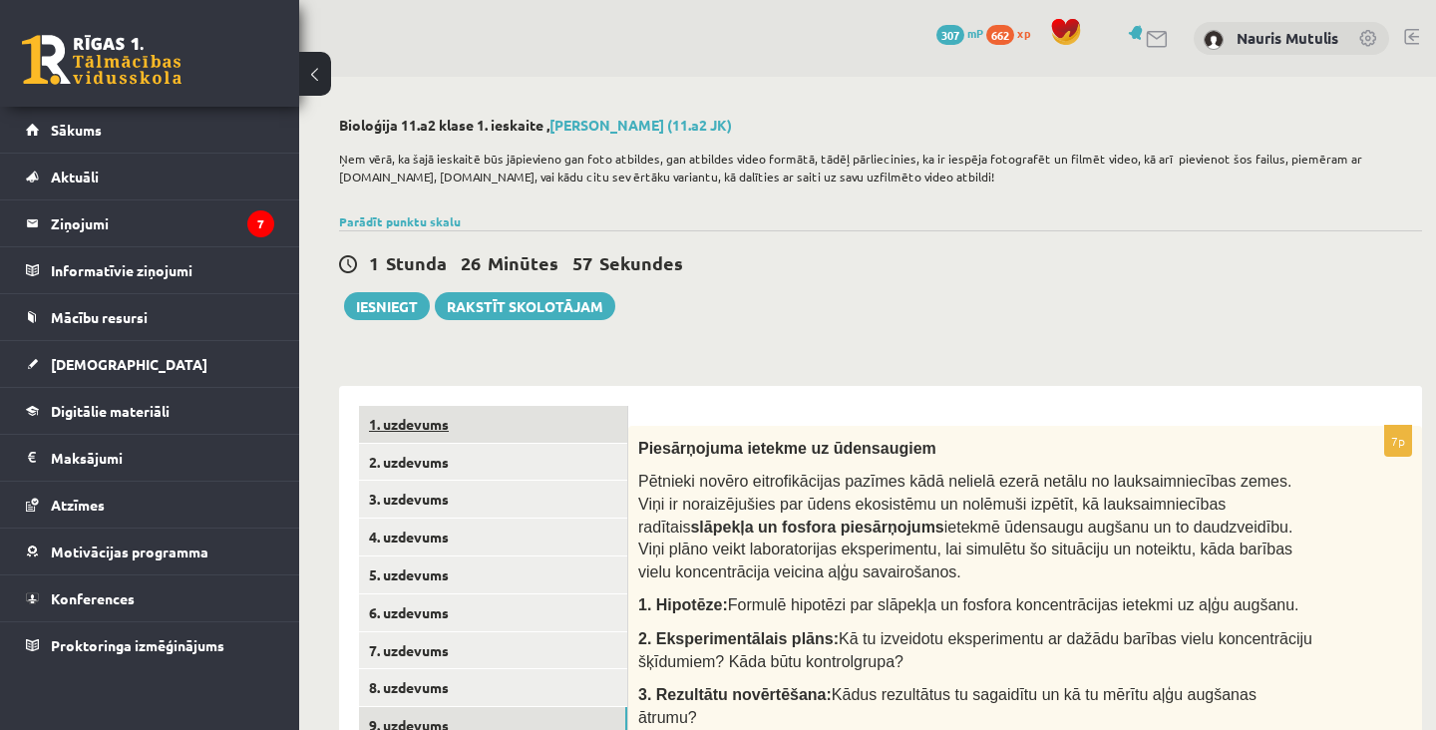
click at [523, 434] on link "1. uzdevums" at bounding box center [493, 424] width 268 height 37
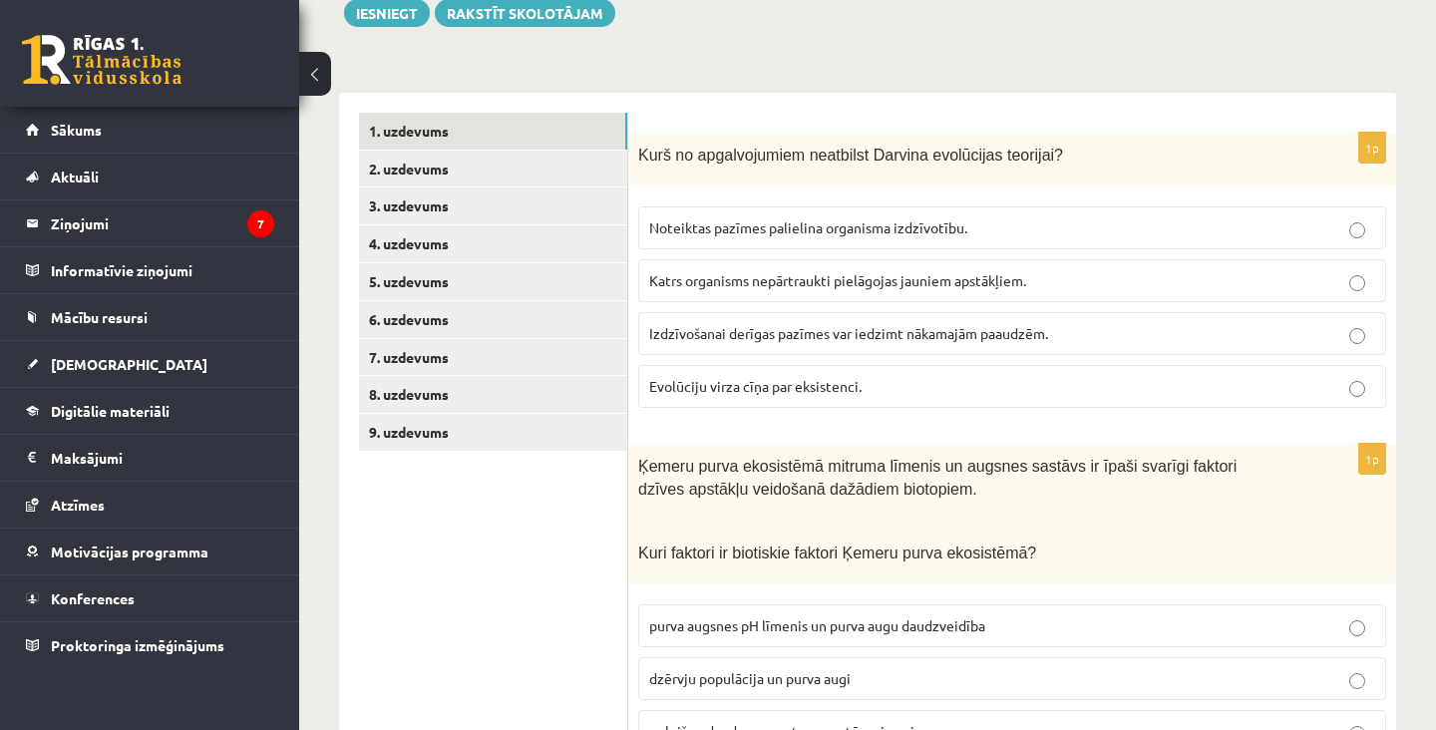
scroll to position [295, 0]
click at [649, 147] on span "Kurš no apgalvojumiem neatbilst Darvina evolūcijas teorijai?" at bounding box center [850, 153] width 425 height 17
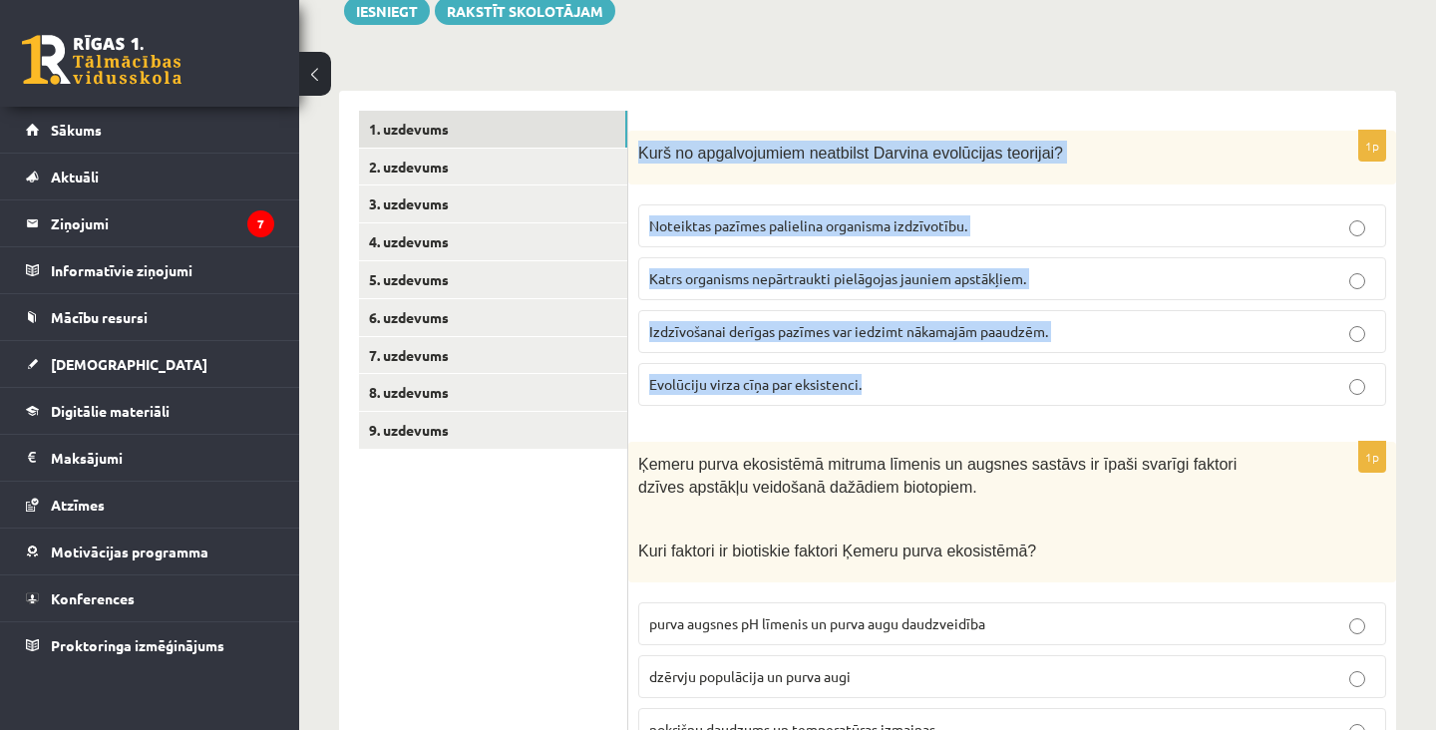
copy div "Kurš no apgalvojumiem neatbilst Darvina evolūcijas teorijai? Noteiktas pazīmes …"
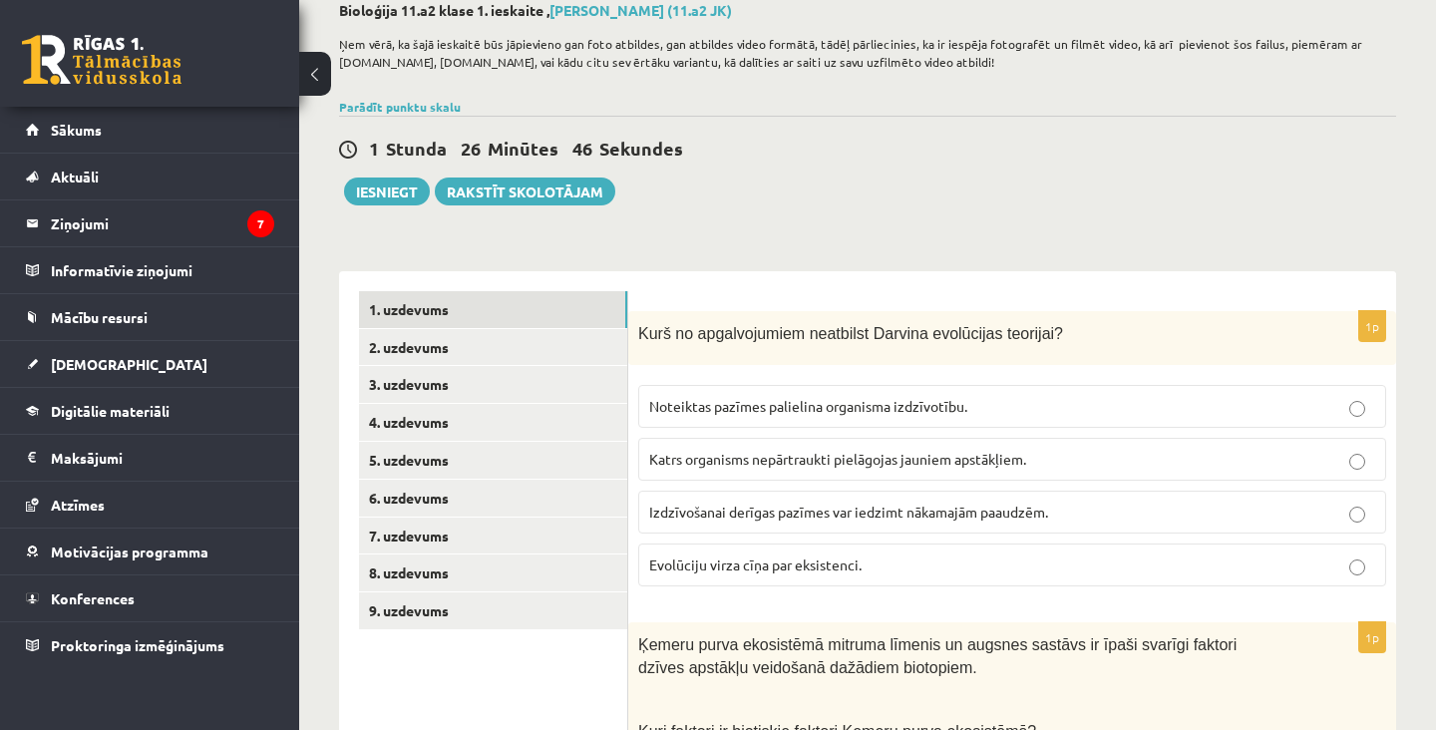
scroll to position [108, 0]
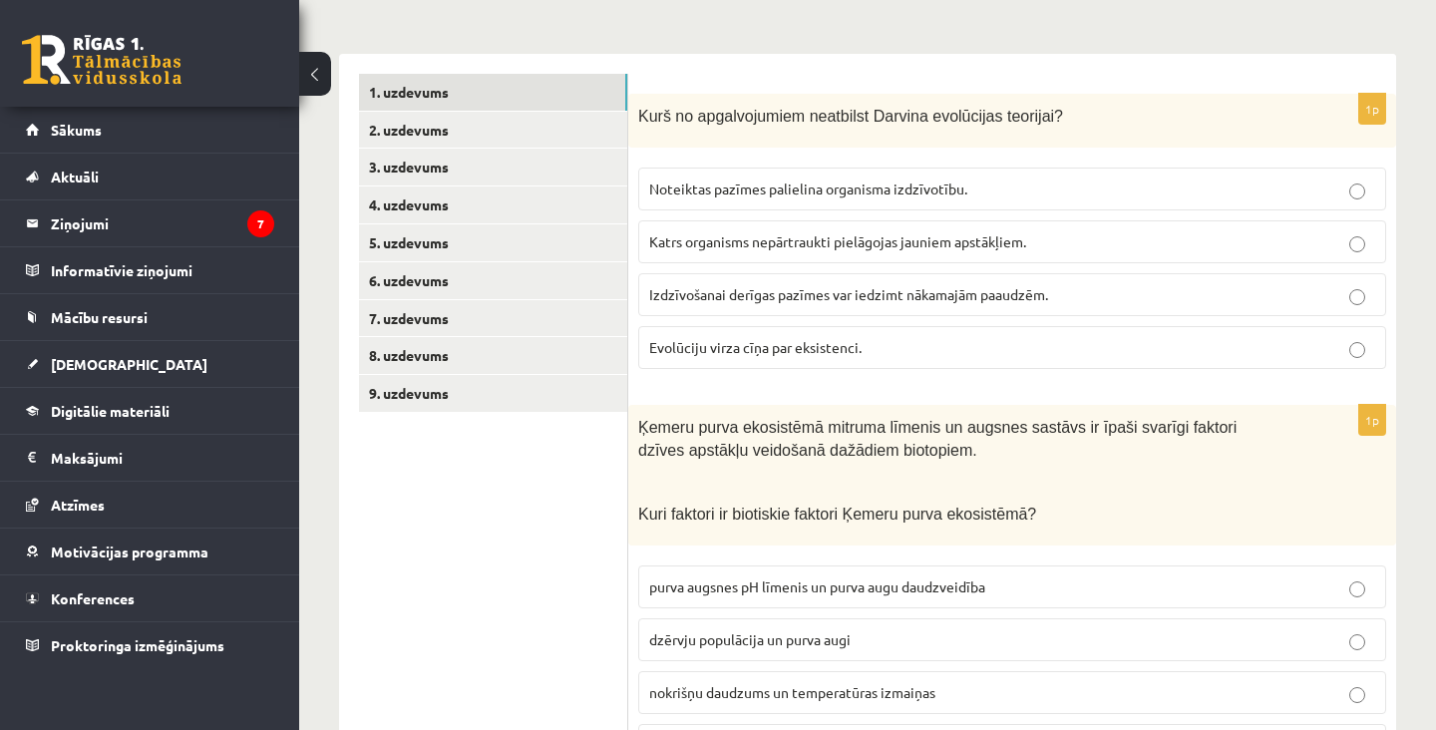
click at [960, 240] on span "Katrs organisms nepārtraukti pielāgojas jauniem apstākļiem." at bounding box center [837, 241] width 377 height 18
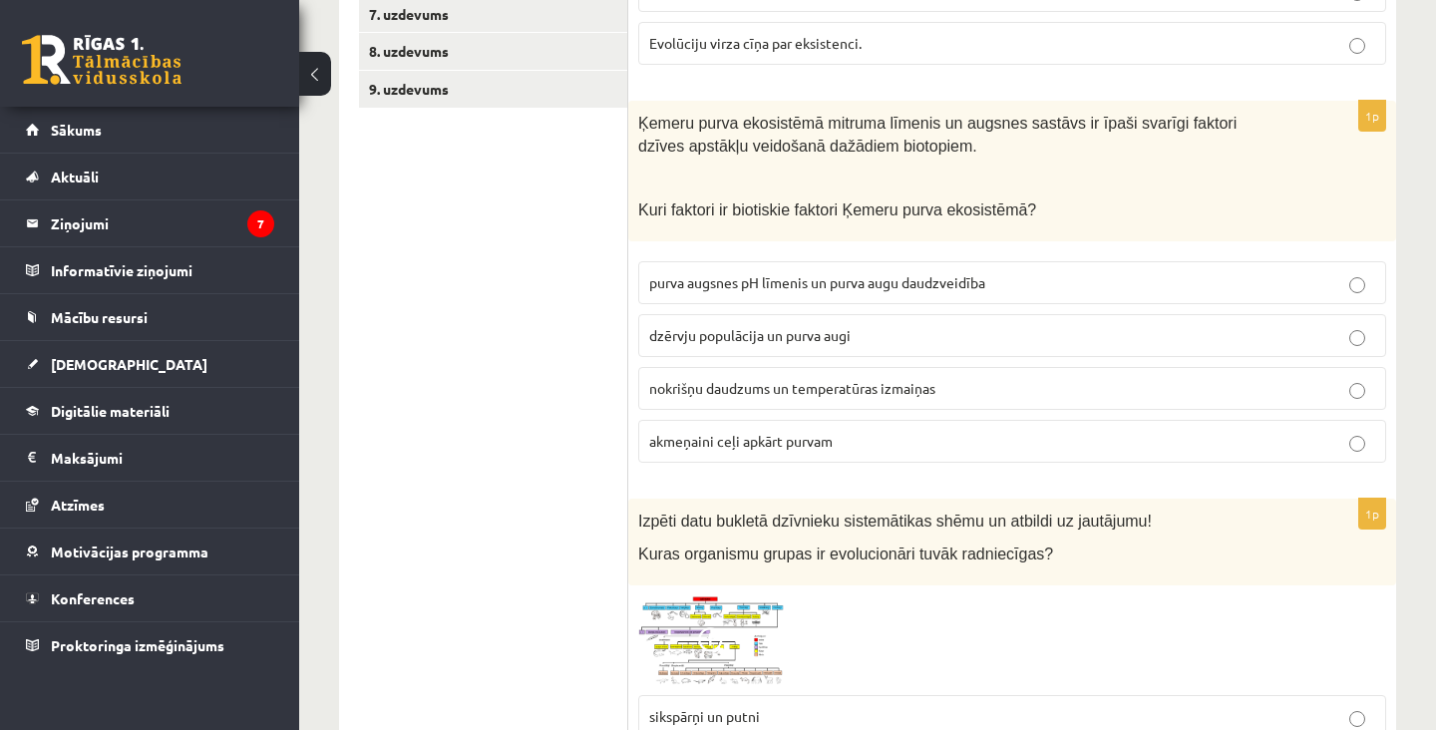
scroll to position [635, 0]
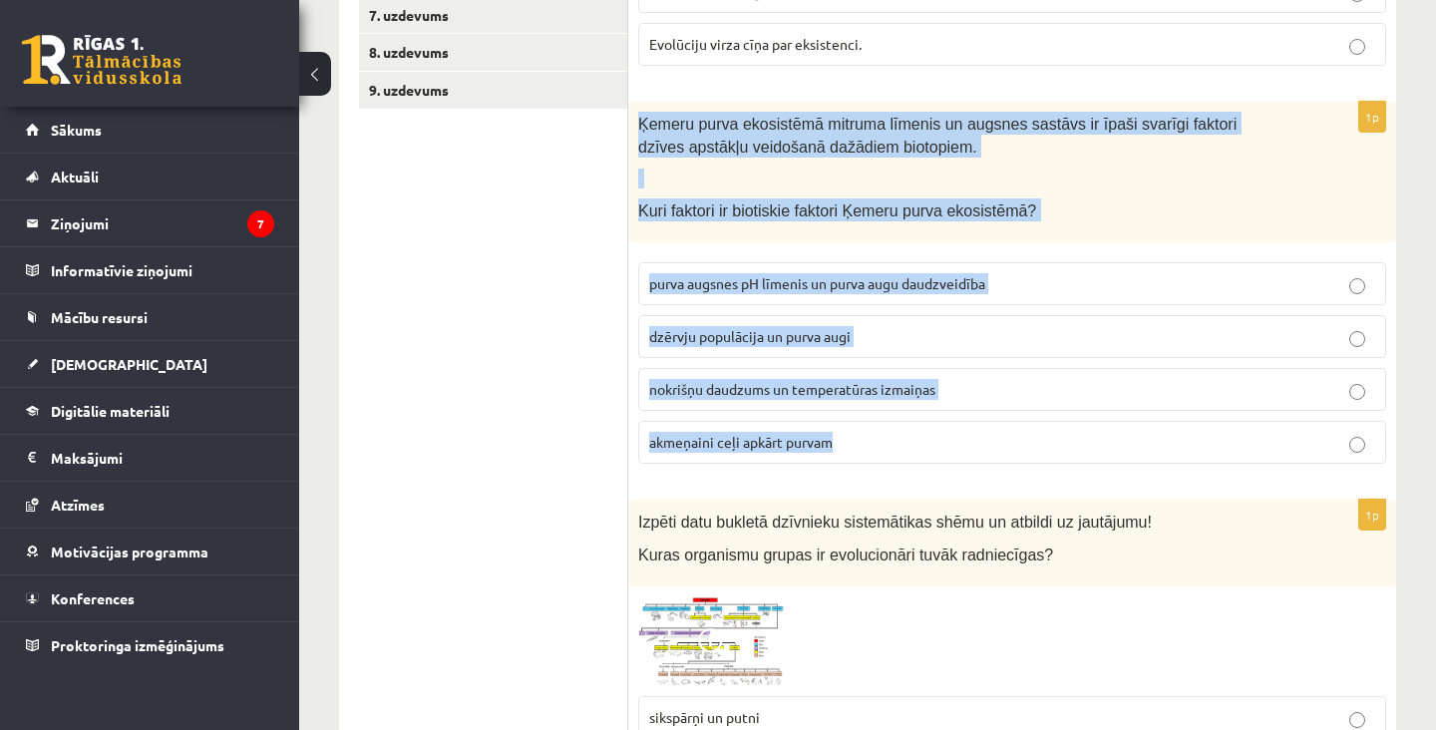
copy div "Ķemeru purva ekosistēmā mitruma līmenis un augsnes sastāvs ir īpaši svarīgi fak…"
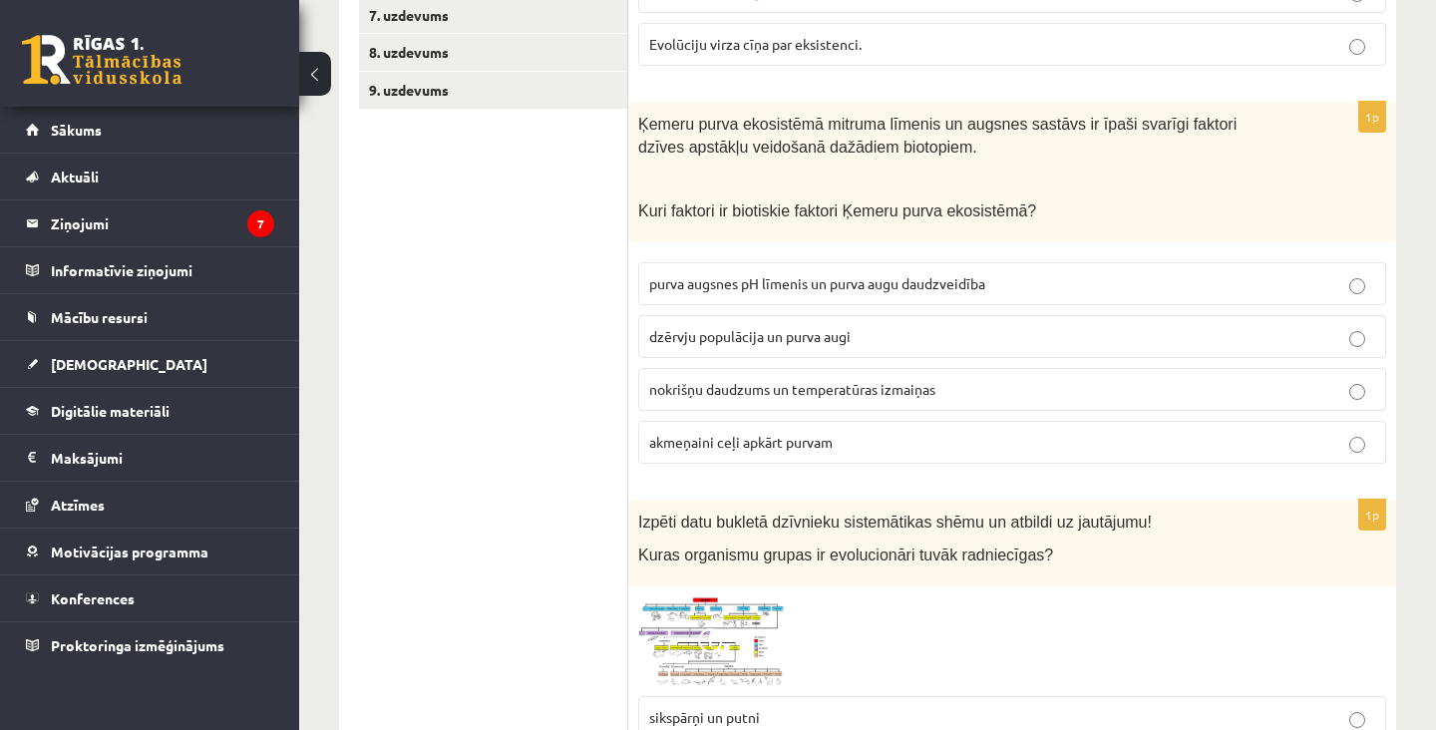
click at [783, 344] on p "dzērvju populācija un purva augi" at bounding box center [1012, 336] width 726 height 21
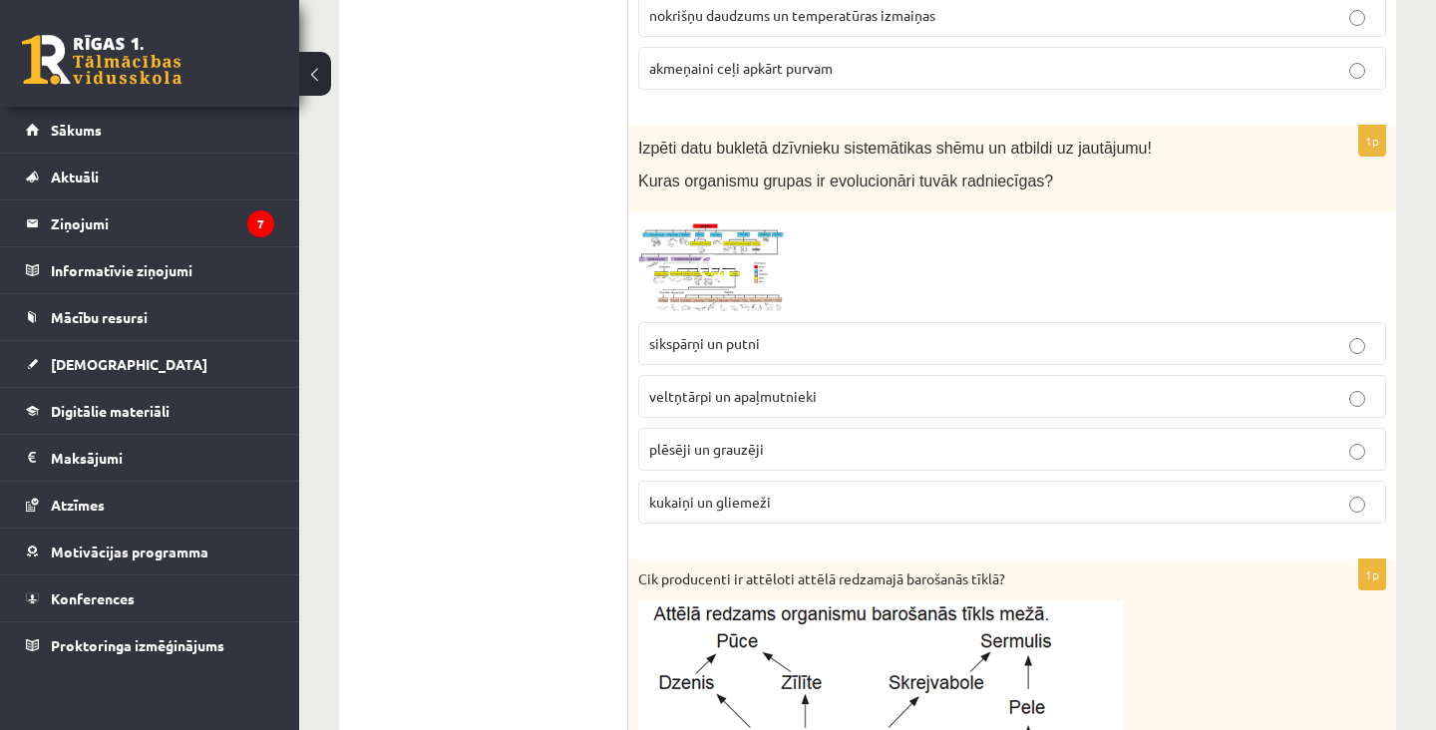
scroll to position [1006, 0]
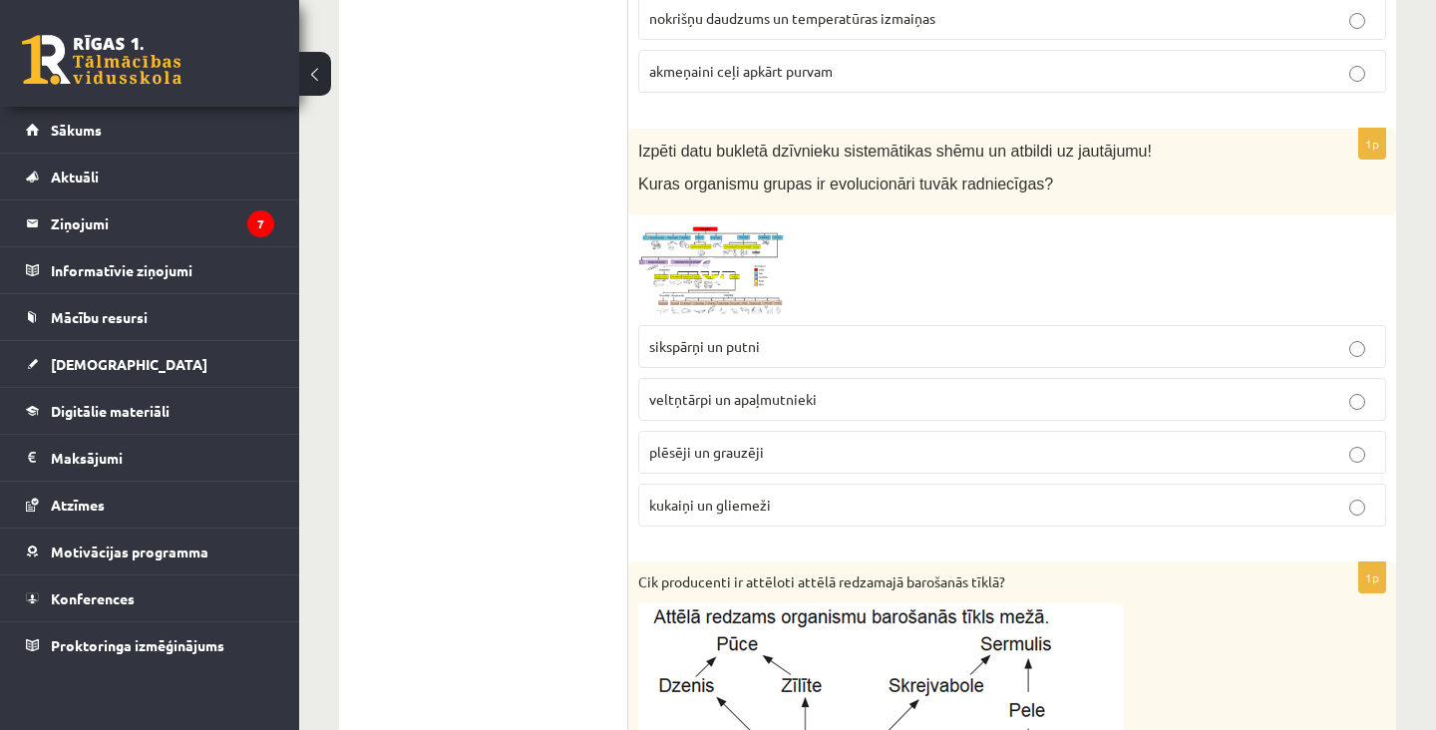
click at [716, 272] on span at bounding box center [714, 273] width 32 height 32
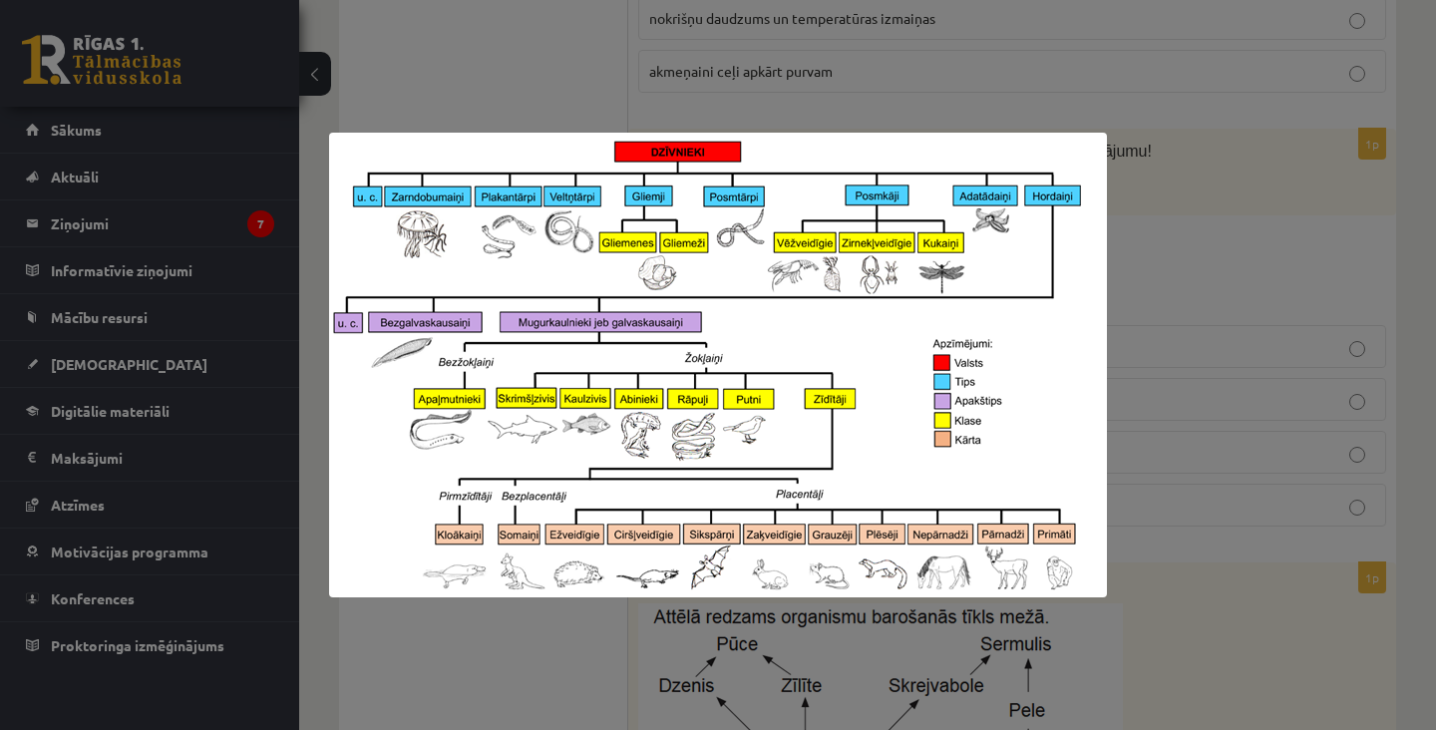
click at [1299, 269] on div at bounding box center [718, 365] width 1436 height 730
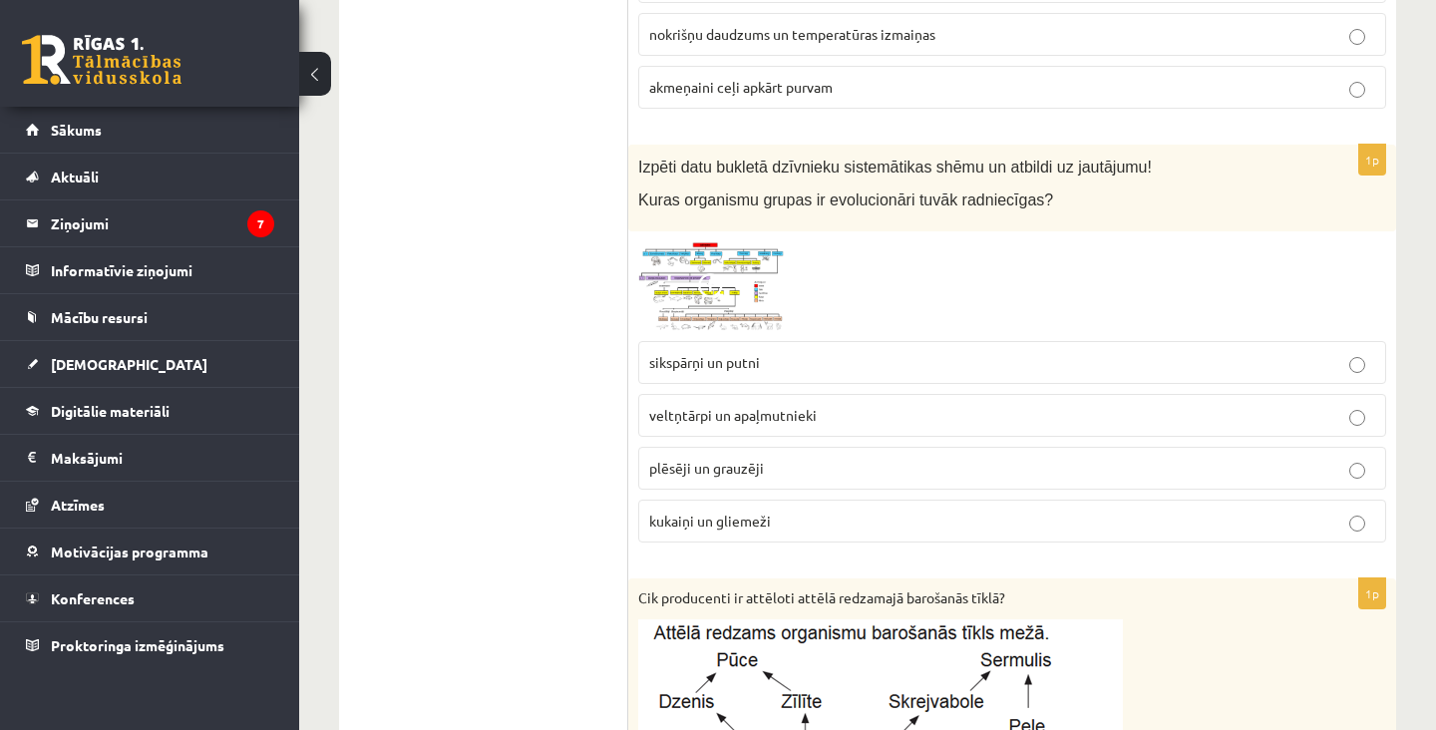
scroll to position [978, 0]
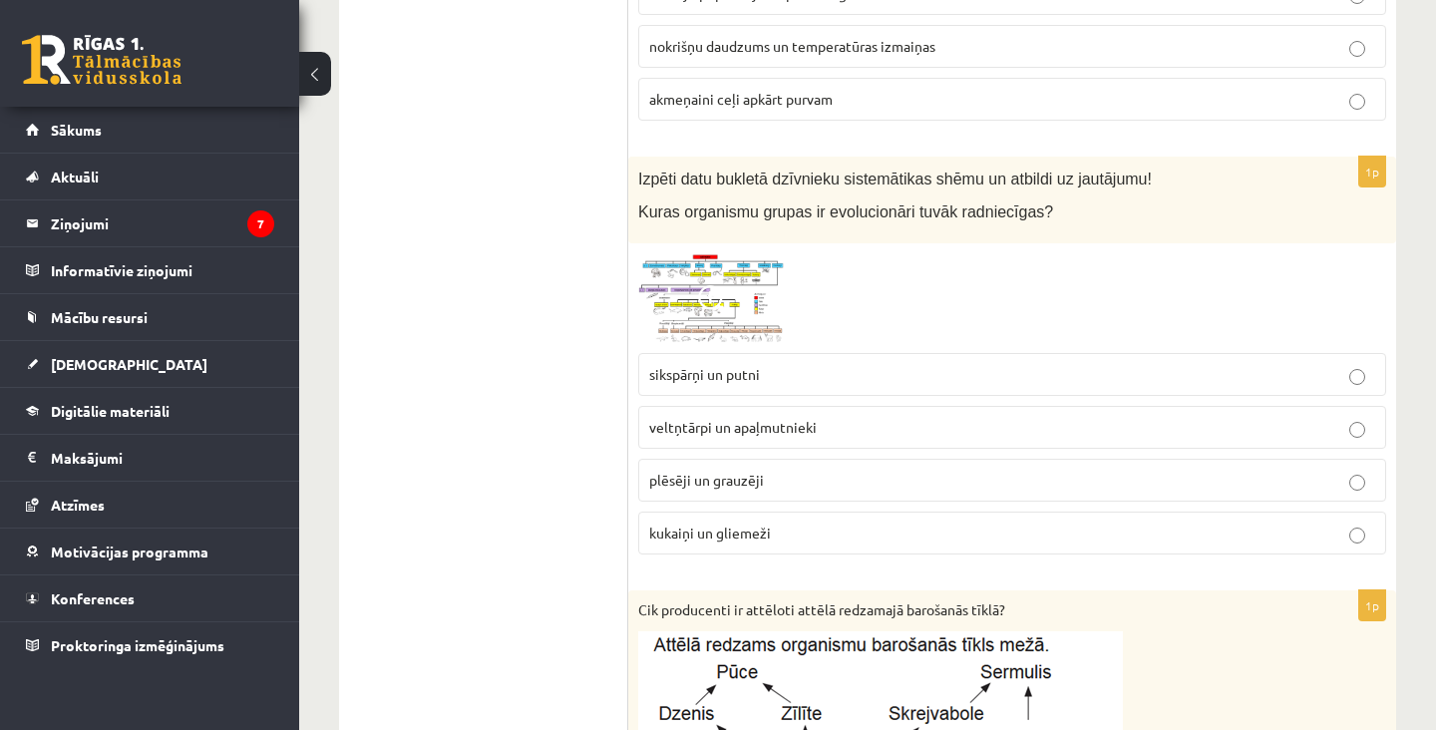
click at [1231, 487] on p "plēsēji un grauzēji" at bounding box center [1012, 480] width 726 height 21
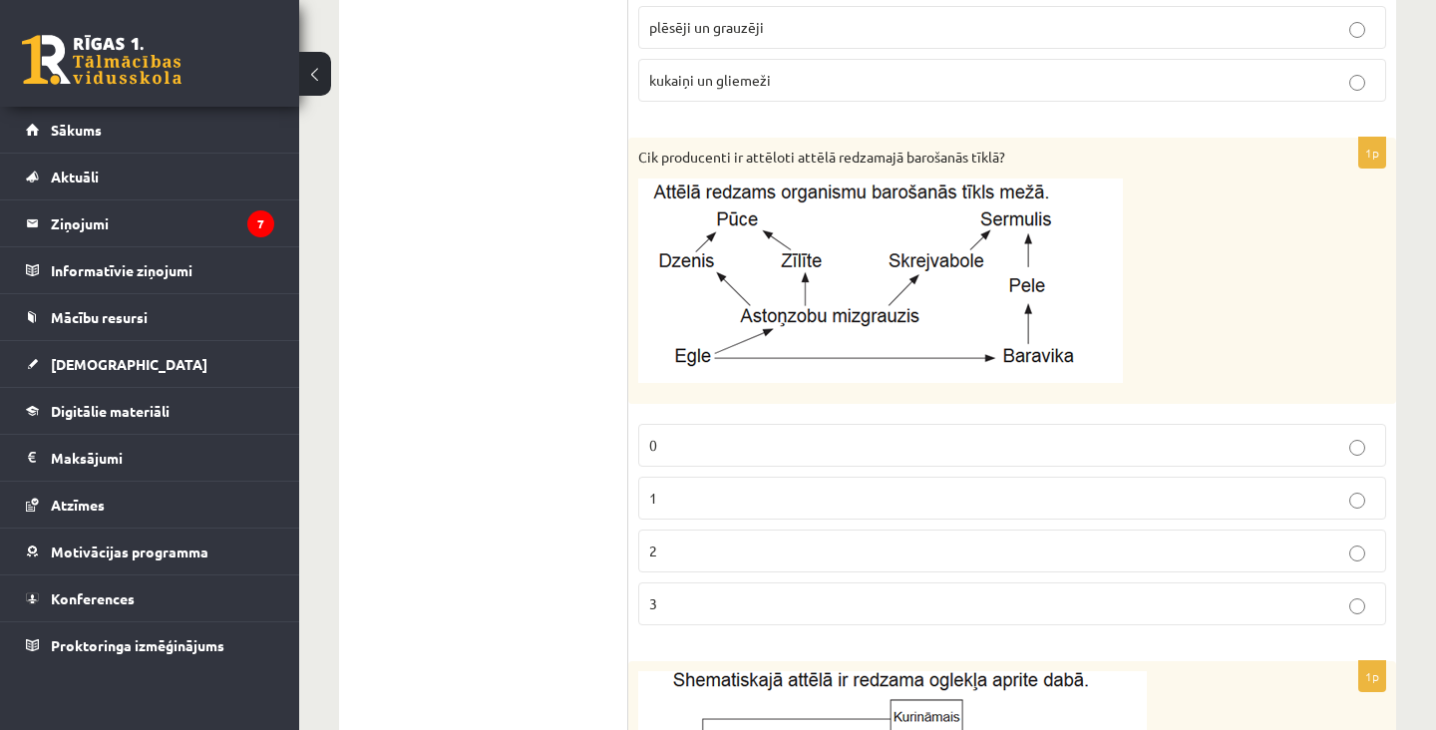
scroll to position [1441, 0]
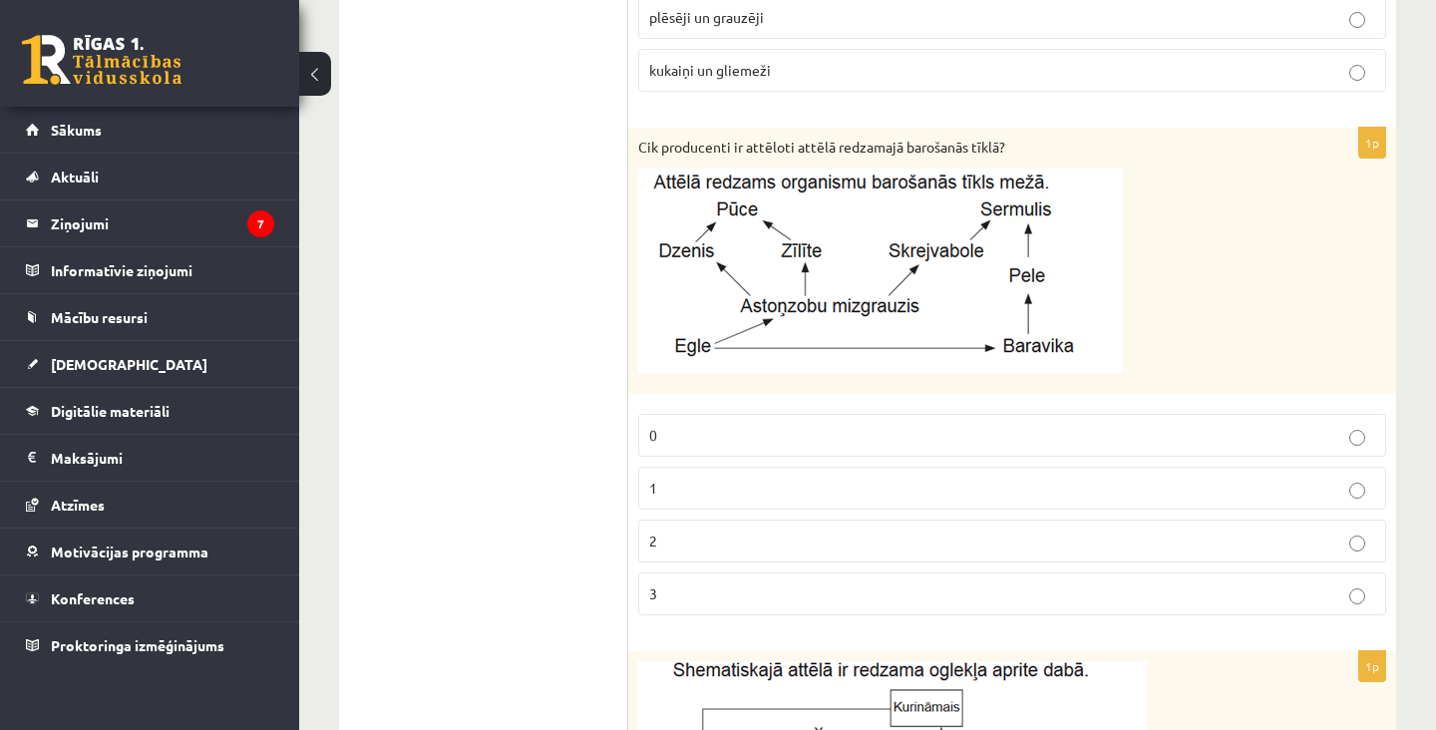
click at [1159, 594] on p "3" at bounding box center [1012, 593] width 726 height 21
click at [1171, 534] on p "2" at bounding box center [1012, 540] width 726 height 21
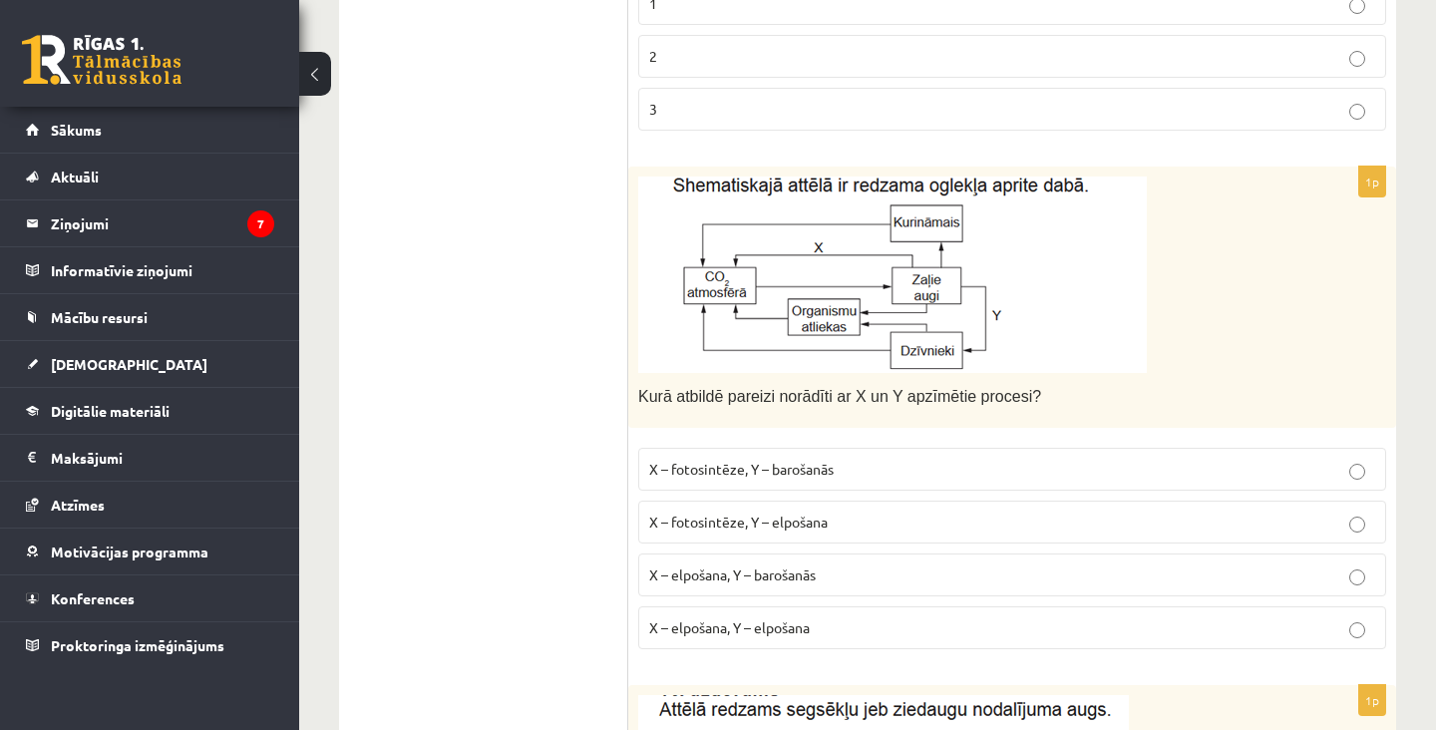
scroll to position [1936, 0]
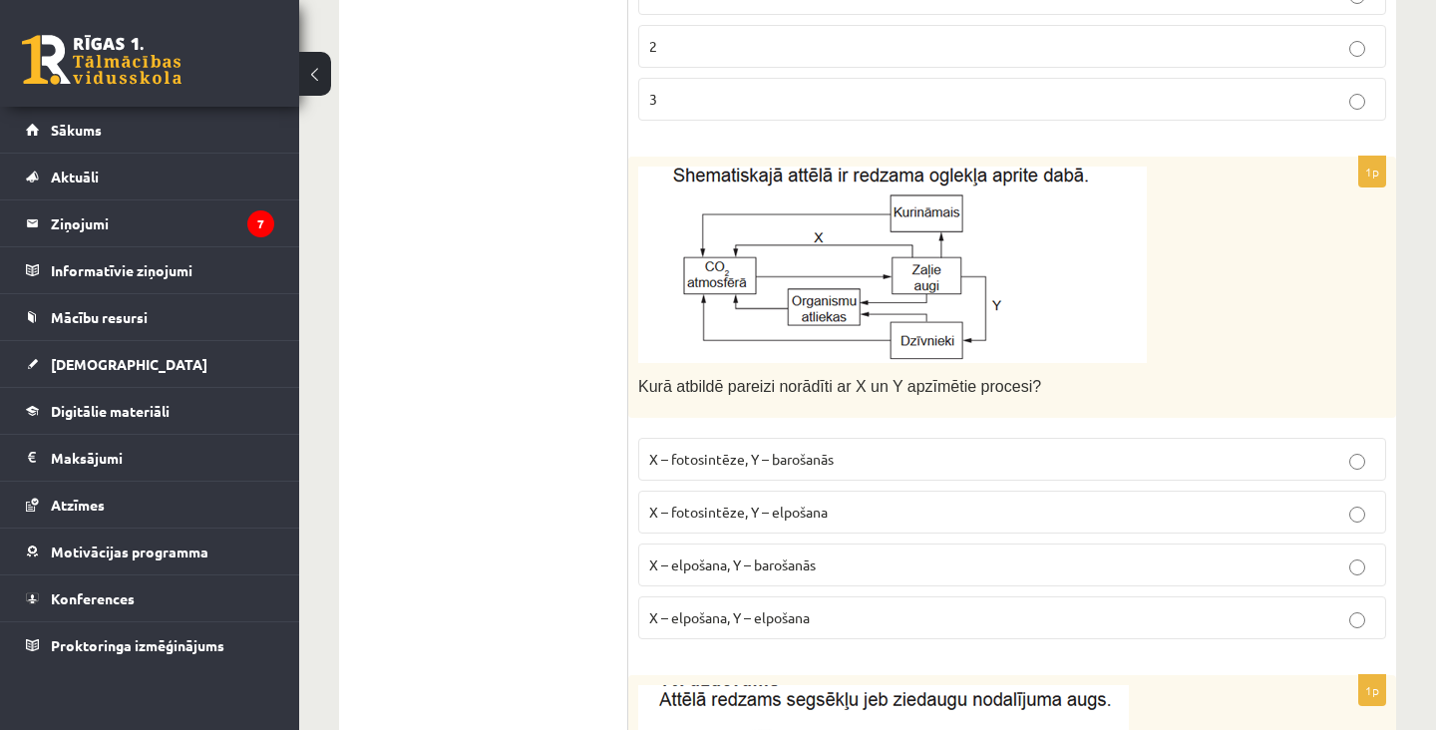
click at [1215, 510] on p "X – fotosintēze, Y – elpošana" at bounding box center [1012, 512] width 726 height 21
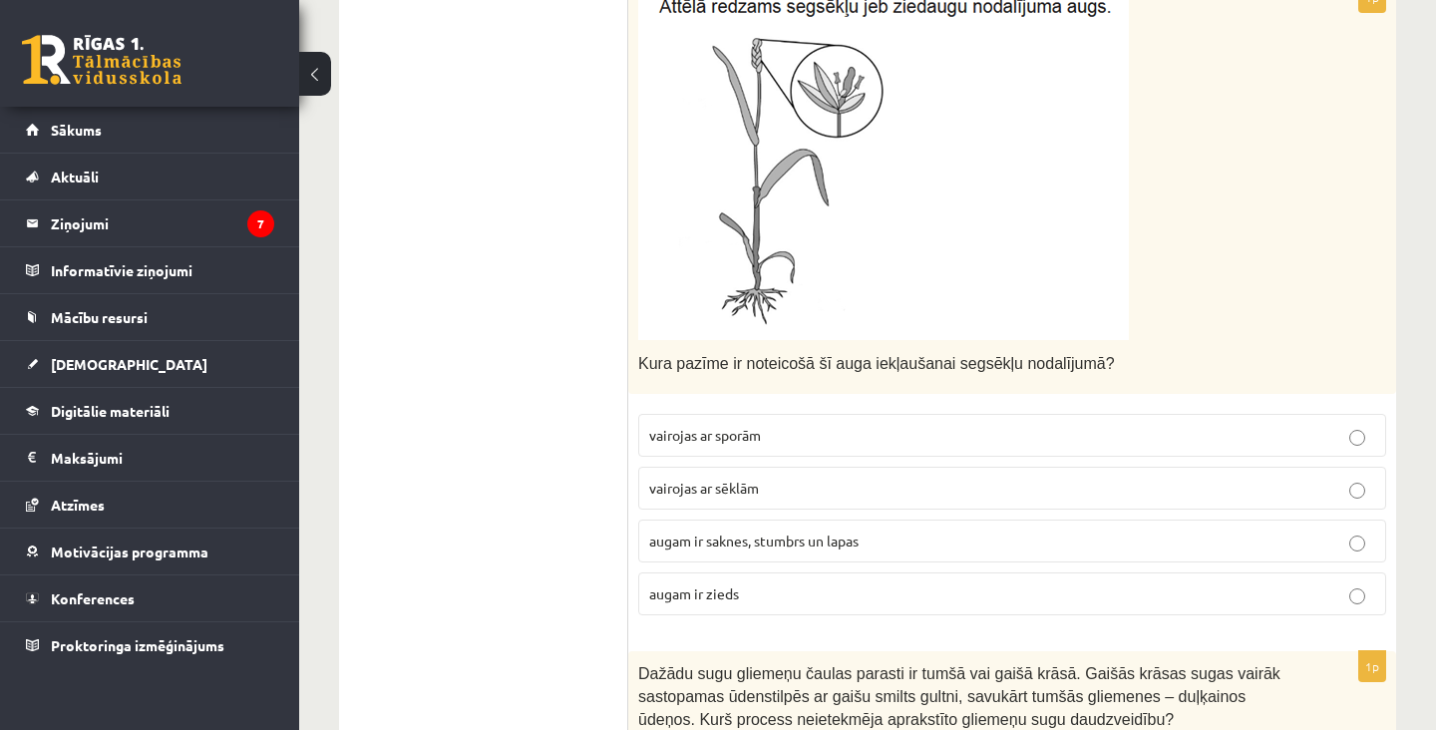
scroll to position [2646, 0]
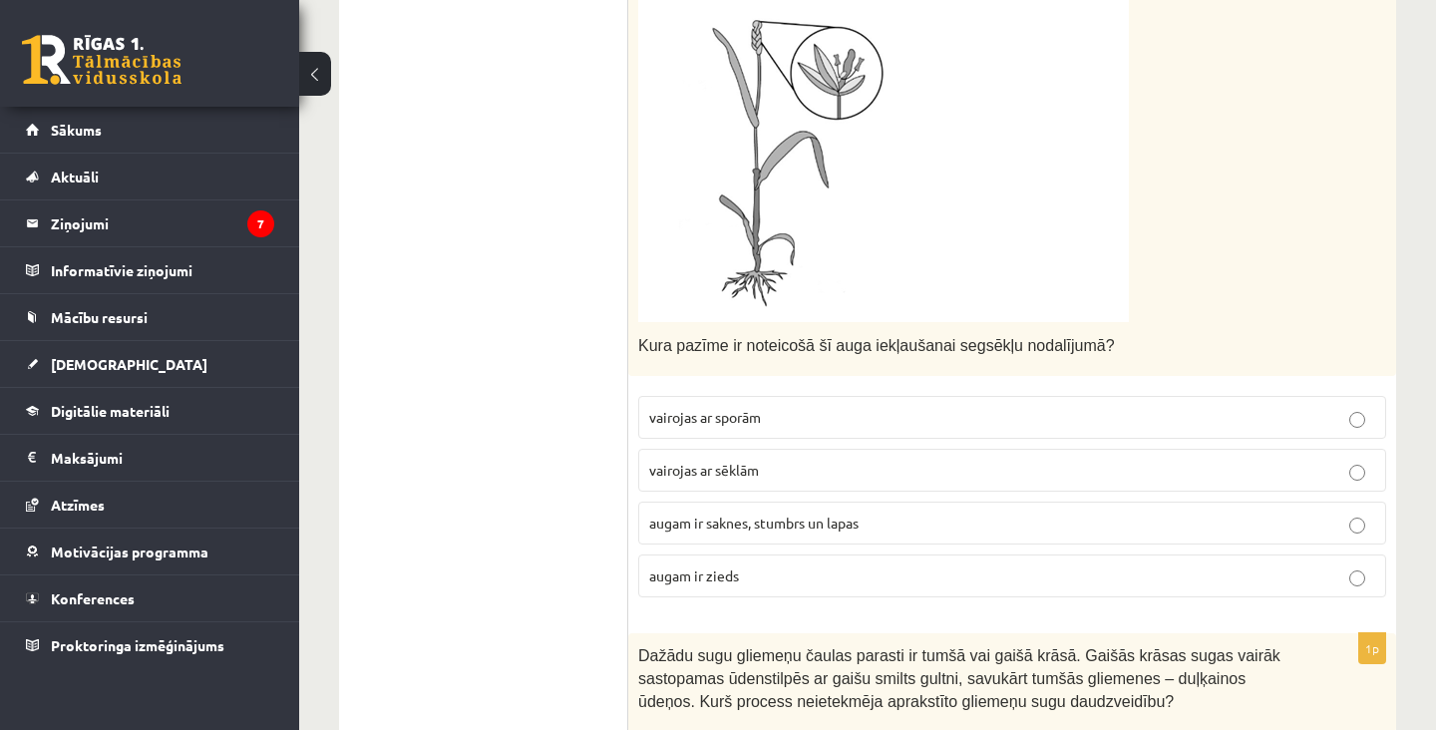
click at [1232, 436] on label "vairojas ar sporām" at bounding box center [1012, 417] width 748 height 43
click at [1236, 486] on label "vairojas ar sēklām" at bounding box center [1012, 470] width 748 height 43
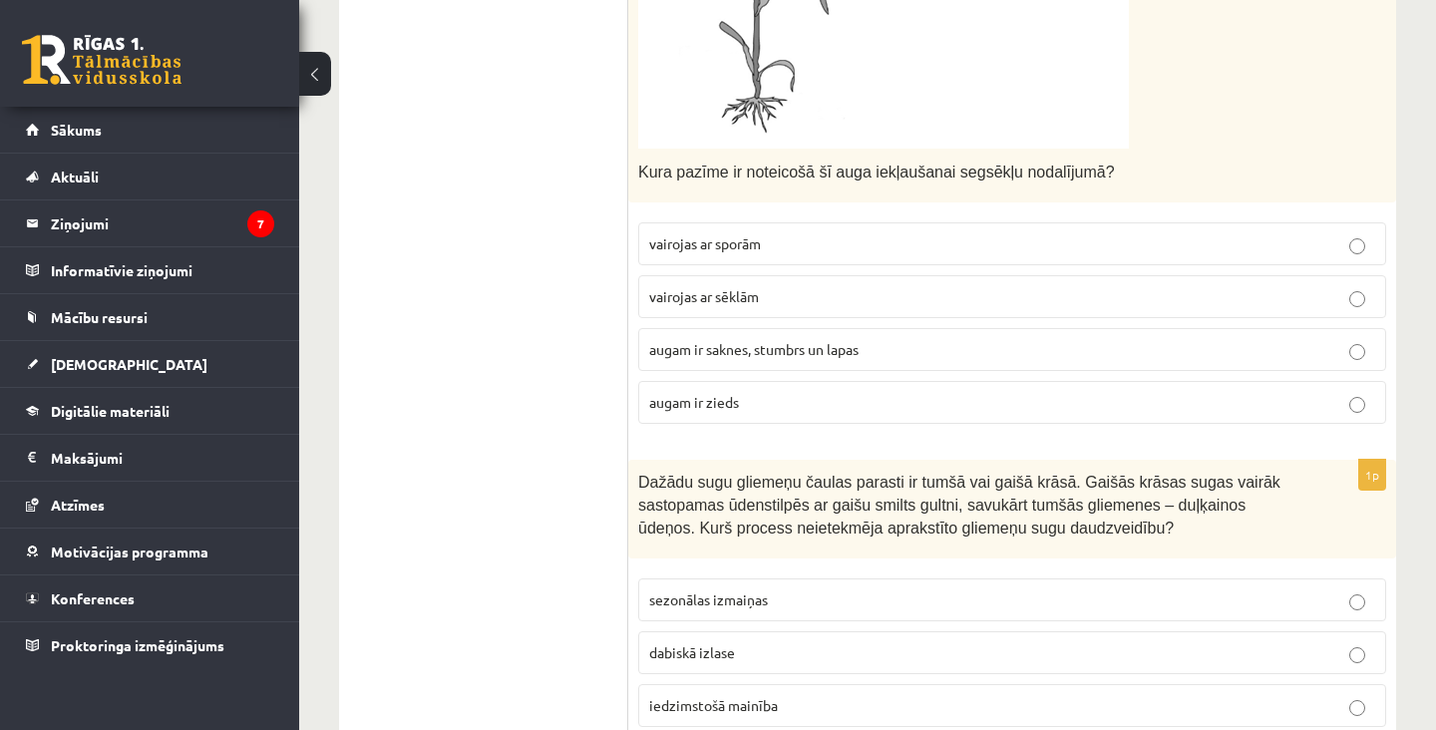
scroll to position [2849, 0]
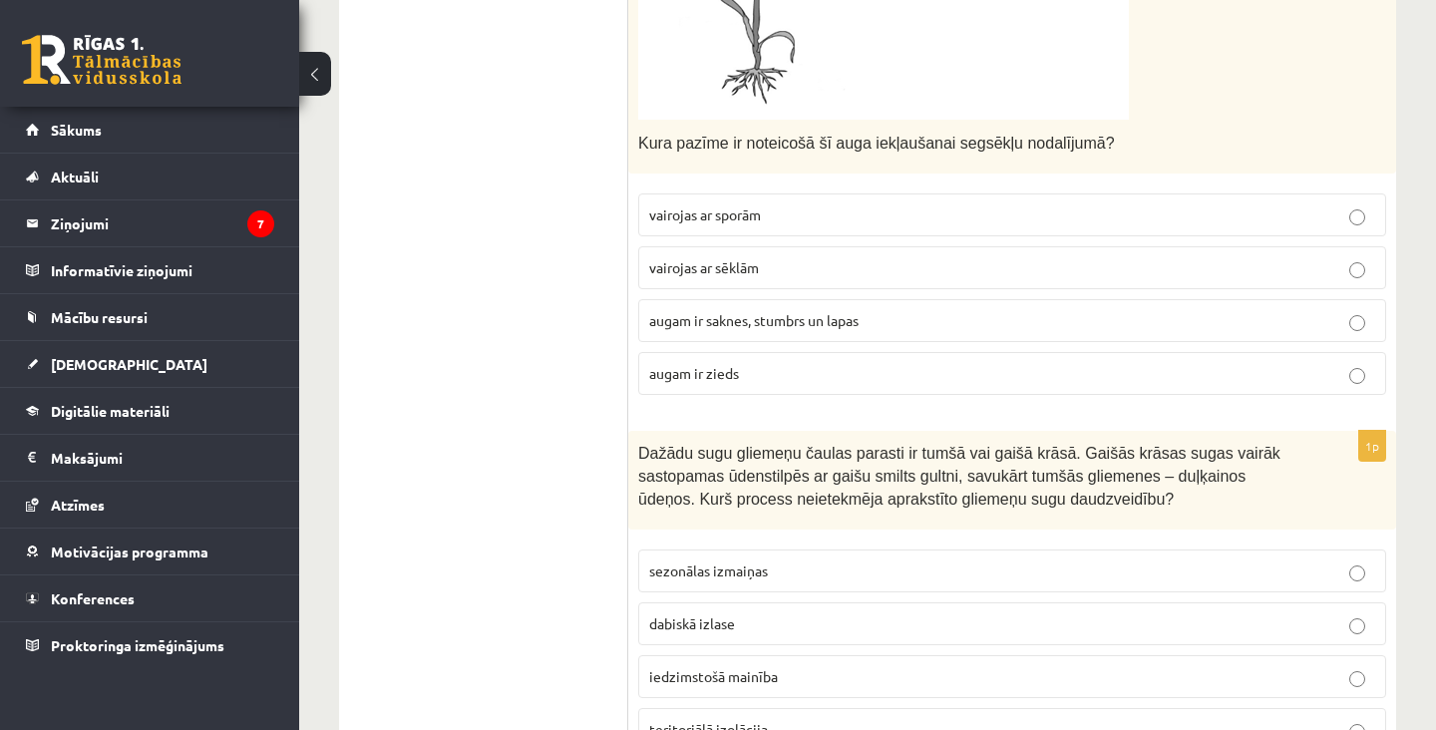
click at [1122, 671] on p "iedzimstošā mainība" at bounding box center [1012, 676] width 726 height 21
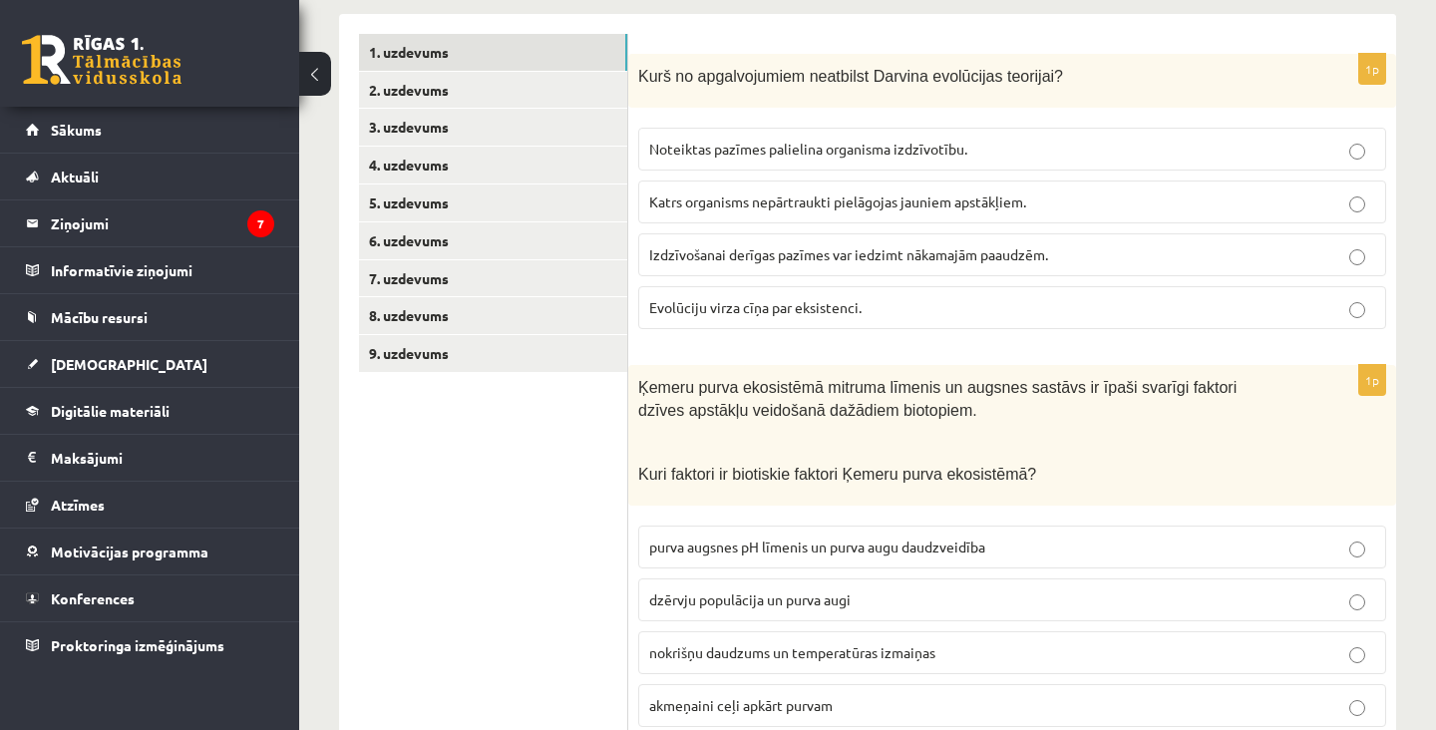
scroll to position [0, 0]
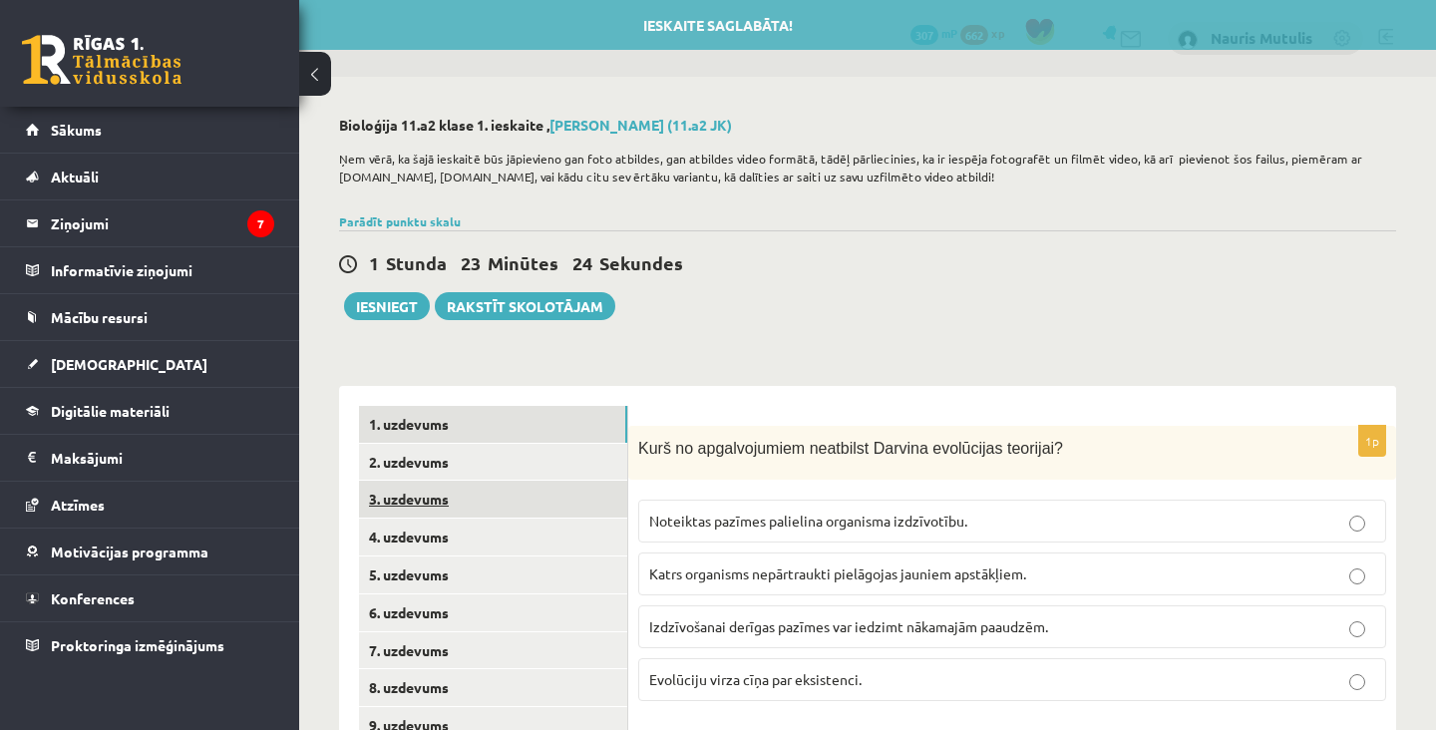
click at [589, 486] on link "3. uzdevums" at bounding box center [493, 499] width 268 height 37
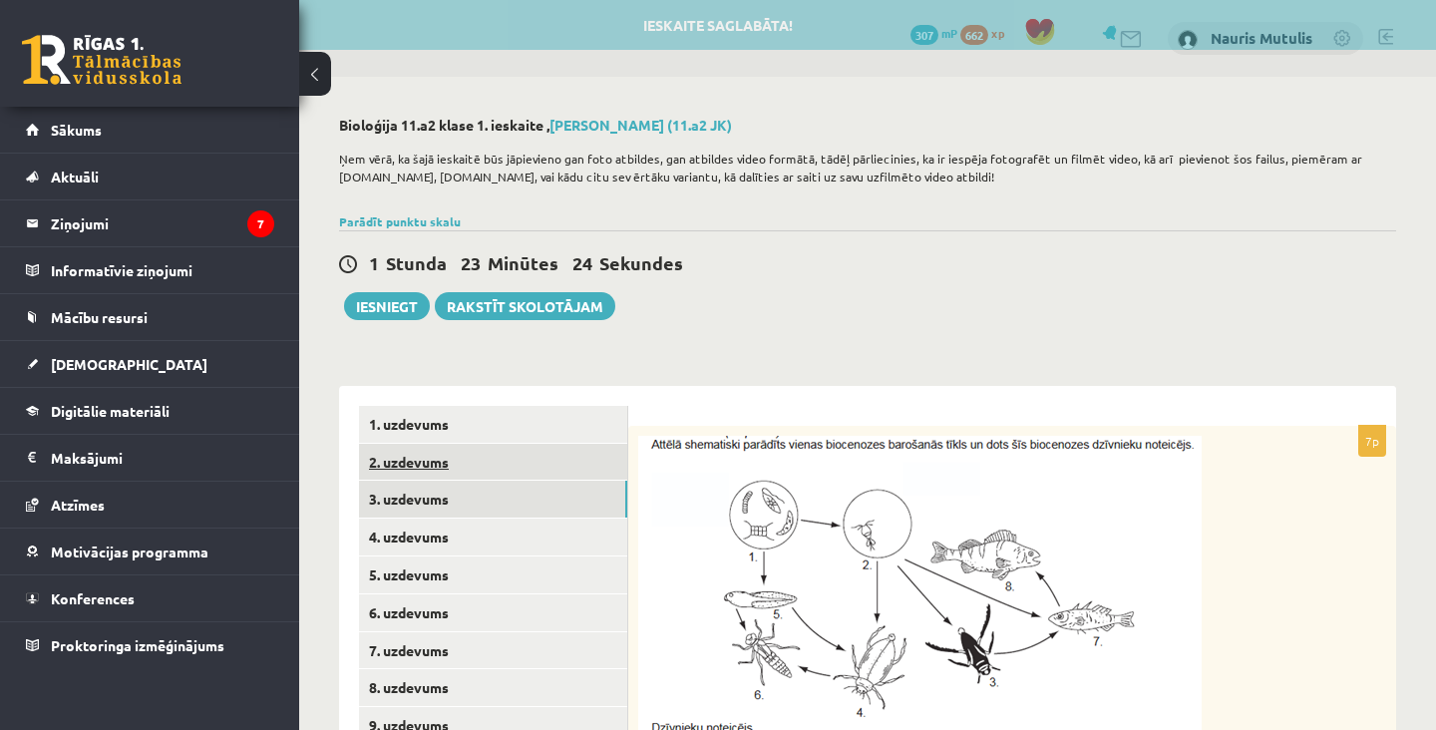
click at [588, 464] on link "2. uzdevums" at bounding box center [493, 462] width 268 height 37
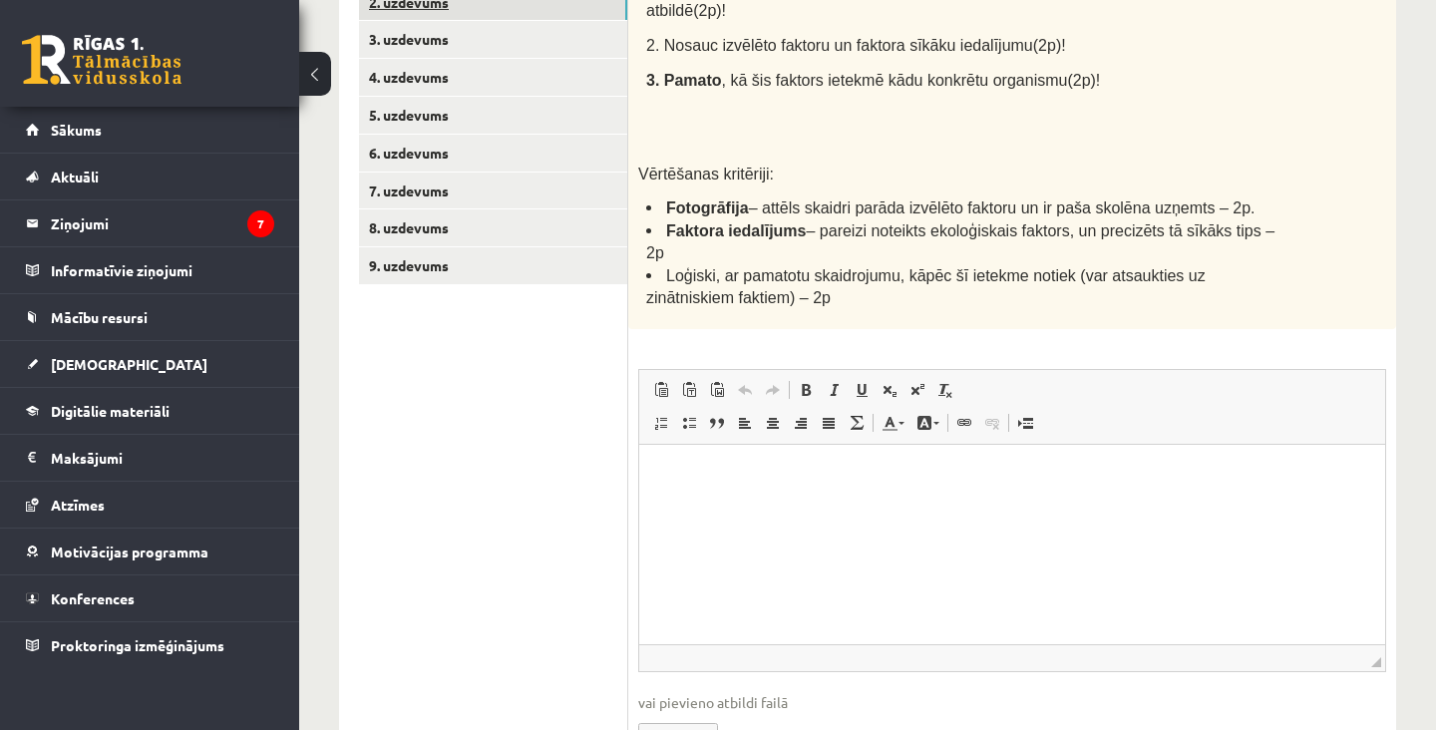
scroll to position [478, 0]
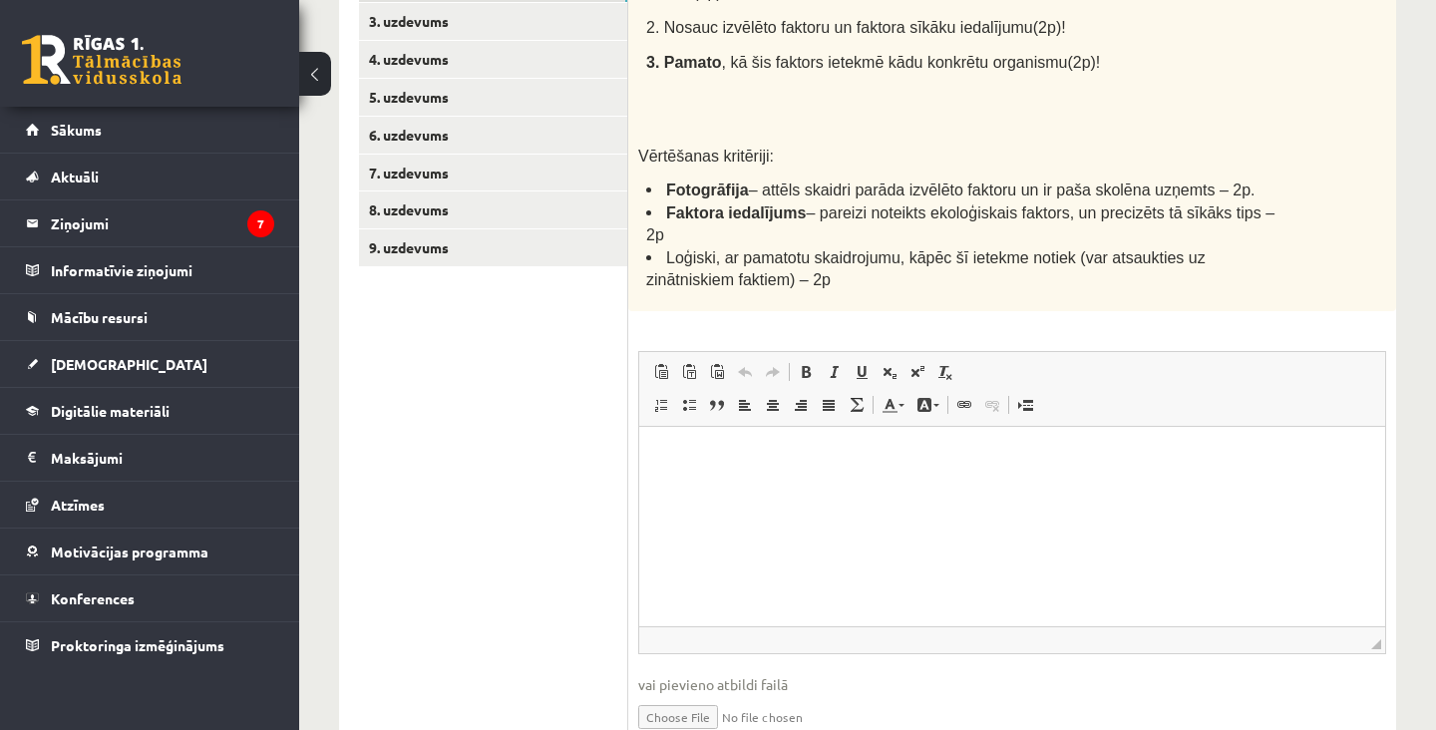
click at [677, 719] on input "file" at bounding box center [1012, 715] width 748 height 41
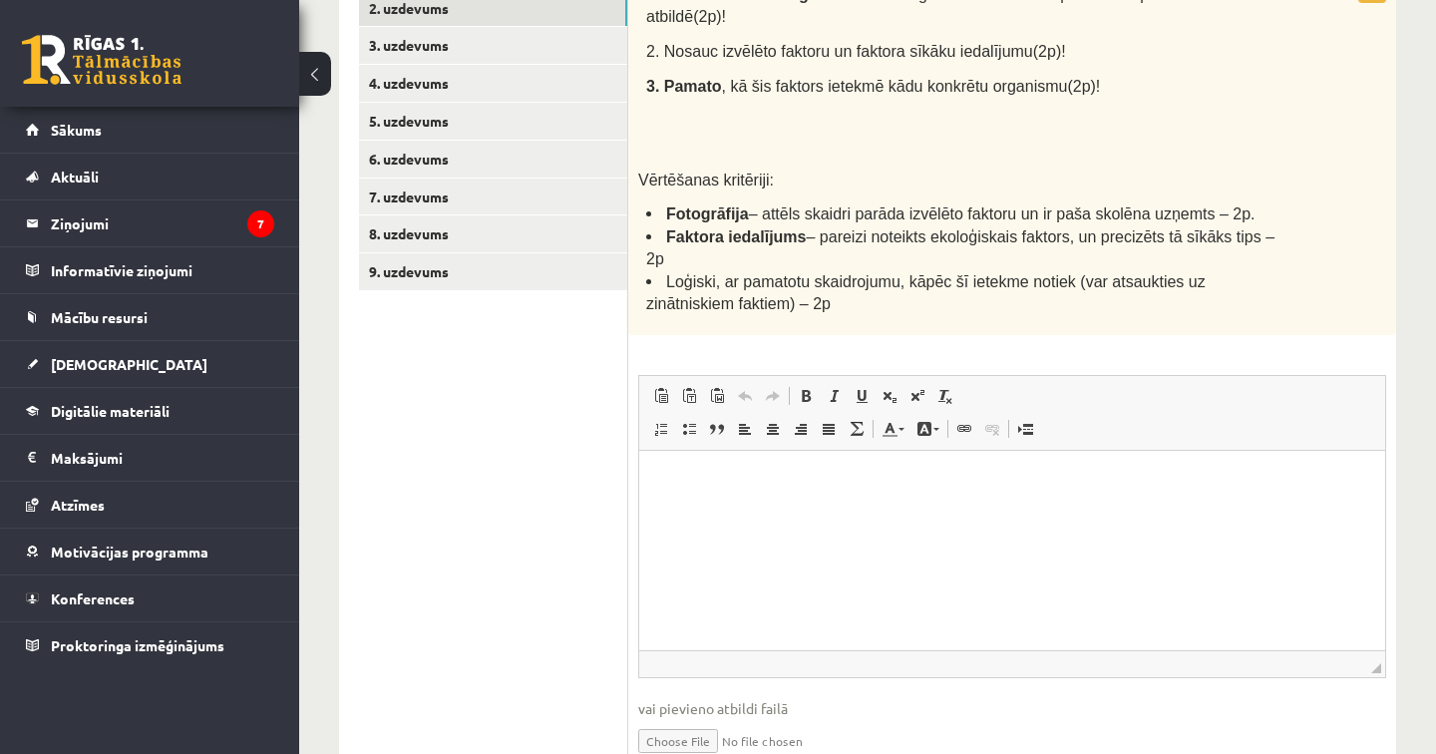
type input "**********"
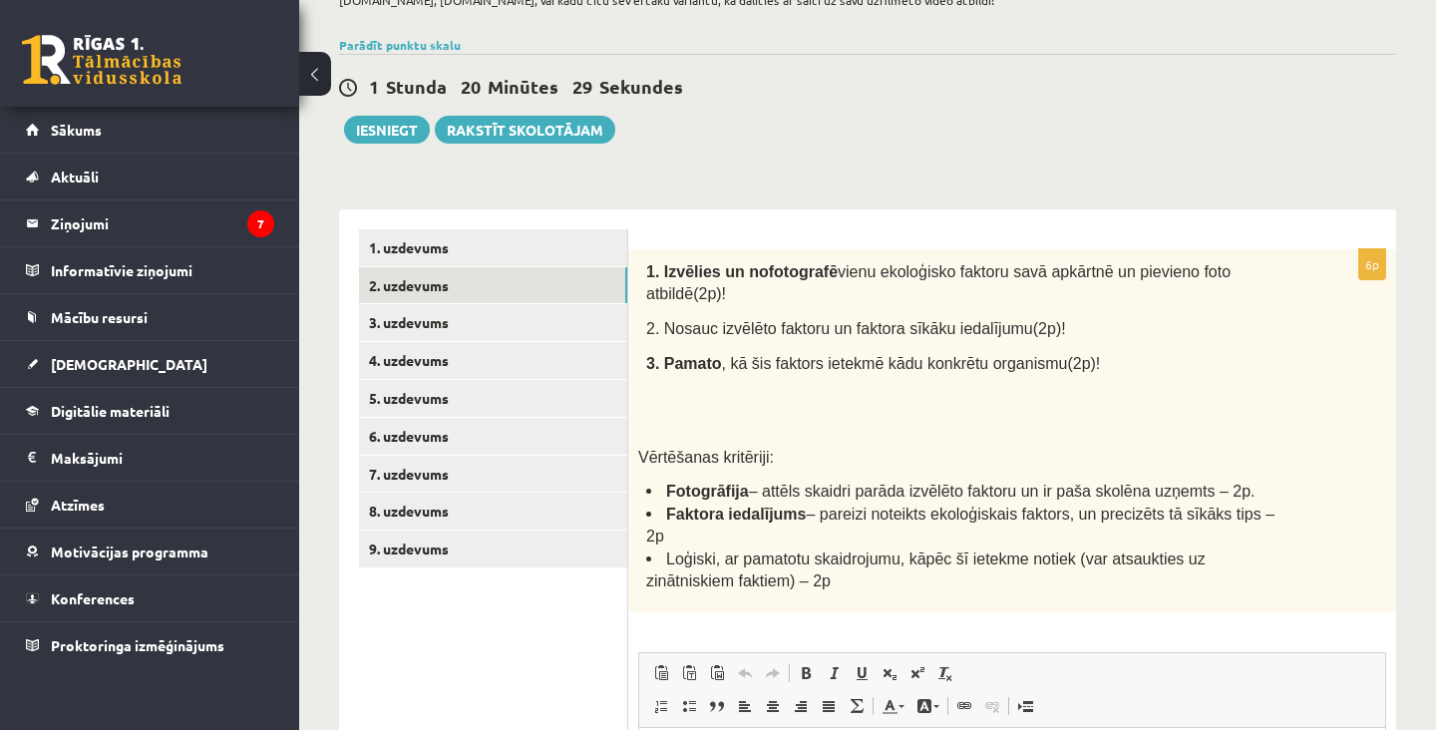
scroll to position [176, 0]
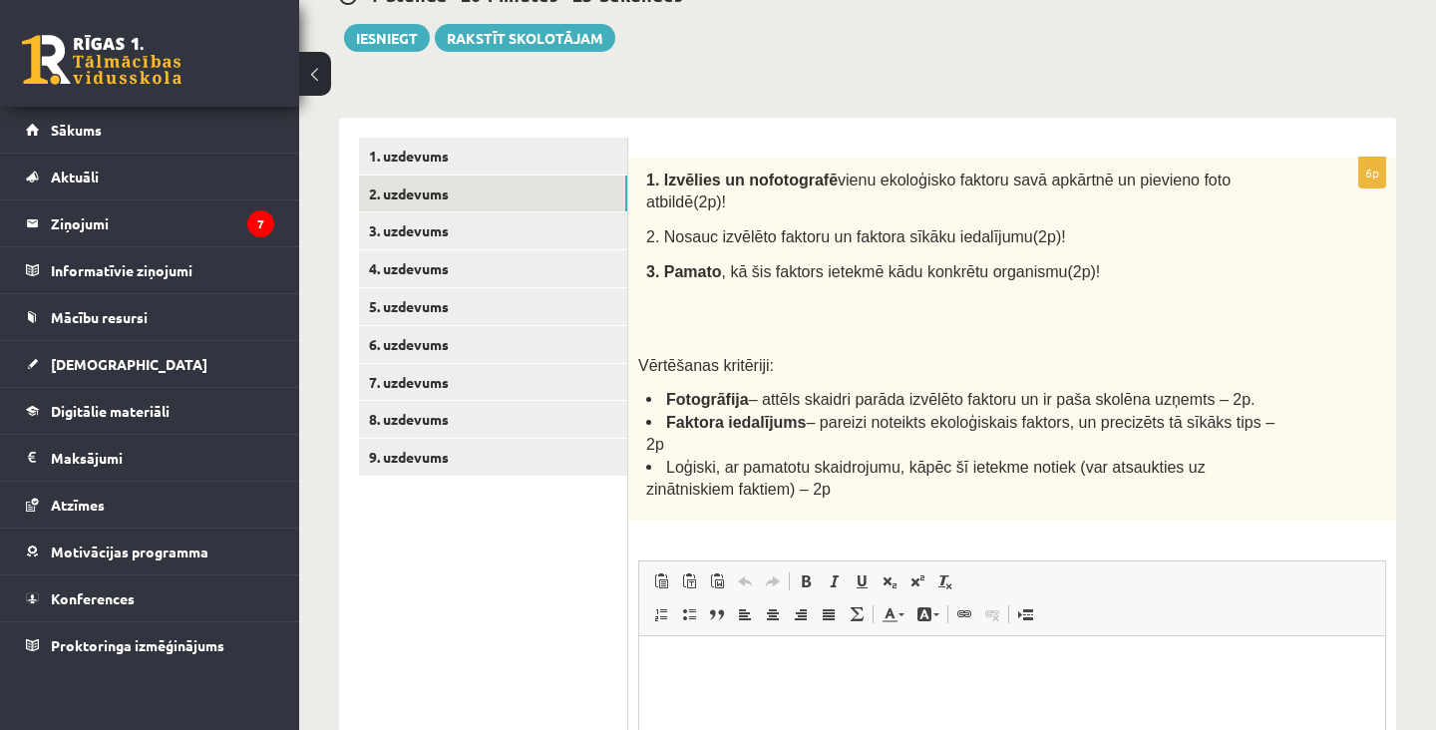
click at [920, 696] on html at bounding box center [1012, 665] width 746 height 61
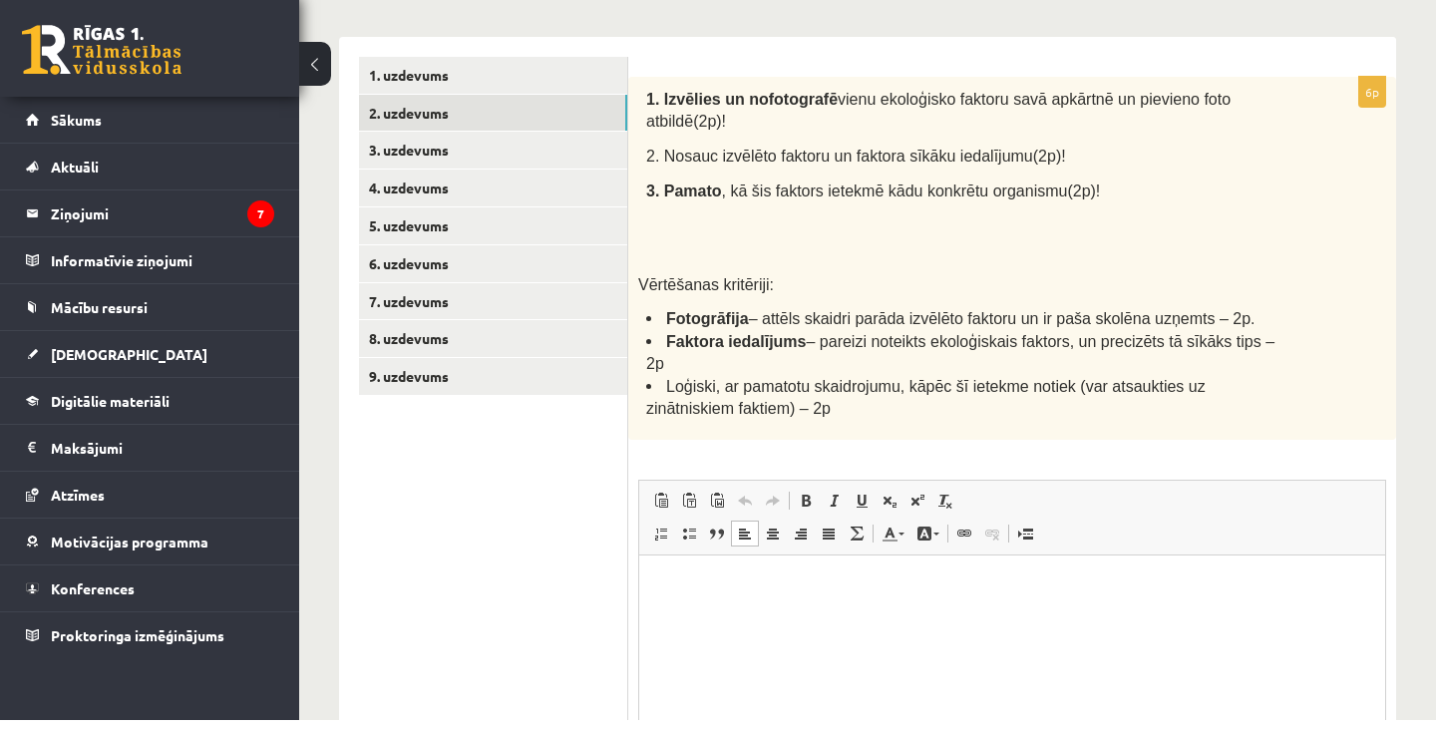
scroll to position [330, 0]
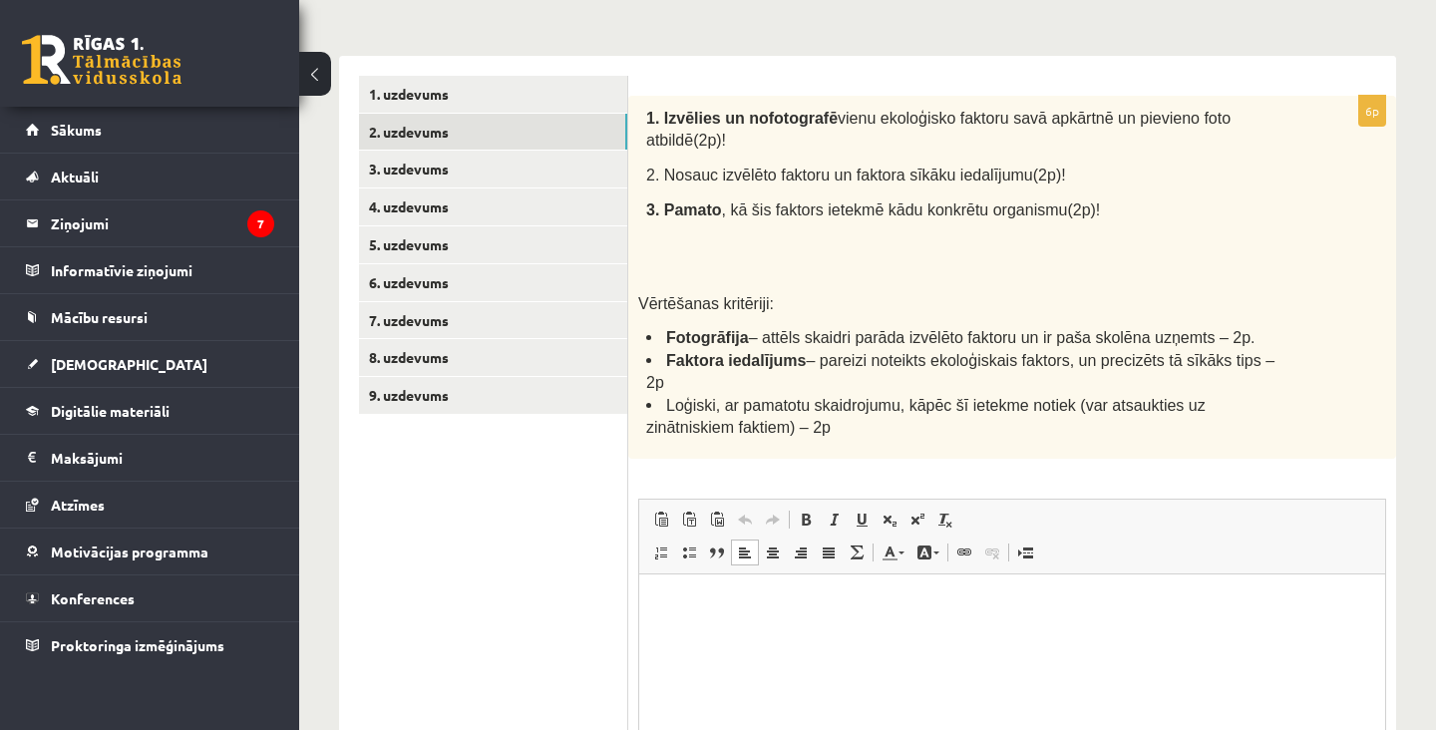
click at [893, 605] on p "Rich Text Editor, wiswyg-editor-user-answer-47433932153940" at bounding box center [1012, 603] width 706 height 21
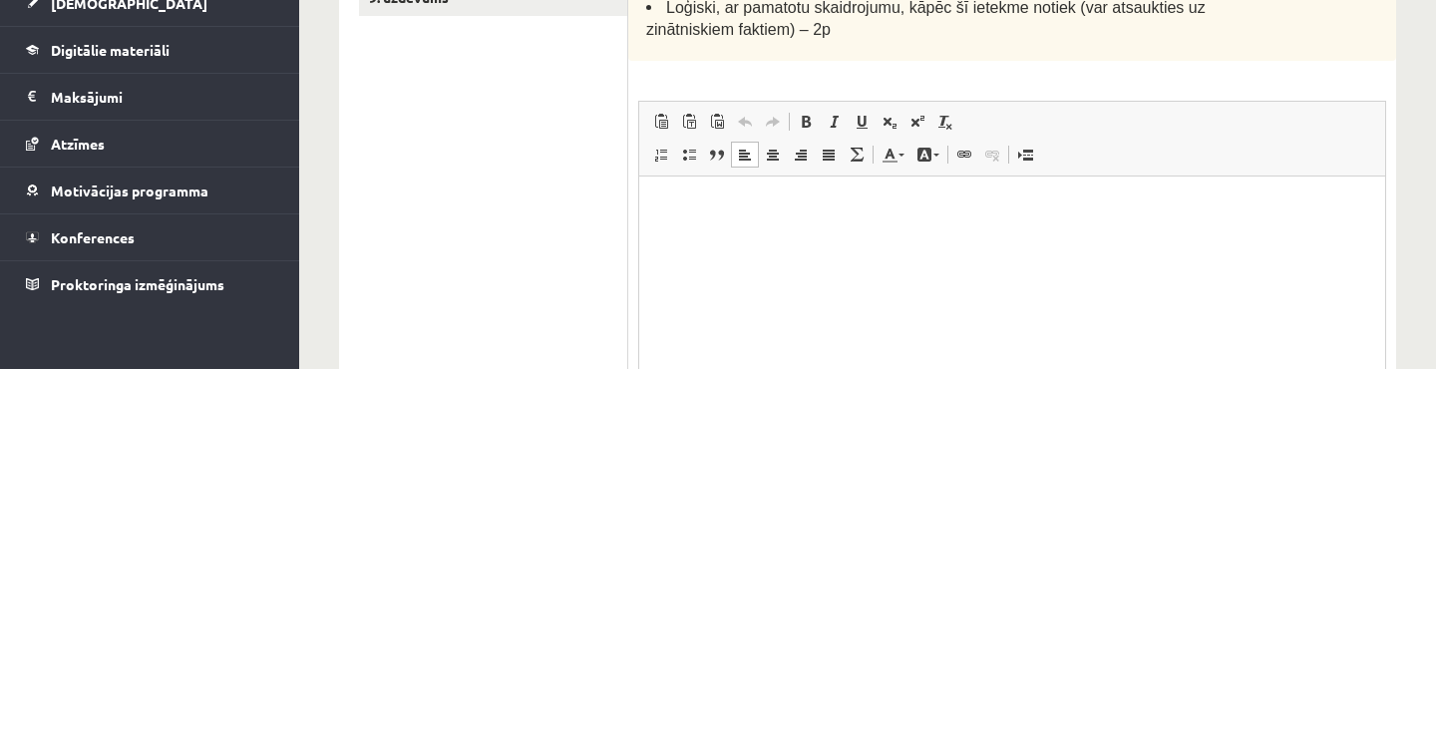
scroll to position [387, 0]
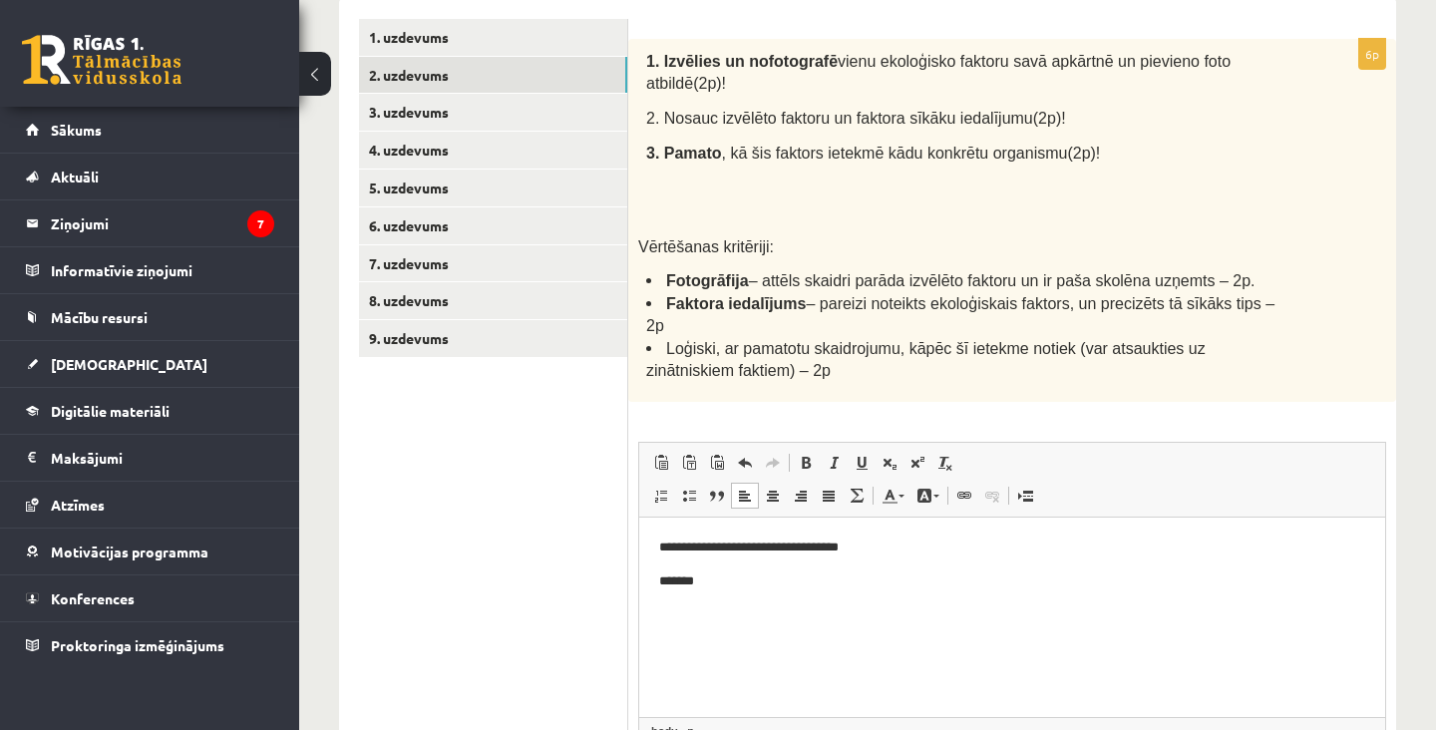
click at [904, 572] on p "*******" at bounding box center [1012, 580] width 706 height 21
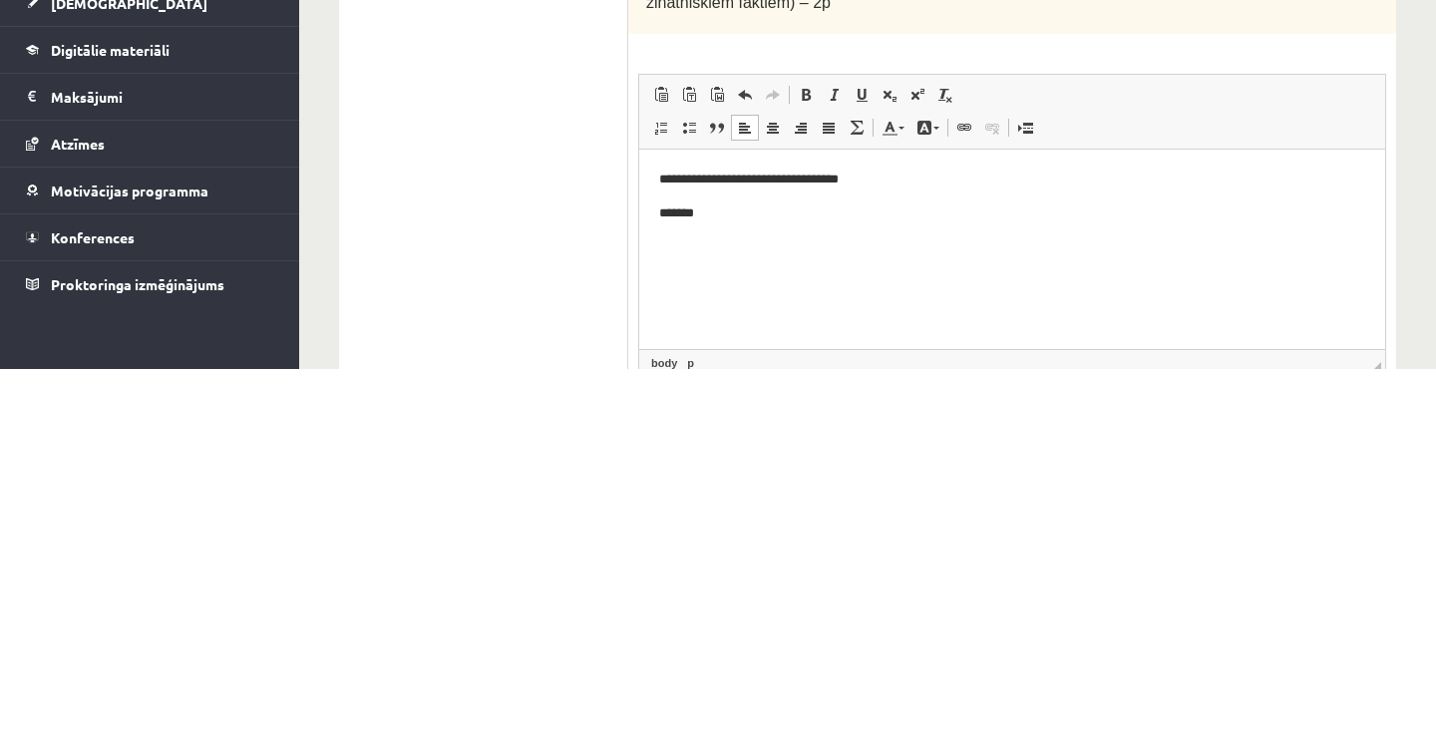
scroll to position [404, 0]
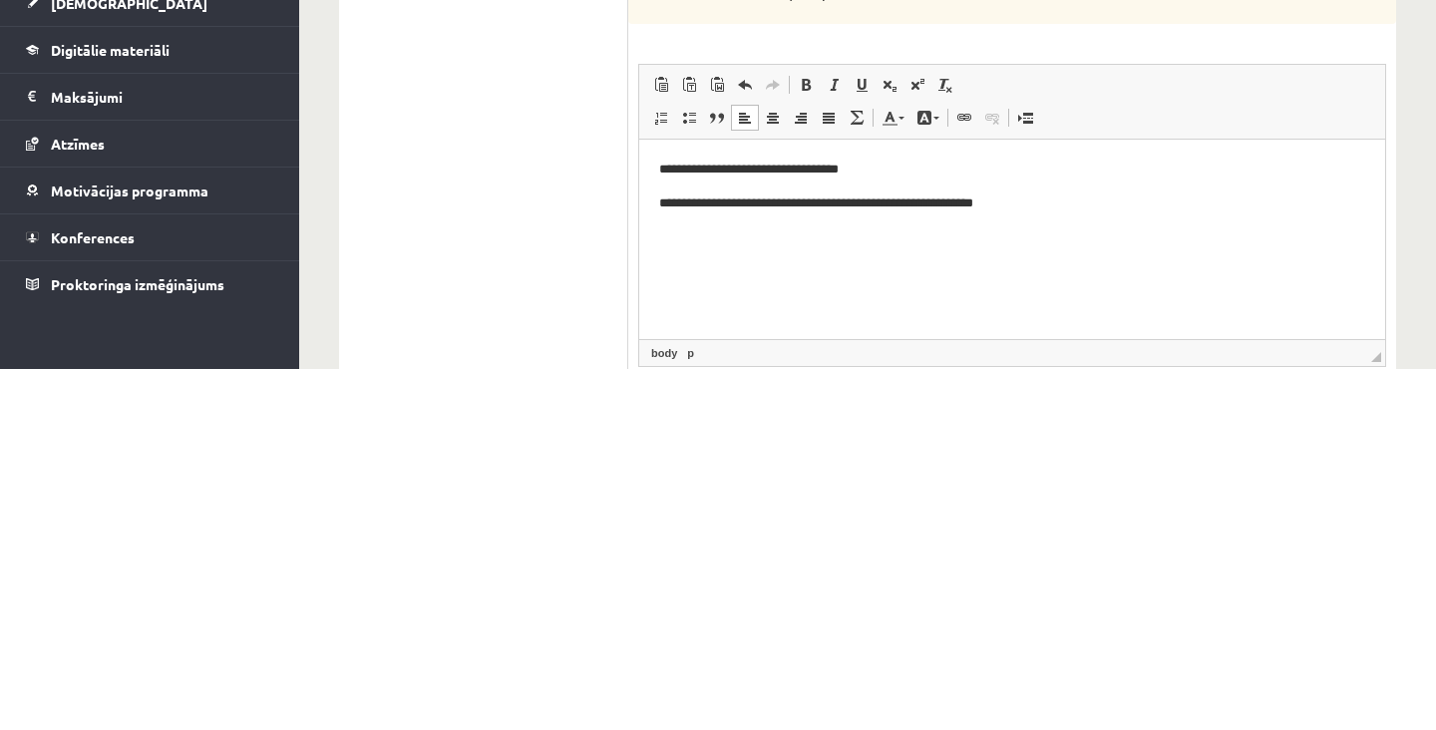
click at [523, 608] on ul "1. uzdevums 2. uzdevums 3. uzdevums 4. uzdevums 5. uzdevums 6. uzdevums 7. uzde…" at bounding box center [493, 431] width 269 height 859
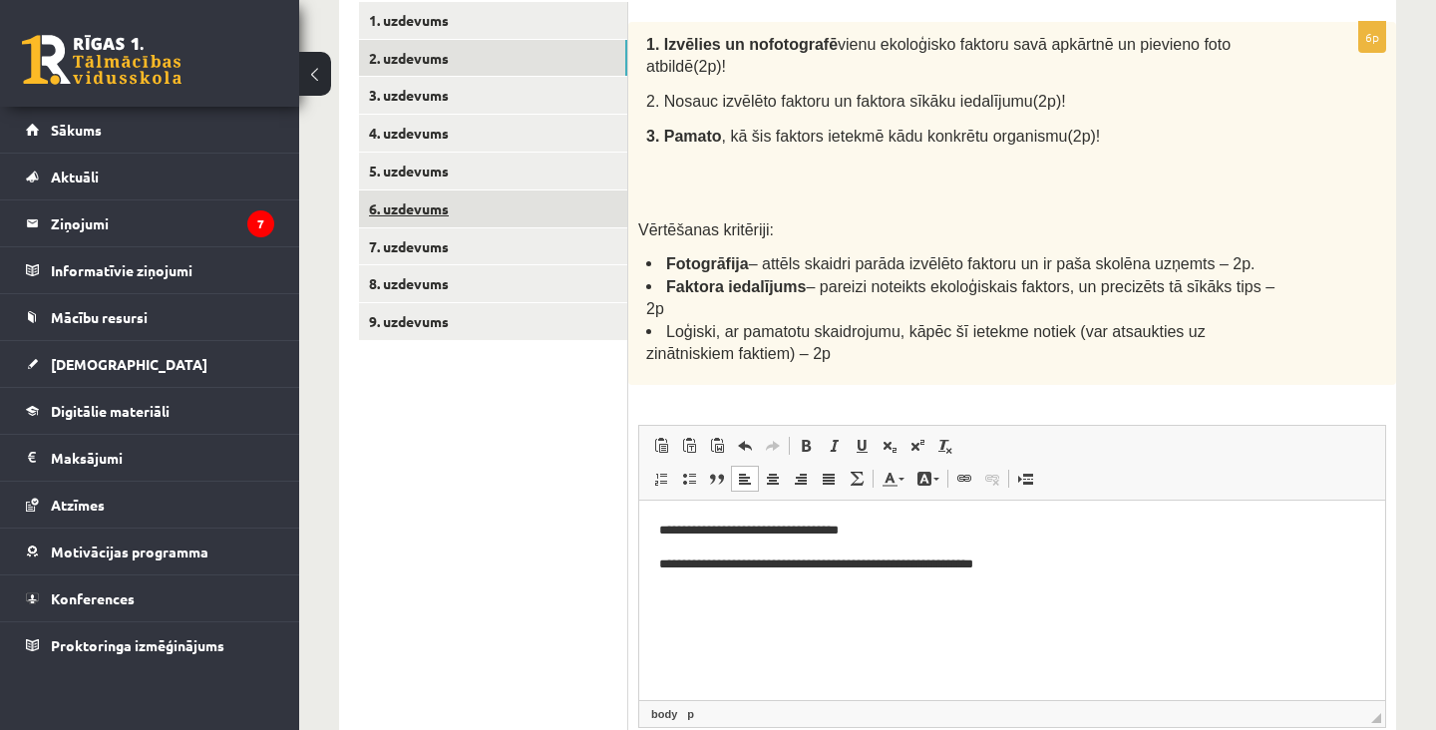
click at [549, 219] on link "6. uzdevums" at bounding box center [493, 208] width 268 height 37
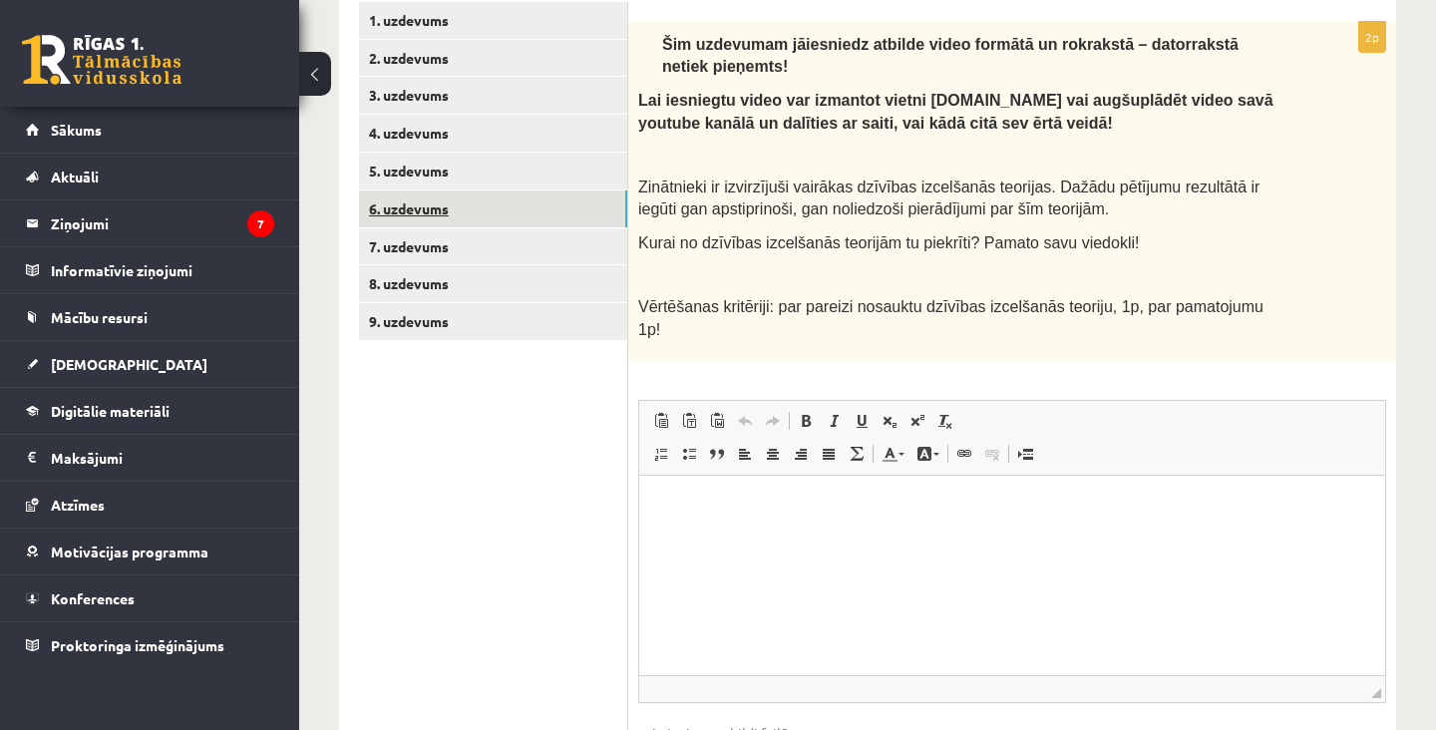
scroll to position [0, 0]
click at [494, 236] on link "7. uzdevums" at bounding box center [493, 246] width 268 height 37
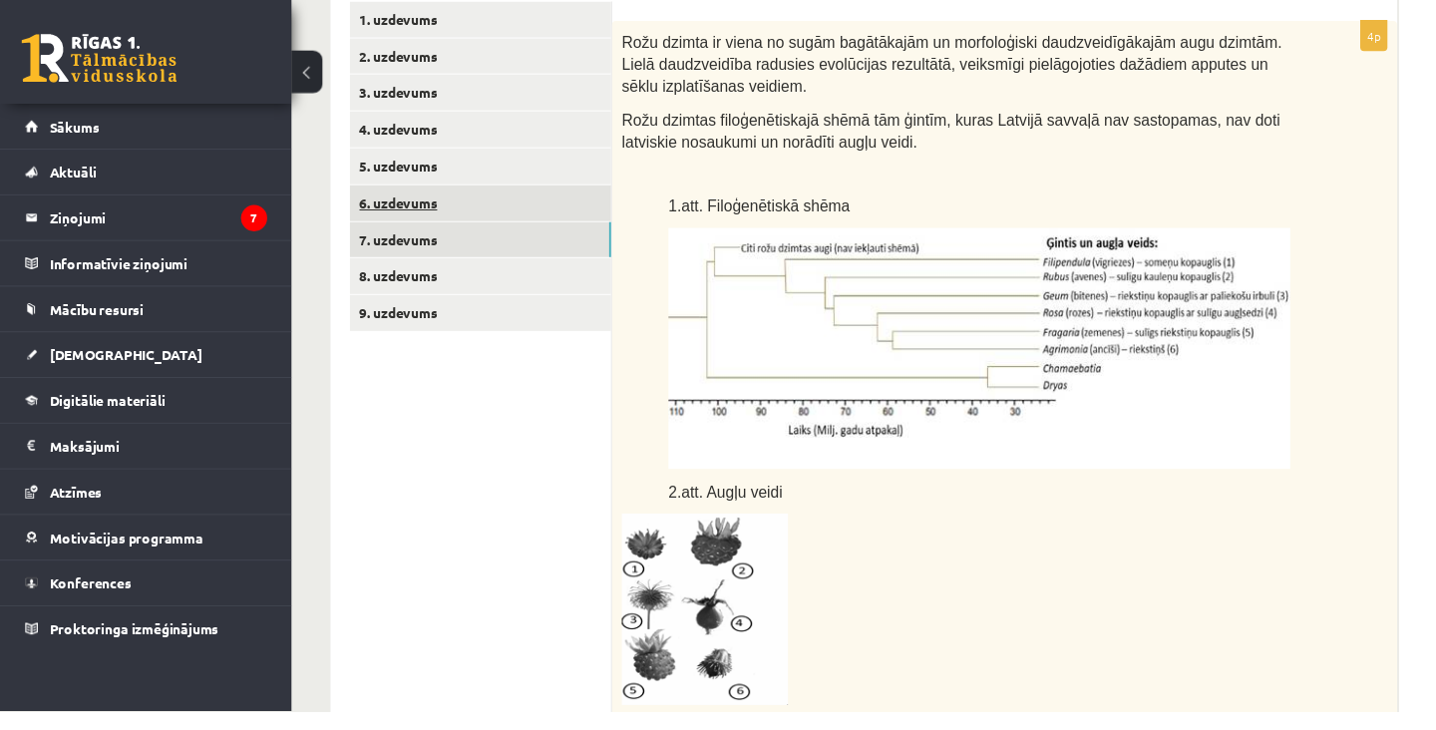
click at [529, 209] on link "6. uzdevums" at bounding box center [493, 208] width 268 height 37
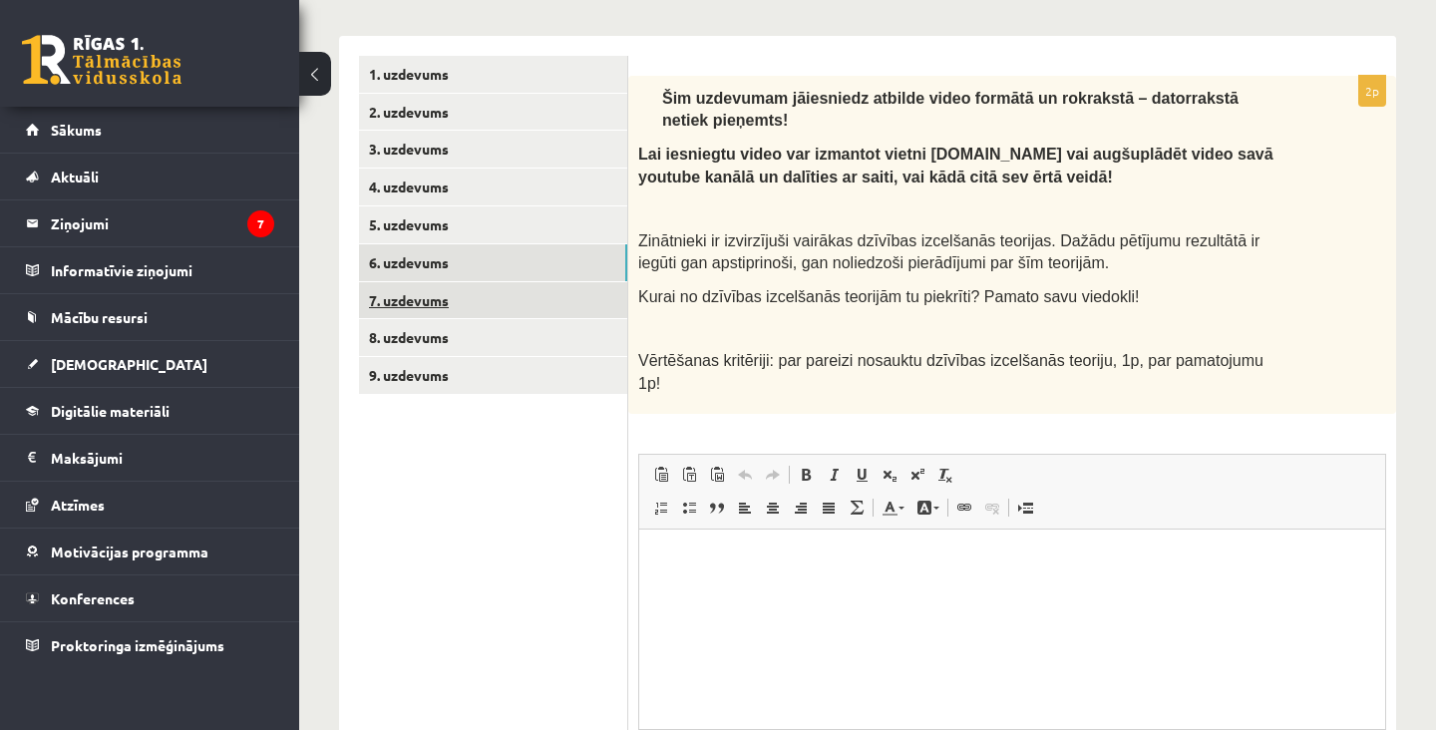
click at [535, 306] on link "7. uzdevums" at bounding box center [493, 300] width 268 height 37
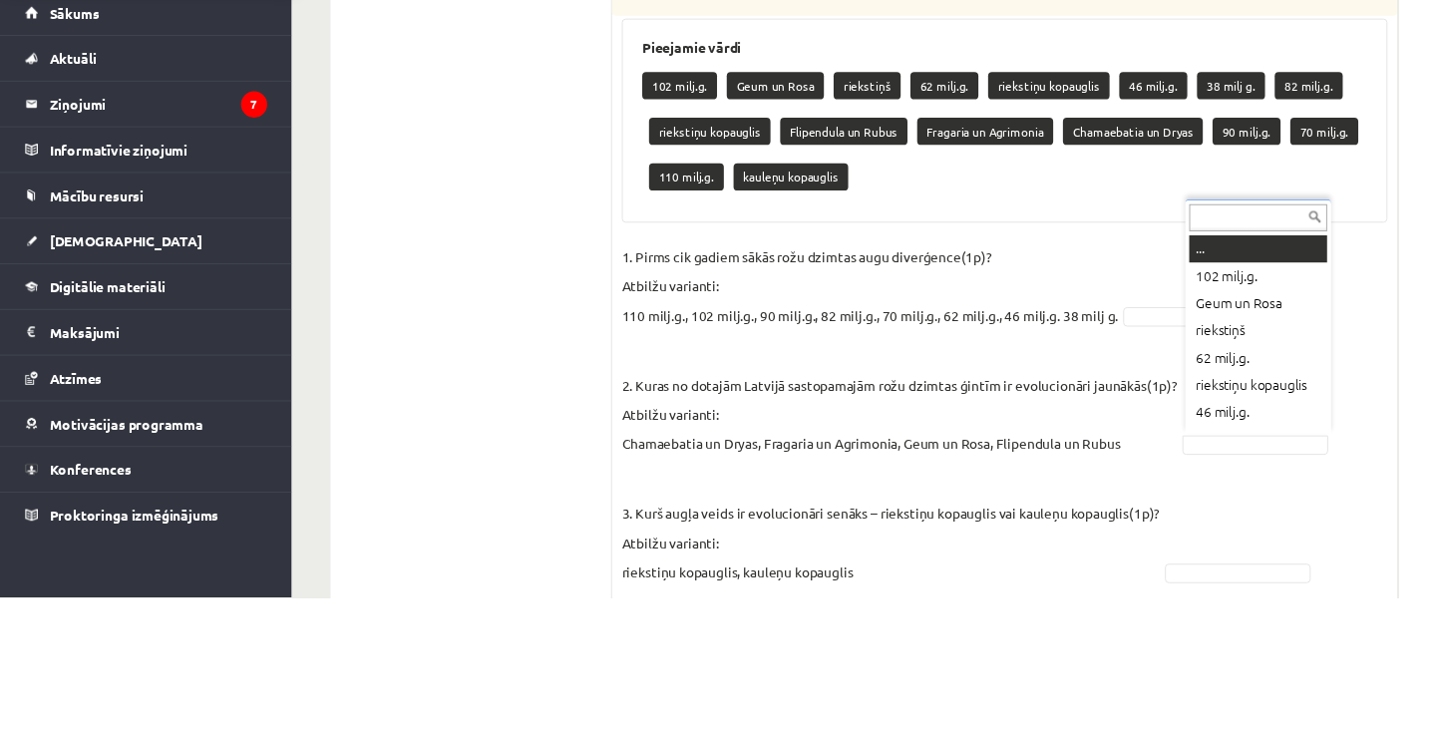
scroll to position [1080, 0]
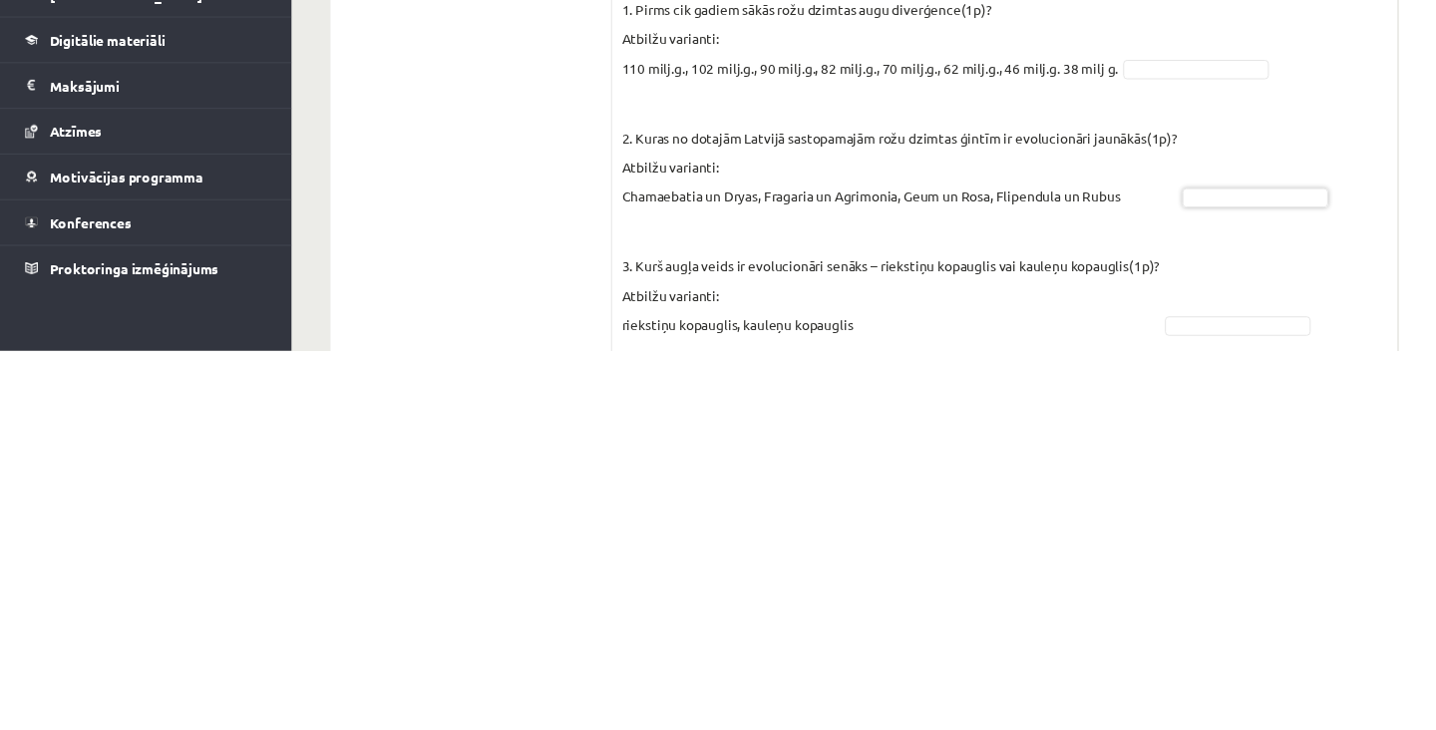
click at [1431, 599] on div "4p Rožu dzimta ir viena no sugām bagātākajām un morfoloģiski daudzveidīgākajām …" at bounding box center [1031, 109] width 806 height 1526
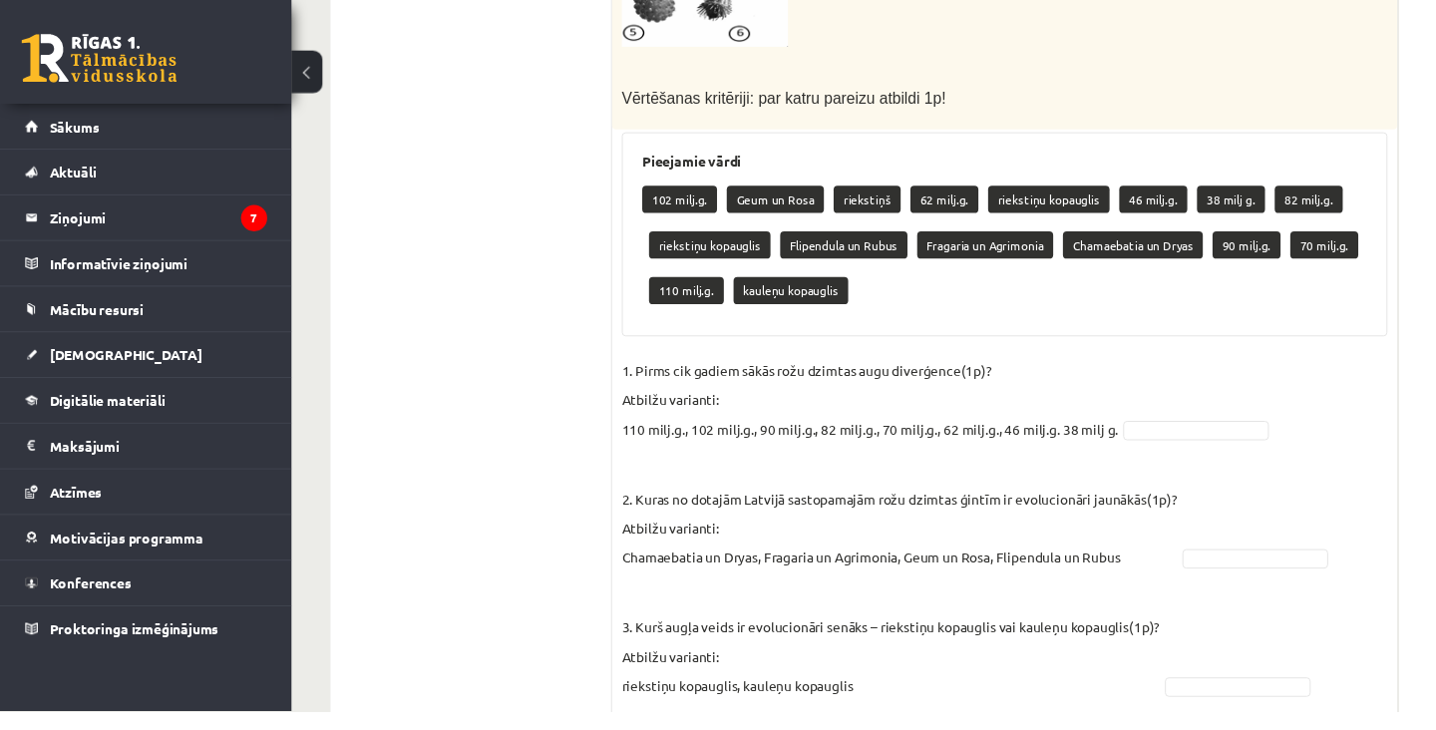
click at [354, 164] on div "1. uzdevums 2. uzdevums 3. uzdevums 4. uzdevums 5. uzdevums 6. uzdevums 7. uzde…" at bounding box center [483, 99] width 289 height 1586
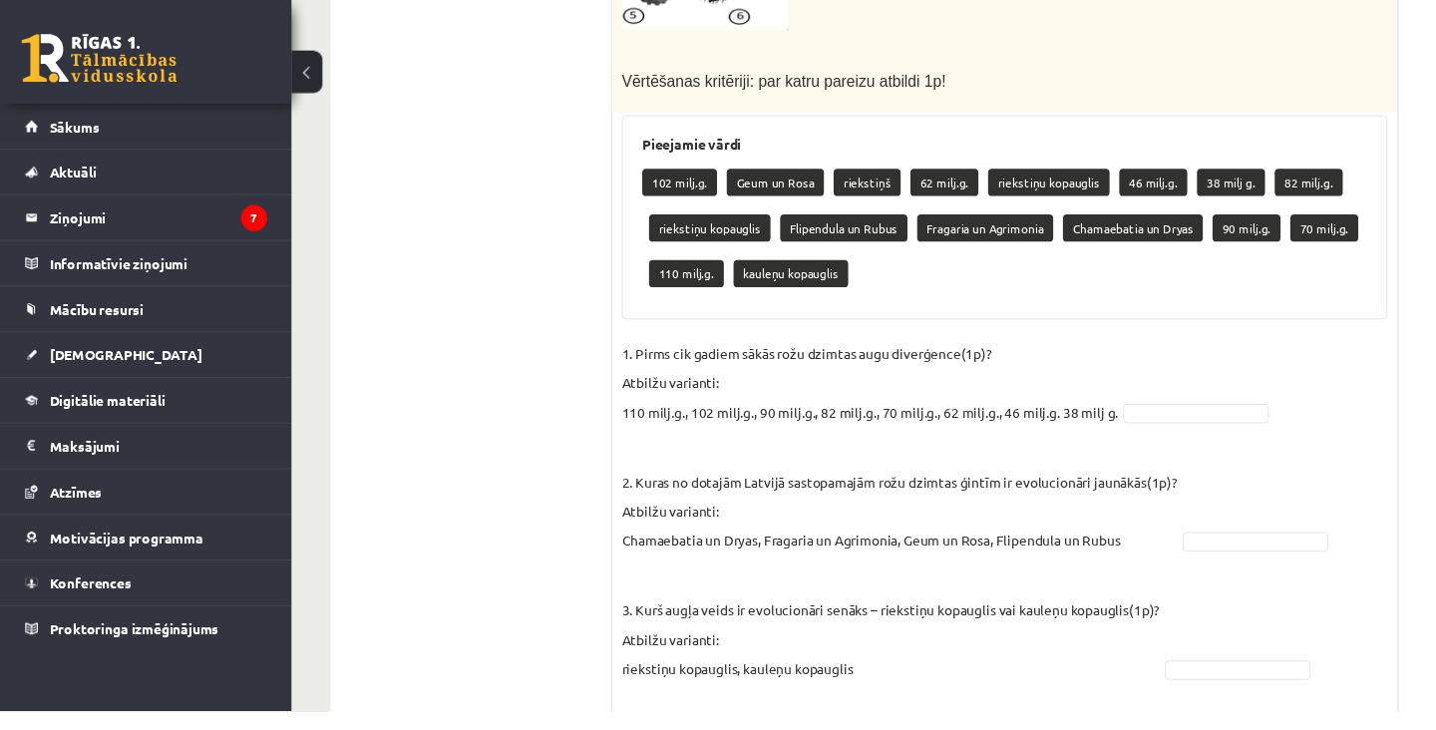
scroll to position [1163, 0]
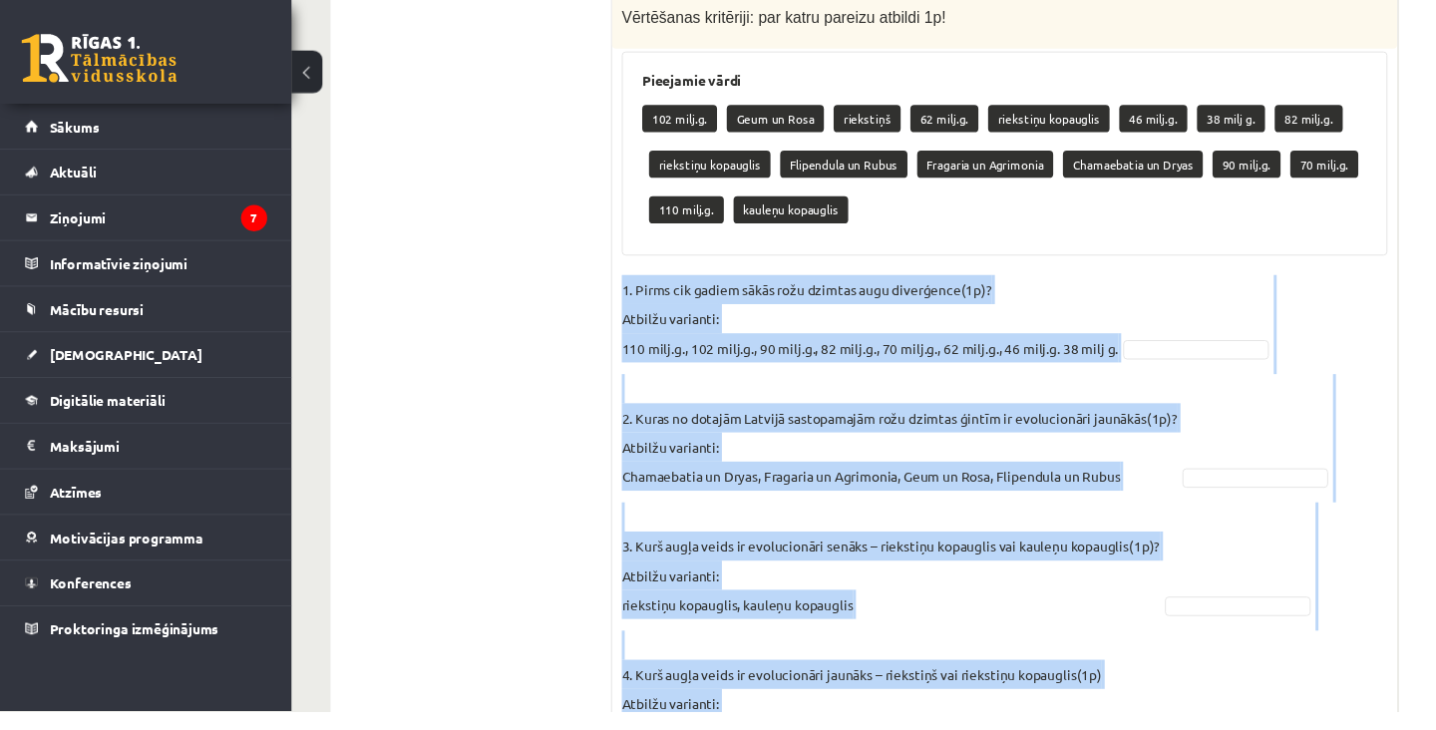
copy fieldset "1. Pirms cik gadiem sākās rožu dzimtas augu diverģence(1p)? Atbilžu varianti: 1…"
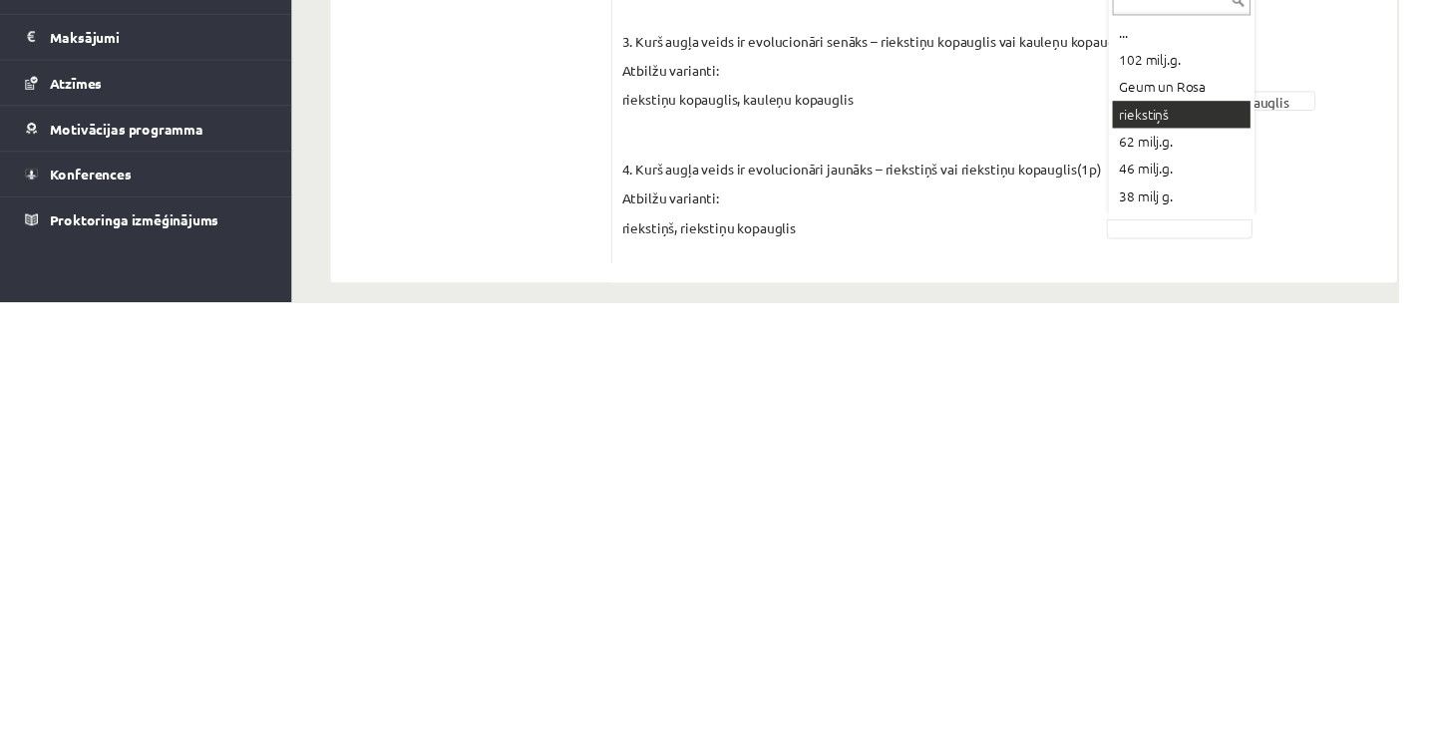
scroll to position [1215, 0]
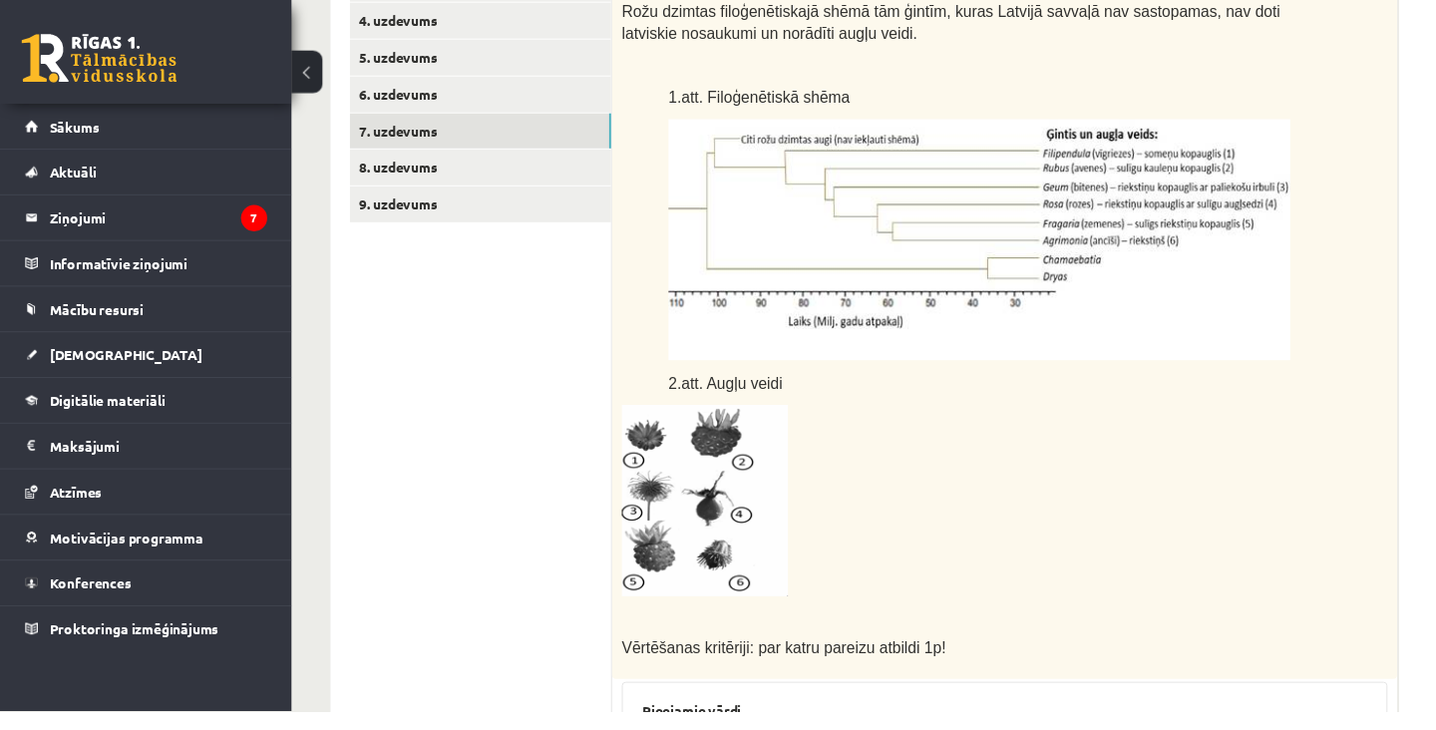
scroll to position [476, 0]
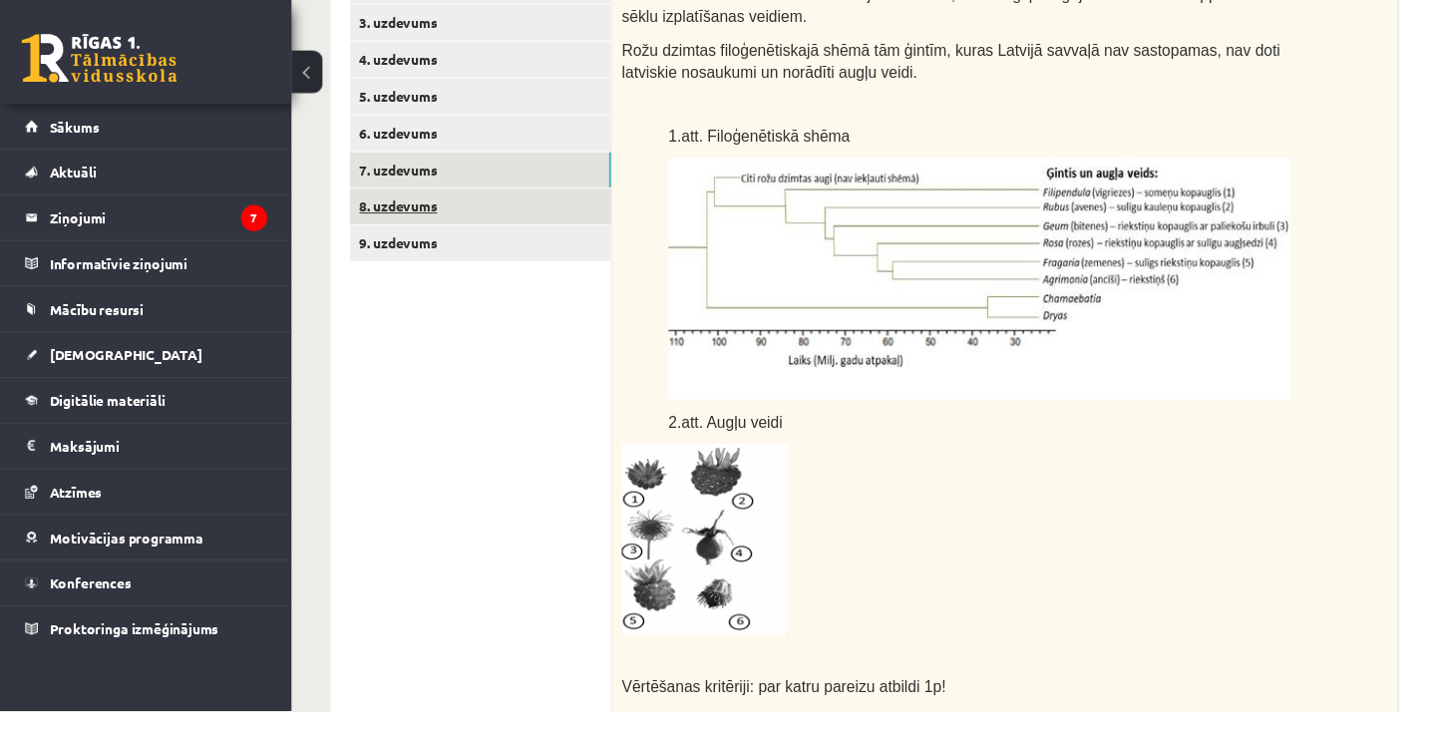
click at [423, 210] on link "8. uzdevums" at bounding box center [493, 211] width 268 height 37
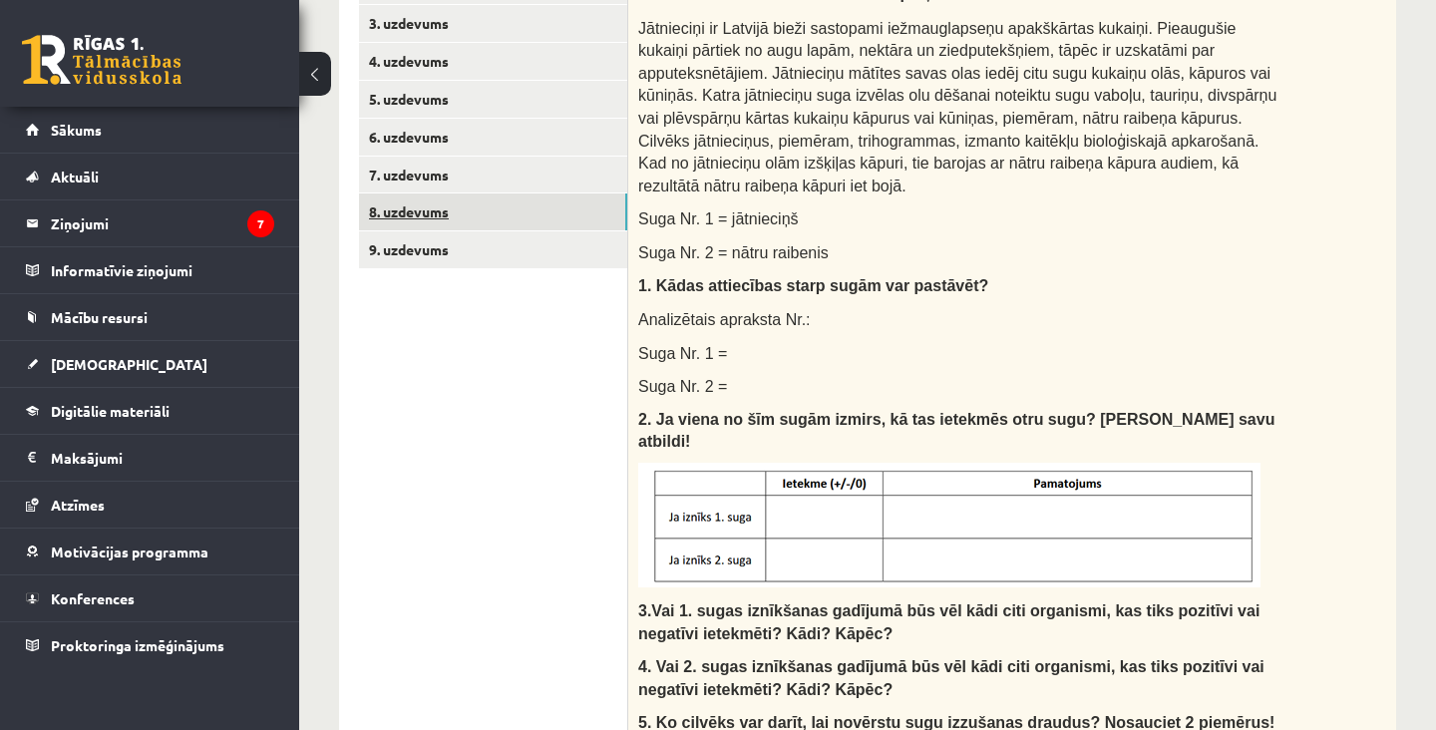
scroll to position [0, 0]
click at [1432, 679] on div "**********" at bounding box center [867, 553] width 1137 height 1904
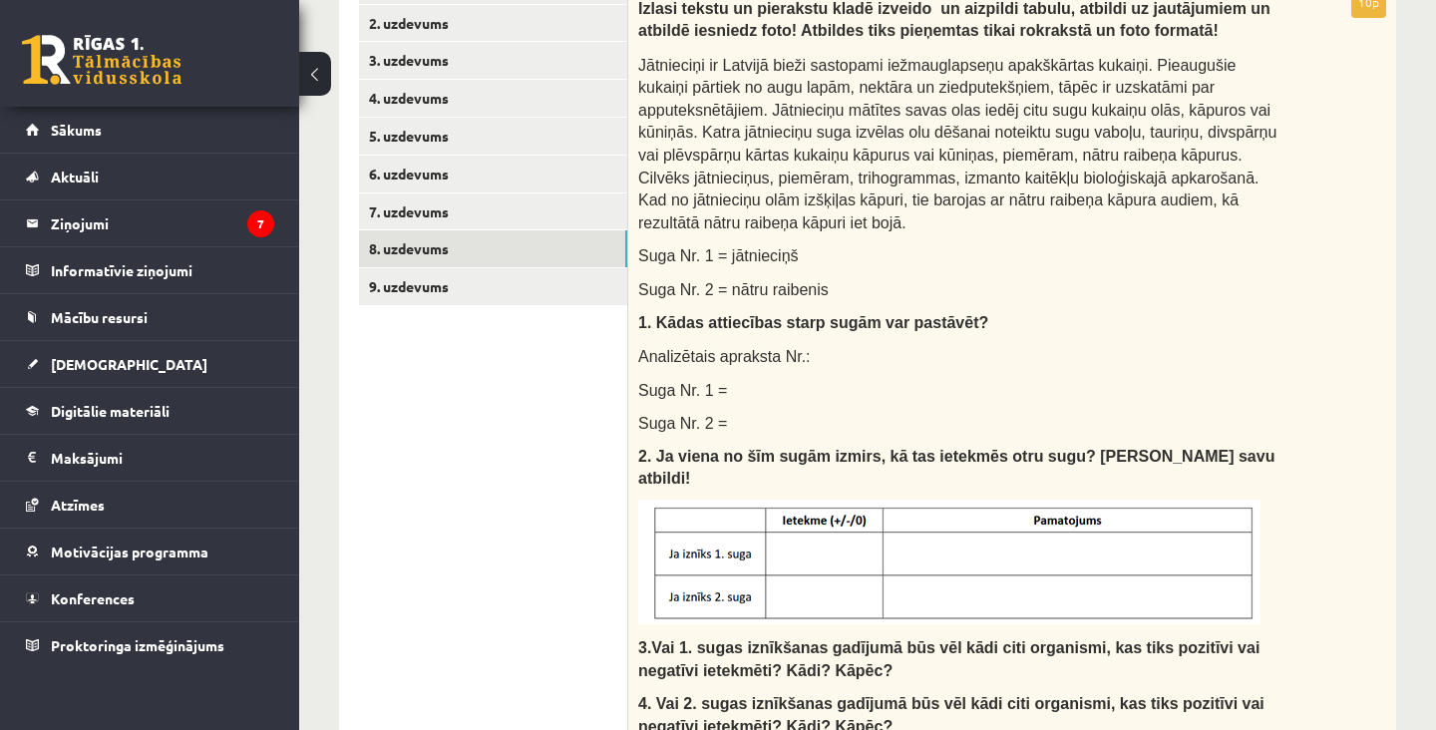
scroll to position [420, 0]
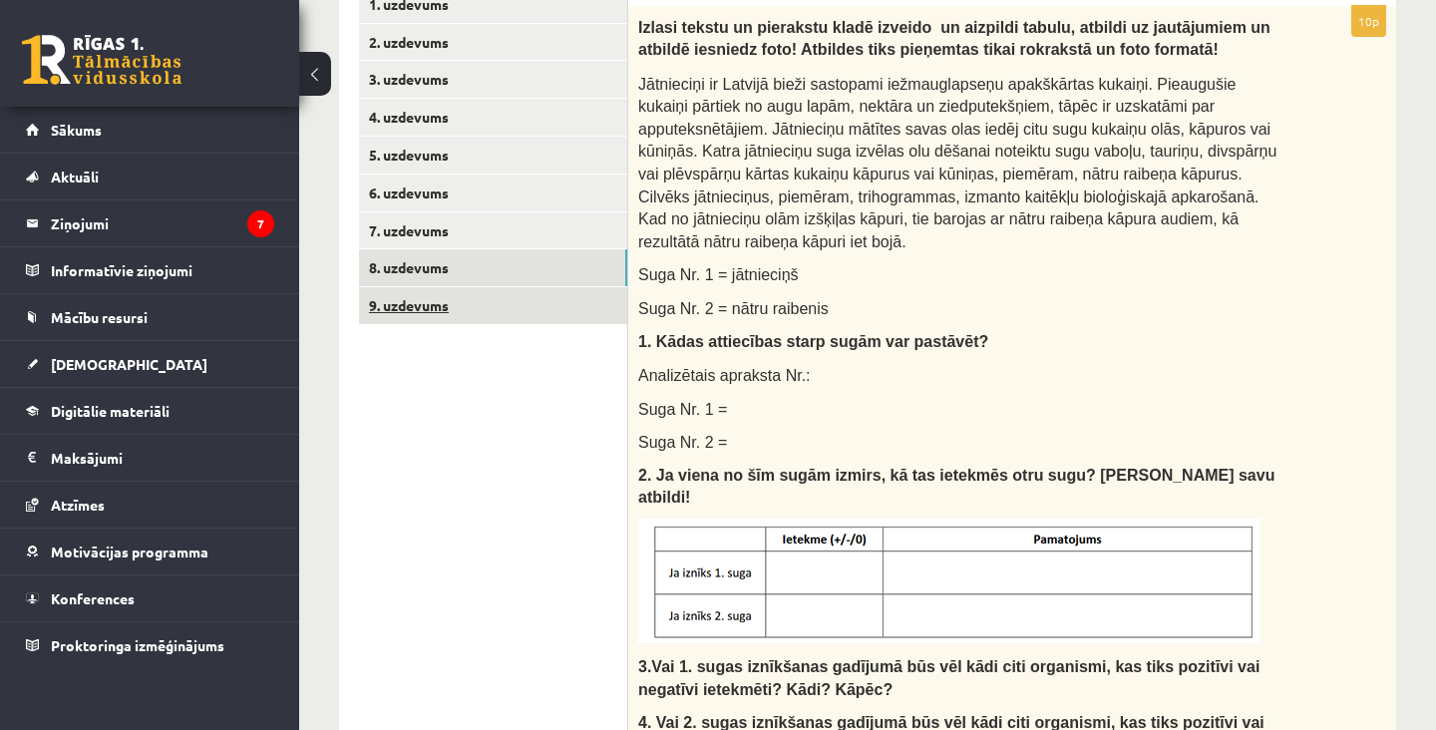
click at [457, 303] on link "9. uzdevums" at bounding box center [493, 305] width 268 height 37
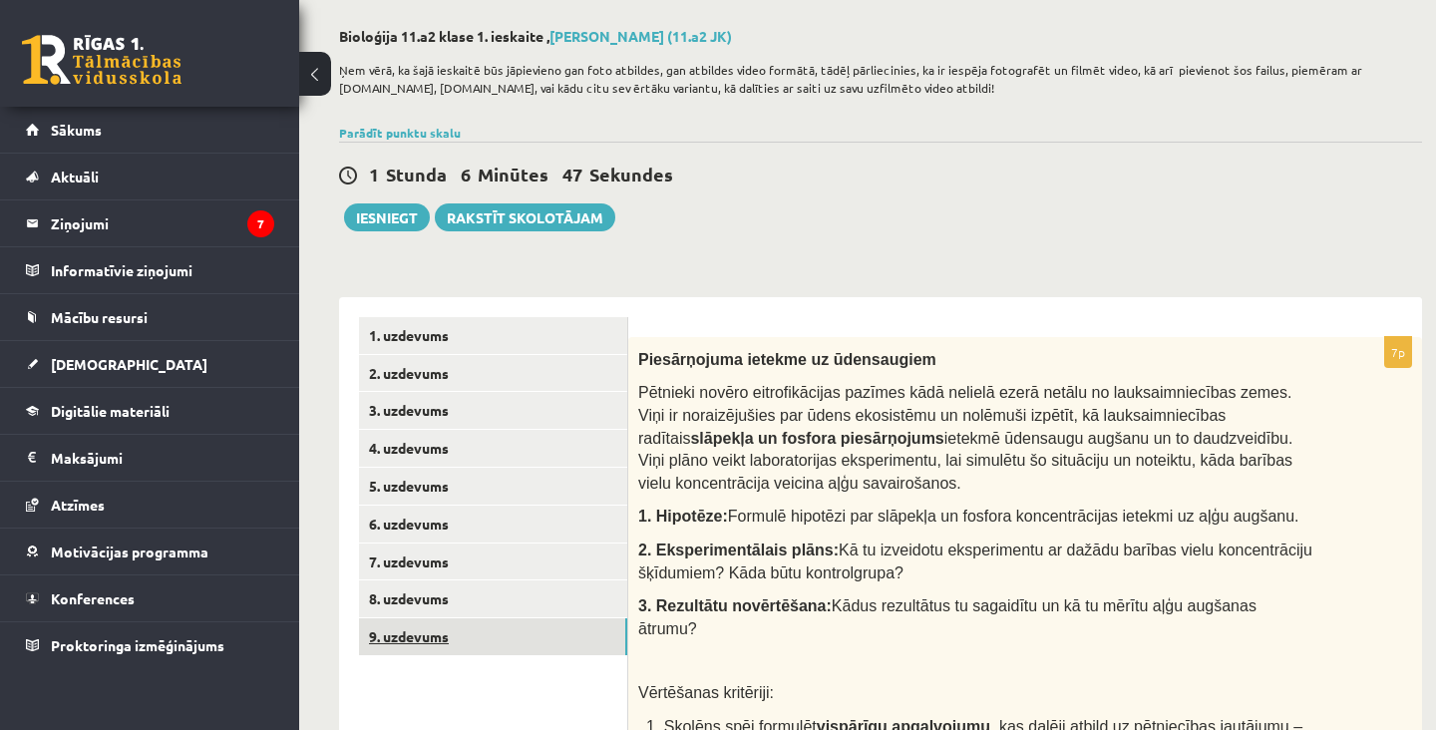
scroll to position [91, 0]
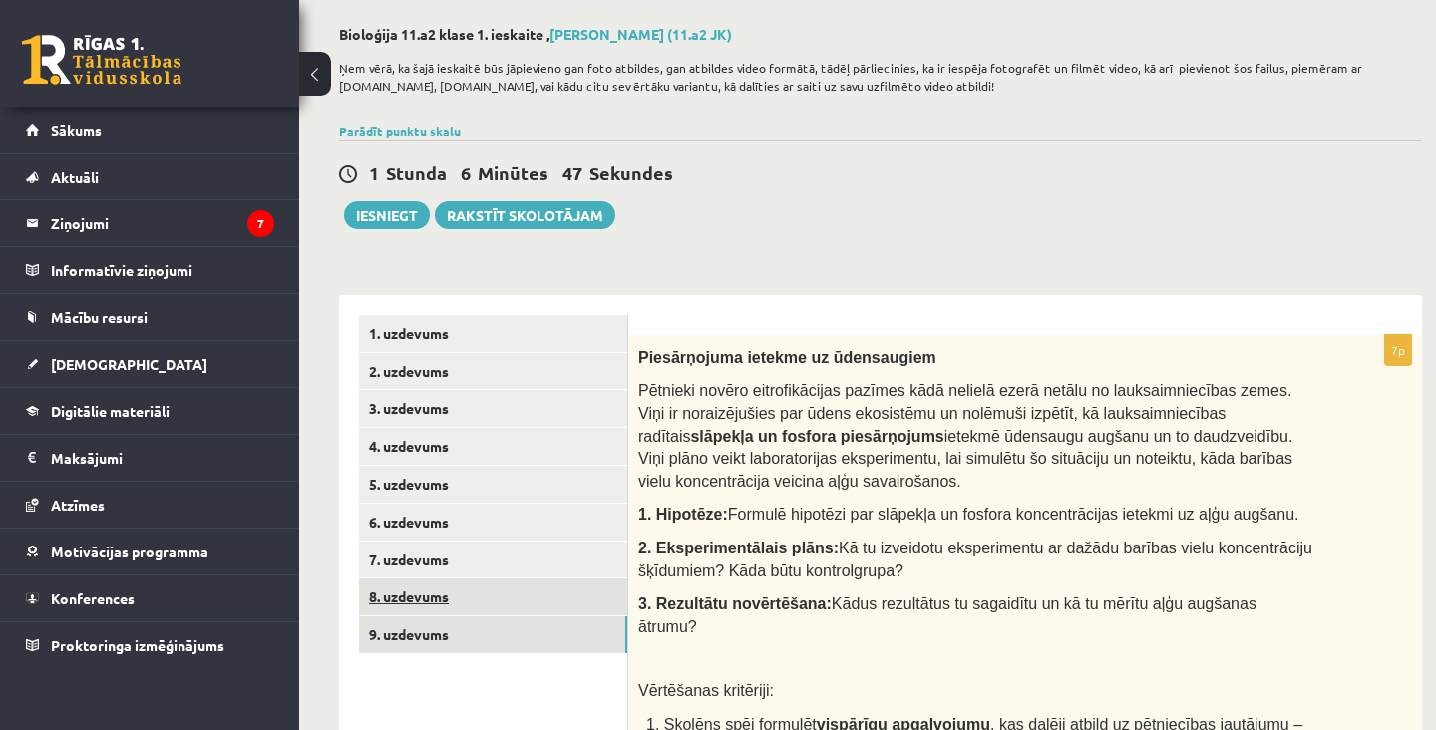
click at [407, 598] on link "8. uzdevums" at bounding box center [493, 596] width 268 height 37
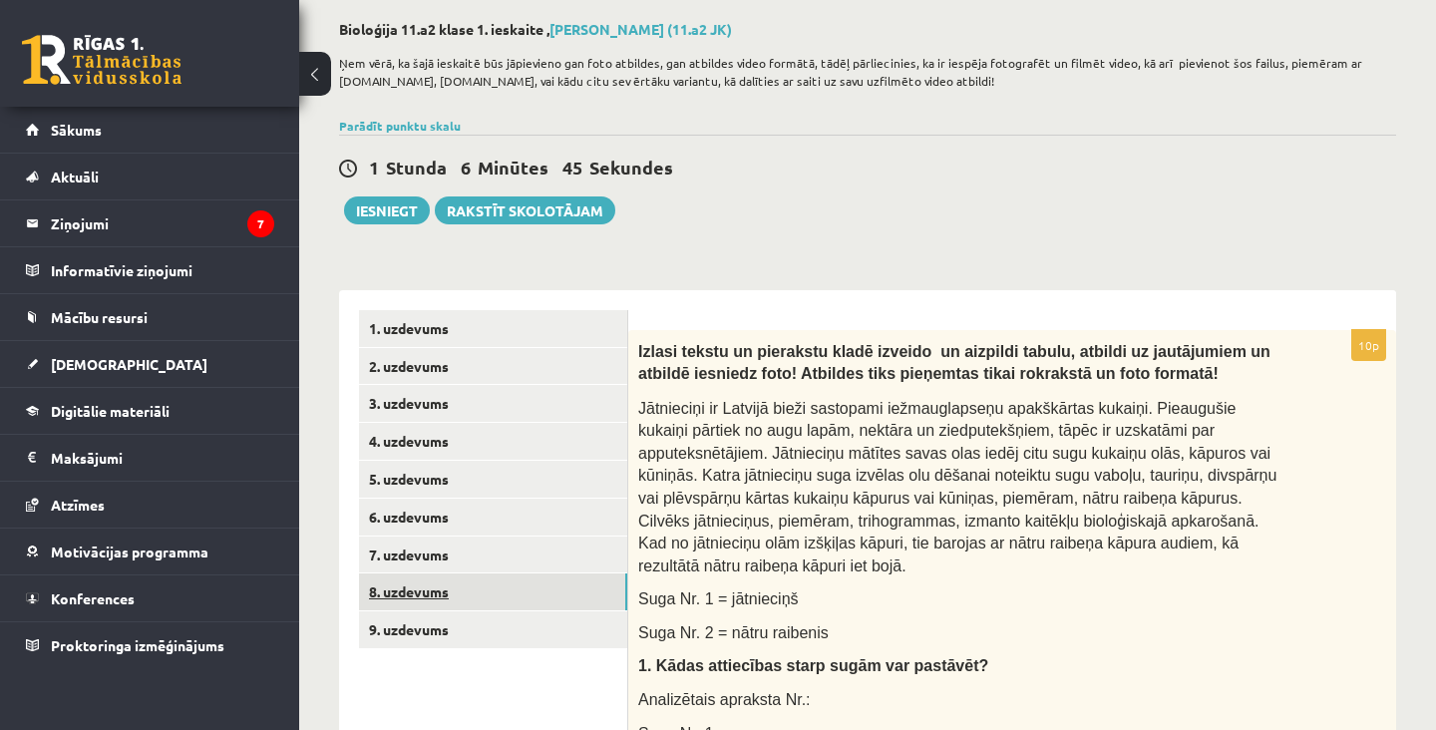
scroll to position [90, 0]
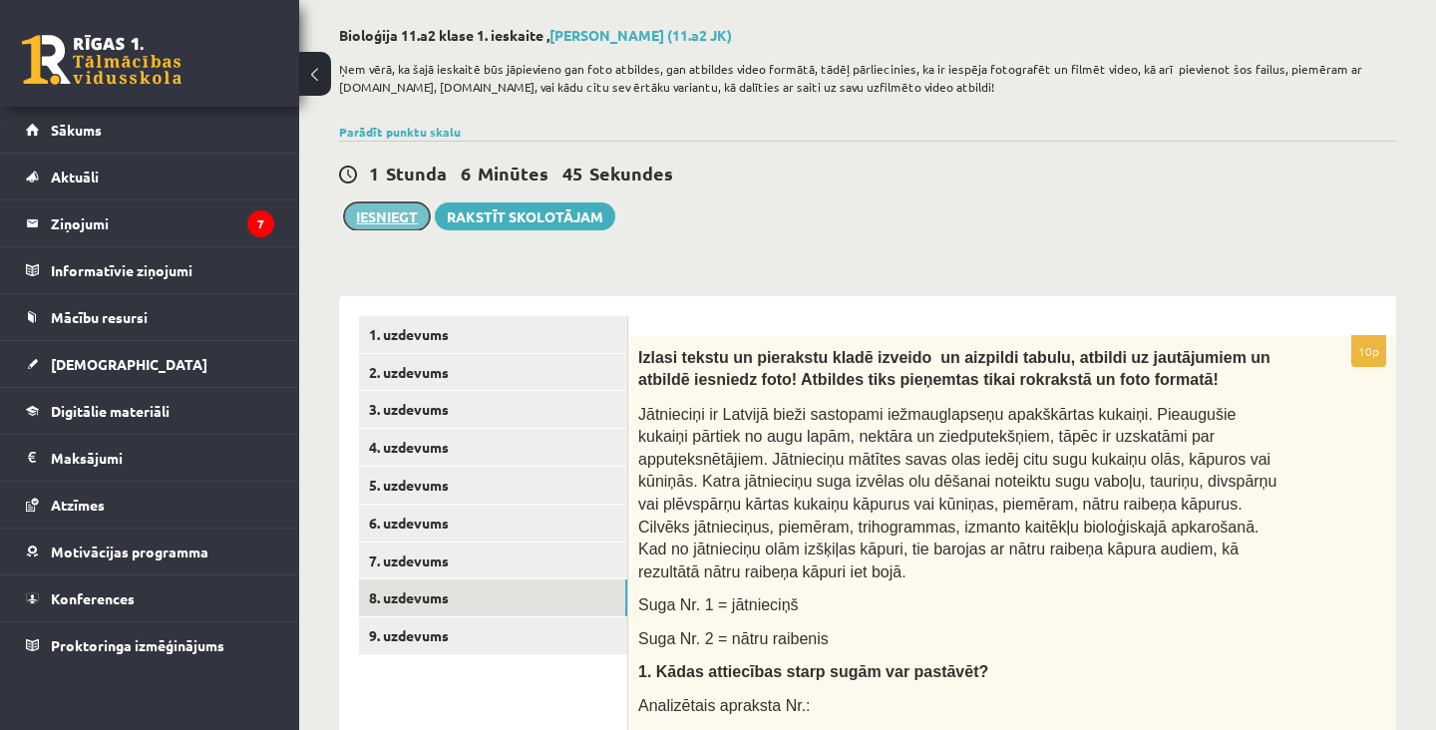
click at [364, 226] on button "Iesniegt" at bounding box center [387, 216] width 86 height 28
